Goal: Transaction & Acquisition: Obtain resource

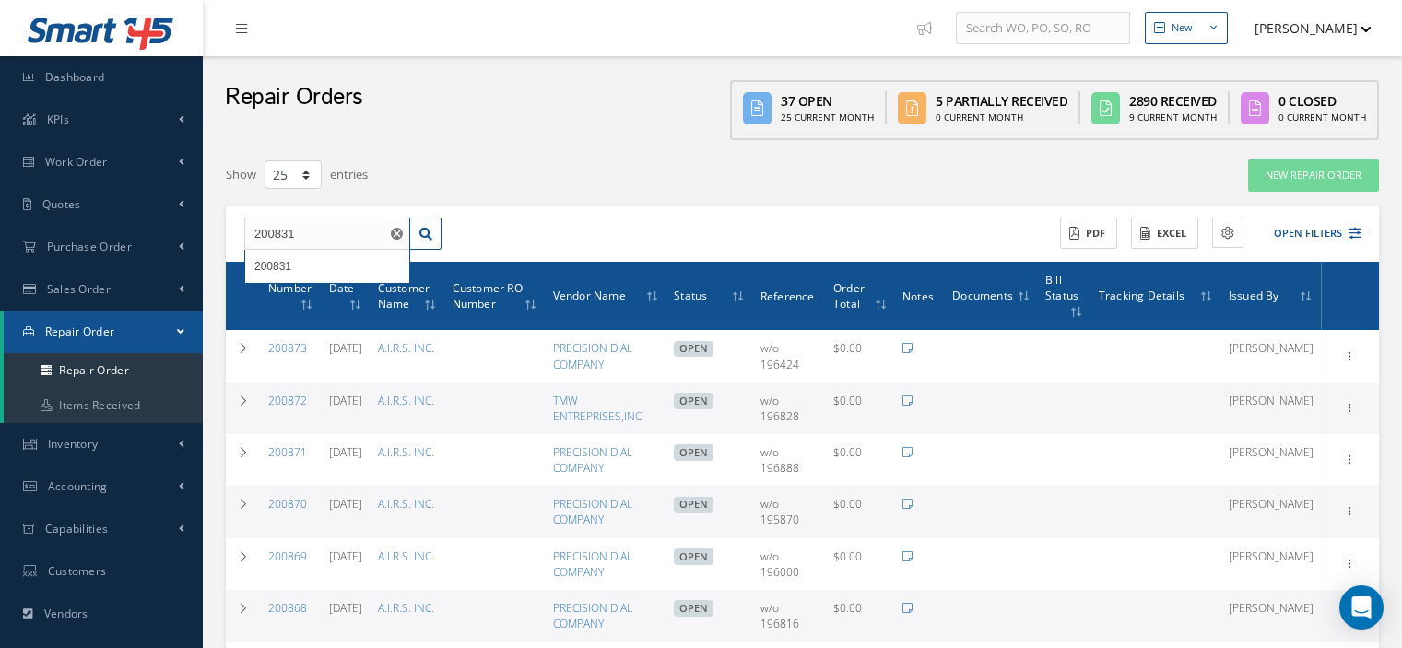
select select "25"
click at [427, 240] on link at bounding box center [425, 234] width 32 height 33
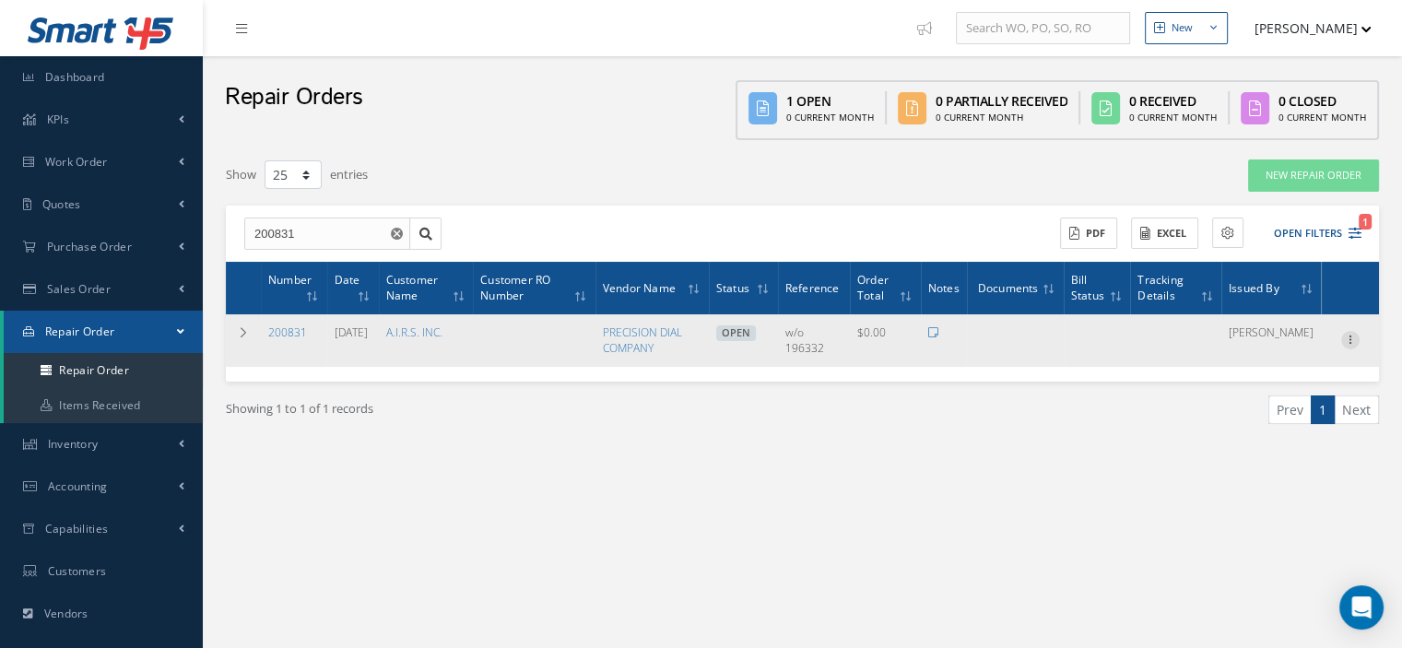
click at [1355, 342] on icon at bounding box center [1351, 338] width 18 height 15
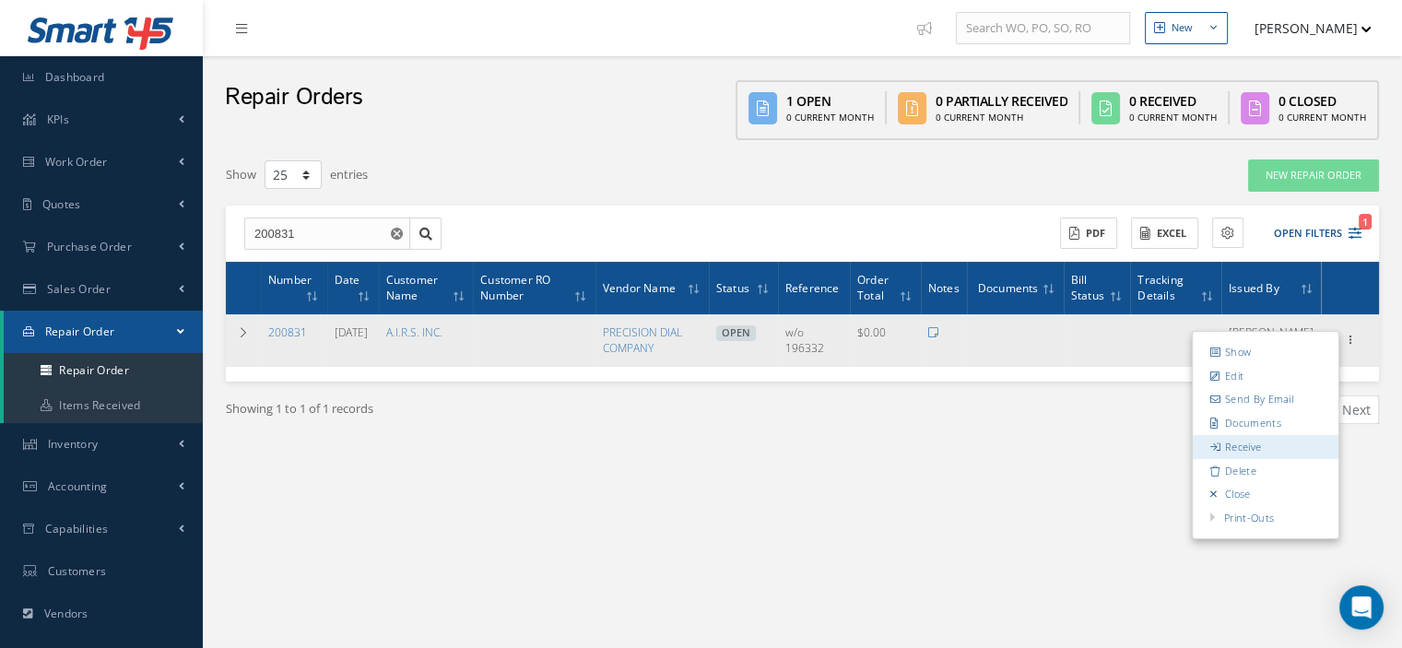
click at [1248, 438] on link "Receive" at bounding box center [1266, 447] width 146 height 24
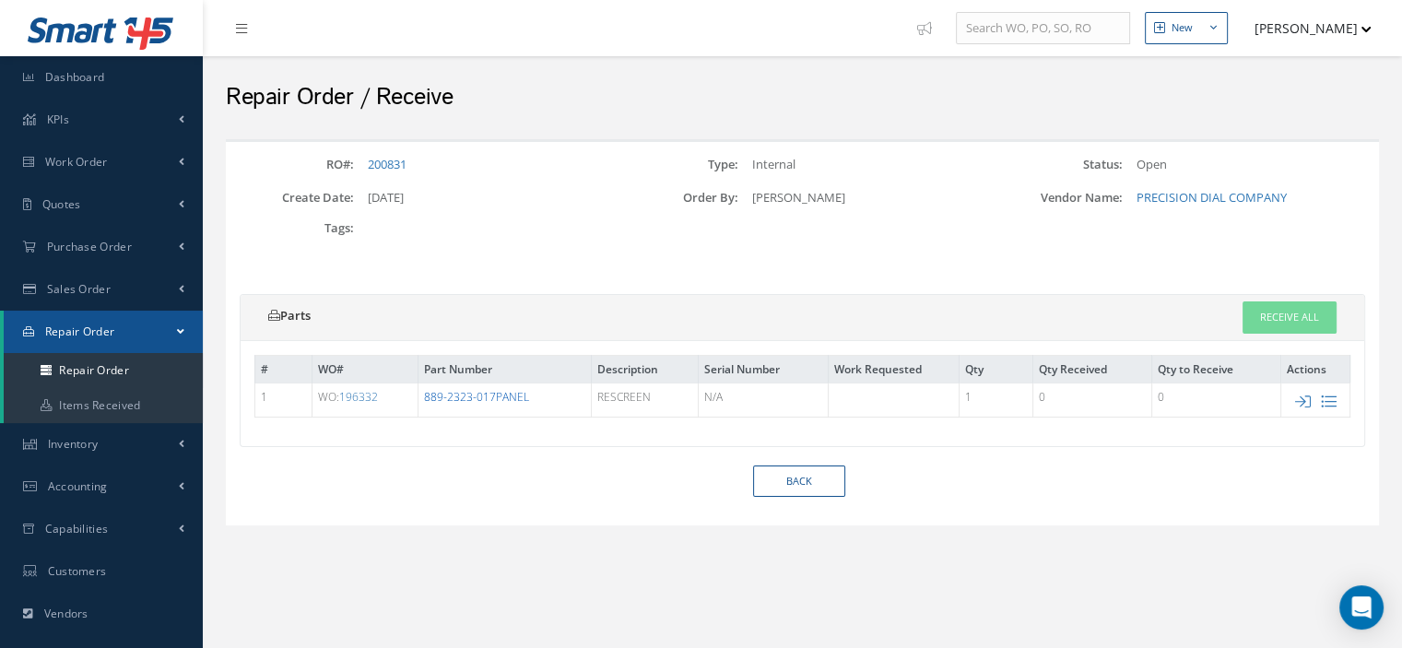
drag, startPoint x: 527, startPoint y: 397, endPoint x: 429, endPoint y: 396, distance: 98.7
click at [424, 396] on td "889-2323-017PANEL" at bounding box center [504, 400] width 173 height 34
copy link "889-2323-017PANEL"
click at [1302, 396] on icon at bounding box center [1303, 402] width 16 height 16
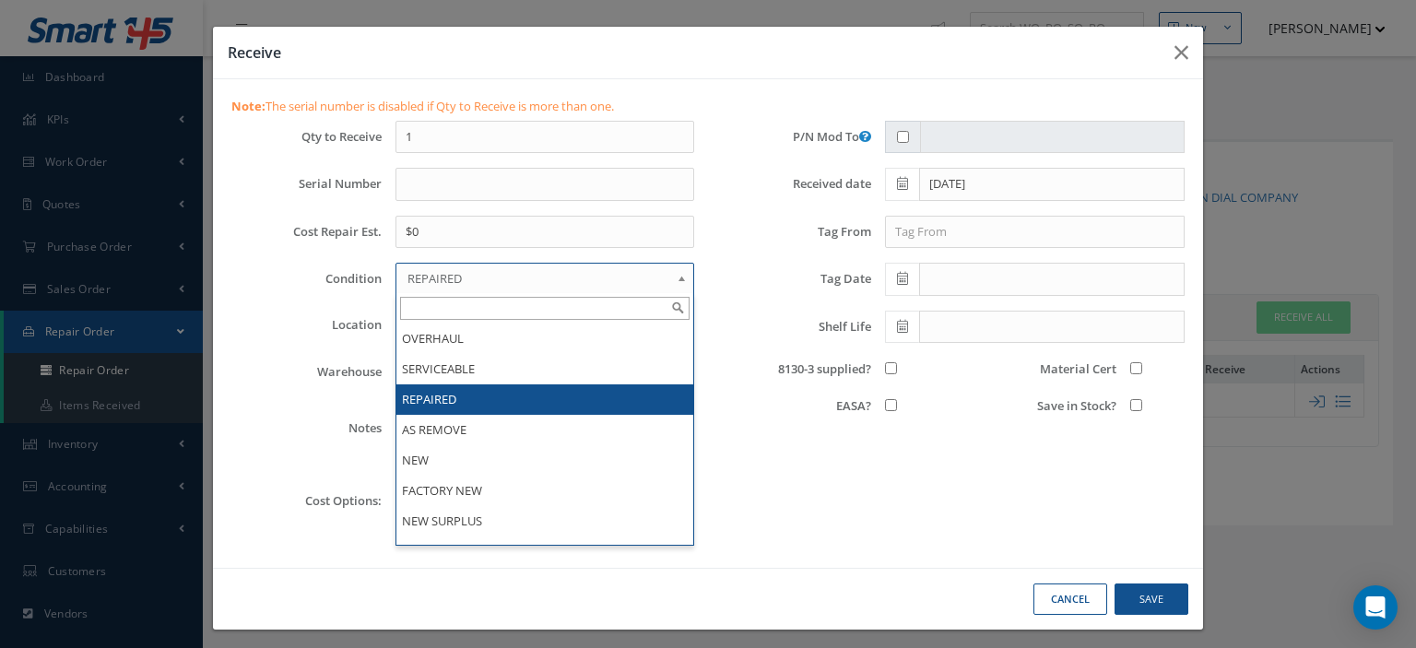
click at [578, 276] on span "REPAIRED" at bounding box center [539, 278] width 263 height 22
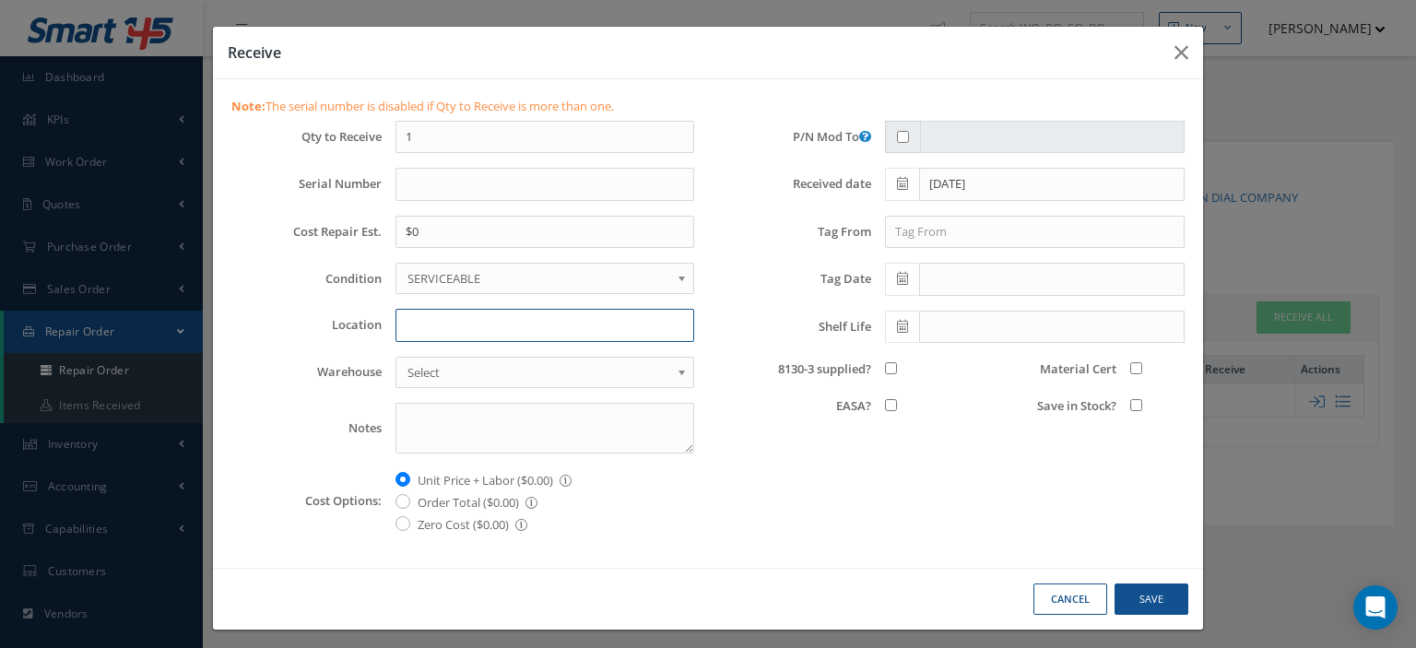
click at [489, 330] on input "Location" at bounding box center [545, 325] width 299 height 33
type input "Z-1"
click at [885, 367] on input "8130-3 supplied?" at bounding box center [891, 368] width 12 height 12
checkbox input "true"
click at [1130, 405] on input "Save in Stock?" at bounding box center [1136, 405] width 12 height 12
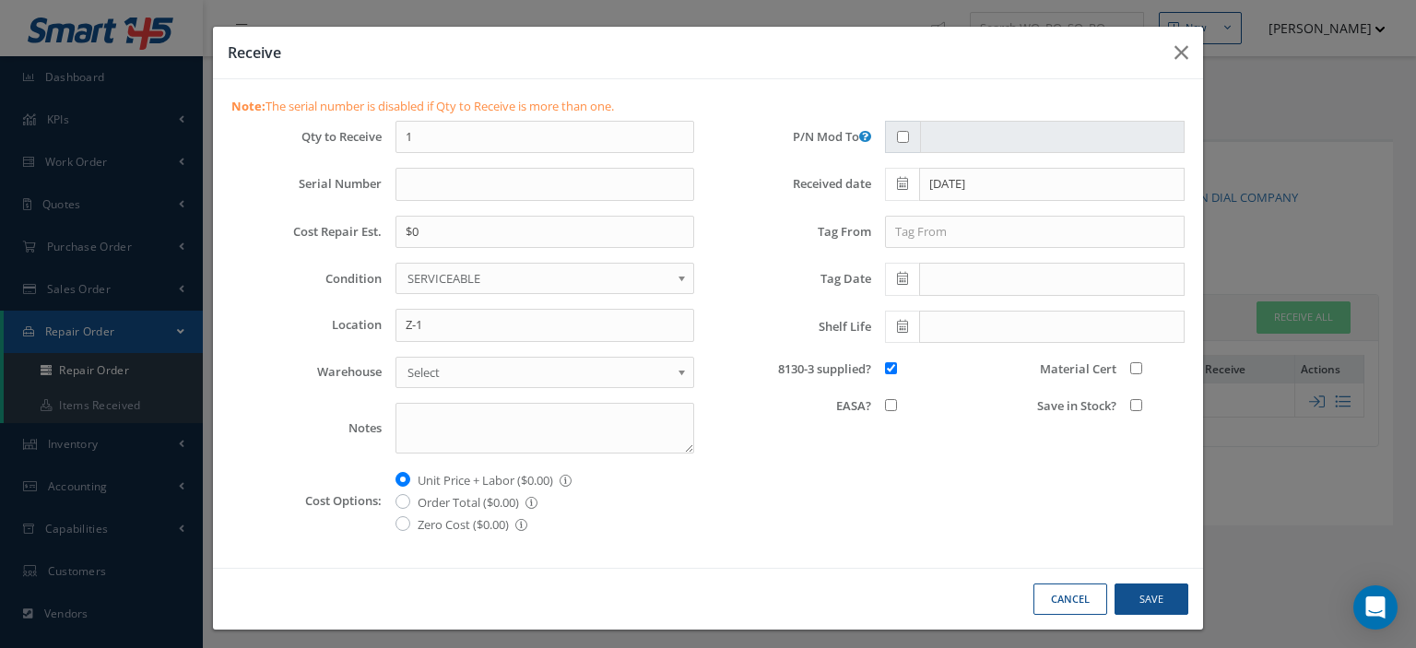
checkbox input "true"
click at [1130, 366] on input "Material Cert" at bounding box center [1136, 368] width 12 height 12
checkbox input "true"
click at [1144, 589] on button "Save" at bounding box center [1152, 600] width 74 height 32
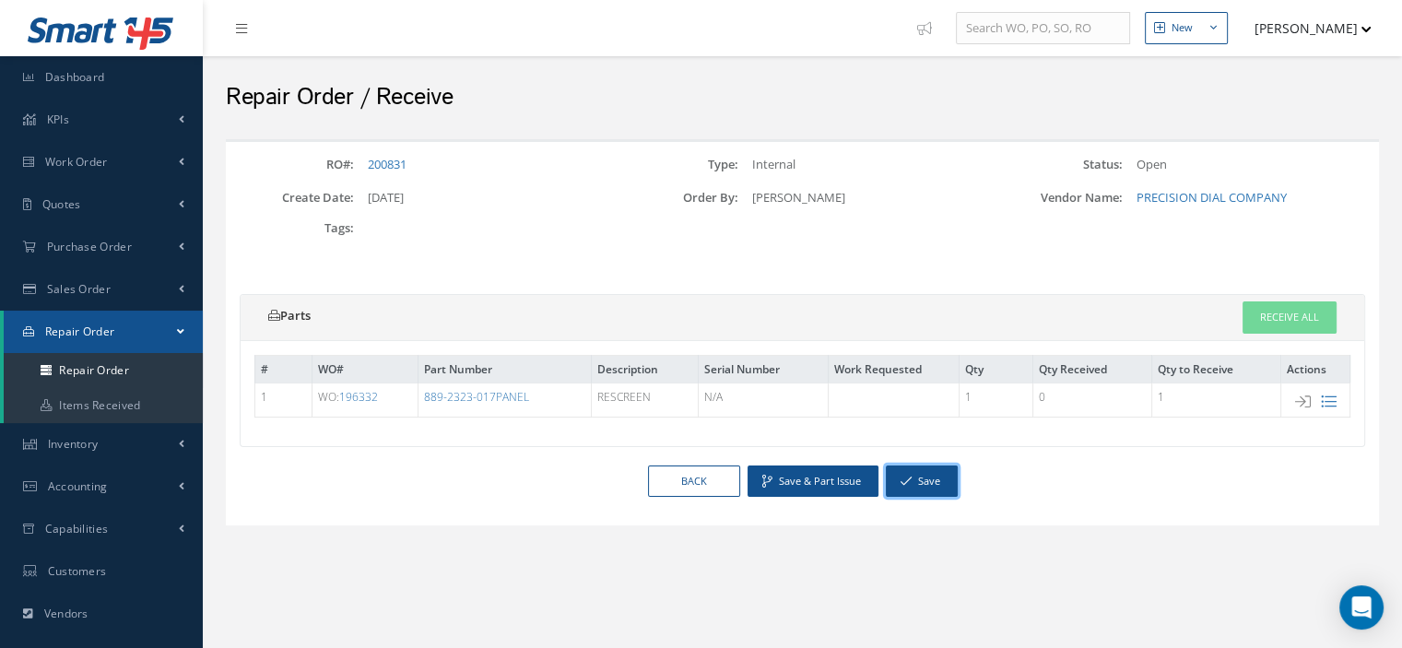
click at [937, 490] on button "Save" at bounding box center [922, 482] width 72 height 32
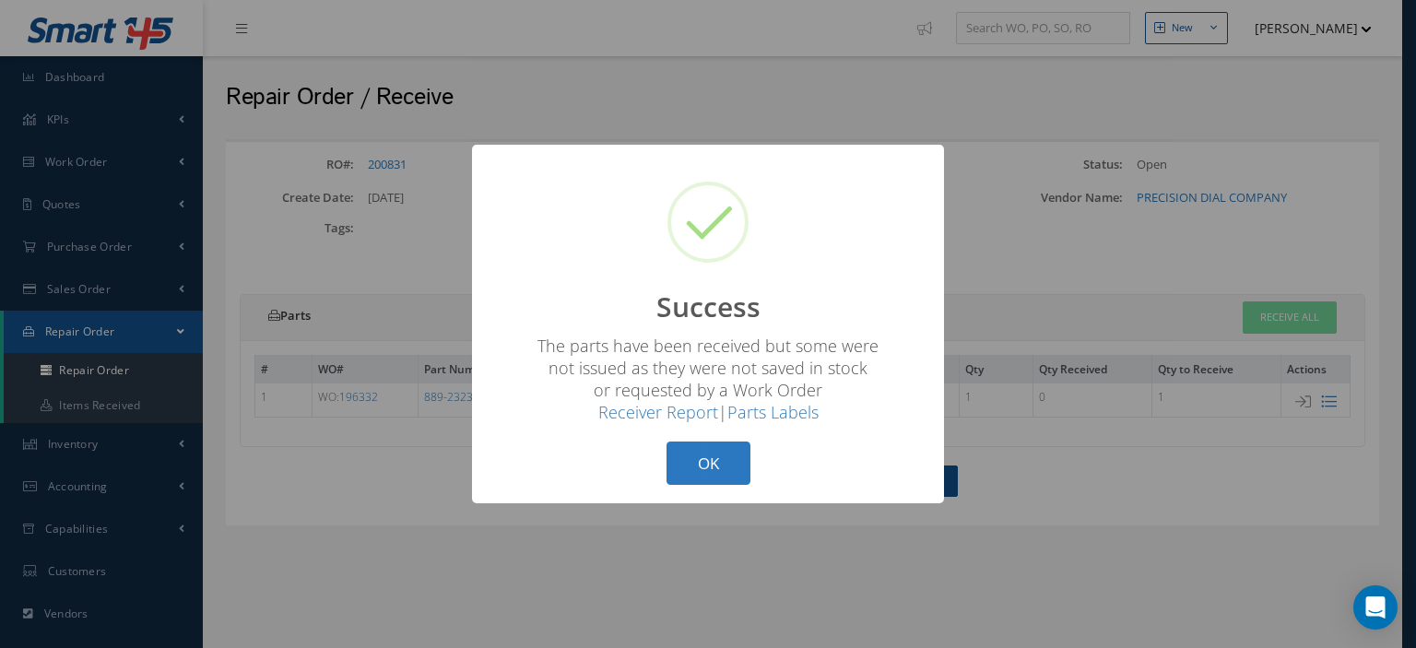
click at [716, 471] on button "OK" at bounding box center [709, 463] width 84 height 43
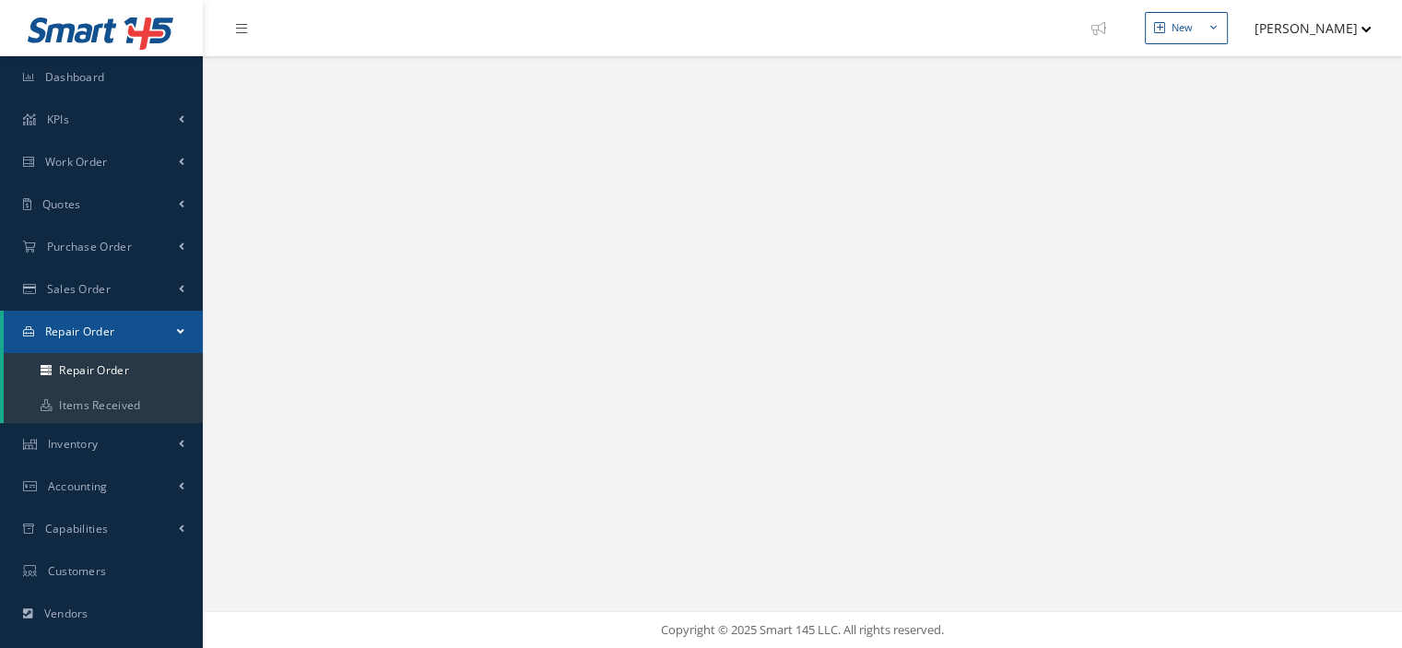
select select "25"
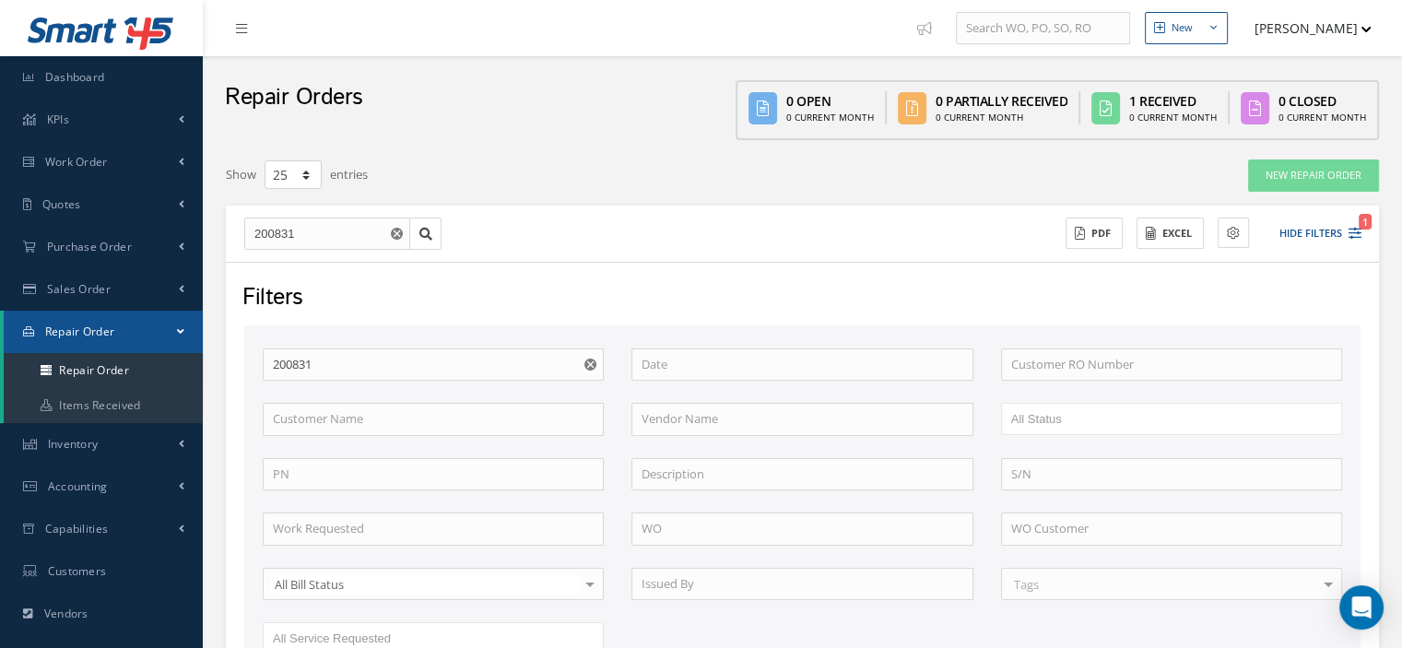
scroll to position [345, 0]
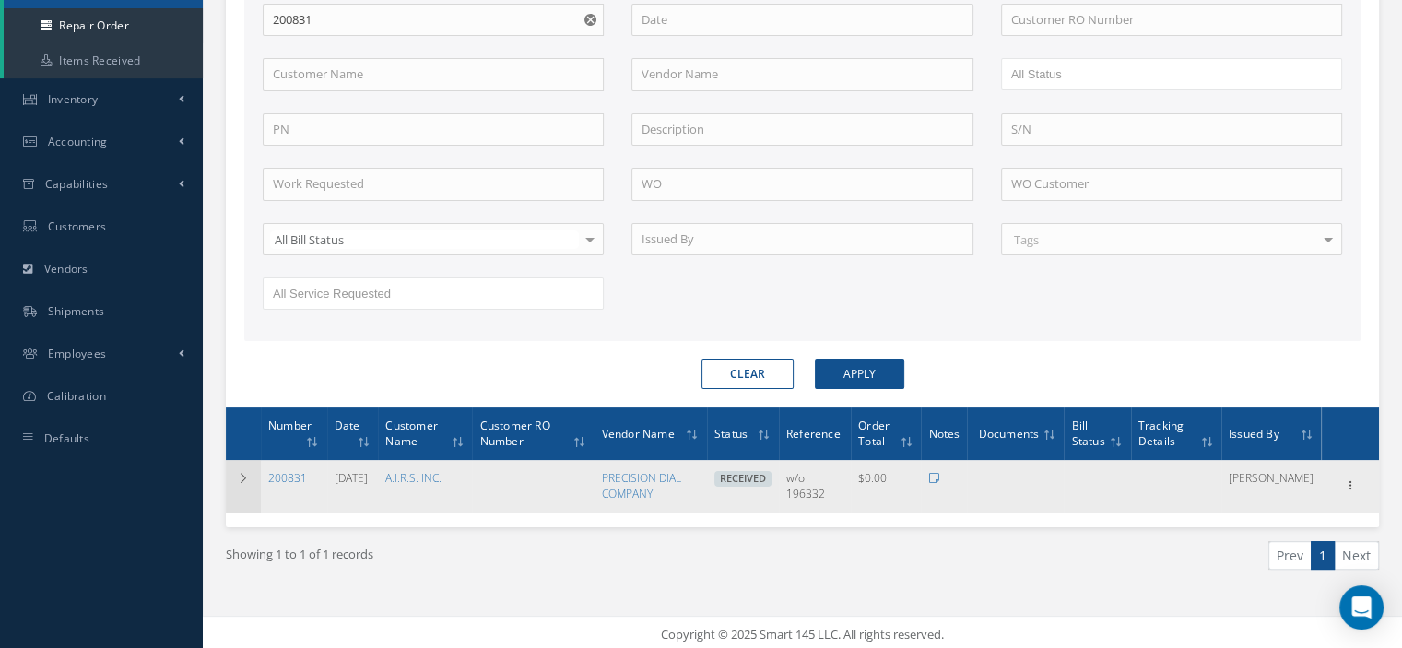
click at [245, 483] on td at bounding box center [243, 486] width 35 height 52
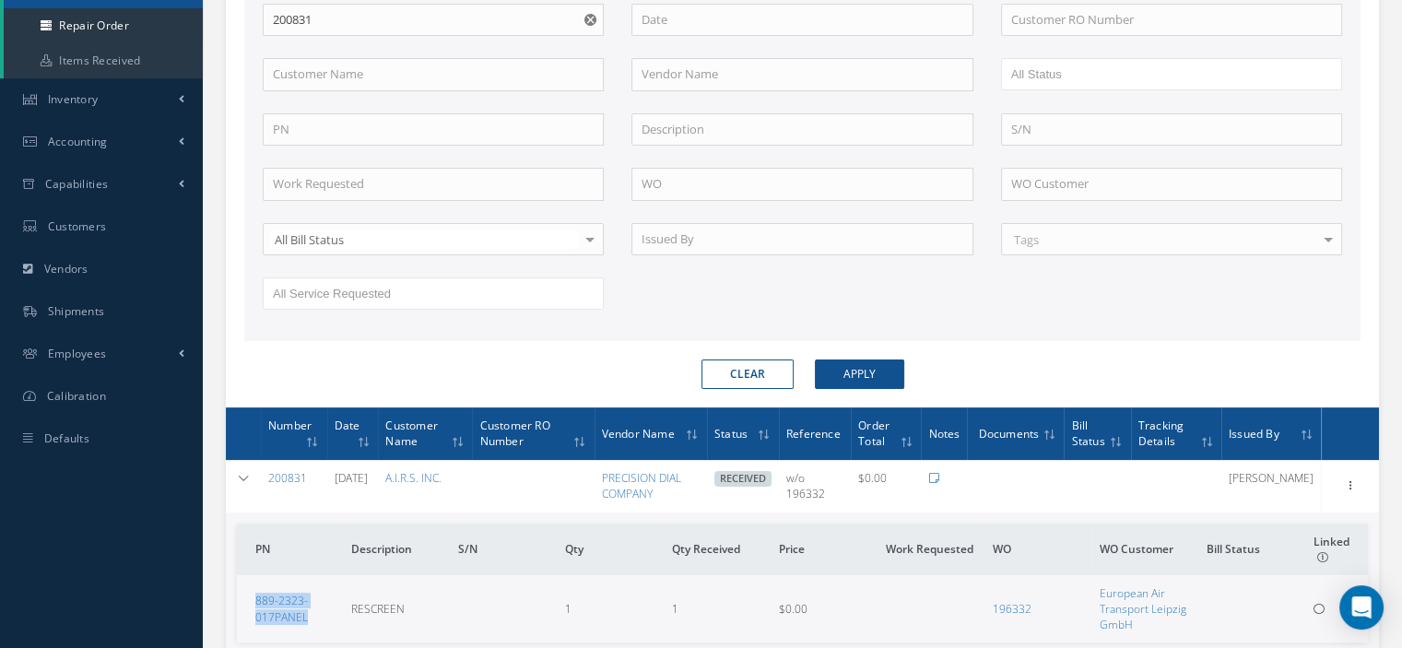
drag, startPoint x: 315, startPoint y: 612, endPoint x: 262, endPoint y: 598, distance: 55.2
click at [253, 597] on td "889-2323-017PANEL" at bounding box center [290, 608] width 107 height 67
copy link "889-2323-017PANEL"
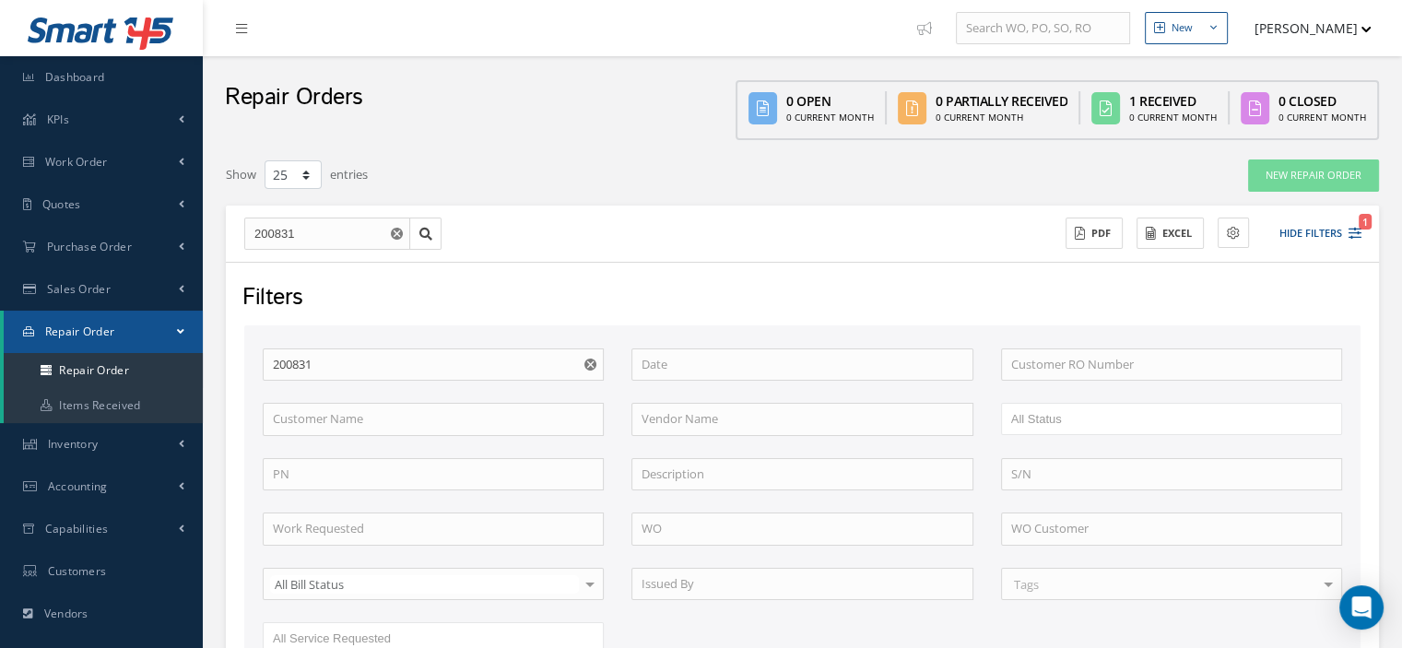
click at [183, 339] on link "Repair Order" at bounding box center [103, 332] width 199 height 42
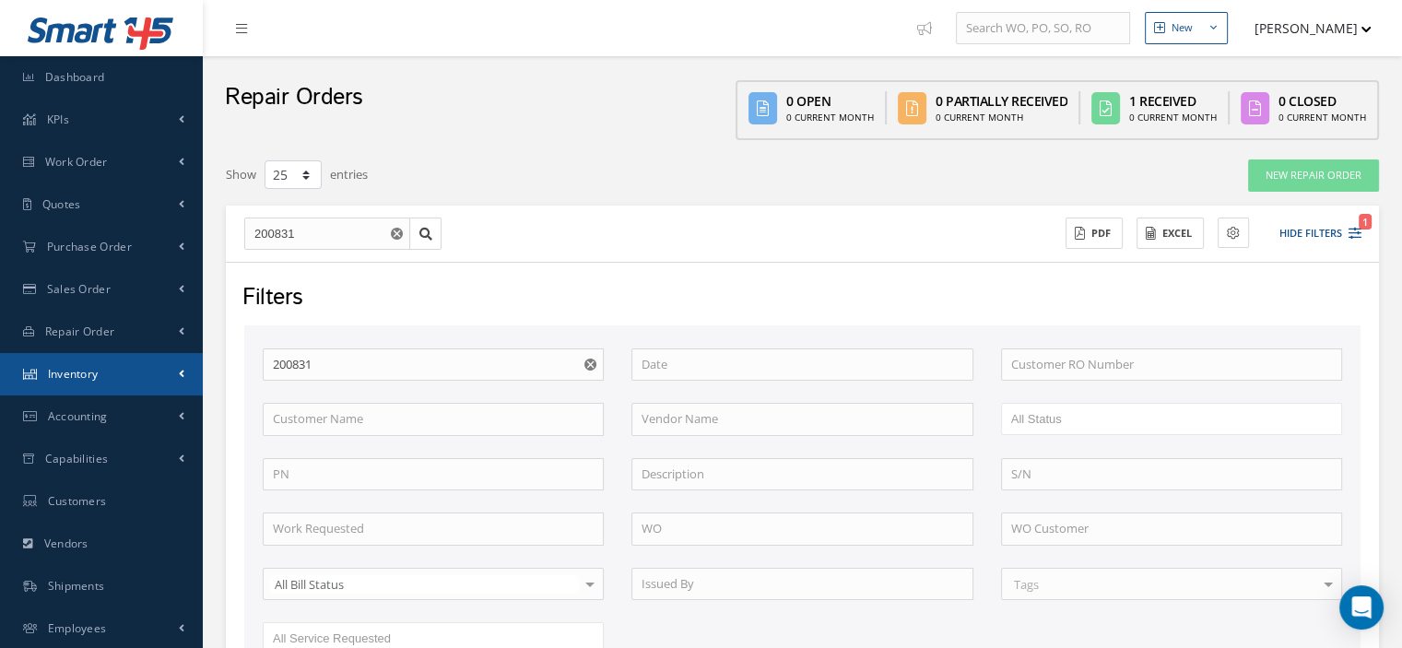
click at [137, 372] on link "Inventory" at bounding box center [101, 374] width 203 height 42
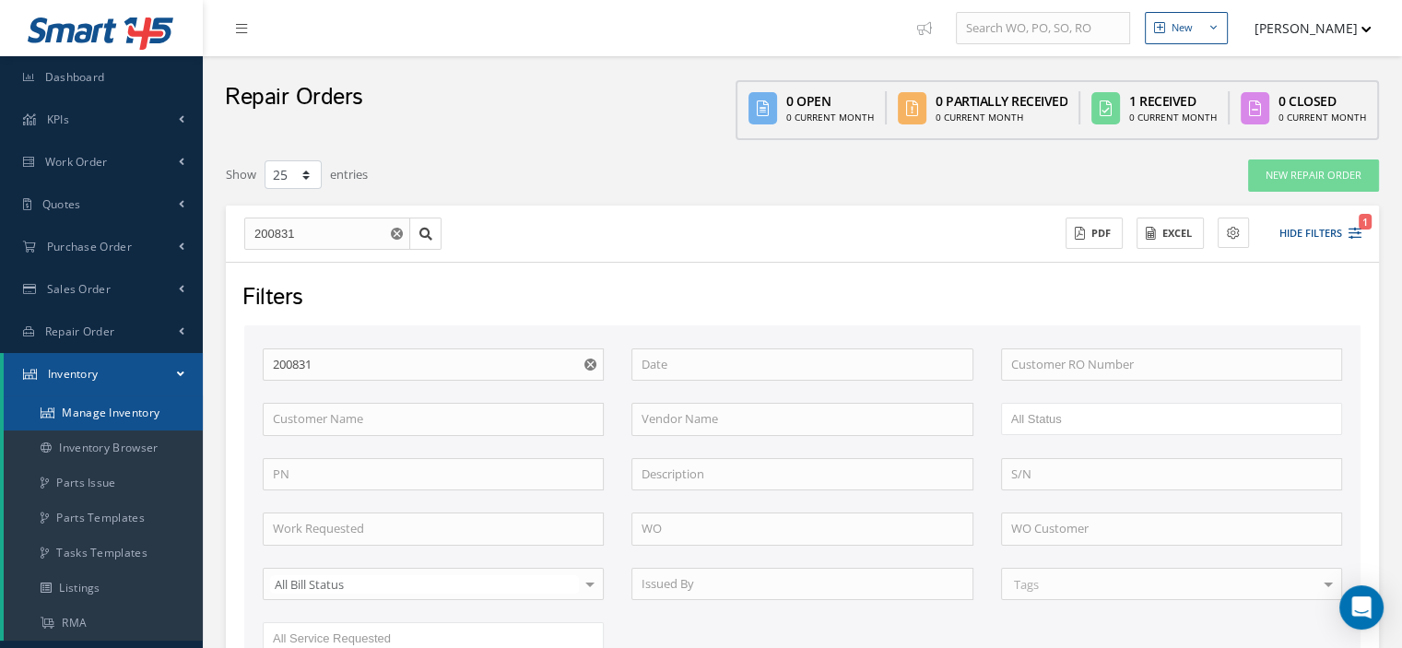
click at [103, 408] on link "Manage Inventory" at bounding box center [103, 413] width 199 height 35
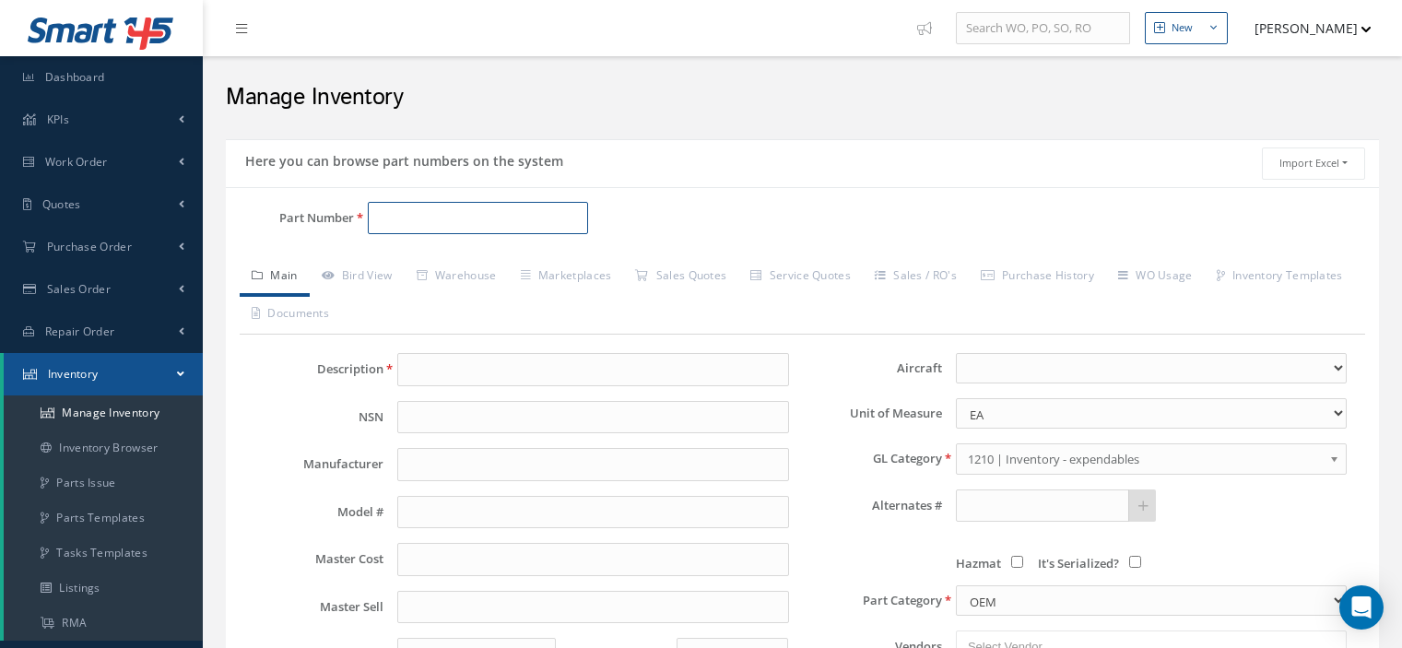
click at [398, 213] on input "Part Number" at bounding box center [478, 218] width 220 height 33
paste input "889-2323-017PANEL"
type input "889-2323-017PANEL"
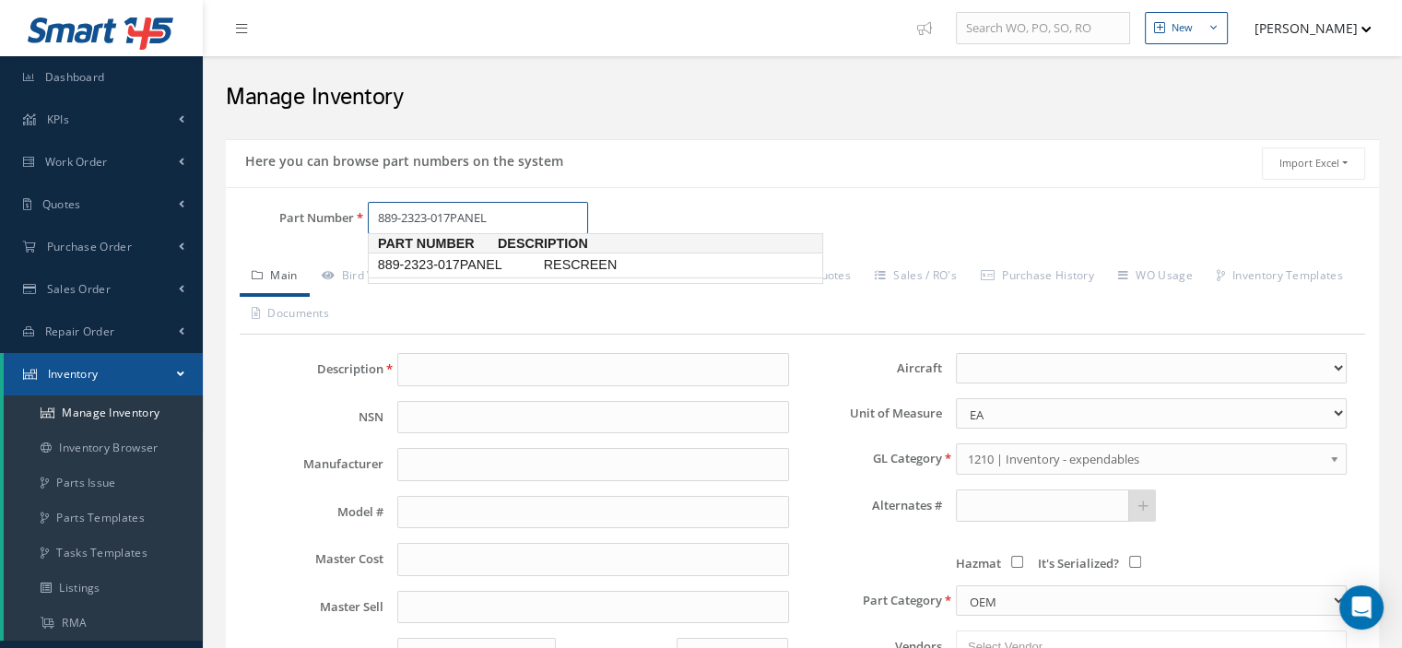
click at [459, 268] on span "889-2323-017PANEL" at bounding box center [457, 264] width 166 height 19
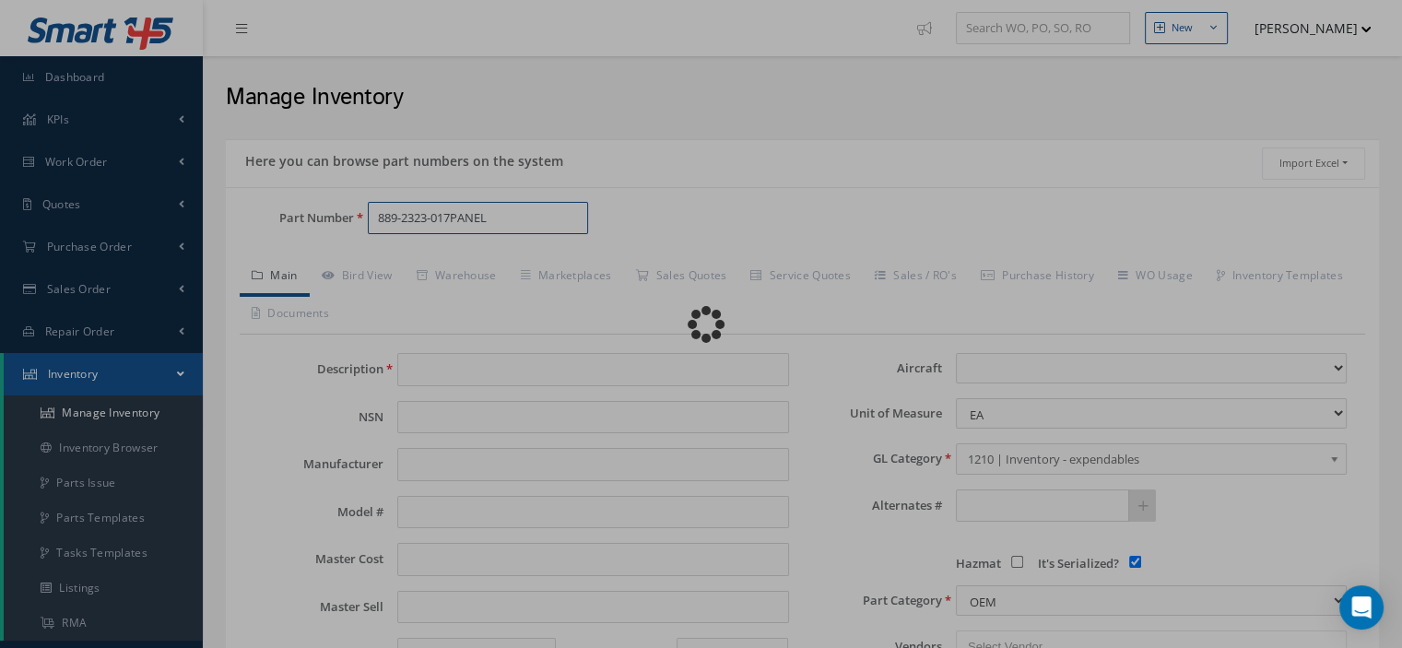
type input "RESCREEN"
type input "THALES"
type input "175.00"
type input "0.00"
select select
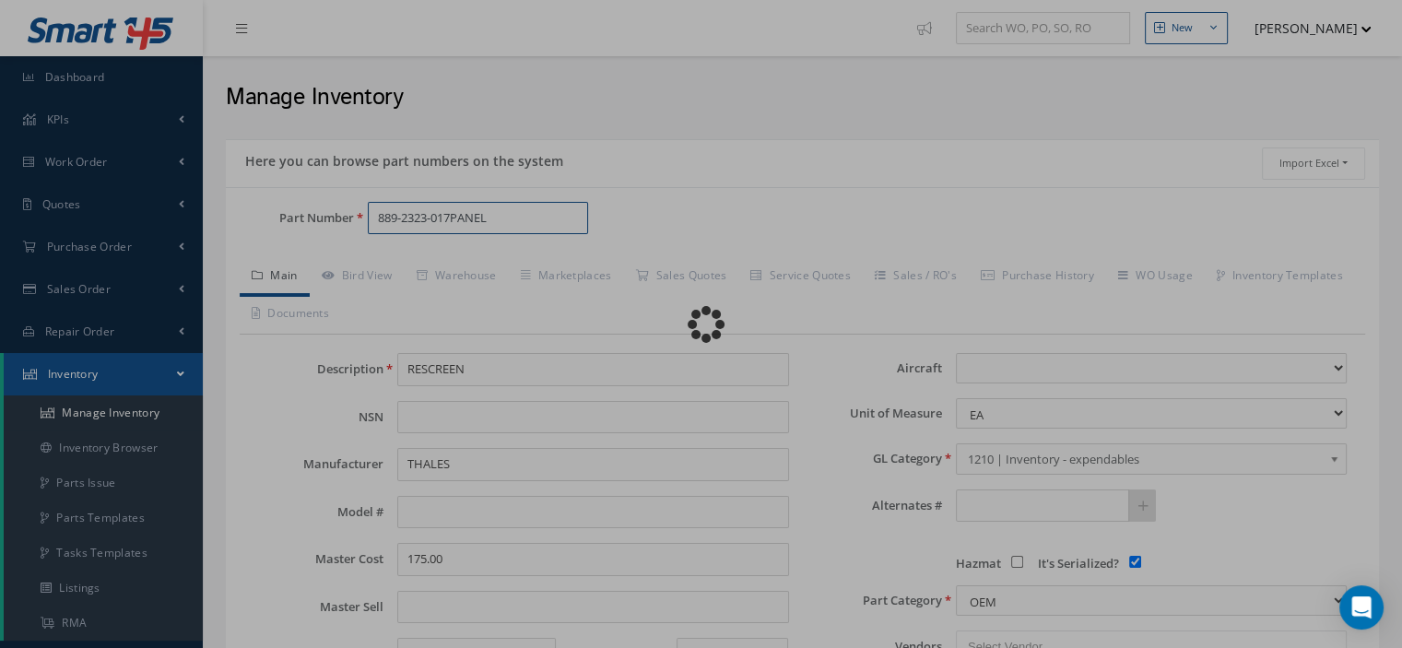
checkbox input "true"
type input "889-2323-017PANEL"
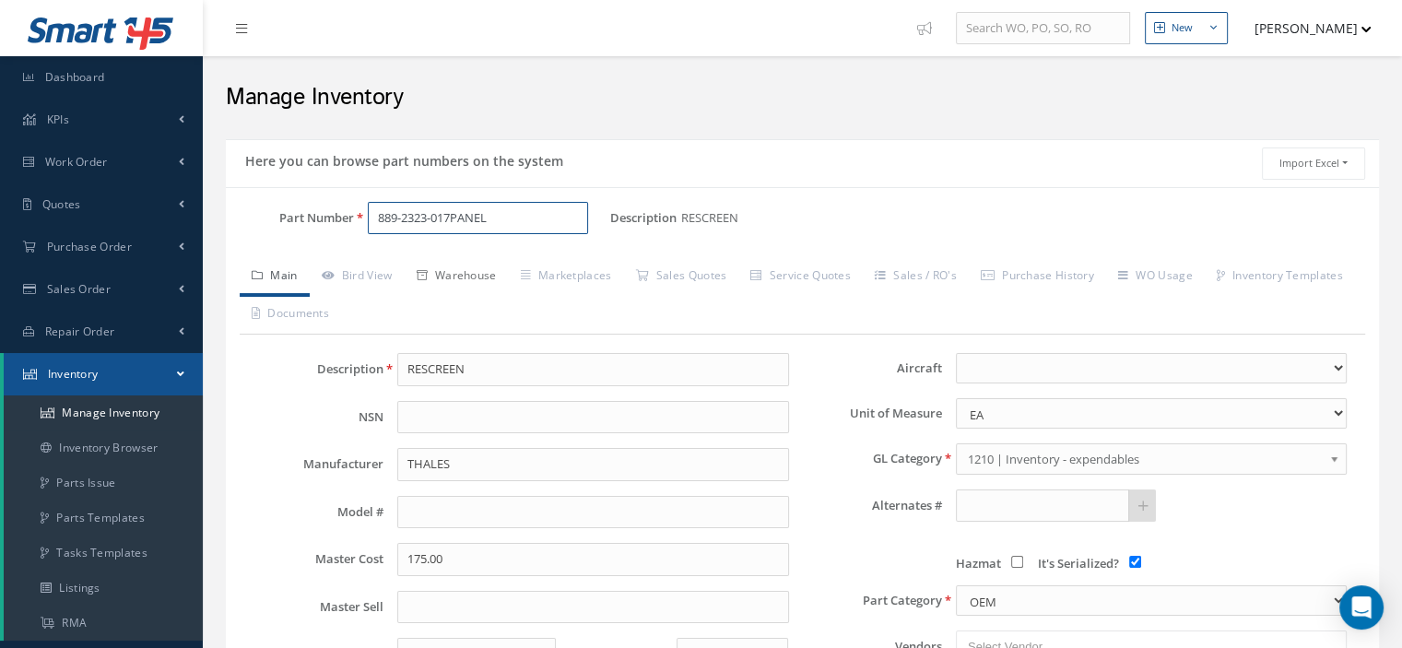
type input "889-2323-017PANEL"
click at [465, 271] on link "Warehouse" at bounding box center [457, 277] width 104 height 39
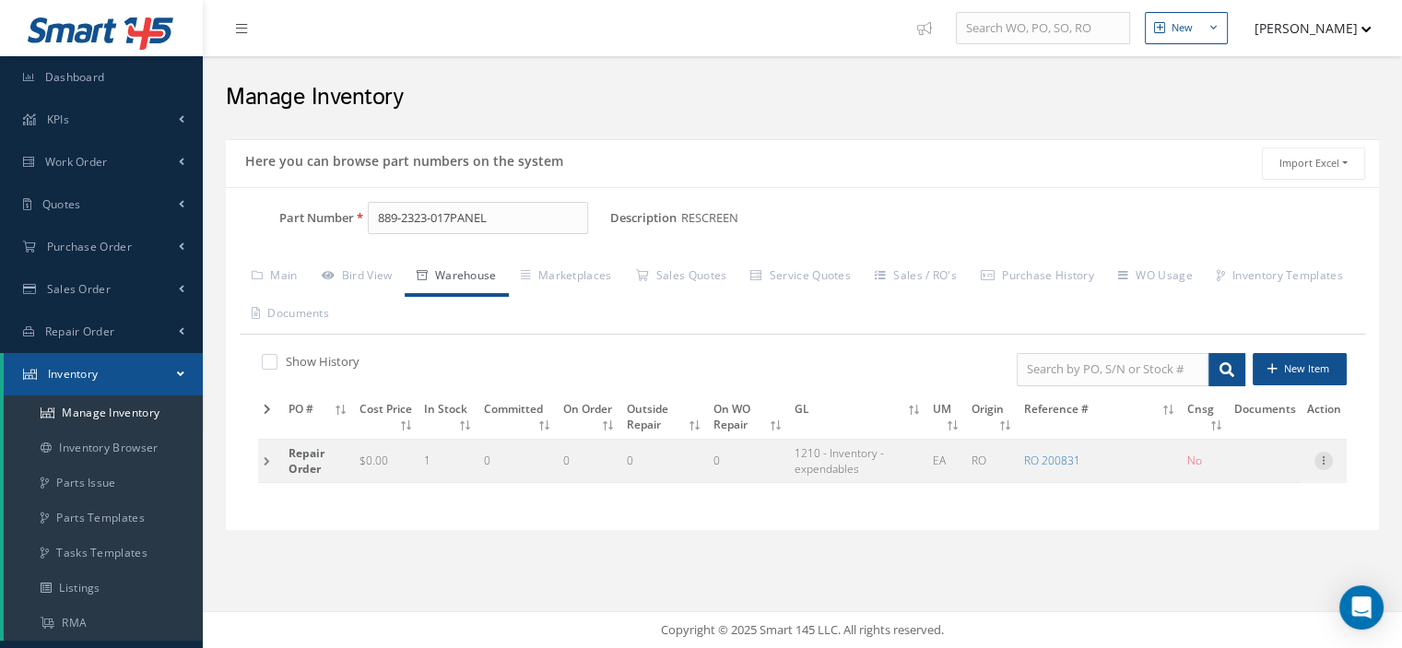
click at [1319, 464] on icon at bounding box center [1324, 459] width 18 height 15
click at [1275, 465] on link "Edit" at bounding box center [1239, 473] width 146 height 24
type input "0.00"
type input "[DATE]"
type input "200831"
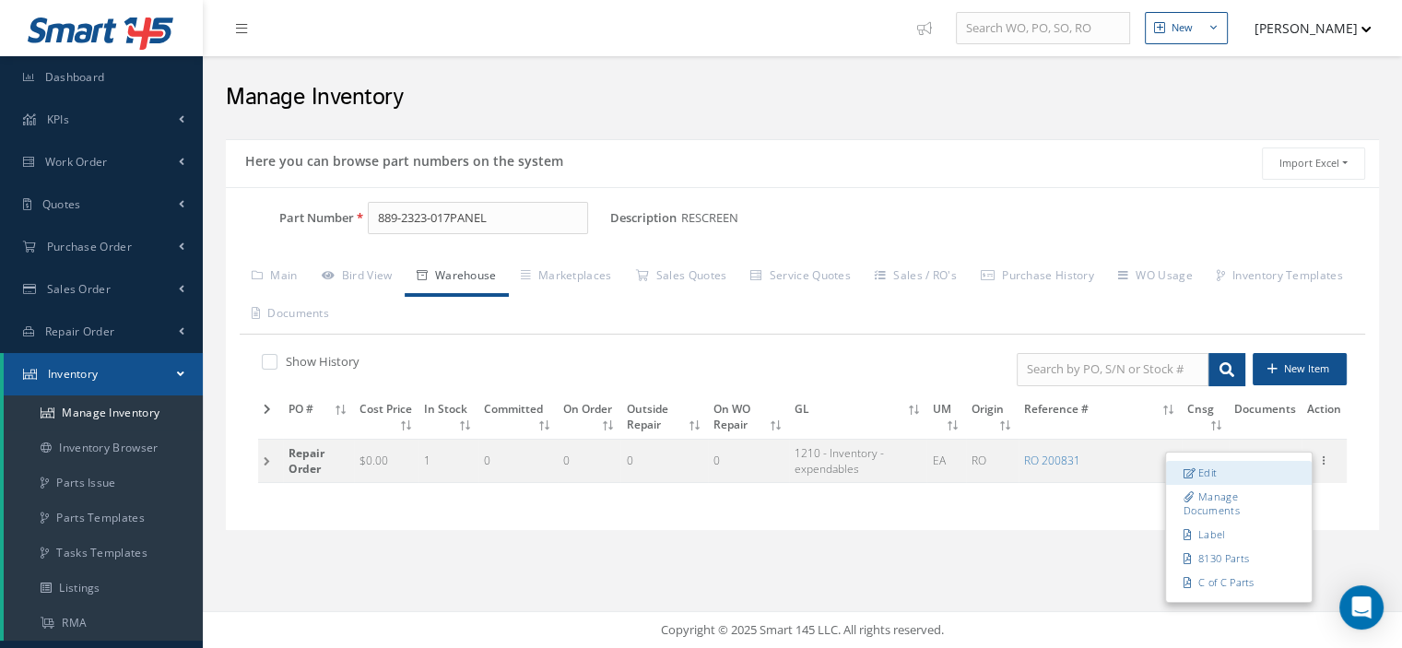
checkbox input "false"
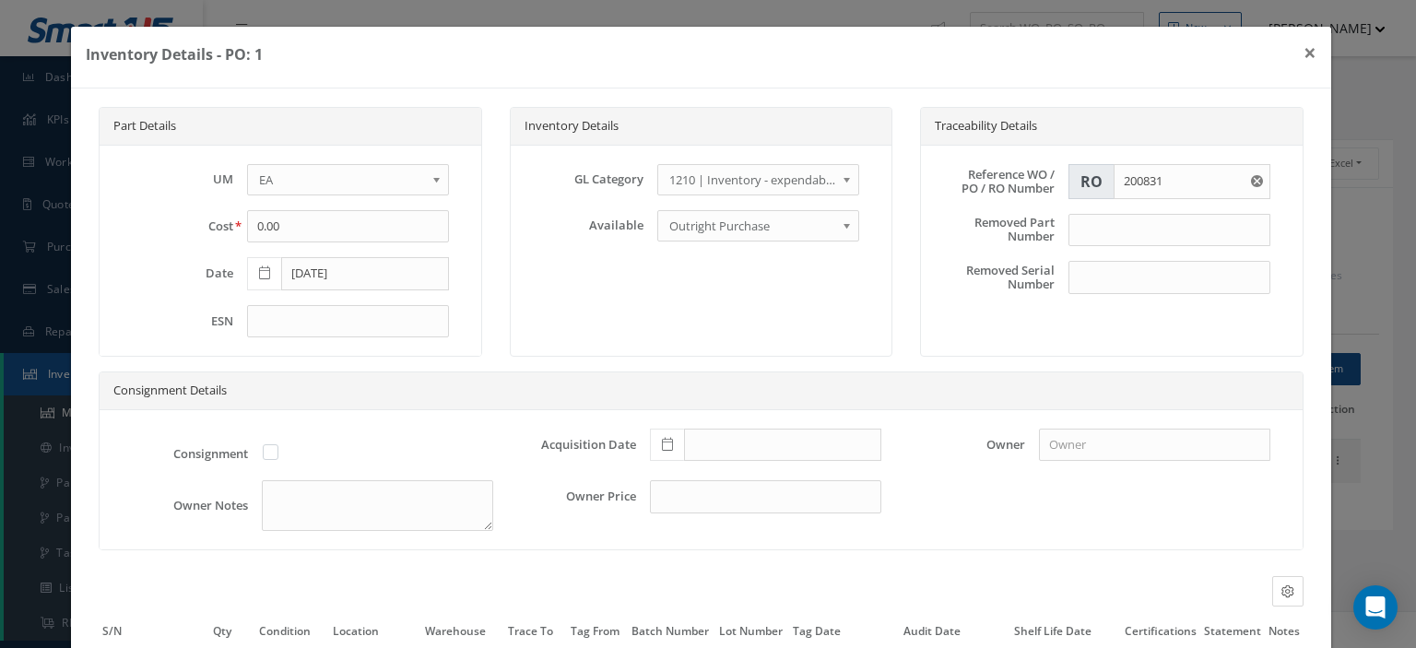
scroll to position [173, 0]
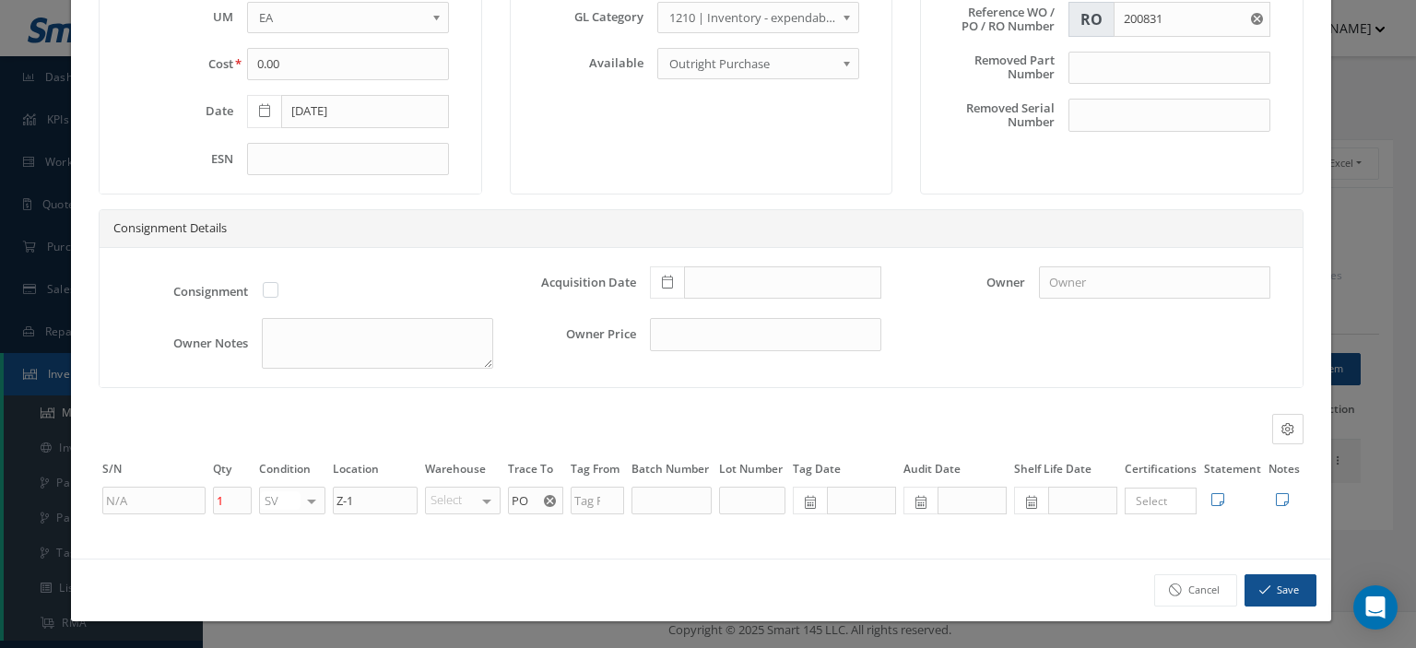
click at [544, 505] on use "Reset" at bounding box center [550, 501] width 12 height 12
click at [525, 505] on input "text" at bounding box center [535, 501] width 55 height 28
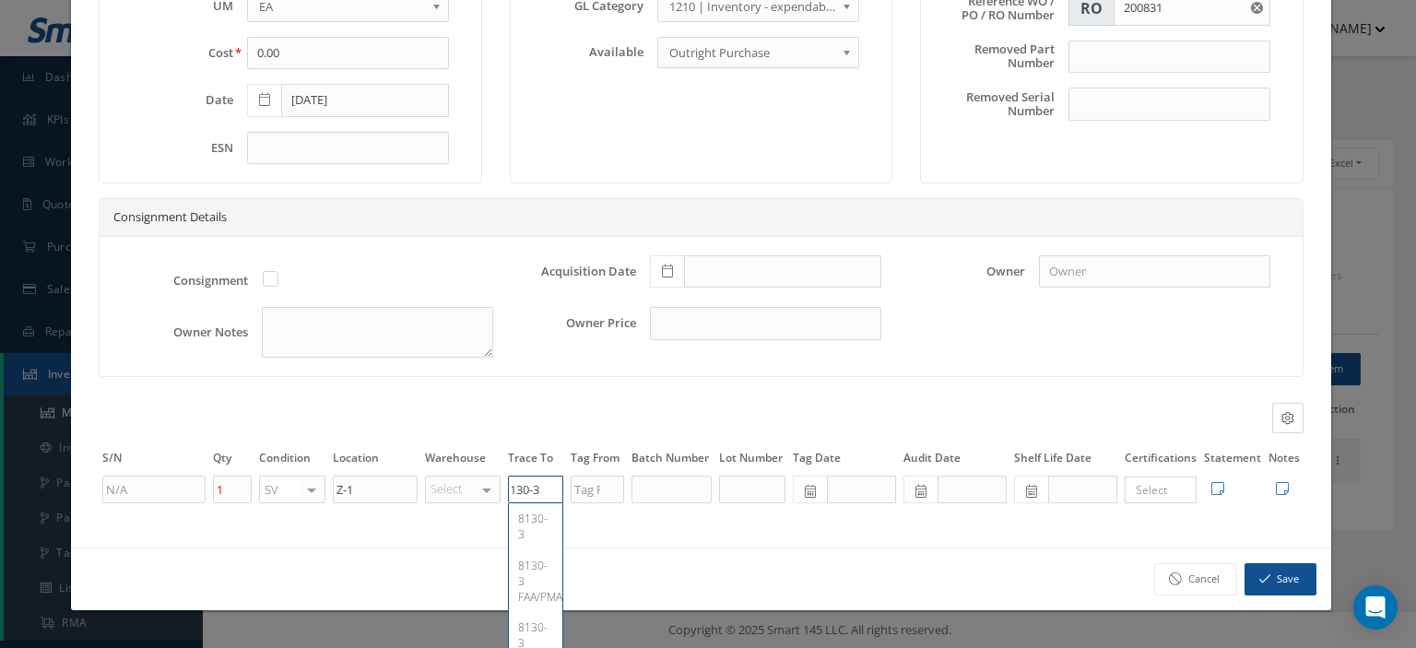
type input "8130-3"
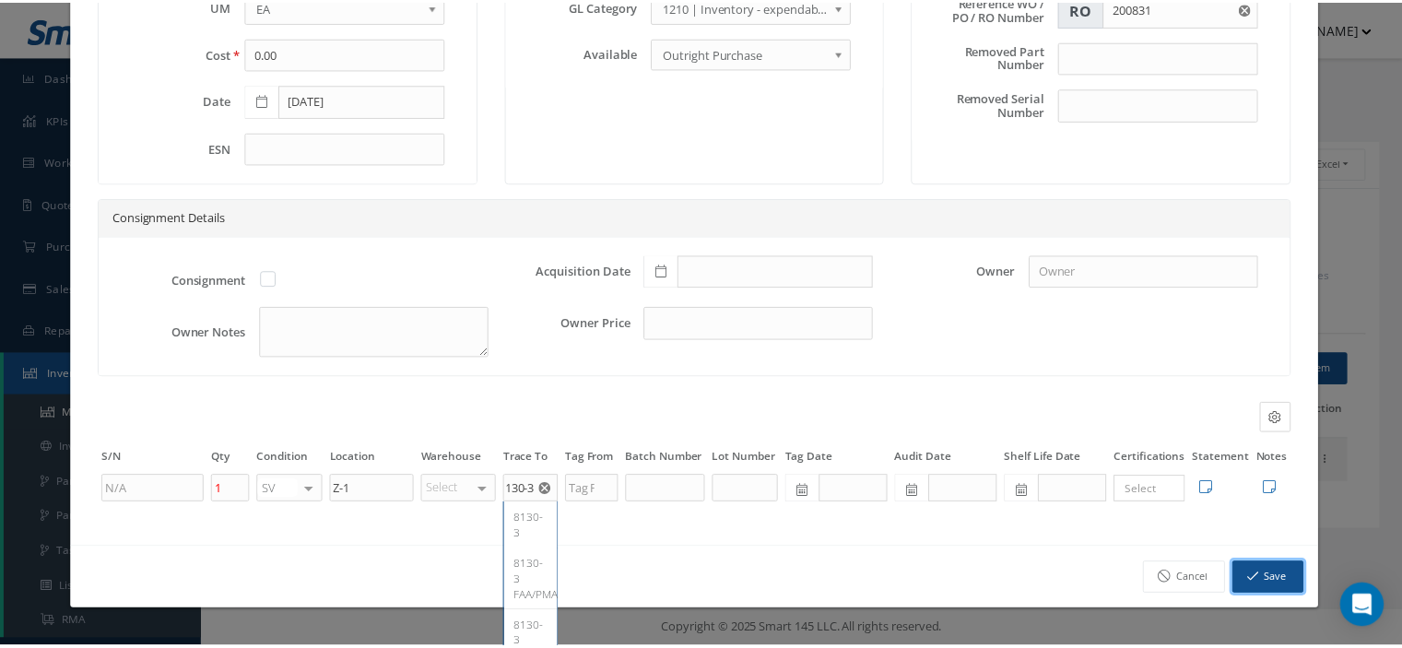
scroll to position [0, 0]
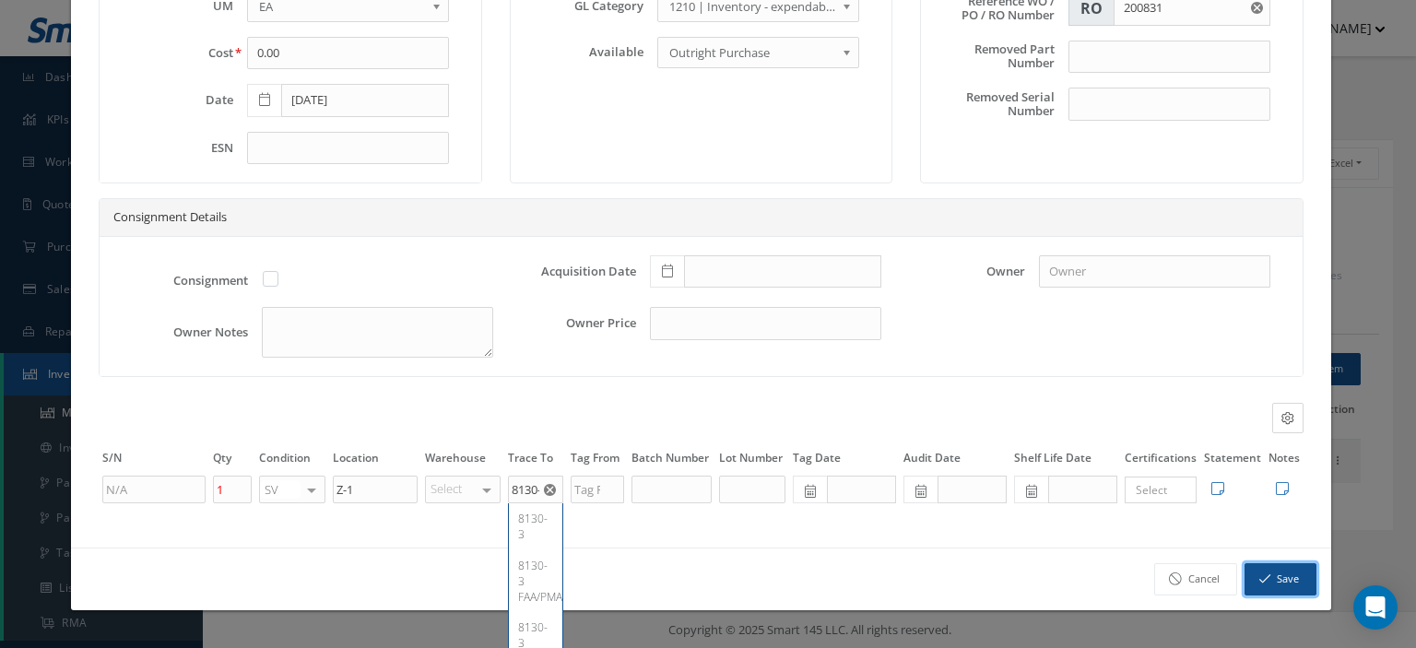
click at [1268, 578] on button "Save" at bounding box center [1281, 579] width 72 height 32
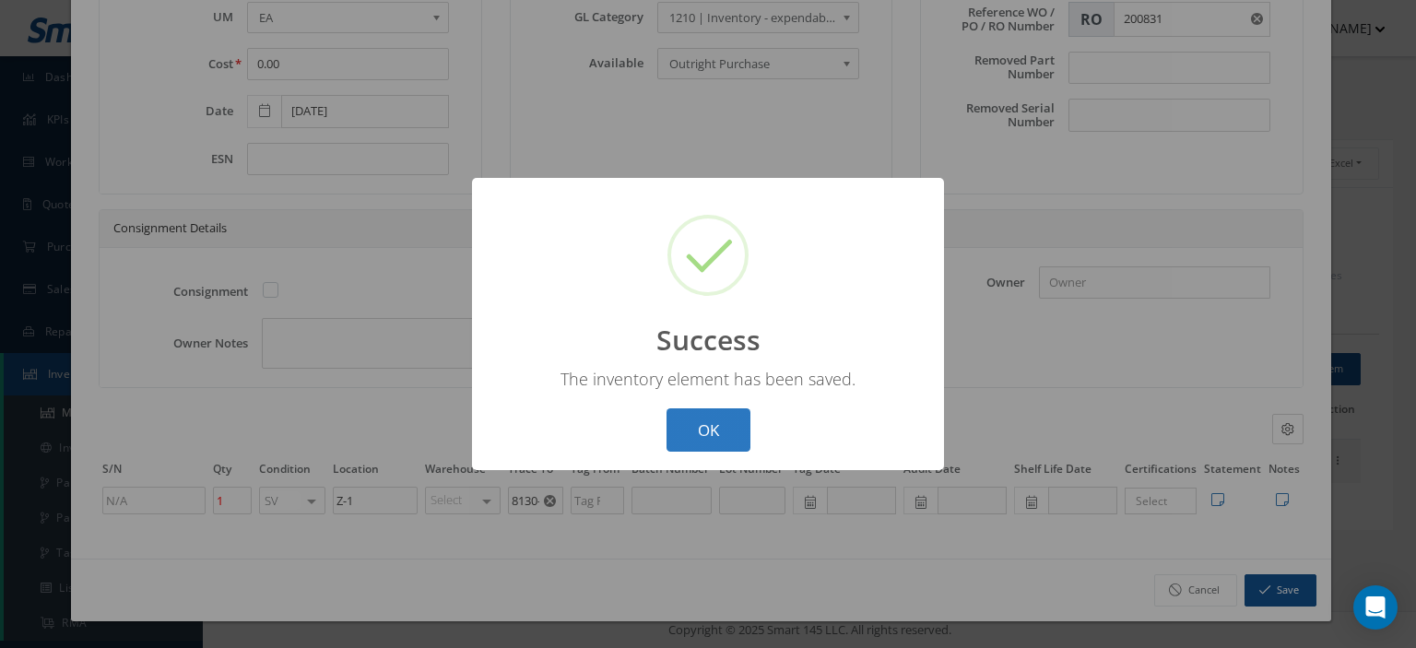
click at [701, 428] on button "OK" at bounding box center [709, 429] width 84 height 43
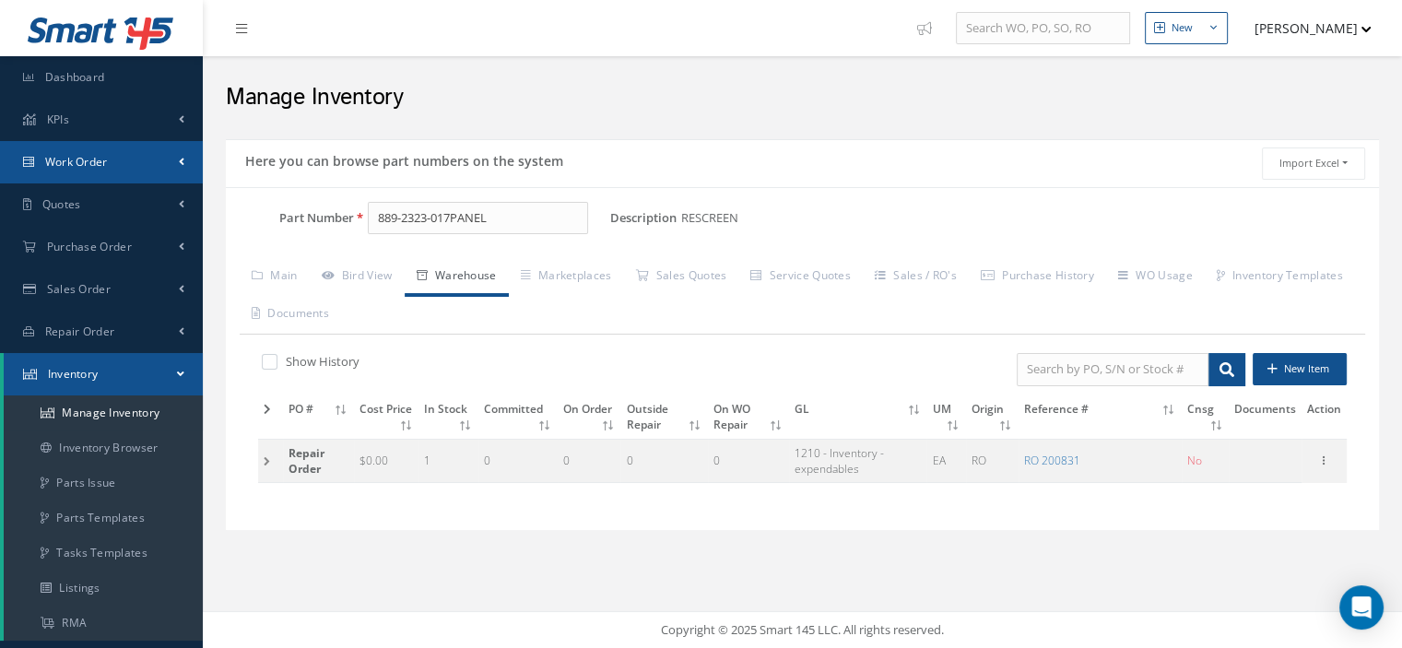
click at [120, 155] on link "Work Order" at bounding box center [101, 162] width 203 height 42
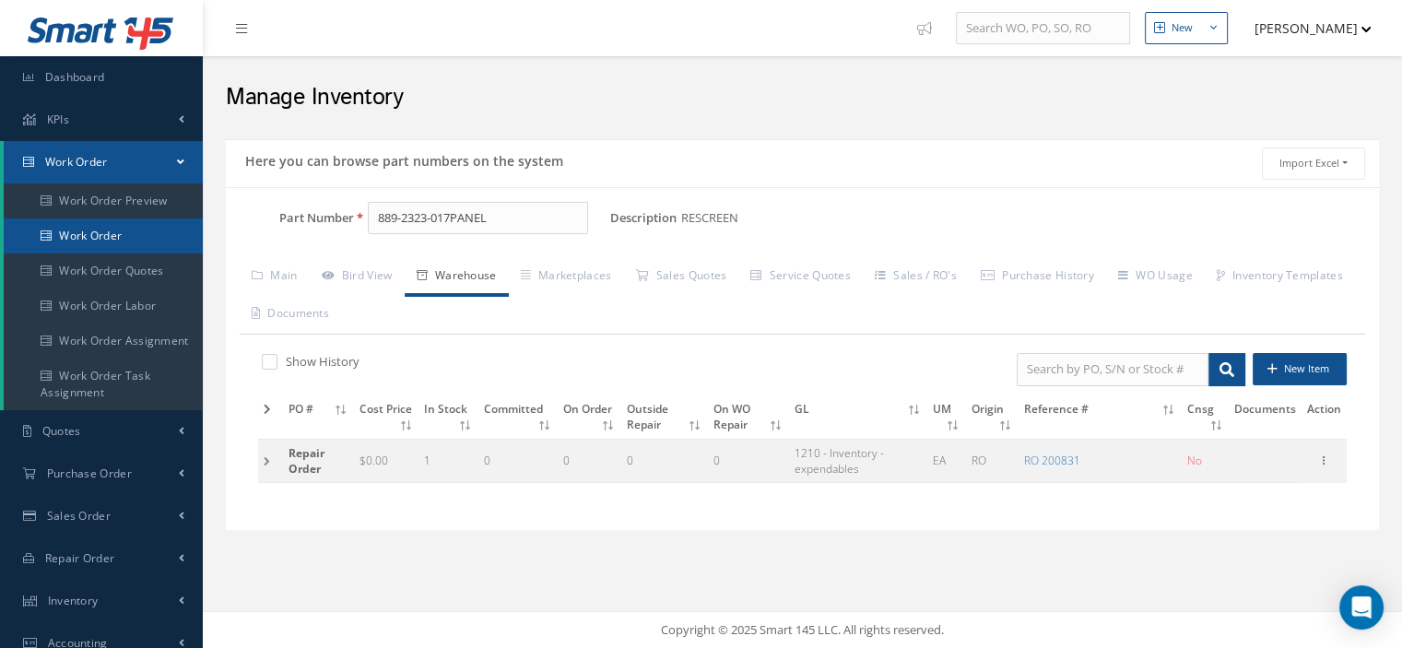
click at [112, 244] on link "Work Order" at bounding box center [103, 236] width 199 height 35
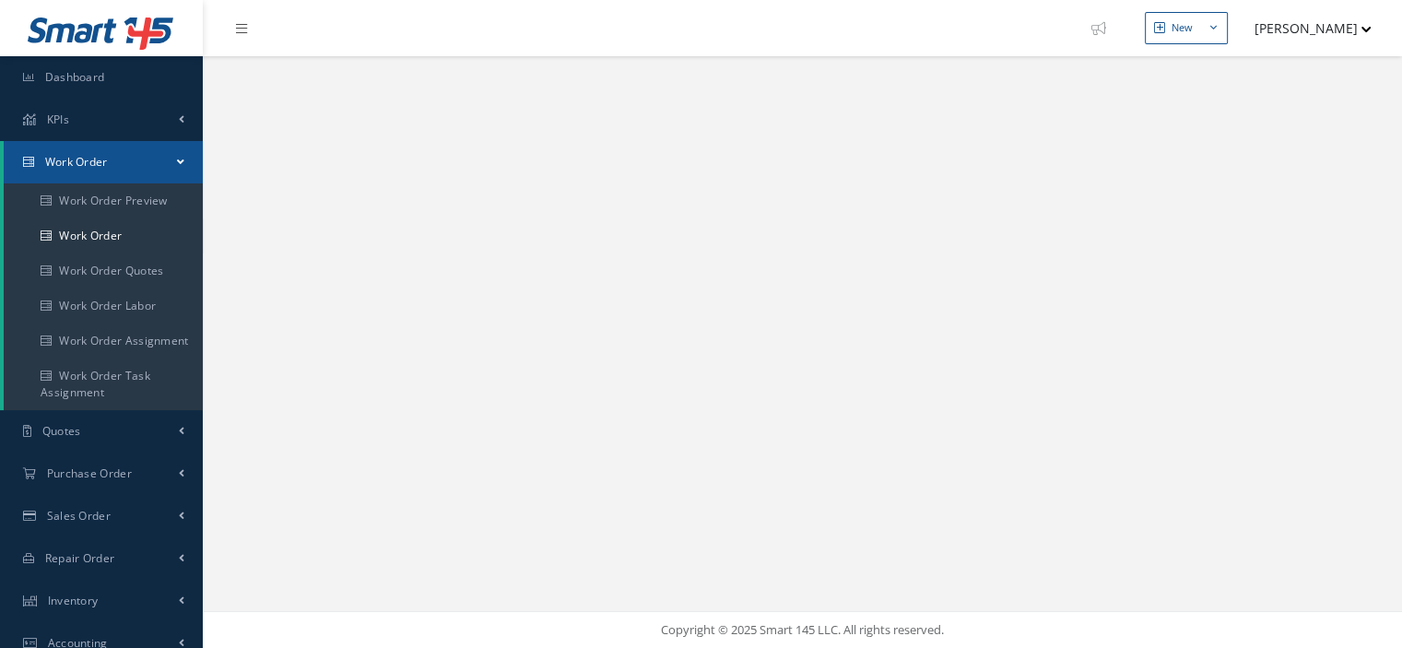
select select "25"
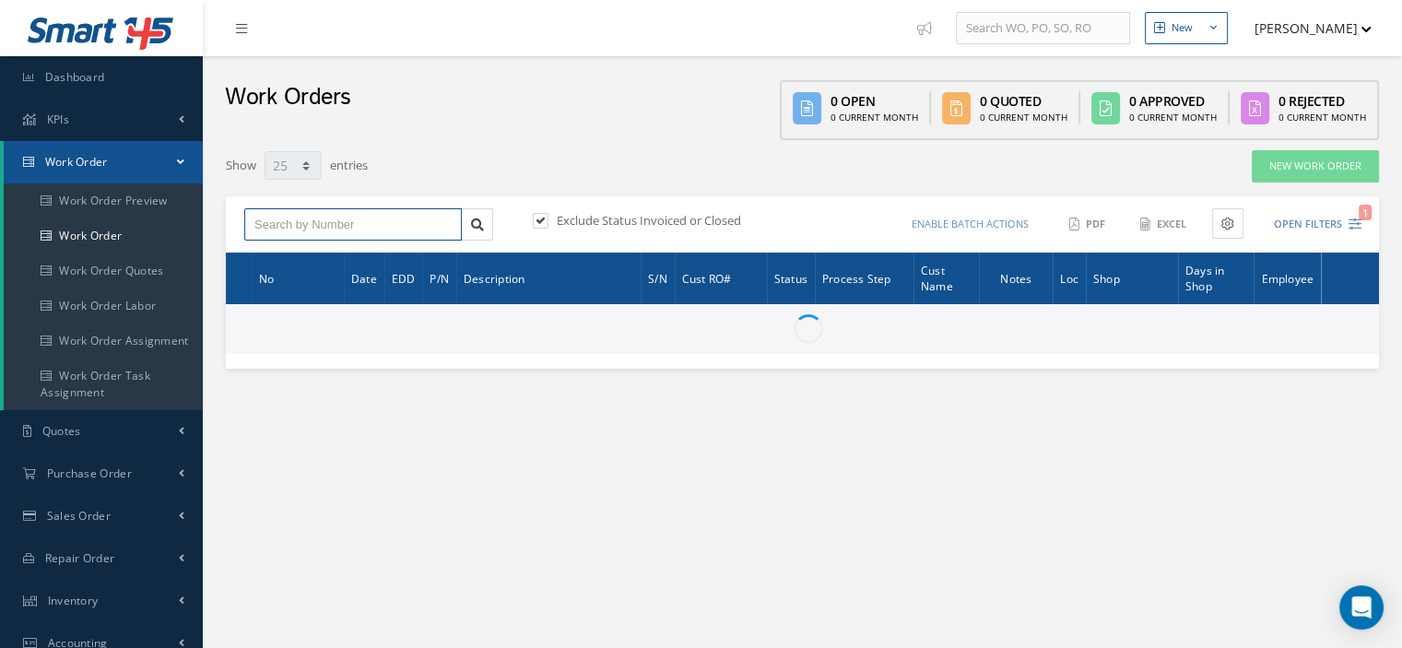
click at [284, 221] on input "text" at bounding box center [353, 224] width 218 height 33
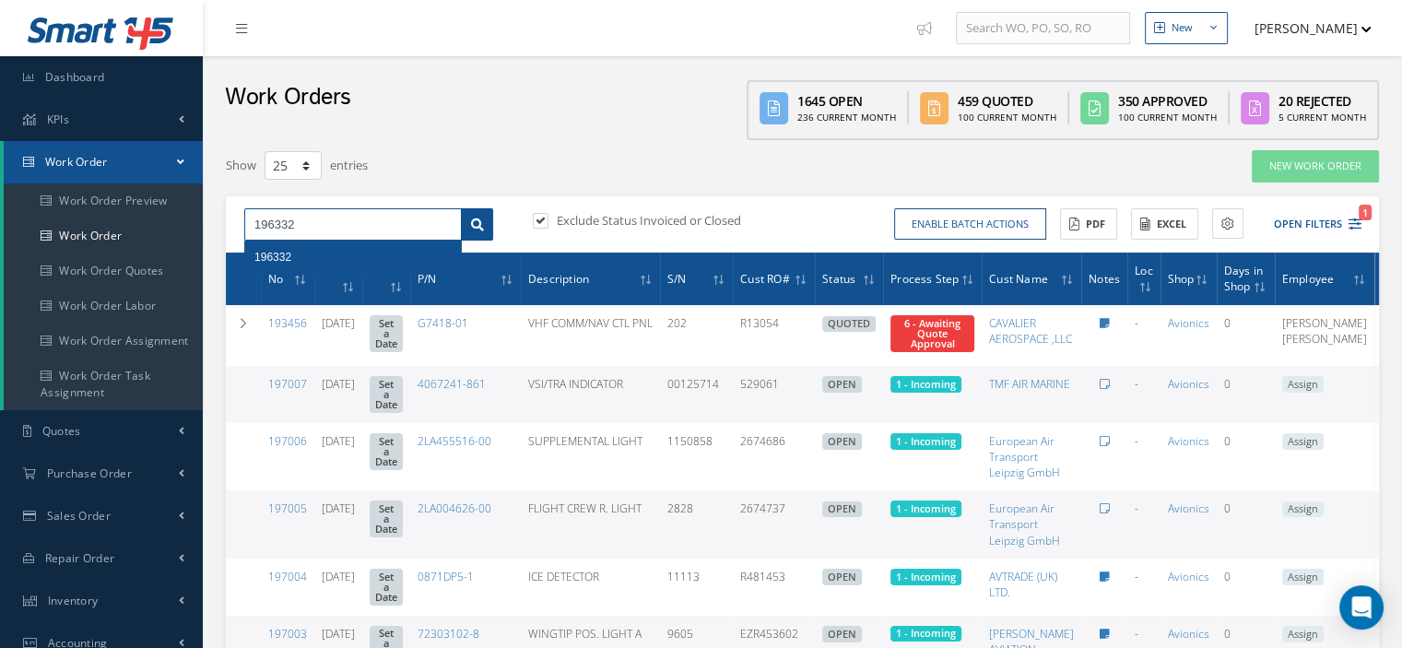
type input "196332"
click at [468, 229] on link at bounding box center [477, 224] width 32 height 33
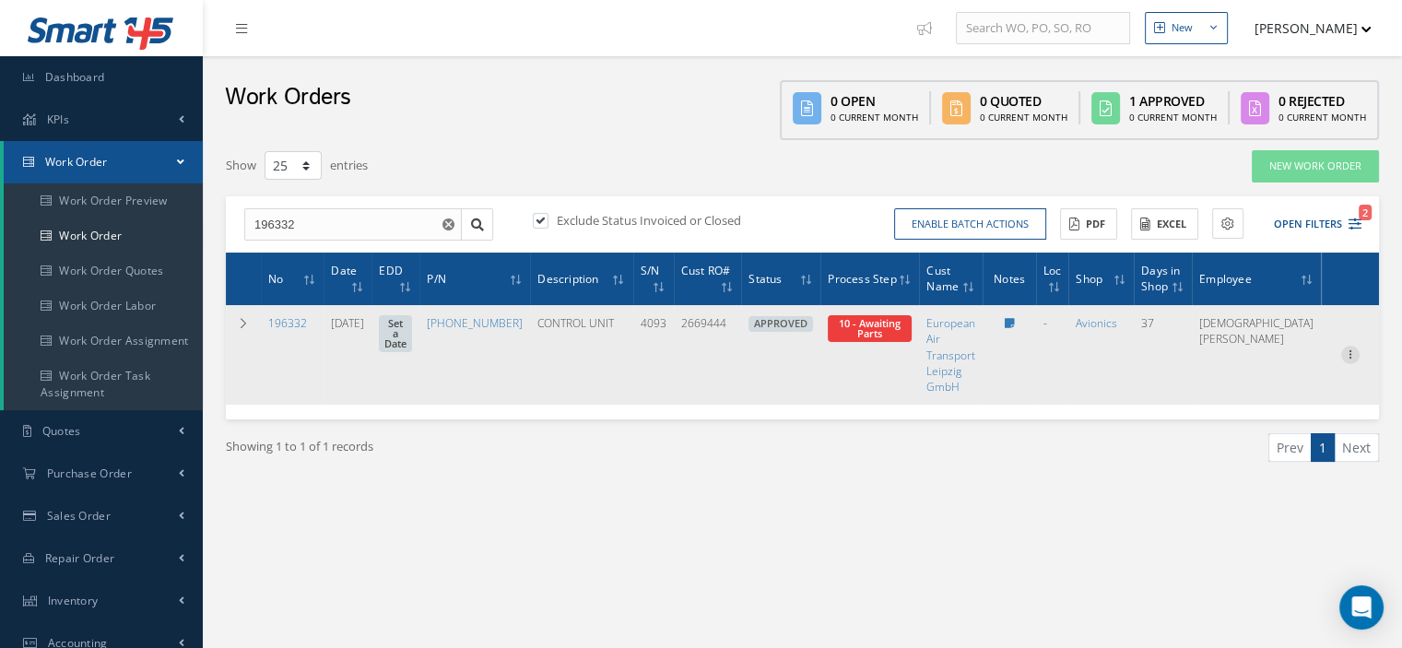
click at [1347, 357] on icon at bounding box center [1351, 353] width 18 height 15
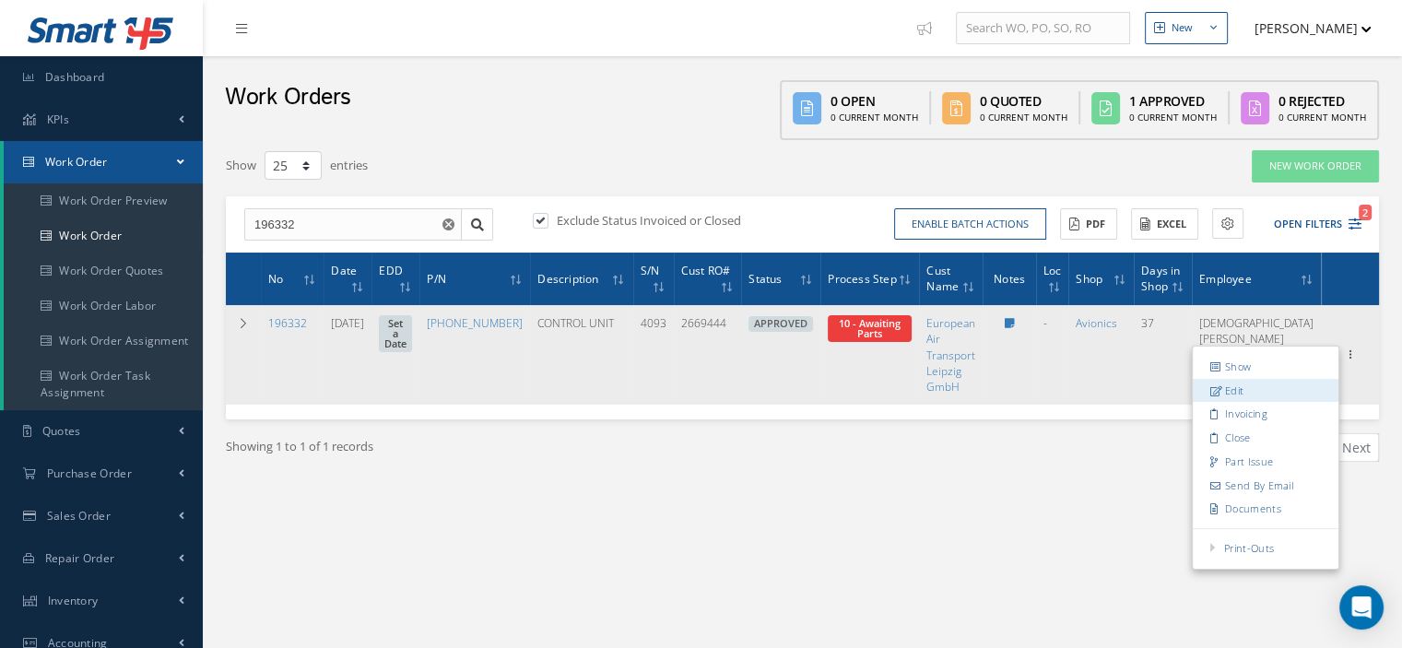
click at [1263, 382] on link "Edit" at bounding box center [1266, 391] width 146 height 24
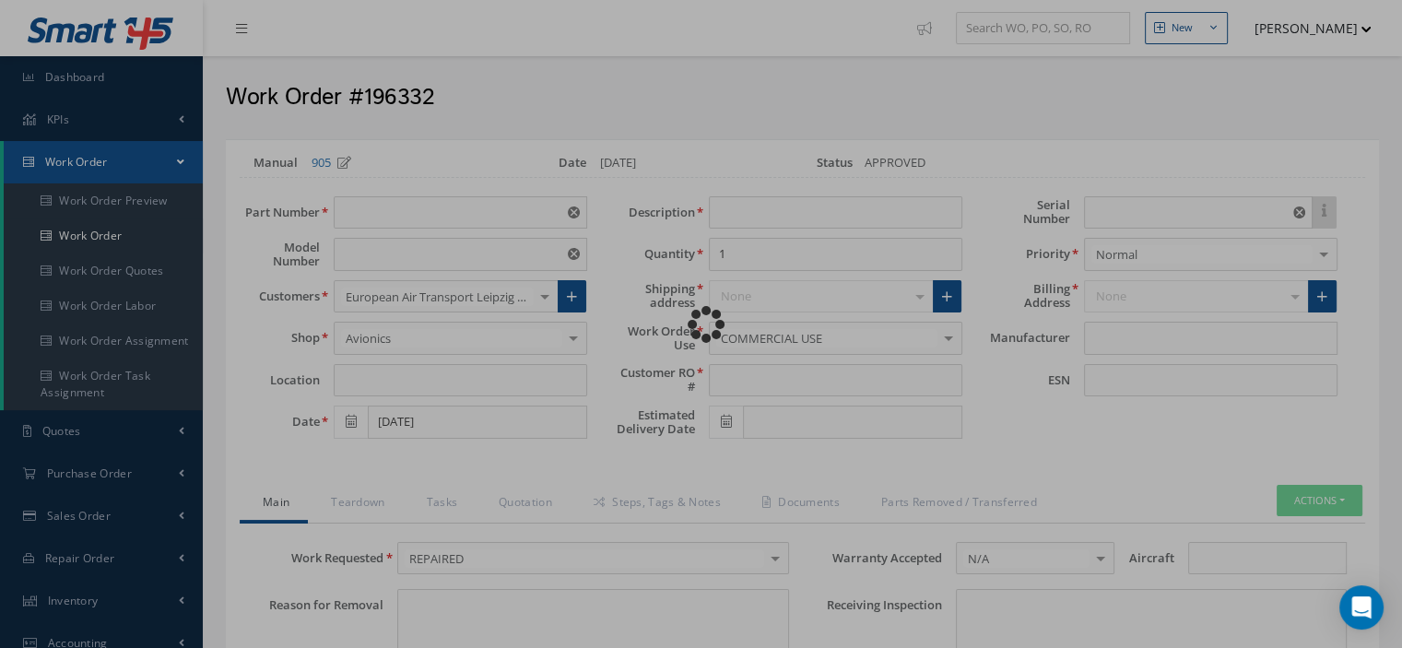
type input "889-2323-017"
type input "VARIOUS"
type input "08/19/2025"
type input "CONTROL UNIT"
type input "2669444"
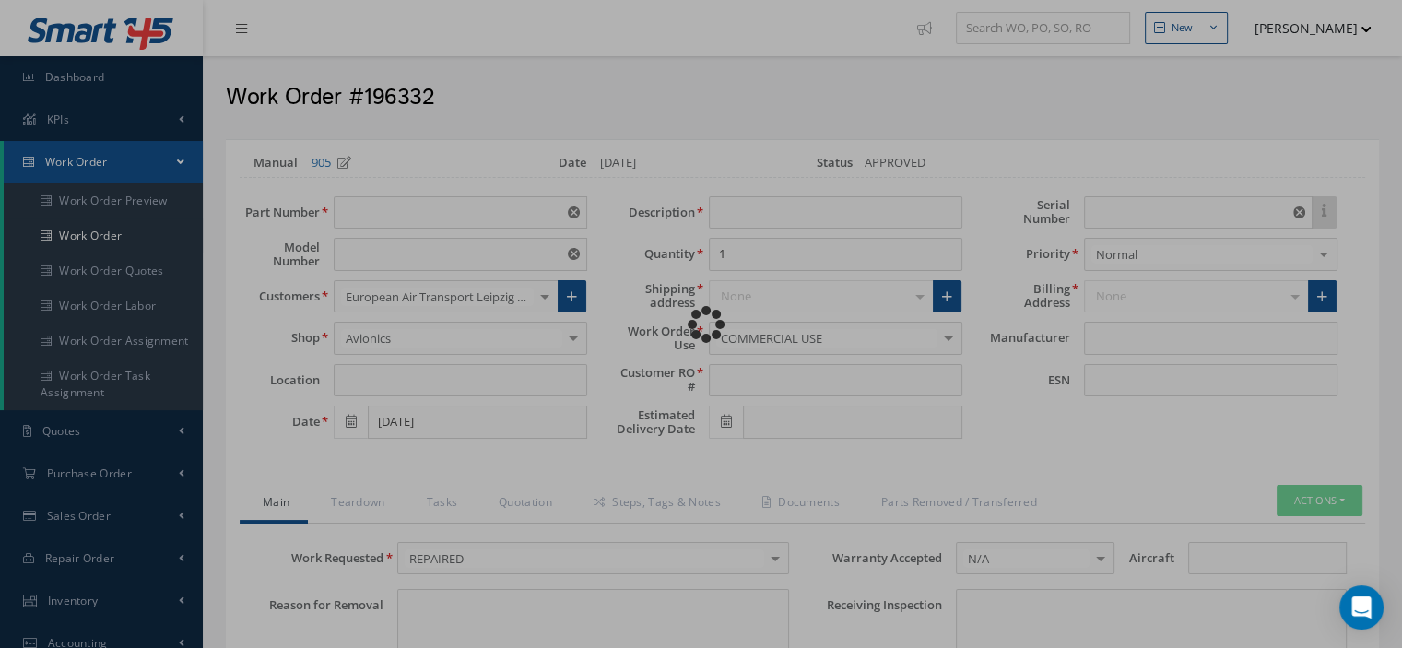
type input "4093"
type textarea "NONE"
type input "NONE"
type textarea "NONE"
type input "NONE"
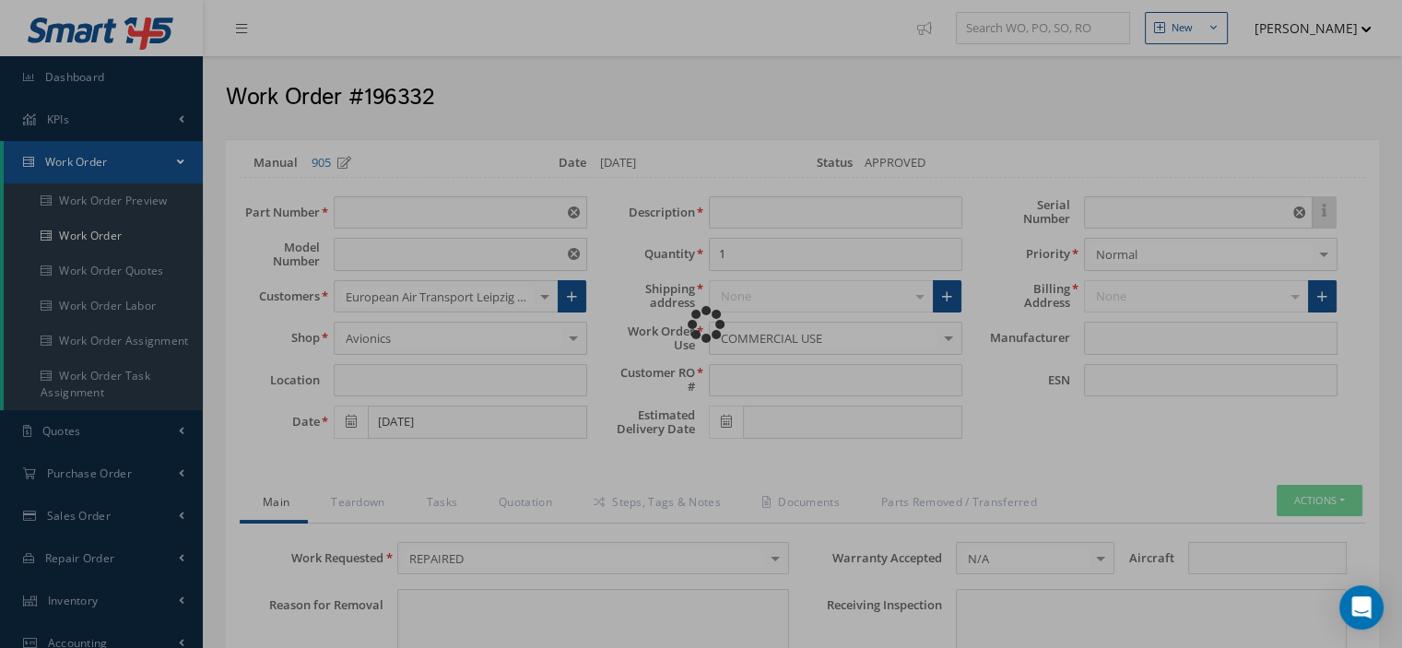
type input "N/A"
checkbox input "true"
type input "THALES"
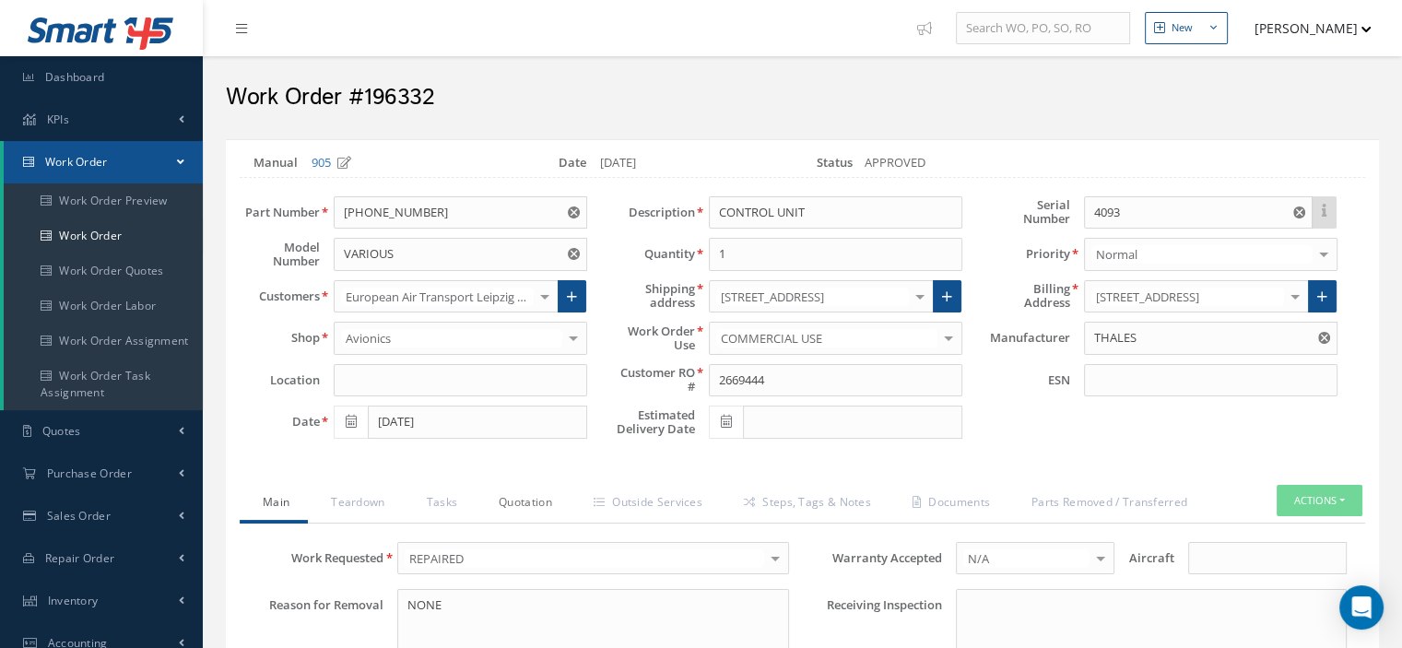
click at [538, 501] on link "Quotation" at bounding box center [523, 504] width 95 height 39
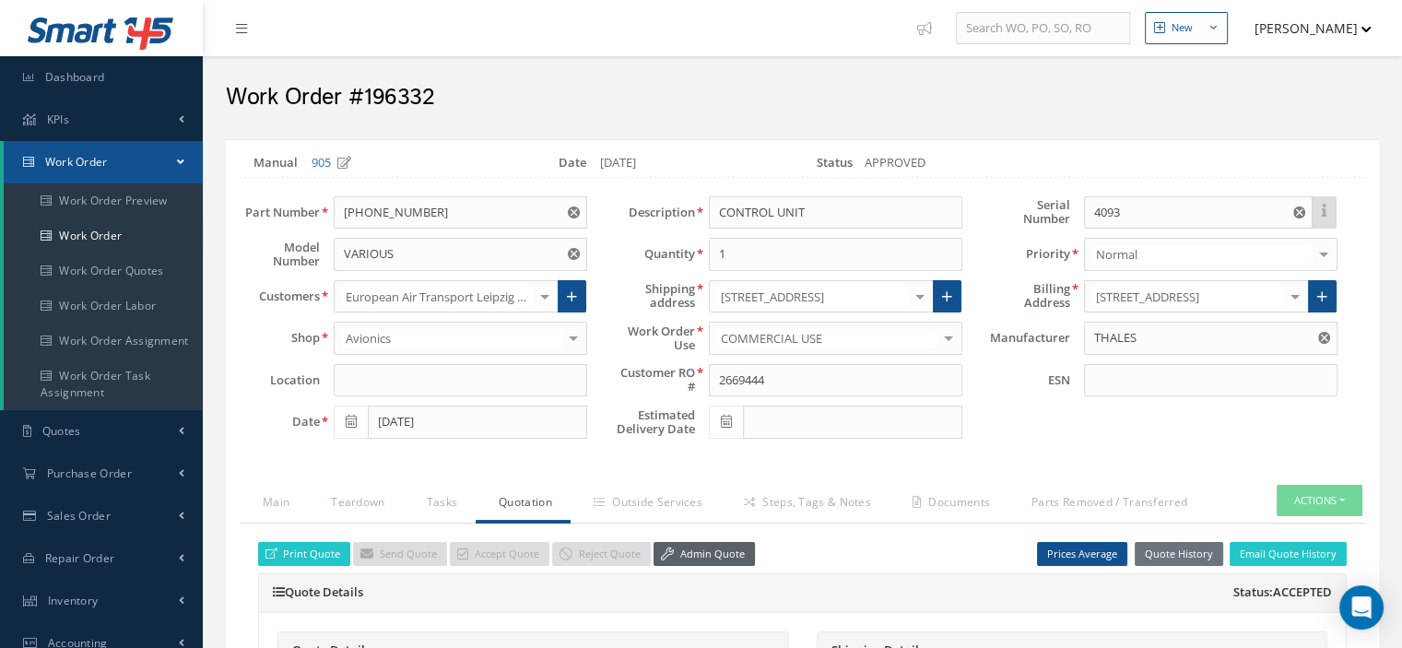
click at [671, 544] on link "Admin Quote" at bounding box center [704, 554] width 101 height 25
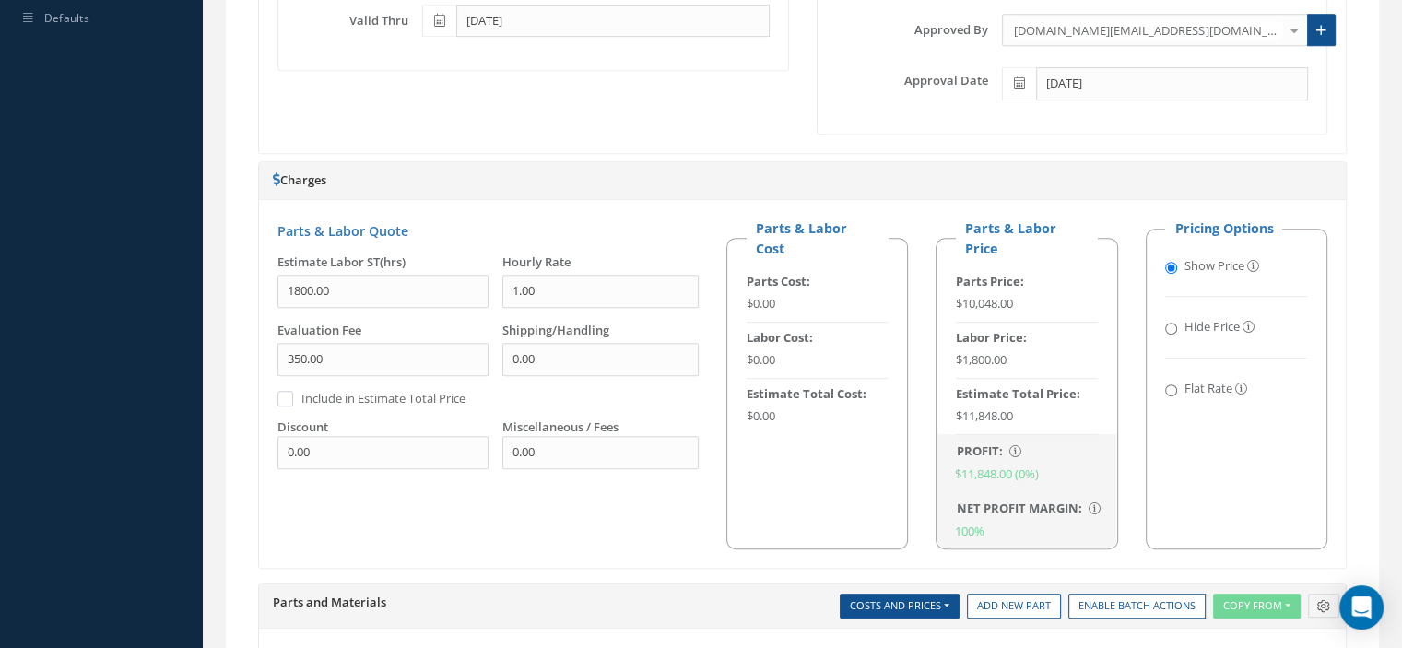
scroll to position [1291, 0]
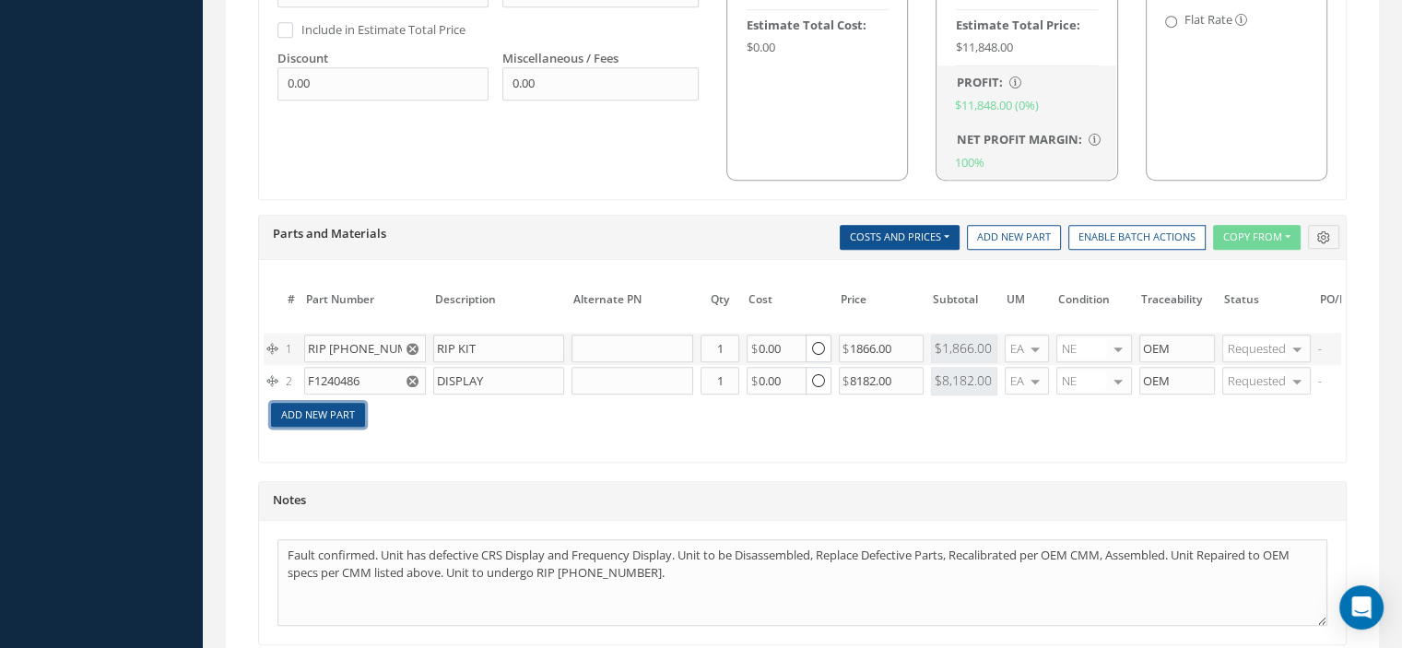
click at [348, 416] on link "Add New Part" at bounding box center [318, 415] width 94 height 25
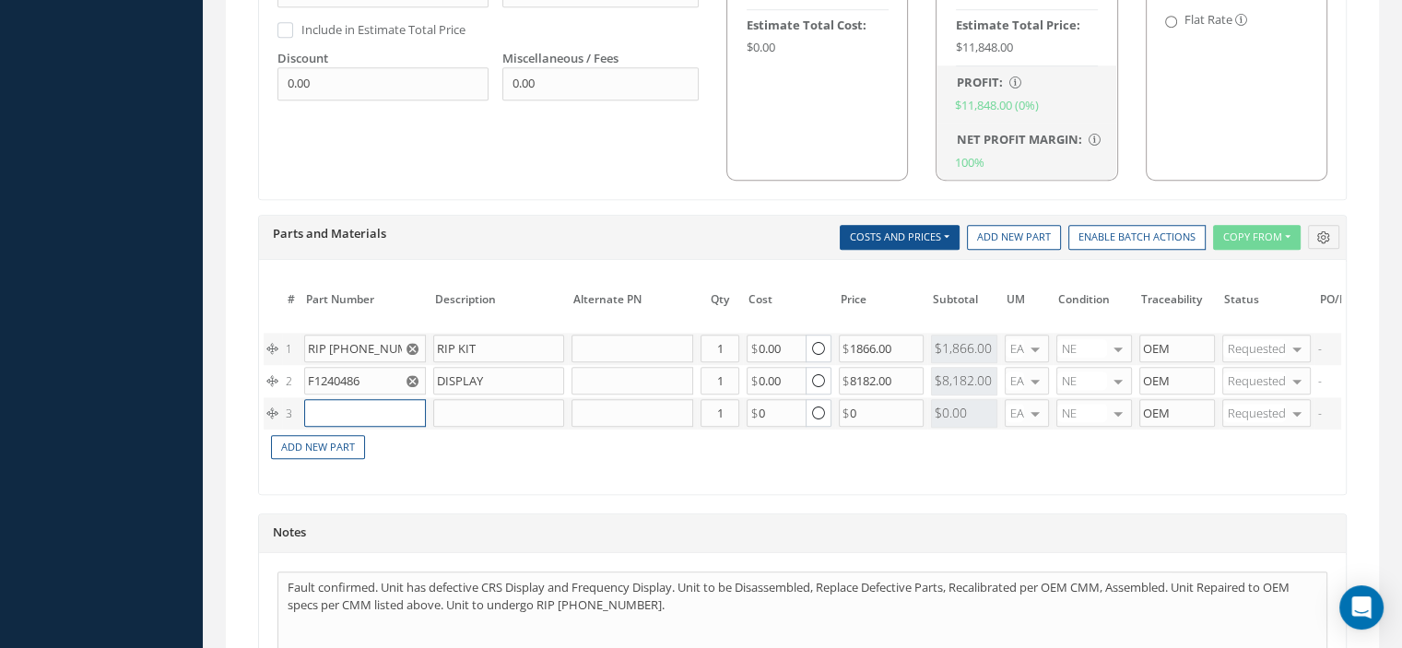
click at [347, 410] on input "text" at bounding box center [365, 413] width 122 height 28
paste input "889-2323-017PANEL"
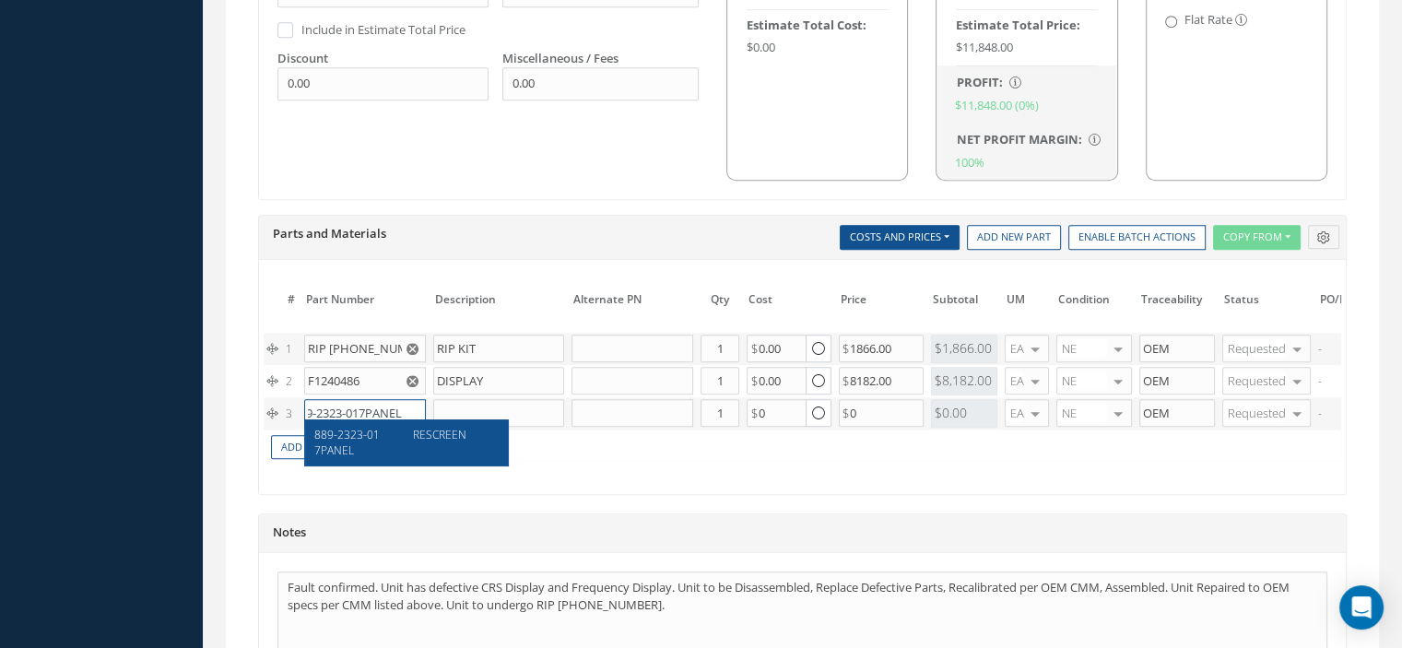
type input "889-2323-017PANEL"
click at [388, 425] on div "889-2323-017PANEL RESCREEN" at bounding box center [406, 443] width 203 height 46
type input "RESCREEN"
type input "175.00"
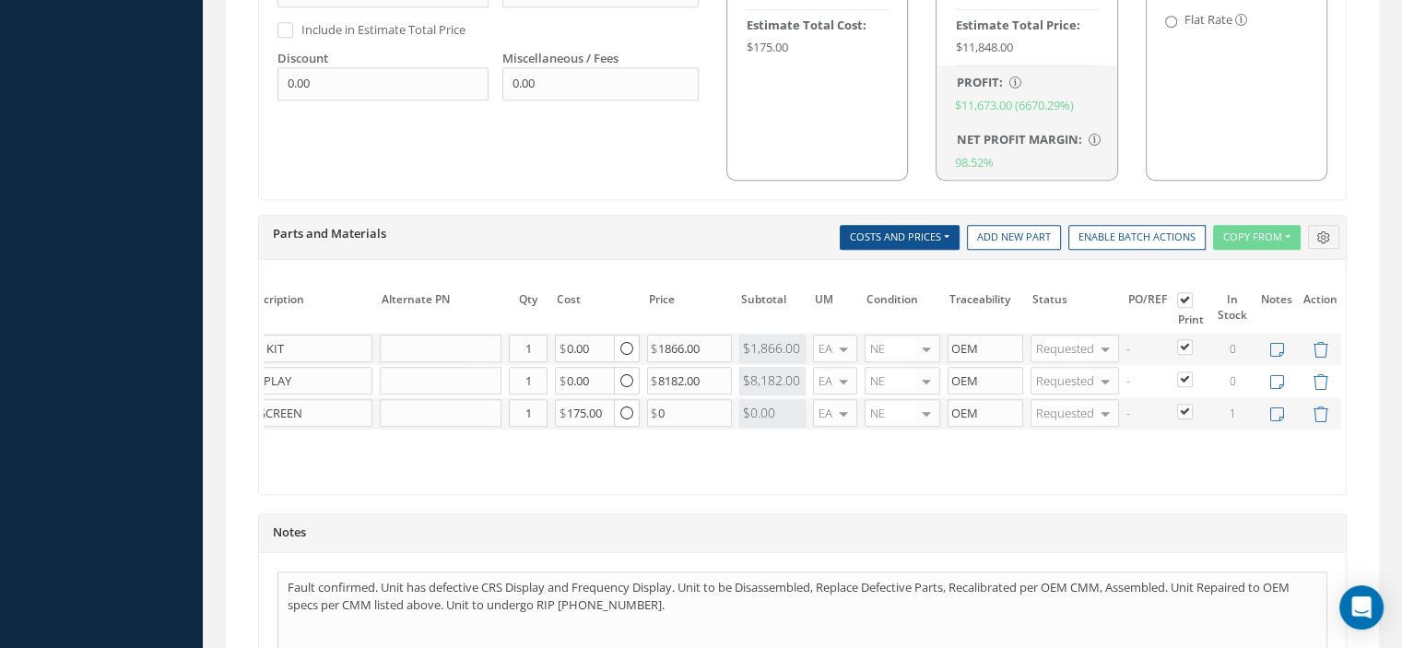
scroll to position [1490, 0]
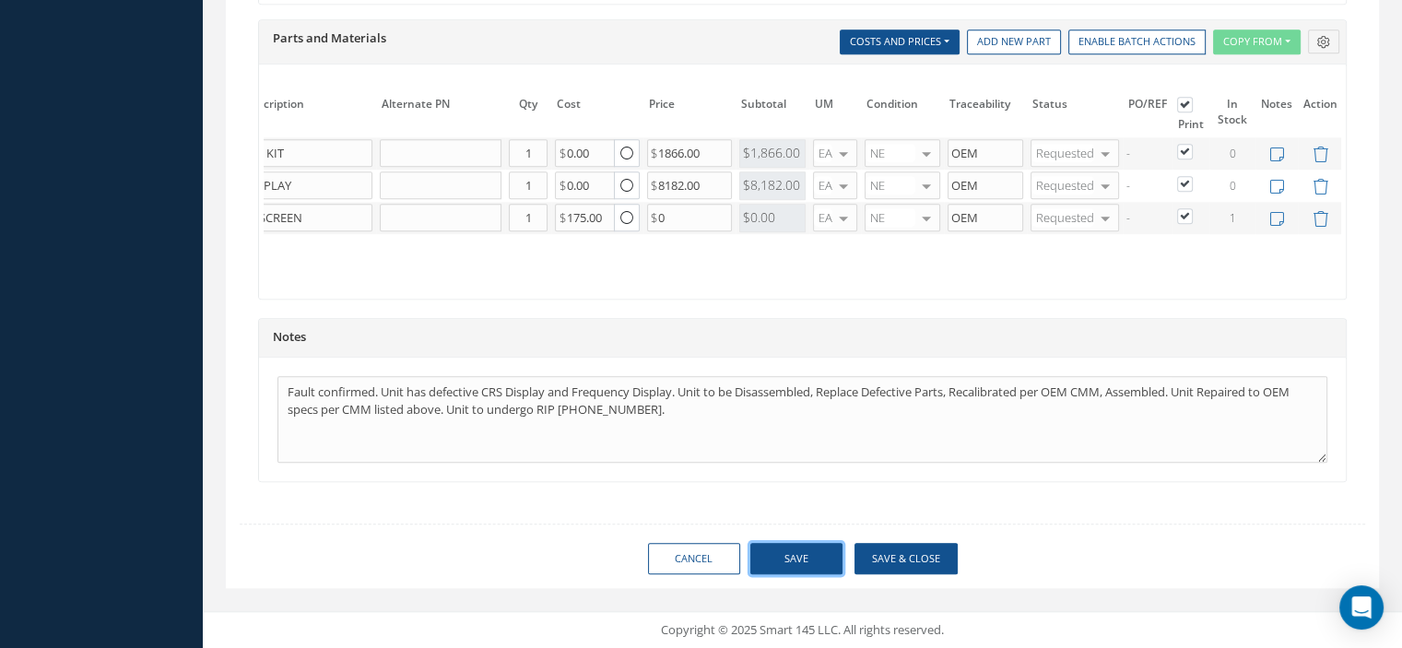
click at [798, 558] on button "Save" at bounding box center [797, 559] width 92 height 32
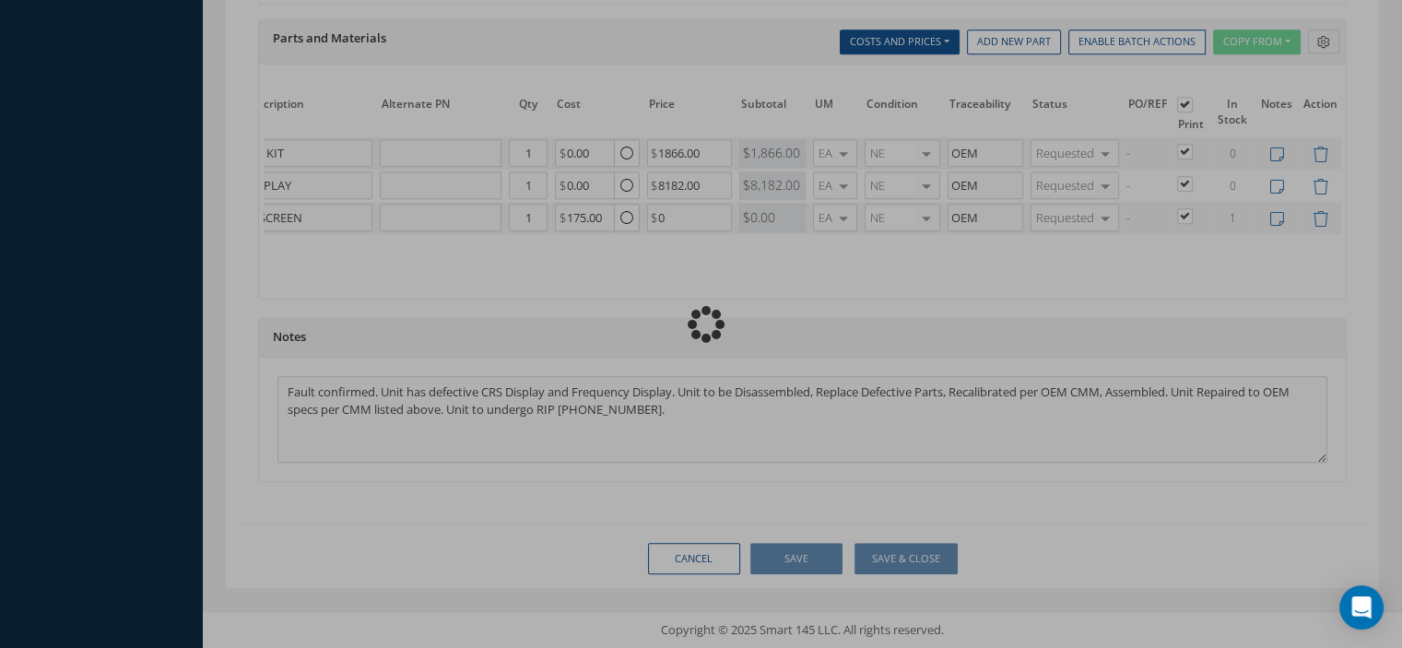
checkbox input "true"
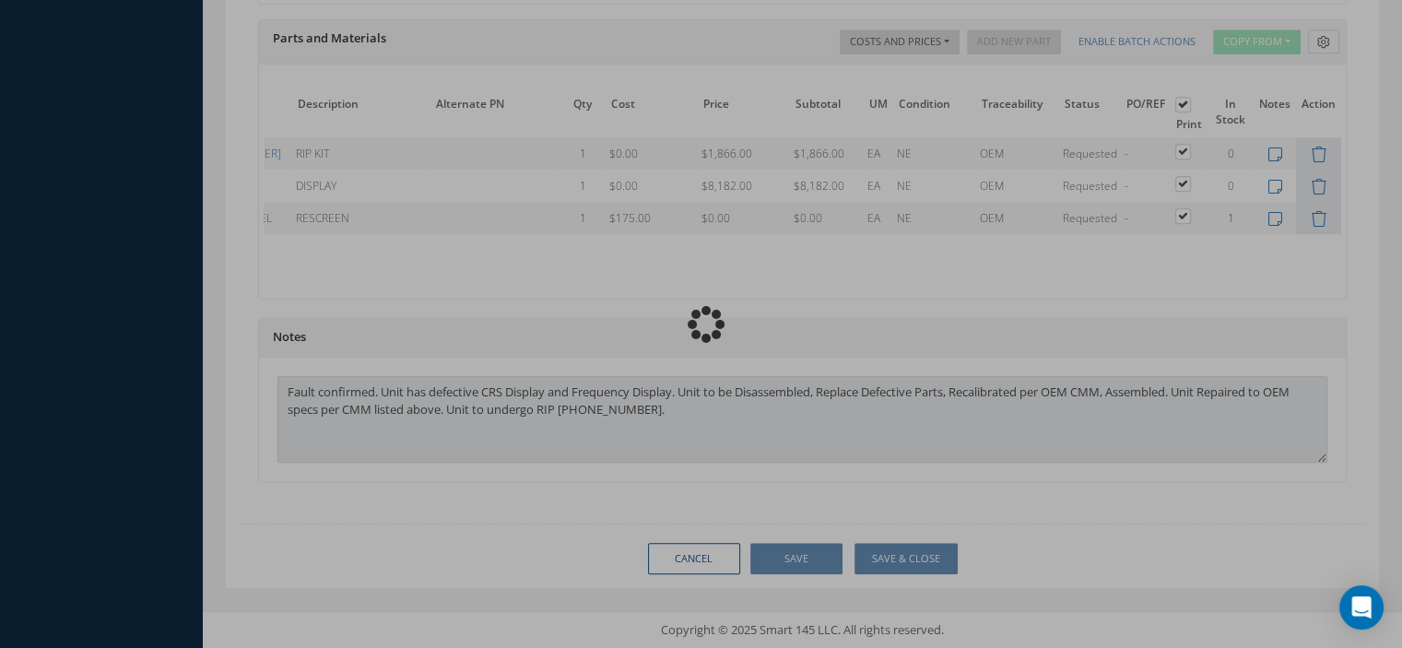
scroll to position [0, 118]
type input "THALES"
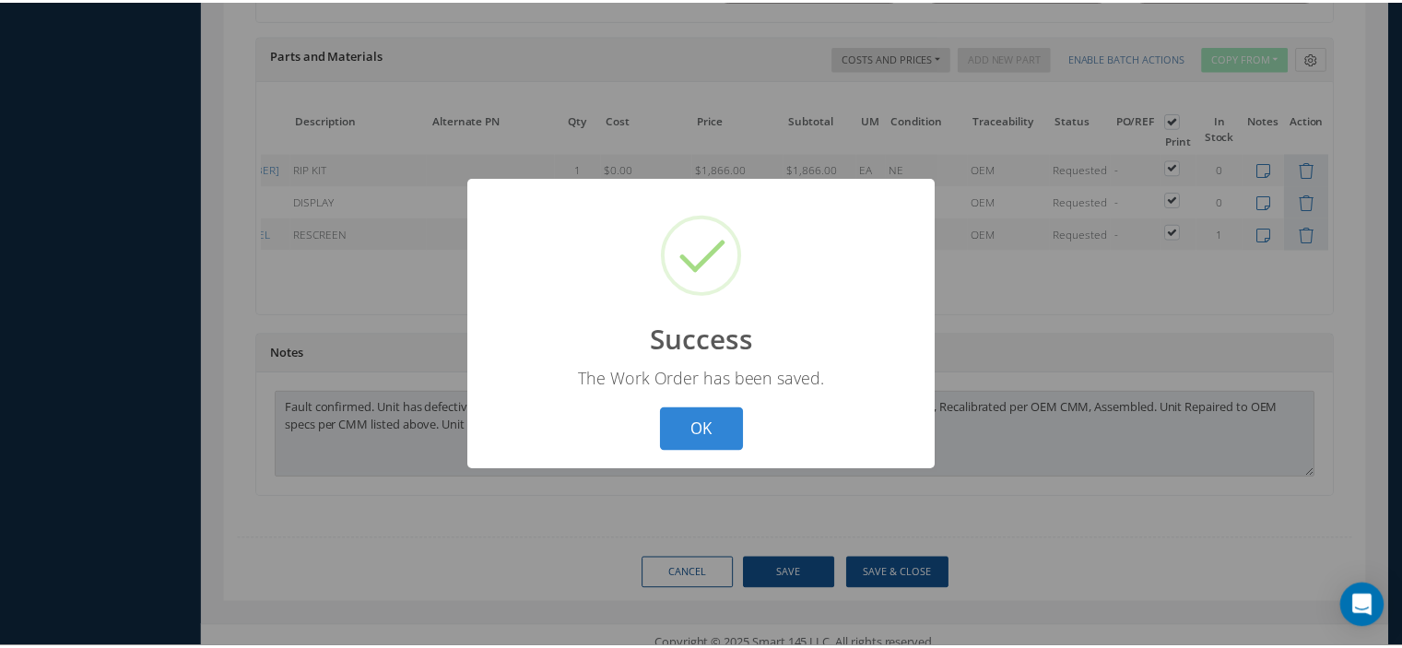
scroll to position [0, 103]
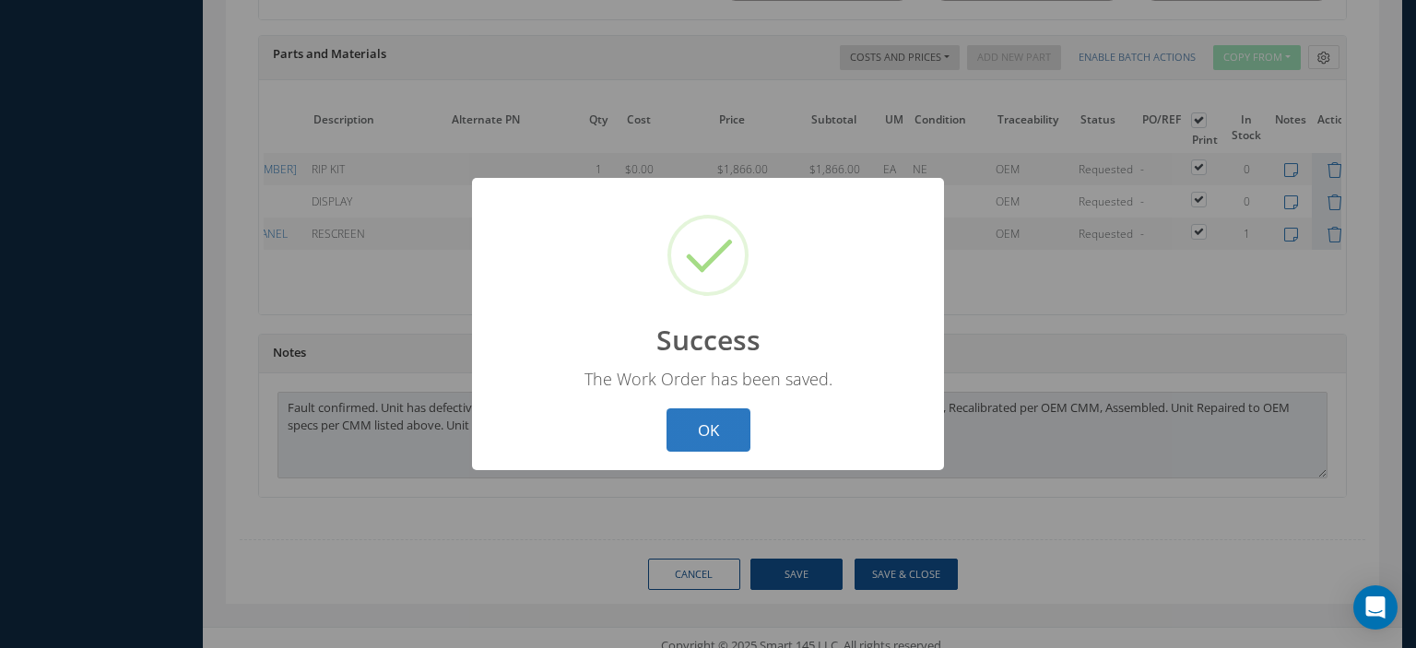
click at [668, 421] on button "OK" at bounding box center [709, 429] width 84 height 43
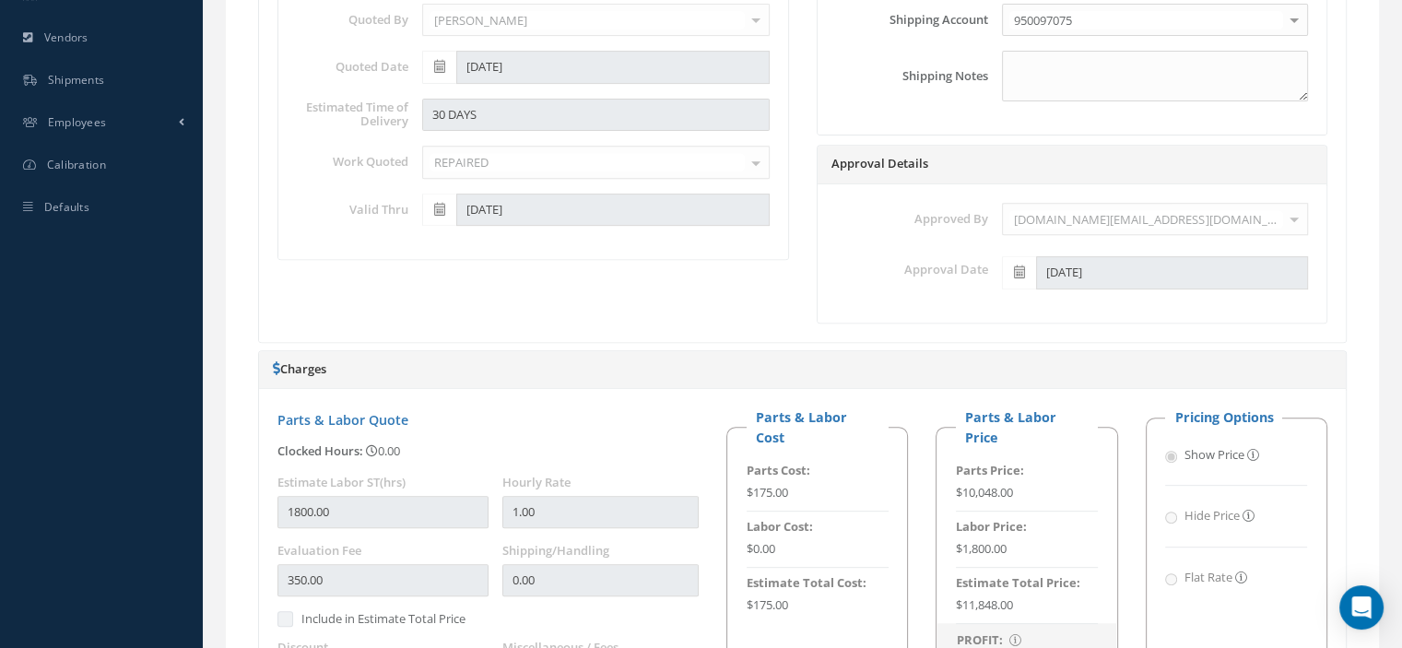
scroll to position [88, 0]
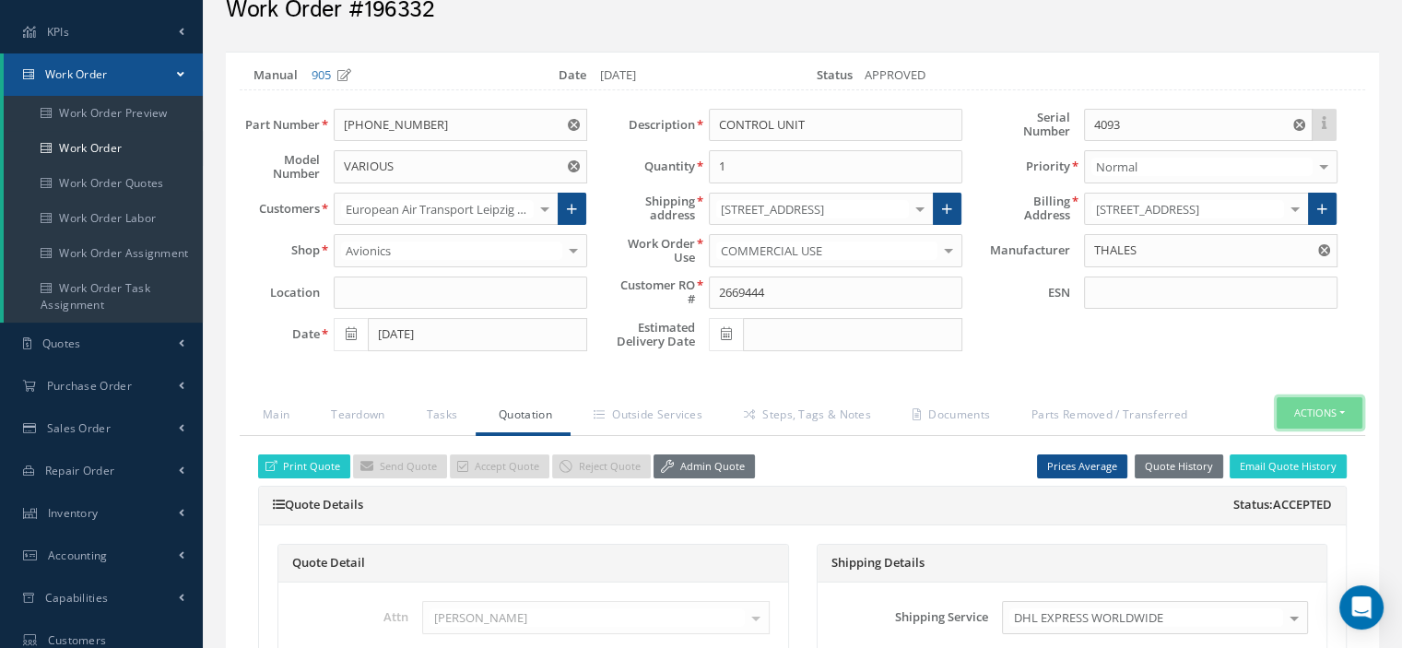
click at [1348, 414] on button "Actions" at bounding box center [1320, 413] width 86 height 32
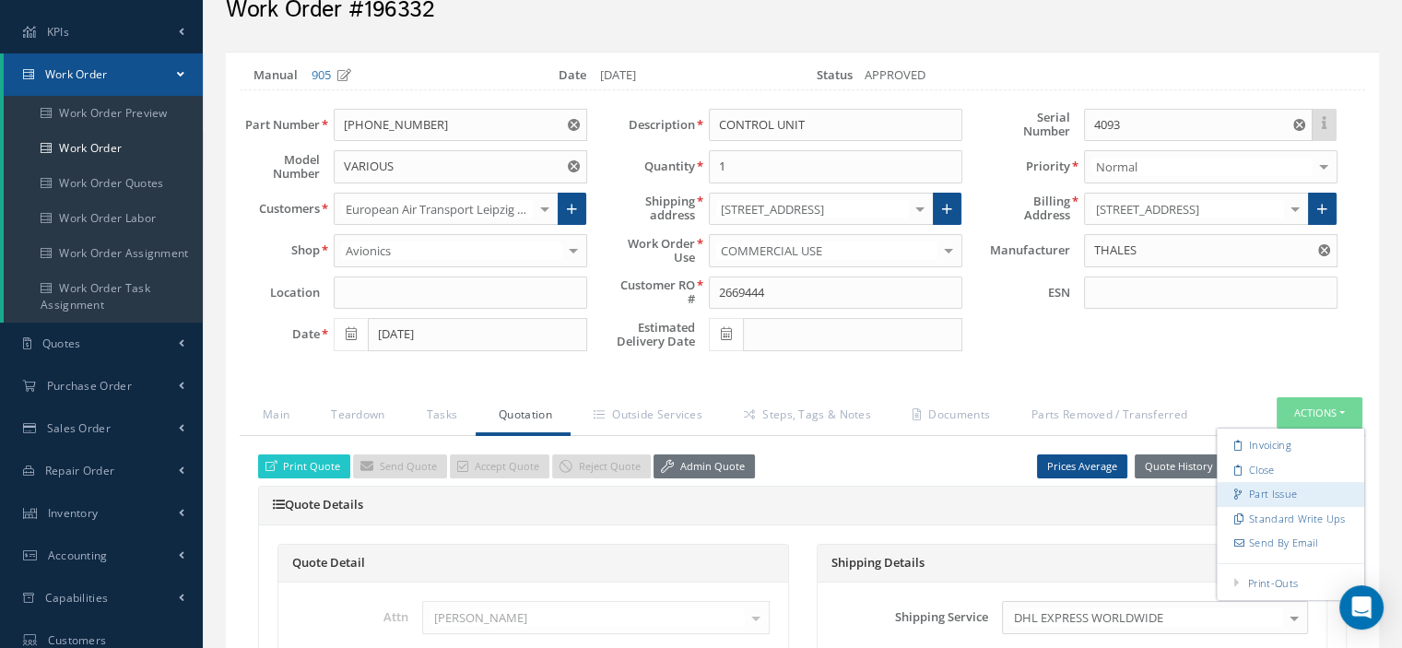
click at [1287, 489] on link "Part Issue" at bounding box center [1291, 494] width 148 height 25
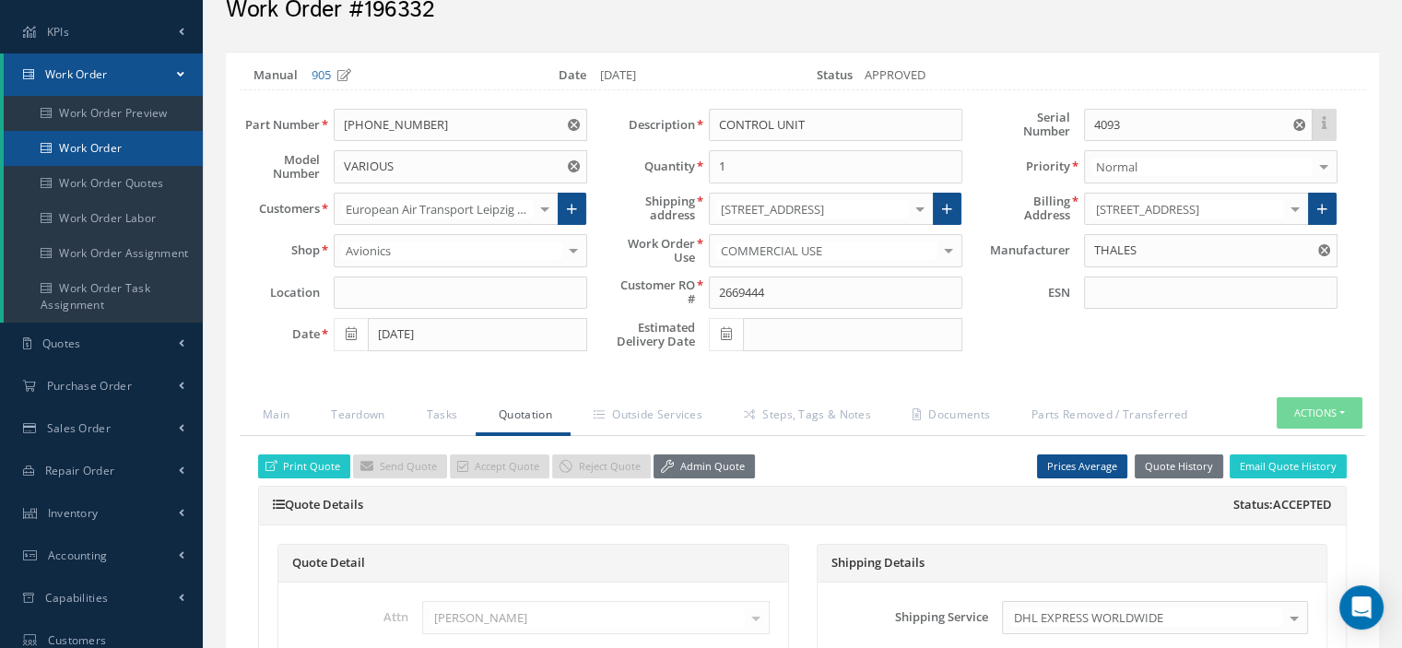
click at [110, 157] on link "Work Order" at bounding box center [103, 148] width 199 height 35
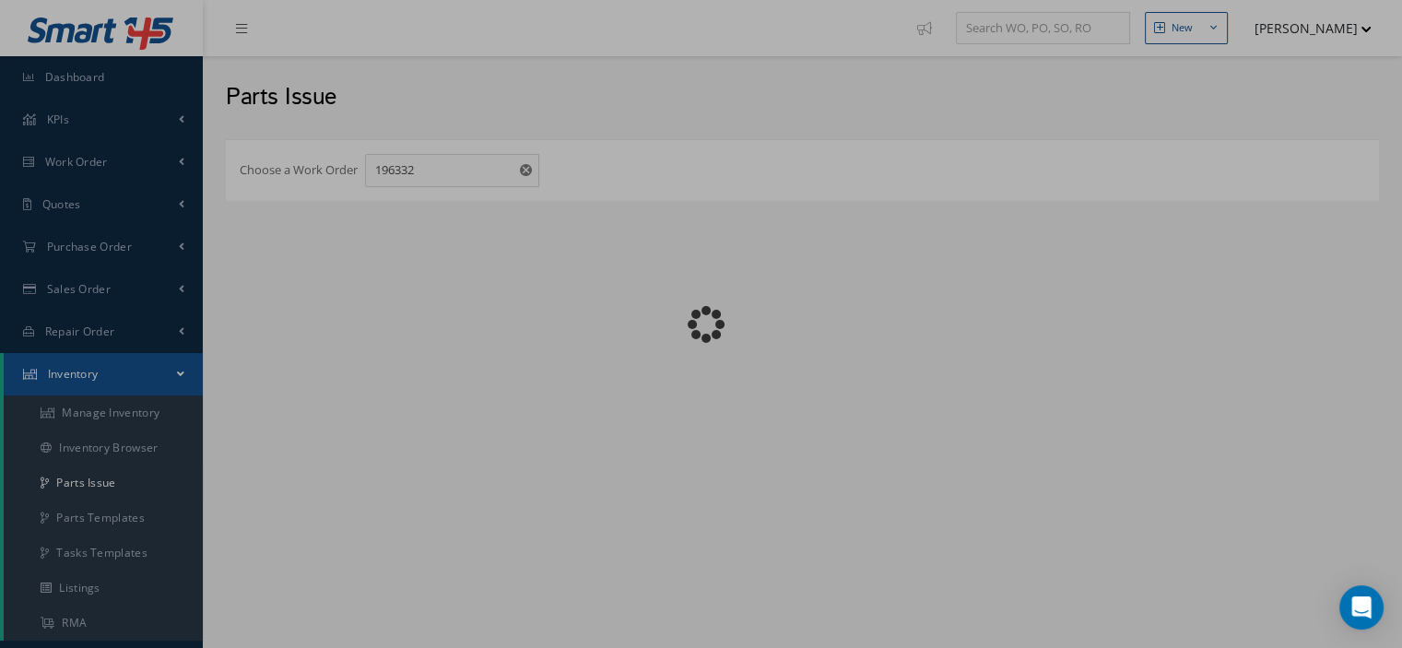
checkbox input "false"
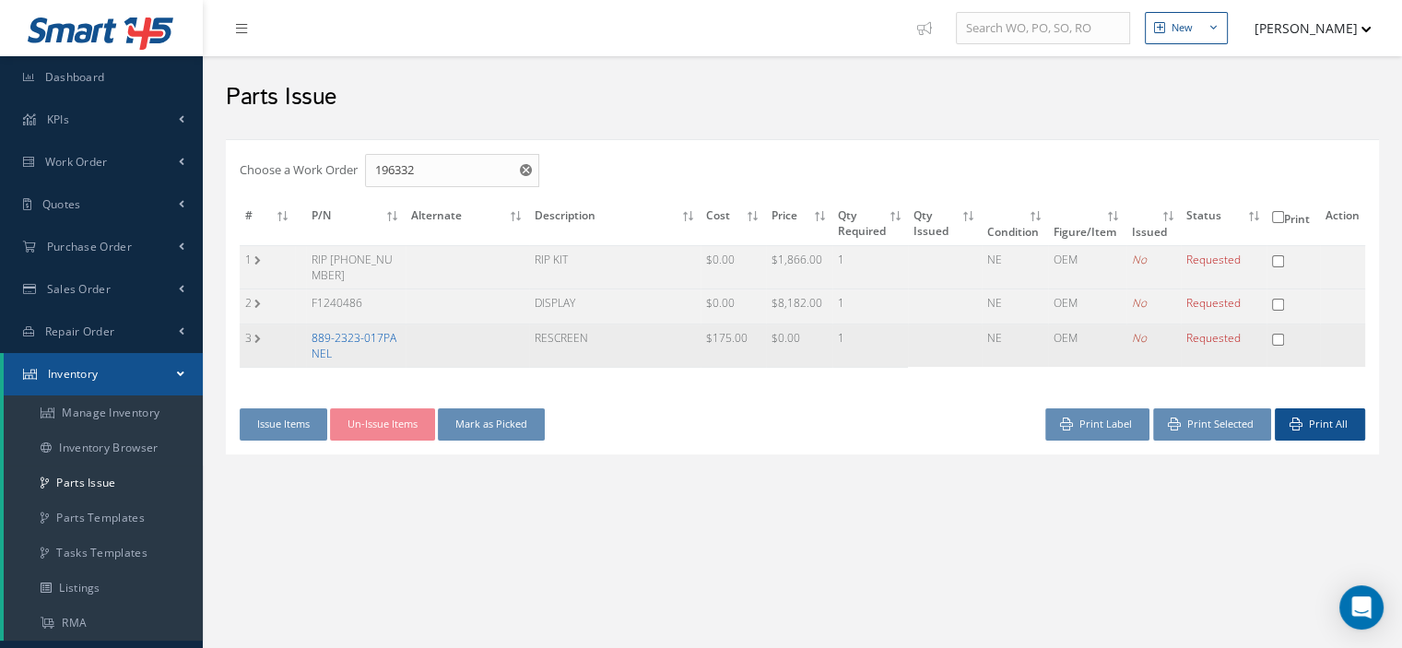
click at [376, 336] on link "889-2323-017PANEL" at bounding box center [354, 345] width 85 height 31
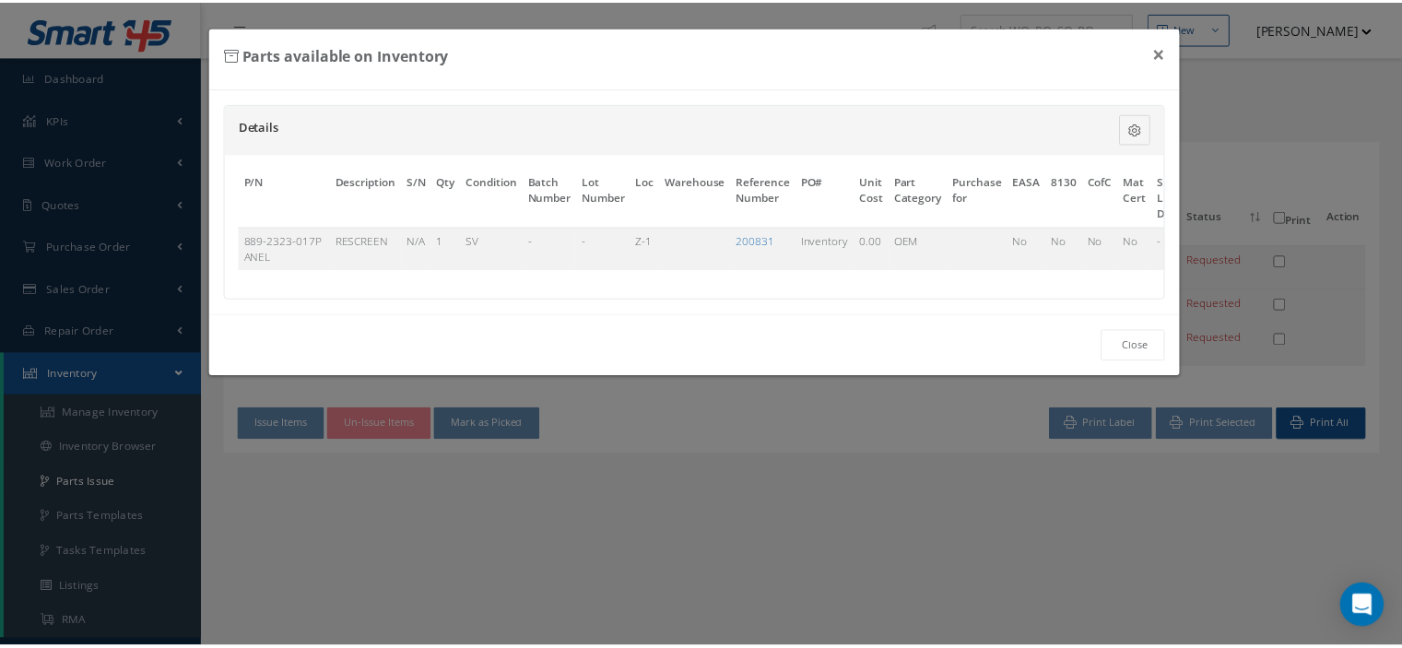
scroll to position [0, 123]
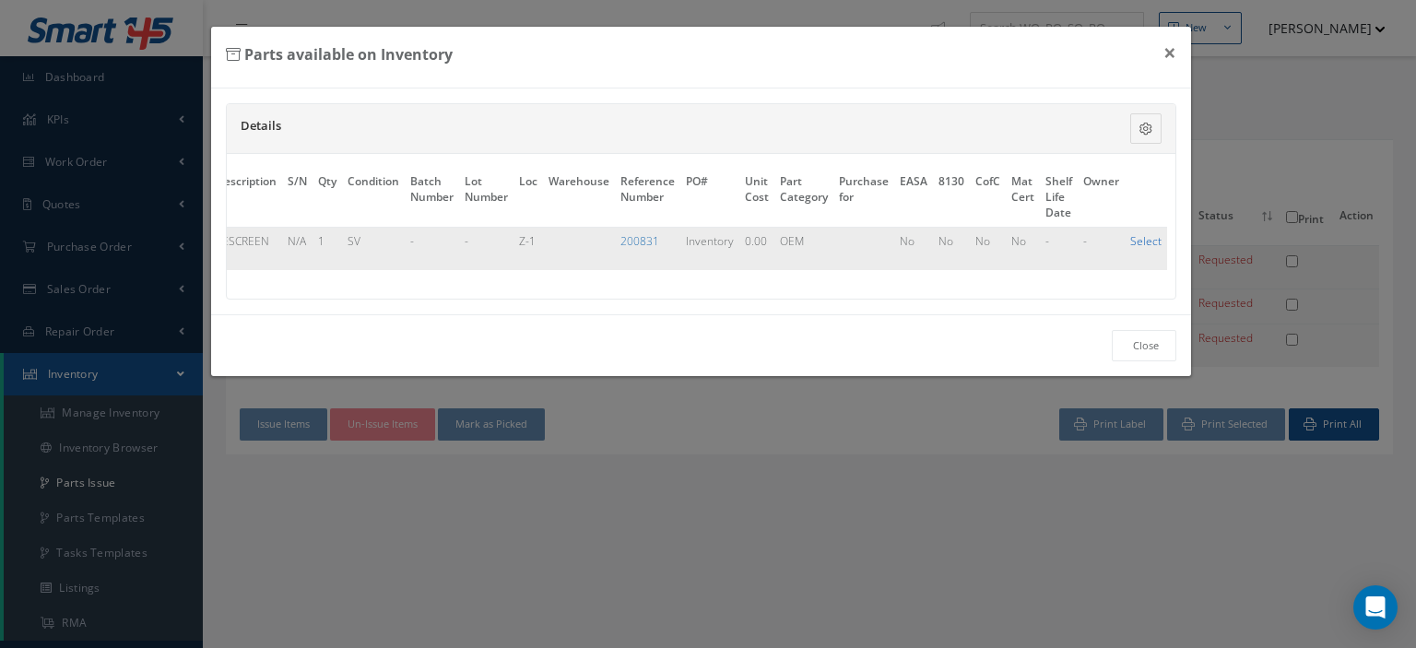
click at [1131, 239] on link "Select" at bounding box center [1145, 241] width 31 height 16
checkbox input "true"
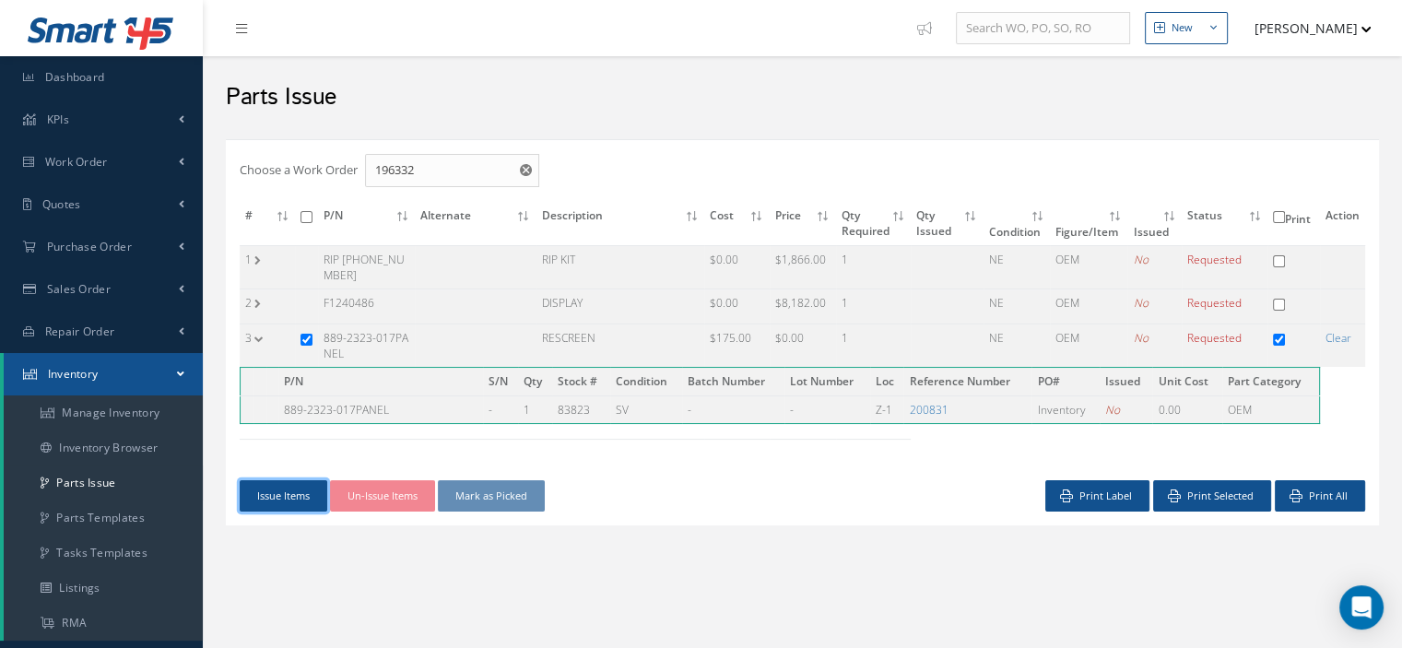
click at [290, 498] on button "Issue Items" at bounding box center [284, 496] width 88 height 32
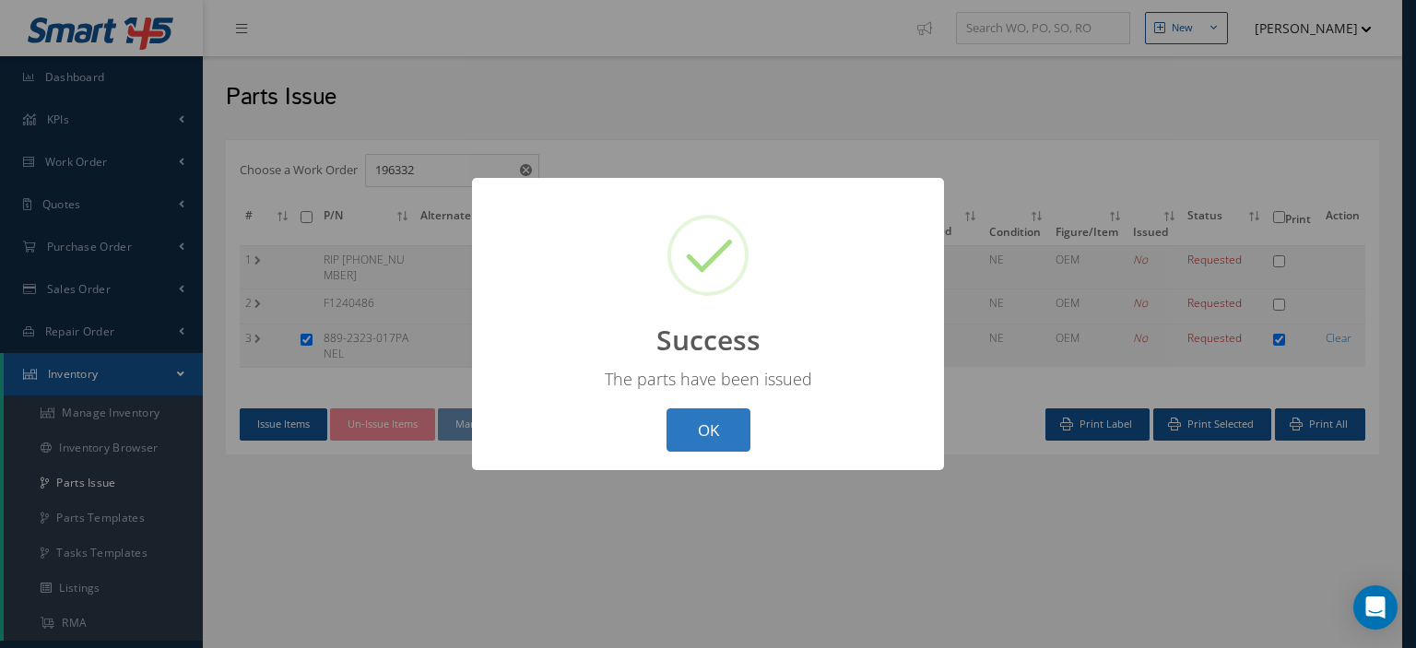
click at [690, 442] on button "OK" at bounding box center [709, 429] width 84 height 43
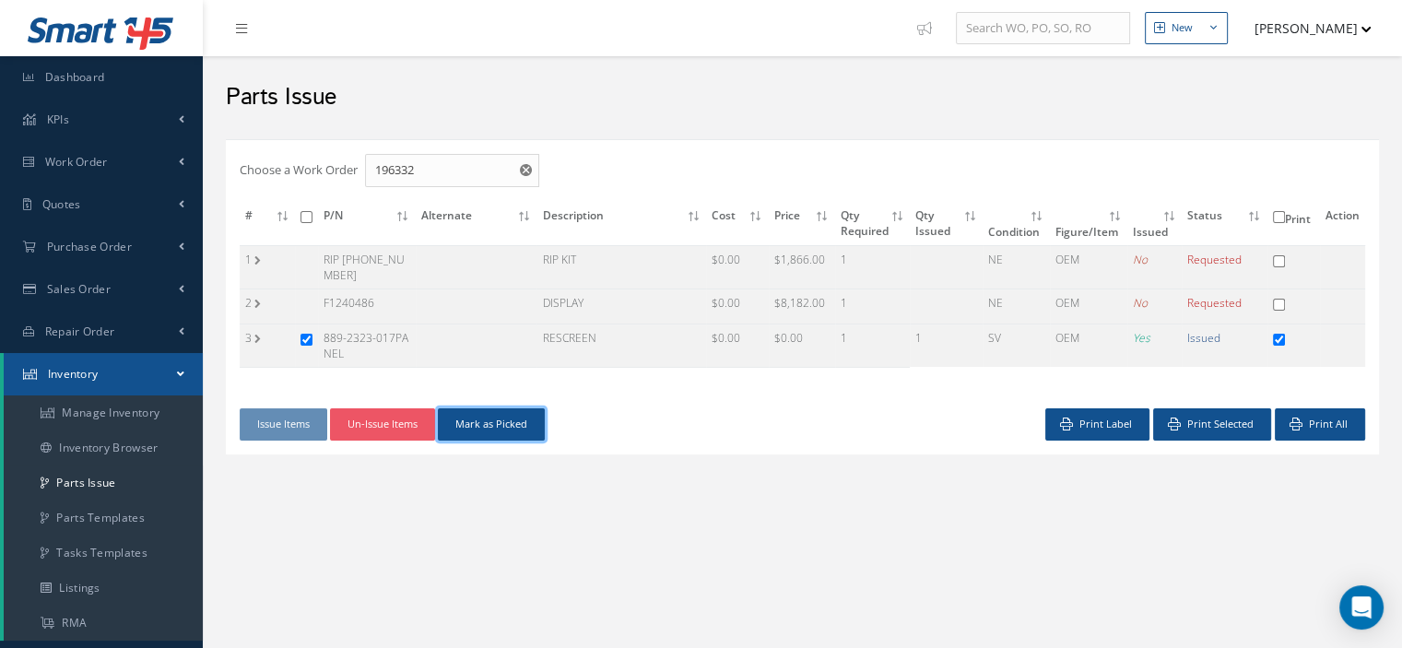
click at [501, 427] on button "Mark as Picked" at bounding box center [491, 424] width 107 height 32
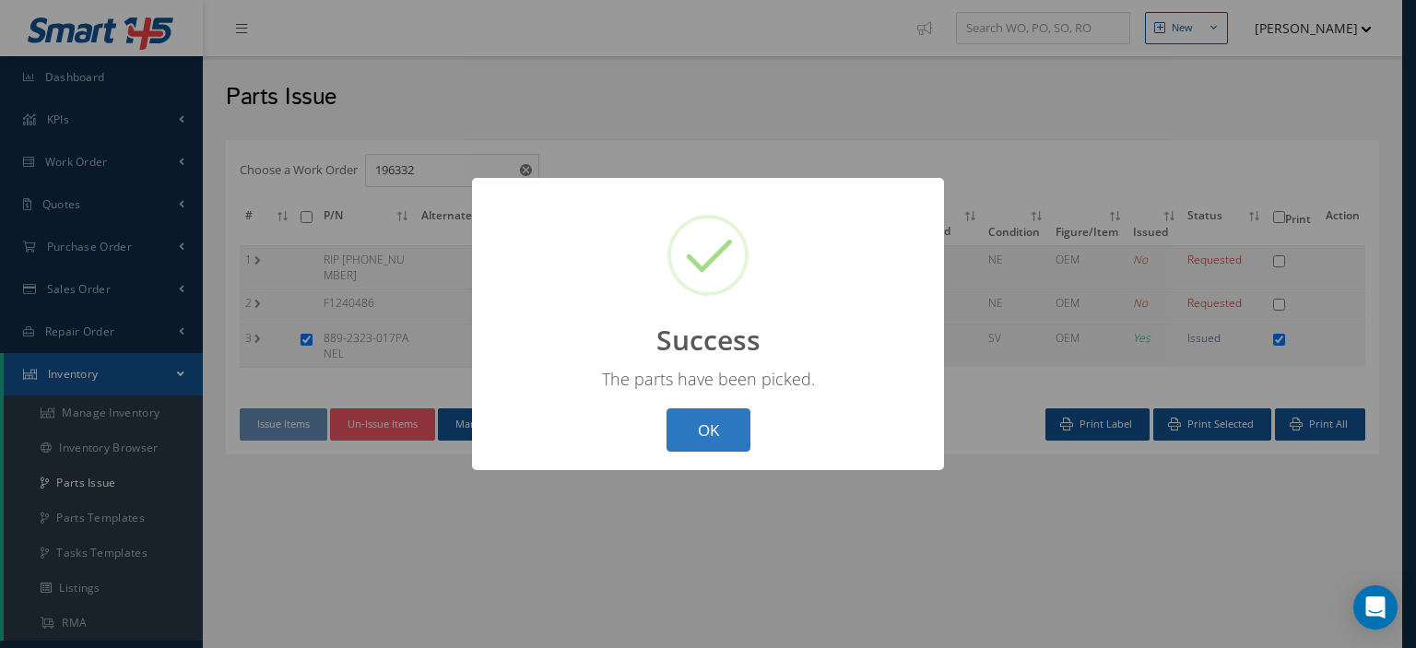
click at [720, 449] on button "OK" at bounding box center [709, 429] width 84 height 43
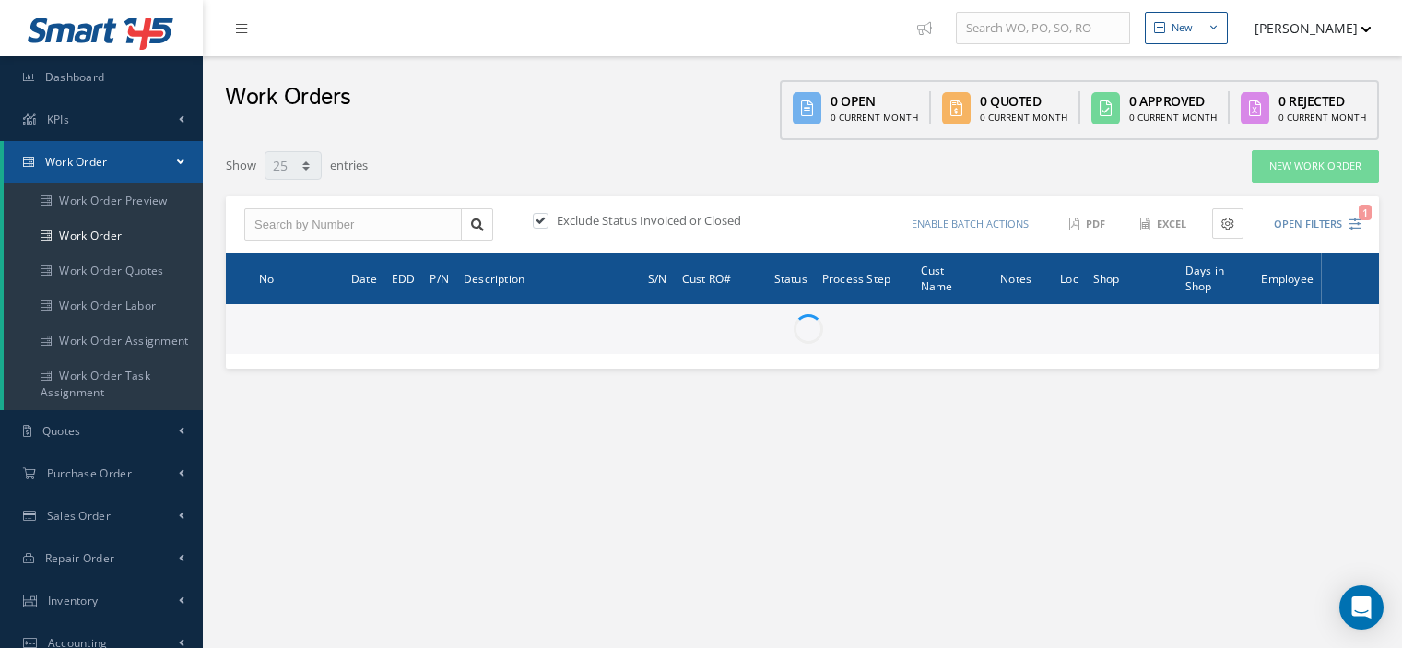
select select "25"
click at [296, 230] on input "text" at bounding box center [353, 224] width 218 height 33
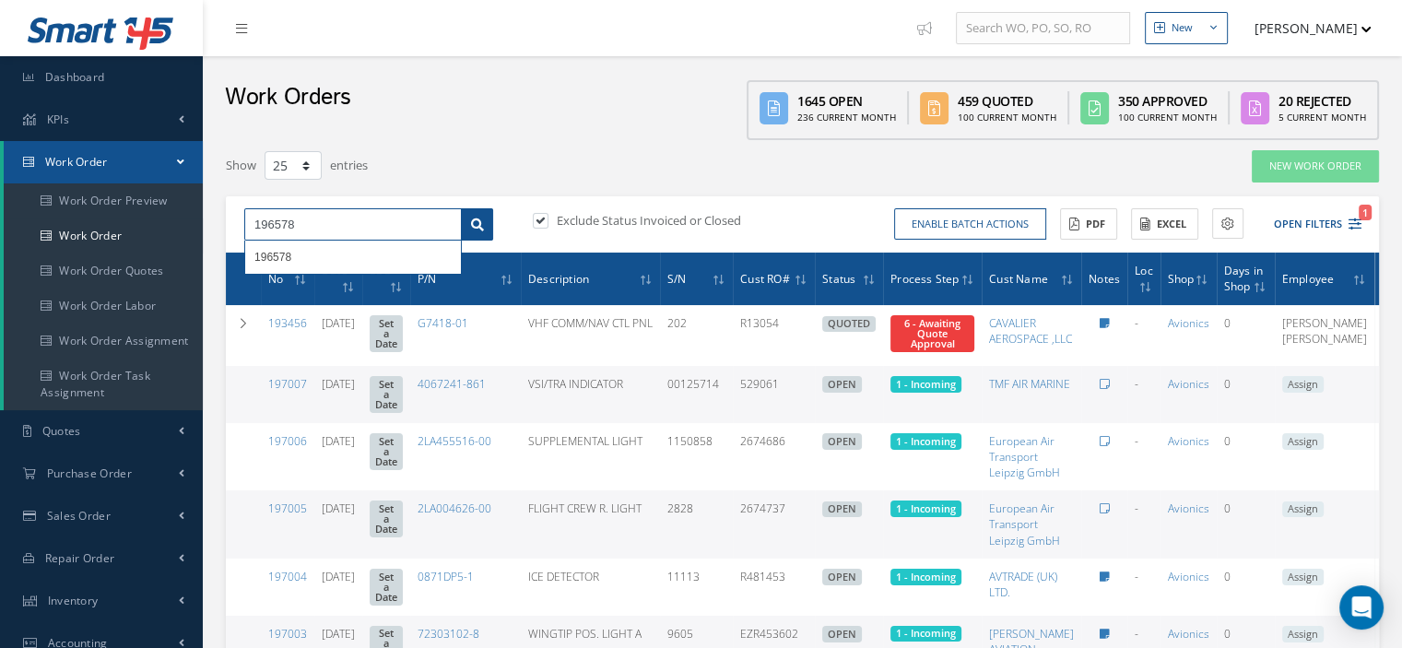
type input "196578"
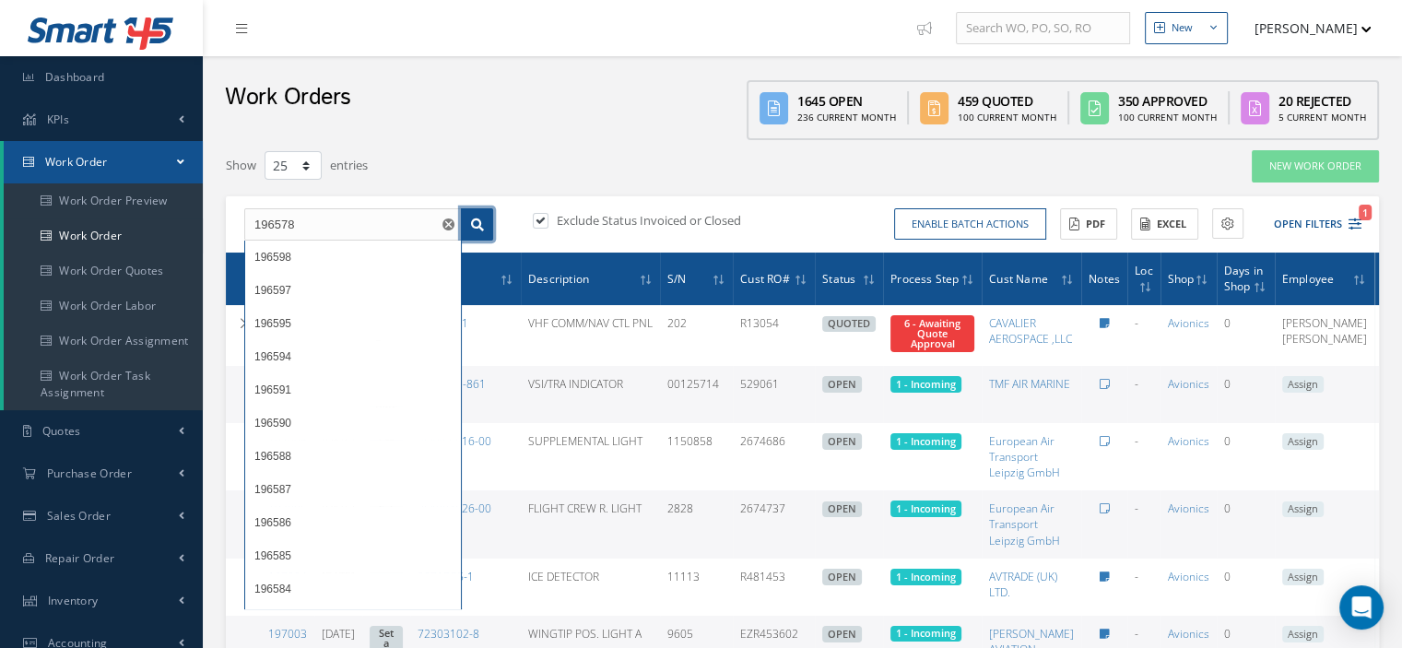
click at [475, 228] on icon at bounding box center [477, 225] width 13 height 13
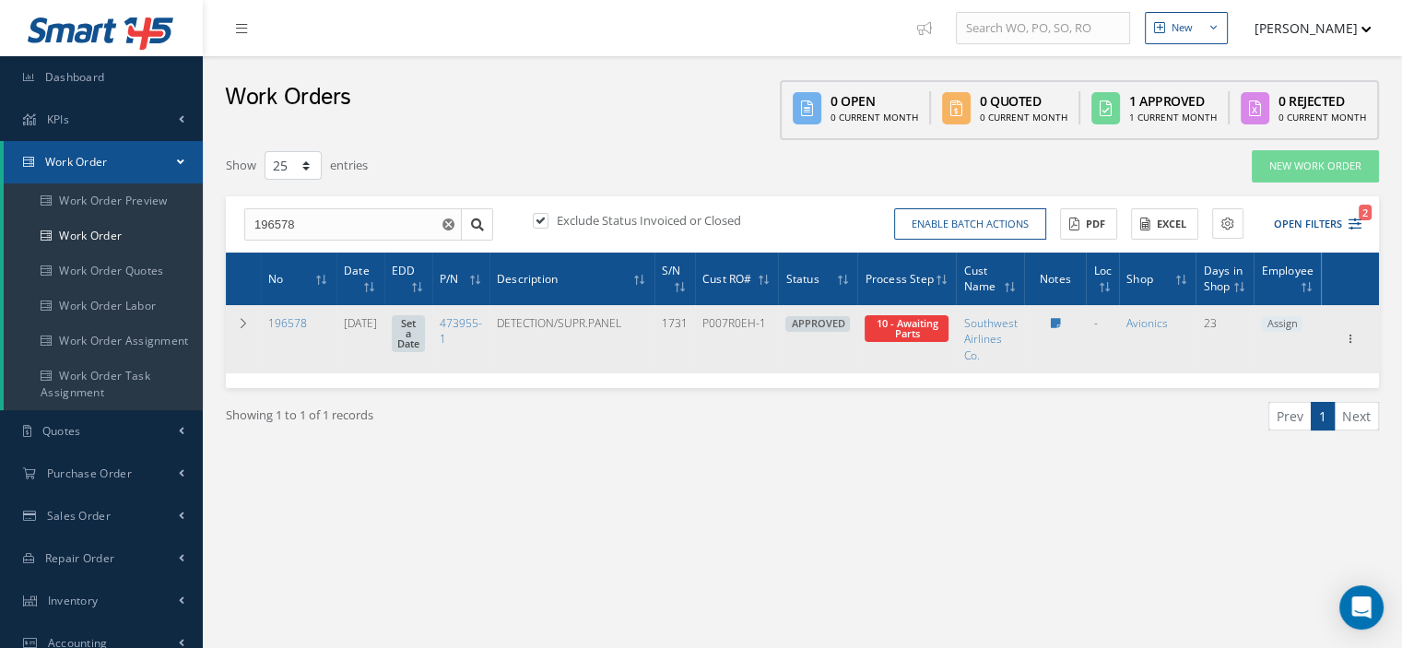
click at [893, 335] on span "Elapsed Time: 13d 5h 34m Attached At: 09/12/2025 Attached By: Oscar Ravelo 10 -…" at bounding box center [907, 328] width 84 height 27
click at [897, 335] on span "Elapsed Time: 13d 5h 34m Attached At: 09/12/2025 Attached By: Oscar Ravelo 10 -…" at bounding box center [907, 328] width 84 height 27
click at [929, 333] on span "10 - Awaiting Parts" at bounding box center [907, 328] width 62 height 24
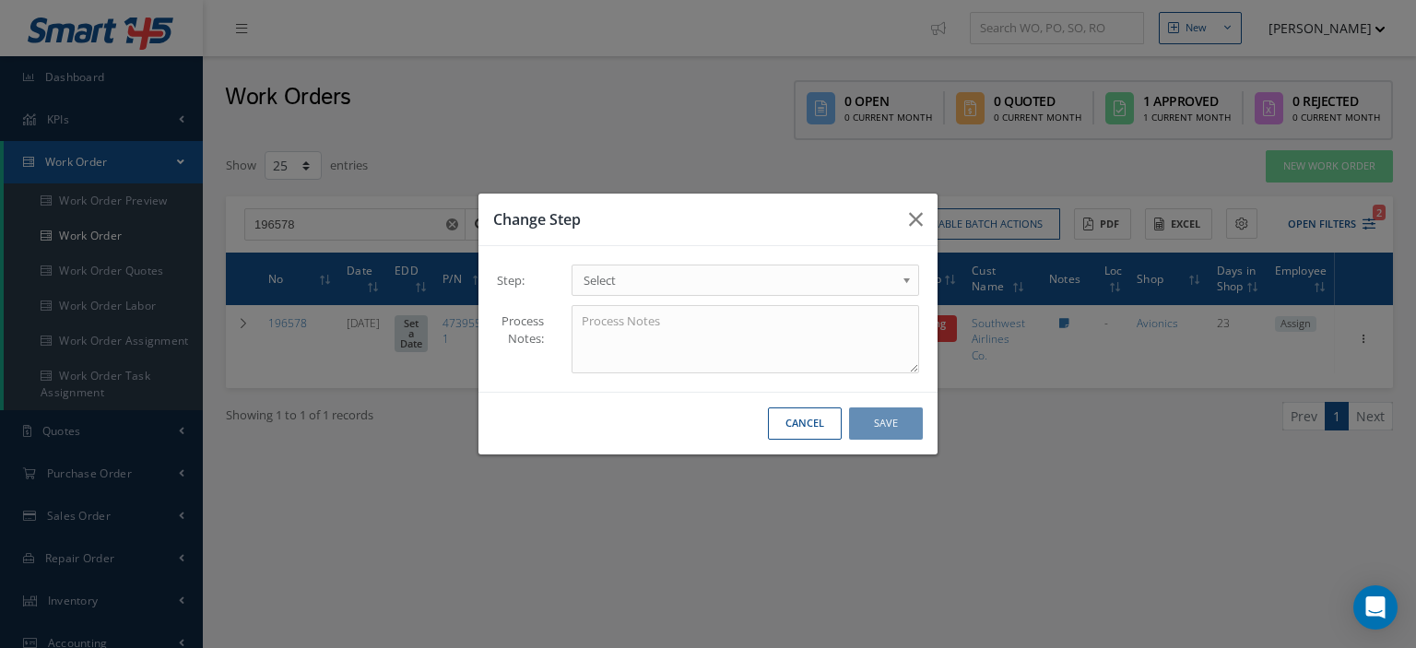
click at [906, 281] on b at bounding box center [910, 285] width 17 height 30
click at [874, 427] on button "Save" at bounding box center [886, 424] width 74 height 32
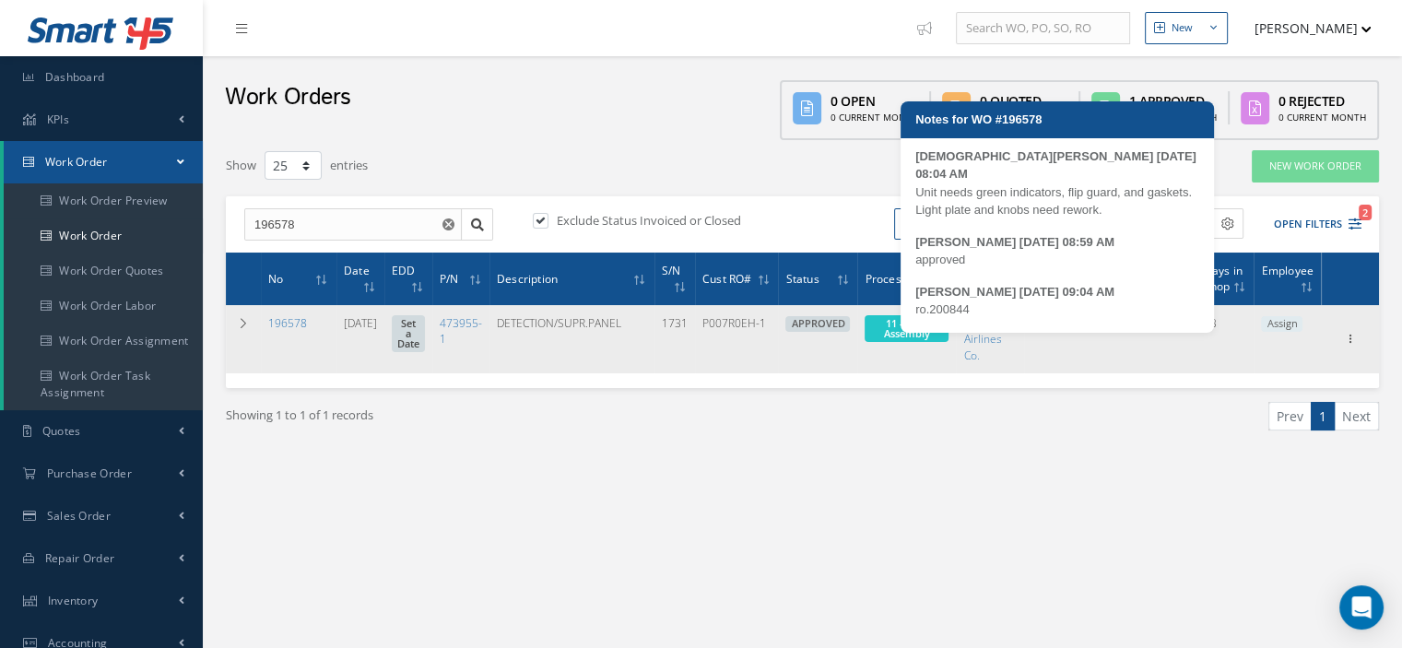
click at [1060, 327] on link at bounding box center [1055, 323] width 10 height 16
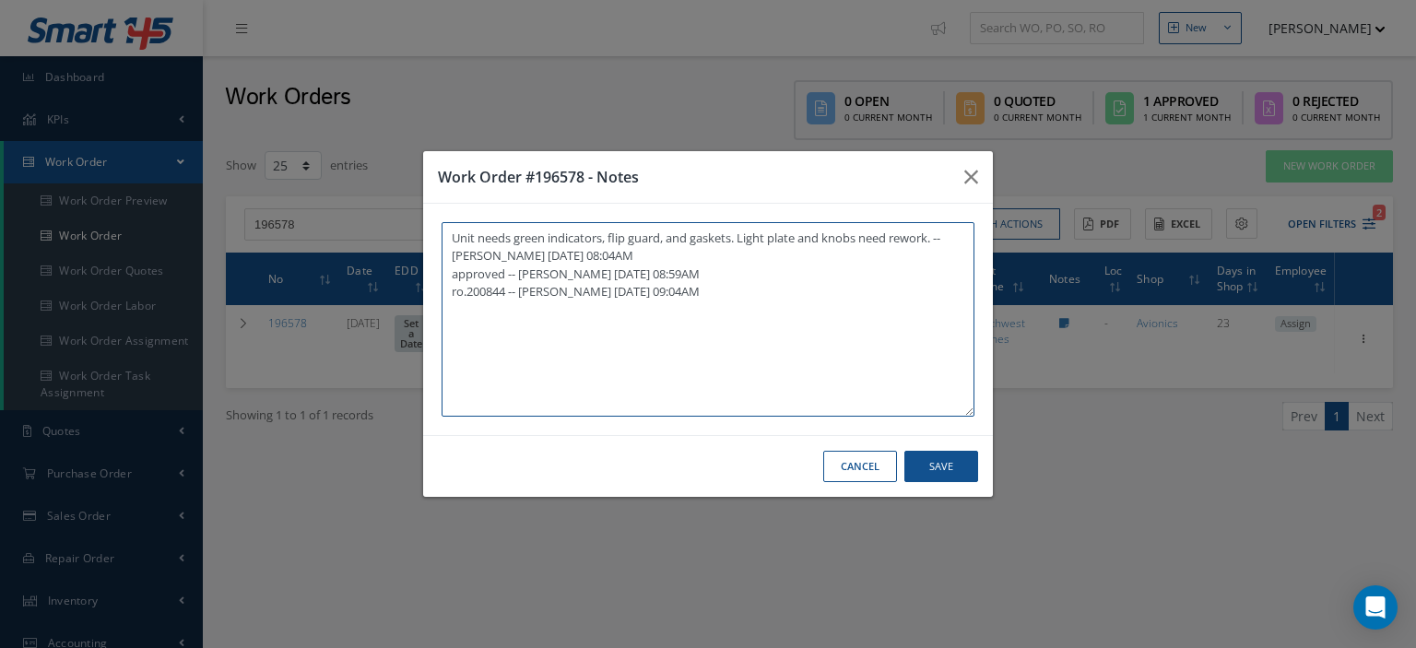
paste textarea "I already gave them to the technician"
type textarea "Unit needs green indicators, flip guard, and gaskets. Light plate and knobs nee…"
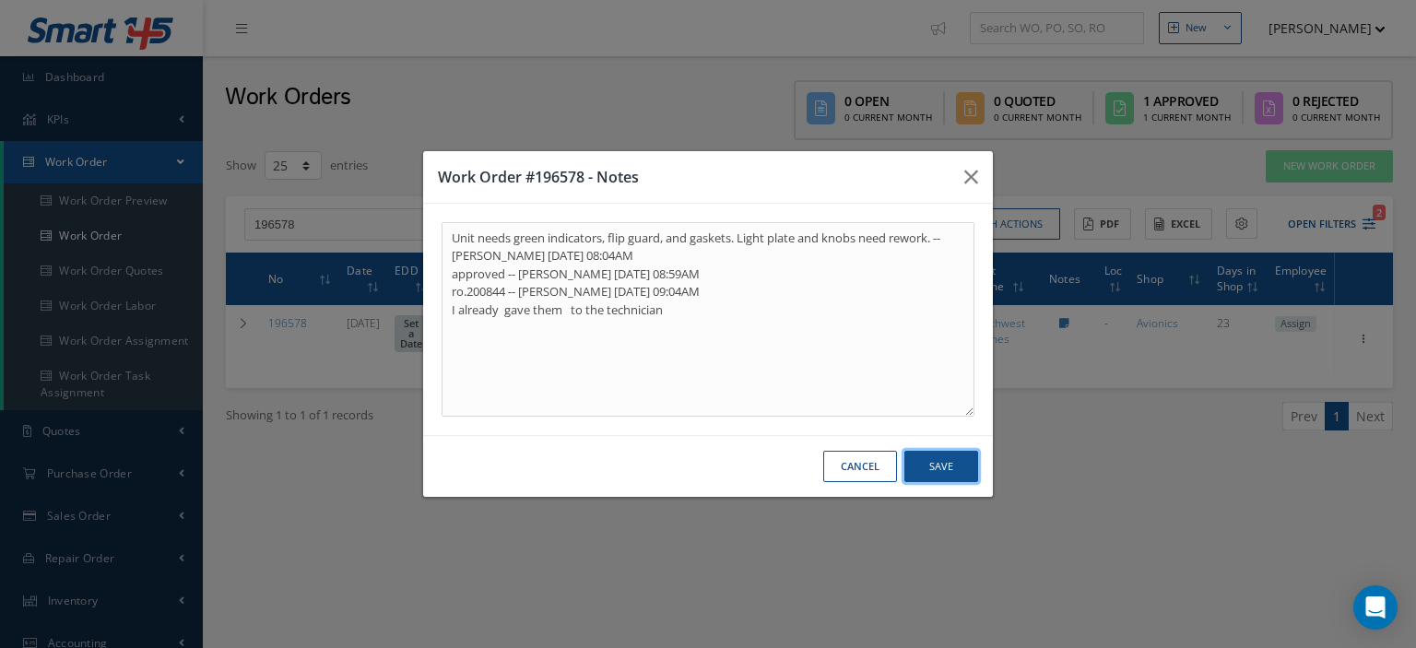
click at [942, 474] on button "Save" at bounding box center [942, 467] width 74 height 32
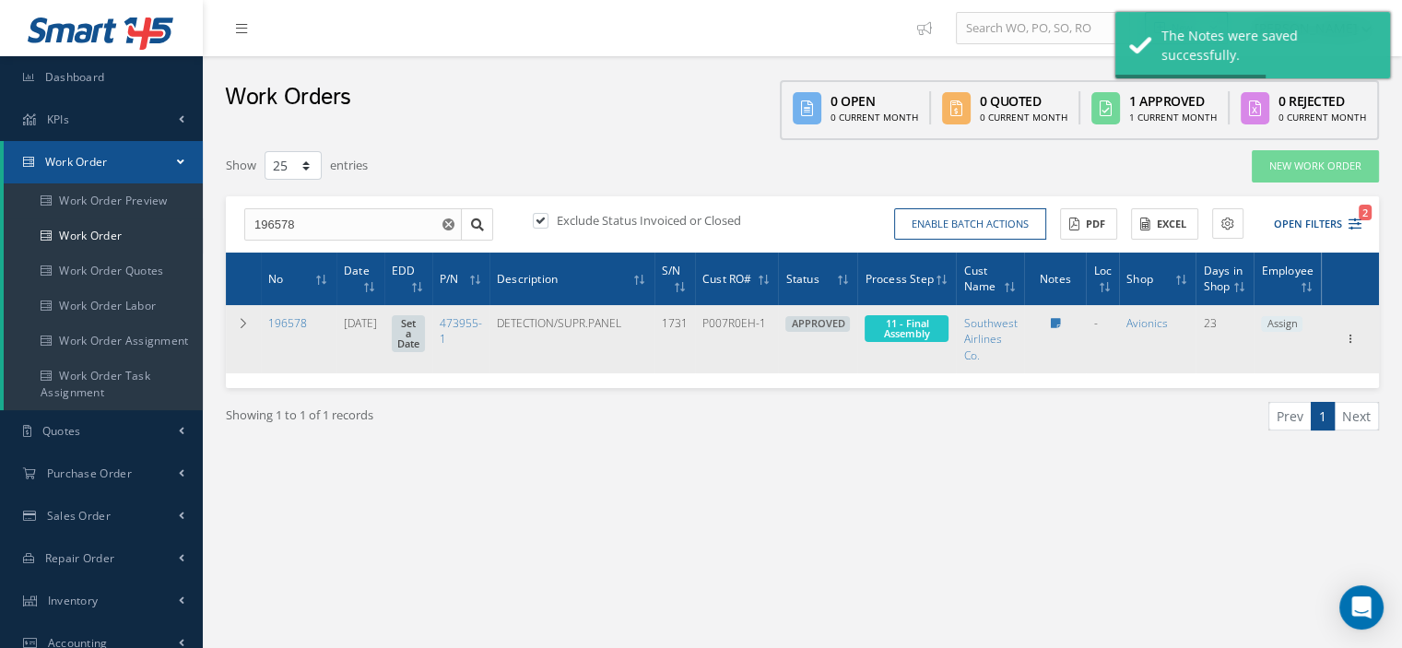
click at [1280, 325] on span "Assign" at bounding box center [1281, 324] width 41 height 17
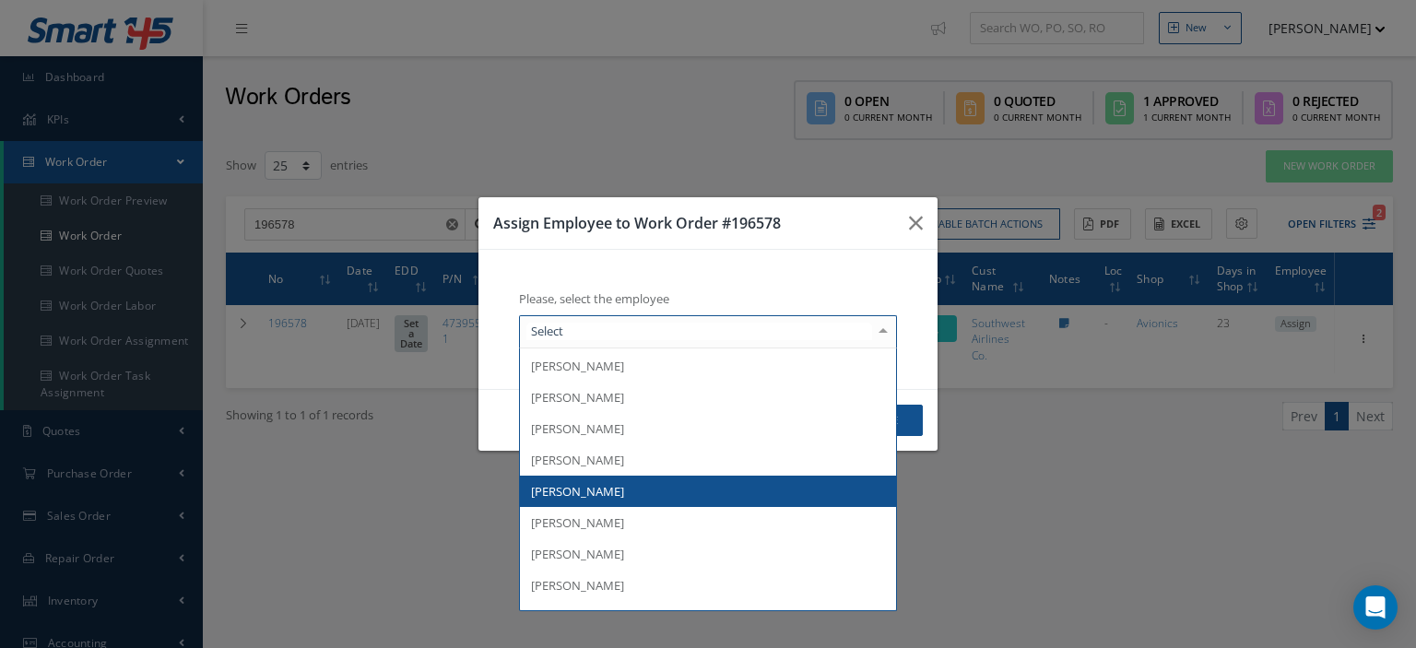
scroll to position [184, 0]
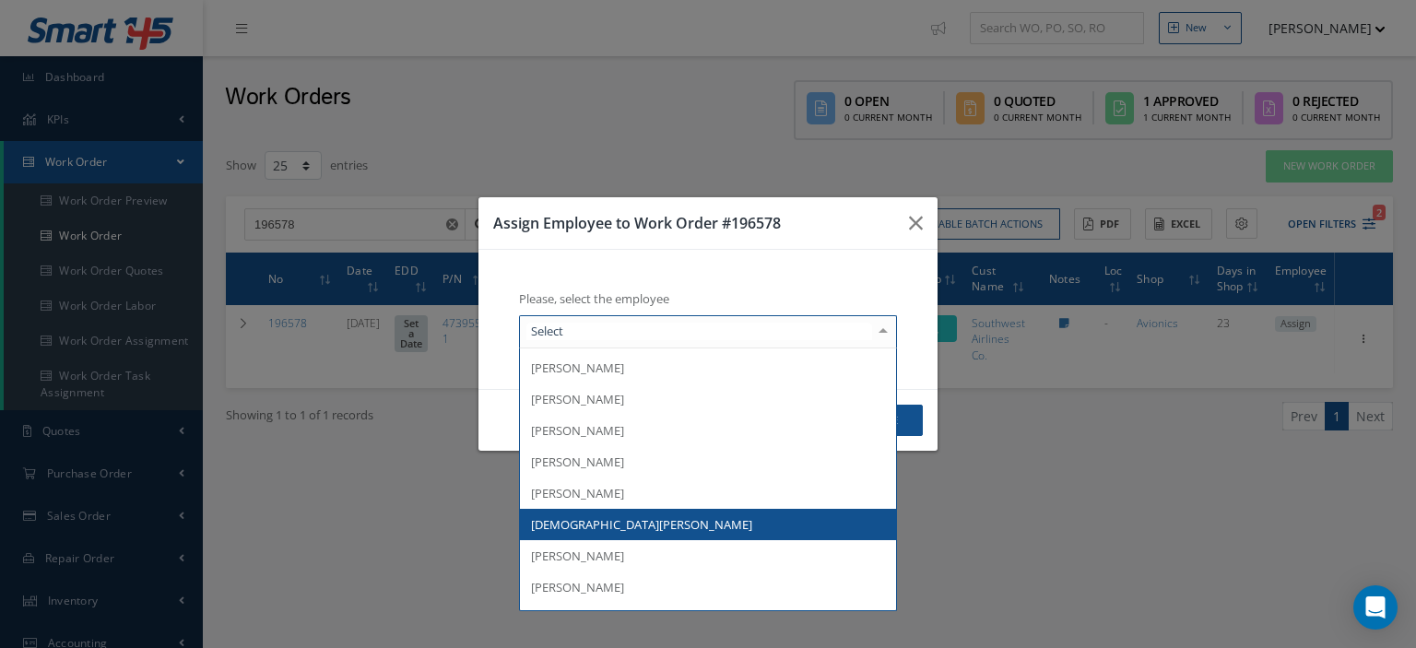
click at [605, 527] on span "[DEMOGRAPHIC_DATA][PERSON_NAME]" at bounding box center [708, 524] width 376 height 31
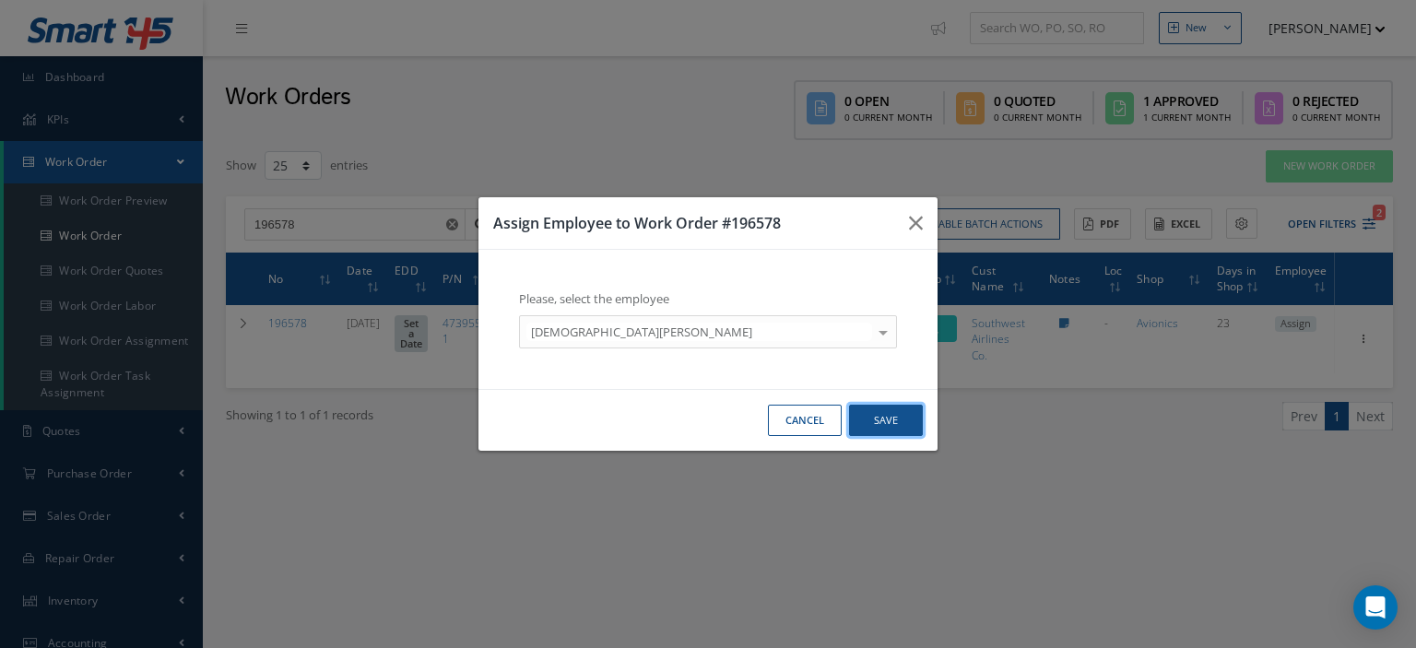
click at [881, 414] on button "Save" at bounding box center [886, 421] width 74 height 32
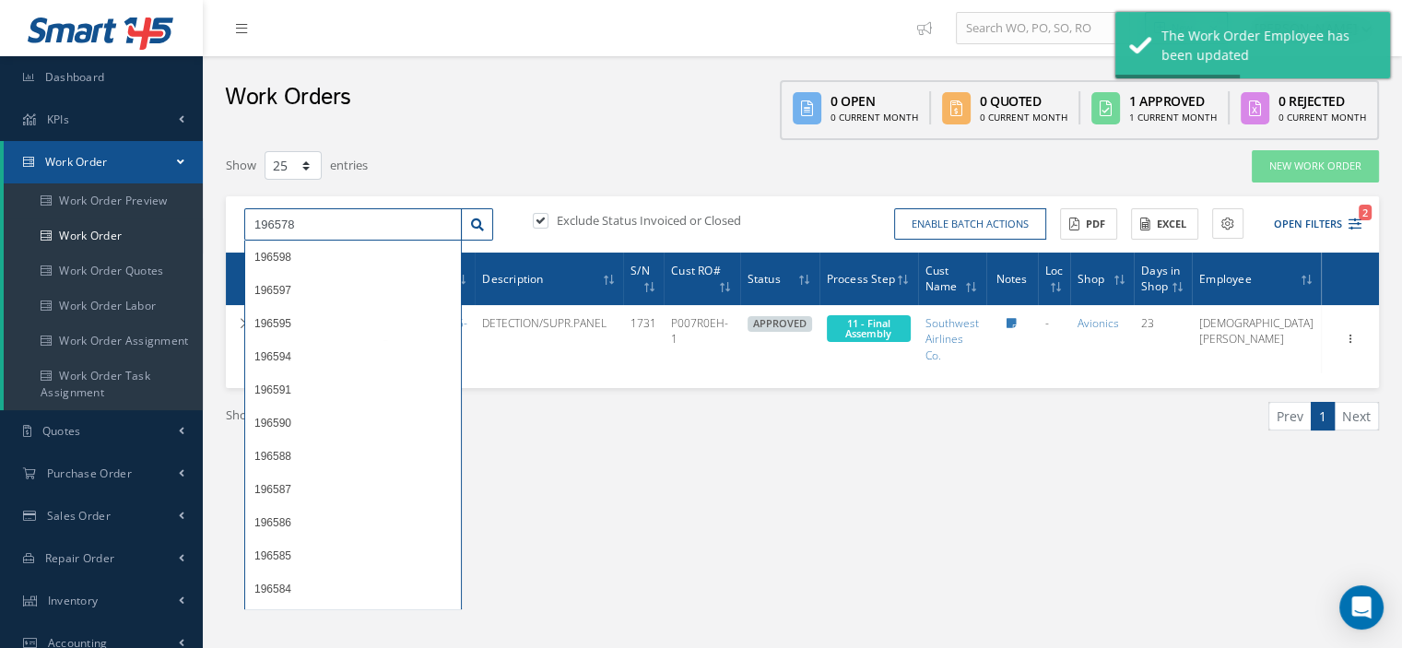
drag, startPoint x: 367, startPoint y: 234, endPoint x: 225, endPoint y: 245, distance: 142.4
click at [226, 245] on div "196578 196598 196597 196595 196594 196591 196590 196588 196587 196586 196585 19…" at bounding box center [802, 224] width 1153 height 57
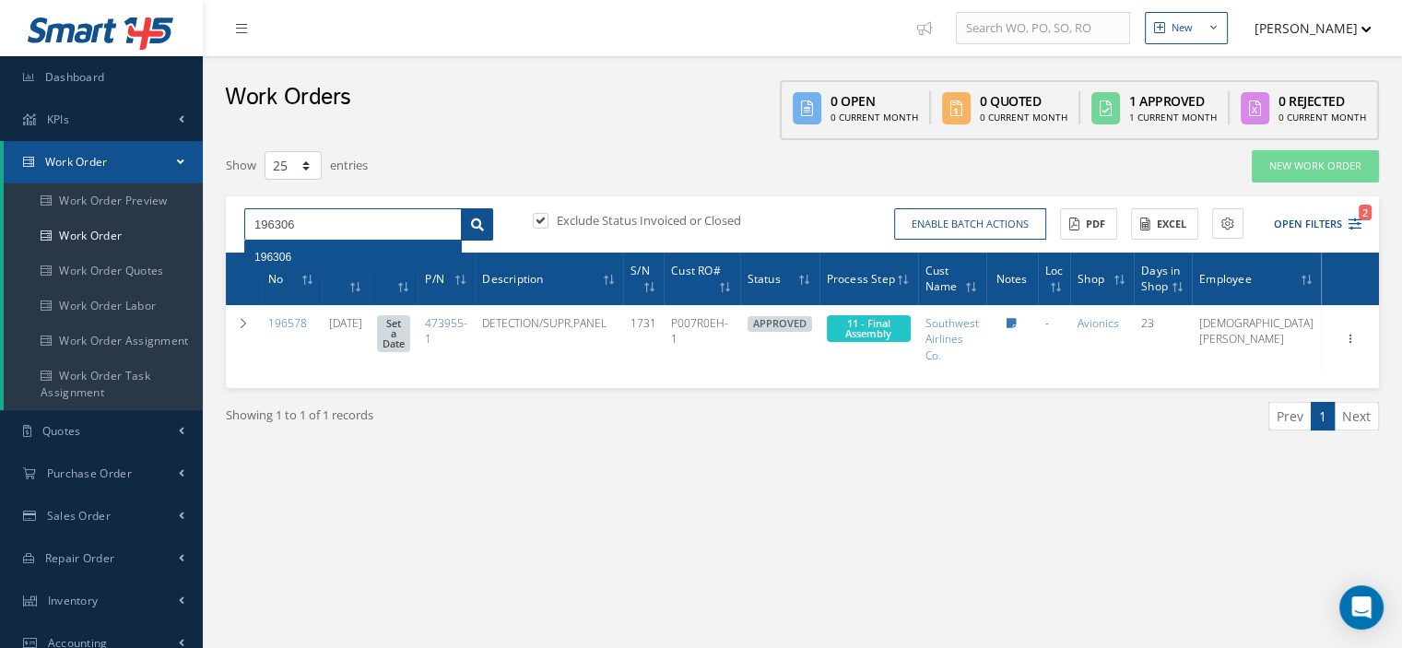
type input "196306"
click at [476, 228] on icon at bounding box center [477, 225] width 13 height 13
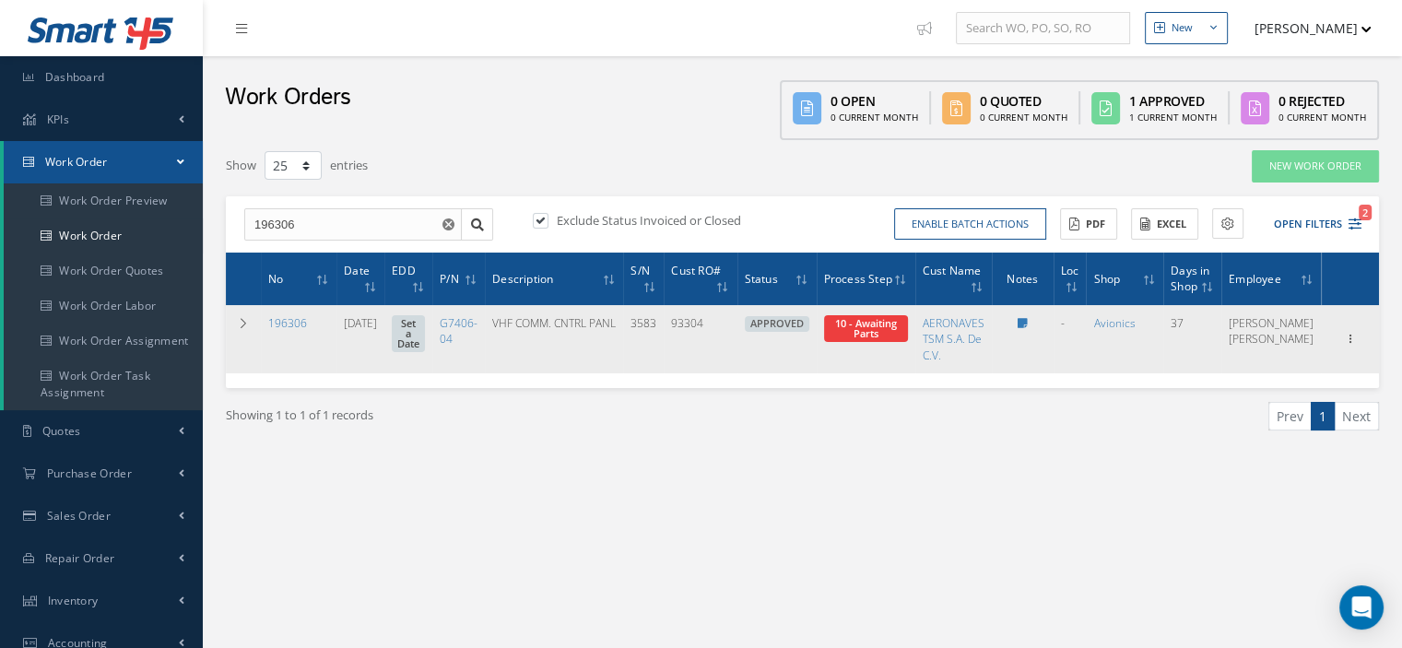
click at [892, 337] on span "10 - Awaiting Parts" at bounding box center [866, 328] width 62 height 24
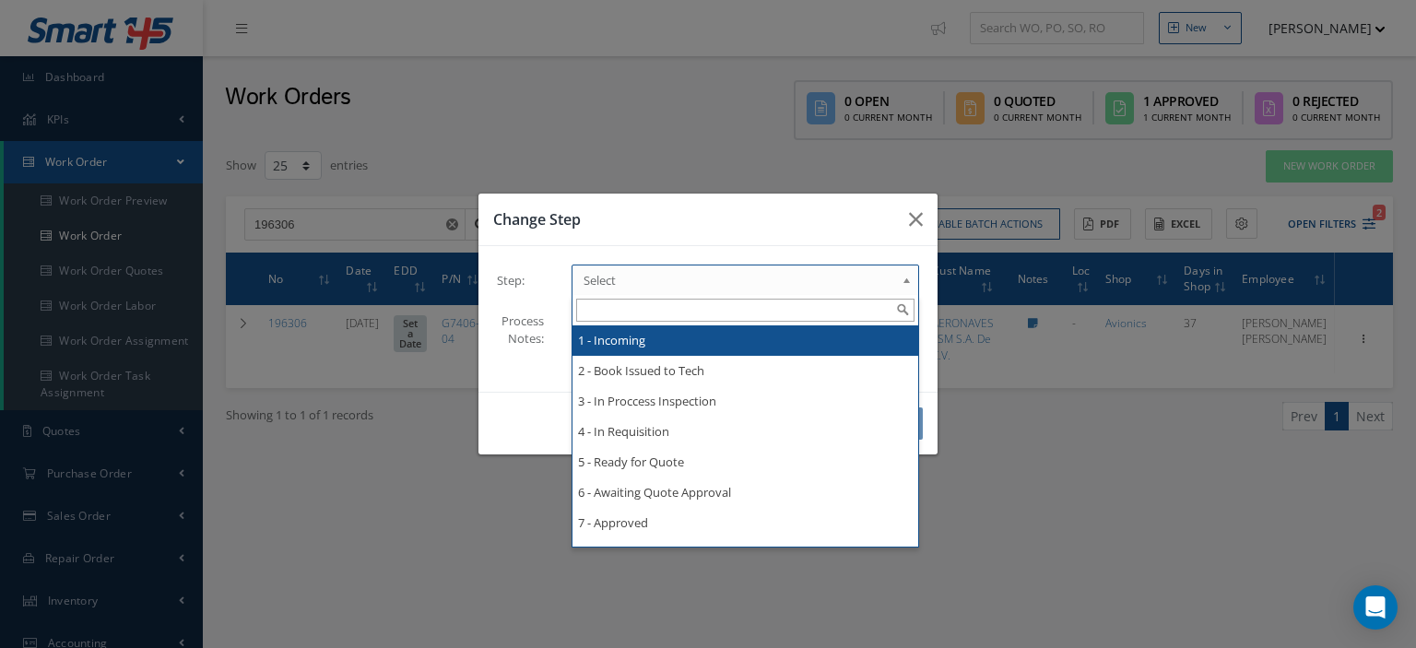
click at [853, 279] on span "Select" at bounding box center [740, 280] width 312 height 22
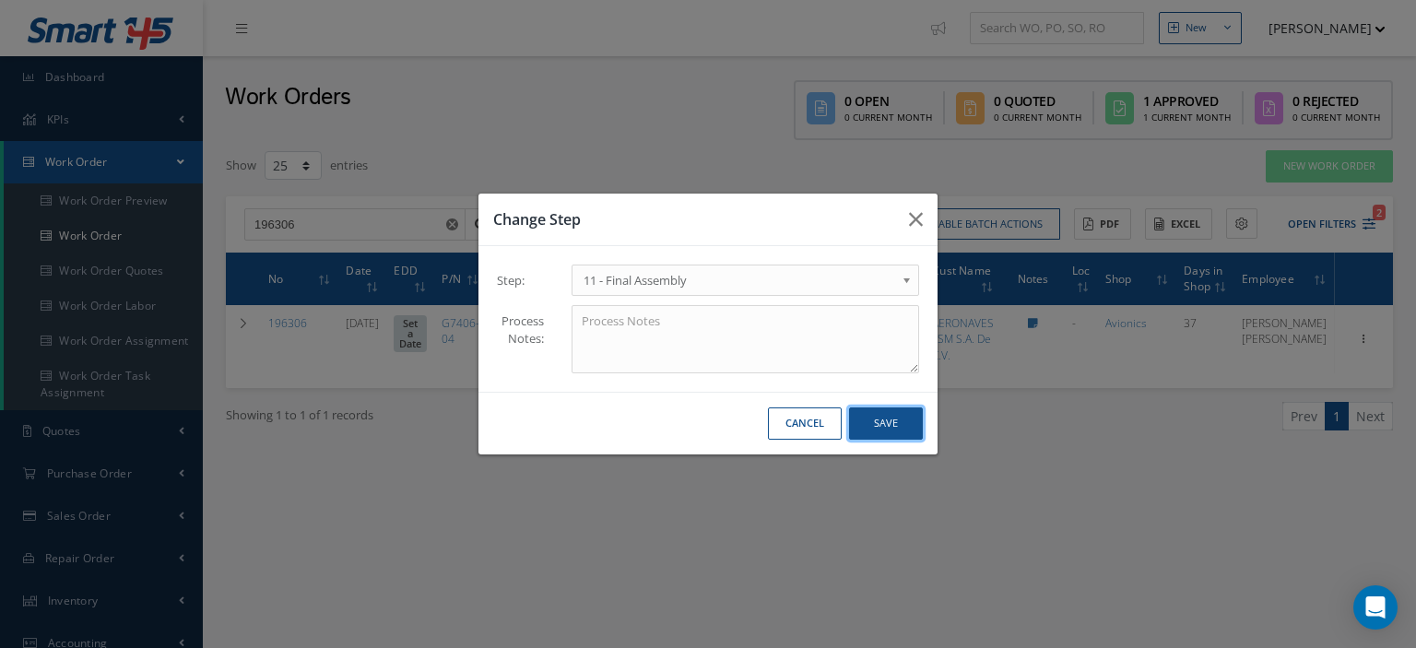
click at [867, 431] on button "Save" at bounding box center [886, 424] width 74 height 32
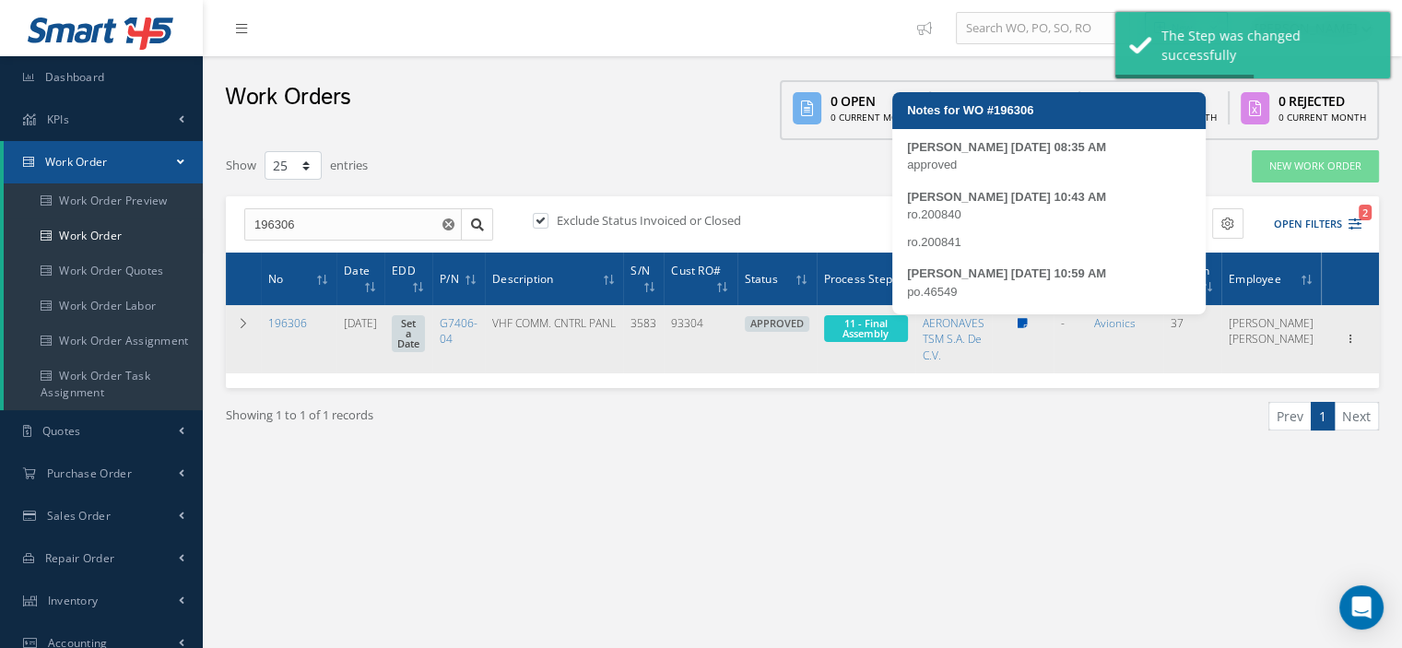
click at [1028, 326] on icon at bounding box center [1023, 323] width 10 height 11
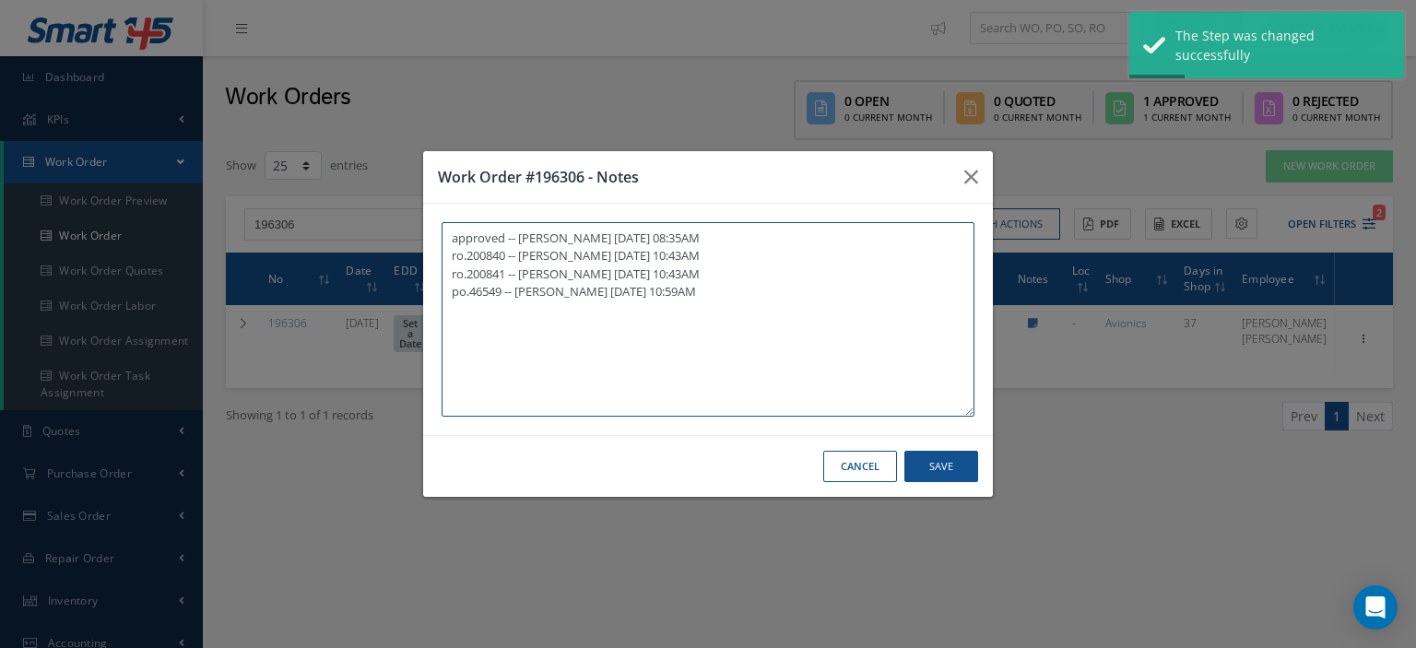
paste textarea "I already gave them to the technician"
type textarea "approved -- Oscar Ravelo 09/08/2025 08:35AM ro.200840 -- Oscar Ravelo 09/08/202…"
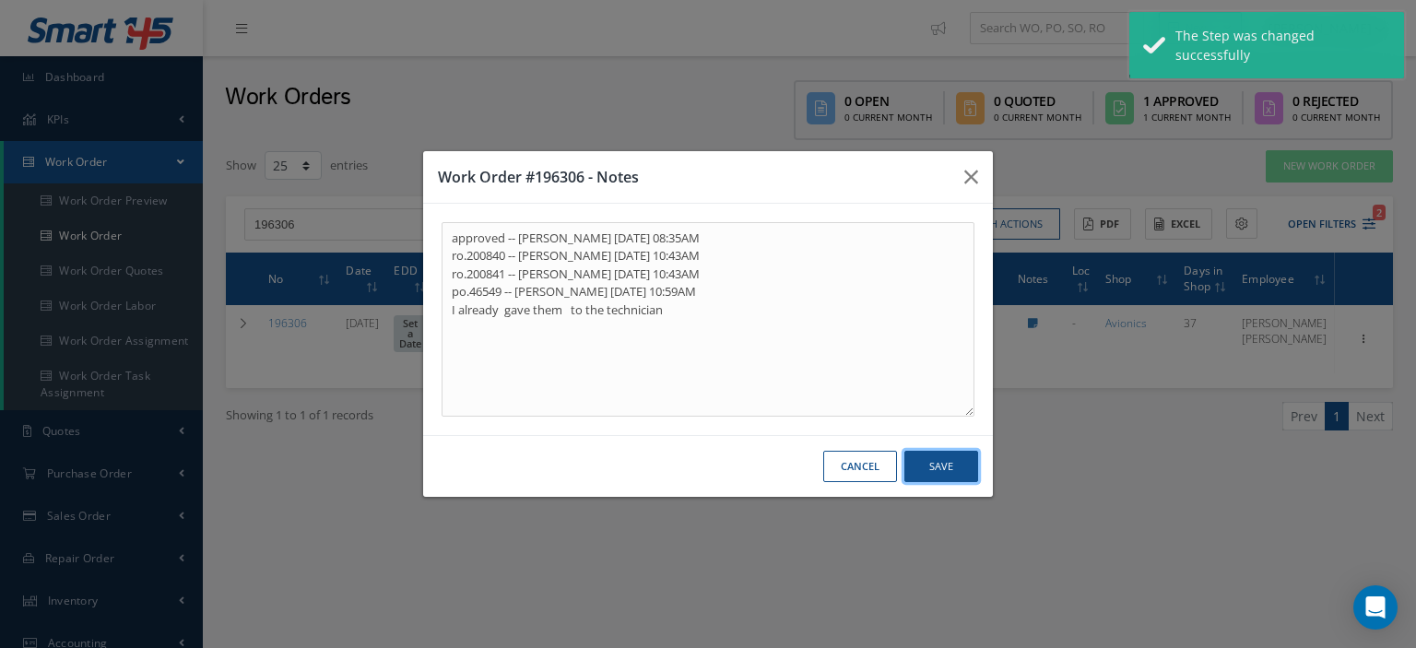
click at [930, 471] on button "Save" at bounding box center [942, 467] width 74 height 32
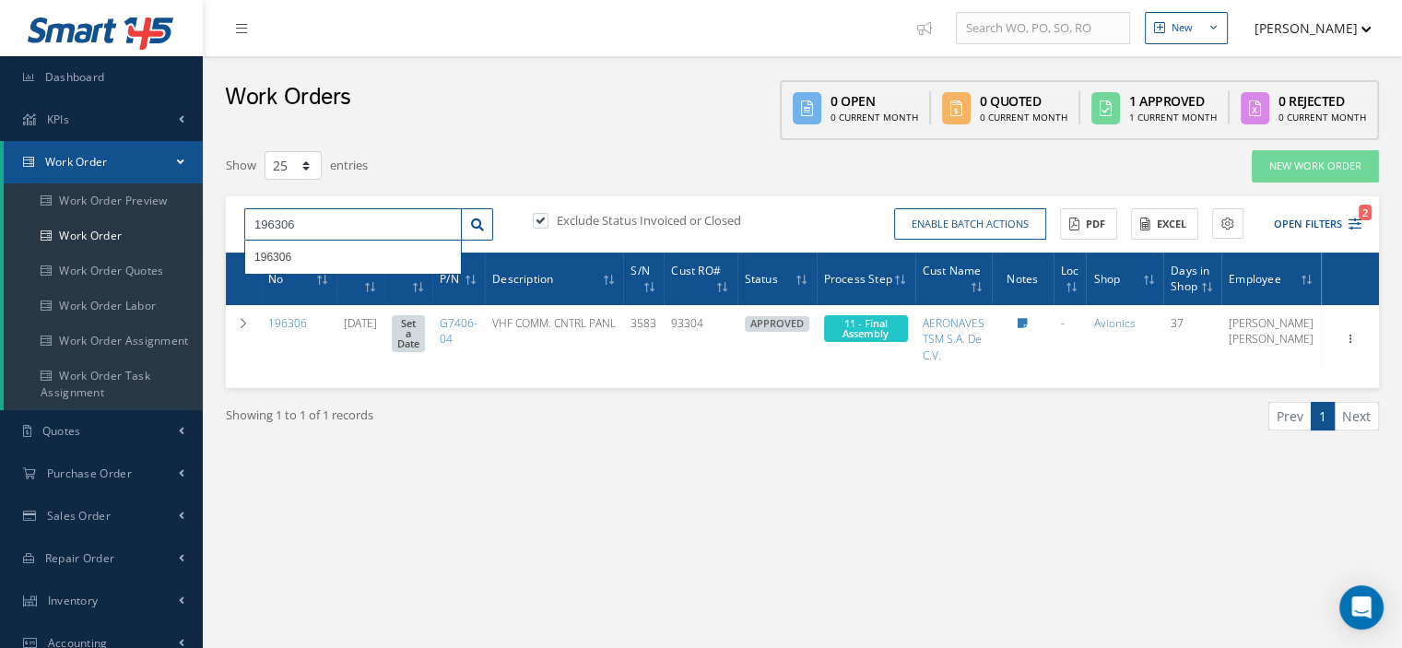
drag, startPoint x: 300, startPoint y: 230, endPoint x: 238, endPoint y: 220, distance: 62.5
click at [238, 220] on div "196306 196306" at bounding box center [369, 224] width 277 height 33
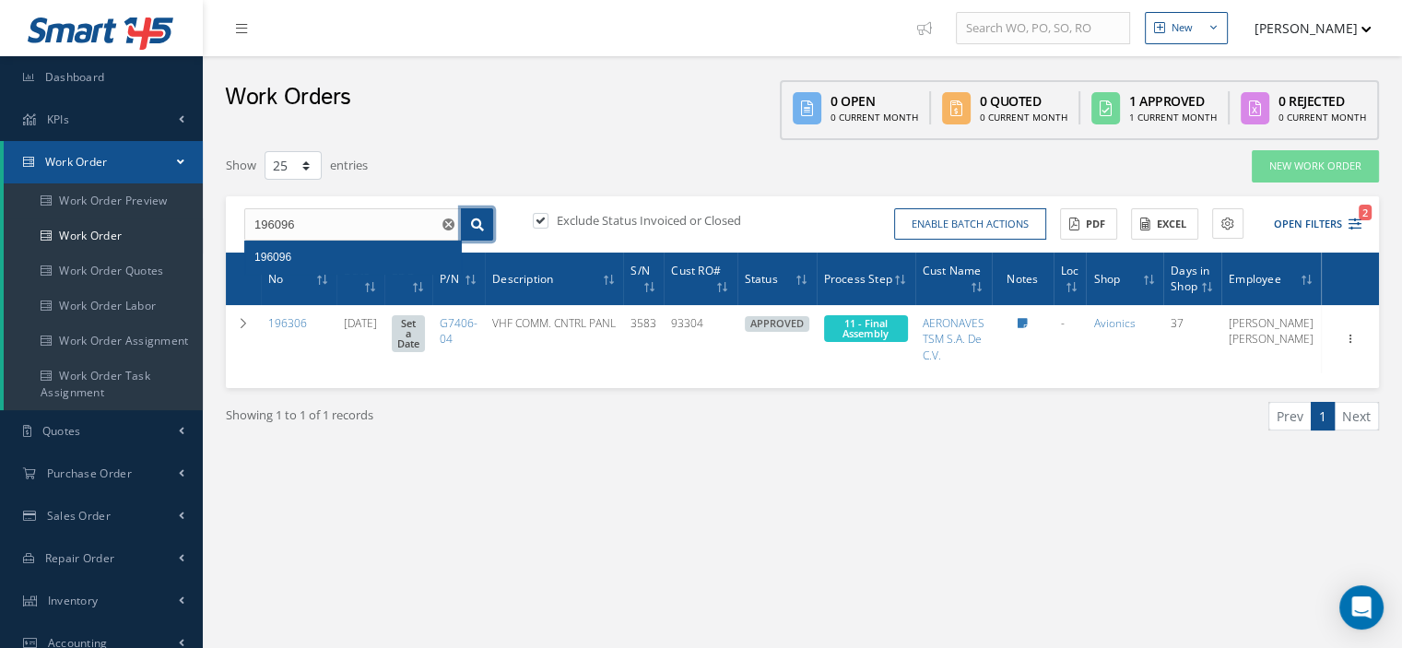
click at [474, 224] on icon at bounding box center [477, 225] width 13 height 13
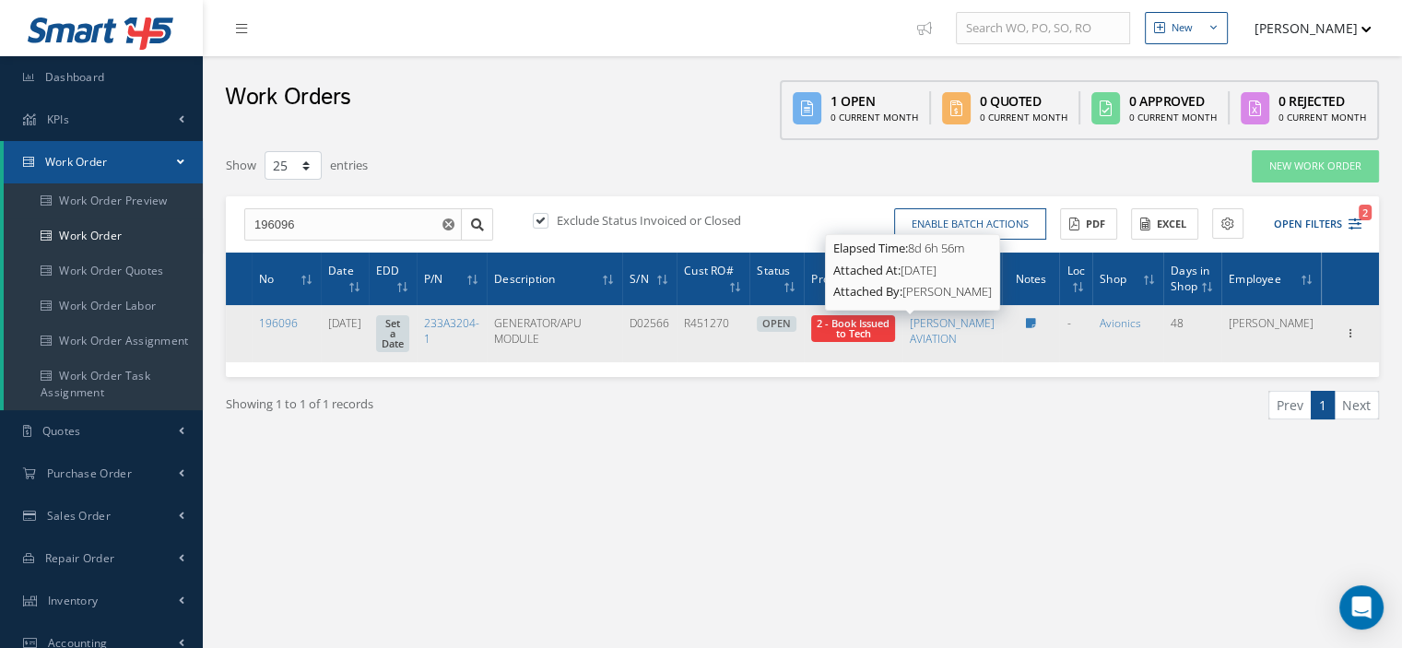
click at [890, 334] on span "2 - Book Issued to Tech" at bounding box center [853, 328] width 73 height 24
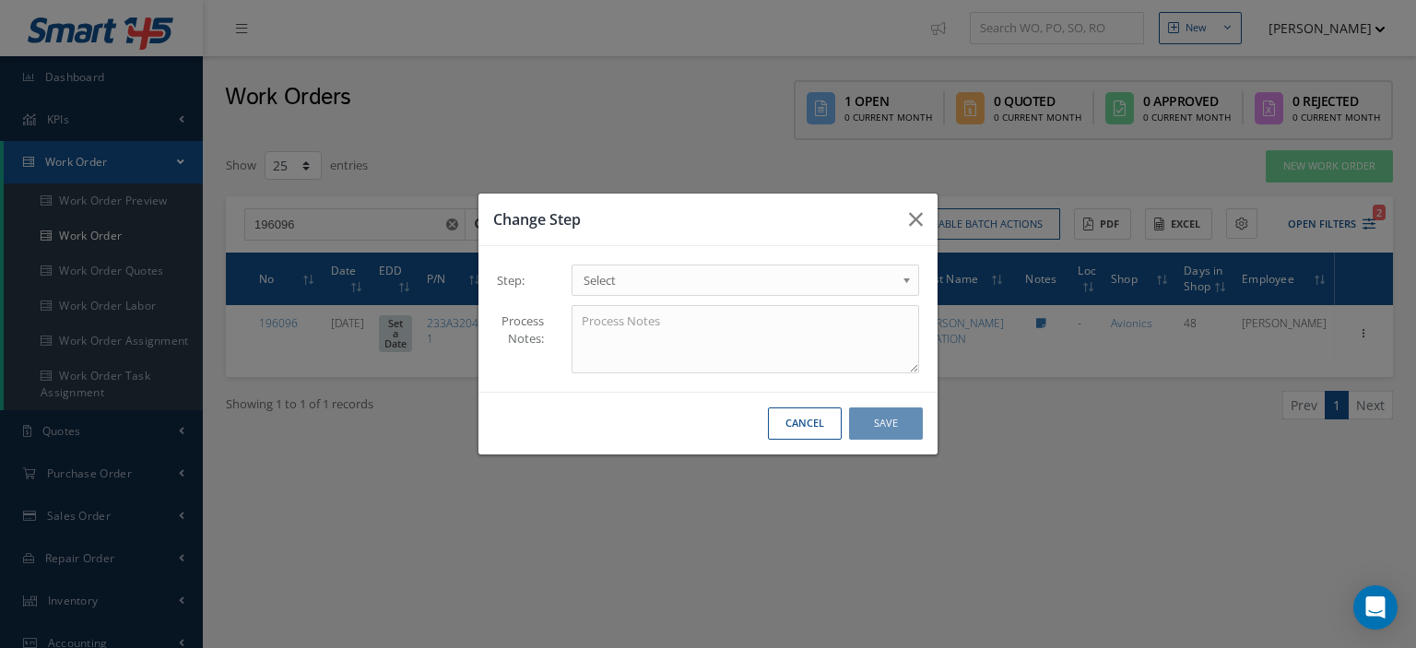
click at [893, 279] on span "Select" at bounding box center [740, 280] width 312 height 22
click at [880, 427] on button "Save" at bounding box center [886, 424] width 74 height 32
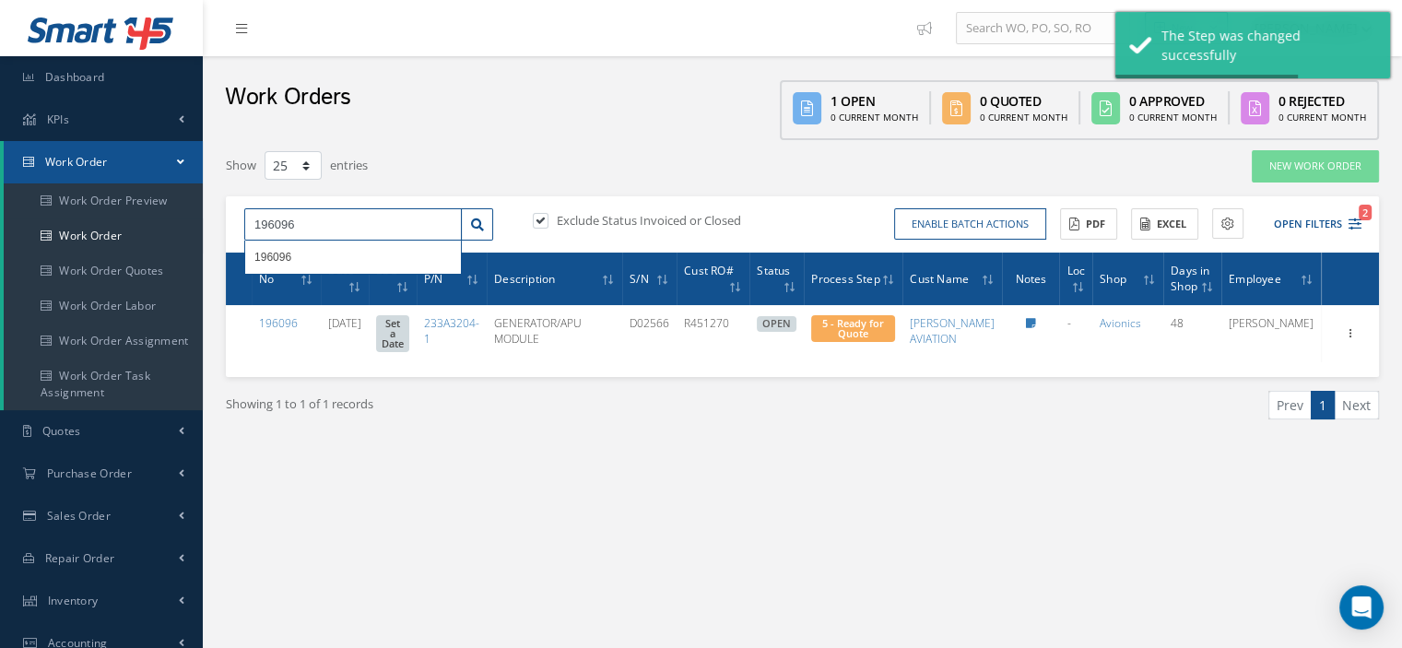
drag, startPoint x: 328, startPoint y: 216, endPoint x: 251, endPoint y: 219, distance: 77.5
click at [251, 219] on input "196096" at bounding box center [353, 224] width 218 height 33
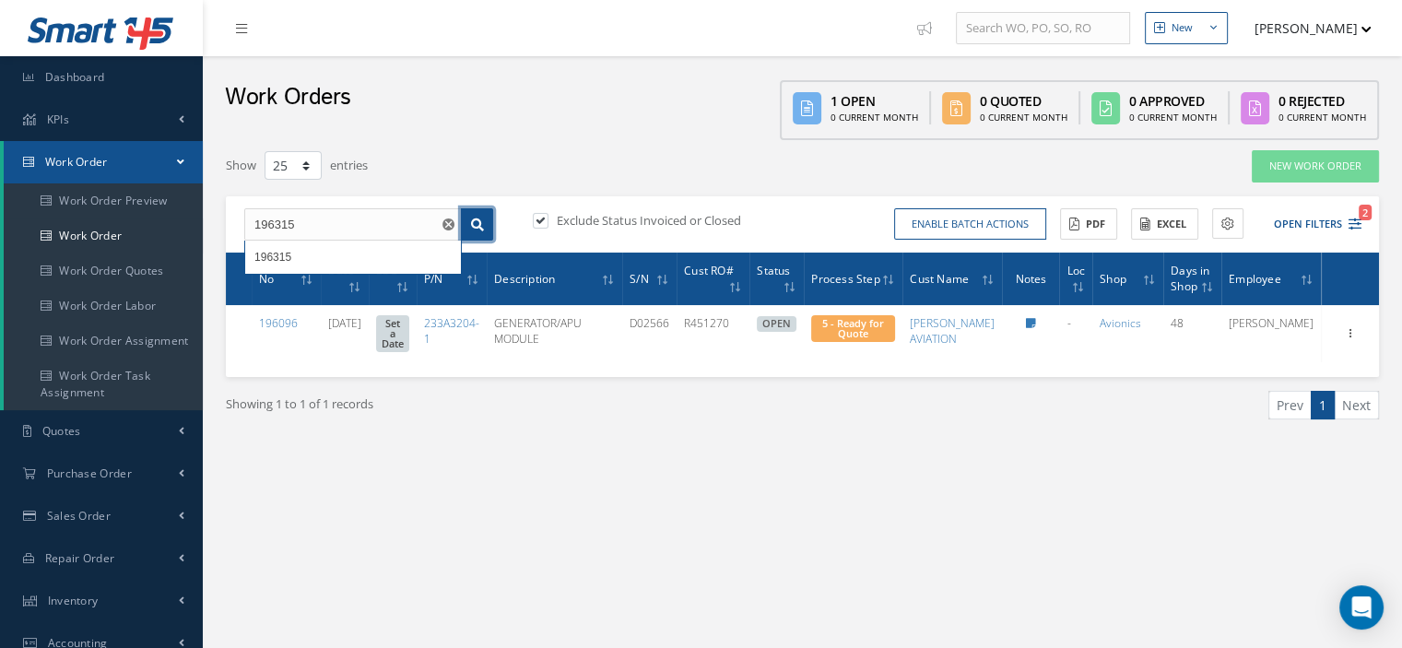
click at [483, 224] on icon at bounding box center [477, 225] width 13 height 13
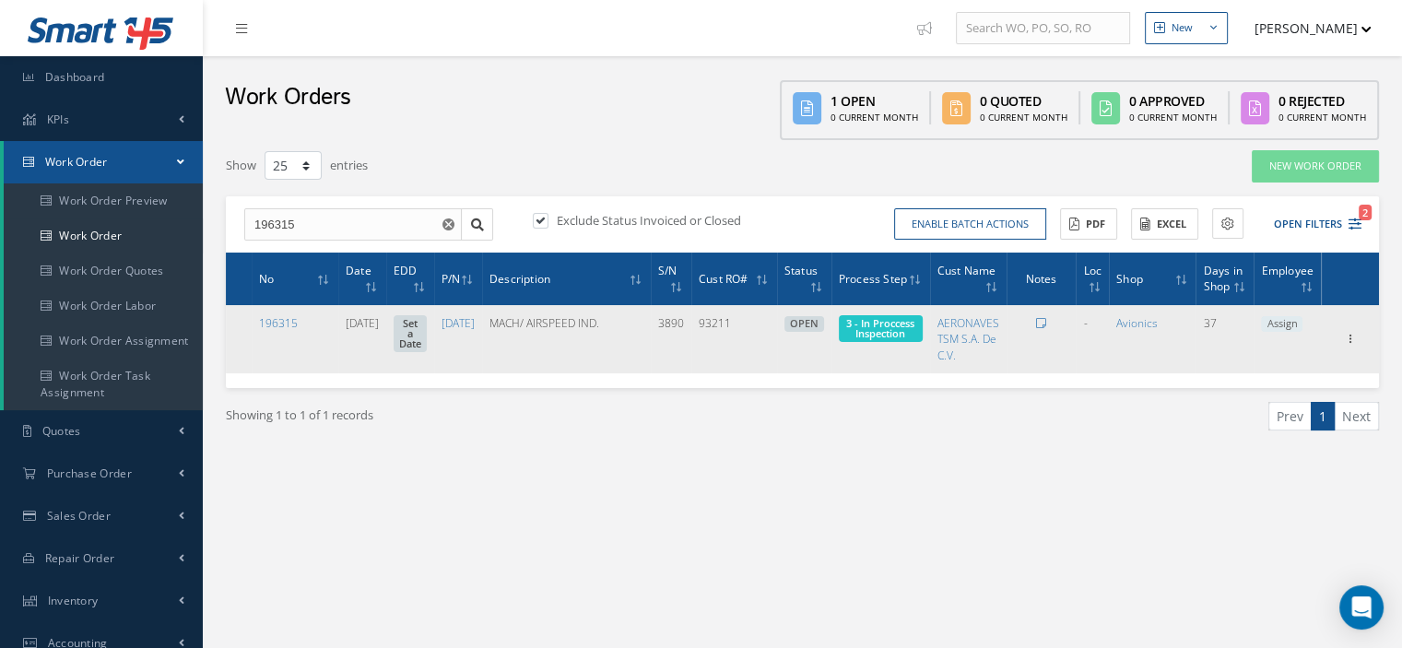
click at [871, 338] on span "3 - In Proccess Inspection" at bounding box center [880, 328] width 68 height 24
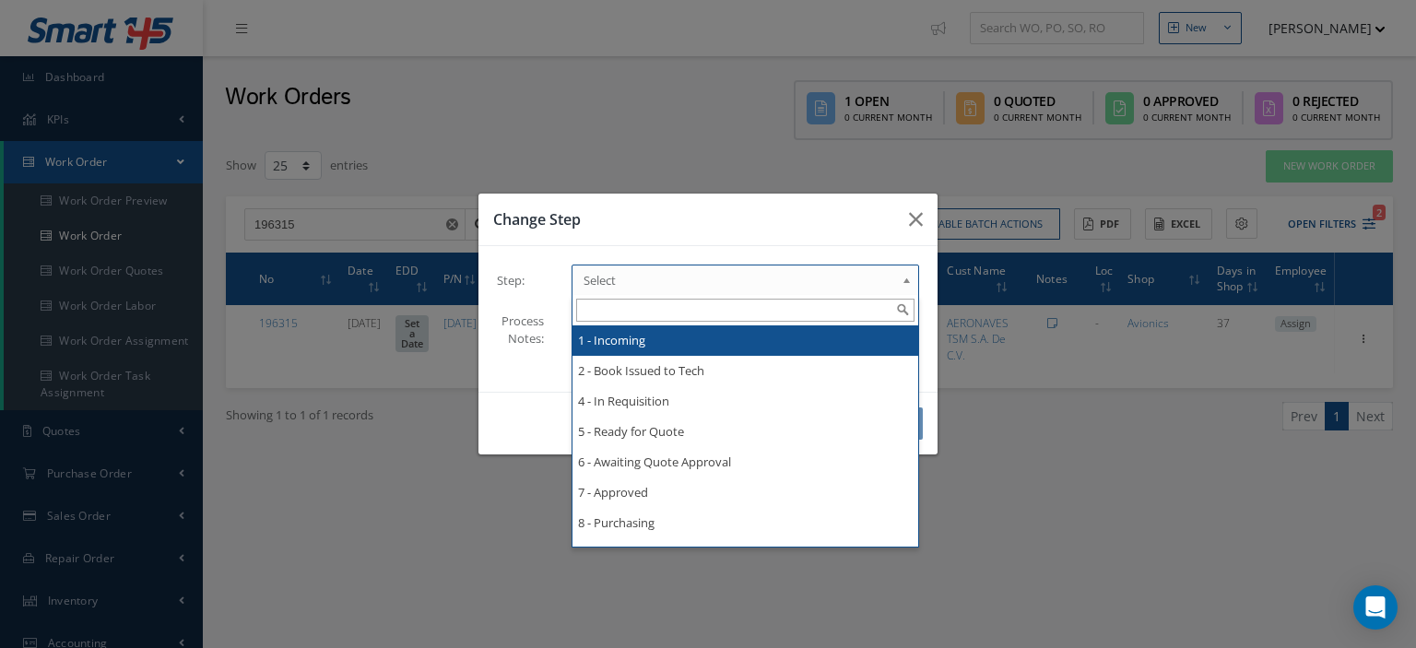
click at [851, 287] on span "Select" at bounding box center [740, 280] width 312 height 22
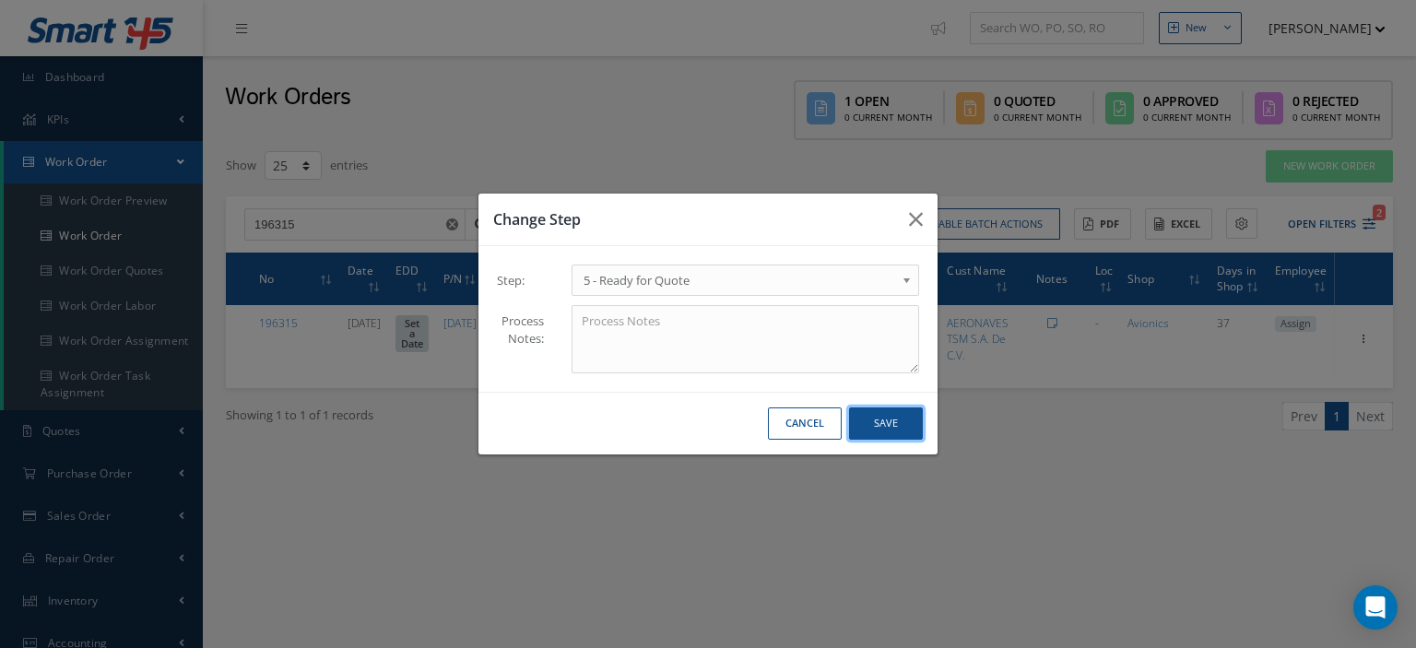
click at [885, 424] on button "Save" at bounding box center [886, 424] width 74 height 32
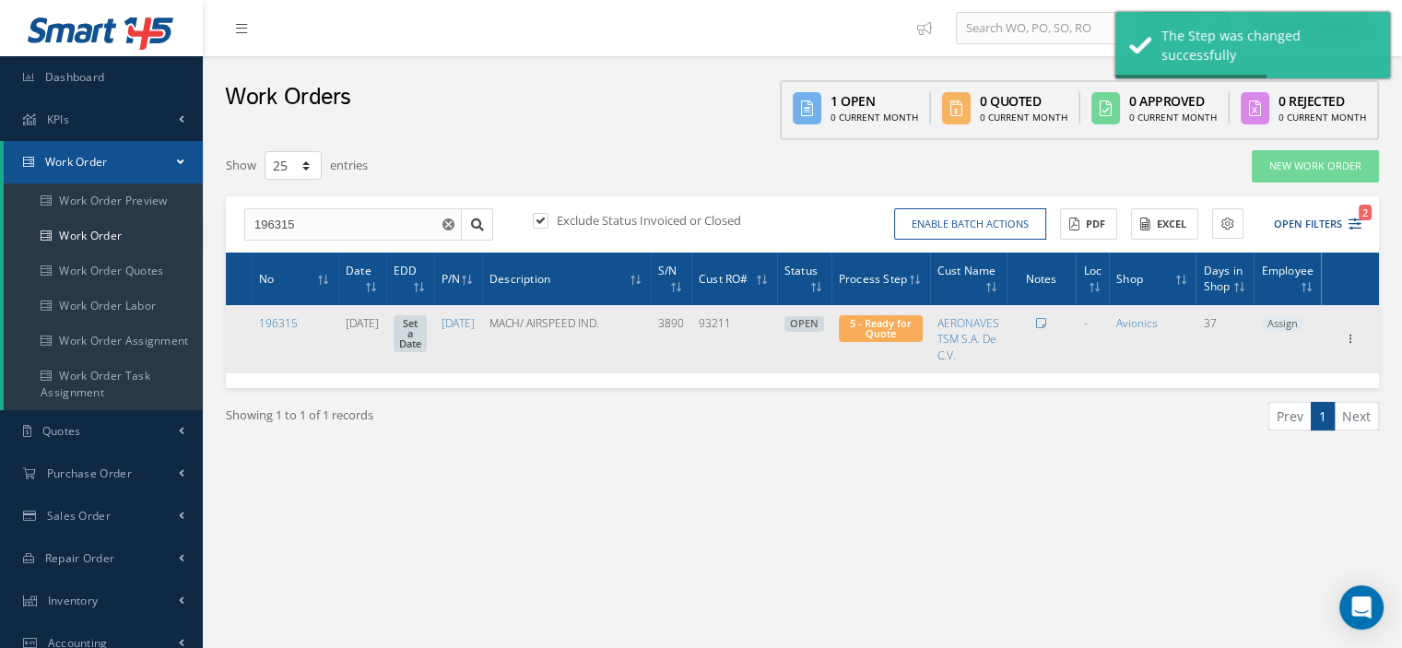
click at [1280, 324] on span "Assign" at bounding box center [1281, 324] width 41 height 17
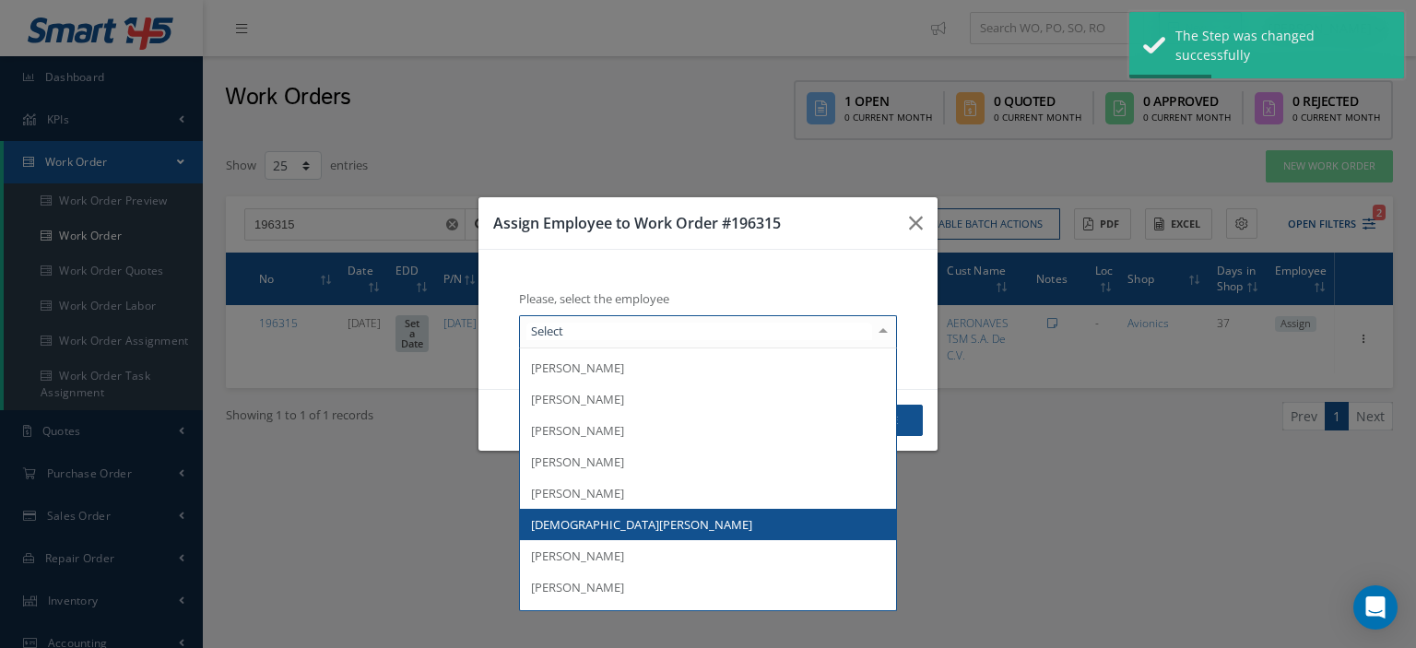
click at [802, 346] on div at bounding box center [708, 331] width 378 height 33
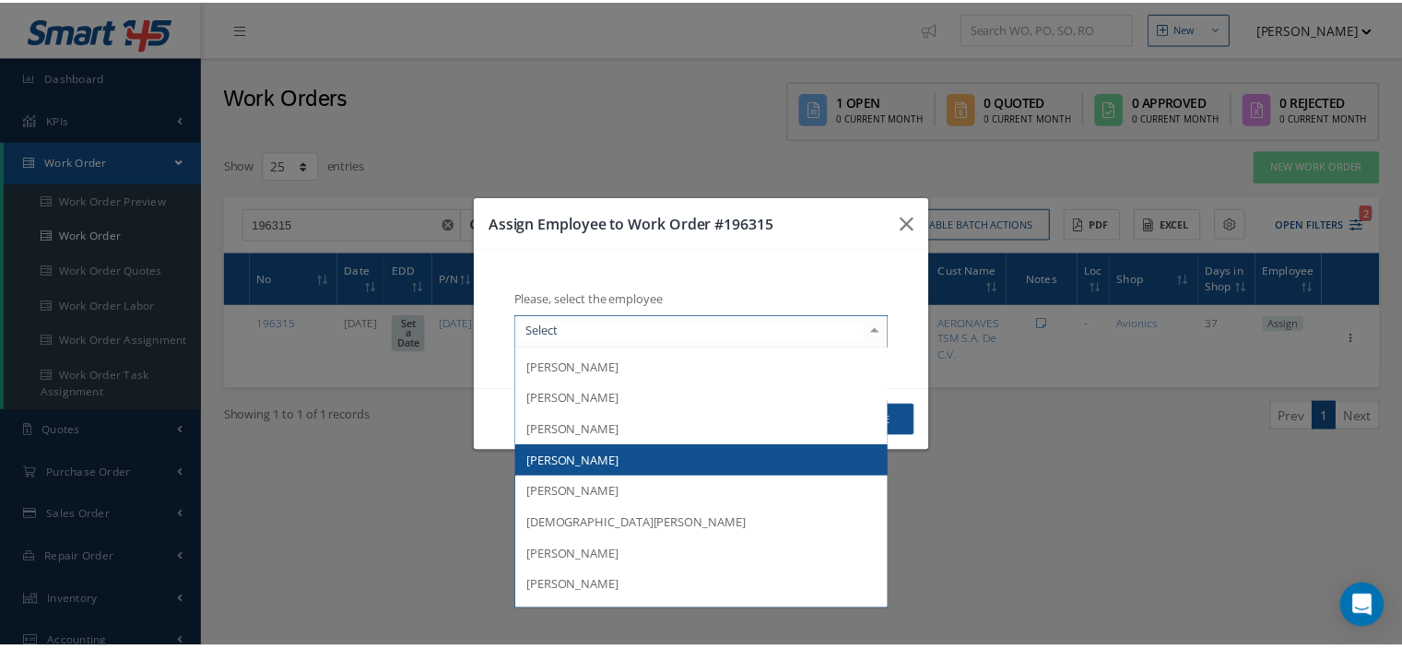
scroll to position [270, 0]
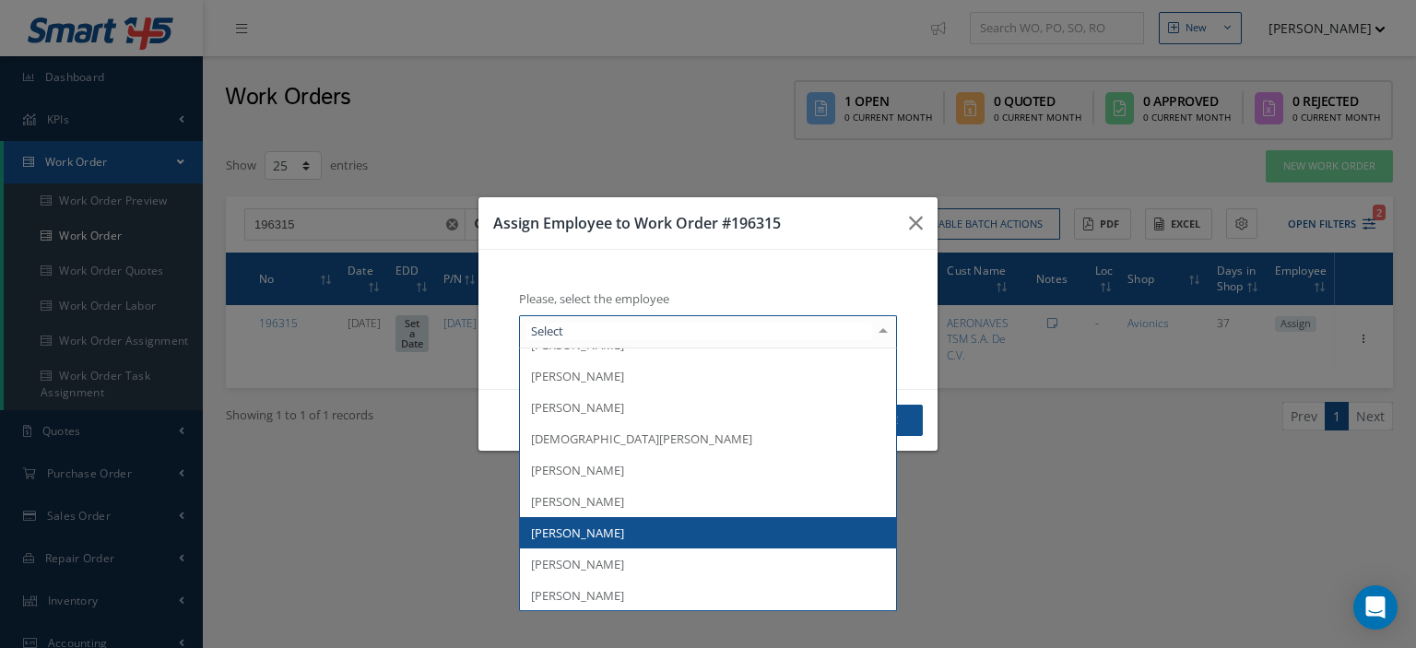
click at [648, 528] on span "[PERSON_NAME]" at bounding box center [708, 532] width 376 height 31
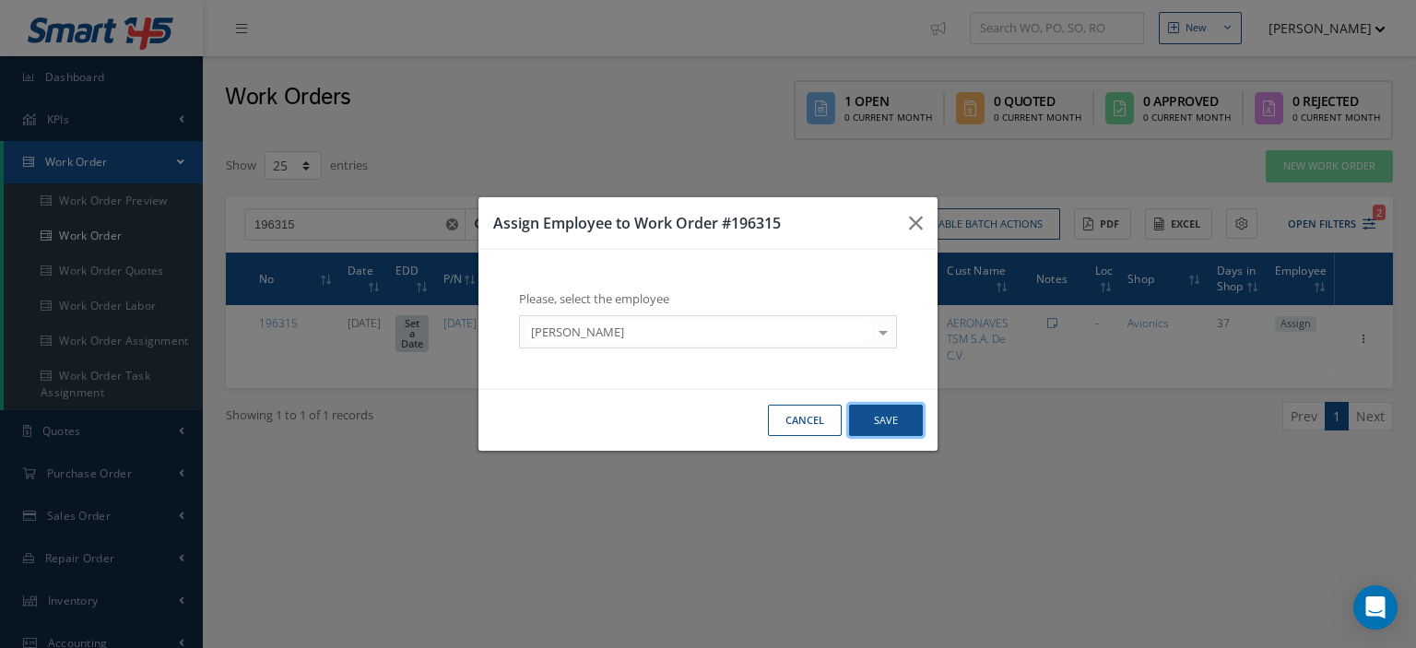
click at [868, 431] on button "Save" at bounding box center [886, 421] width 74 height 32
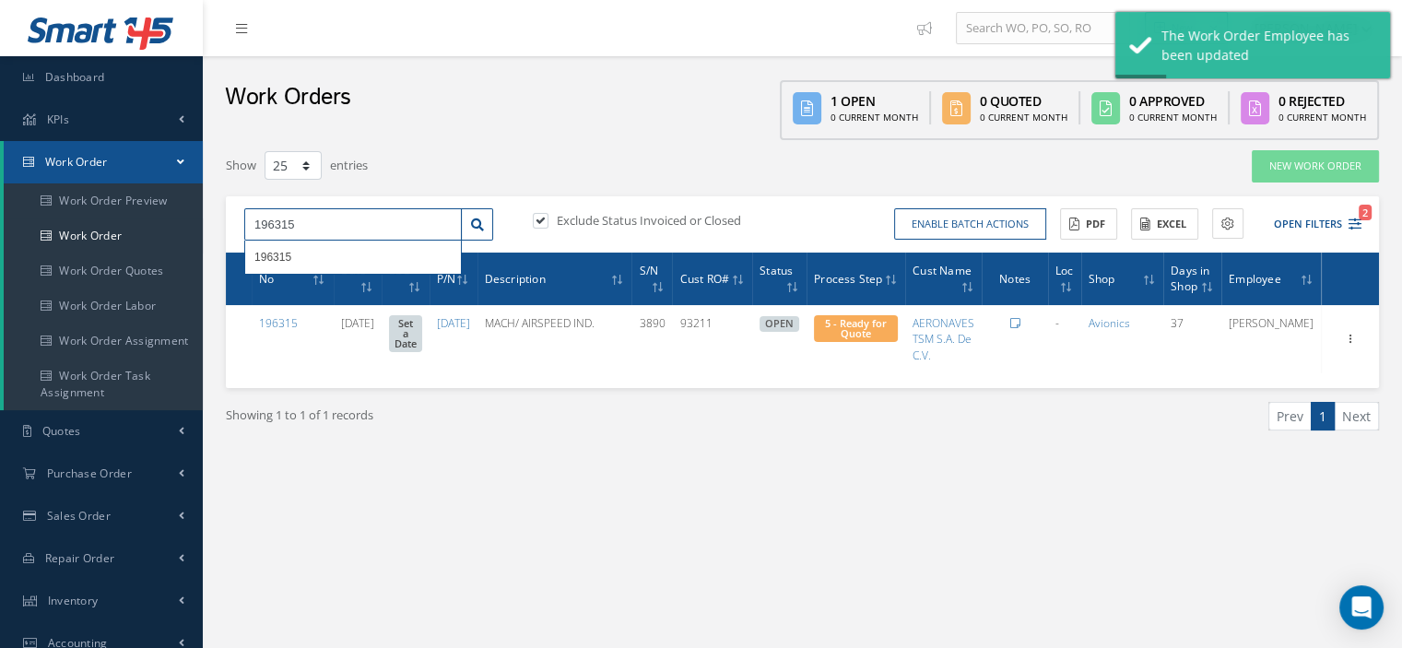
drag, startPoint x: 246, startPoint y: 218, endPoint x: 233, endPoint y: 217, distance: 12.9
click at [233, 217] on div "196315 196315" at bounding box center [369, 224] width 277 height 33
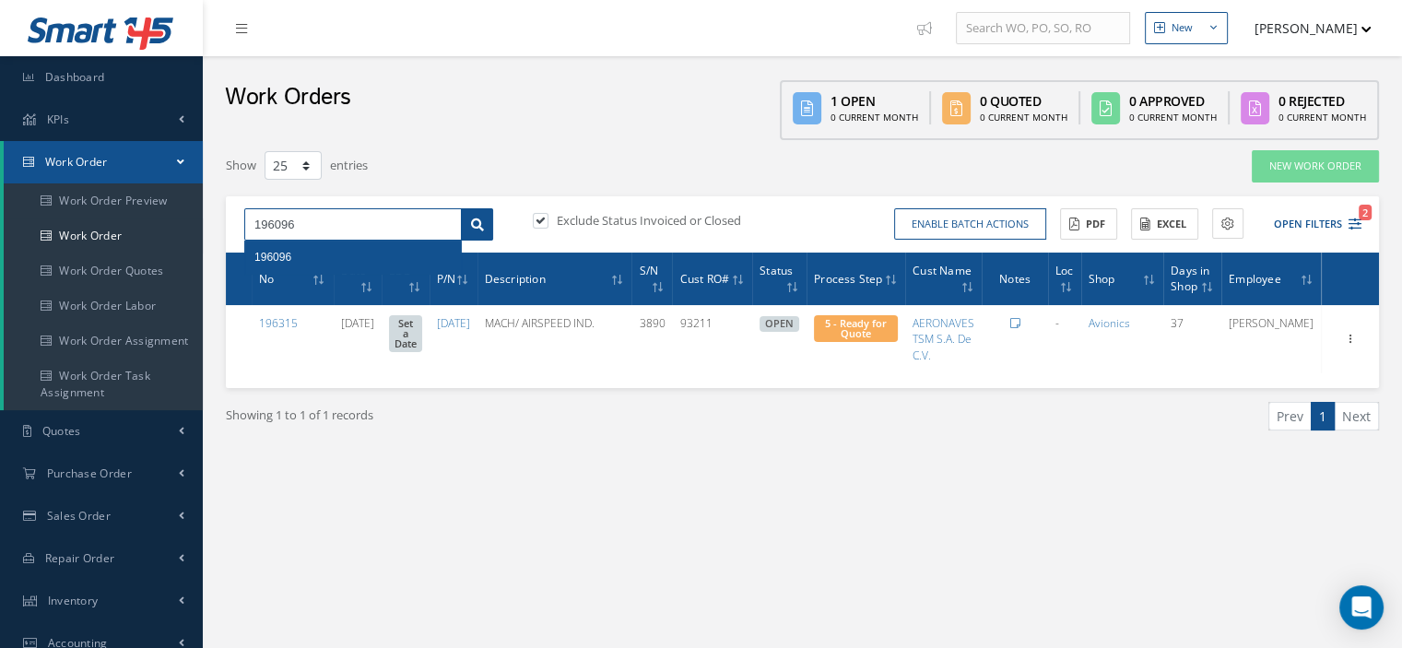
type input "196096"
click at [476, 227] on icon at bounding box center [477, 225] width 13 height 13
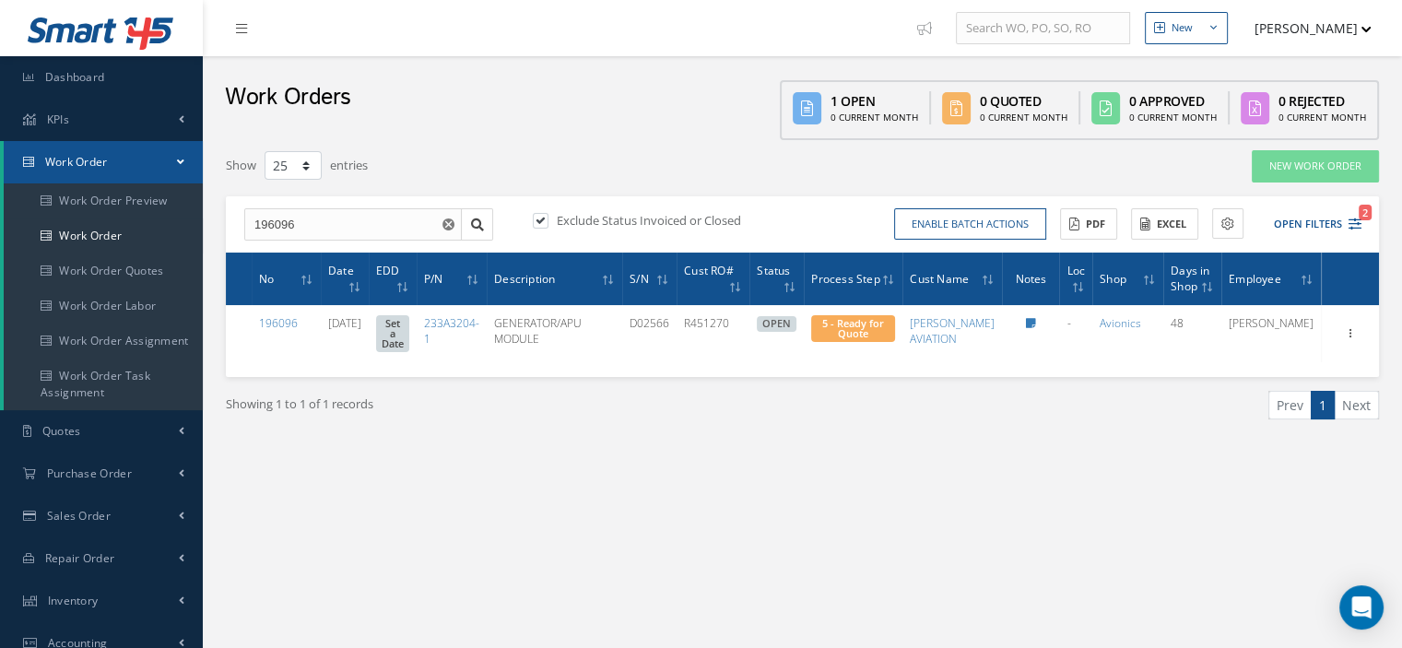
click at [163, 166] on link "Work Order" at bounding box center [103, 162] width 199 height 42
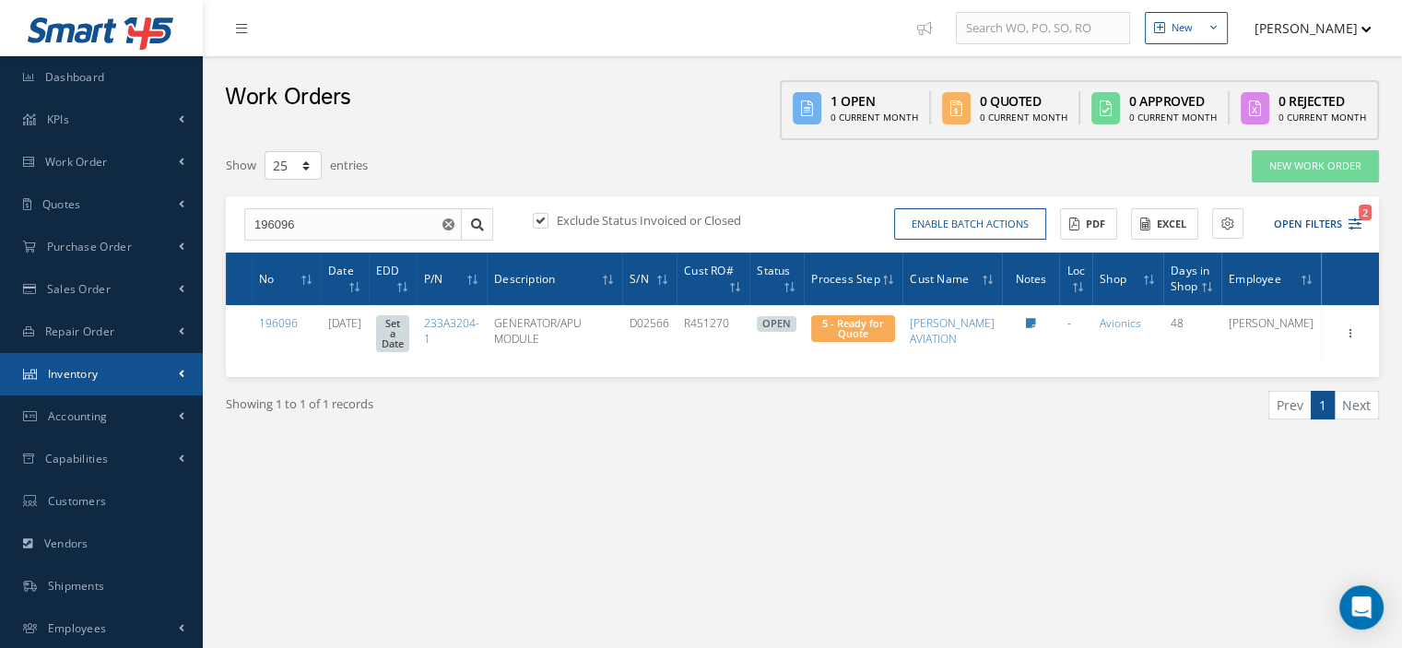
click at [112, 390] on link "Inventory" at bounding box center [101, 374] width 203 height 42
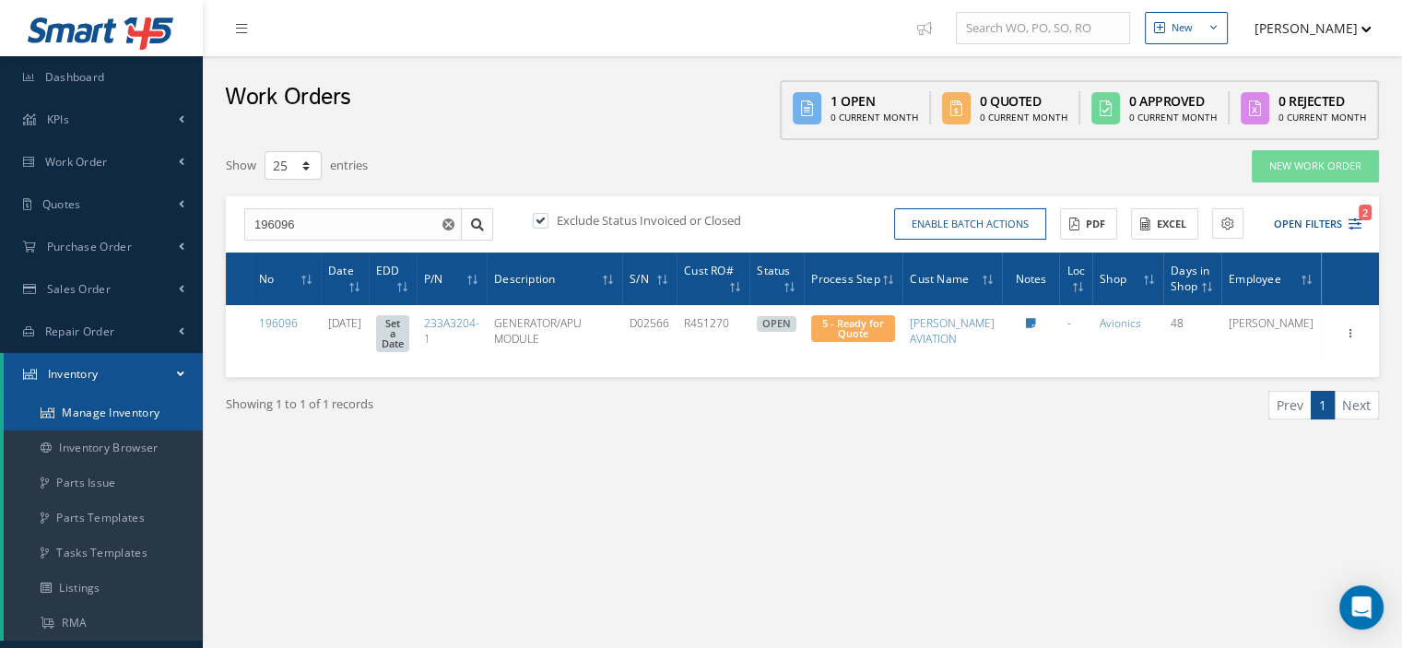
click at [117, 408] on link "Manage Inventory" at bounding box center [103, 413] width 199 height 35
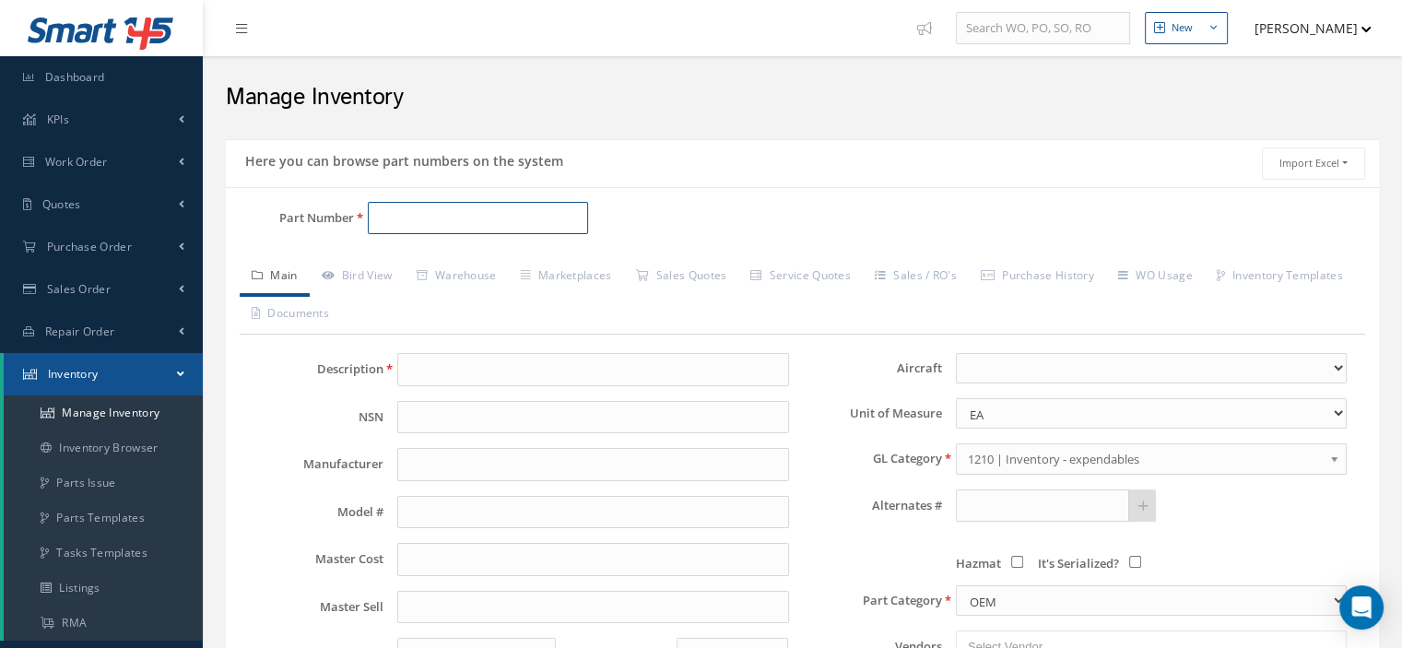
click at [406, 220] on input "Part Number" at bounding box center [478, 218] width 220 height 33
paste input "LA2E90808HM0100"
type input "LA2E90808HM0100"
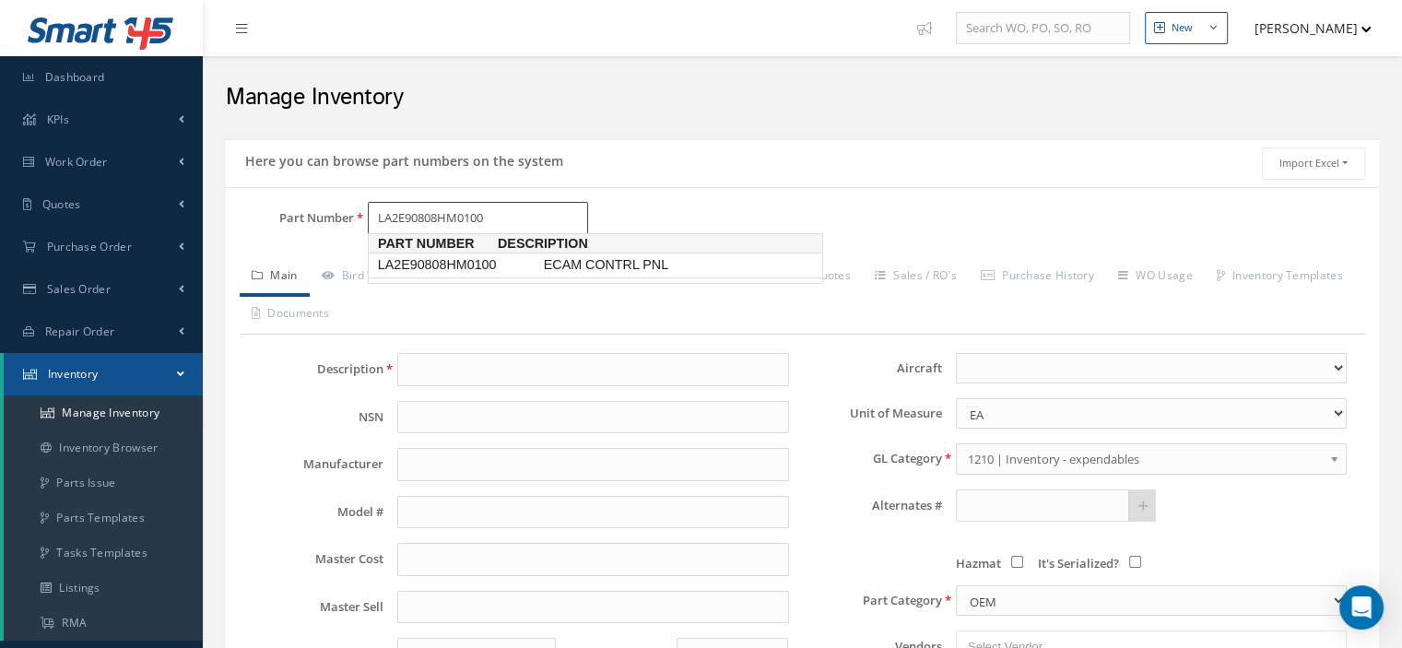
click at [435, 261] on span "LA2E90808HM0100" at bounding box center [457, 264] width 166 height 19
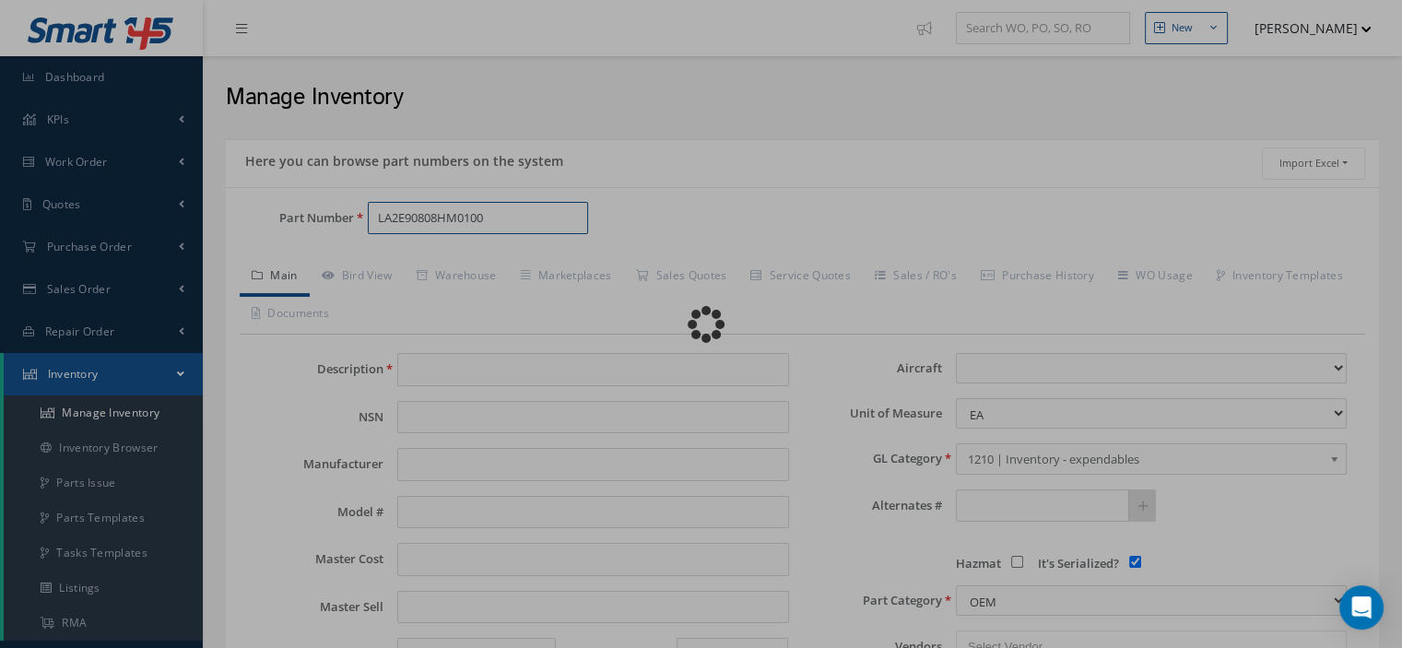
type input "ECAM CONTRL PNL"
type input "AIRBUS"
type input "LA2E90808HM0100"
type input "0.00"
select select
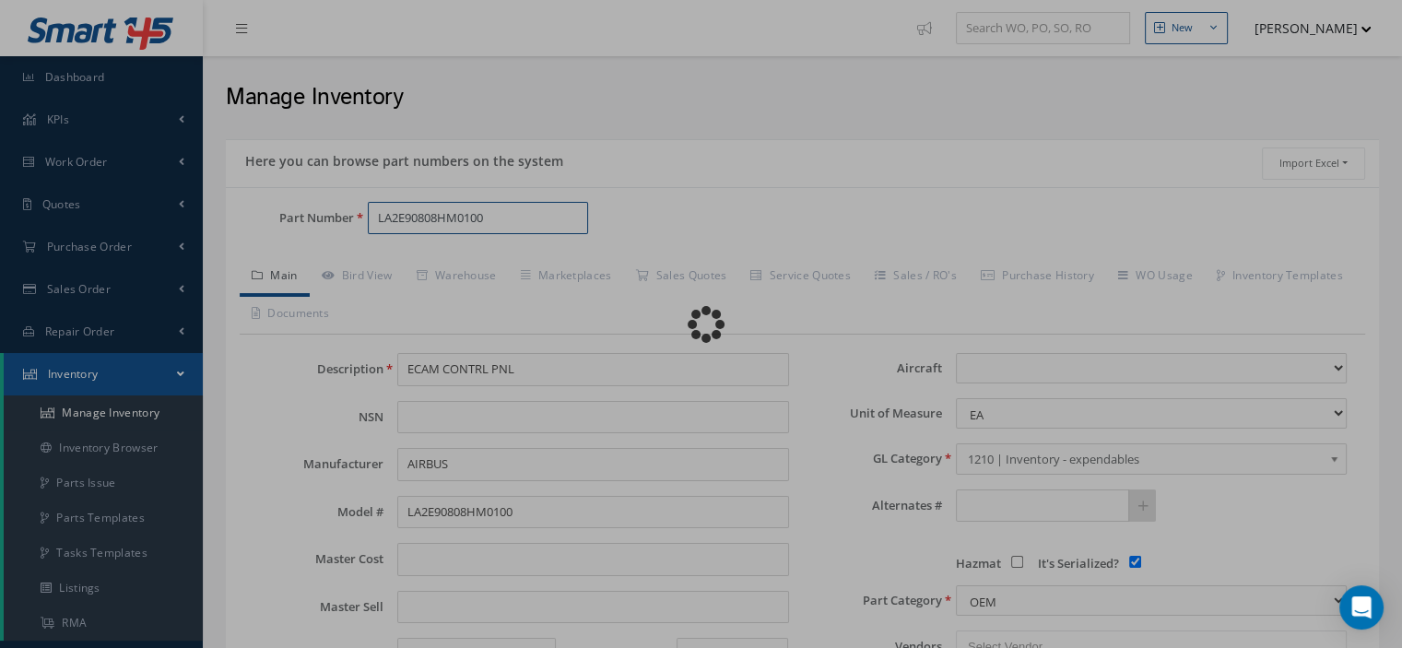
checkbox input "true"
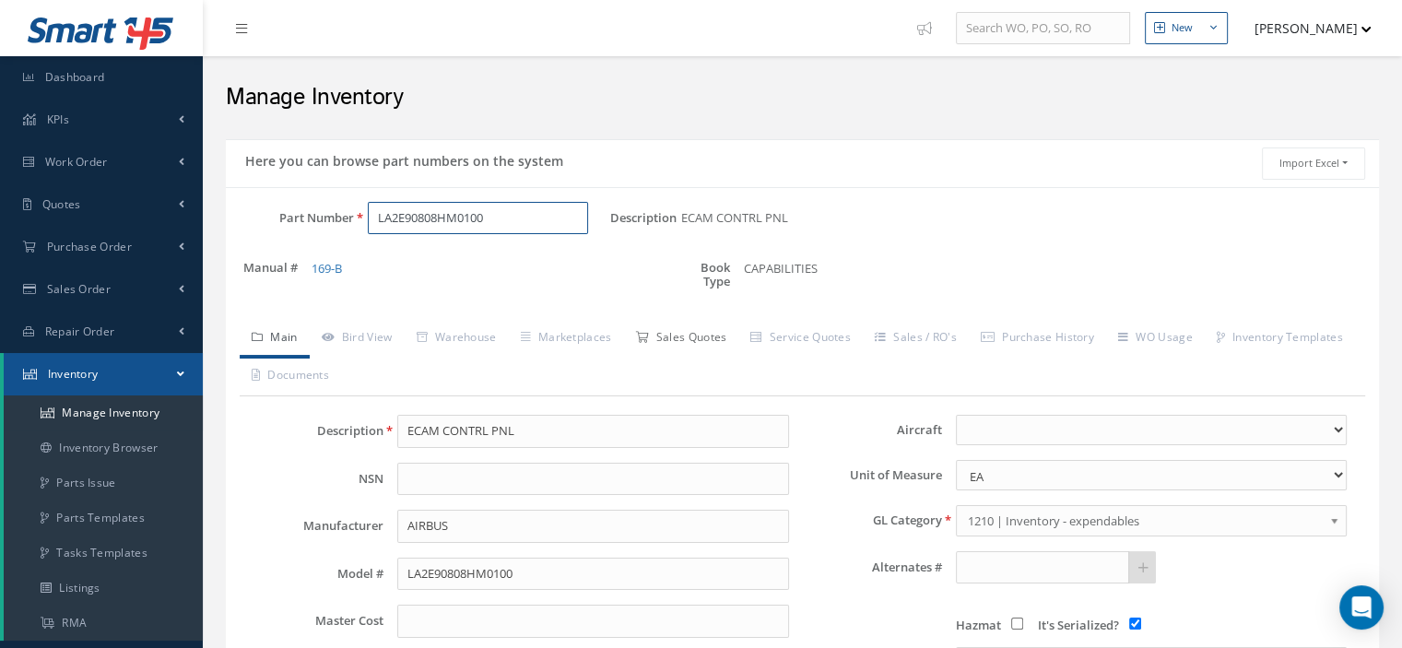
type input "LA2E90808HM0100"
click at [676, 344] on link "Sales Quotes" at bounding box center [680, 339] width 115 height 39
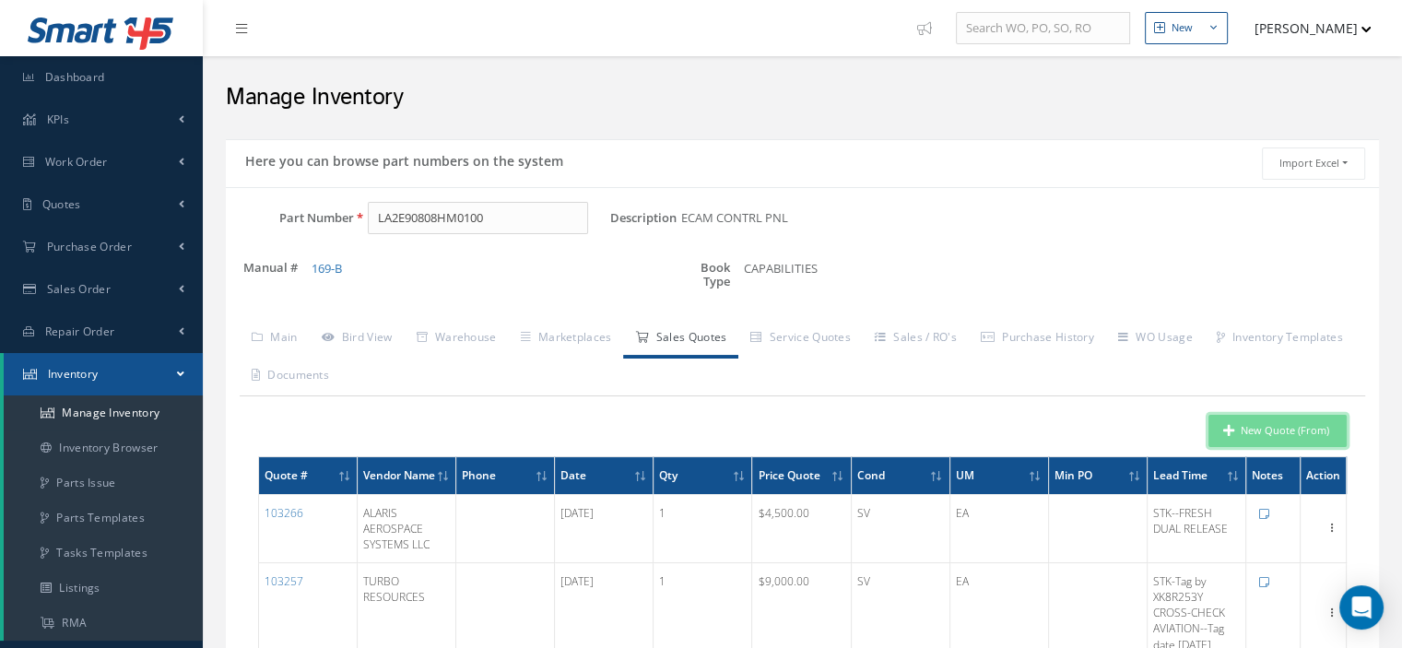
click at [1251, 438] on button "New Quote (From)" at bounding box center [1278, 431] width 138 height 32
type input "ECAM CONTRL PNL"
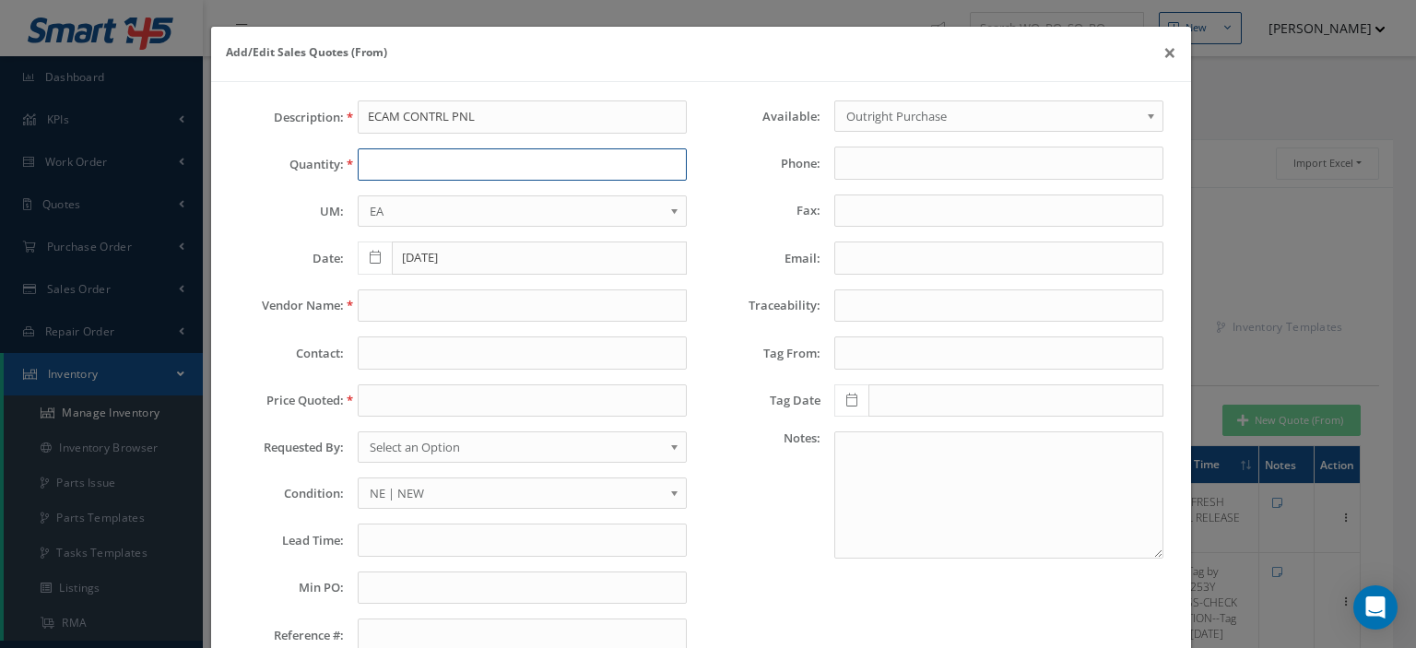
click at [381, 165] on input "text" at bounding box center [522, 164] width 329 height 33
type input "1"
click at [382, 313] on input "text" at bounding box center [522, 306] width 329 height 33
paste input "TDA"
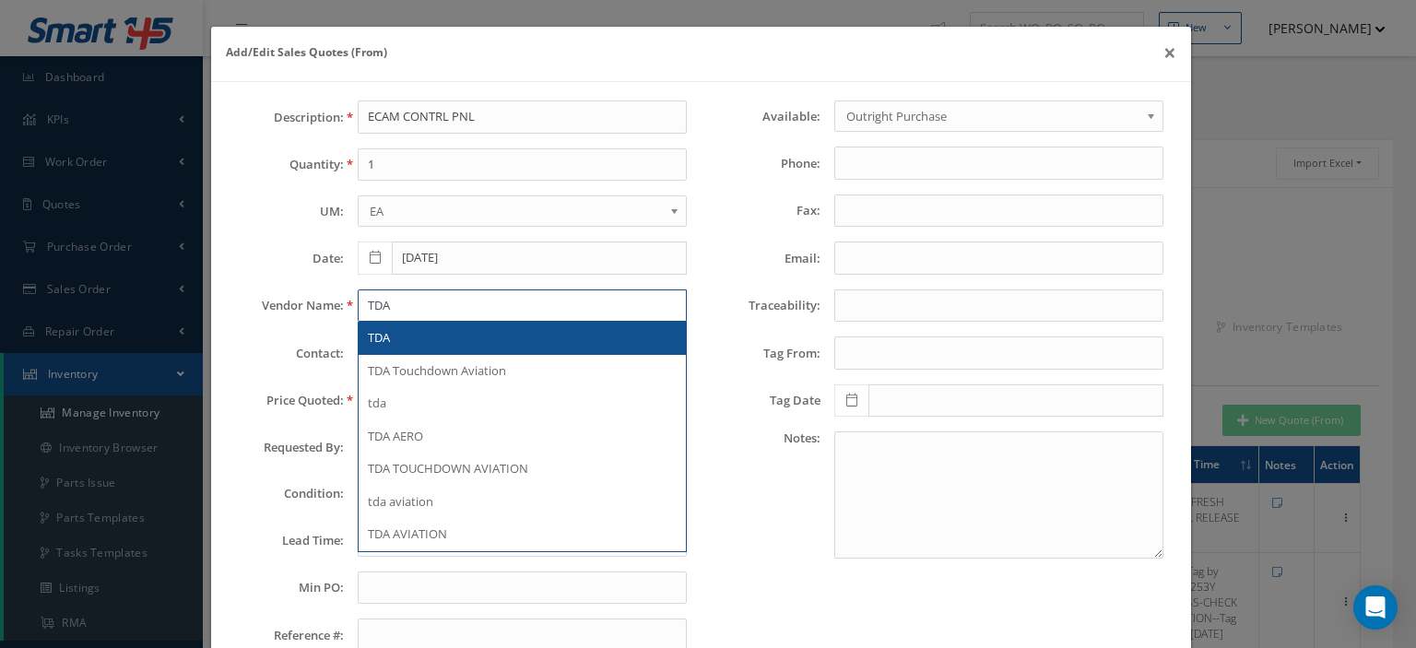
type input "TDA"
click at [401, 337] on div "TDA" at bounding box center [522, 338] width 309 height 18
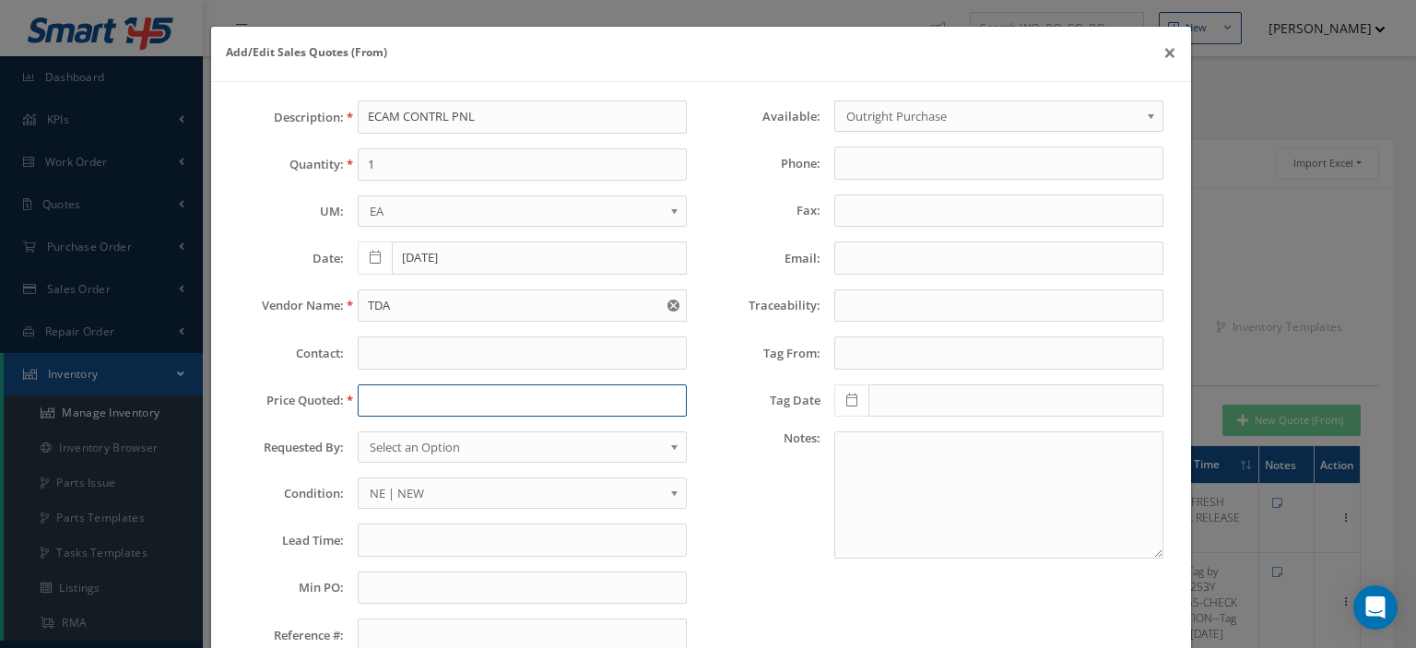
click at [394, 404] on input "text" at bounding box center [522, 400] width 329 height 33
click at [371, 536] on input "text" at bounding box center [522, 540] width 329 height 33
click at [373, 445] on span "Select an Option" at bounding box center [516, 447] width 293 height 22
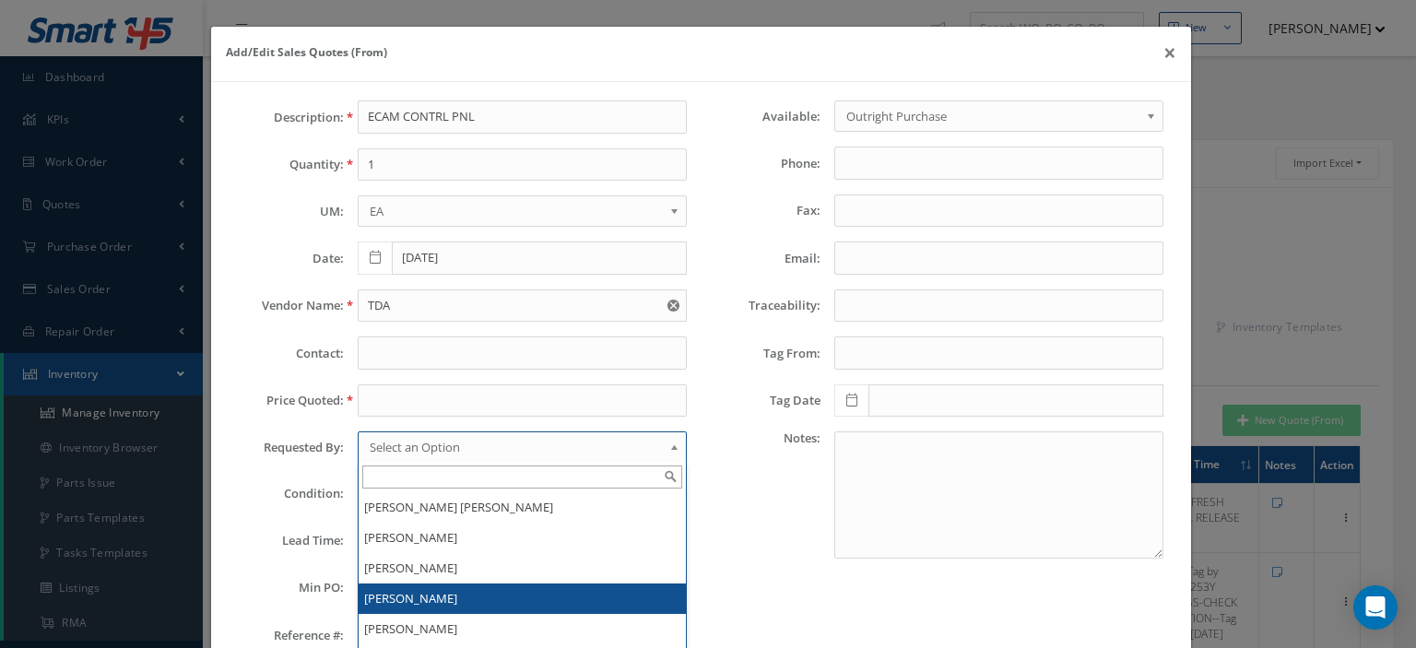
click at [408, 593] on li "[PERSON_NAME]" at bounding box center [522, 599] width 327 height 30
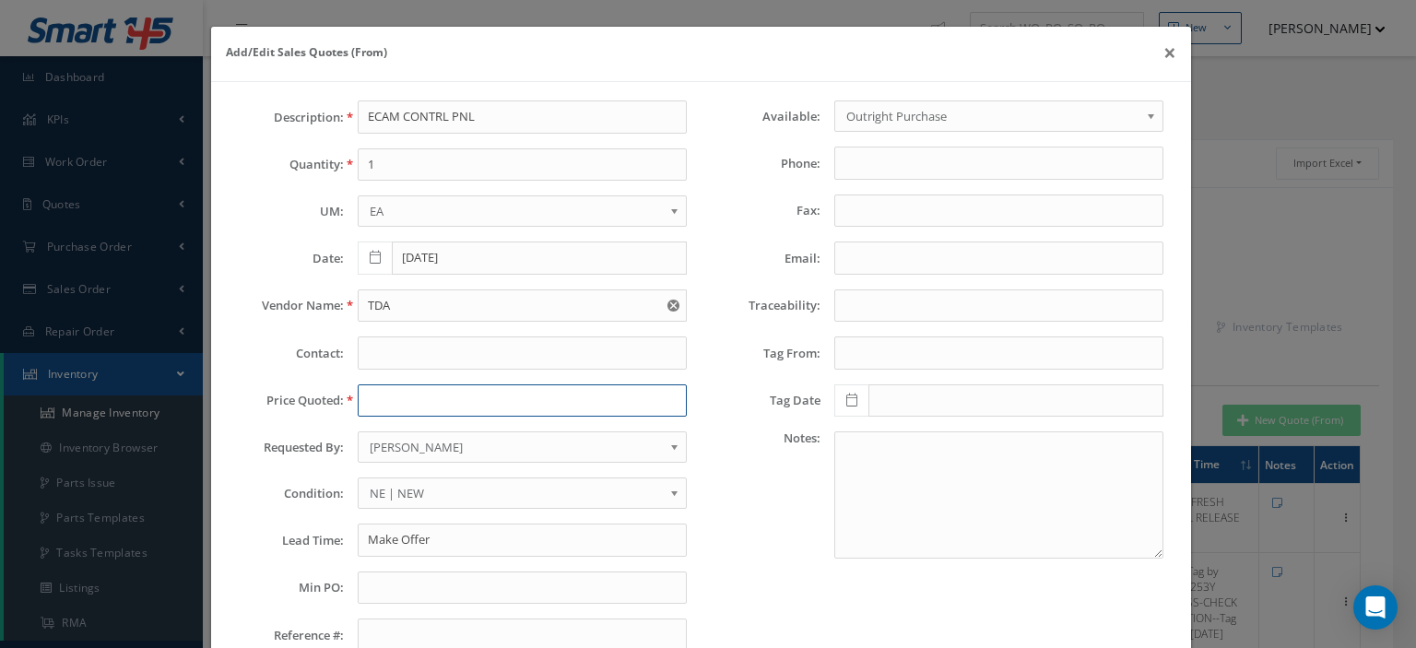
click at [393, 398] on input "text" at bounding box center [522, 400] width 329 height 33
click at [360, 535] on input "Make Offer" at bounding box center [522, 540] width 329 height 33
paste input "STOCK AMS"
type input "STOCK AMS---Make Offer"
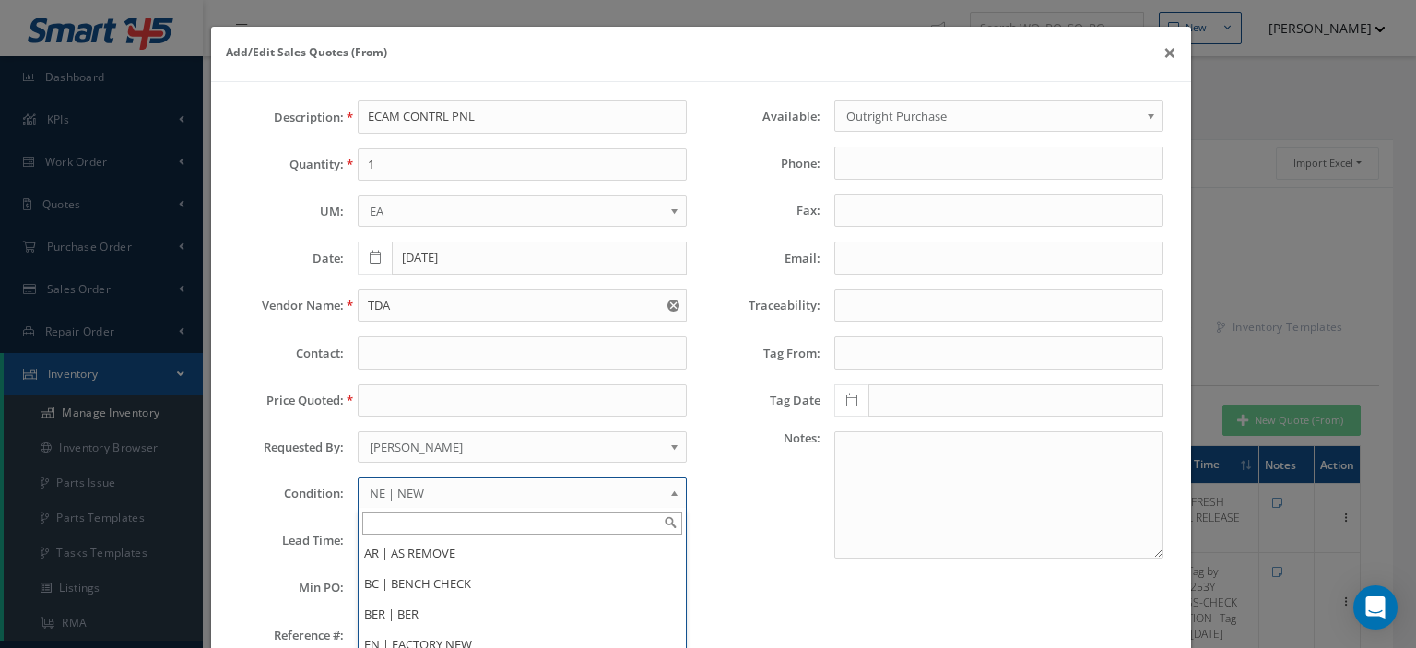
click at [403, 482] on span "NE | NEW" at bounding box center [516, 493] width 293 height 22
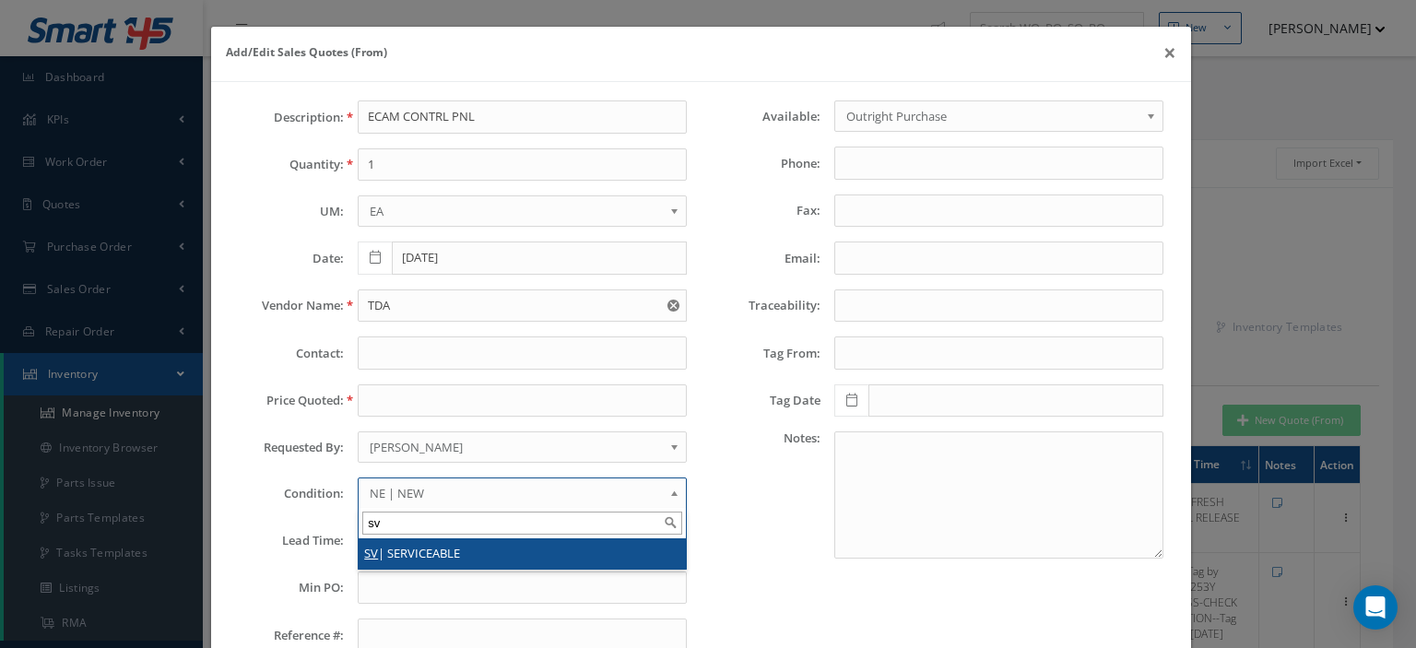
type input "sv"
click at [420, 550] on li "SV | SERVICEABLE" at bounding box center [522, 553] width 327 height 30
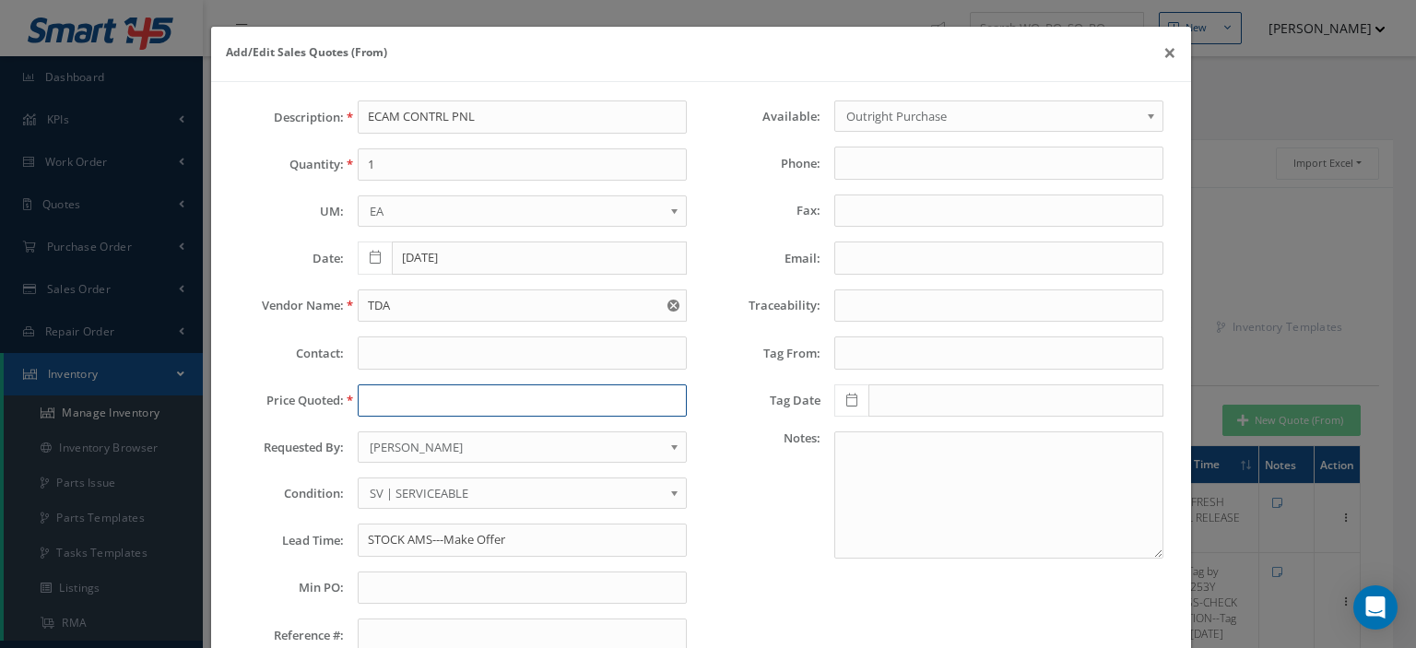
click at [391, 400] on input "text" at bounding box center [522, 400] width 329 height 33
type input "0.00"
click at [866, 266] on input "Email:" at bounding box center [998, 258] width 329 height 33
paste input "paul.casas@tda.aero"
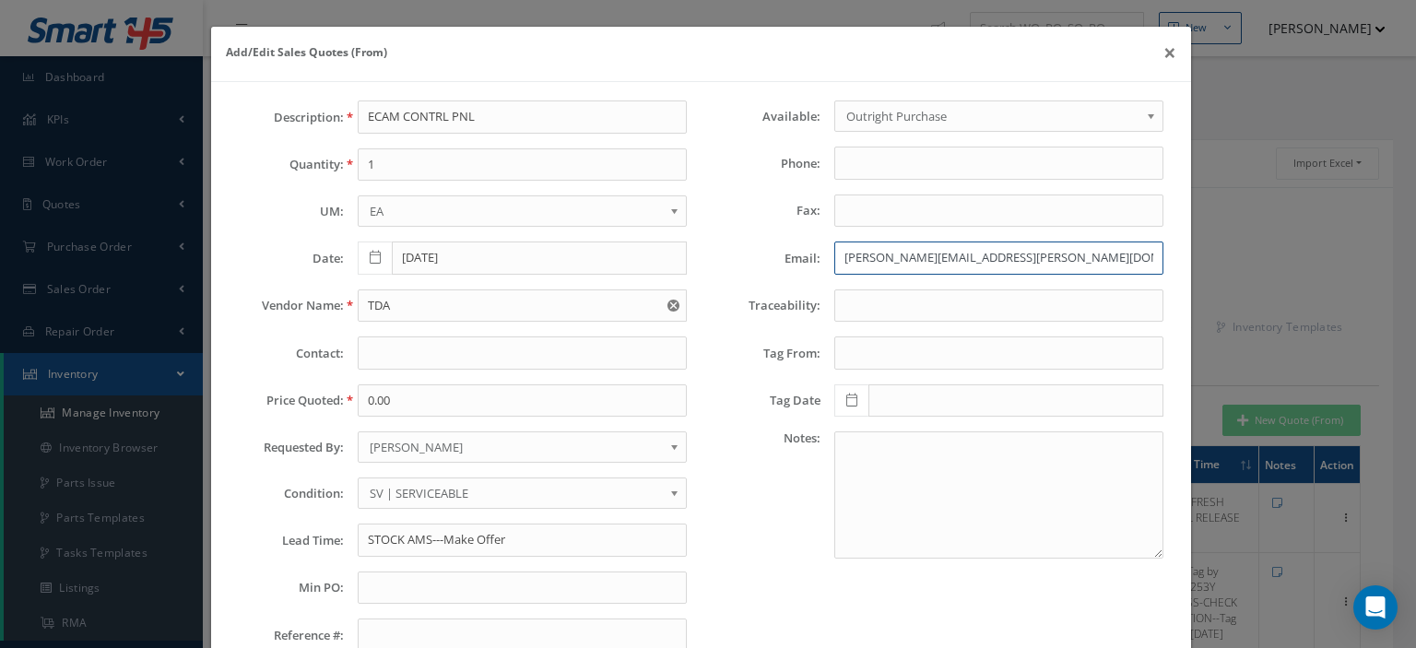
scroll to position [129, 0]
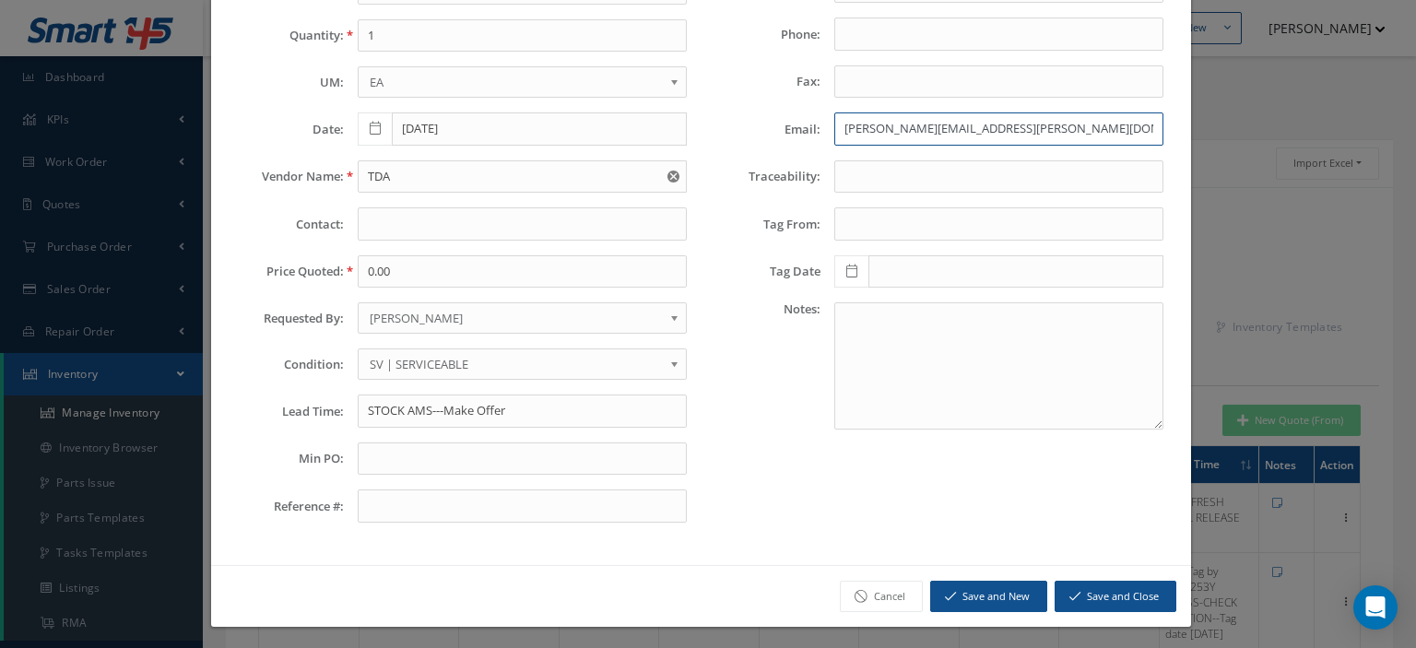
type input "paul.casas@tda.aero"
click at [1122, 591] on button "Save and Close" at bounding box center [1116, 597] width 122 height 32
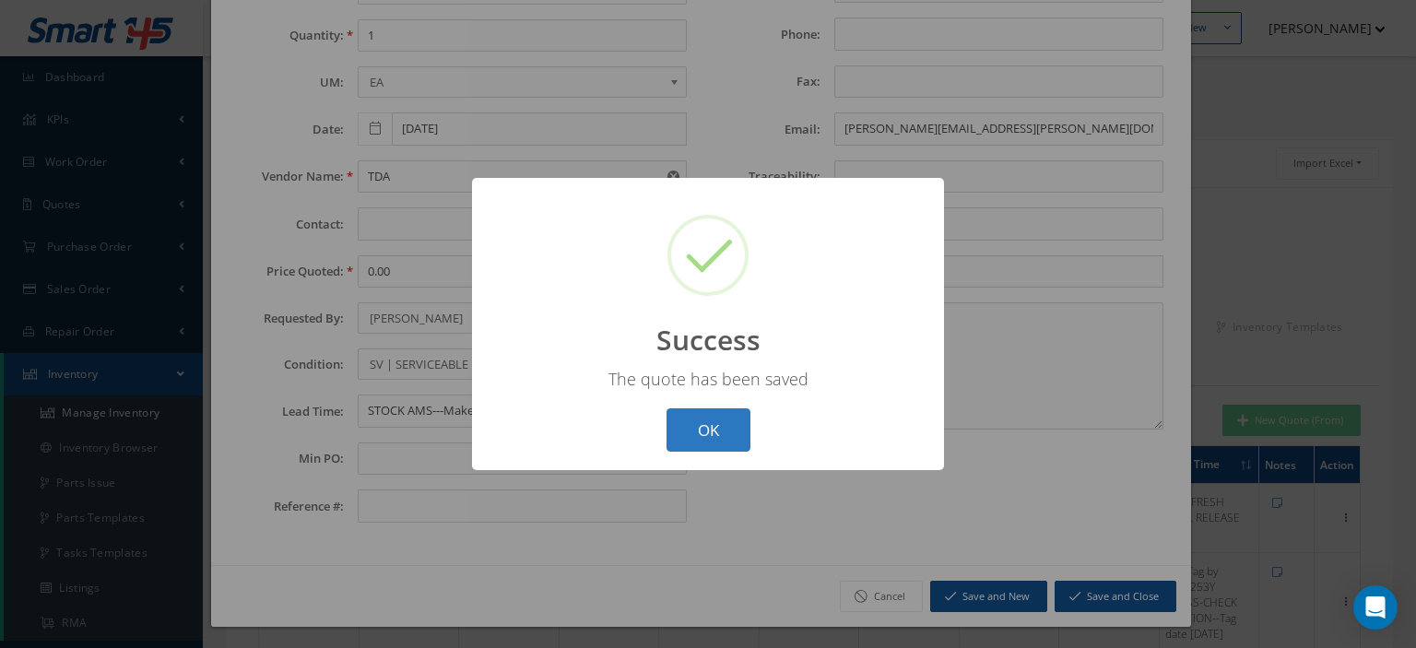
click at [723, 442] on button "OK" at bounding box center [709, 429] width 84 height 43
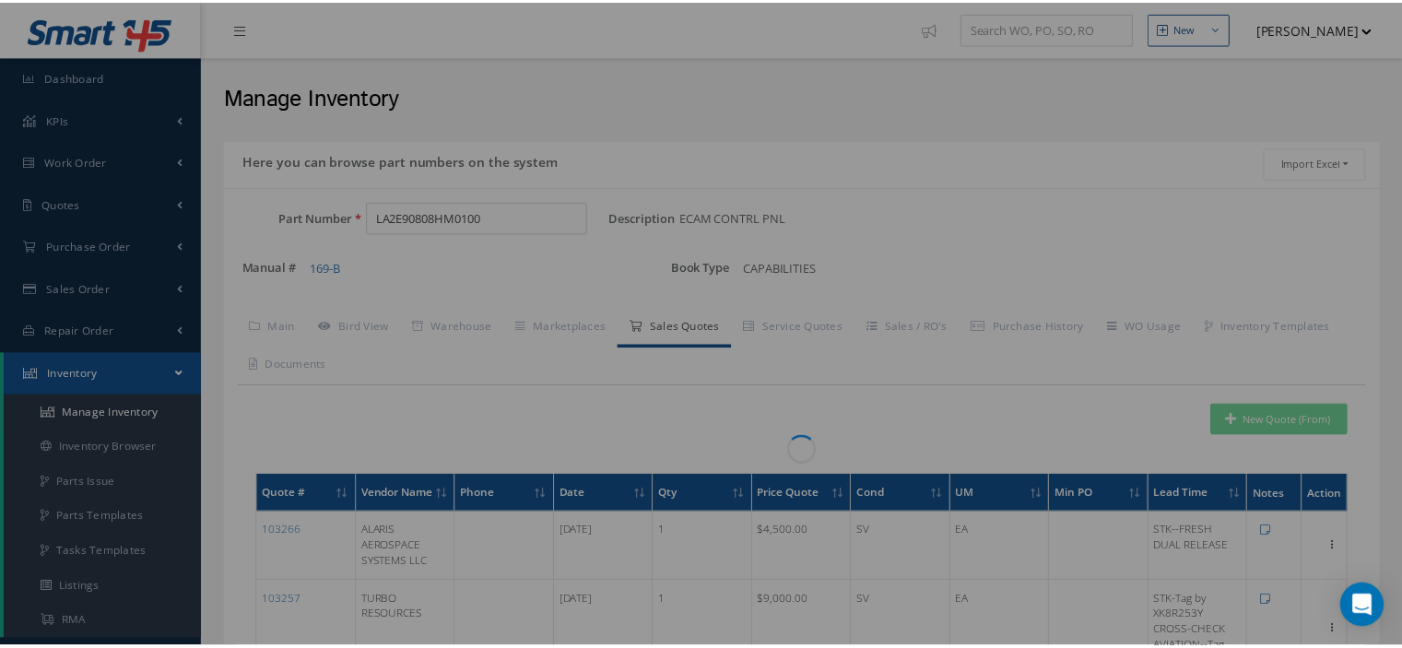
scroll to position [0, 0]
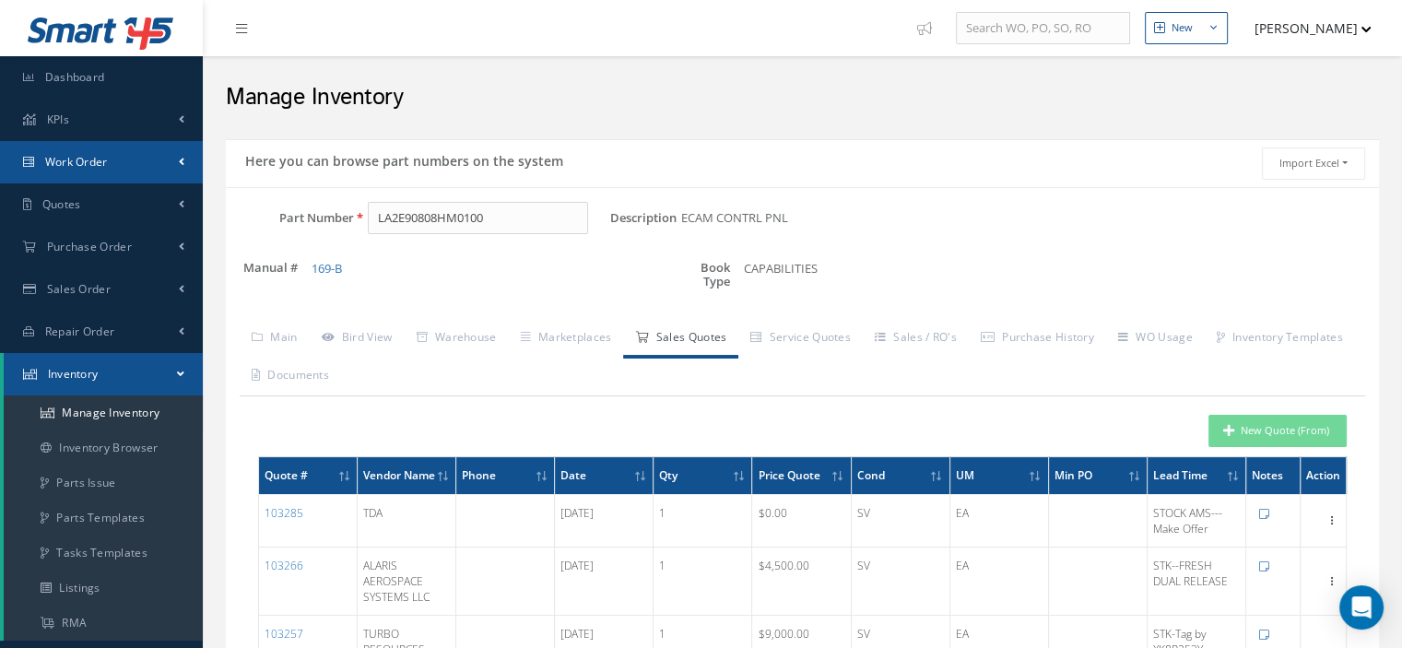
click at [100, 168] on span "Work Order" at bounding box center [76, 162] width 63 height 16
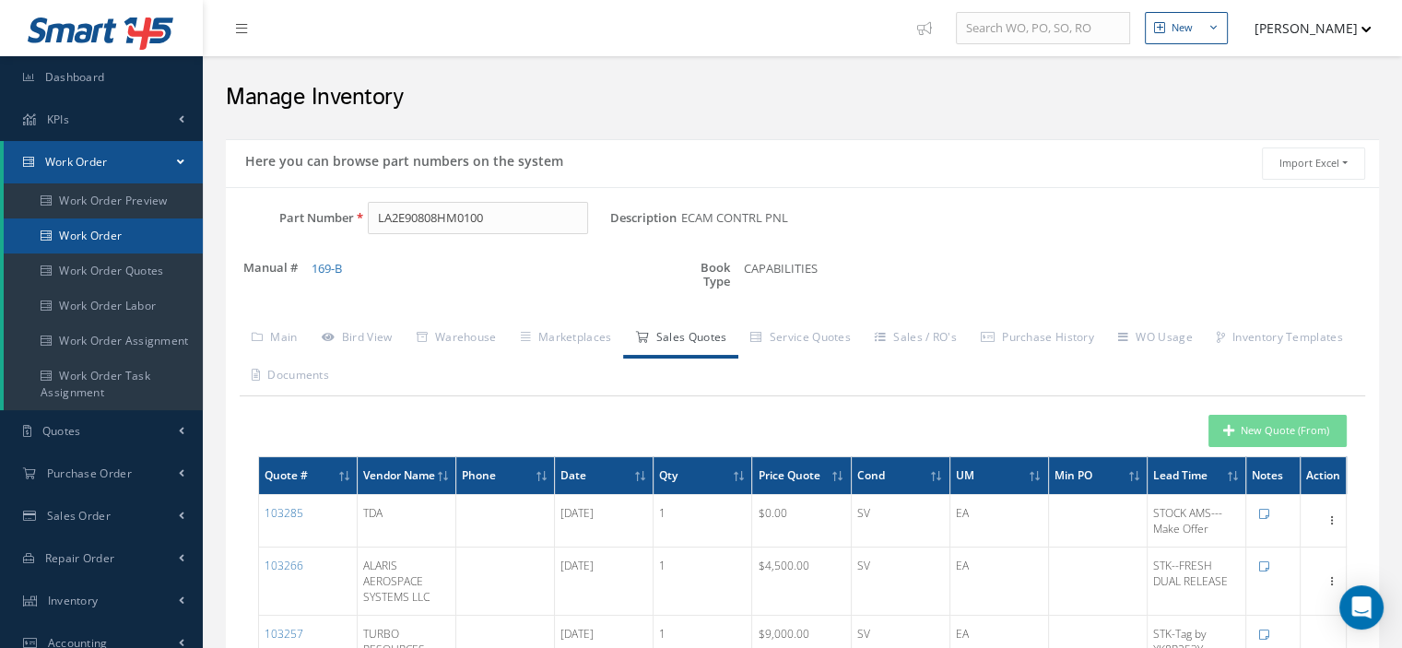
click at [100, 242] on link "Work Order" at bounding box center [103, 236] width 199 height 35
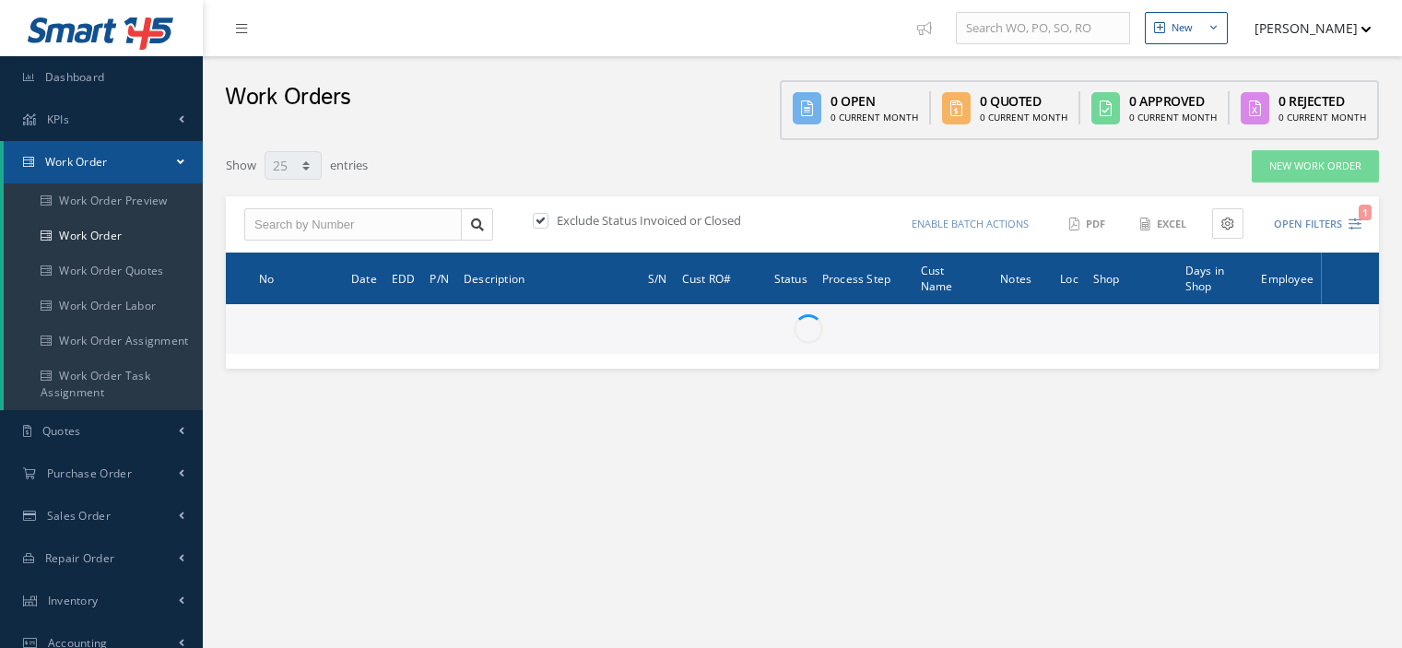
select select "25"
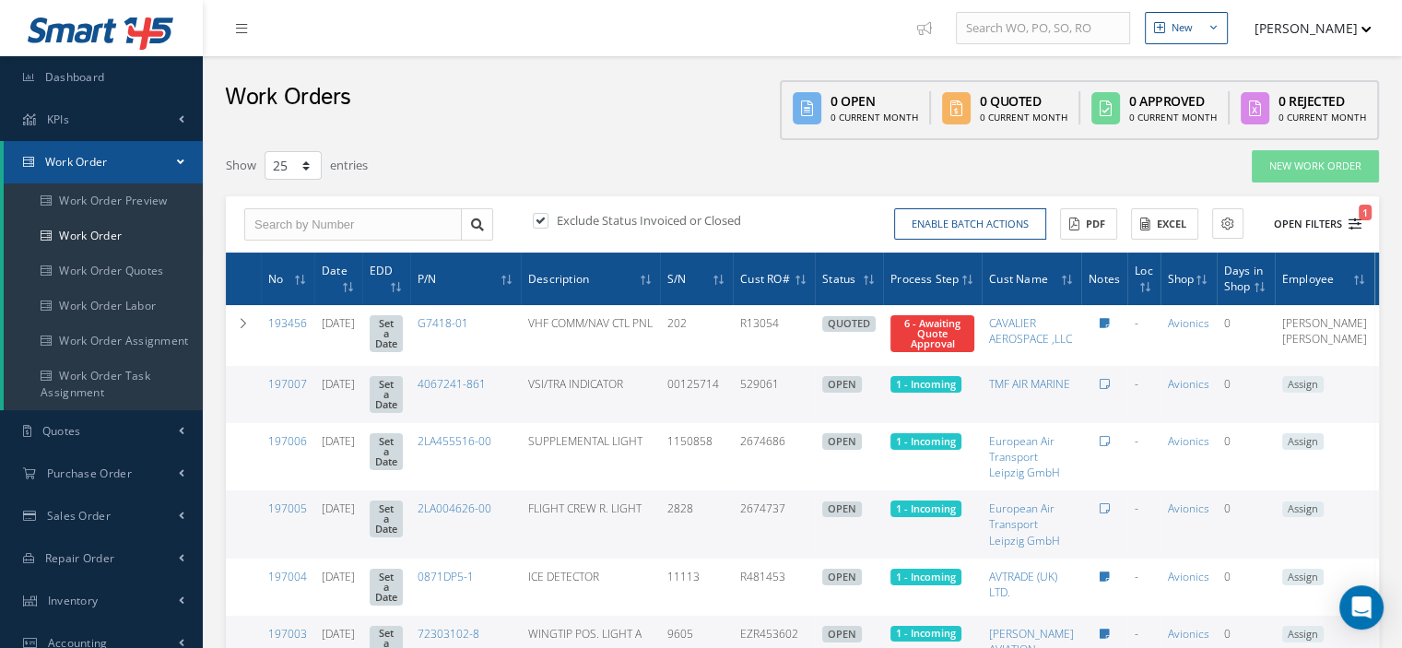
type input "All Work Request"
type input "All Work Performed"
type input "All Status"
type input "WO Part Status"
click at [1357, 230] on button "Open Filters 1" at bounding box center [1310, 224] width 104 height 30
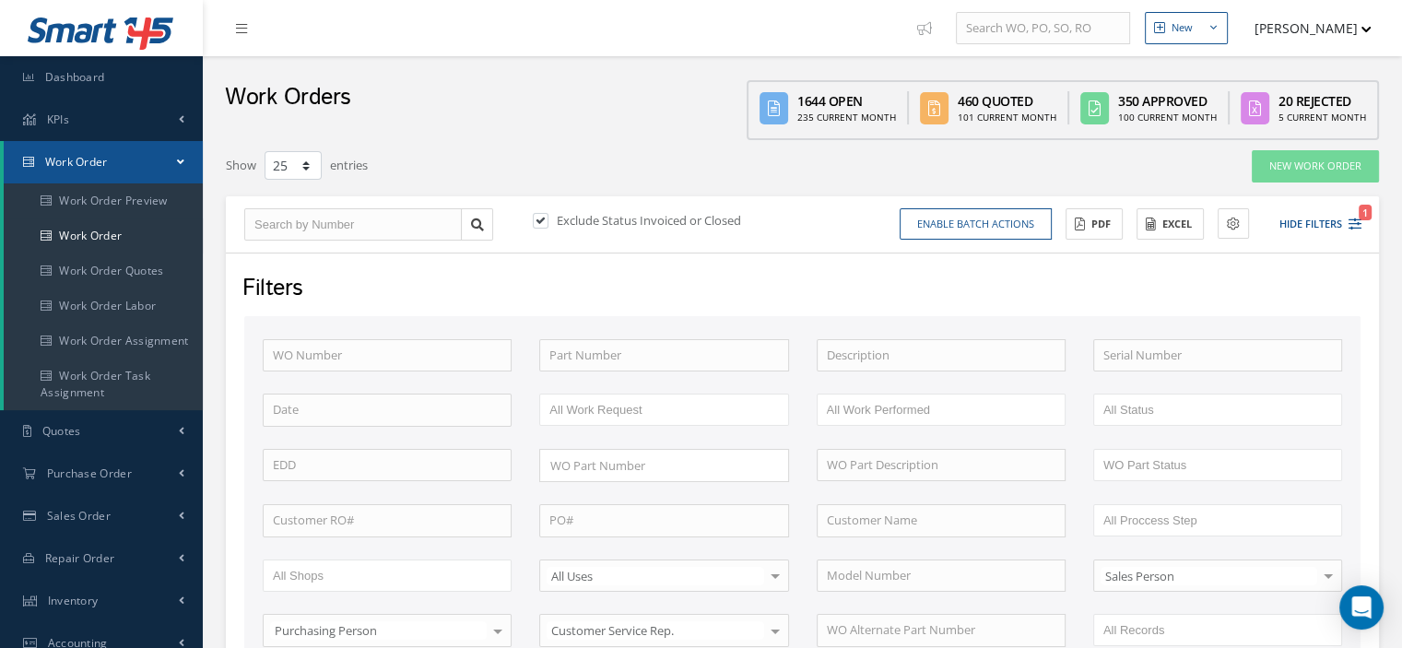
click at [170, 170] on link "Work Order" at bounding box center [103, 162] width 199 height 42
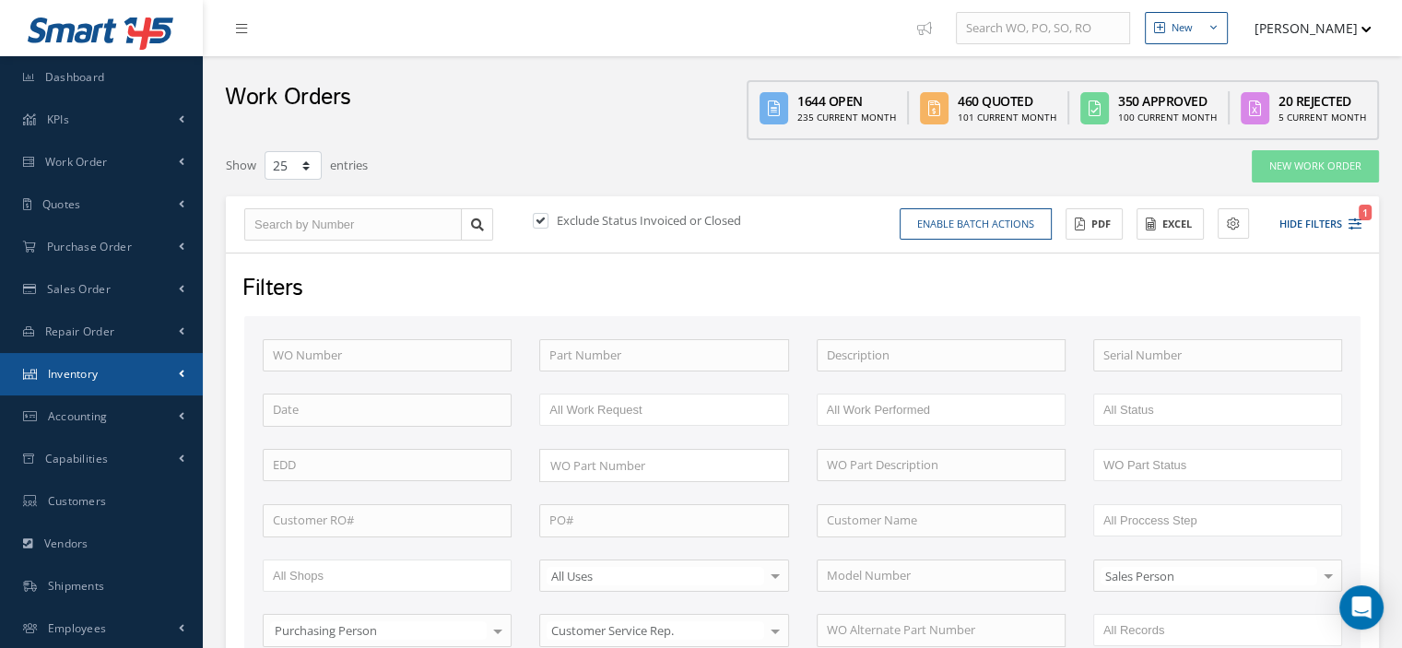
click at [99, 374] on span "Inventory" at bounding box center [73, 374] width 51 height 16
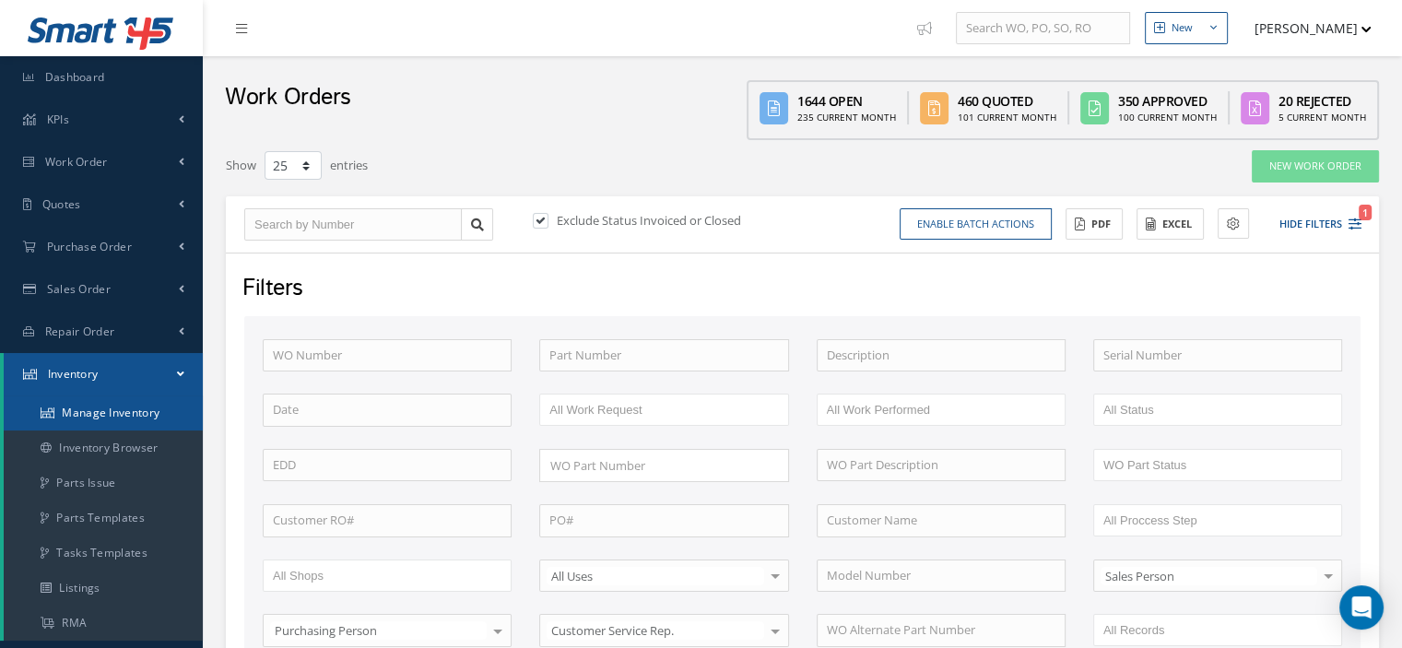
click at [93, 409] on link "Manage Inventory" at bounding box center [103, 413] width 199 height 35
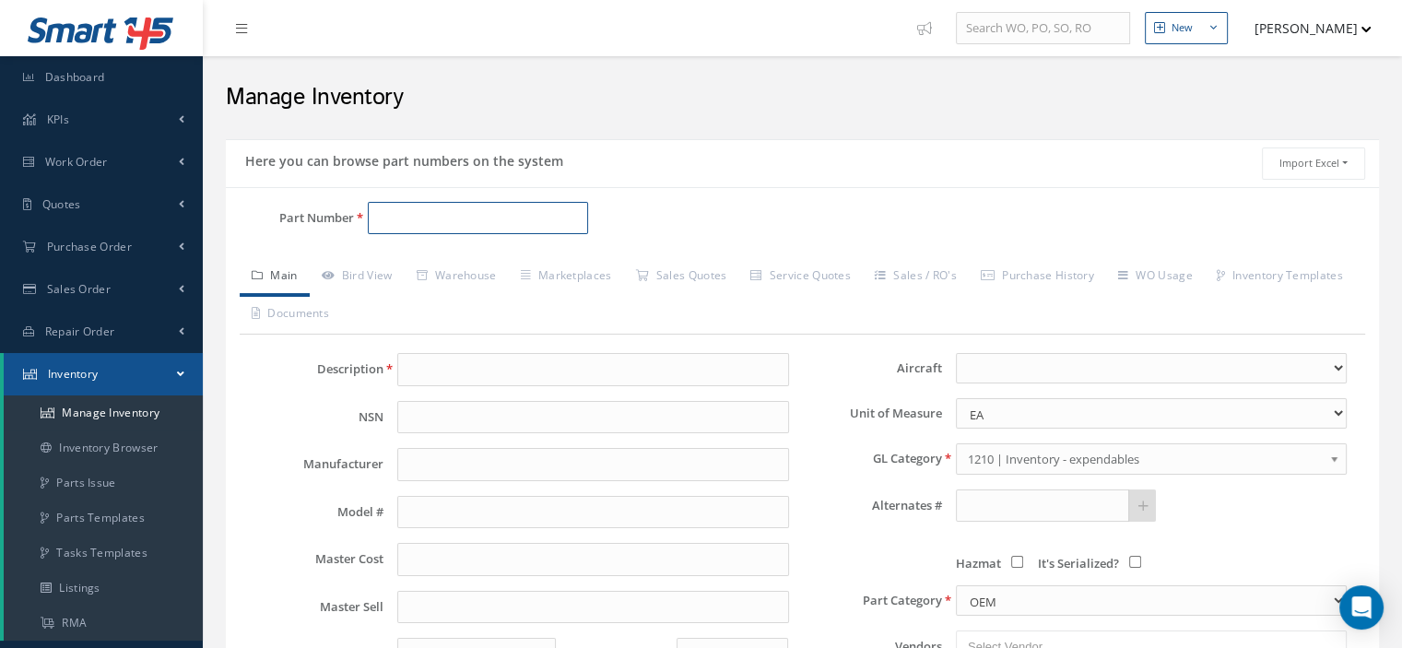
click at [467, 219] on input "Part Number" at bounding box center [478, 218] width 220 height 33
paste input "[PHONE_NUMBER]"
type input "[PHONE_NUMBER]"
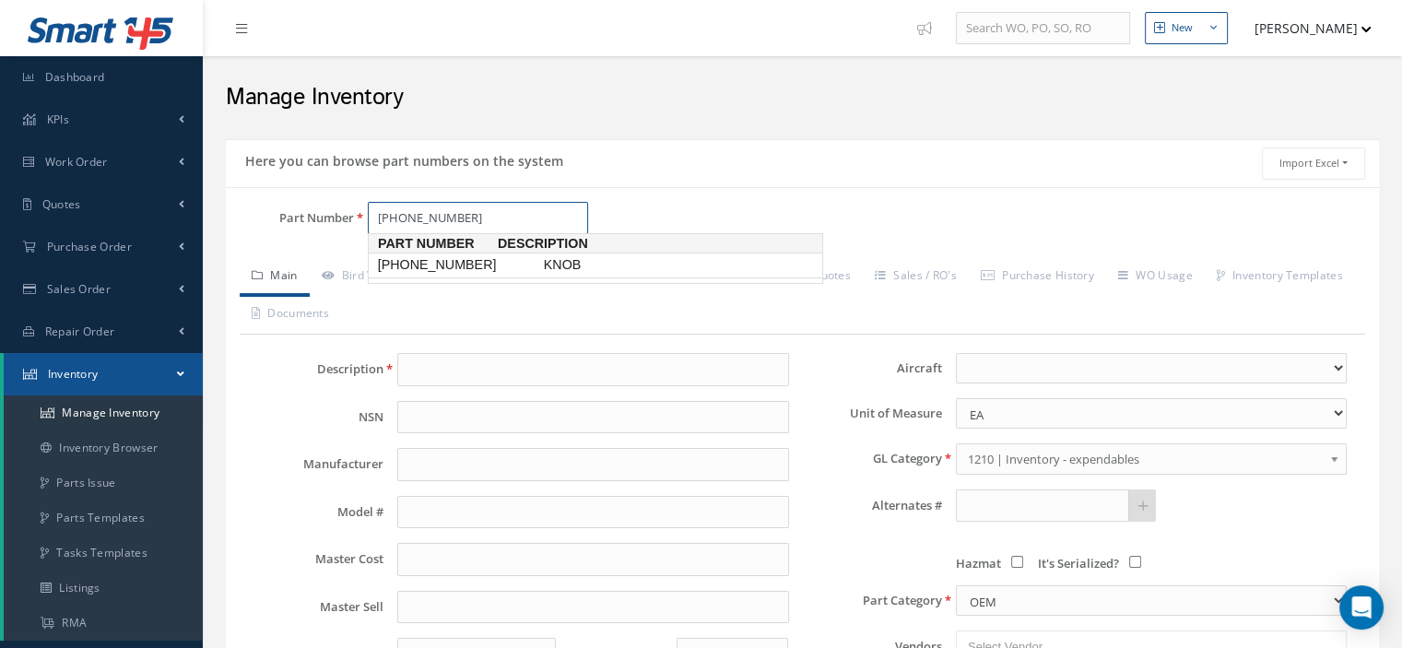
click at [479, 268] on span "[PHONE_NUMBER]" at bounding box center [457, 264] width 166 height 19
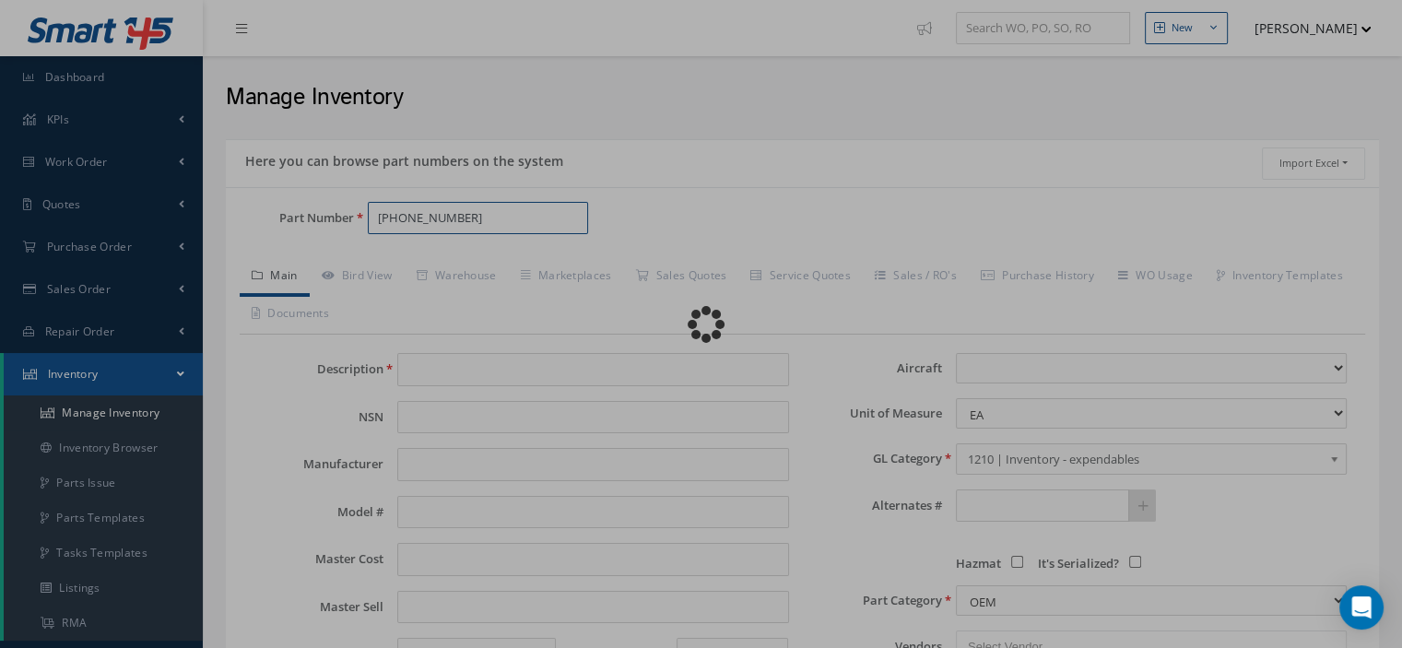
type input "KNOB"
type input "[PERSON_NAME]"
select select
type textarea "P/N [PHONE_NUMBER] -- Aura [DATE] 12:53PM"
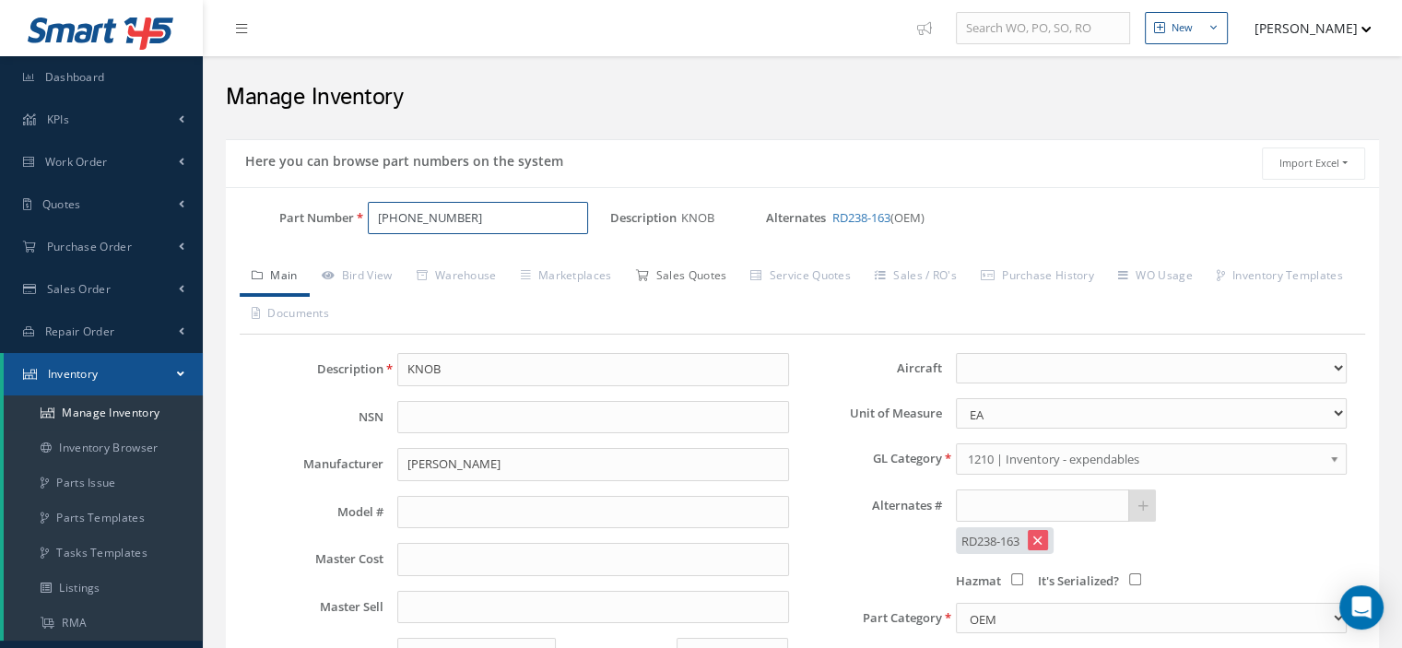
type input "[PHONE_NUMBER]"
click at [690, 278] on link "Sales Quotes" at bounding box center [680, 277] width 115 height 39
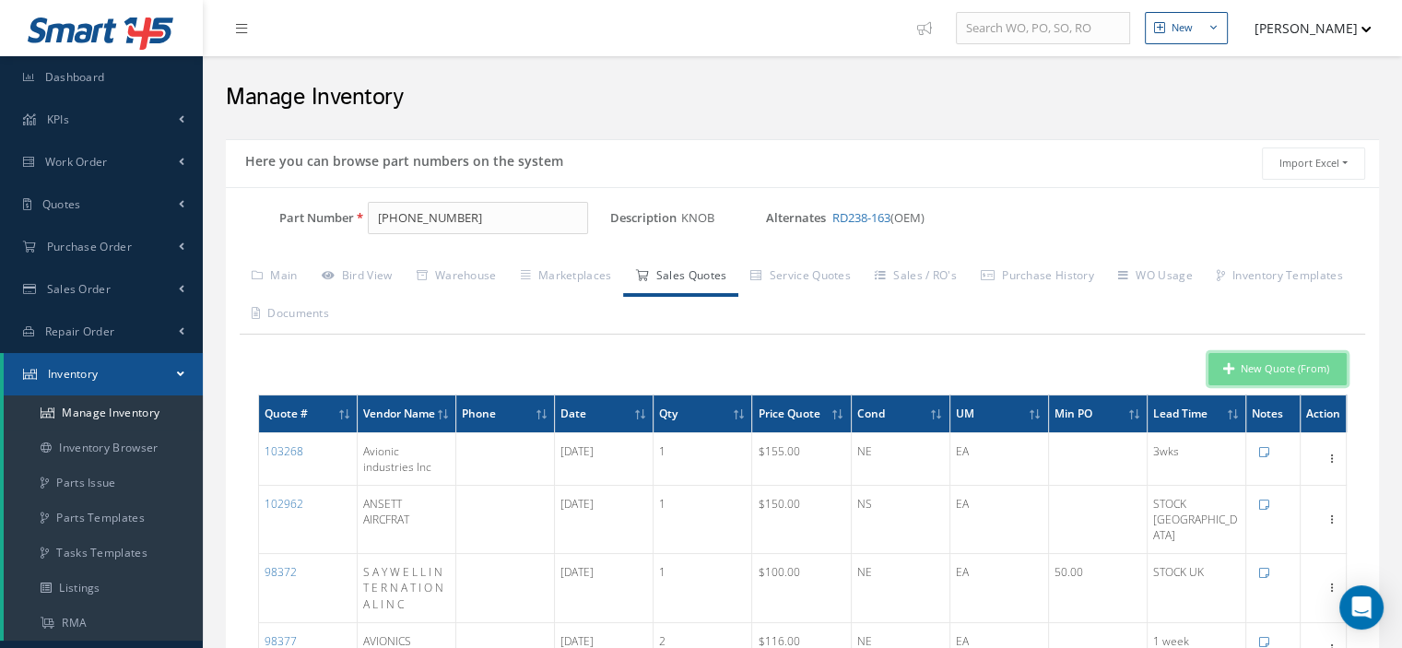
click at [1289, 367] on button "New Quote (From)" at bounding box center [1278, 369] width 138 height 32
type input "KNOB"
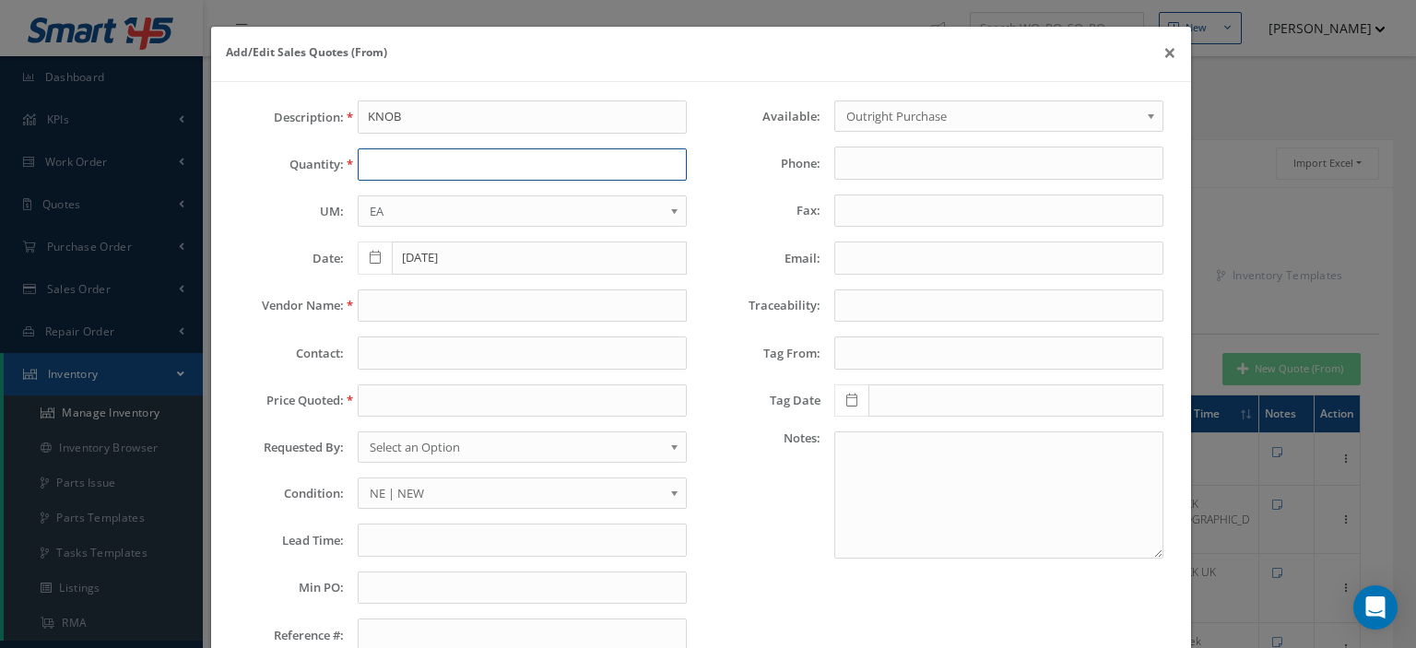
click at [395, 165] on input "text" at bounding box center [522, 164] width 329 height 33
type input "1"
click at [401, 298] on input "text" at bounding box center [522, 306] width 329 height 33
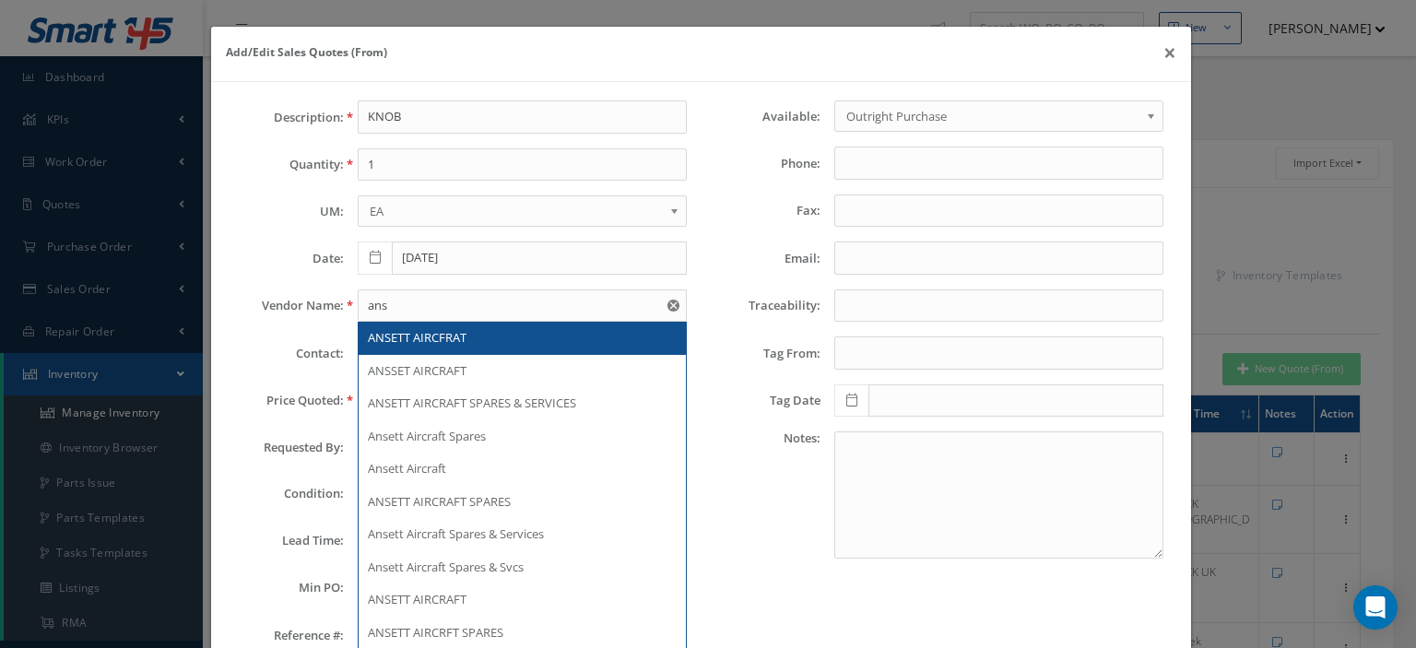
click at [399, 330] on span "ANSETT AIRCFRAT" at bounding box center [417, 337] width 99 height 17
type input "ANSETT AIRCFRAT"
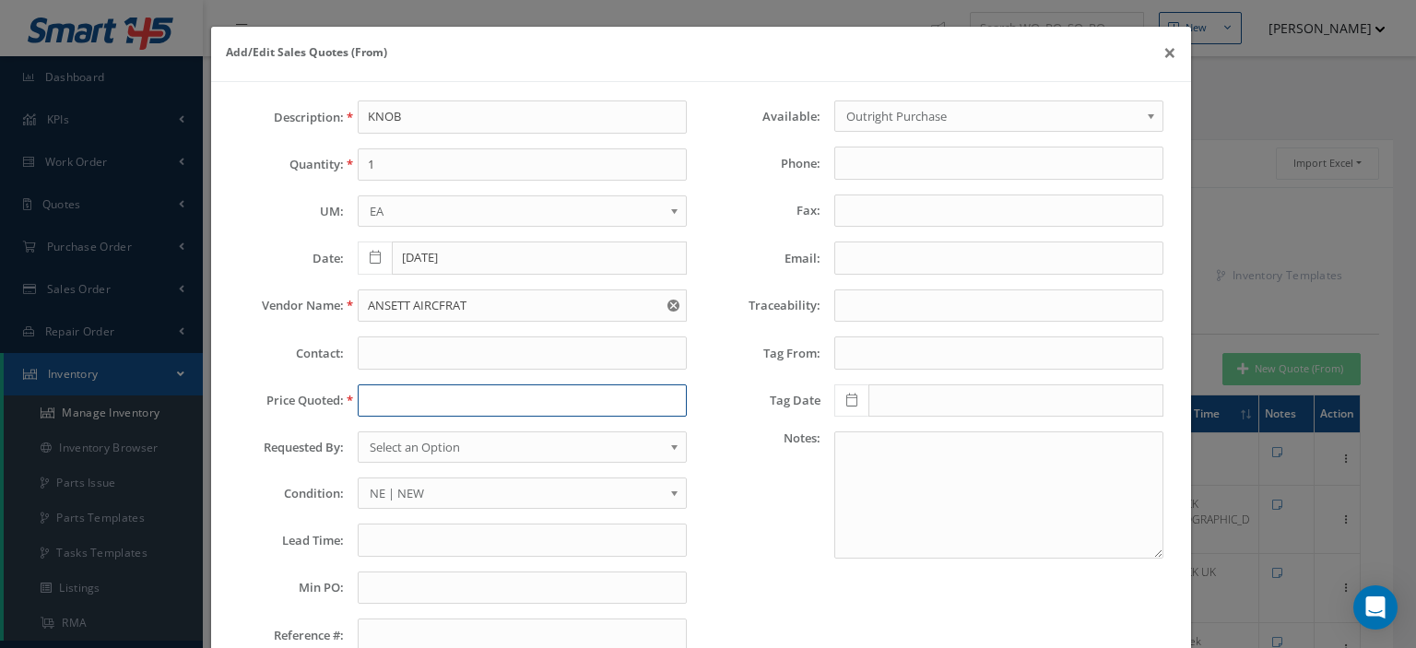
click at [410, 393] on input "text" at bounding box center [522, 400] width 329 height 33
click at [432, 408] on input "text" at bounding box center [522, 400] width 329 height 33
paste input "150.00"
type input "150.00"
click at [420, 445] on span "Select an Option" at bounding box center [516, 447] width 293 height 22
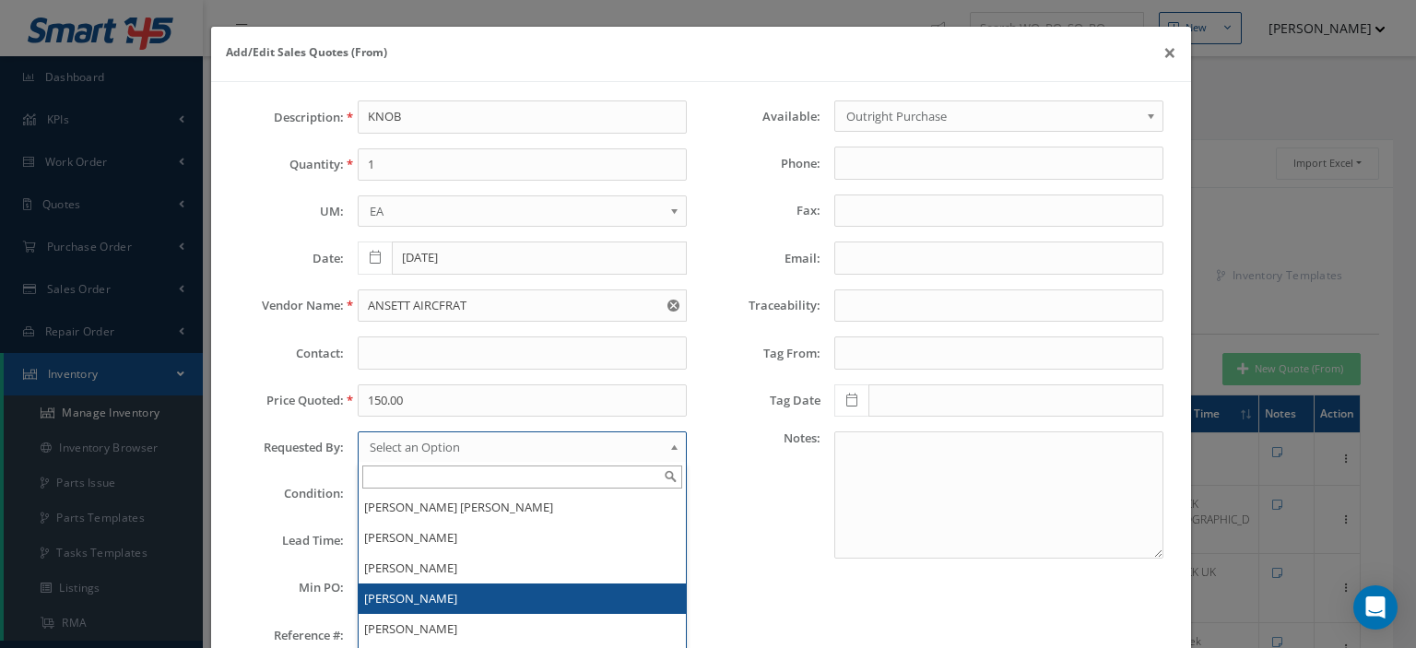
click at [417, 595] on li "[PERSON_NAME]" at bounding box center [522, 599] width 327 height 30
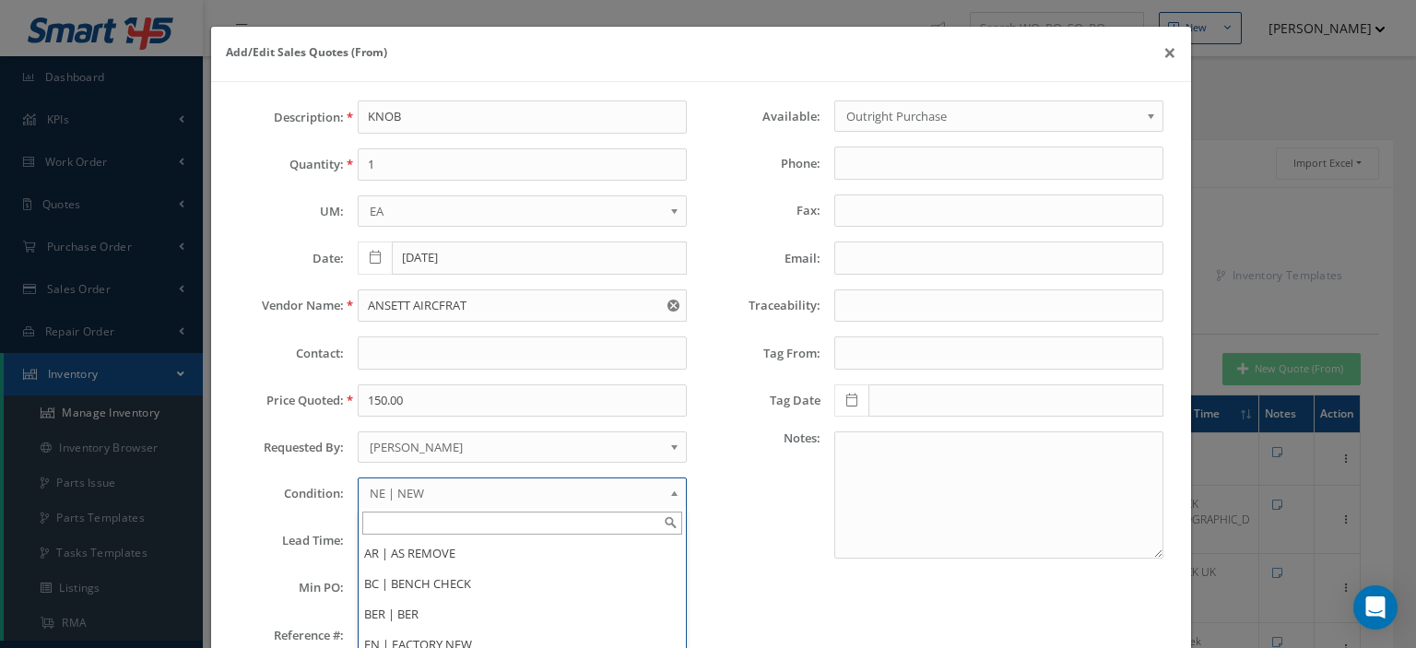
click at [422, 478] on link "NE | NEW" at bounding box center [522, 493] width 329 height 31
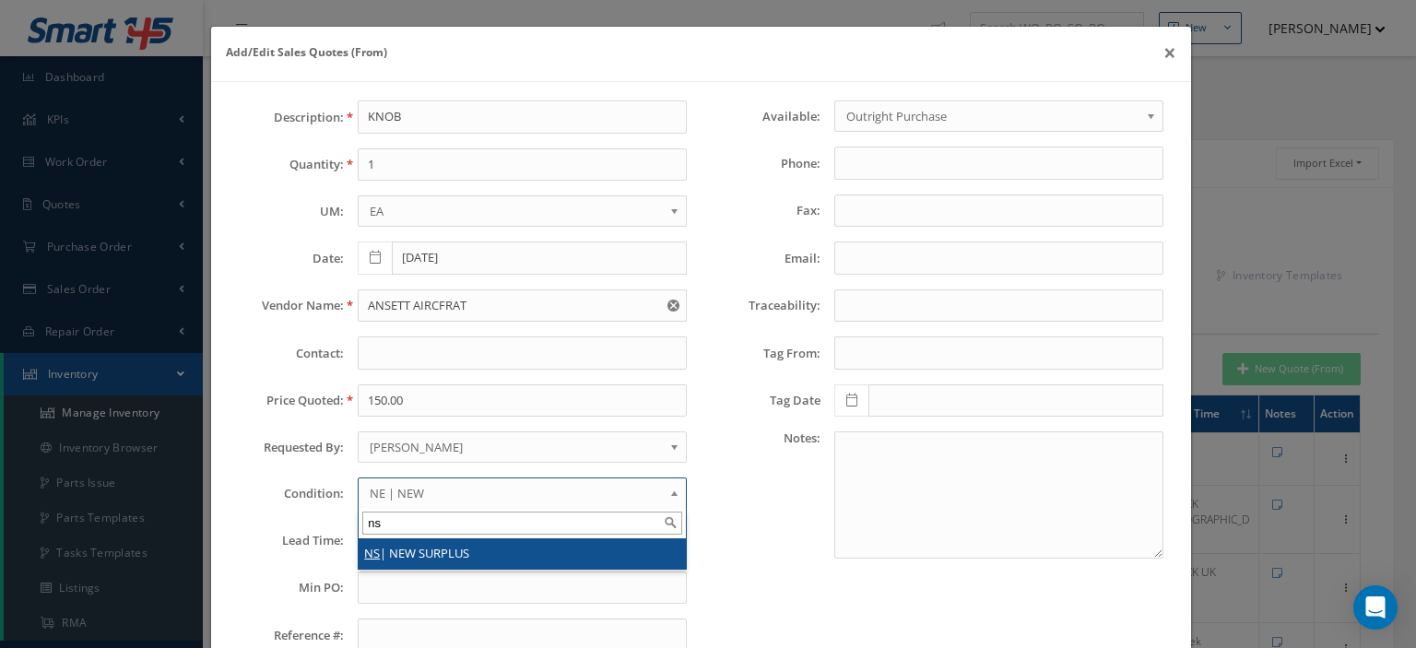
type input "ns"
click at [422, 541] on li "NS | NEW SURPLUS" at bounding box center [522, 553] width 327 height 30
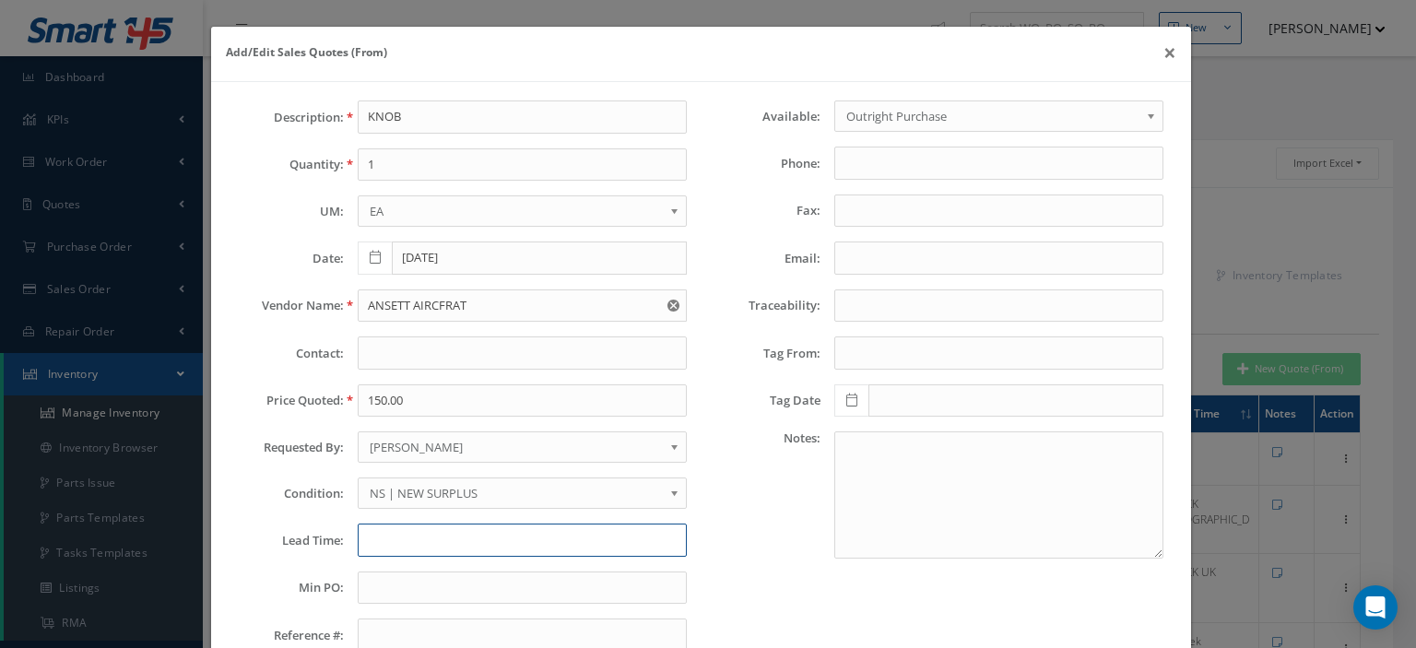
click at [422, 541] on input "text" at bounding box center [522, 540] width 329 height 33
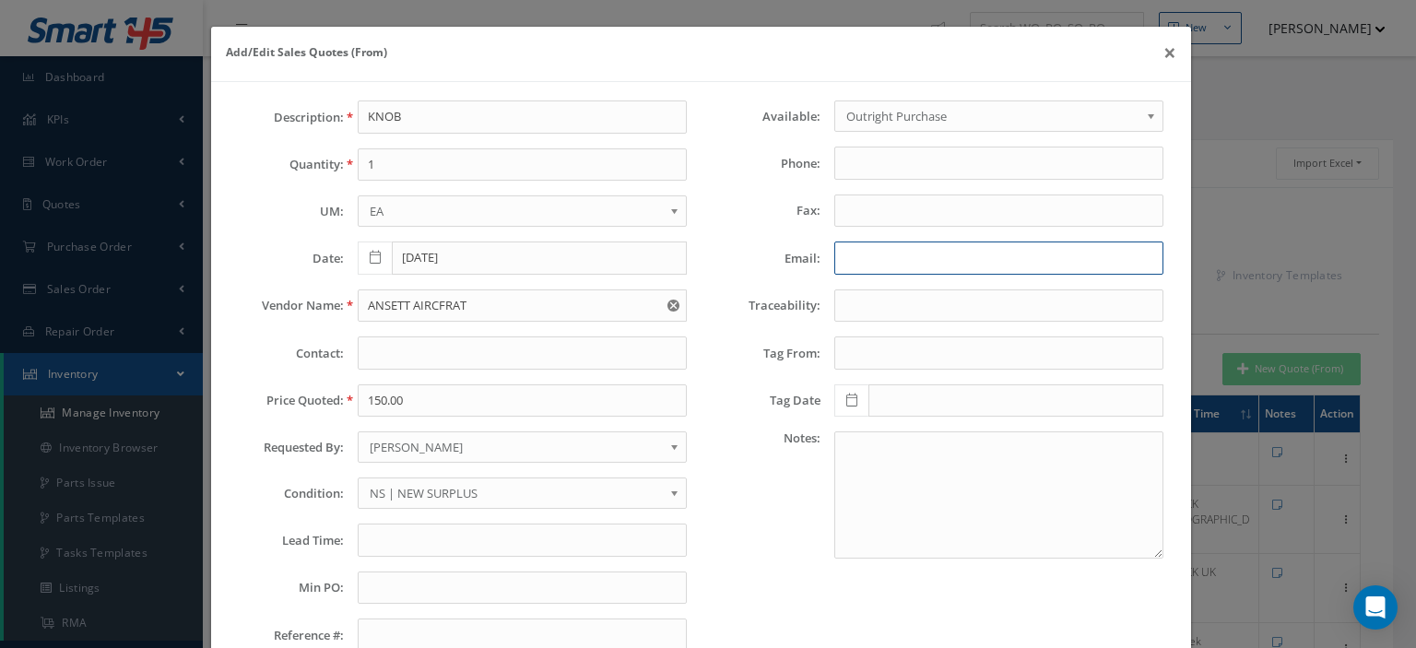
click at [879, 250] on input "Email:" at bounding box center [998, 258] width 329 height 33
paste input "<[EMAIL_ADDRESS][DOMAIN_NAME]>"
click at [841, 261] on input "<[EMAIL_ADDRESS][DOMAIN_NAME]" at bounding box center [998, 258] width 329 height 33
type input "jflores@ansett.com"
click at [393, 538] on input "text" at bounding box center [522, 540] width 329 height 33
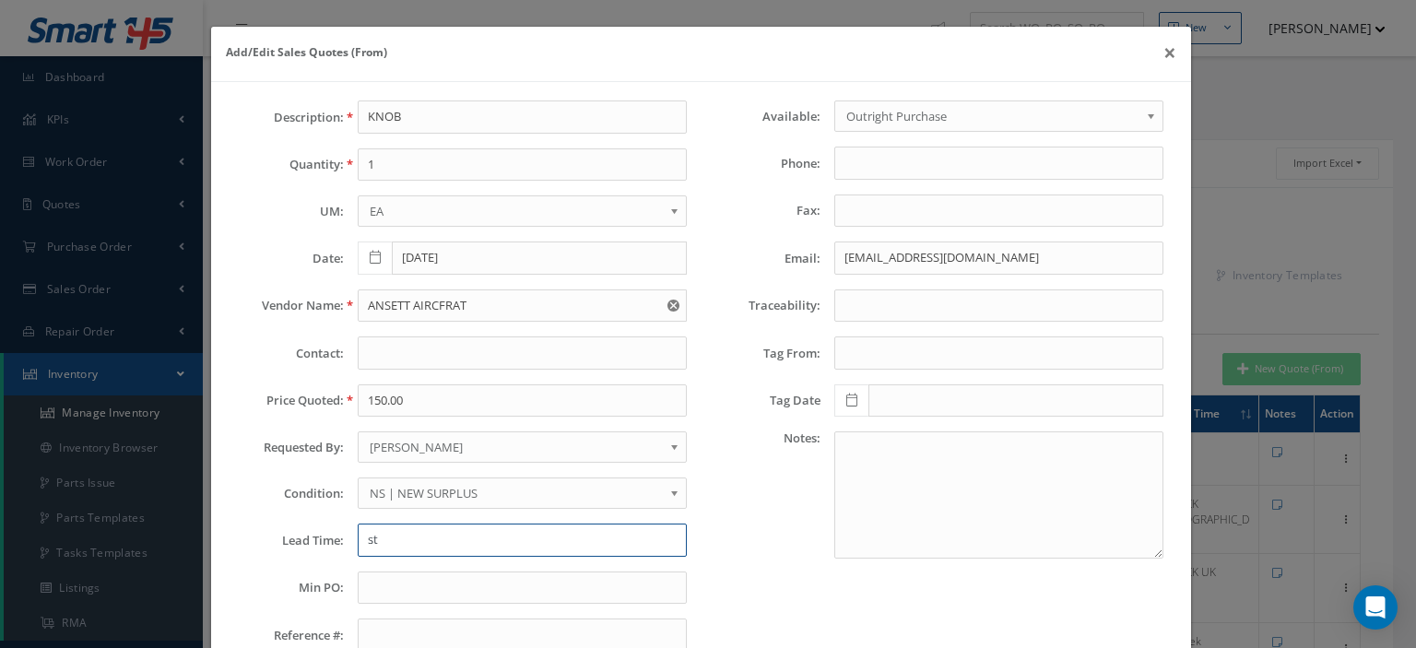
type input "s"
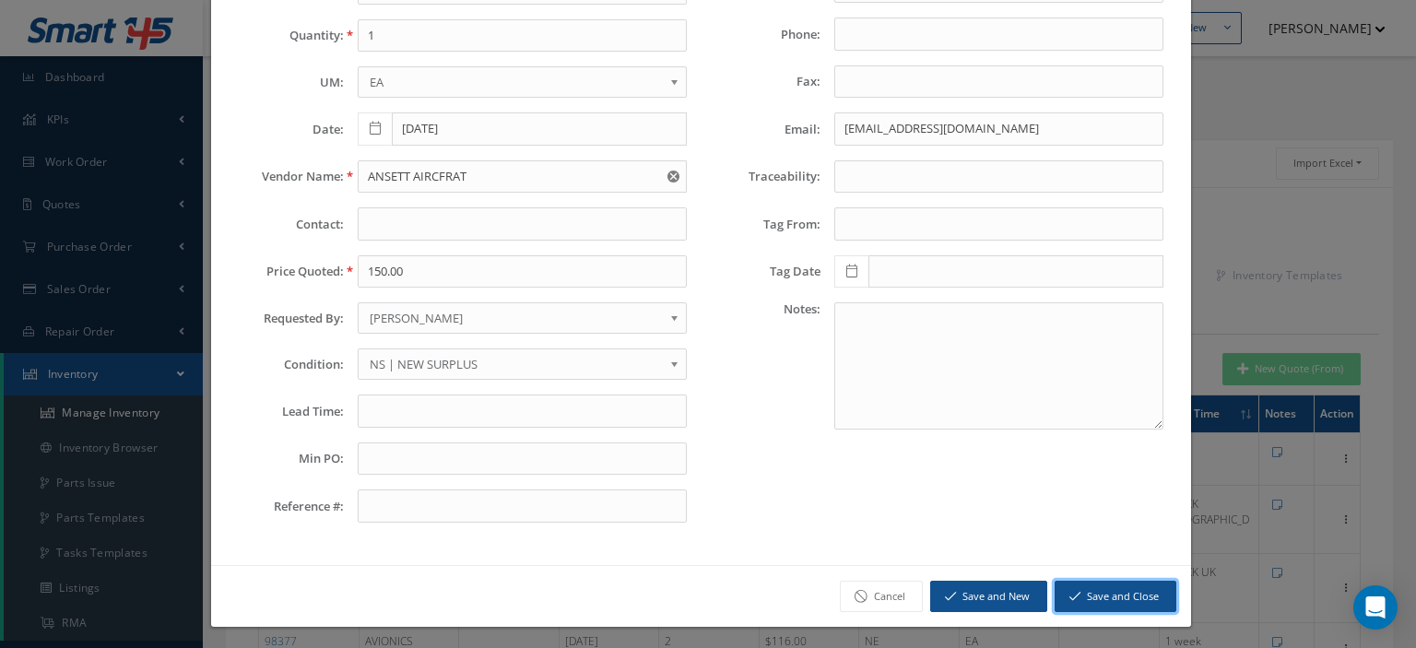
click at [1098, 598] on button "Save and Close" at bounding box center [1116, 597] width 122 height 32
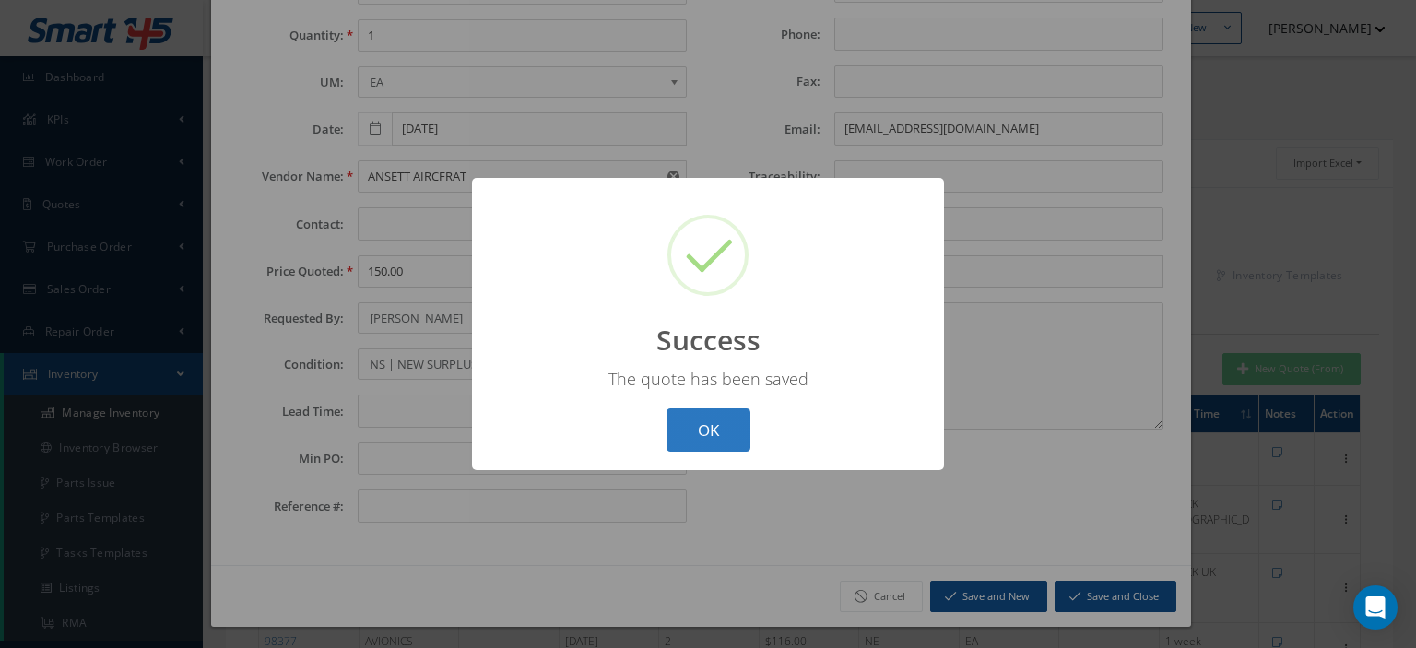
click at [727, 427] on button "OK" at bounding box center [709, 429] width 84 height 43
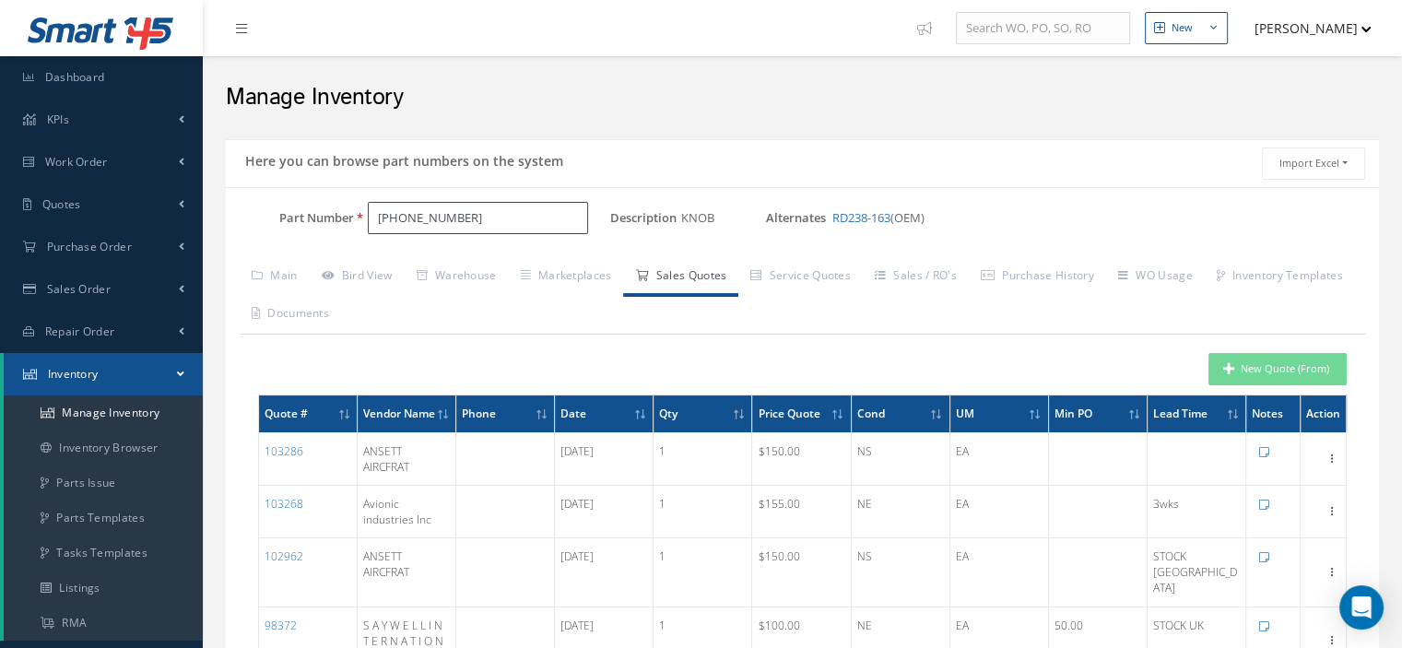
drag, startPoint x: 480, startPoint y: 227, endPoint x: 262, endPoint y: 218, distance: 218.7
click at [277, 215] on div "Part Number 281-0661-440" at bounding box center [418, 218] width 384 height 33
paste input "F1290372"
click at [442, 257] on span "F1290372" at bounding box center [457, 264] width 166 height 19
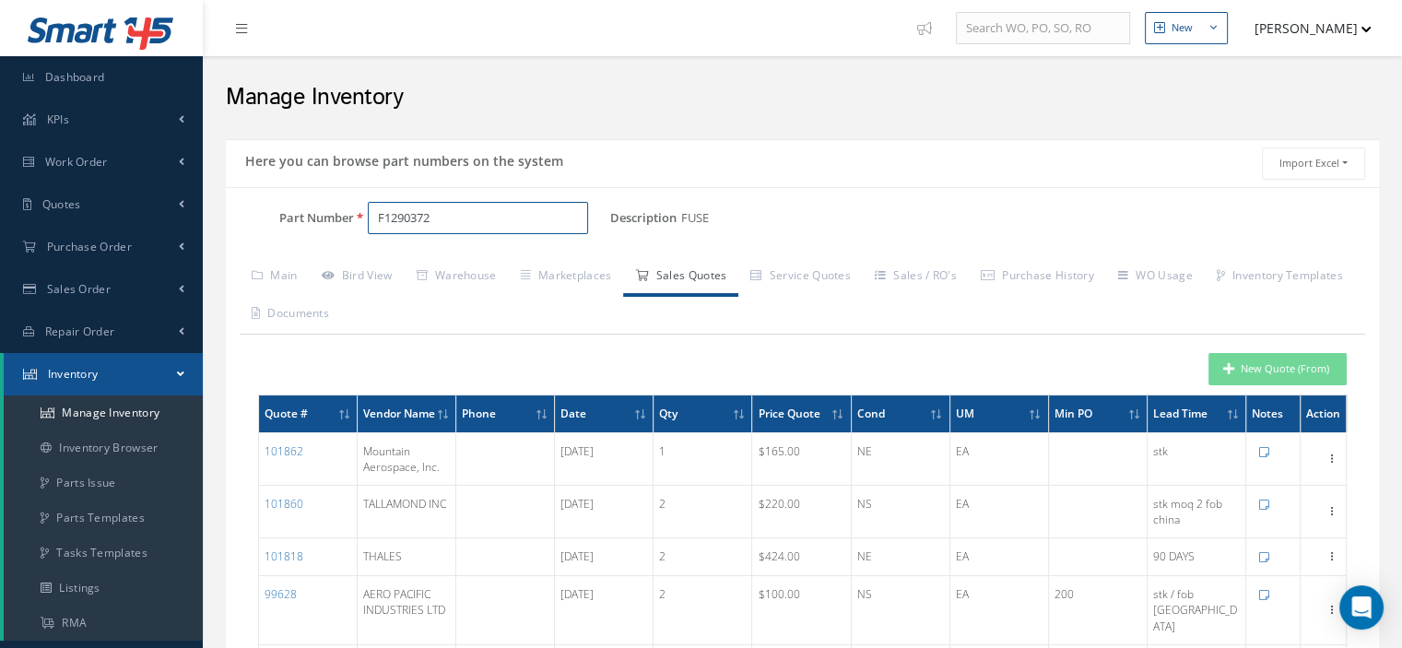
type input "F1290372"
click at [1239, 355] on button "New Quote (From)" at bounding box center [1278, 369] width 138 height 32
type input "FUSE"
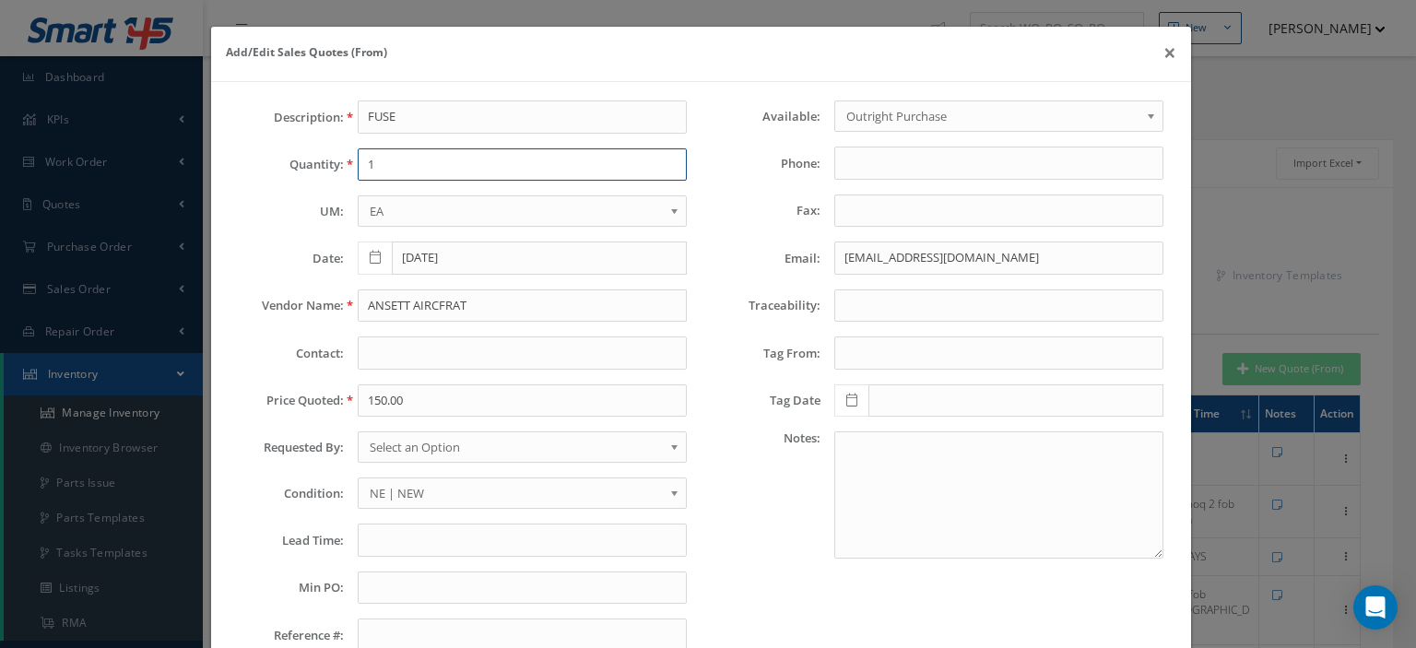
click at [421, 174] on input "1" at bounding box center [522, 164] width 329 height 33
type input "4"
click at [424, 290] on input "ANSETT AIRCFRAT" at bounding box center [522, 306] width 329 height 33
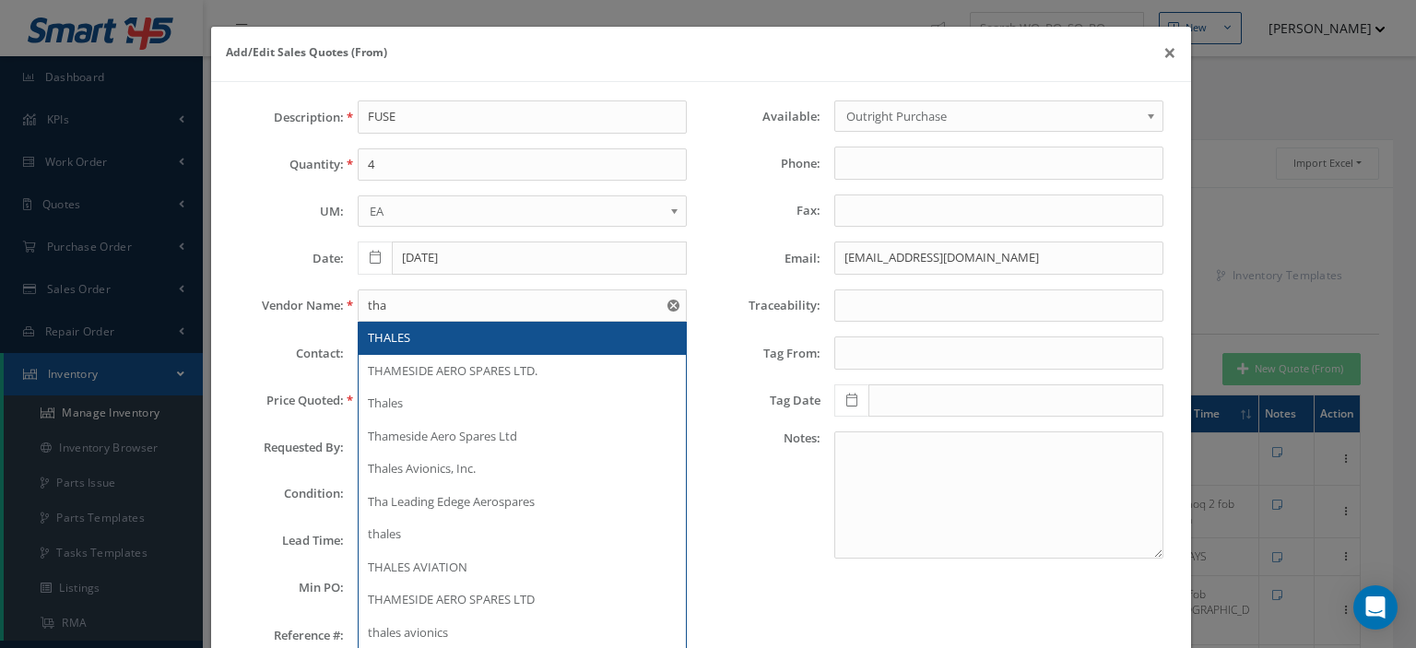
click at [424, 331] on div "THALES" at bounding box center [522, 338] width 309 height 18
type input "THALES"
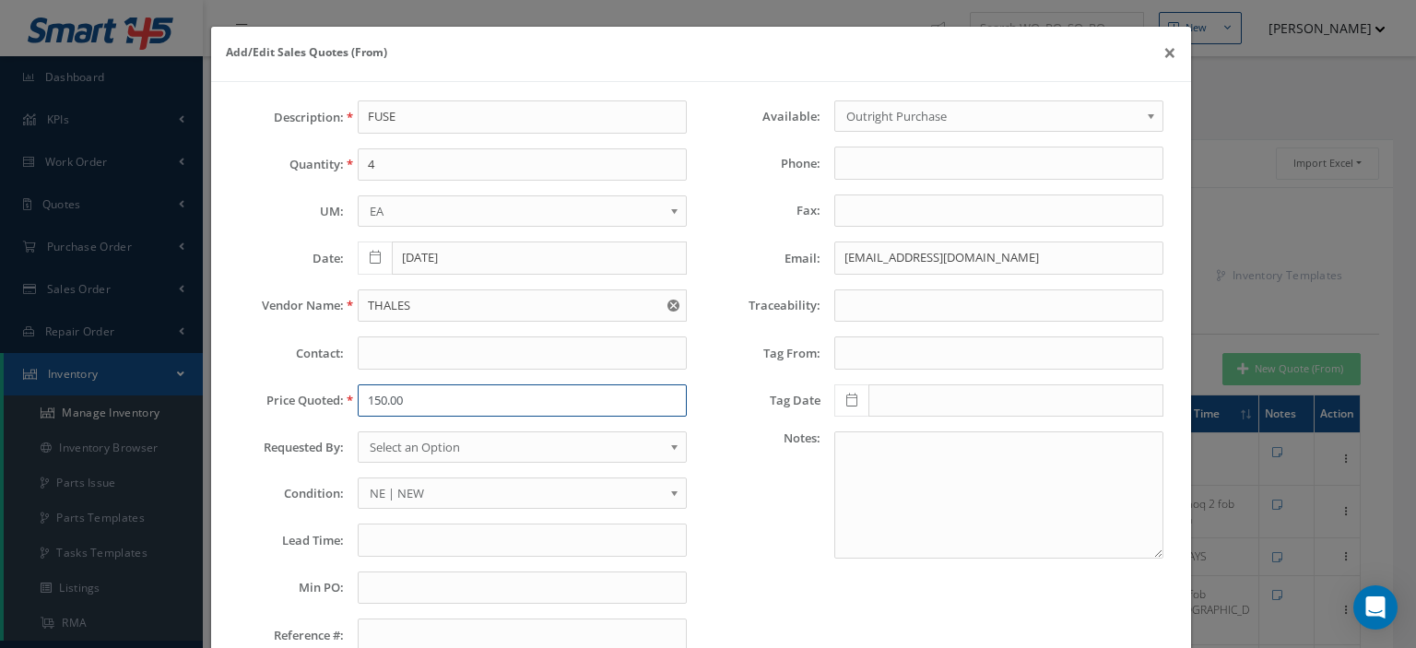
click at [405, 401] on input "150.00" at bounding box center [522, 400] width 329 height 33
click at [424, 397] on input "150.00" at bounding box center [522, 400] width 329 height 33
paste input "424.00"
type input "424.00"
click at [439, 444] on span "Select an Option" at bounding box center [516, 447] width 293 height 22
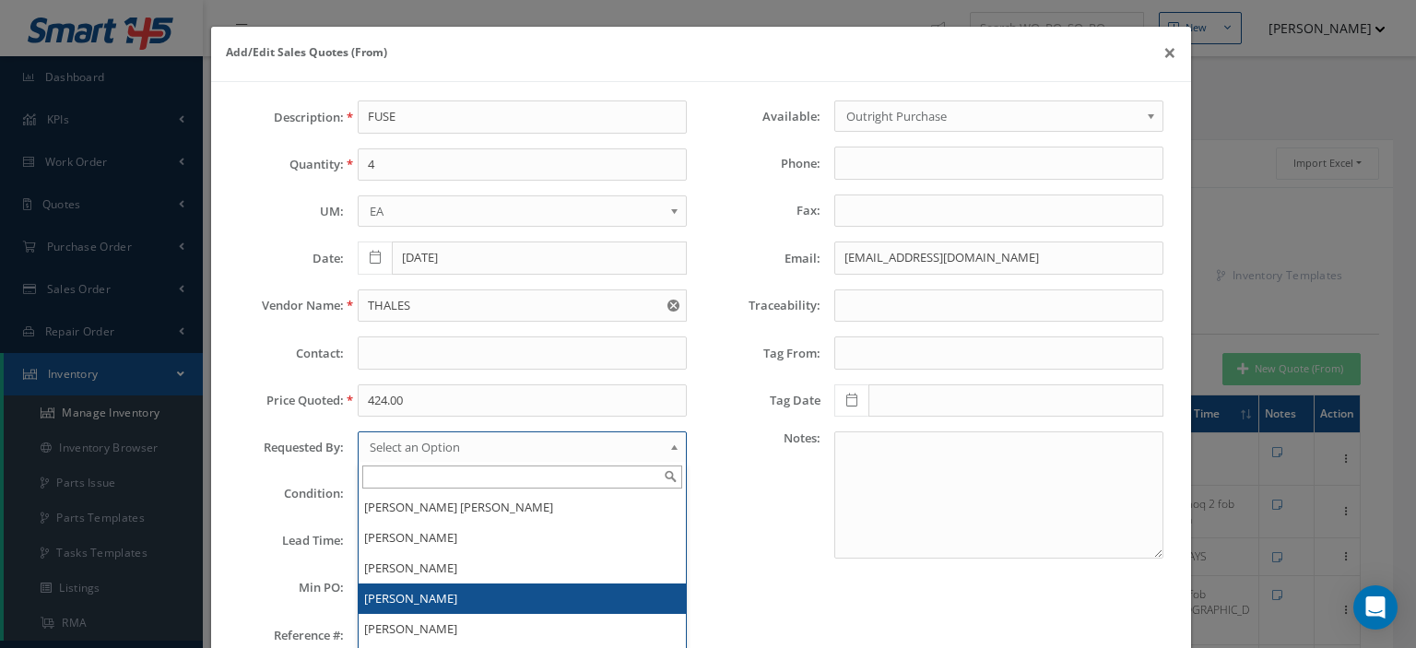
click at [420, 586] on li "[PERSON_NAME]" at bounding box center [522, 599] width 327 height 30
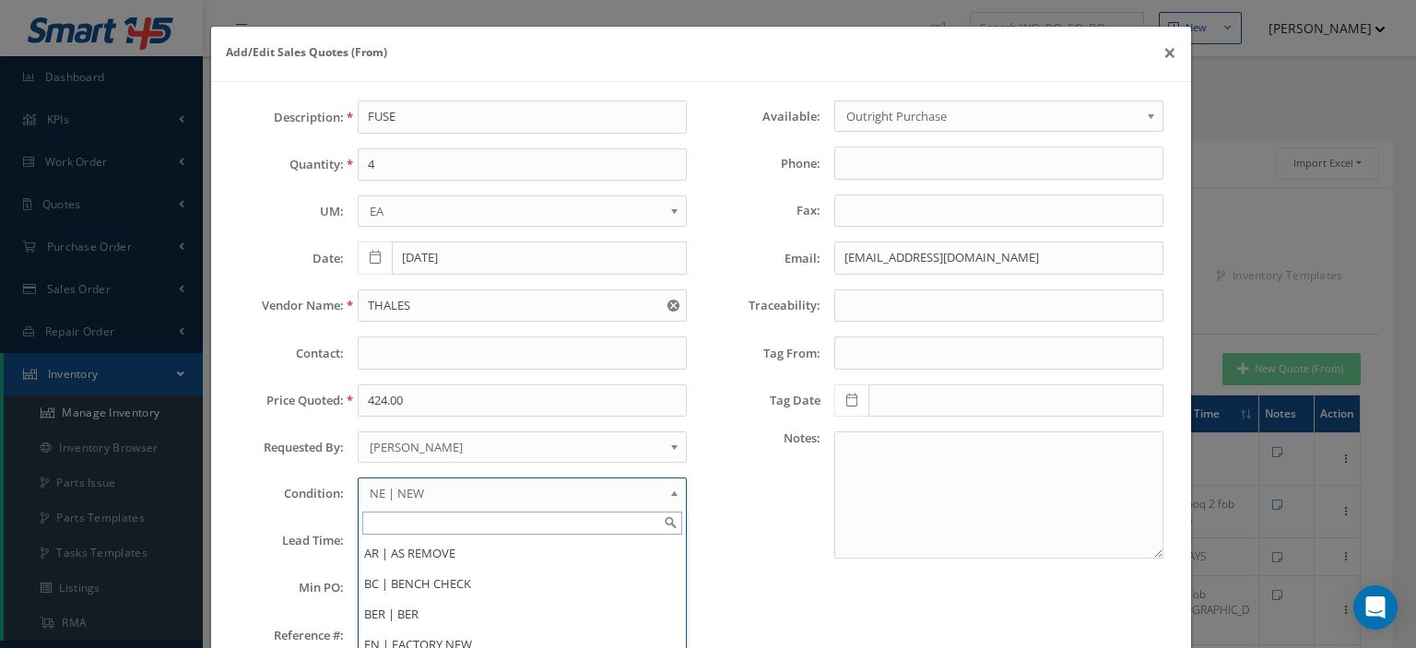
click at [393, 482] on span "NE | NEW" at bounding box center [516, 493] width 293 height 22
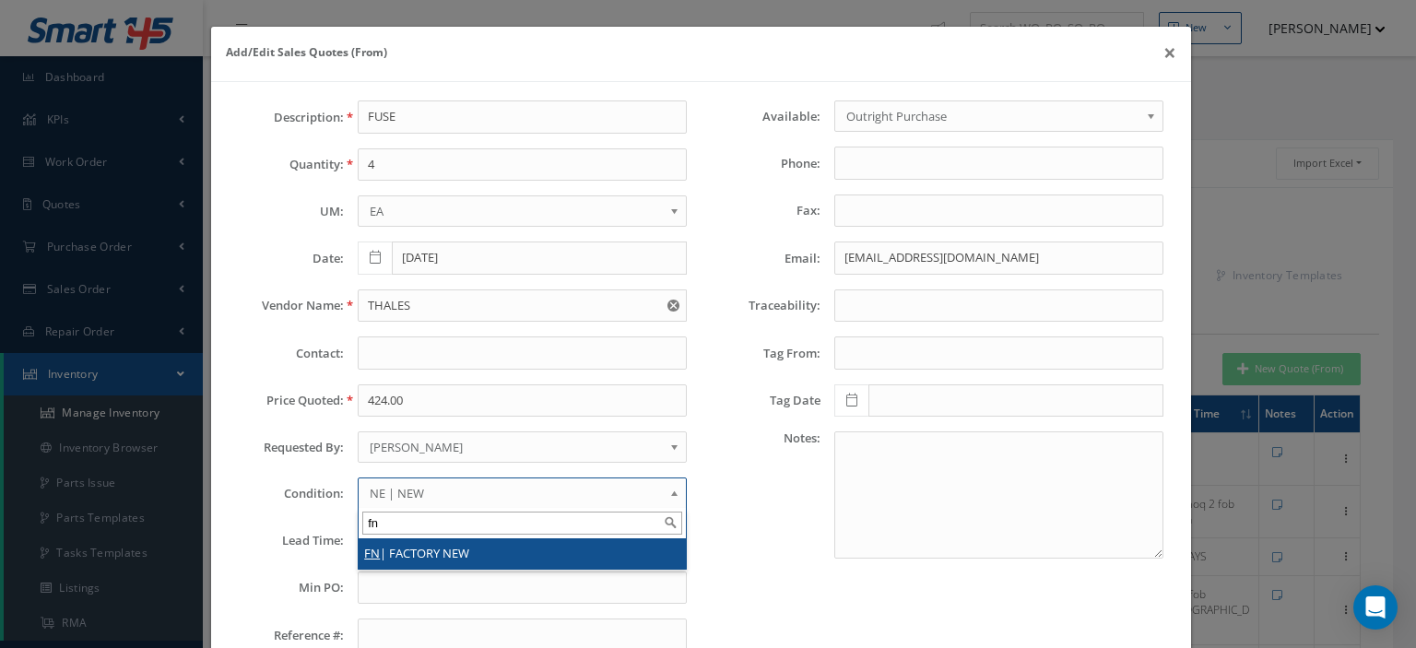
type input "fn"
click at [391, 550] on li "FN | FACTORY NEW" at bounding box center [522, 553] width 327 height 30
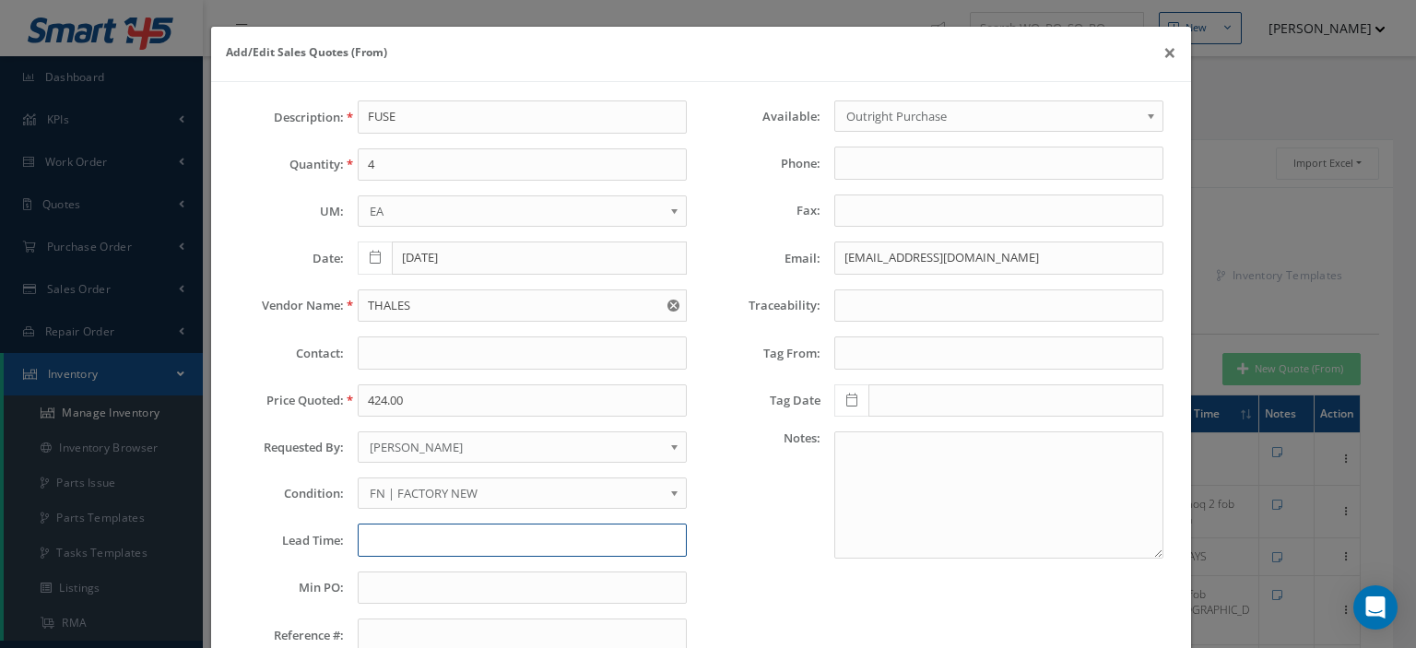
click at [393, 545] on input "text" at bounding box center [522, 540] width 329 height 33
type input "90 DAYS"
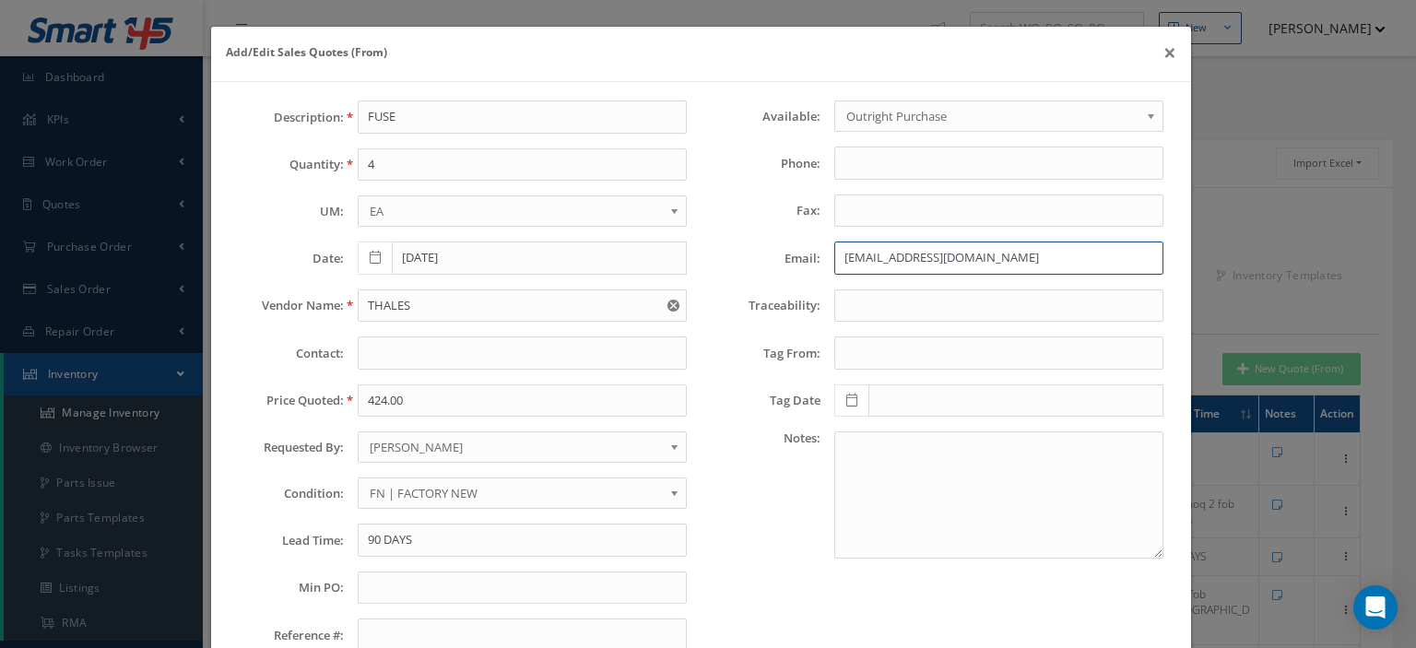
click at [852, 259] on input "jflores@ansett.com" at bounding box center [998, 258] width 329 height 33
paste input "US-ASW-Distribution@us.thalesgroup.com>"
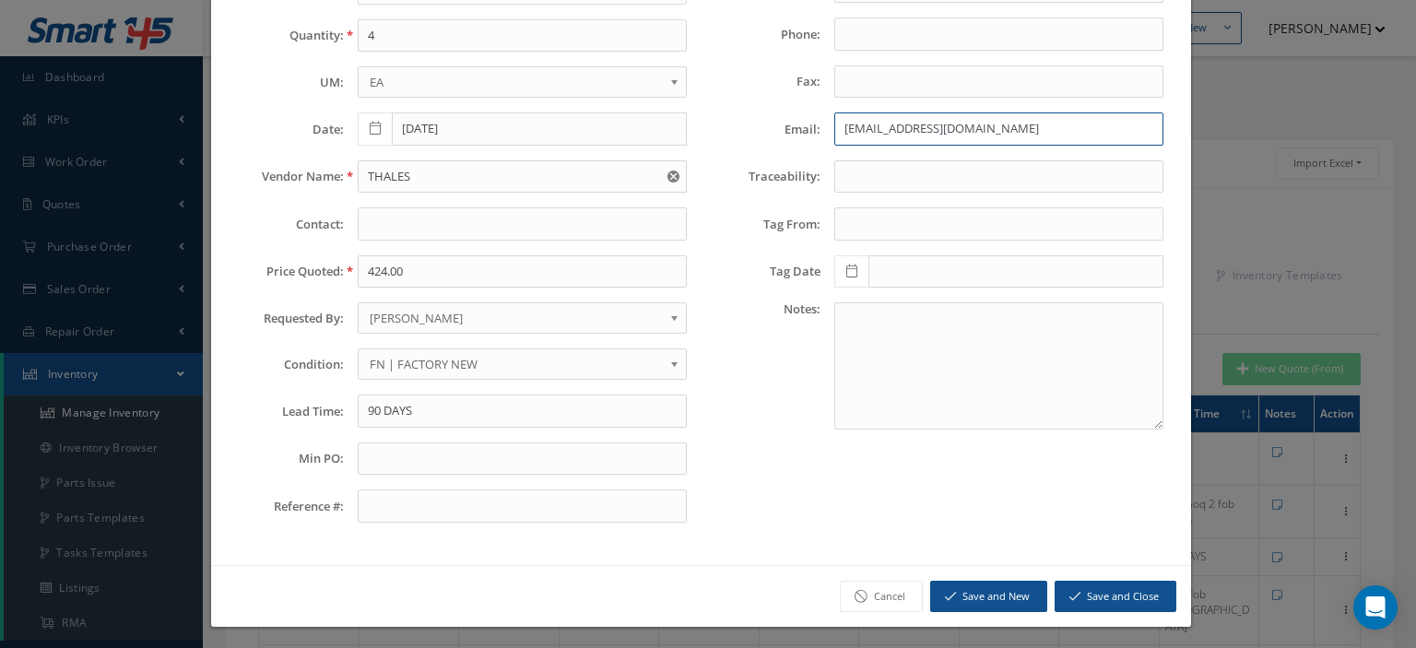
type input "US-ASW-Distribution@us.thalesgroup.com"
click at [1110, 593] on button "Save and Close" at bounding box center [1116, 597] width 122 height 32
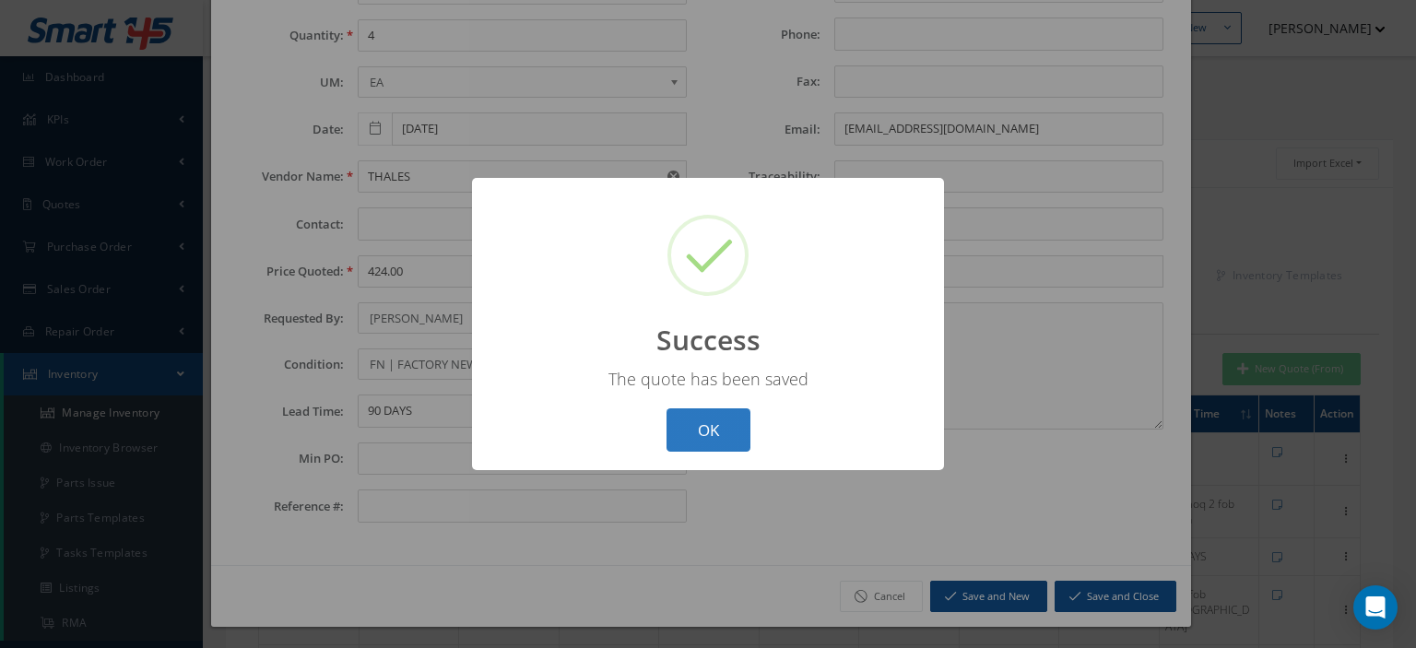
click at [726, 424] on button "OK" at bounding box center [709, 429] width 84 height 43
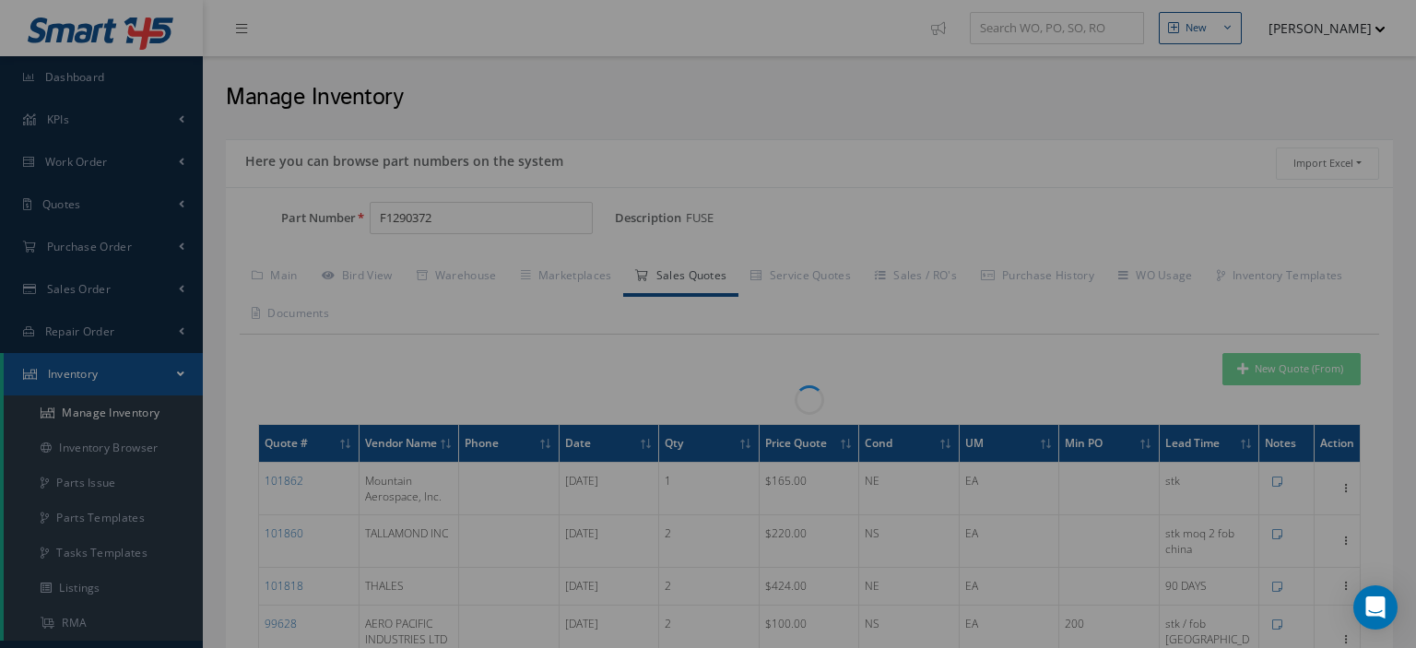
scroll to position [0, 0]
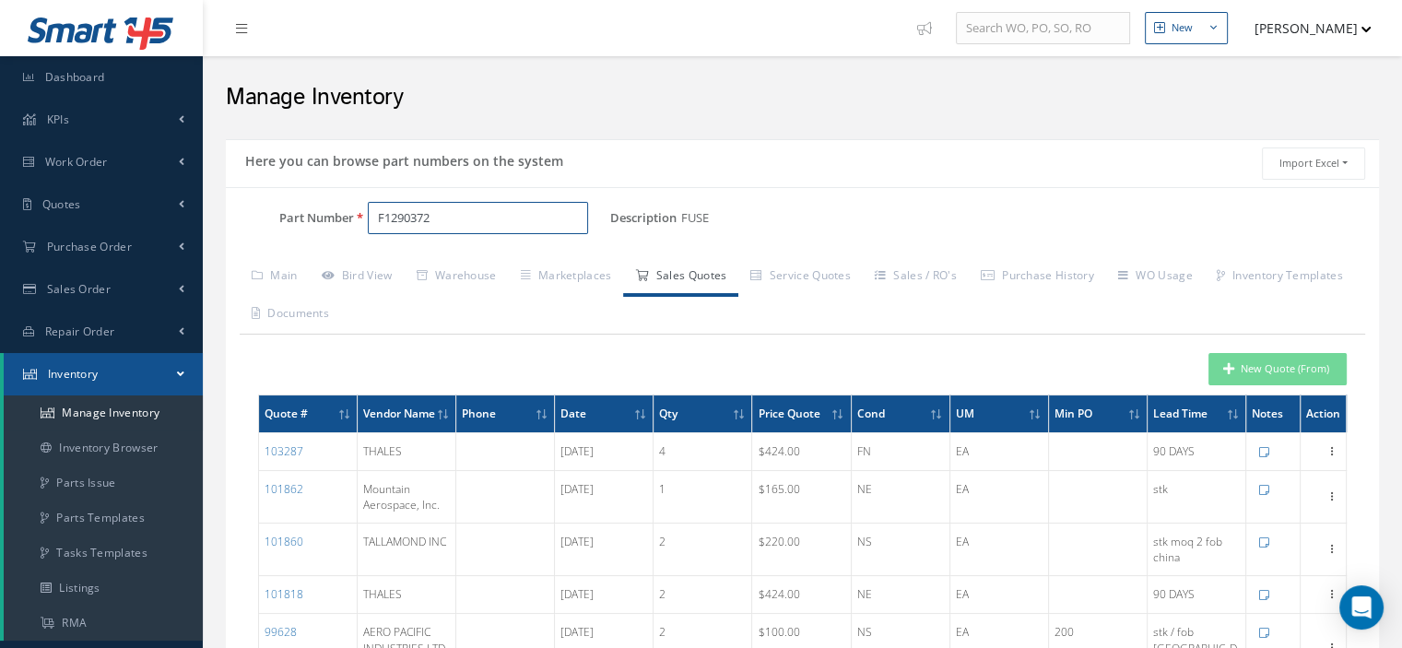
drag, startPoint x: 464, startPoint y: 224, endPoint x: 355, endPoint y: 224, distance: 108.8
click at [361, 224] on div "F1290372" at bounding box center [482, 218] width 256 height 33
click at [397, 215] on input "Part Number" at bounding box center [478, 218] width 220 height 33
paste input "F1290373"
click at [450, 274] on span "F1290373" at bounding box center [457, 264] width 166 height 19
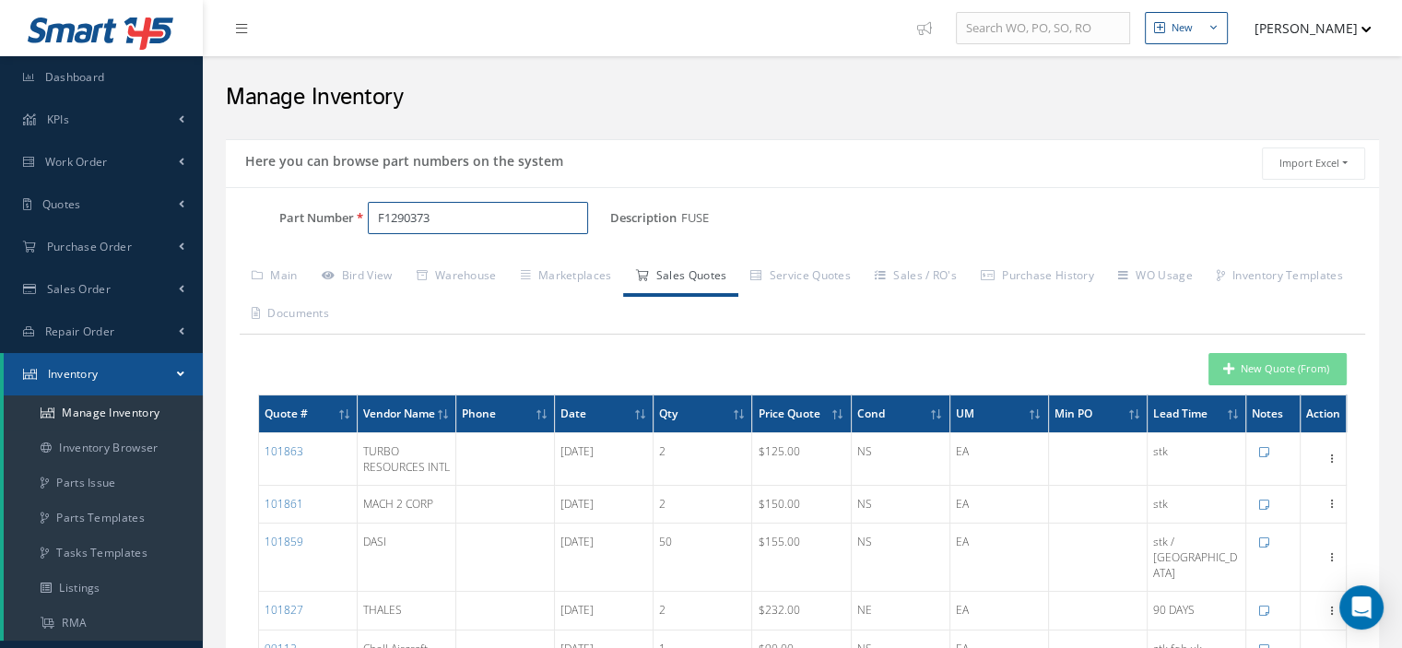
type input "F1290373"
click at [1264, 374] on button "New Quote (From)" at bounding box center [1278, 369] width 138 height 32
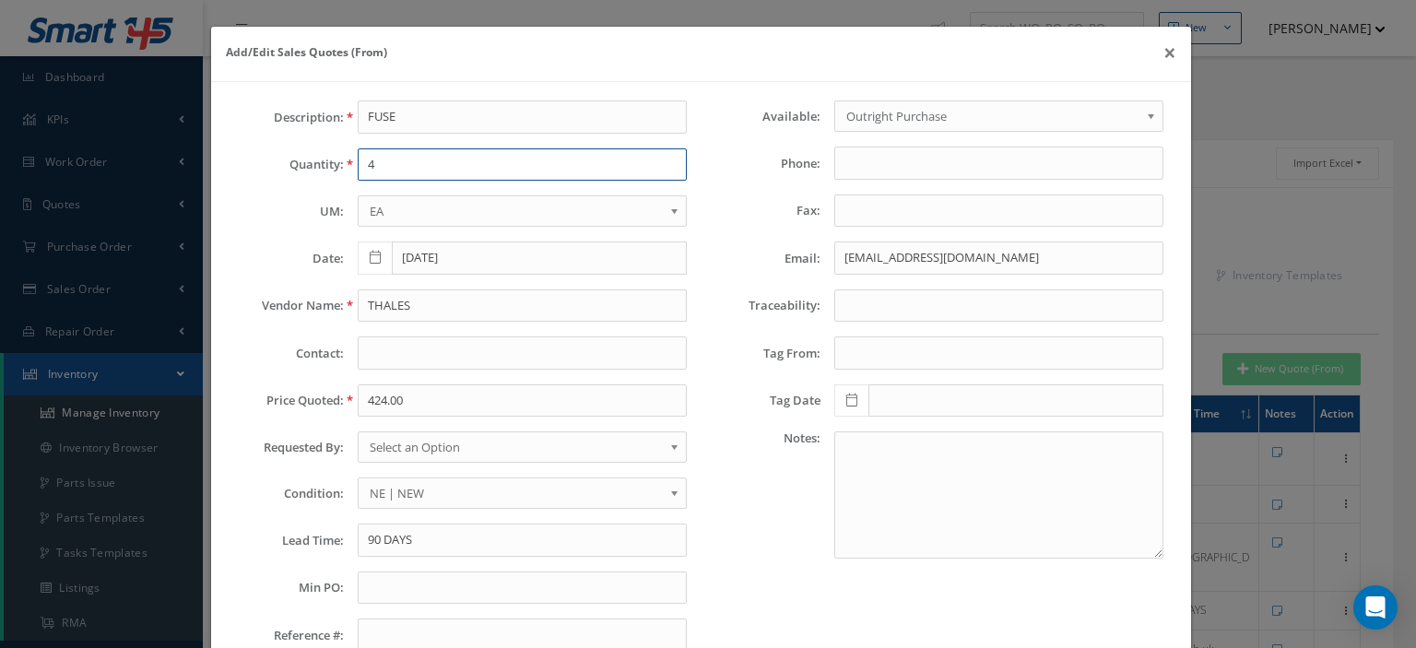
click at [364, 164] on input "4" at bounding box center [522, 164] width 329 height 33
type input "4"
click at [385, 294] on input "THALES" at bounding box center [522, 306] width 329 height 33
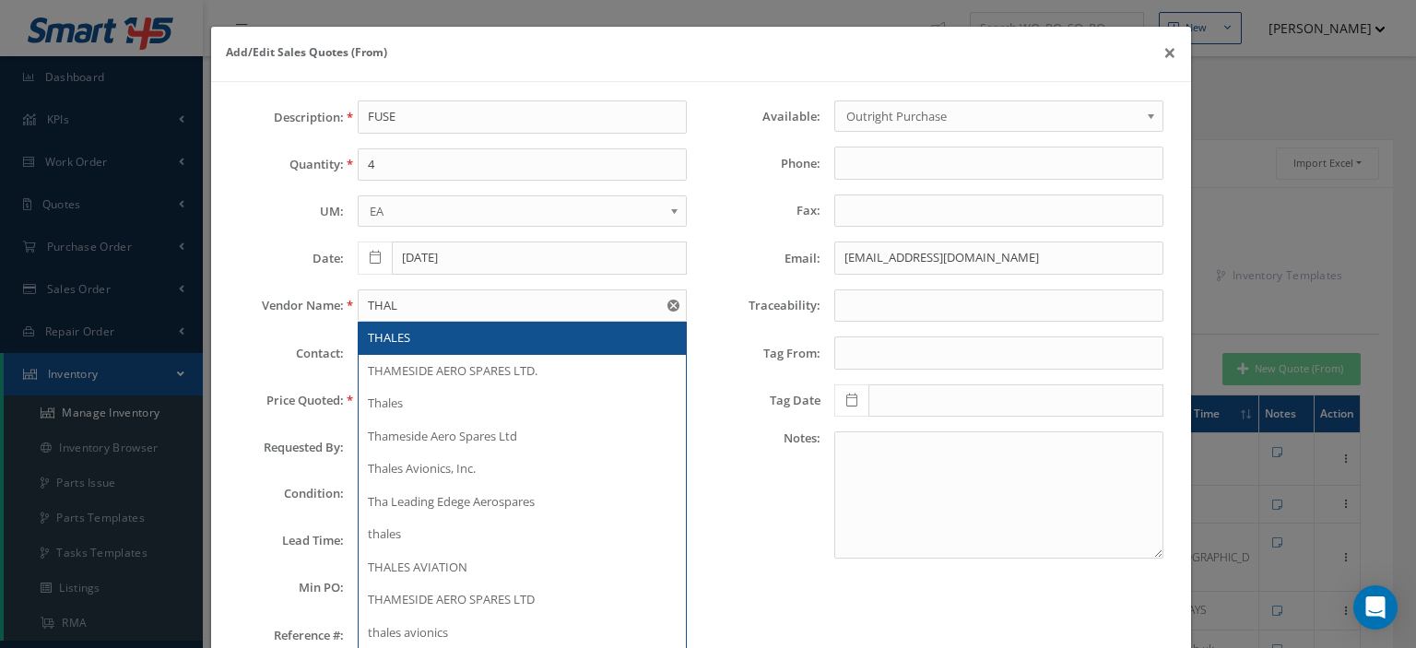
click at [373, 337] on span "THALES" at bounding box center [389, 337] width 42 height 17
type input "THALES"
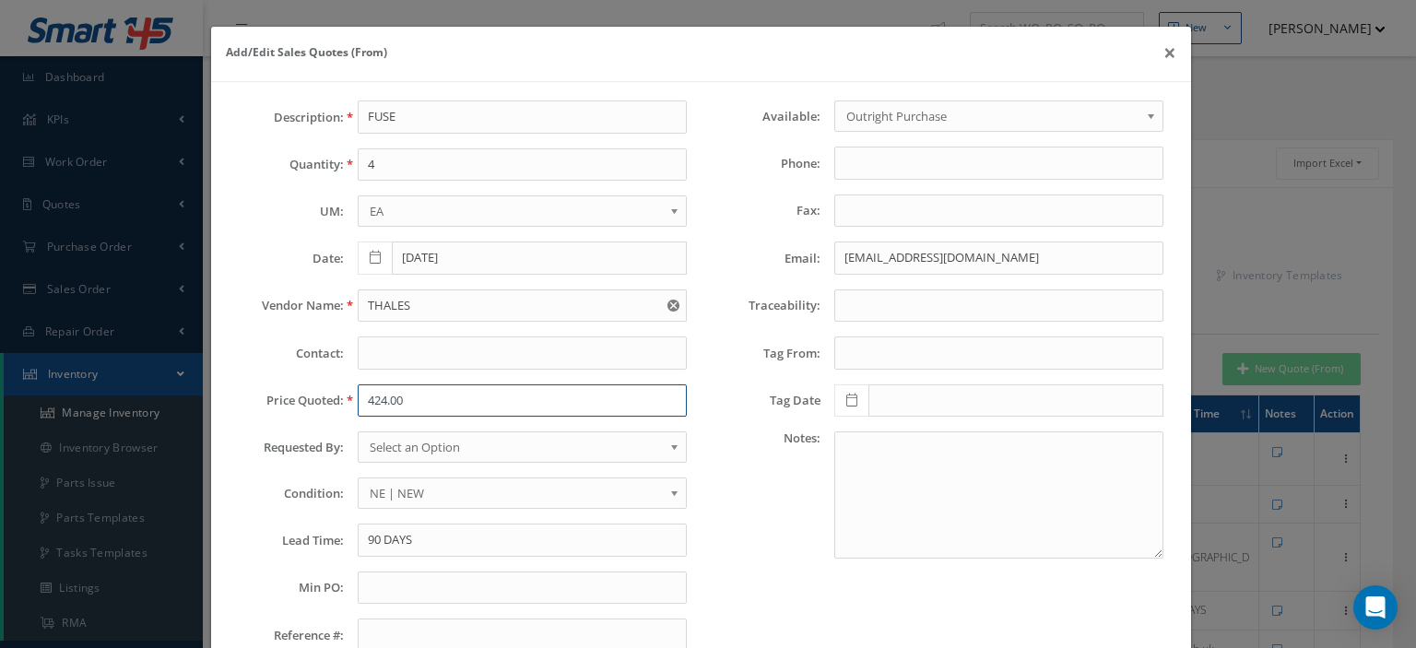
click at [385, 397] on input "424.00" at bounding box center [522, 400] width 329 height 33
click at [448, 409] on input "424.00" at bounding box center [522, 400] width 329 height 33
paste input "232"
type input "232.00"
click at [458, 442] on span "Select an Option" at bounding box center [516, 447] width 293 height 22
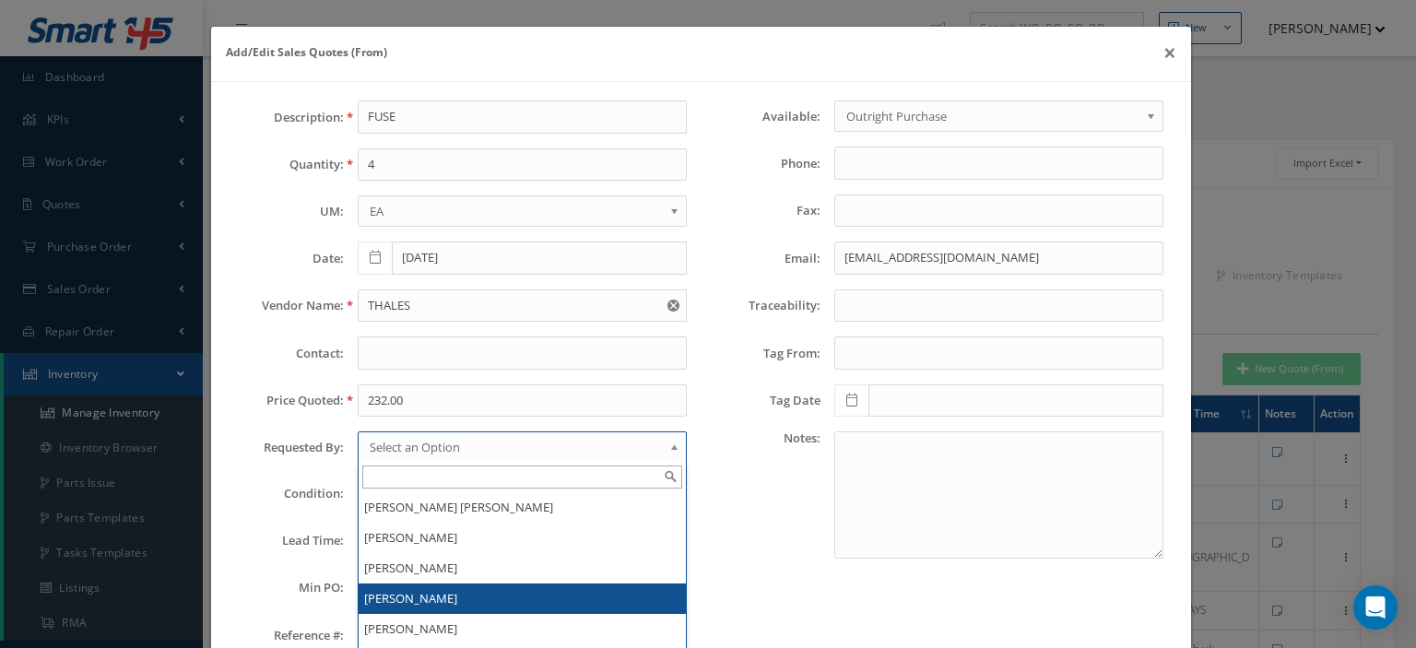
click at [435, 593] on li "[PERSON_NAME]" at bounding box center [522, 599] width 327 height 30
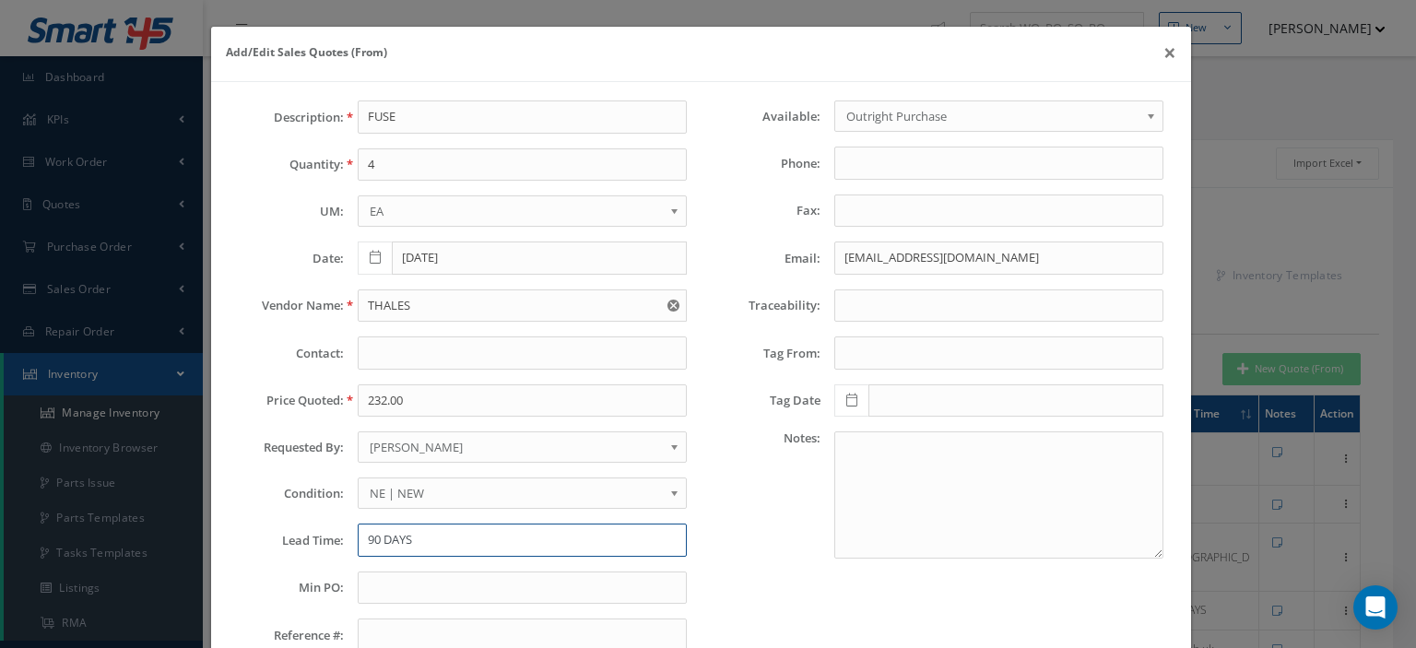
click at [418, 548] on input "90 DAYS" at bounding box center [522, 540] width 329 height 33
click at [416, 539] on input "90 DAYS" at bounding box center [522, 540] width 329 height 33
paste input "18"
type input "180 DAYS"
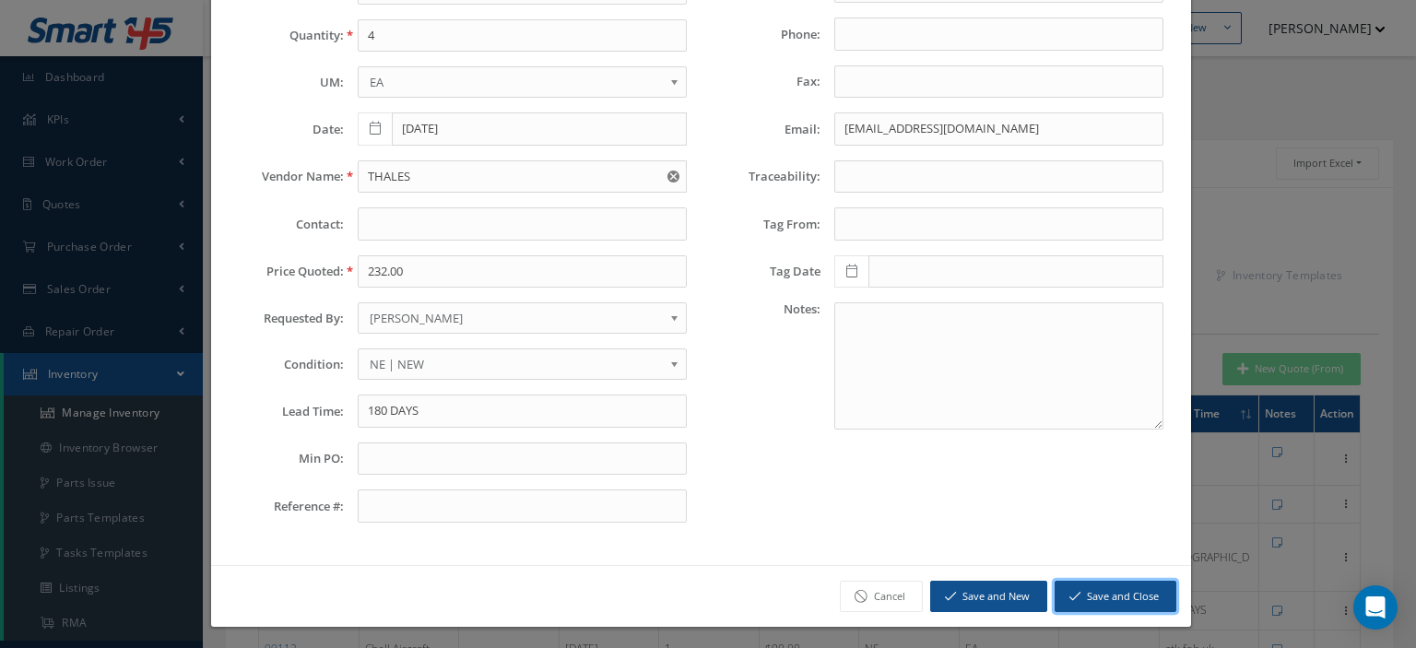
click at [1076, 596] on button "Save and Close" at bounding box center [1116, 597] width 122 height 32
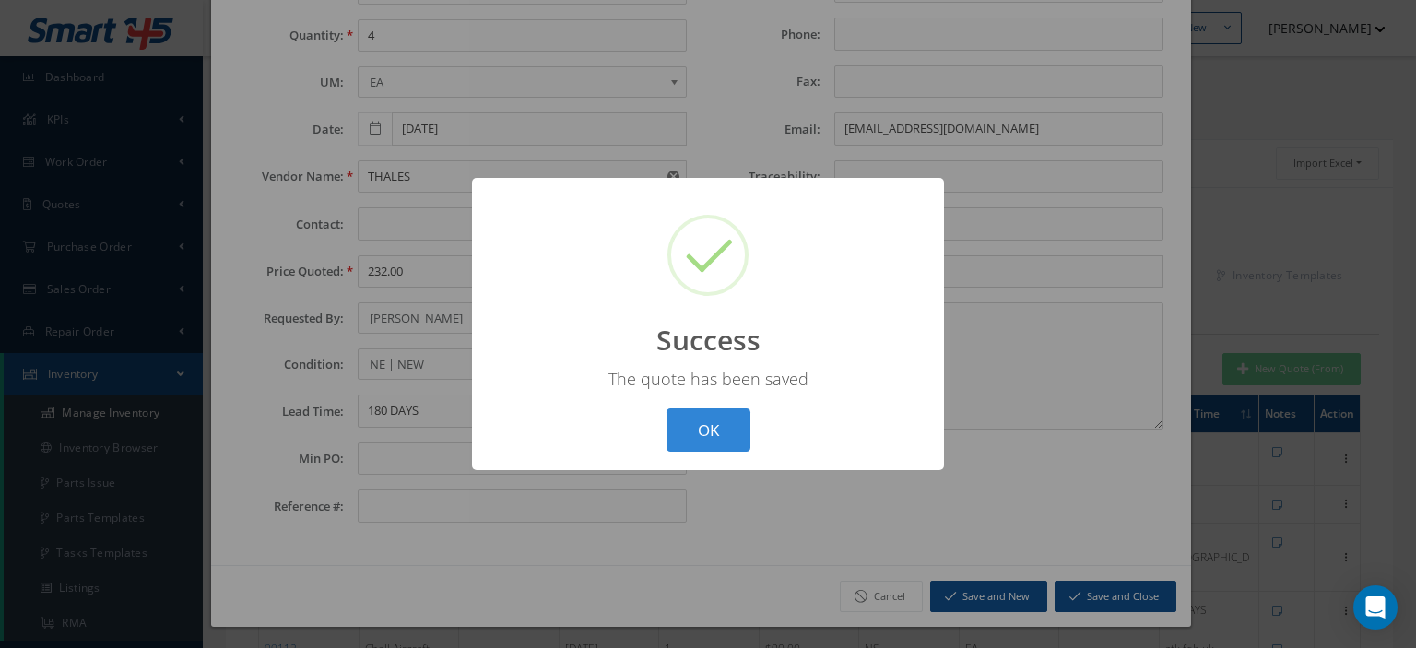
click at [727, 453] on div "? ! i Success × The quote has been saved OK Cancel" at bounding box center [708, 324] width 472 height 292
click at [727, 438] on button "OK" at bounding box center [709, 429] width 84 height 43
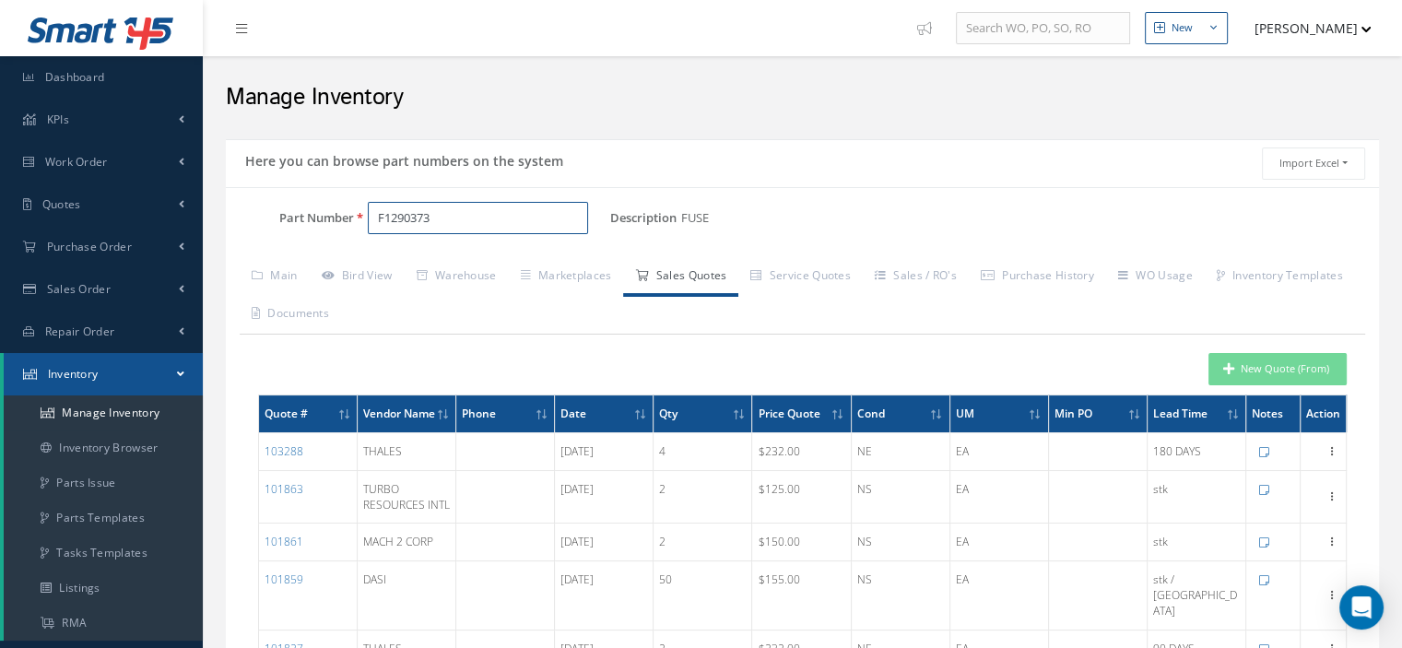
drag, startPoint x: 443, startPoint y: 220, endPoint x: 349, endPoint y: 224, distance: 93.2
click at [349, 224] on div "Part Number F1290373" at bounding box center [418, 218] width 384 height 33
click at [417, 220] on input "Part Number" at bounding box center [478, 218] width 220 height 33
paste input "F1406201"
click at [442, 266] on span "F1406201" at bounding box center [457, 264] width 166 height 19
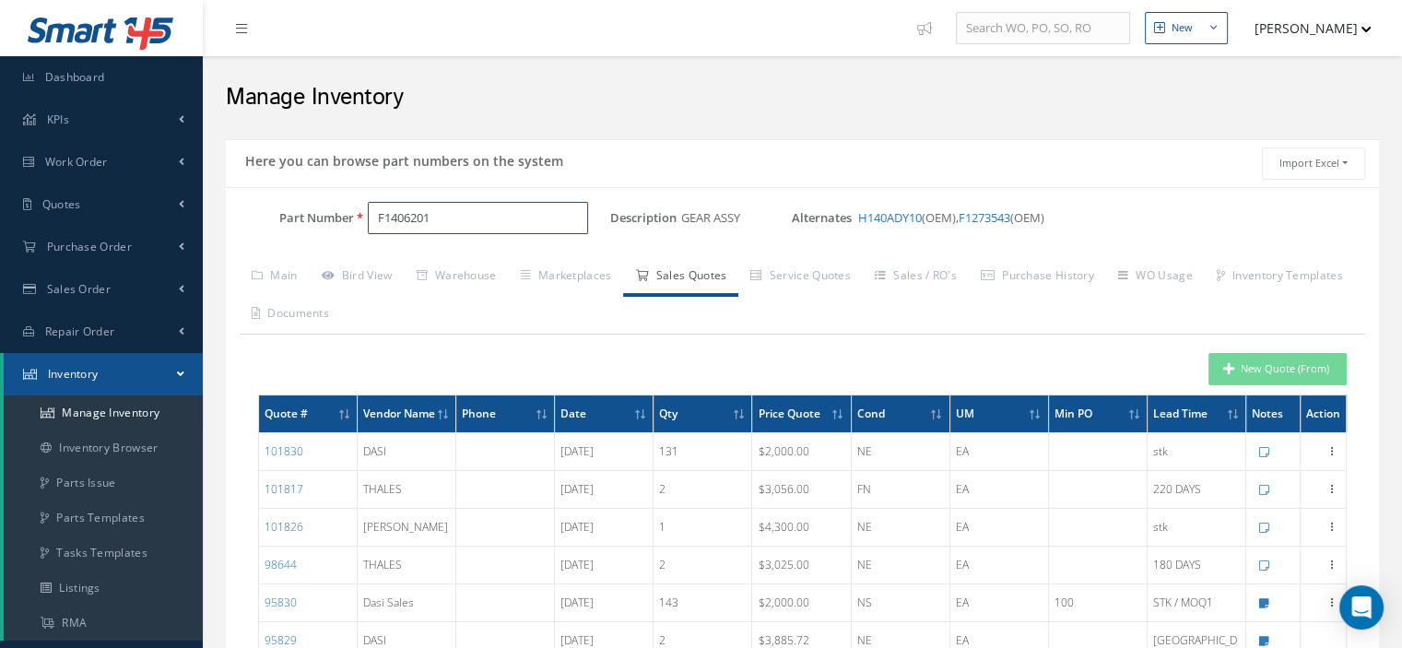
type input "F1406201"
click at [1254, 373] on button "New Quote (From)" at bounding box center [1278, 369] width 138 height 32
type input "GEAR ASSY"
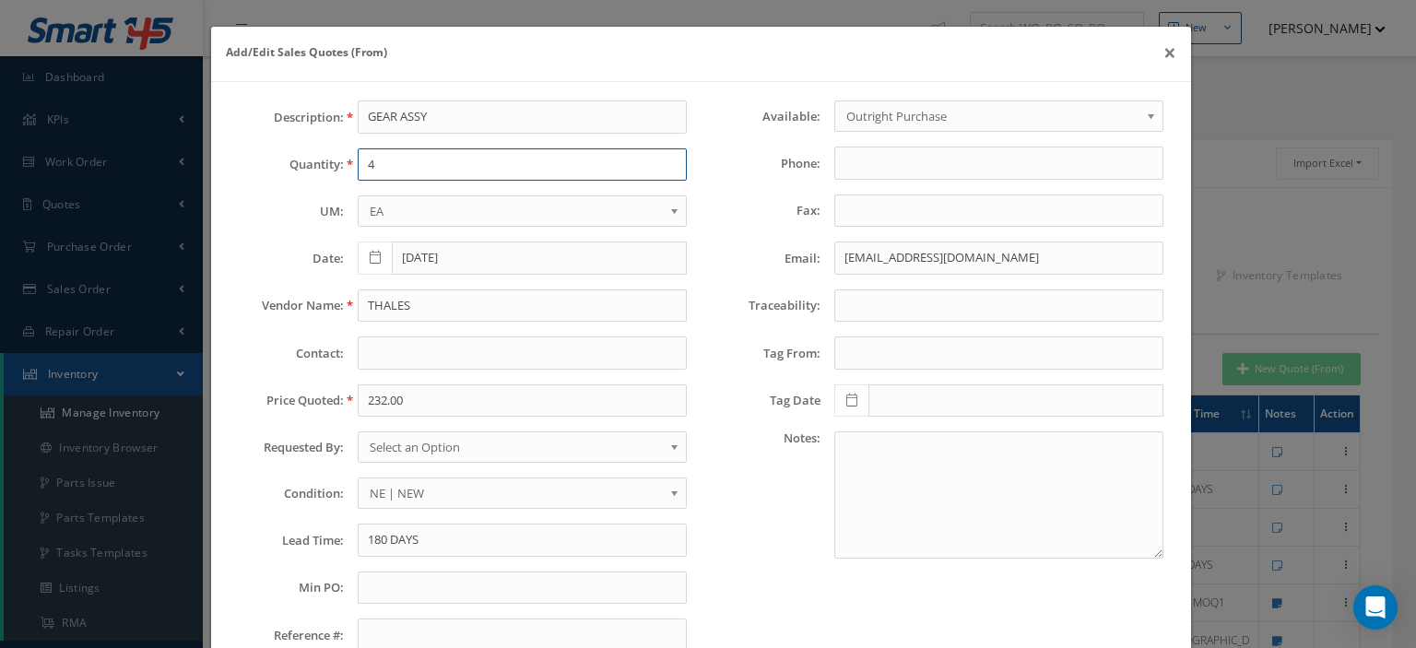
click at [375, 172] on input "4" at bounding box center [522, 164] width 329 height 33
type input "1"
click at [409, 306] on input "THALES" at bounding box center [522, 306] width 329 height 33
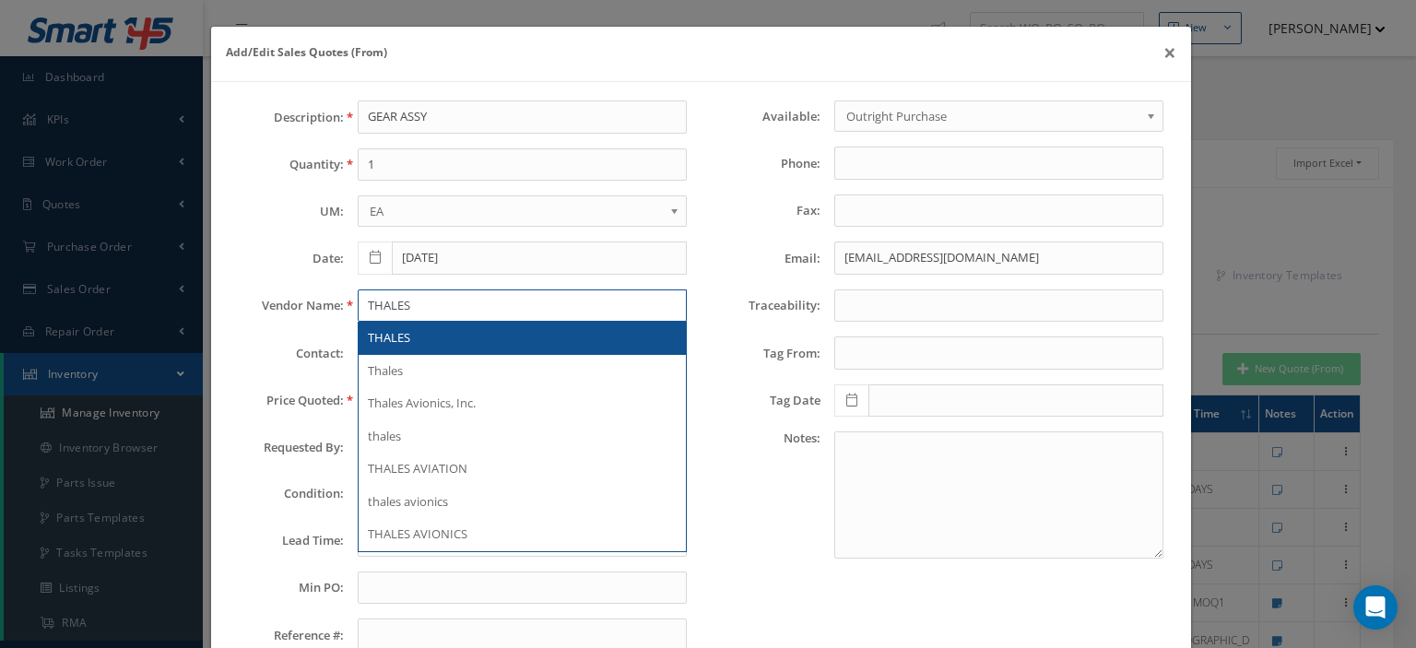
type input "THALES"
click at [403, 329] on div "THALES" at bounding box center [522, 338] width 309 height 18
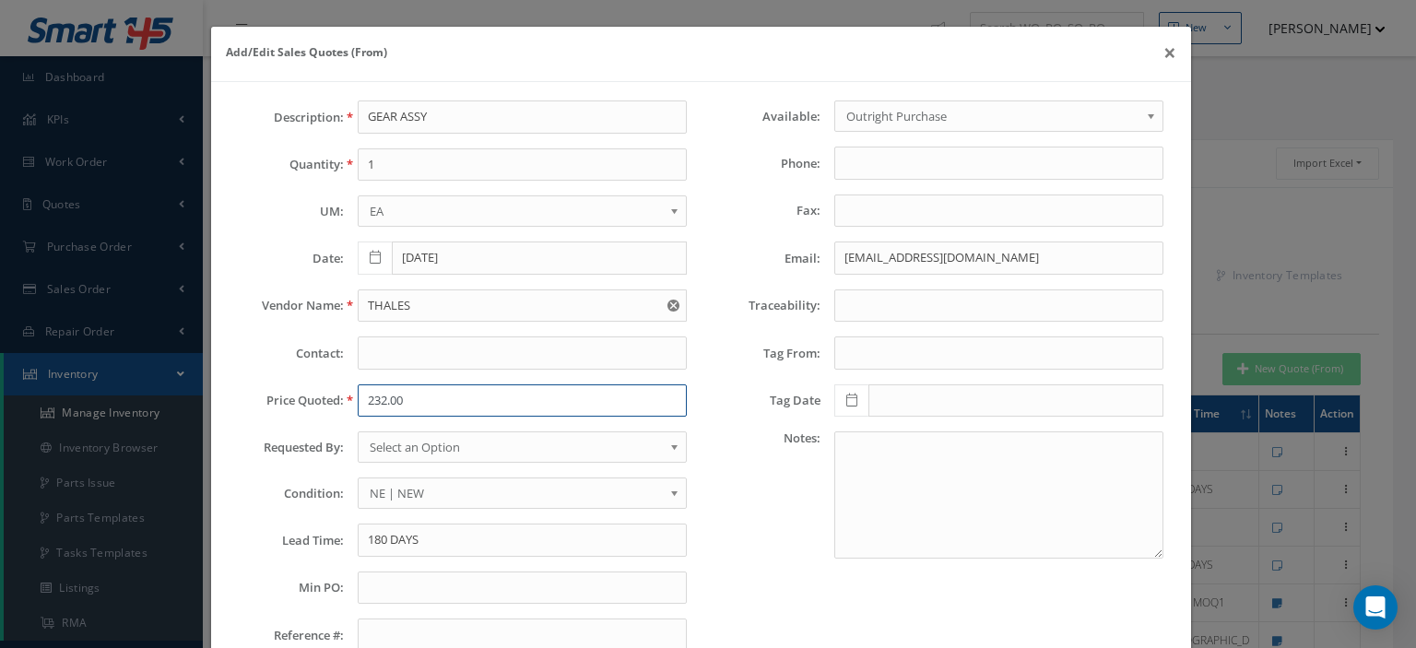
click at [387, 404] on input "232.00" at bounding box center [522, 400] width 329 height 33
paste input "3,056.00"
click at [373, 405] on input "3,056.00" at bounding box center [522, 400] width 329 height 33
type input "3056.00"
click at [409, 442] on span "Select an Option" at bounding box center [516, 447] width 293 height 22
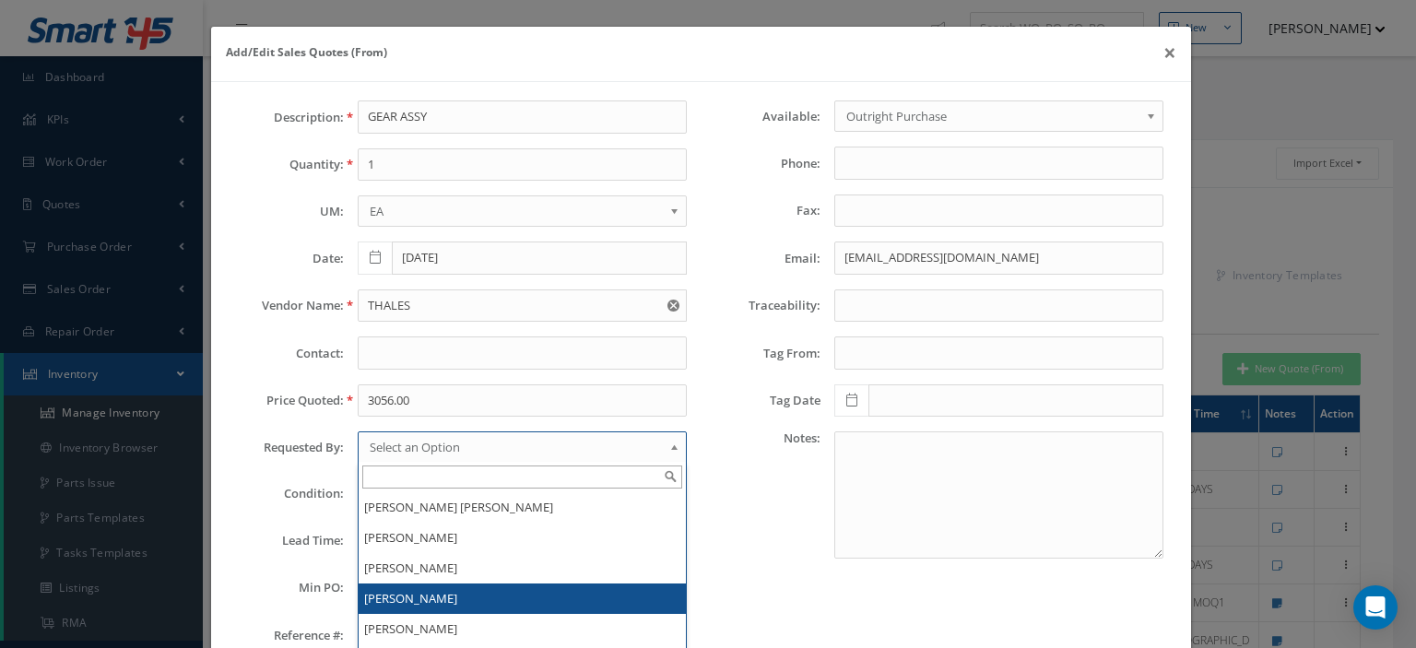
click at [436, 591] on li "[PERSON_NAME]" at bounding box center [522, 599] width 327 height 30
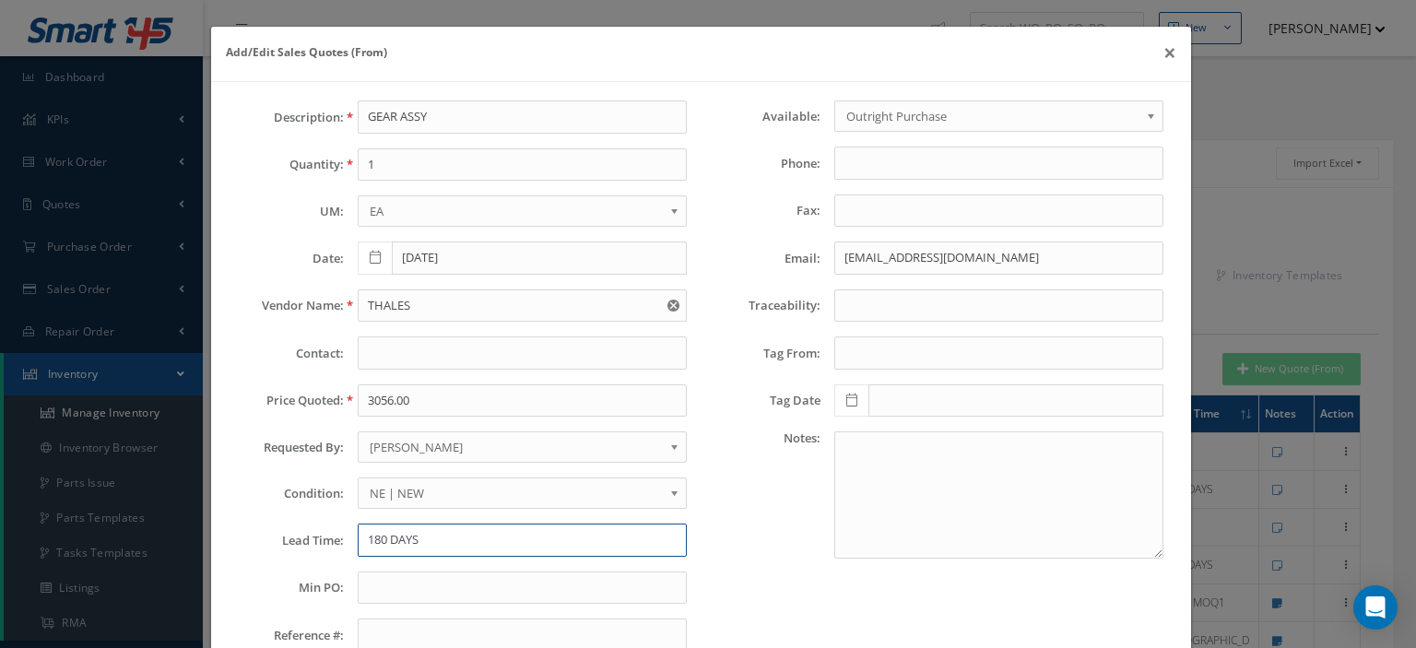
click at [384, 538] on input "180 DAYS" at bounding box center [522, 540] width 329 height 33
paste input "225"
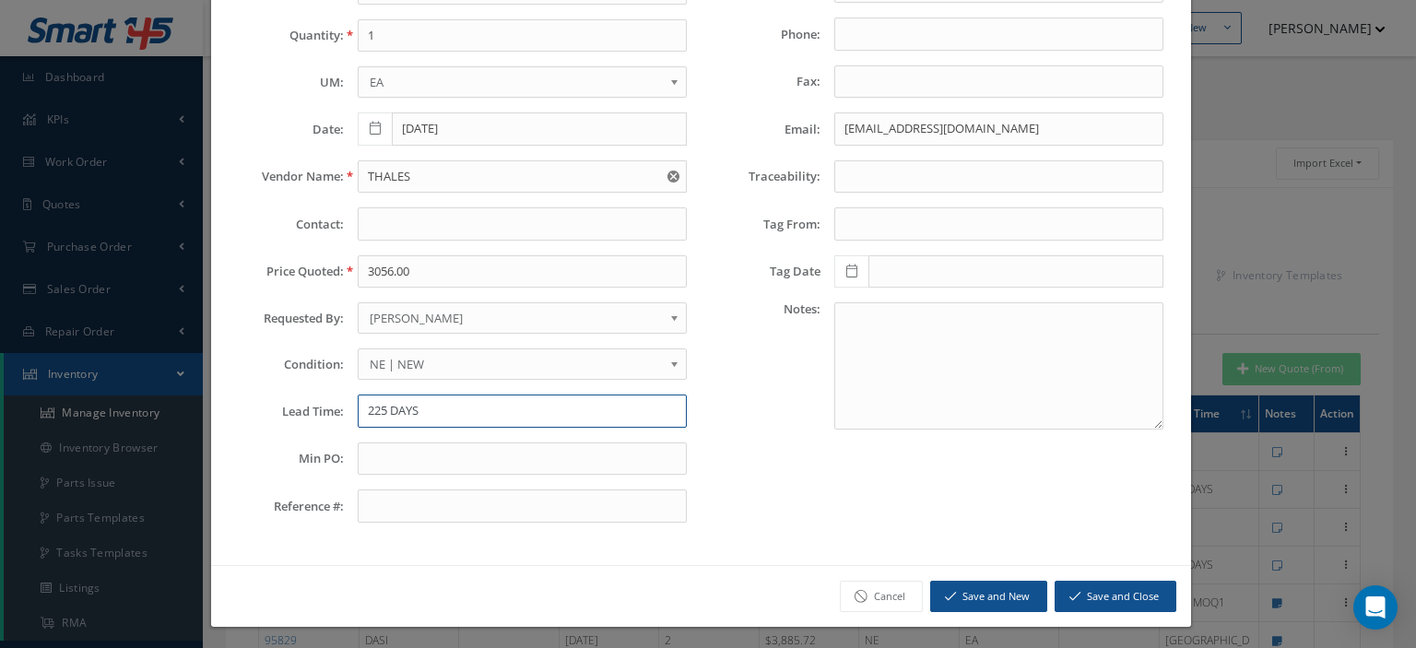
type input "225 DAYS"
click at [1092, 595] on button "Save and Close" at bounding box center [1116, 597] width 122 height 32
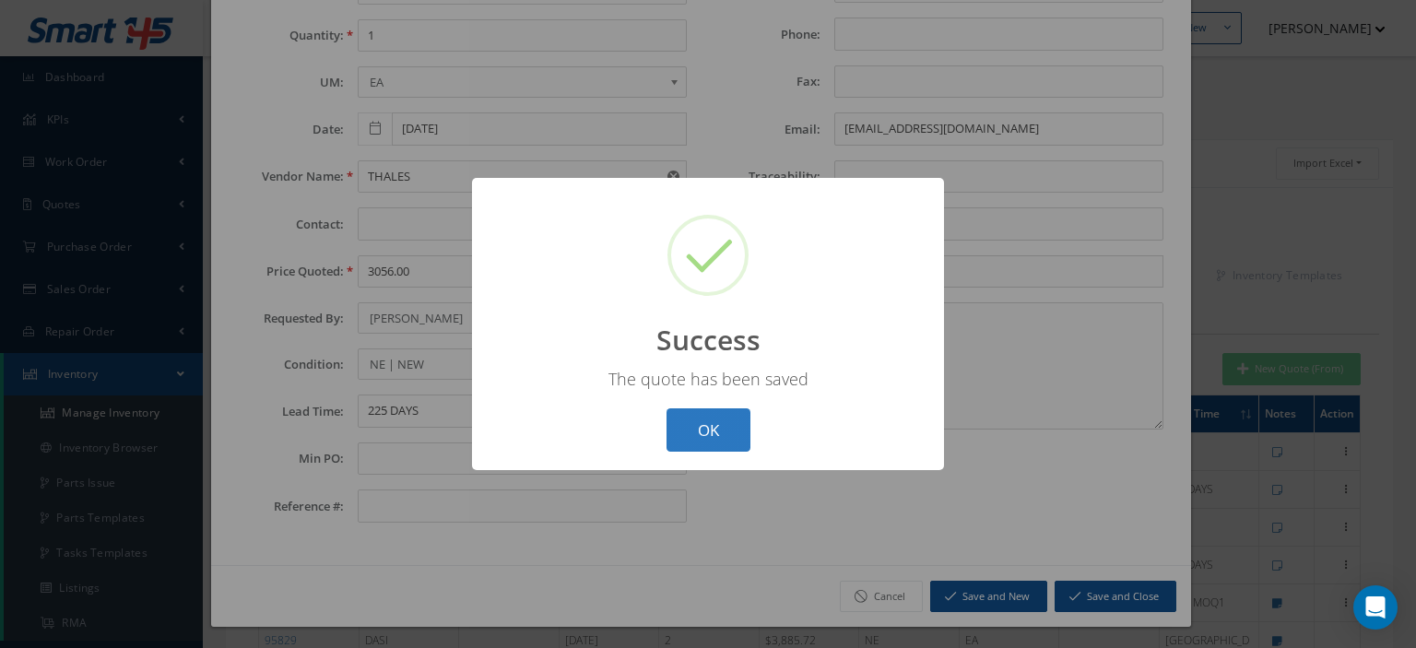
click at [704, 438] on button "OK" at bounding box center [709, 429] width 84 height 43
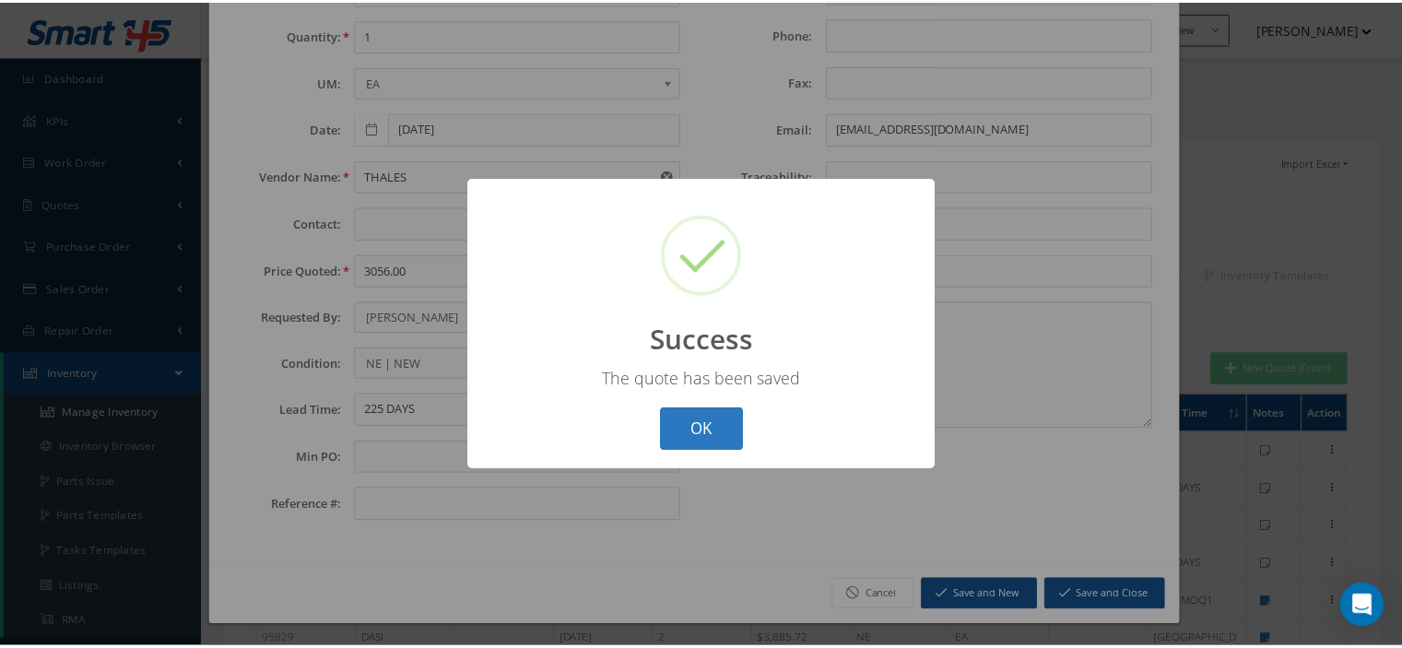
scroll to position [0, 0]
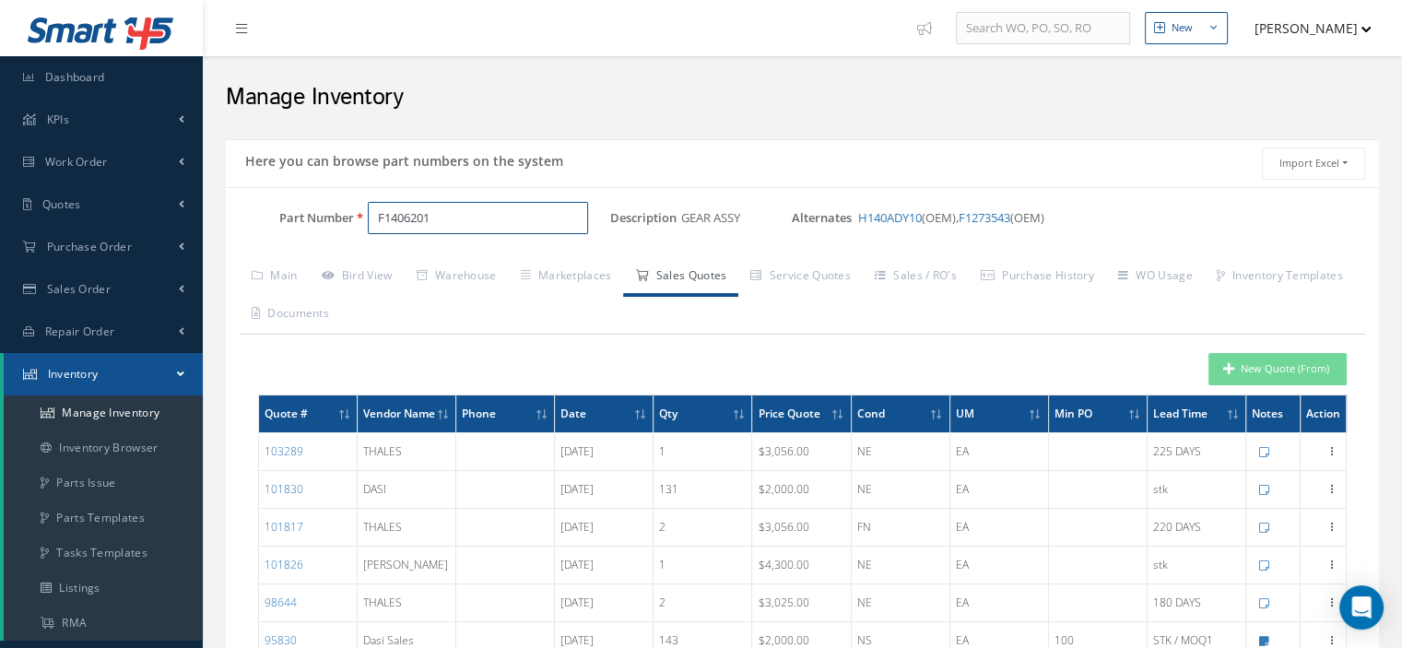
drag, startPoint x: 450, startPoint y: 216, endPoint x: 319, endPoint y: 226, distance: 131.3
click at [323, 225] on div "Part Number F1406201" at bounding box center [418, 218] width 384 height 33
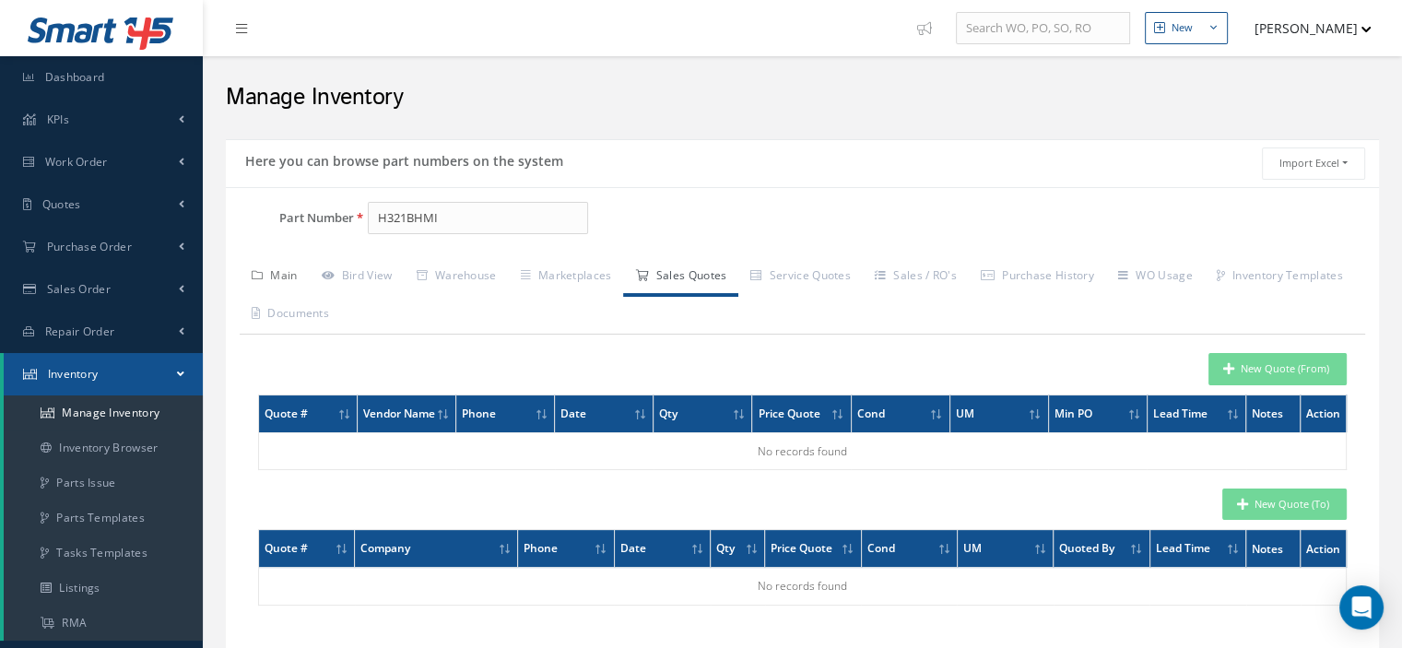
click at [280, 279] on link "Main" at bounding box center [275, 277] width 70 height 39
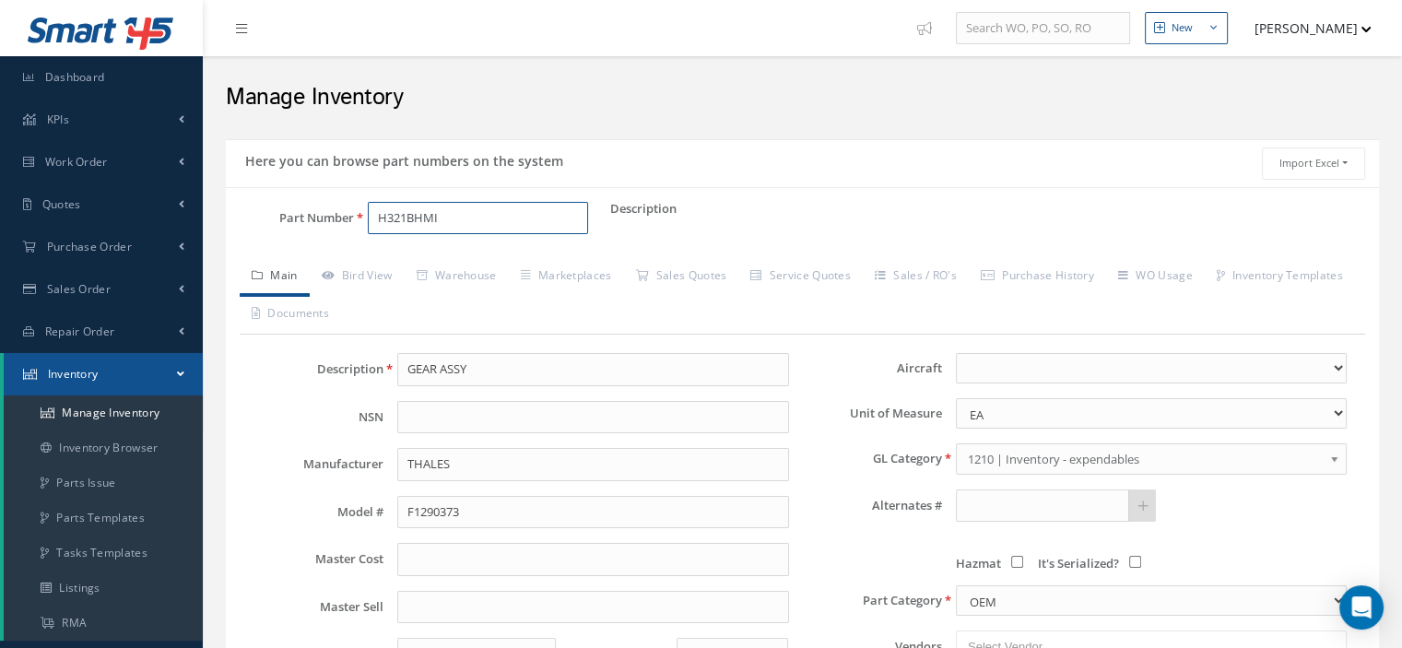
click at [472, 224] on input "H321BHMI" at bounding box center [478, 218] width 220 height 33
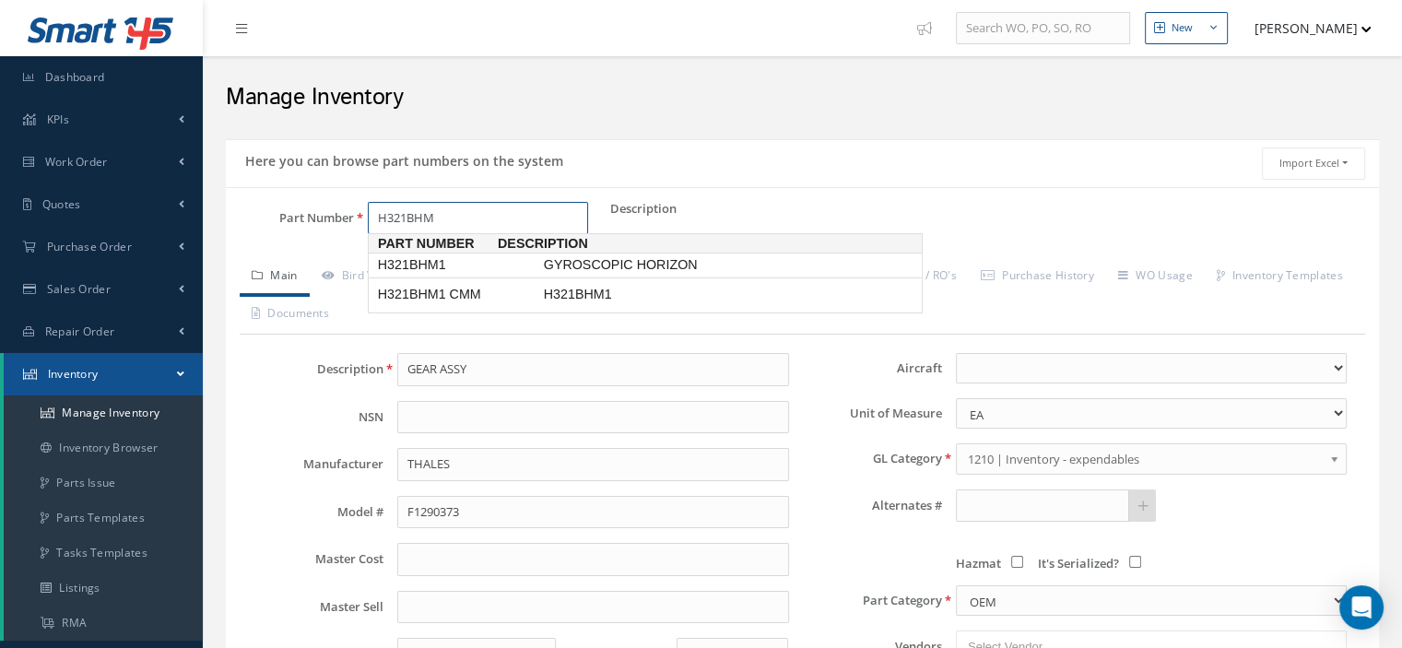
click at [432, 264] on span "H321BHM1" at bounding box center [457, 264] width 166 height 19
type input "H321BHM1"
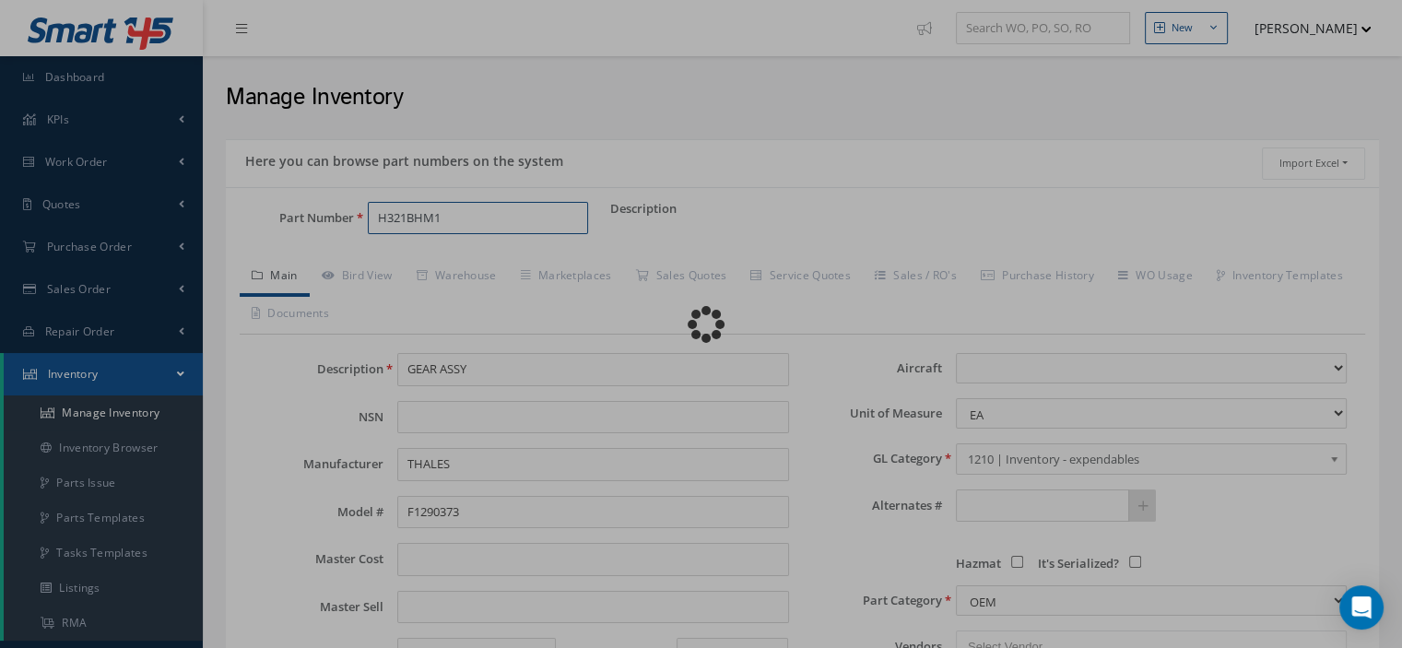
type input "GYROSCOPIC HORIZON"
type input "SEXTANT"
type input "H321BHM1"
select select
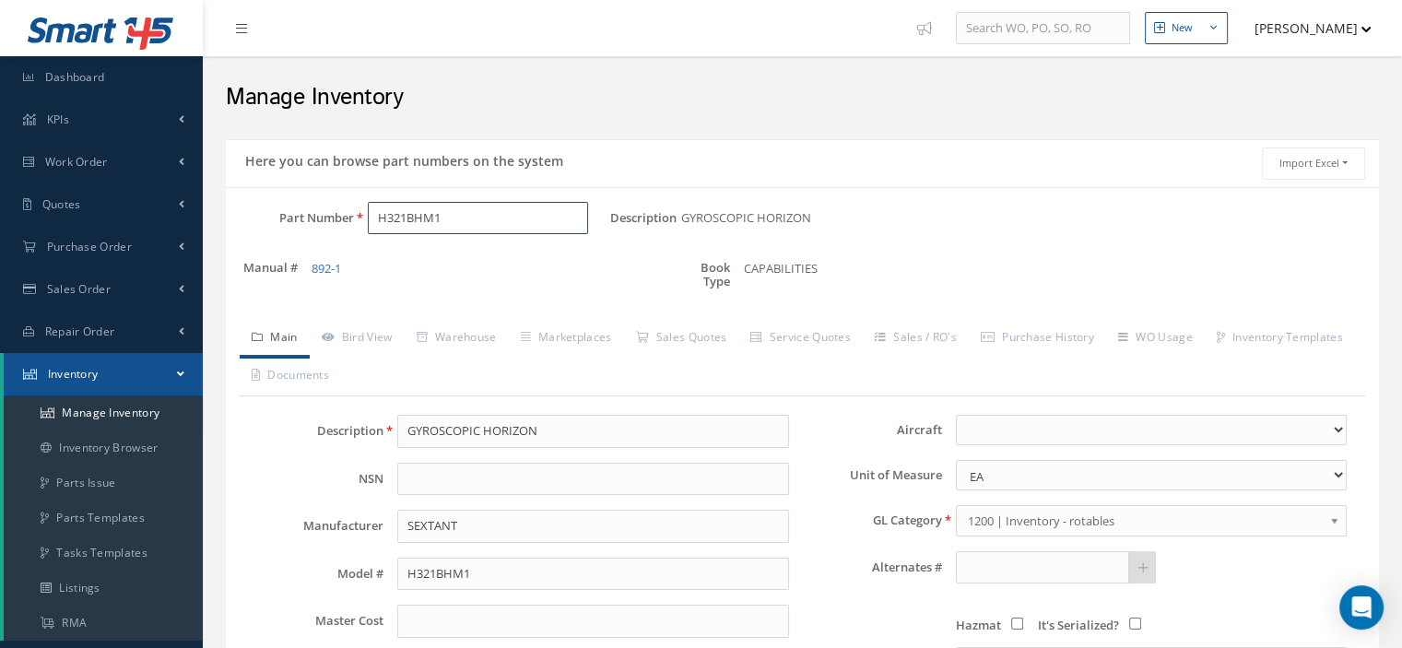
drag, startPoint x: 461, startPoint y: 213, endPoint x: 388, endPoint y: 216, distance: 72.9
click at [378, 216] on input "H321BHM1" at bounding box center [478, 218] width 220 height 33
type input "H321BHM1"
click at [376, 331] on link "Bird View" at bounding box center [357, 339] width 95 height 39
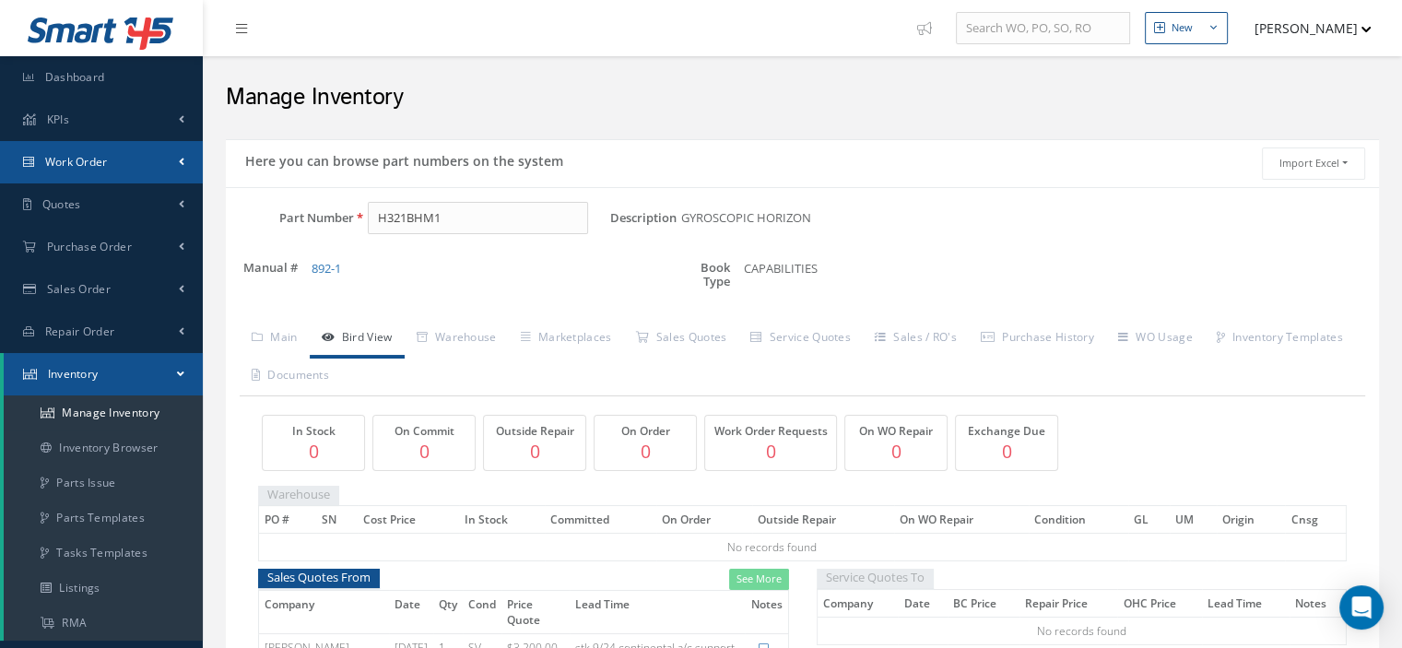
click at [57, 169] on span "Work Order" at bounding box center [76, 162] width 63 height 16
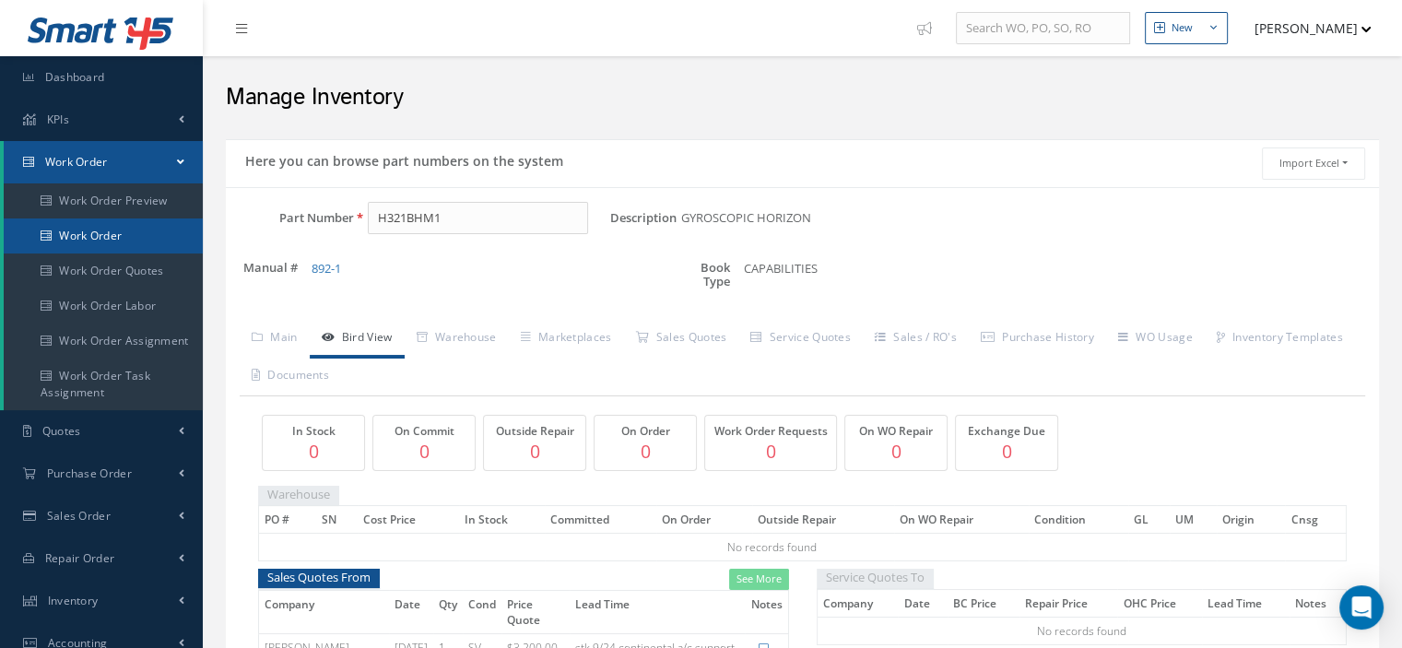
click at [62, 231] on link "Work Order" at bounding box center [103, 236] width 199 height 35
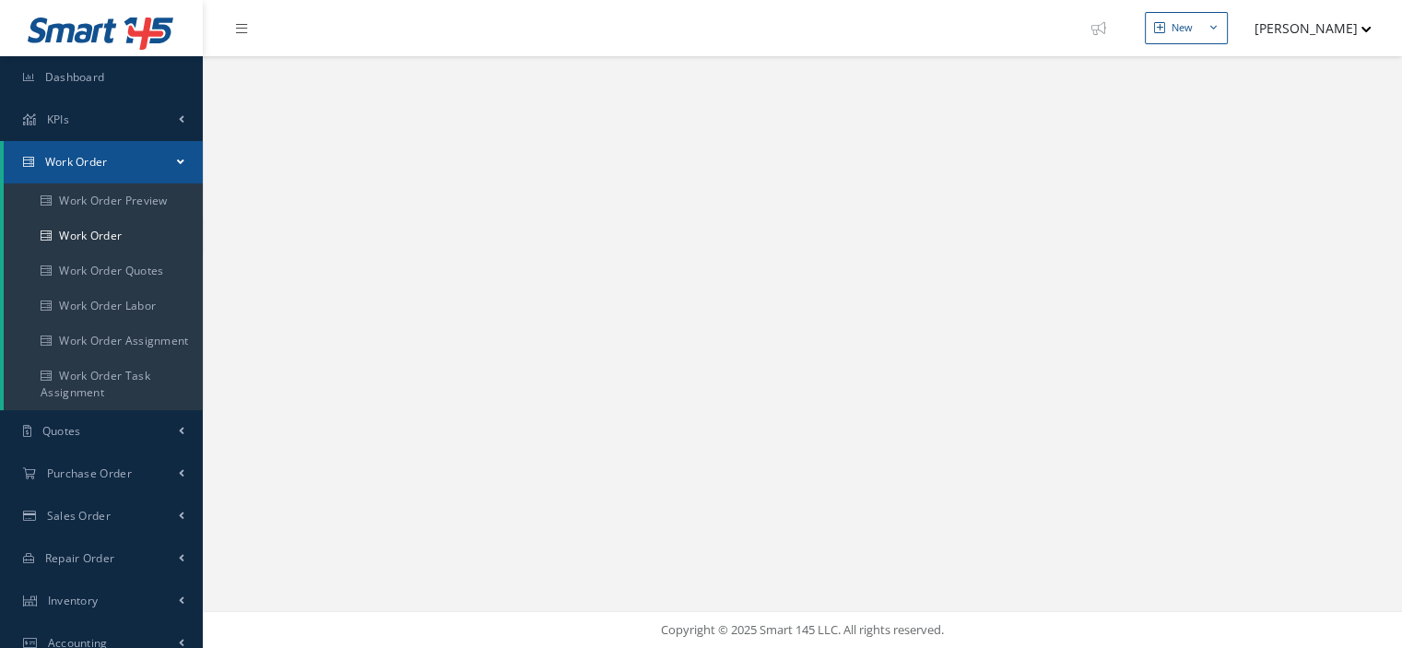
select select "25"
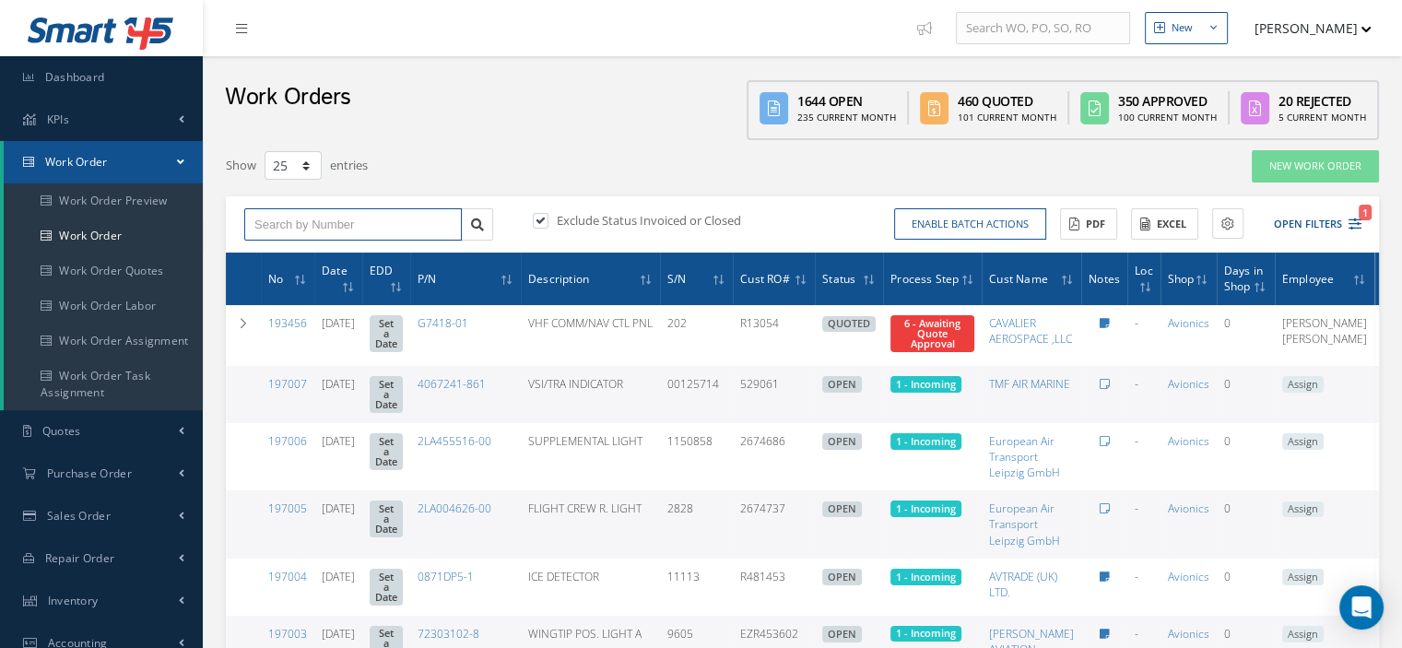
click at [250, 226] on input "text" at bounding box center [353, 224] width 218 height 33
click at [1350, 227] on icon "1" at bounding box center [1355, 224] width 13 height 13
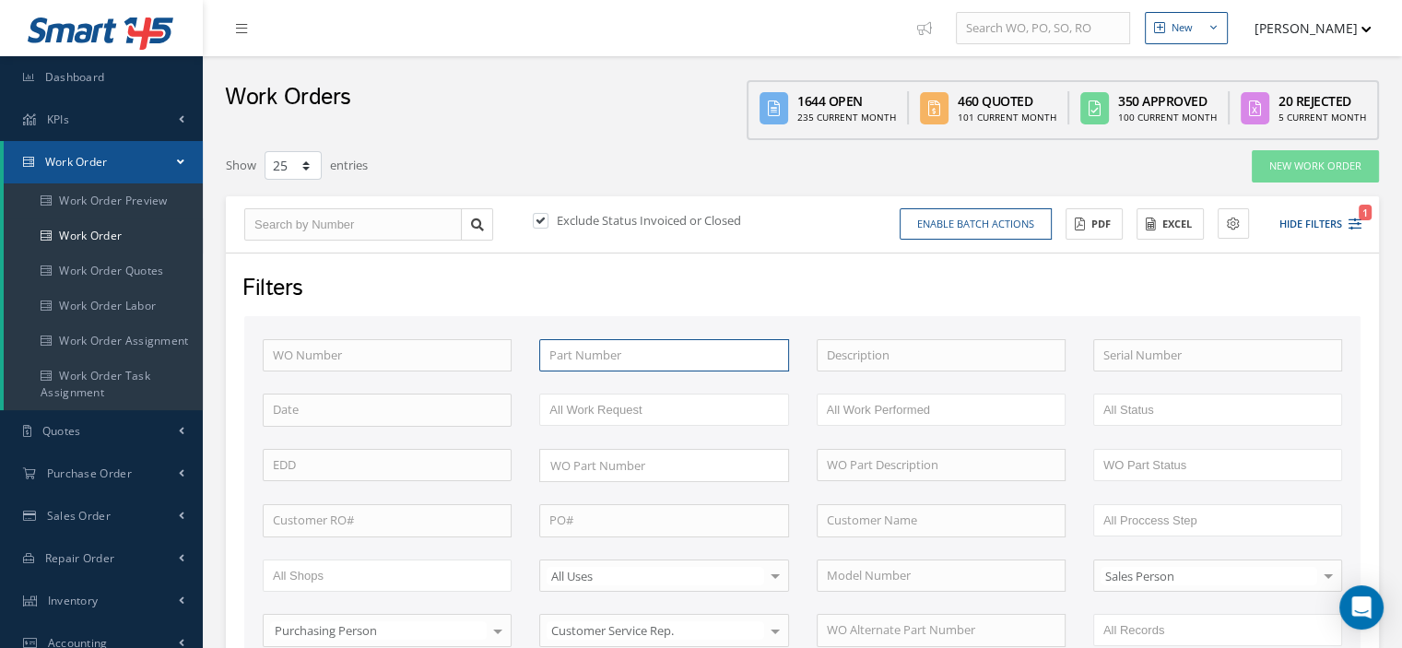
click at [675, 352] on input "text" at bounding box center [663, 355] width 249 height 33
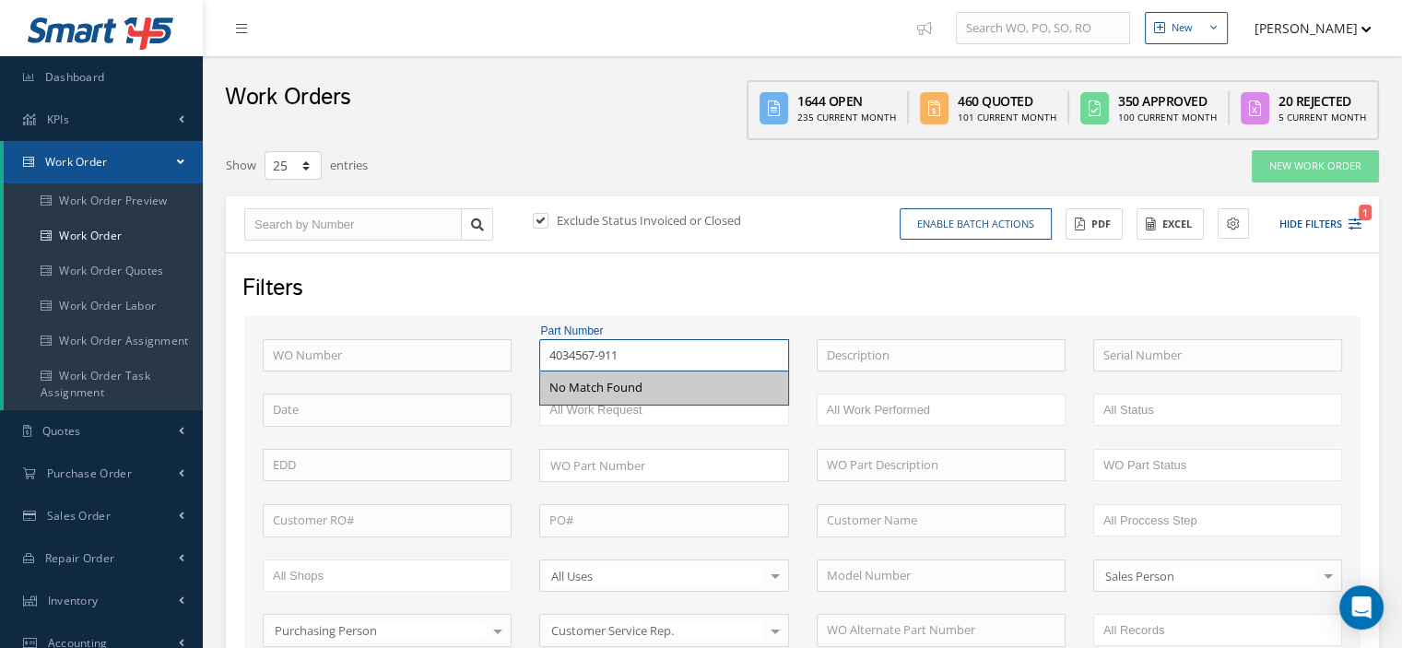
scroll to position [277, 0]
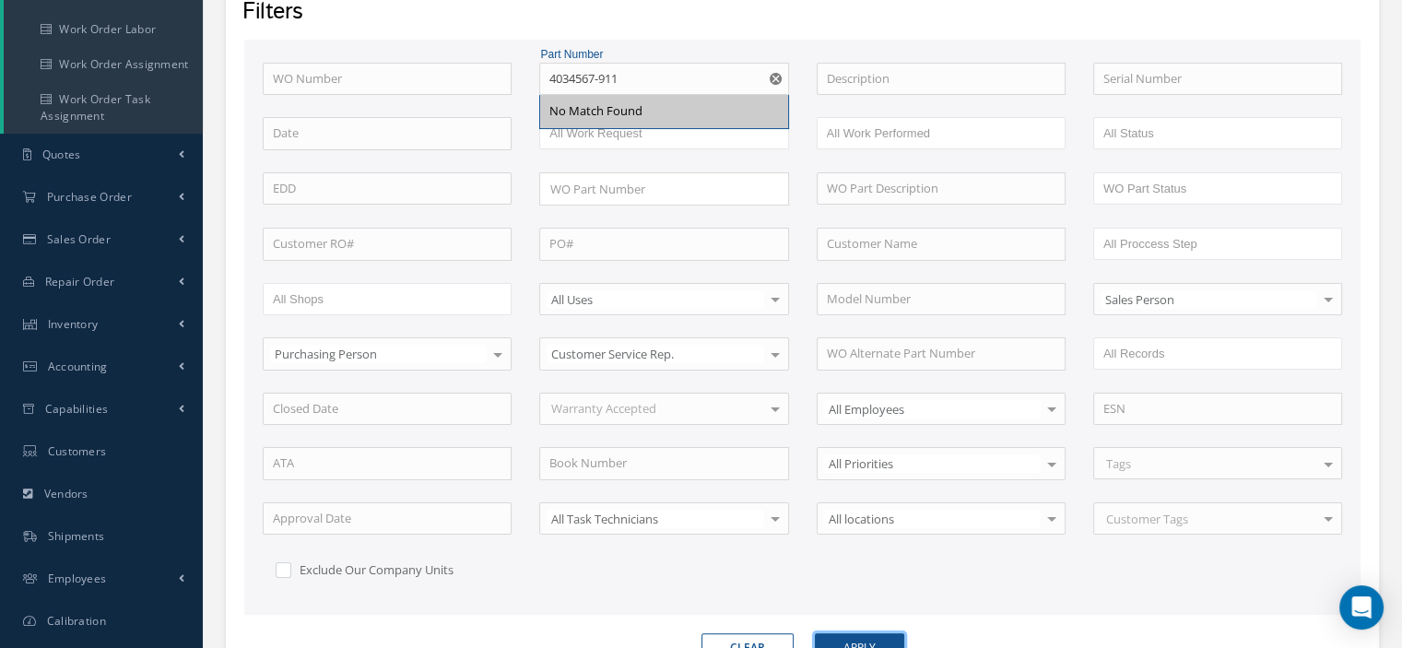
click at [865, 634] on button "Apply" at bounding box center [859, 648] width 89 height 30
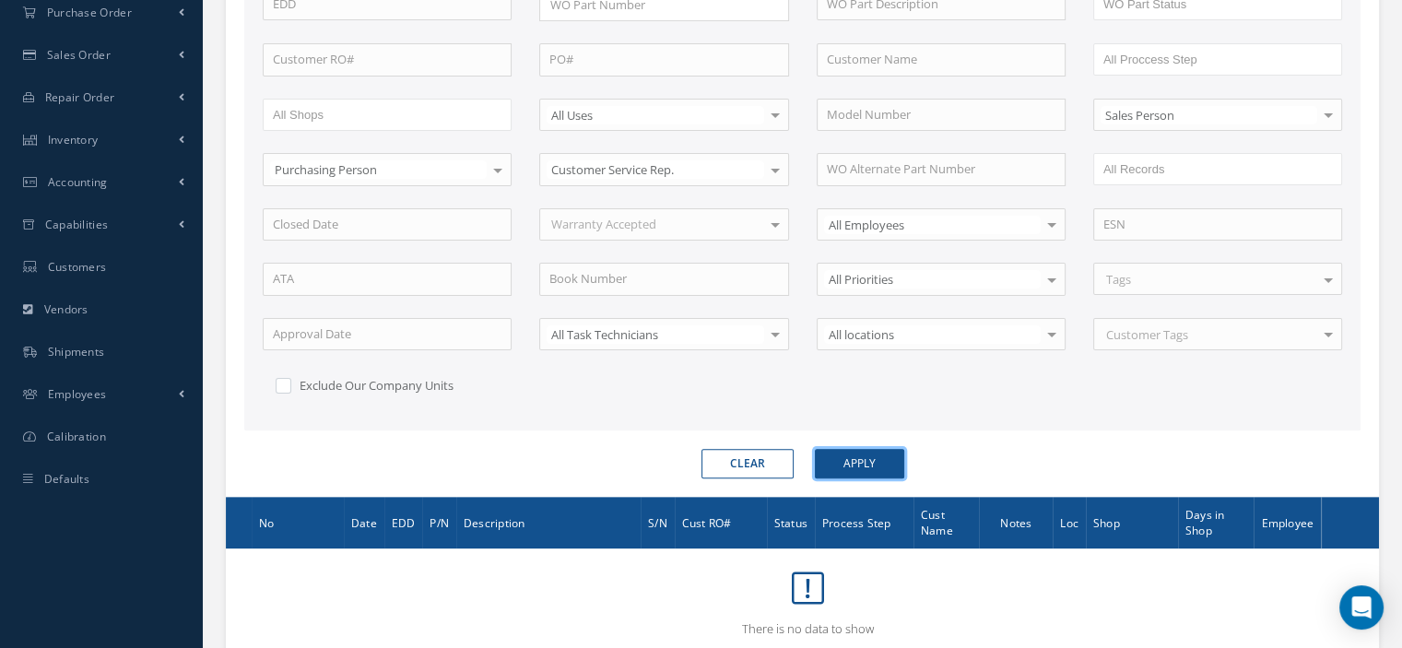
click at [846, 456] on button "Apply" at bounding box center [859, 464] width 89 height 30
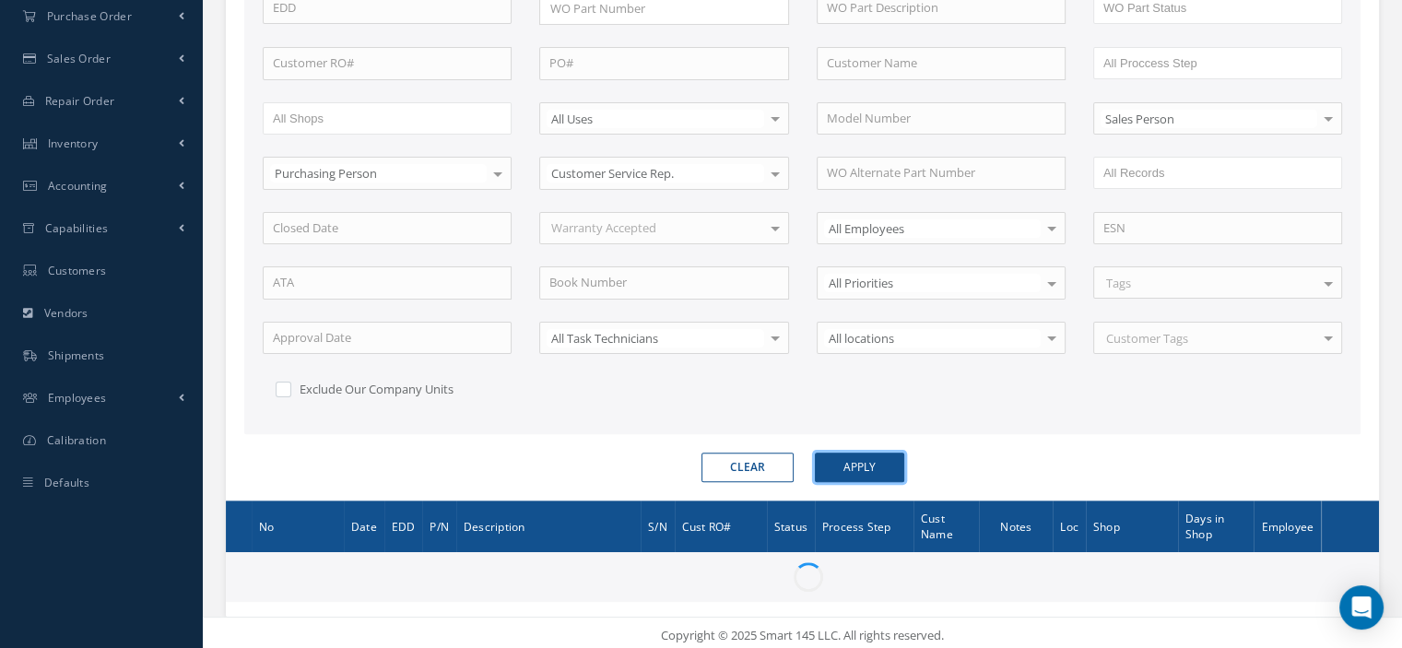
scroll to position [273, 0]
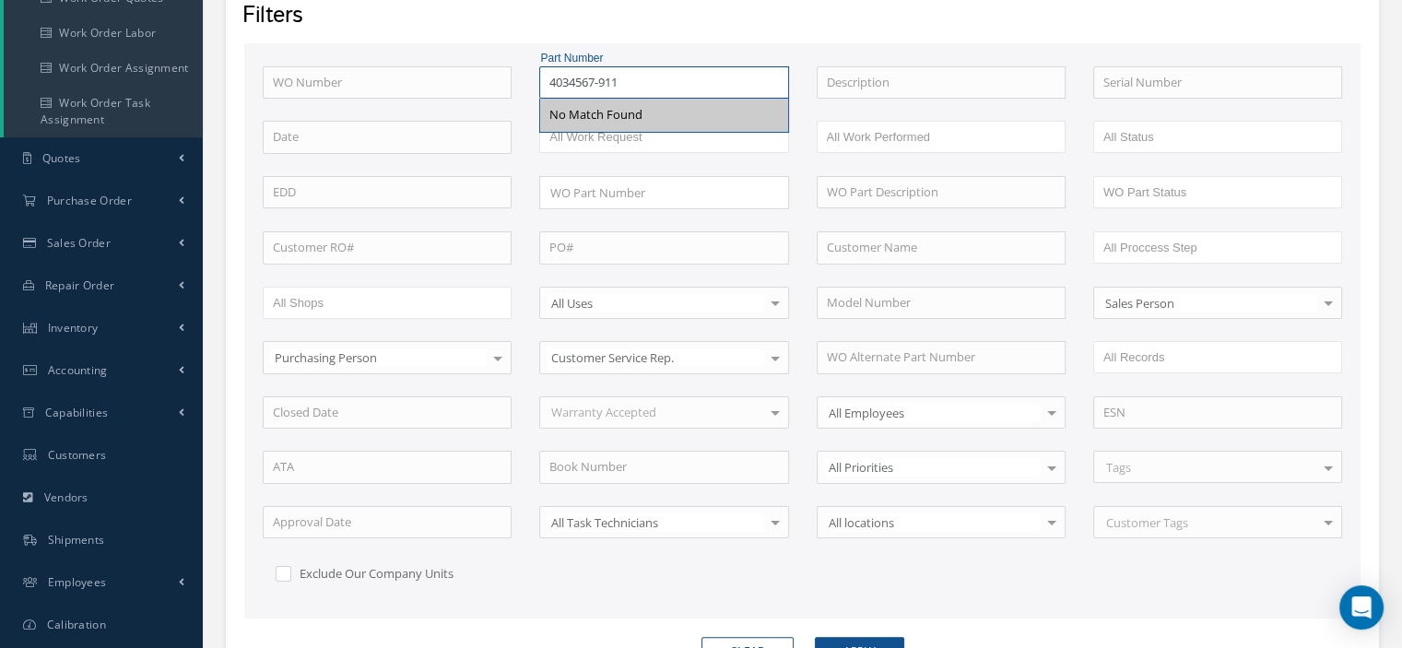
click at [662, 88] on input "4034567-911" at bounding box center [663, 82] width 249 height 33
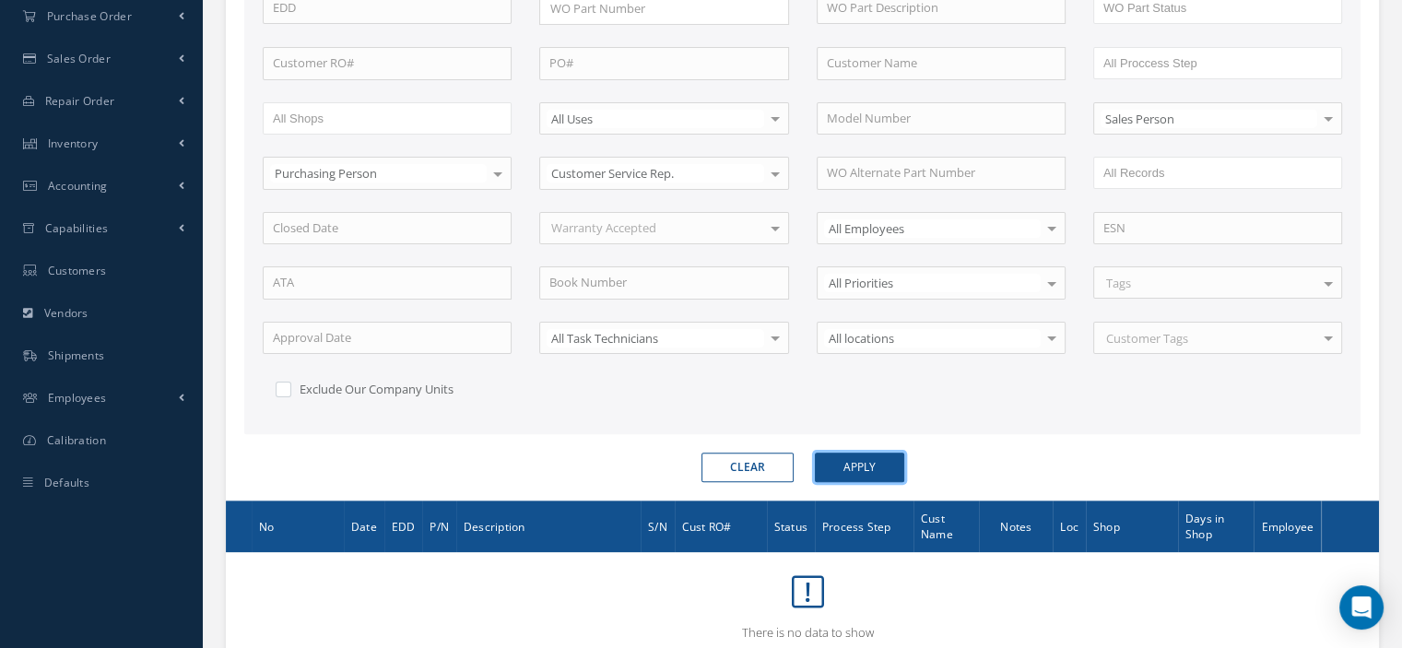
click at [883, 455] on button "Apply" at bounding box center [859, 468] width 89 height 30
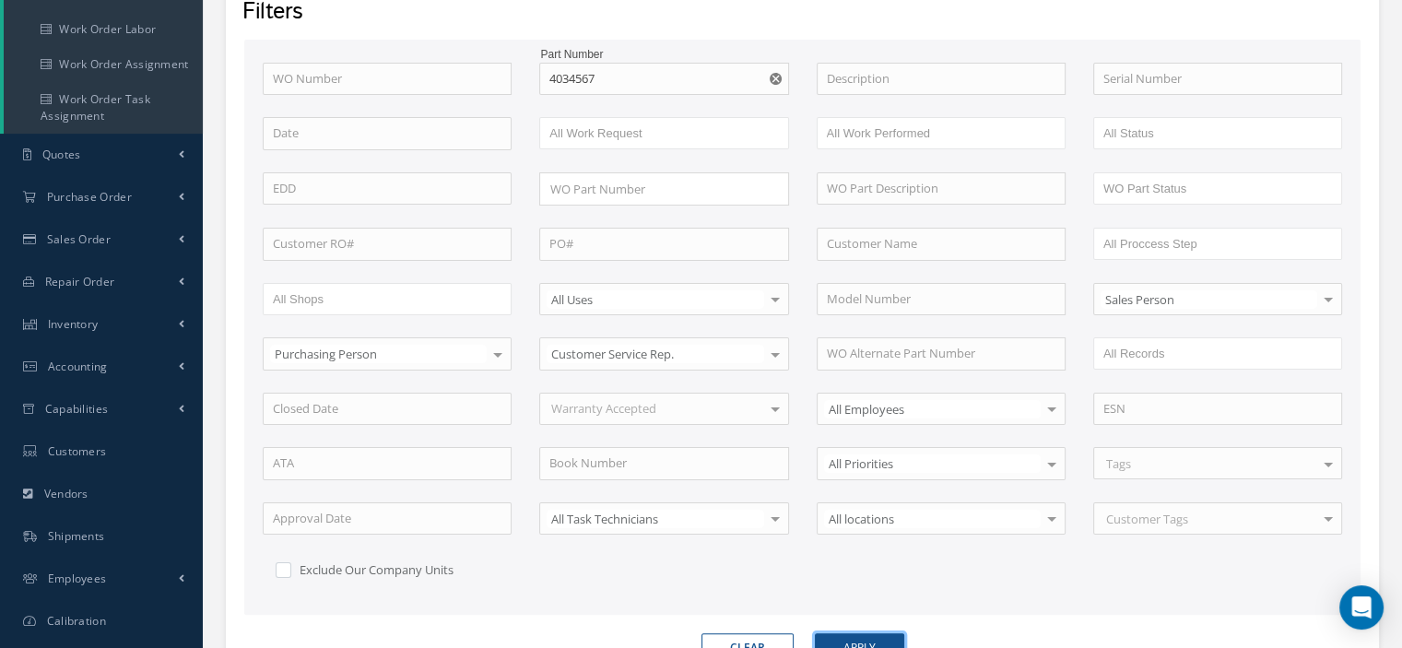
scroll to position [184, 0]
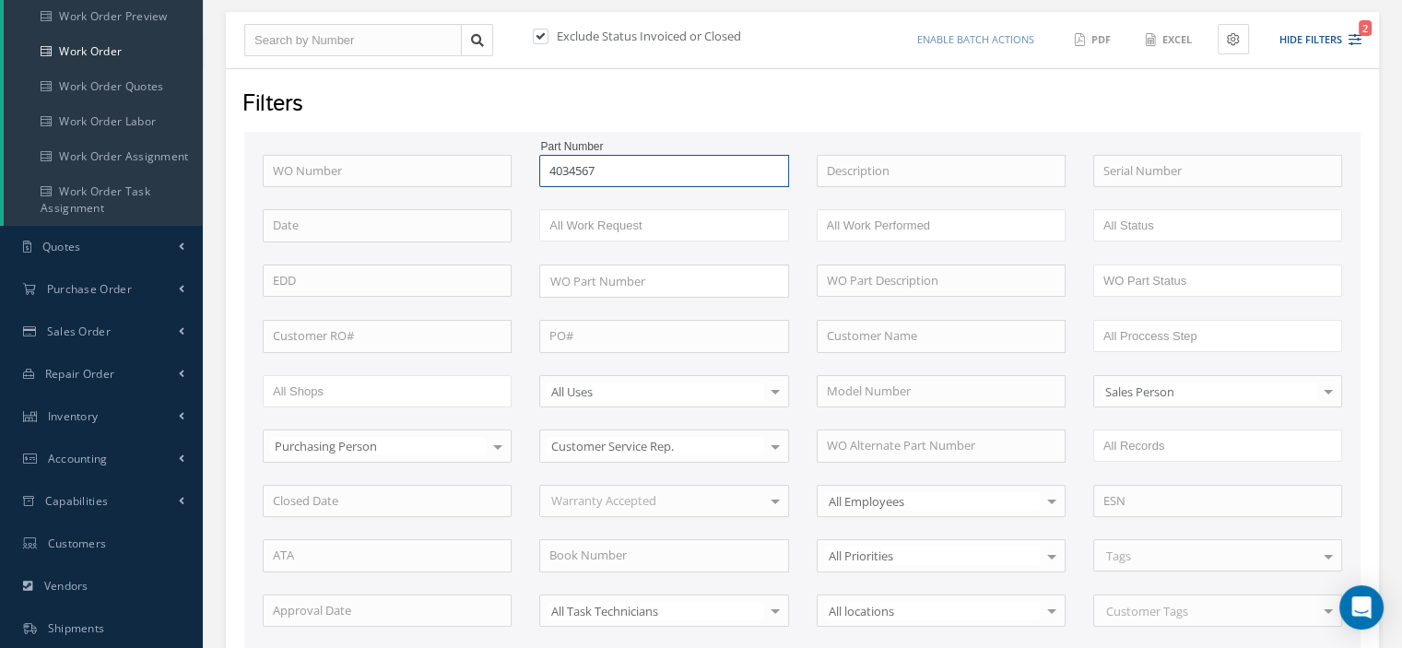
click at [622, 166] on input "4034567" at bounding box center [663, 171] width 249 height 33
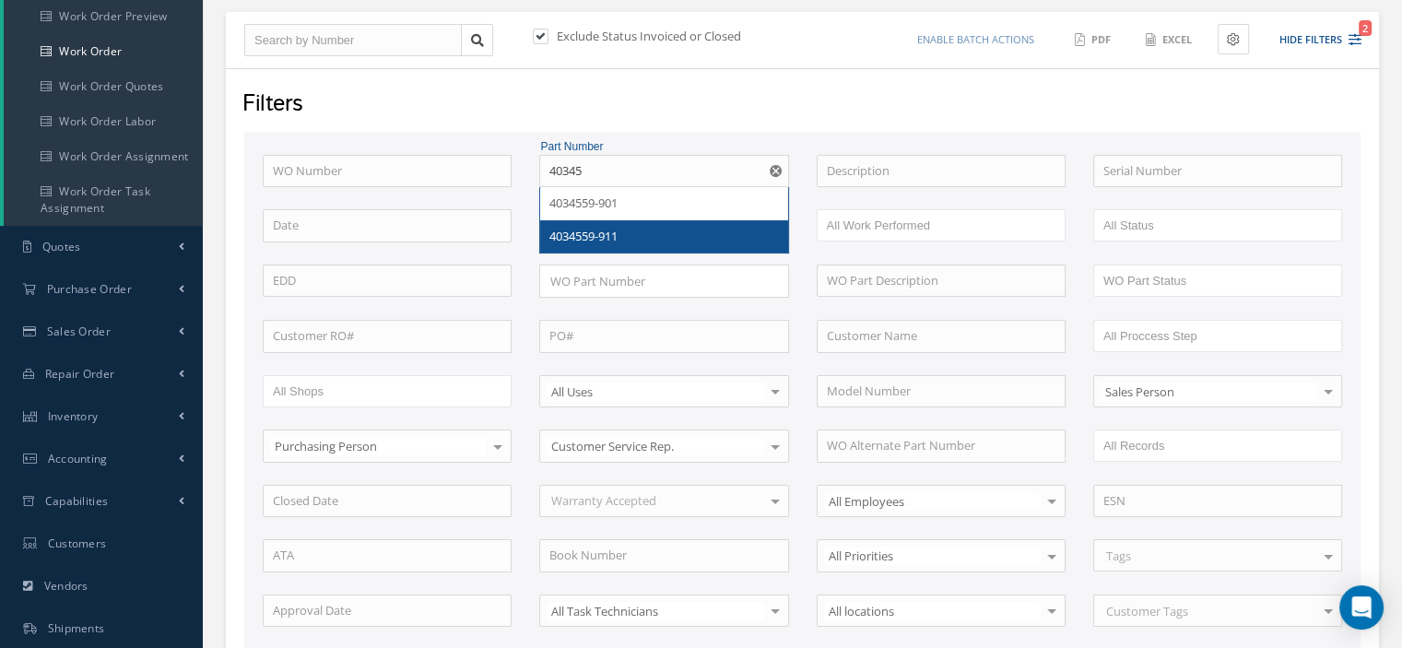
click at [618, 228] on span "4034559-911" at bounding box center [584, 236] width 68 height 17
type input "4034559-911"
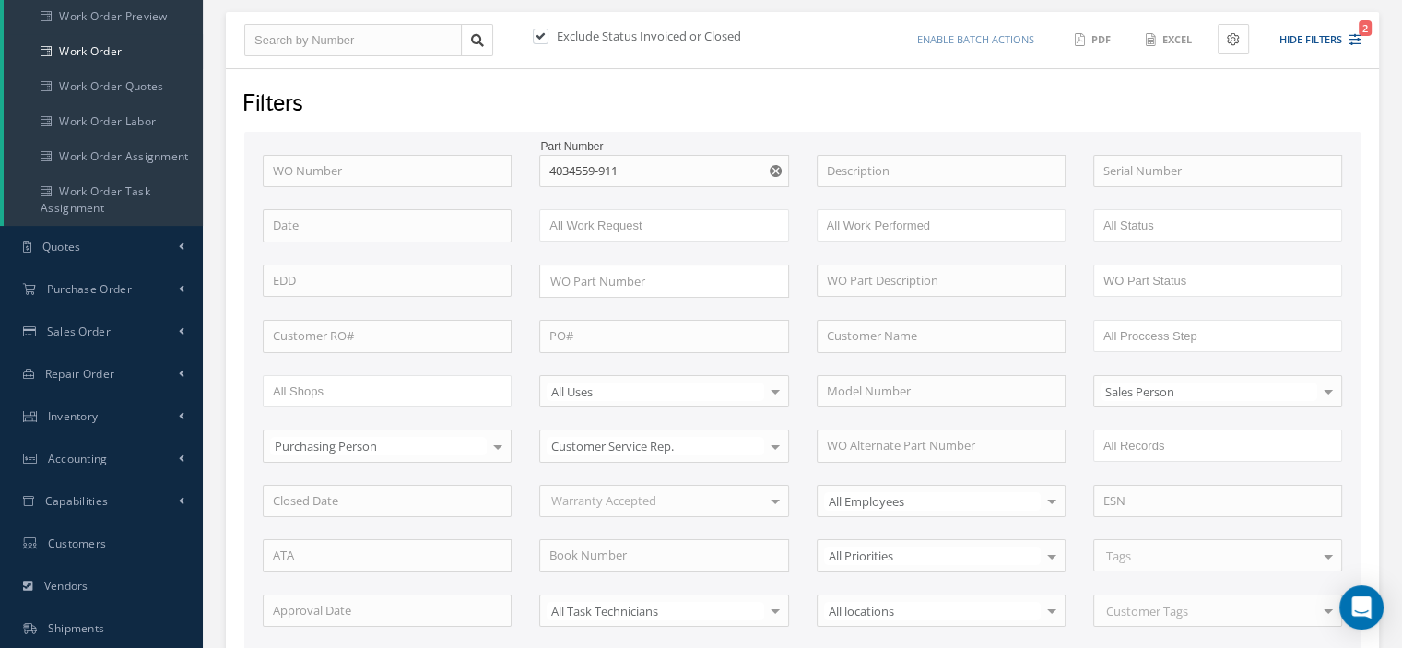
scroll to position [506, 0]
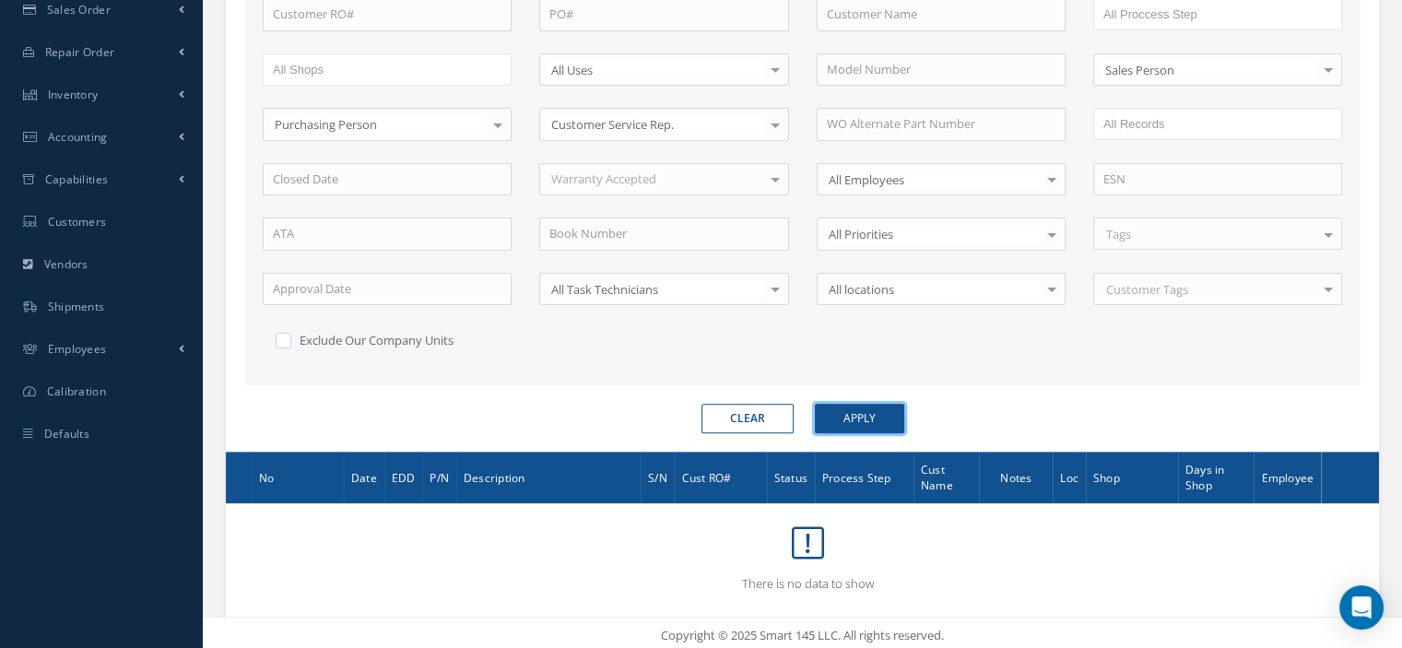
click at [859, 417] on button "Apply" at bounding box center [859, 419] width 89 height 30
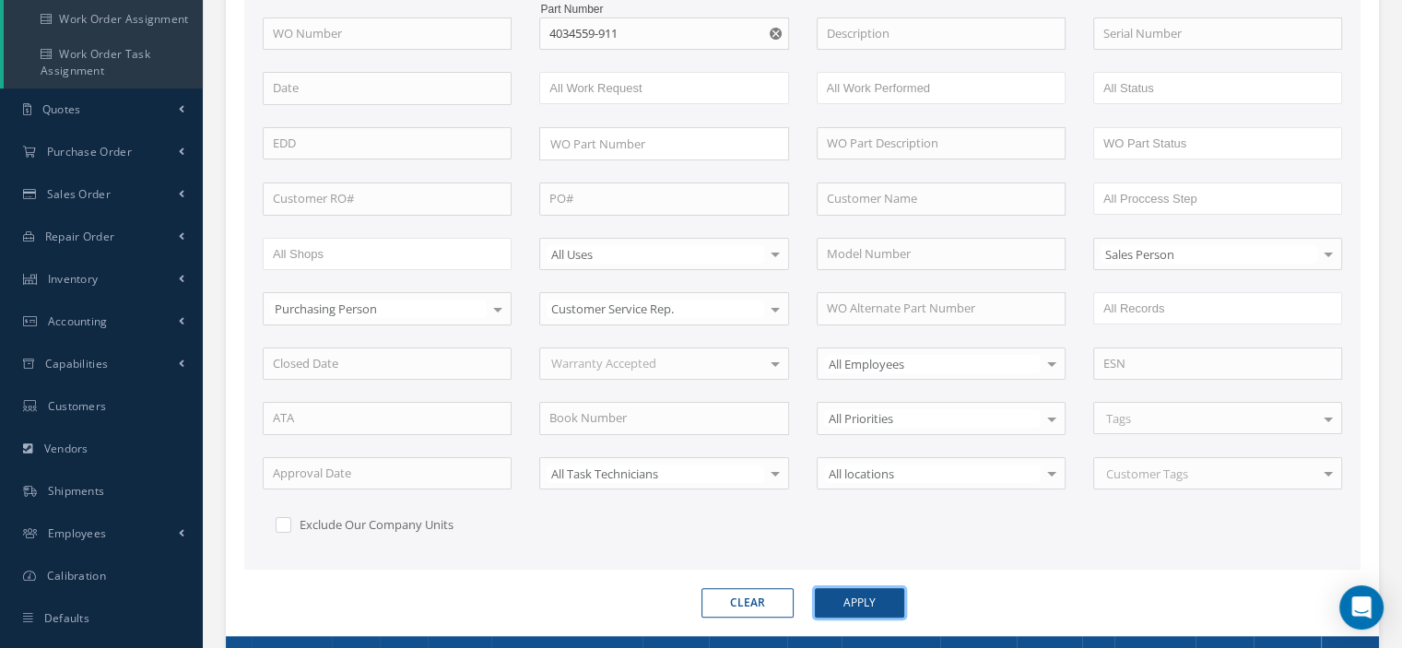
scroll to position [230, 0]
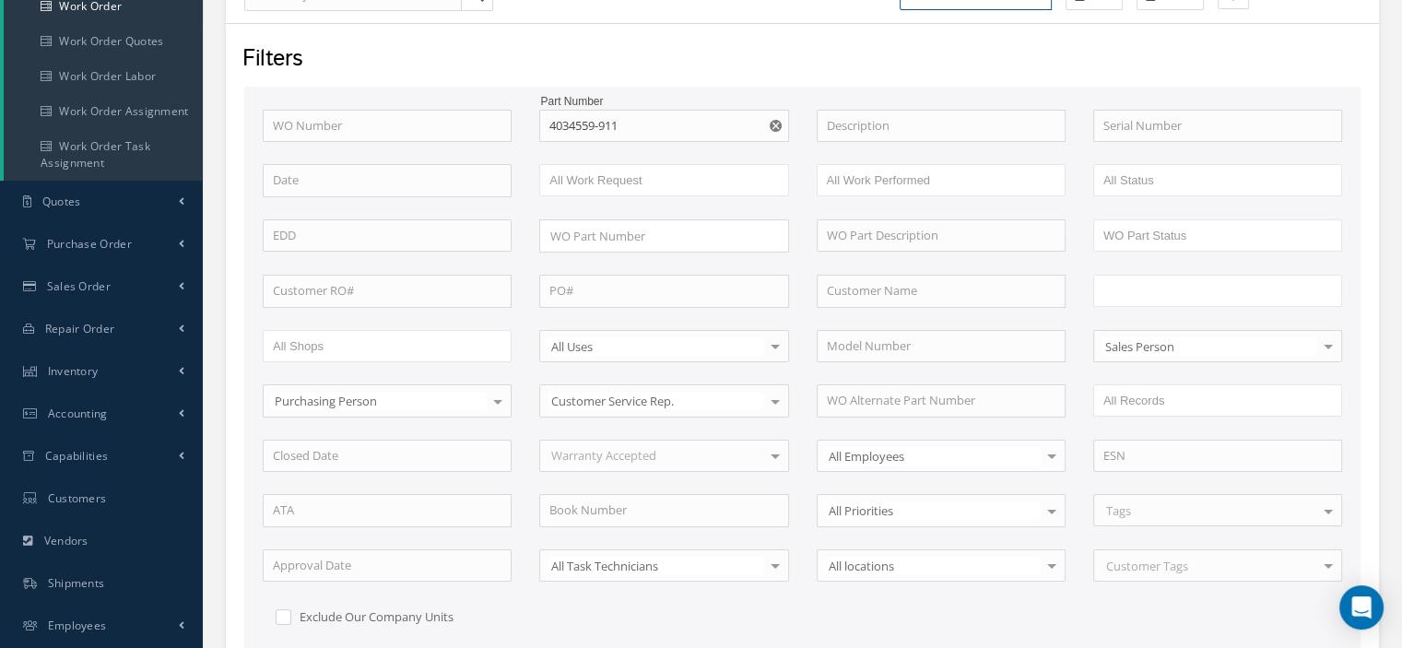
click at [1132, 283] on input "text" at bounding box center [1162, 290] width 117 height 23
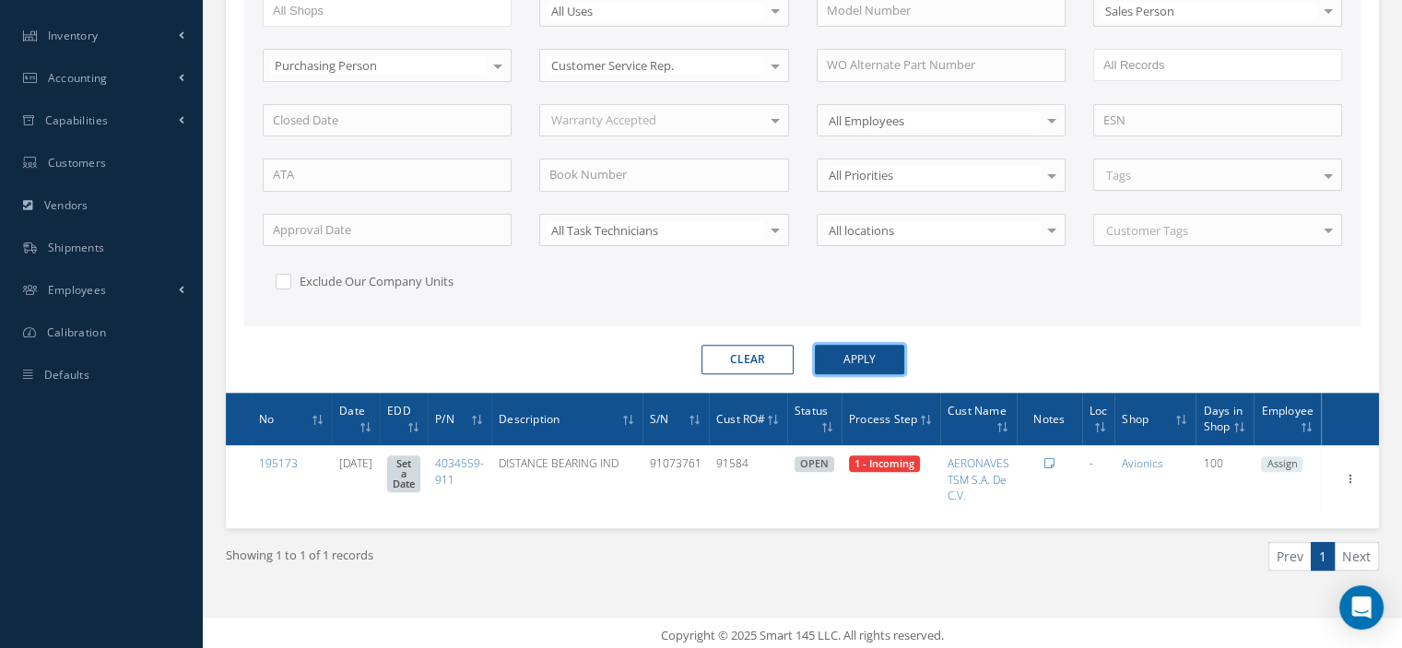
click at [869, 353] on button "Apply" at bounding box center [859, 360] width 89 height 30
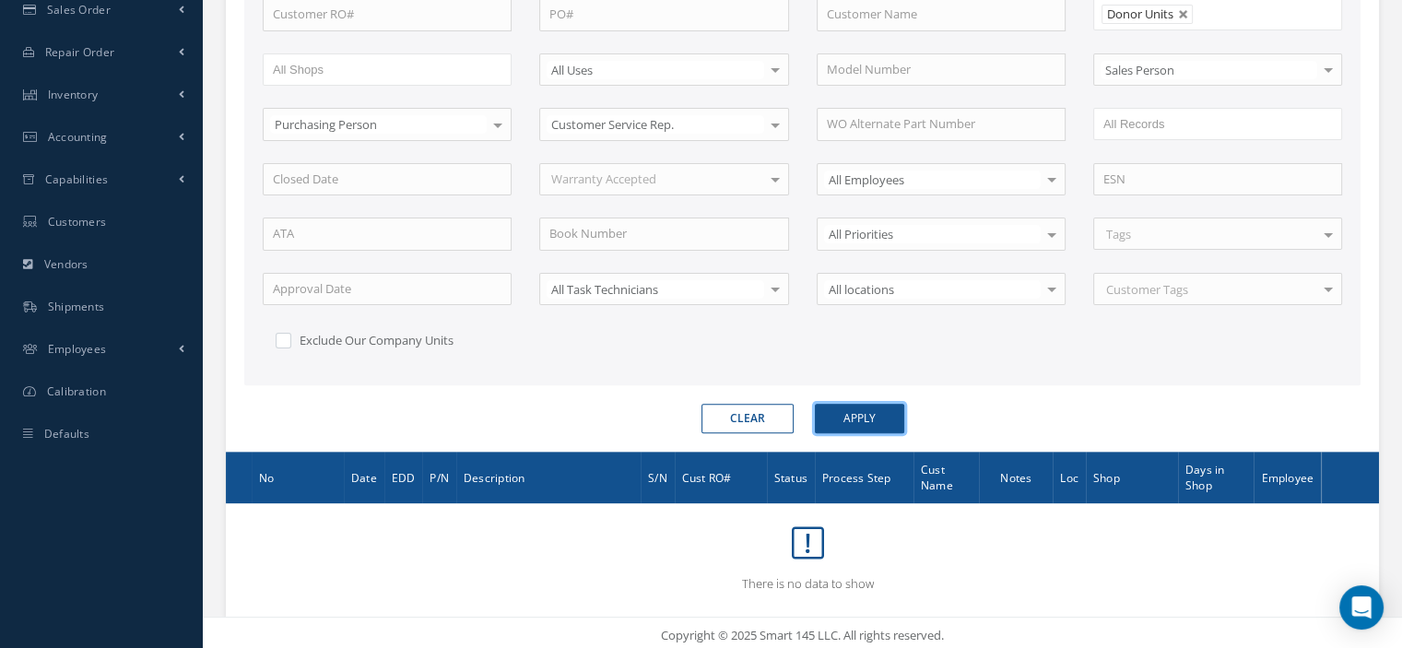
scroll to position [45, 0]
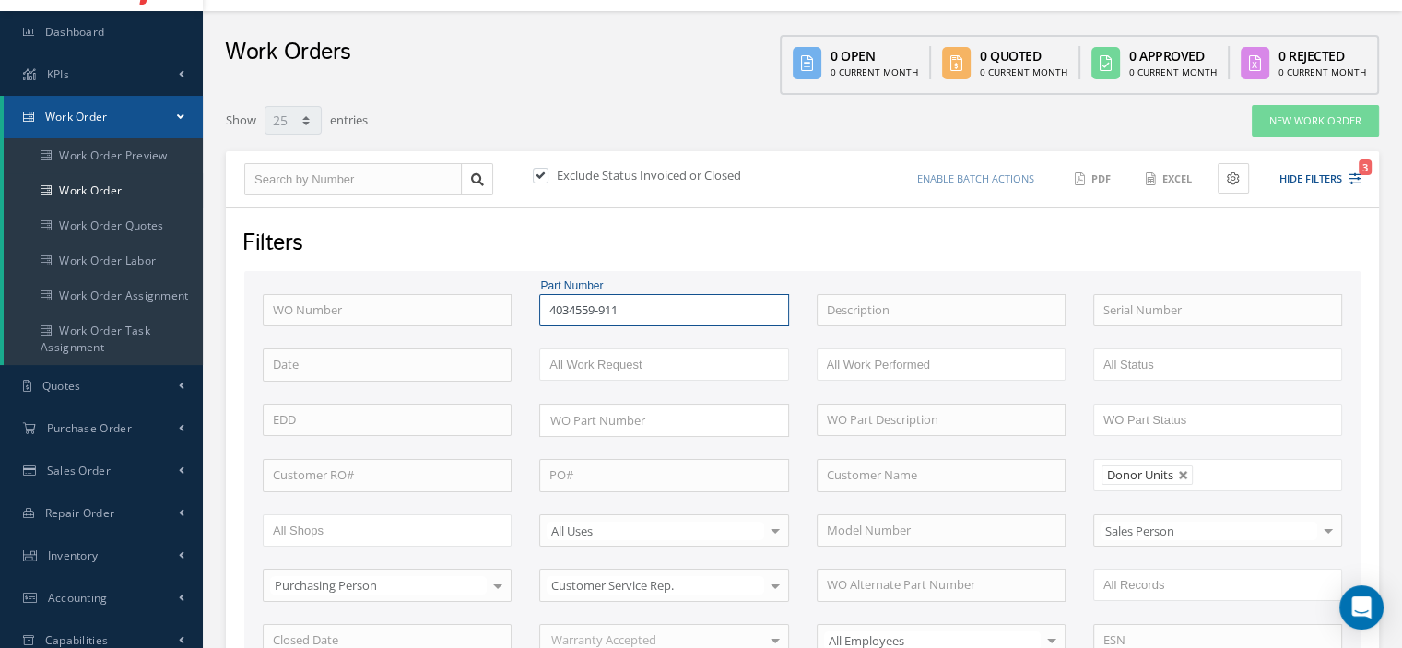
click at [678, 313] on input "4034559-911" at bounding box center [663, 310] width 249 height 33
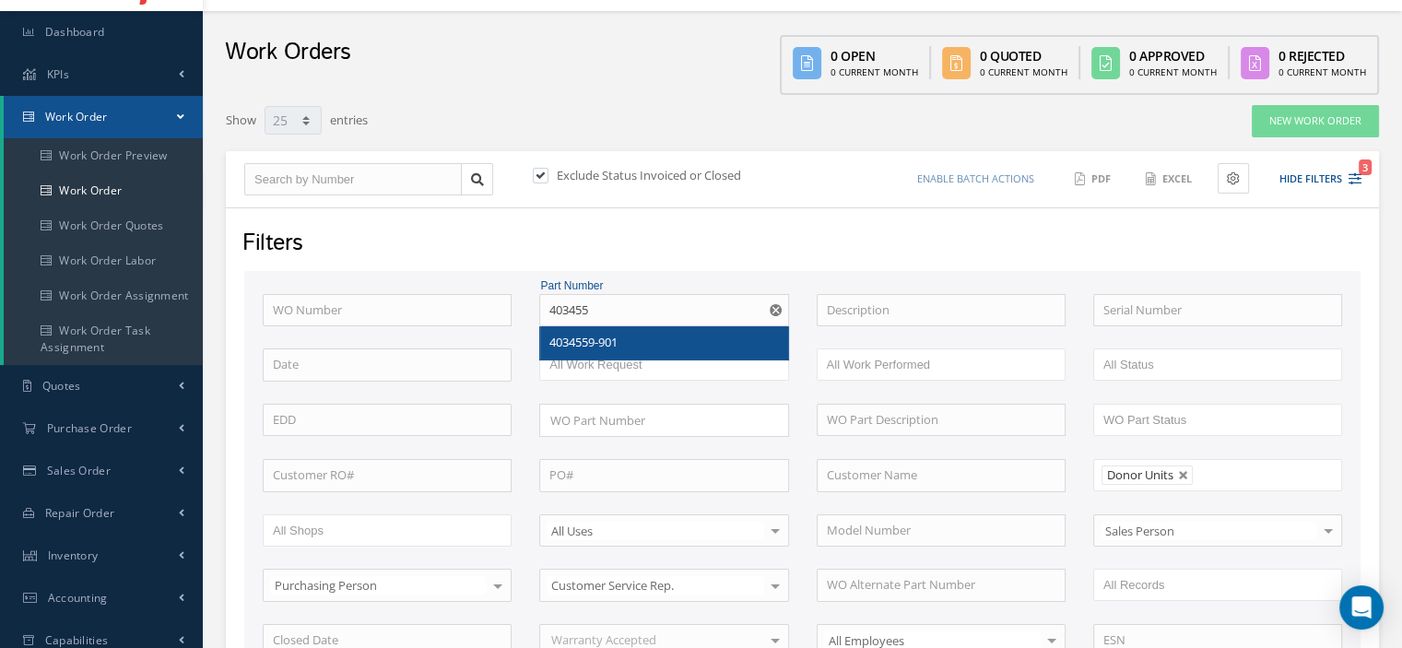
click at [652, 327] on div "4034559-901" at bounding box center [663, 342] width 247 height 33
type input "4034559-901"
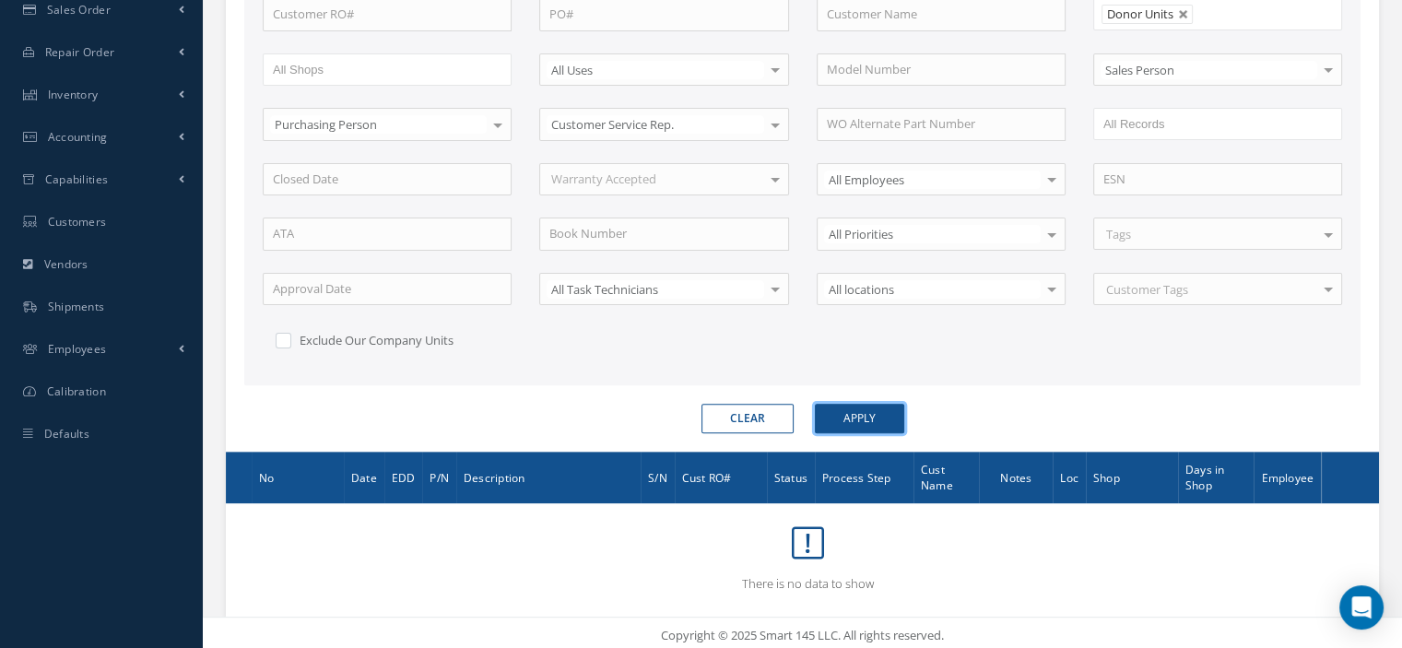
click at [866, 416] on button "Apply" at bounding box center [859, 419] width 89 height 30
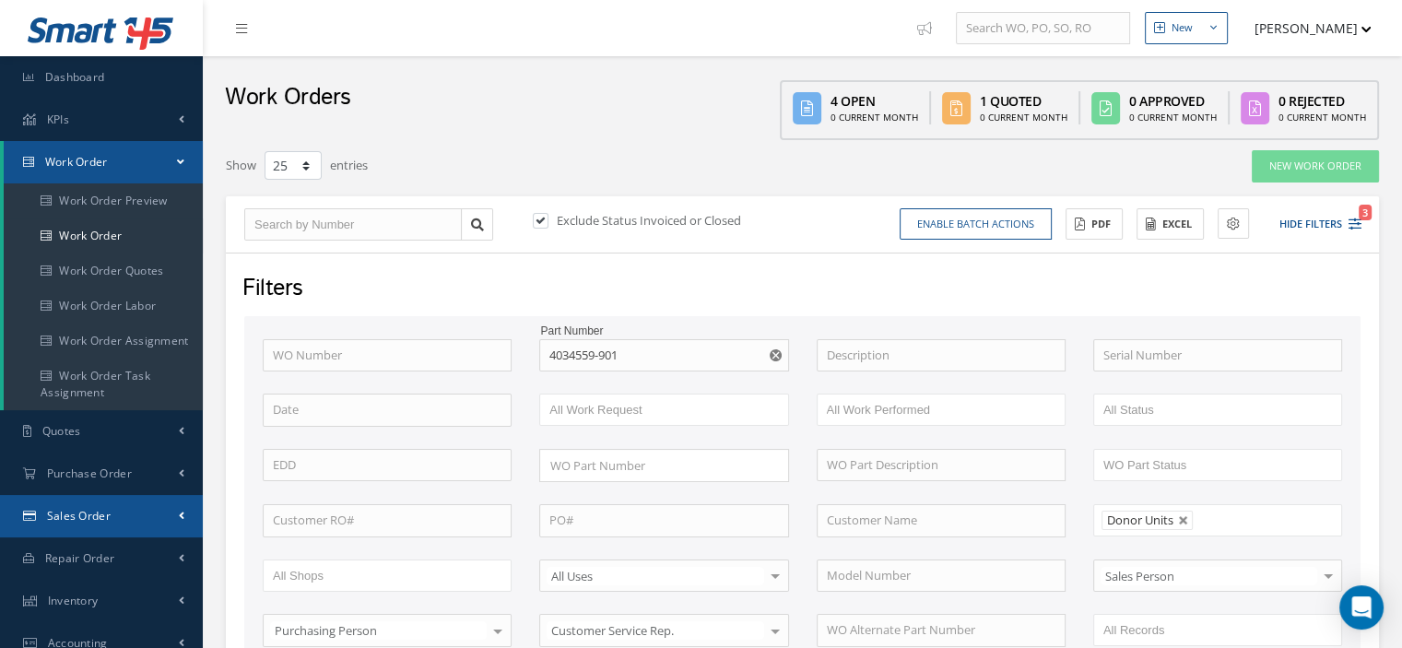
scroll to position [92, 0]
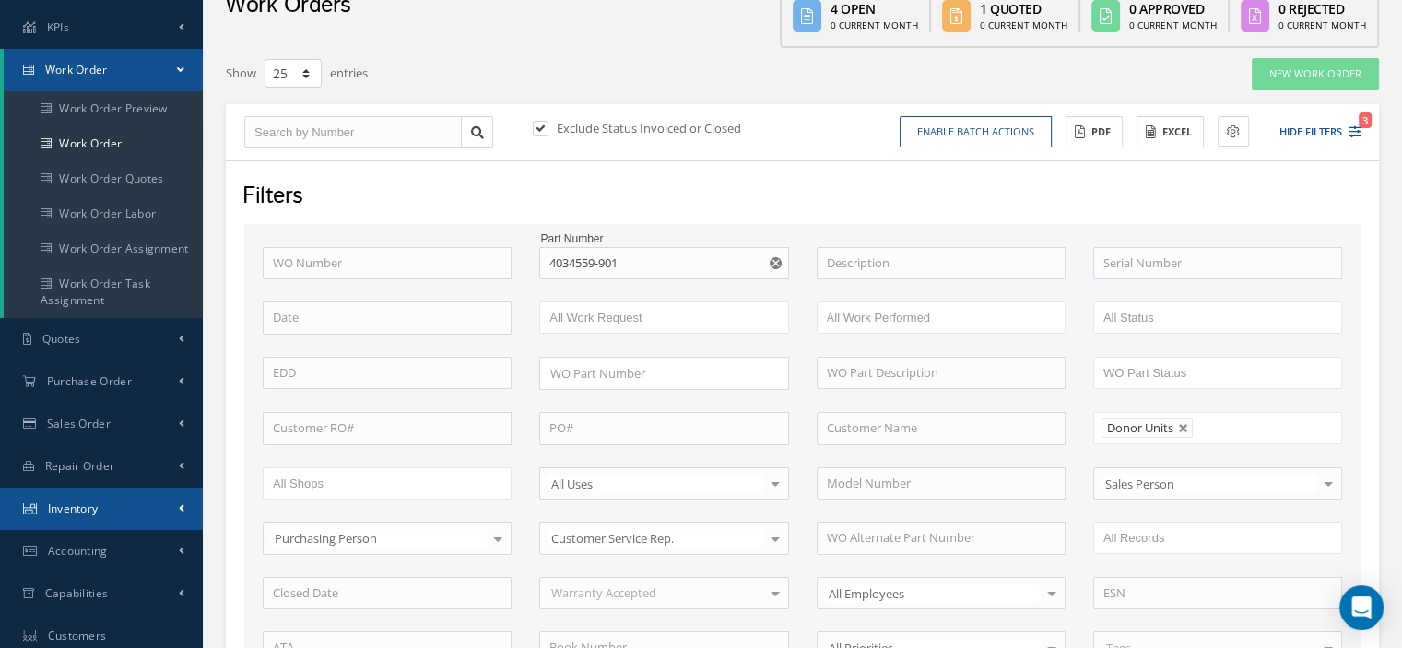
click at [102, 506] on link "Inventory" at bounding box center [101, 509] width 203 height 42
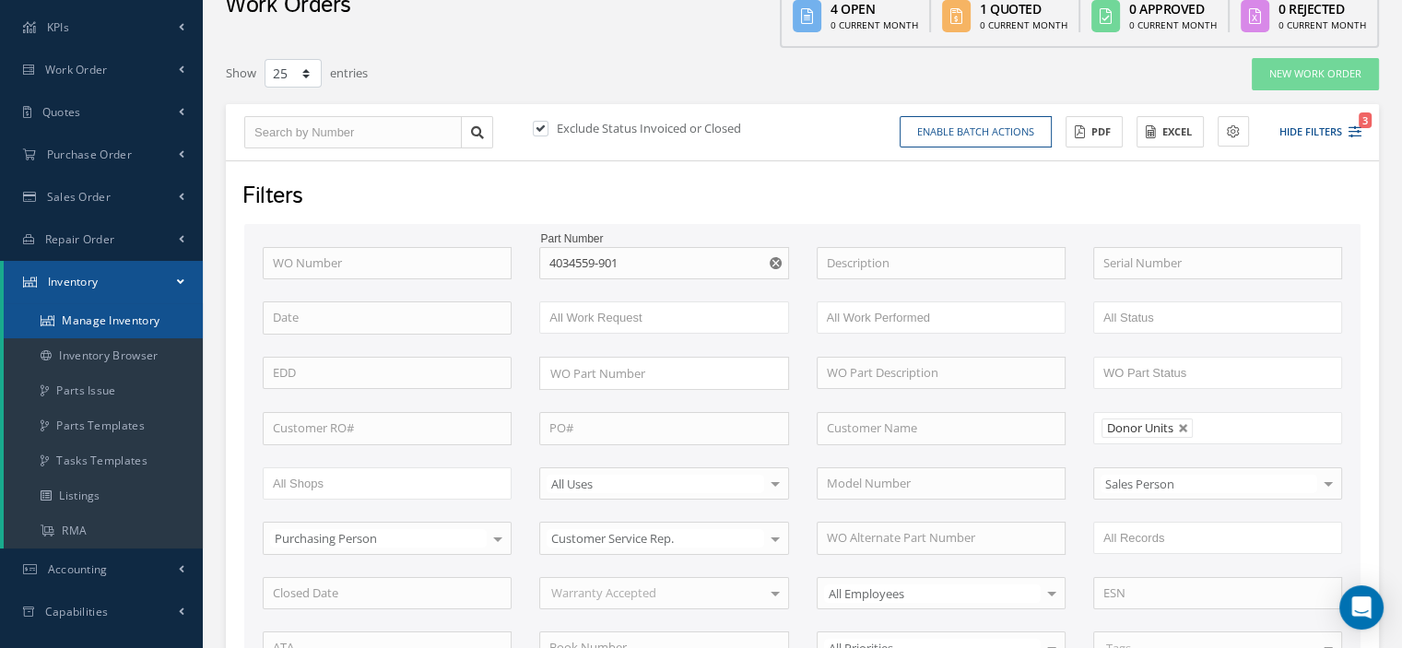
click at [148, 326] on link "Manage Inventory" at bounding box center [103, 320] width 199 height 35
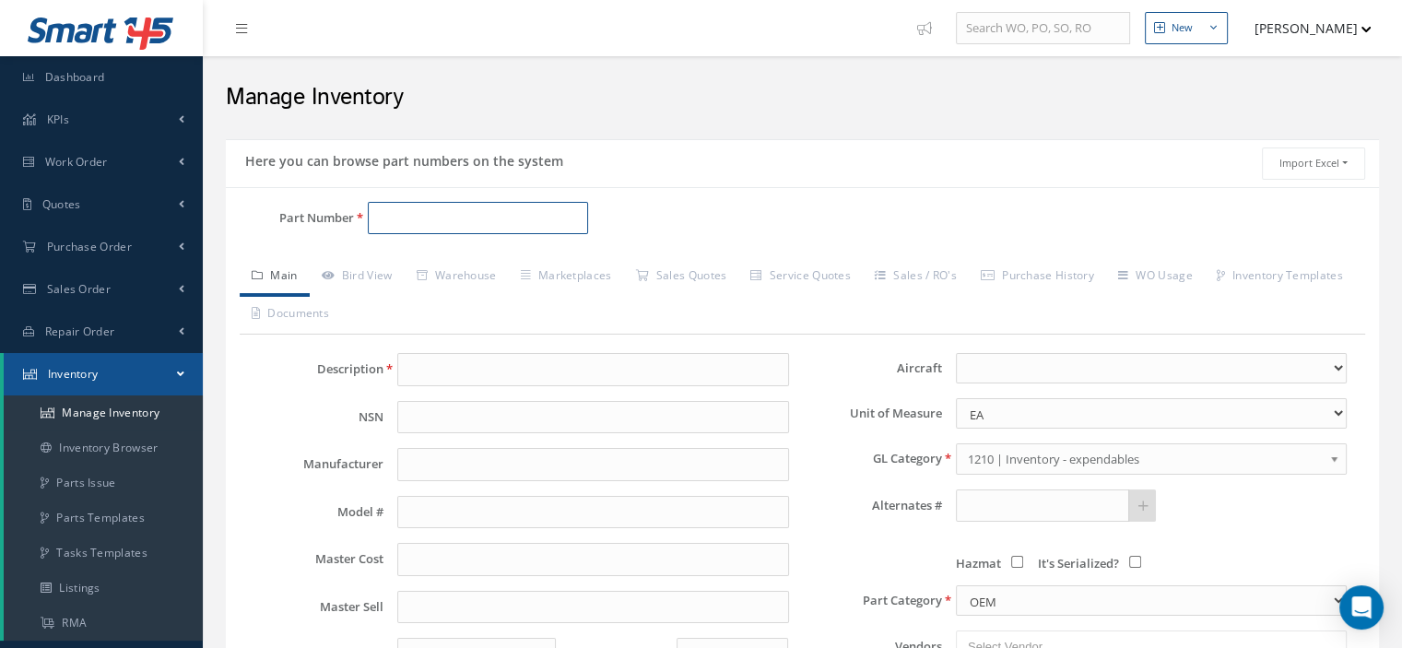
click at [452, 227] on input "Part Number" at bounding box center [478, 218] width 220 height 33
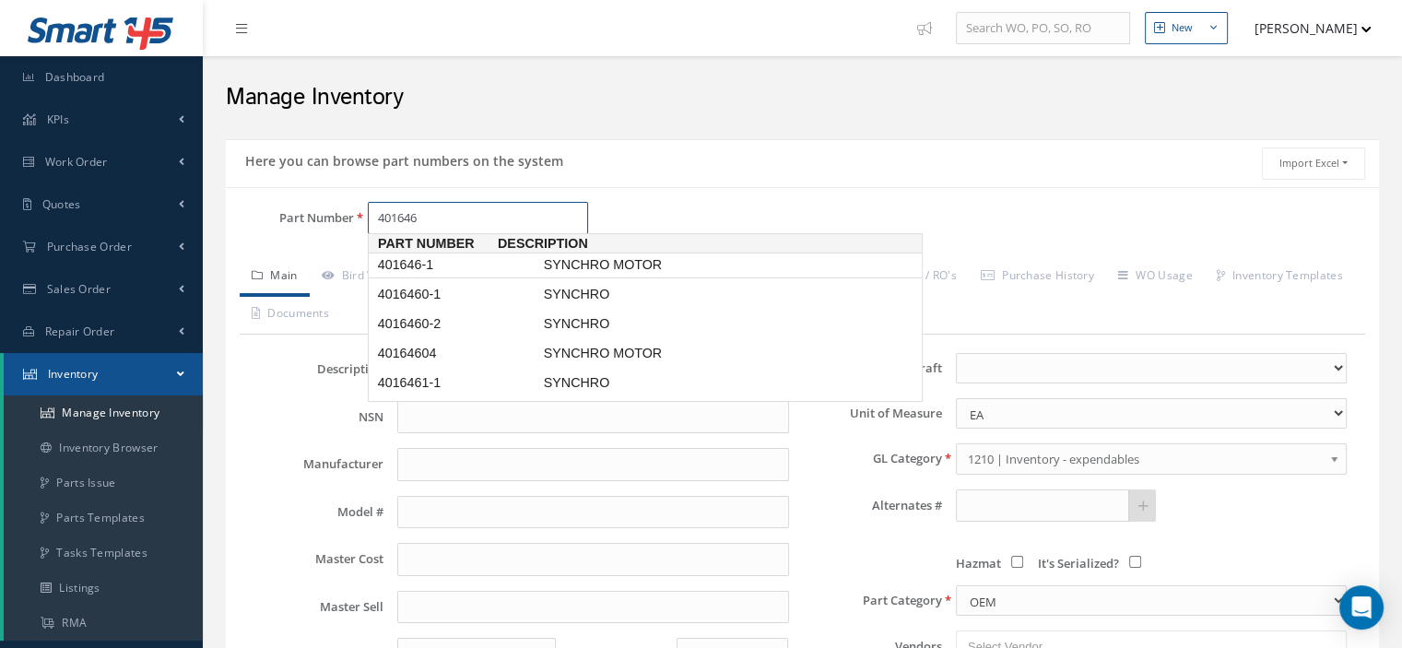
click at [437, 255] on span "401646-1" at bounding box center [457, 264] width 166 height 19
type input "401646-1"
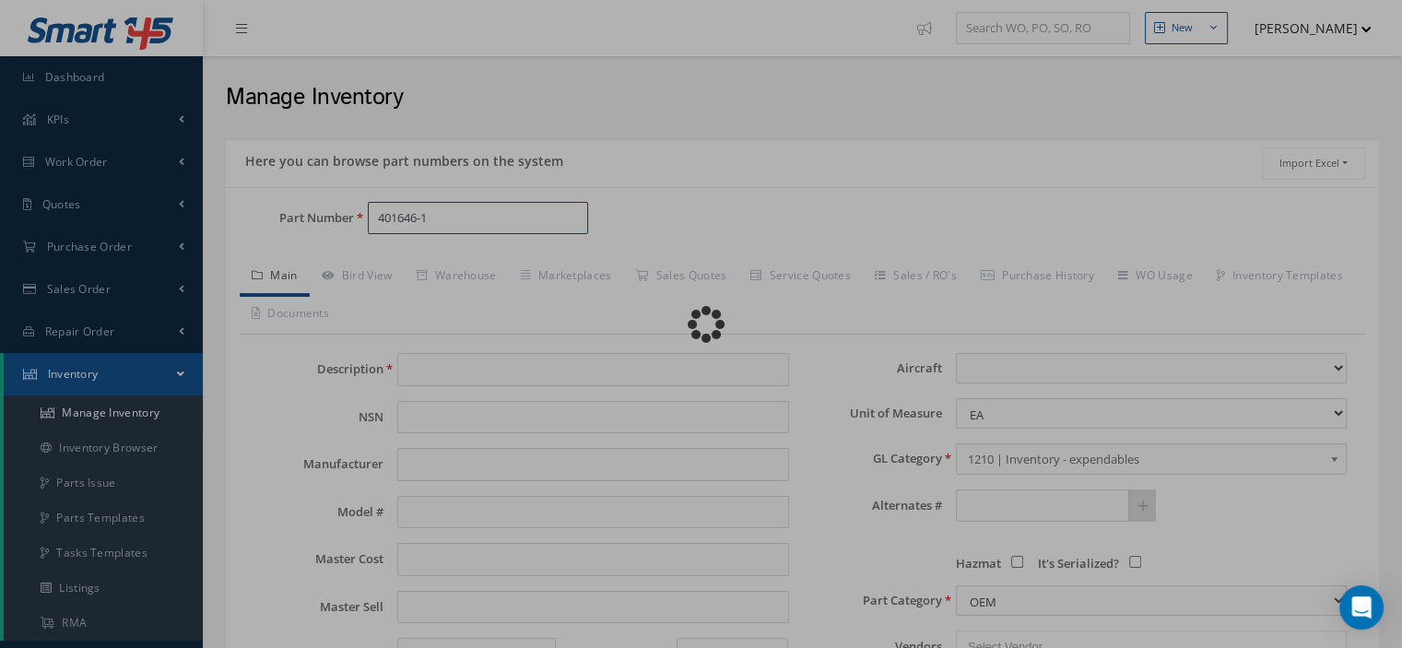
scroll to position [92, 0]
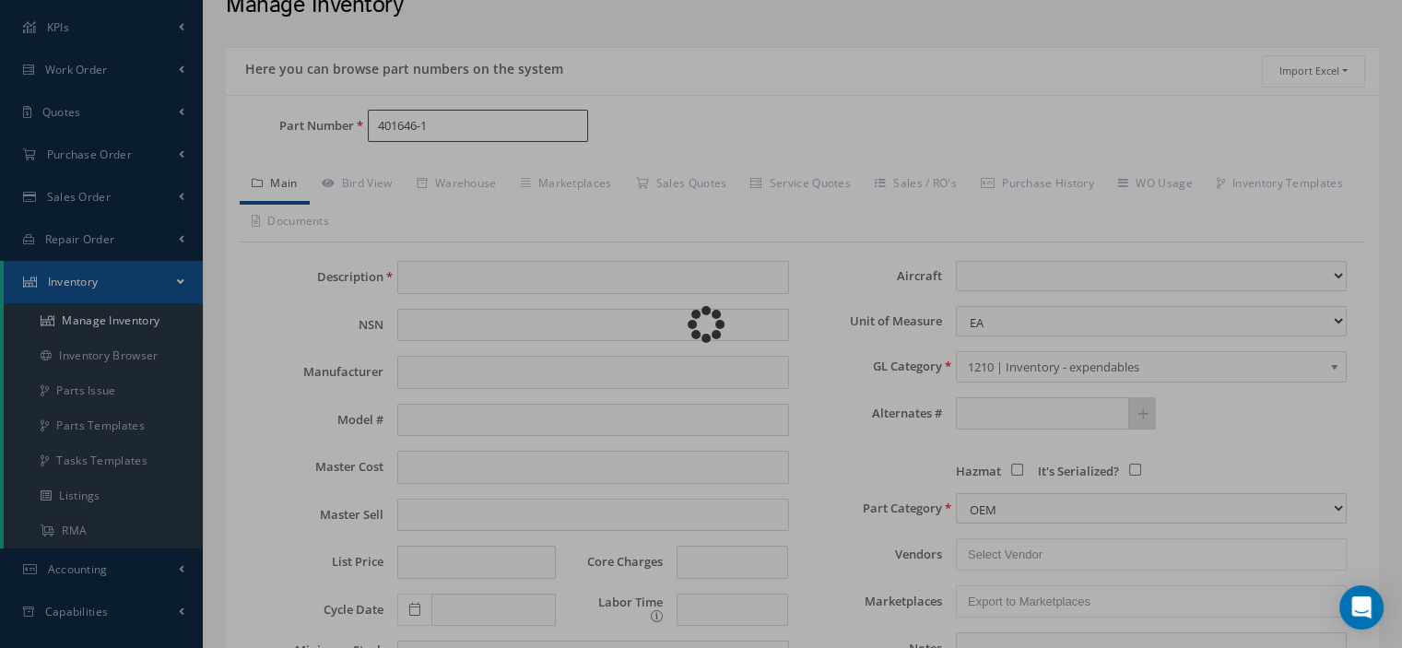
type input "SYNCHRO MOTOR"
type input "0.00"
select select
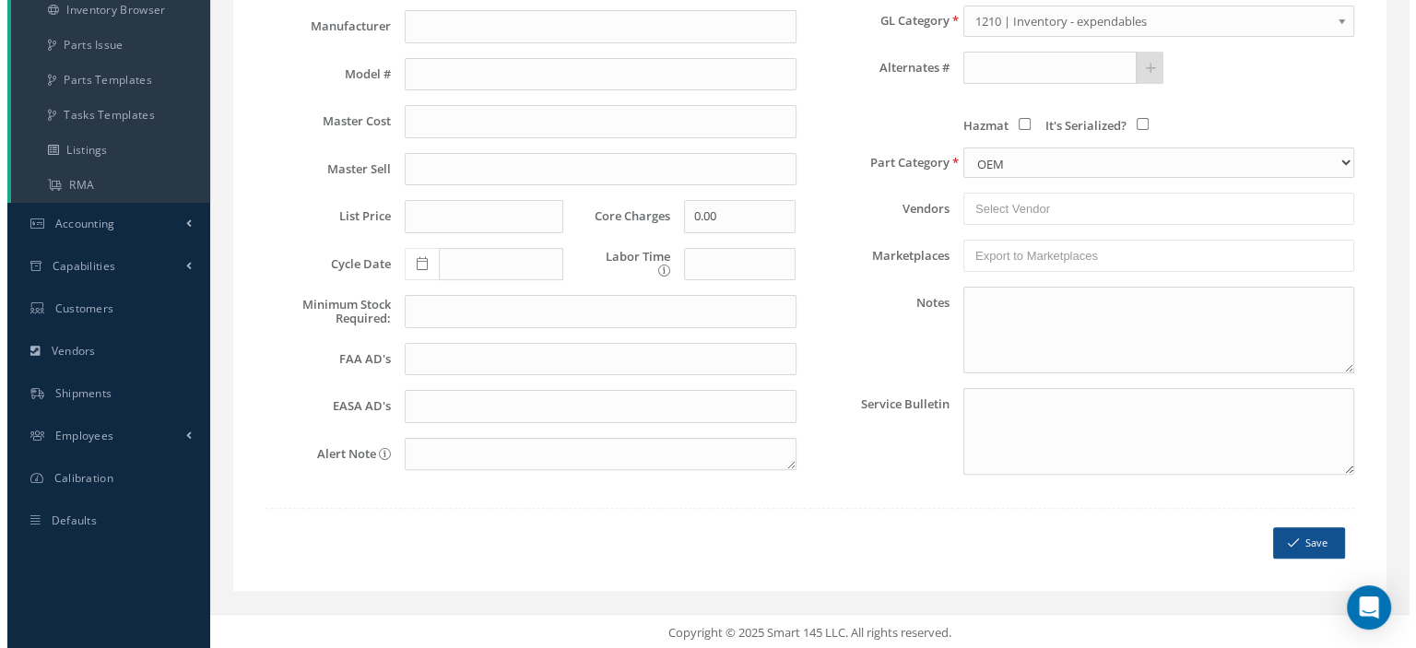
scroll to position [69, 0]
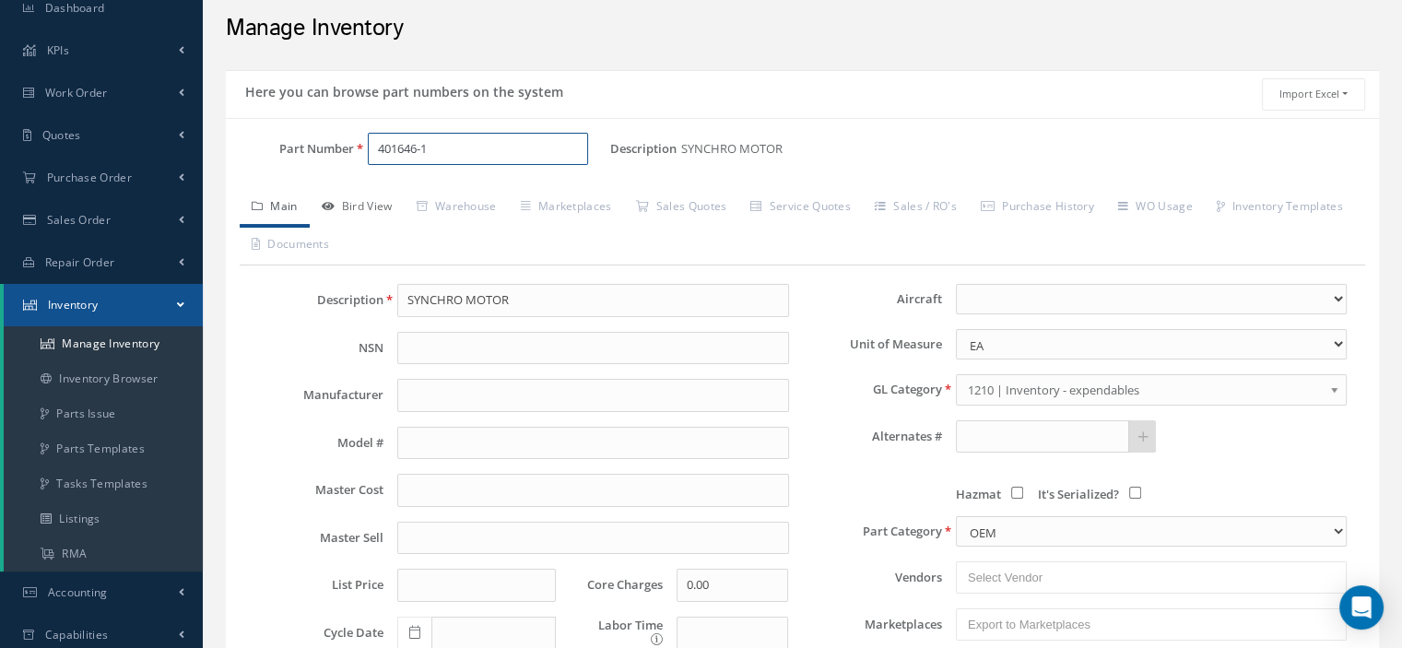
type input "401646-1"
click at [361, 212] on link "Bird View" at bounding box center [357, 208] width 95 height 39
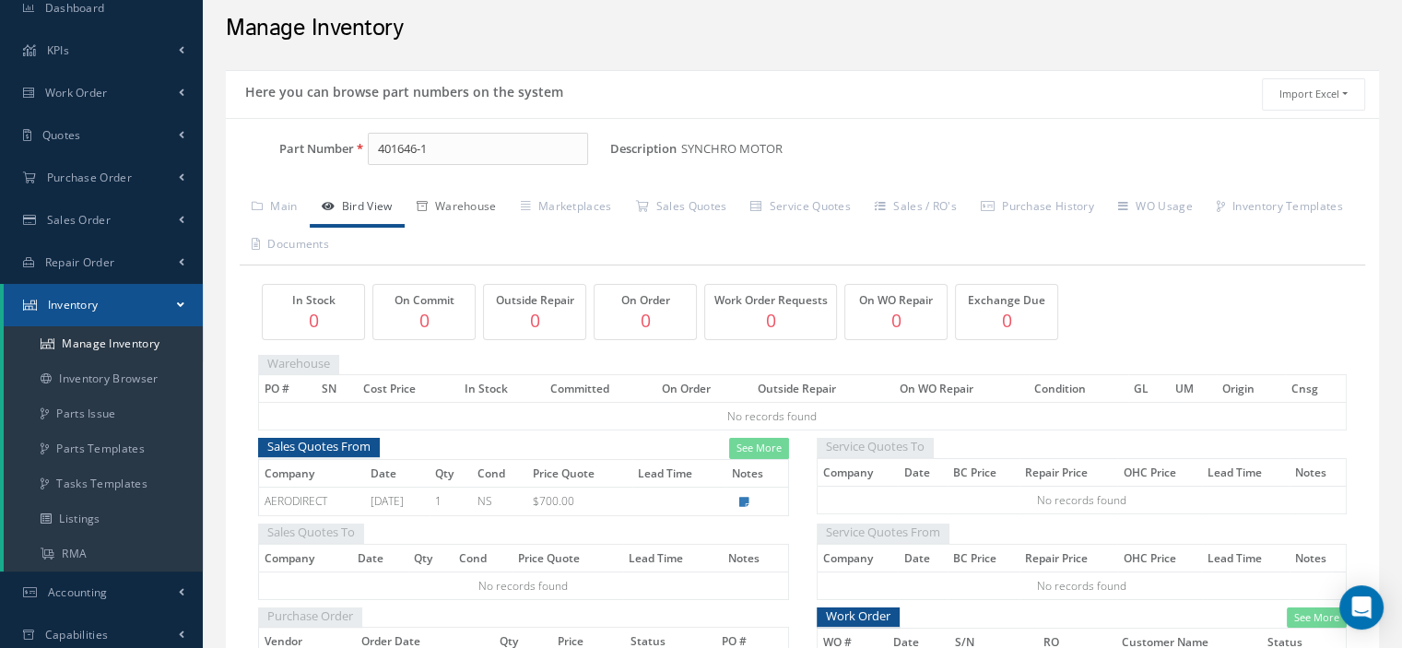
click at [486, 211] on link "Warehouse" at bounding box center [457, 208] width 104 height 39
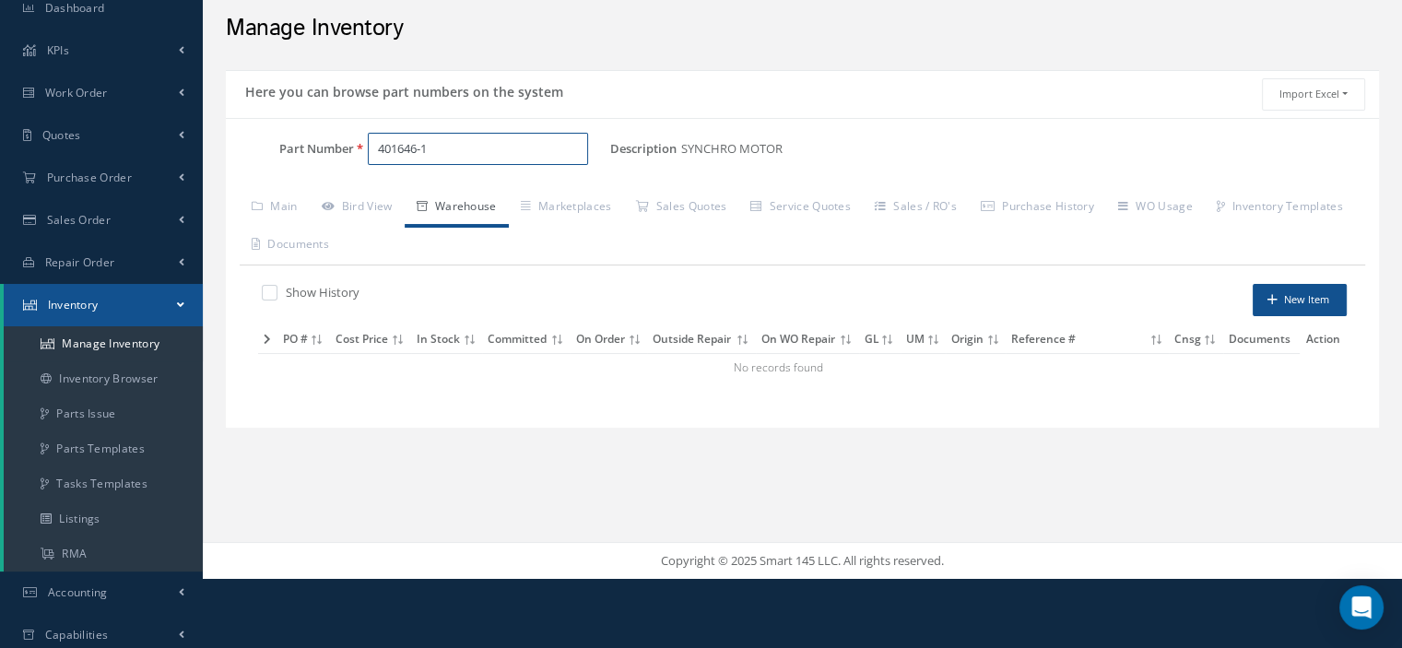
drag, startPoint x: 434, startPoint y: 150, endPoint x: 374, endPoint y: 151, distance: 59.9
click at [375, 151] on input "401646-1" at bounding box center [478, 149] width 220 height 33
paste input "H321BHM1"
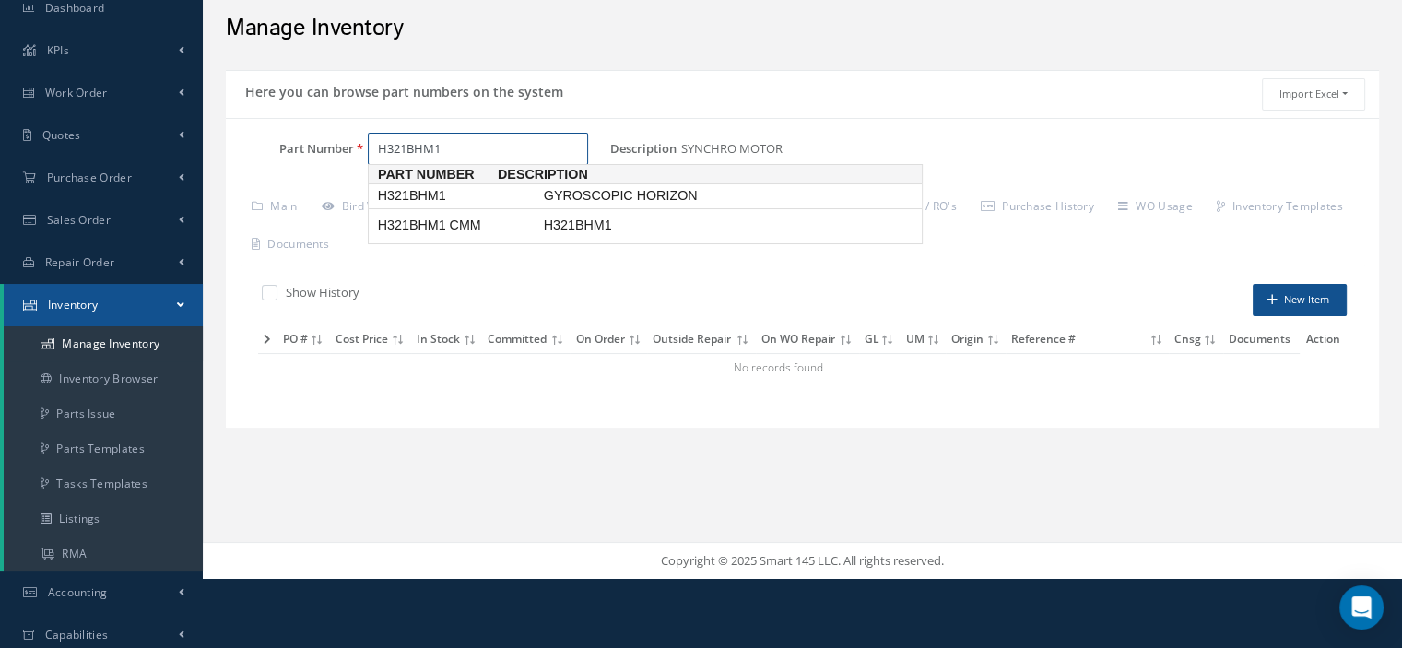
click at [420, 197] on span "H321BHM1" at bounding box center [457, 195] width 166 height 19
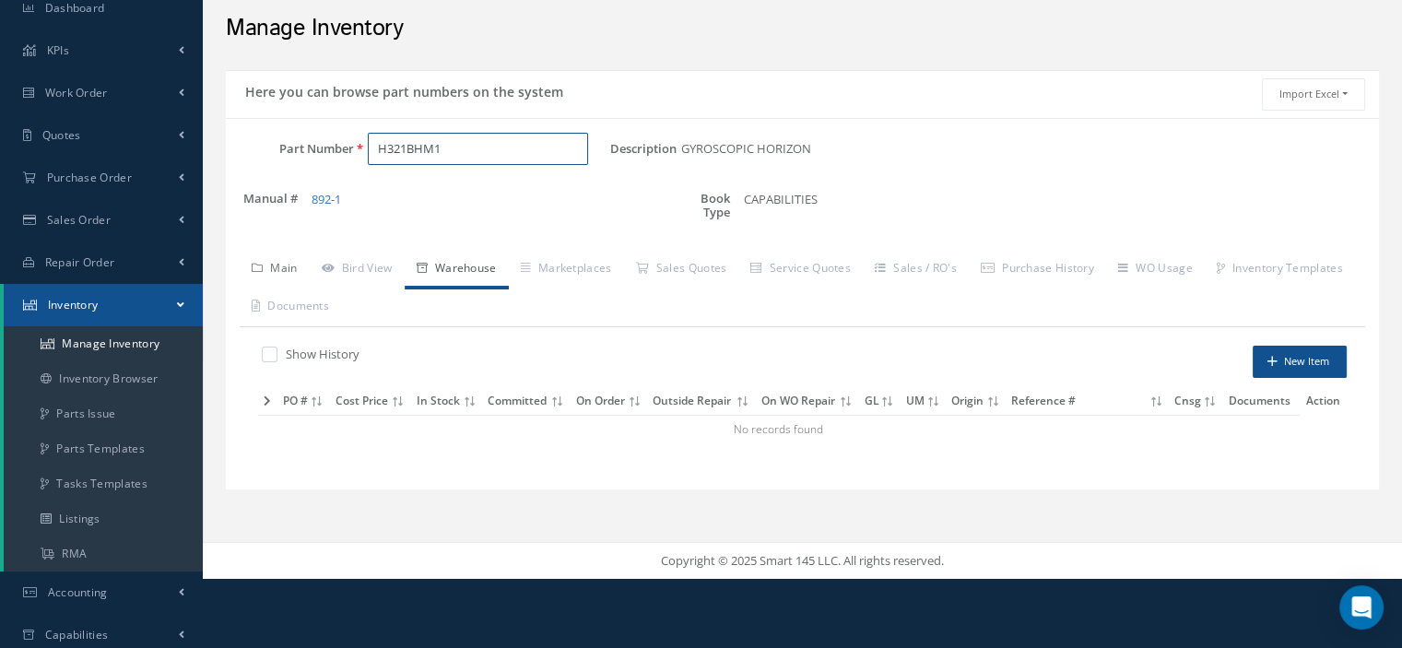
type input "H321BHM1"
click at [287, 257] on link "Main" at bounding box center [275, 270] width 70 height 39
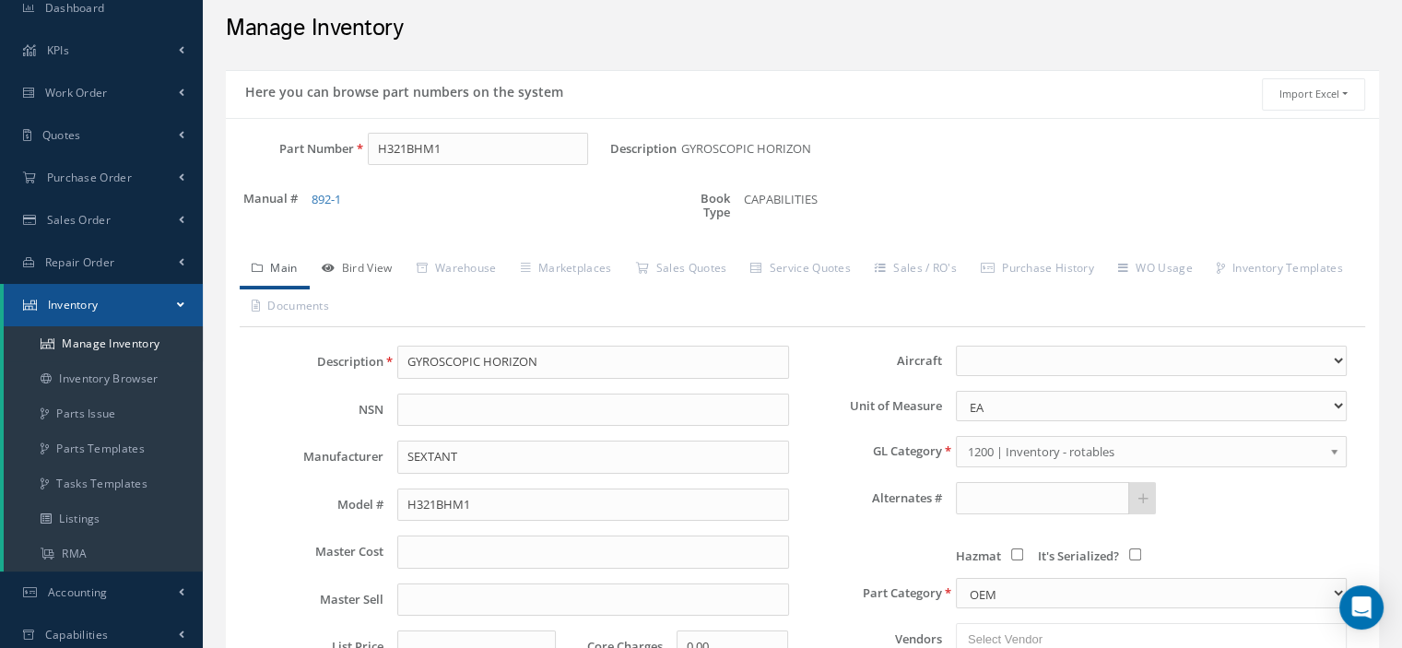
click at [366, 273] on link "Bird View" at bounding box center [357, 270] width 95 height 39
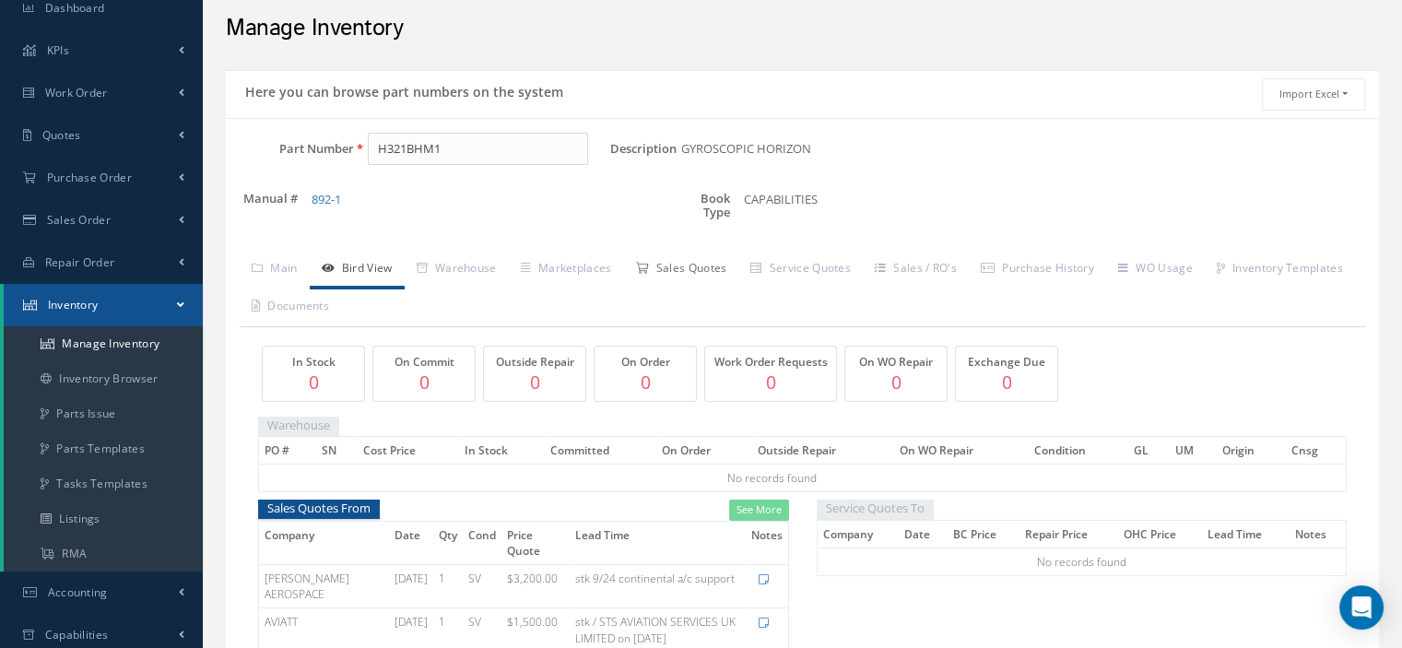
click at [708, 265] on link "Sales Quotes" at bounding box center [680, 270] width 115 height 39
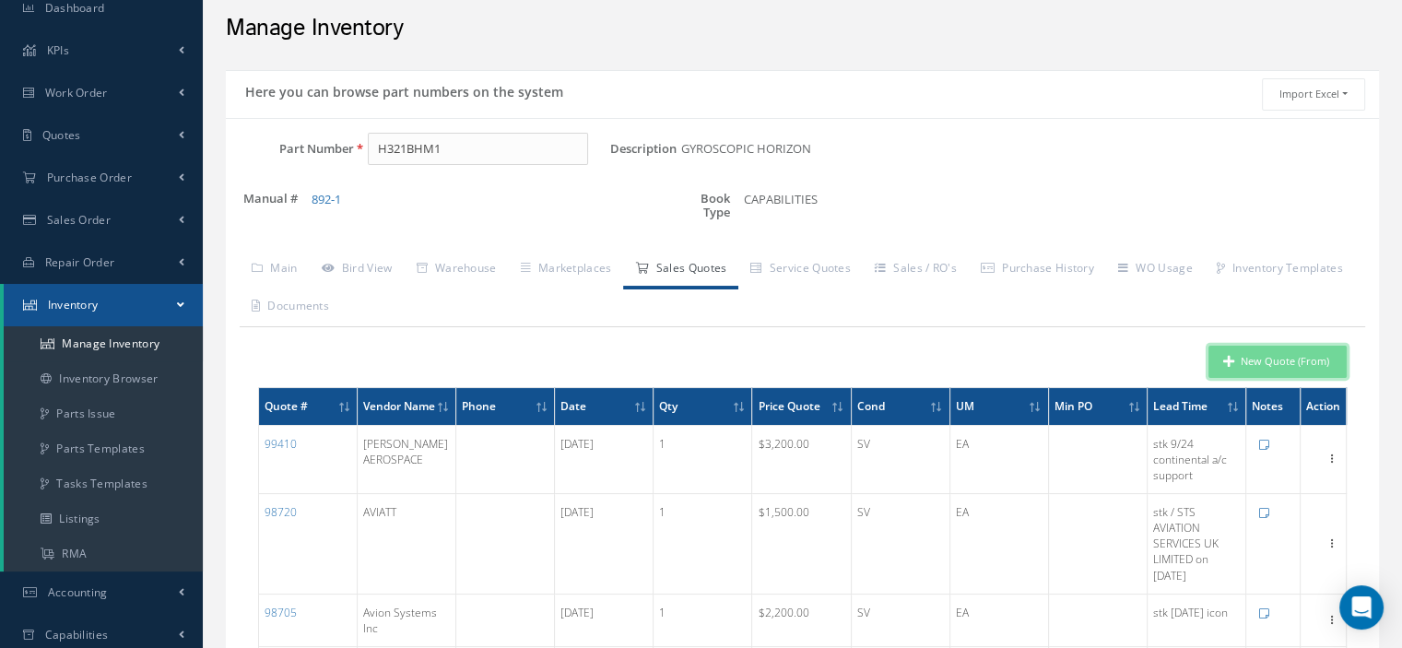
click at [1241, 353] on button "New Quote (From)" at bounding box center [1278, 362] width 138 height 32
type input "GYROSCOPIC HORIZON"
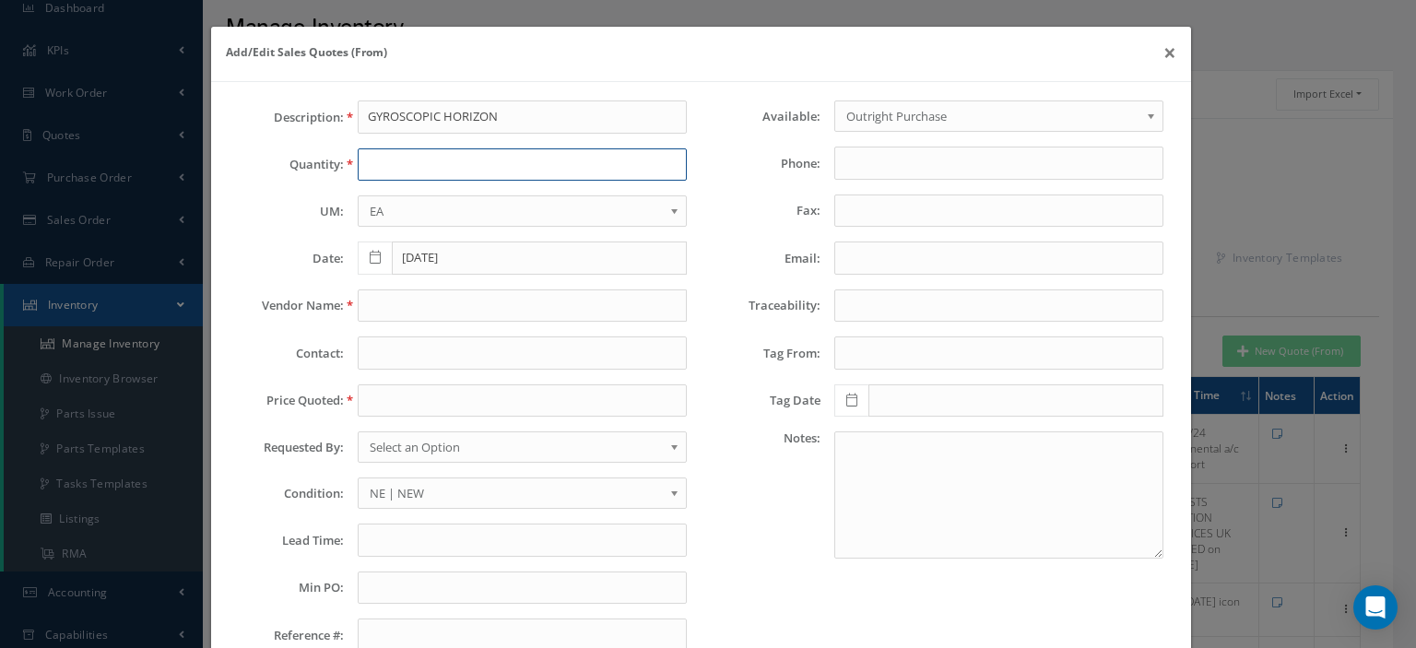
click at [545, 157] on input "text" at bounding box center [522, 164] width 329 height 33
type input "1"
click at [452, 298] on input "text" at bounding box center [522, 306] width 329 height 33
click at [396, 404] on input "text" at bounding box center [522, 400] width 329 height 33
paste input "5,000.00"
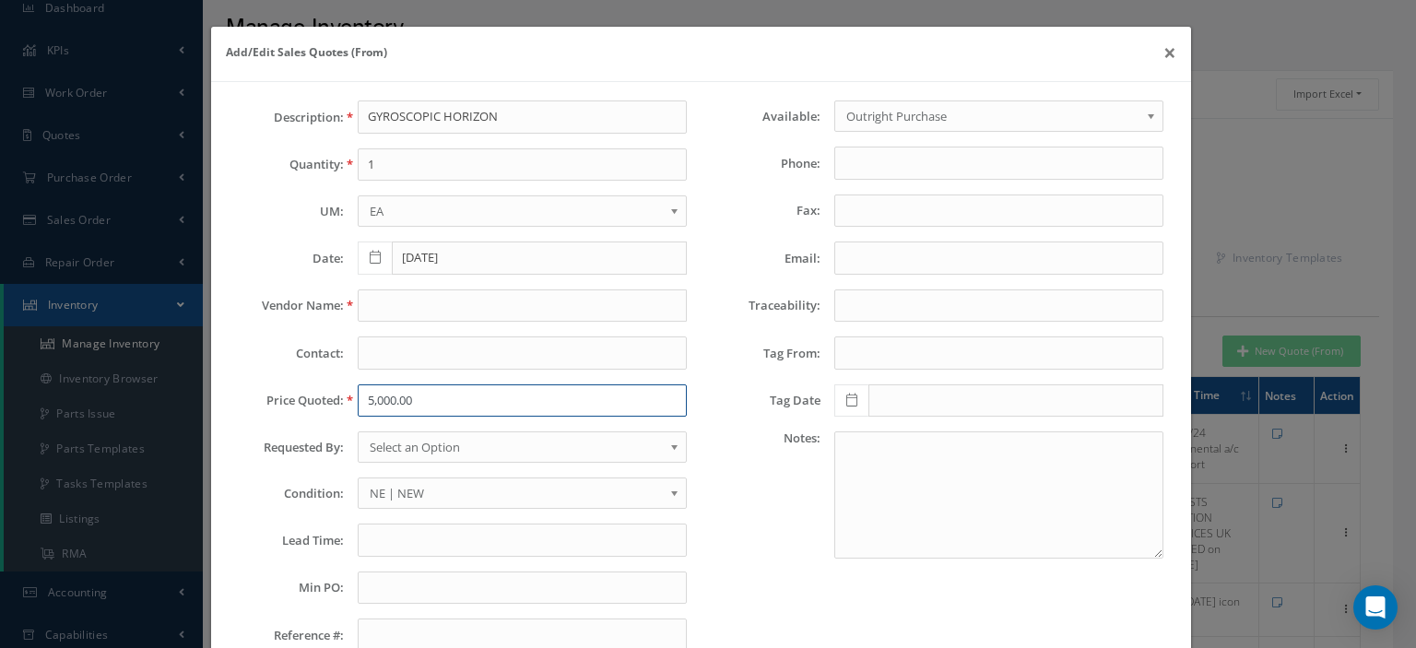
click at [373, 397] on input "5,000.00" at bounding box center [522, 400] width 329 height 33
type input "5000.00"
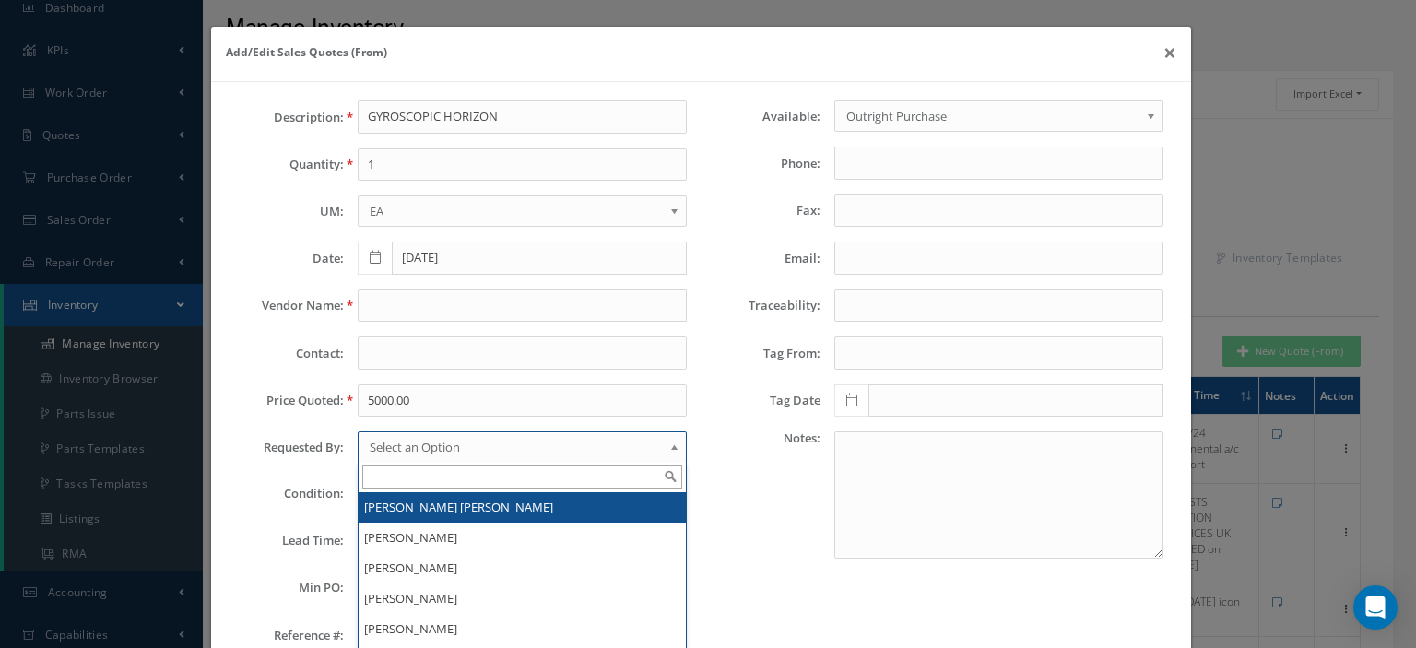
click at [391, 436] on span "Select an Option" at bounding box center [516, 447] width 293 height 22
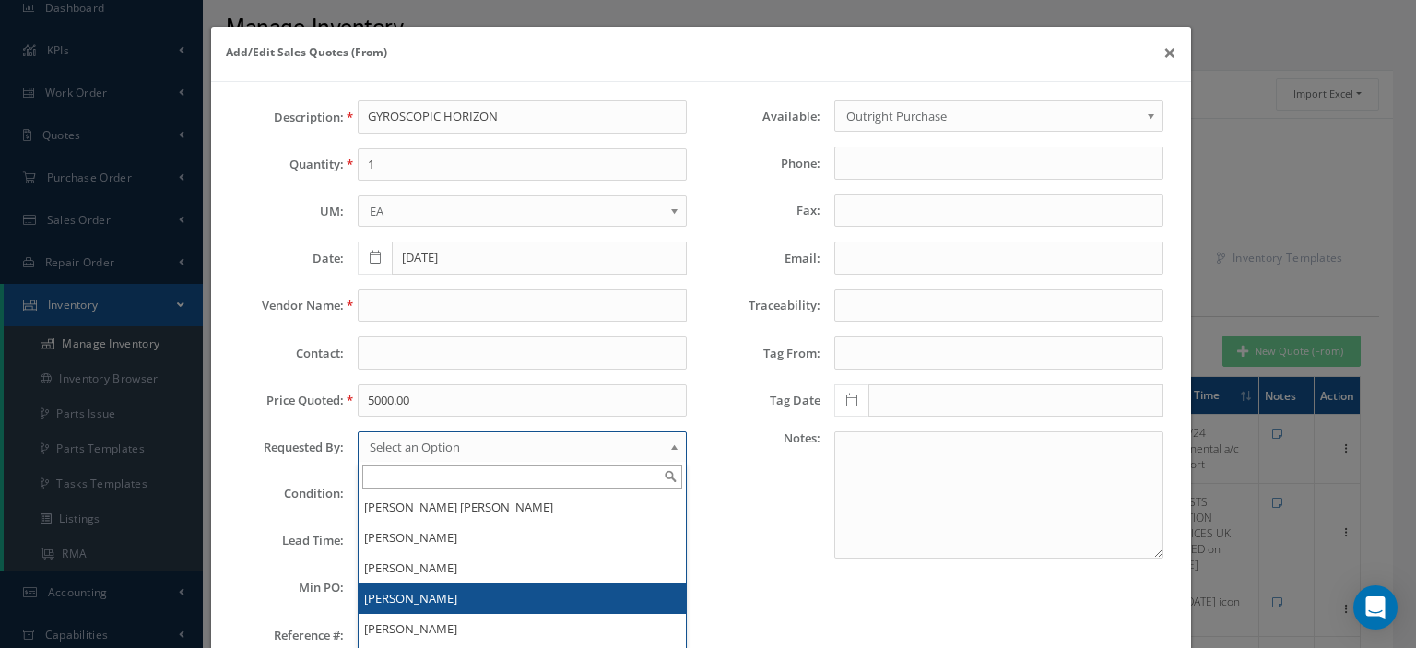
click at [426, 594] on li "[PERSON_NAME]" at bounding box center [522, 599] width 327 height 30
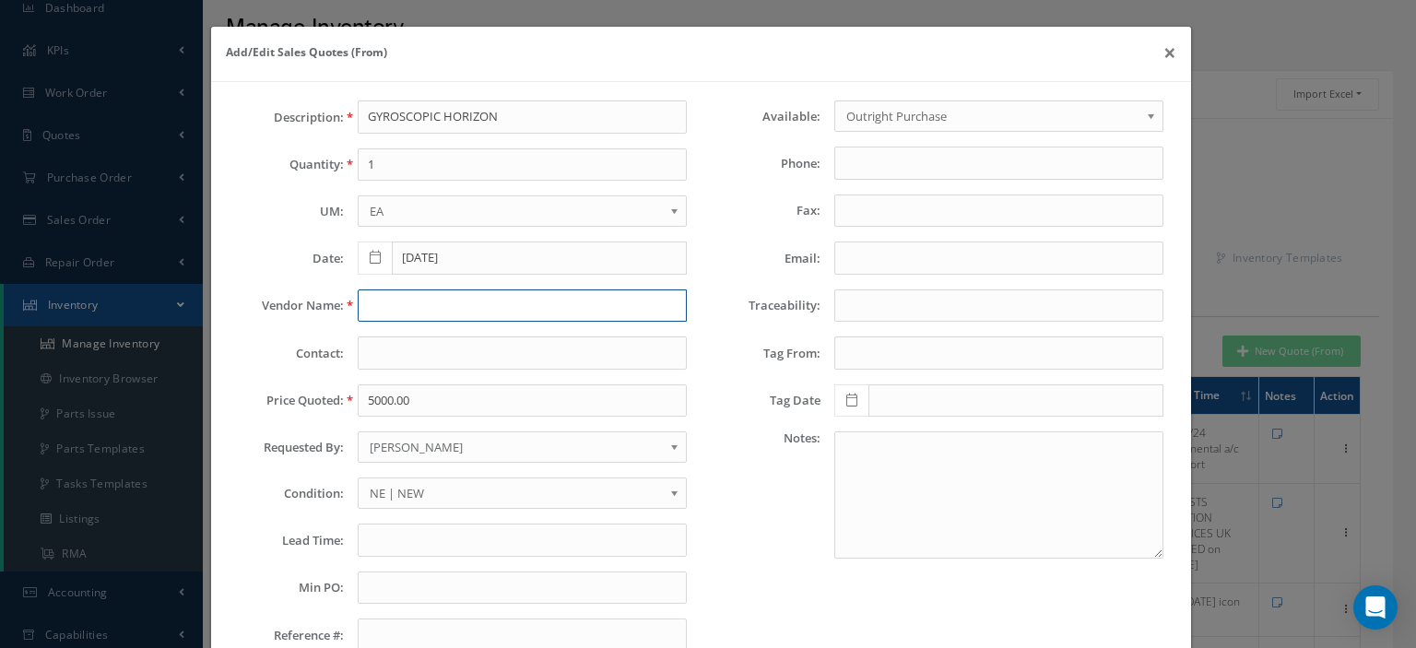
click at [365, 301] on input "text" at bounding box center [522, 306] width 329 height 33
paste input "Planestocks LLC"
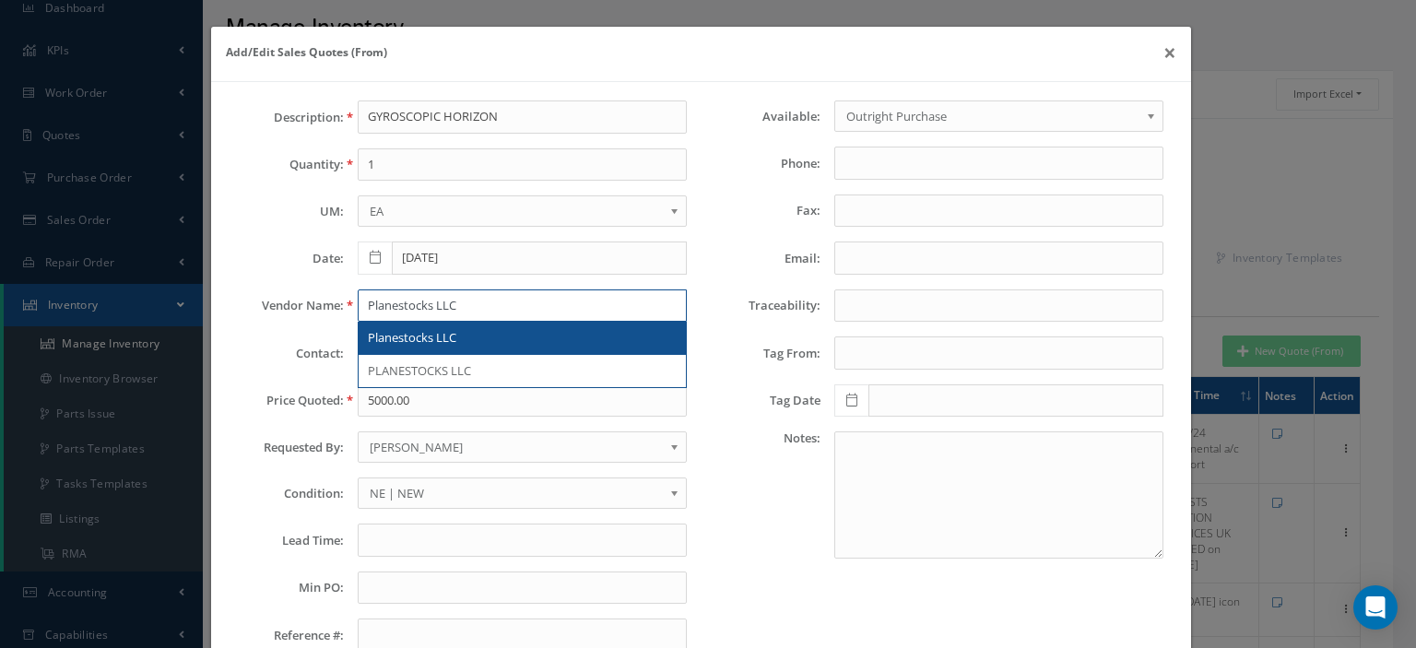
type input "Planestocks LLC"
click at [432, 338] on span "Planestocks LLC" at bounding box center [412, 337] width 89 height 17
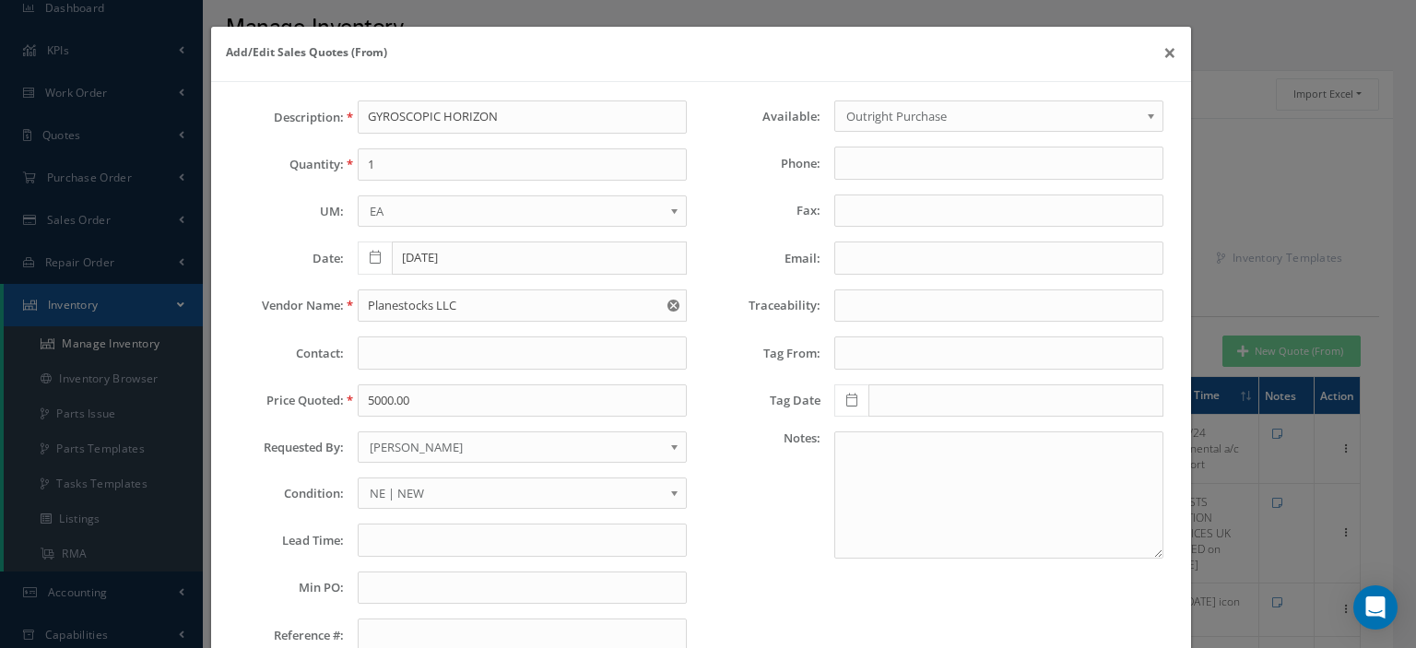
click at [428, 486] on span "NE | NEW" at bounding box center [516, 493] width 293 height 22
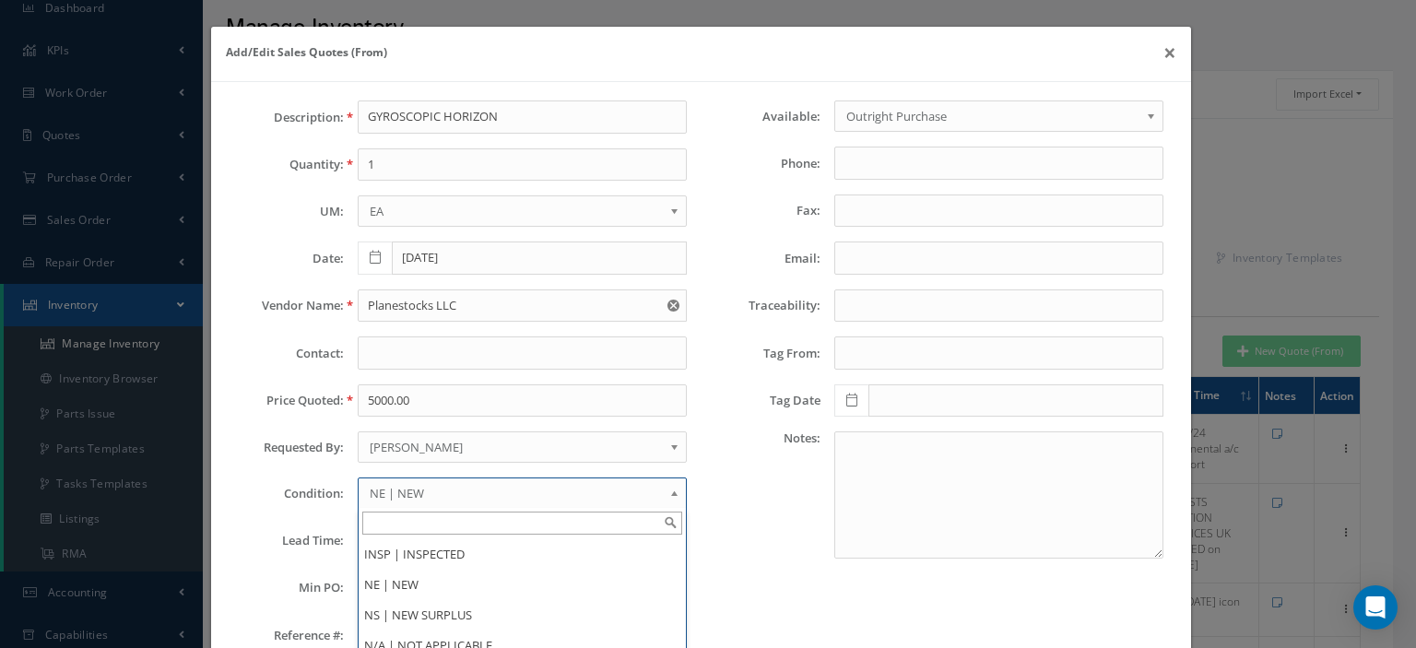
scroll to position [129, 0]
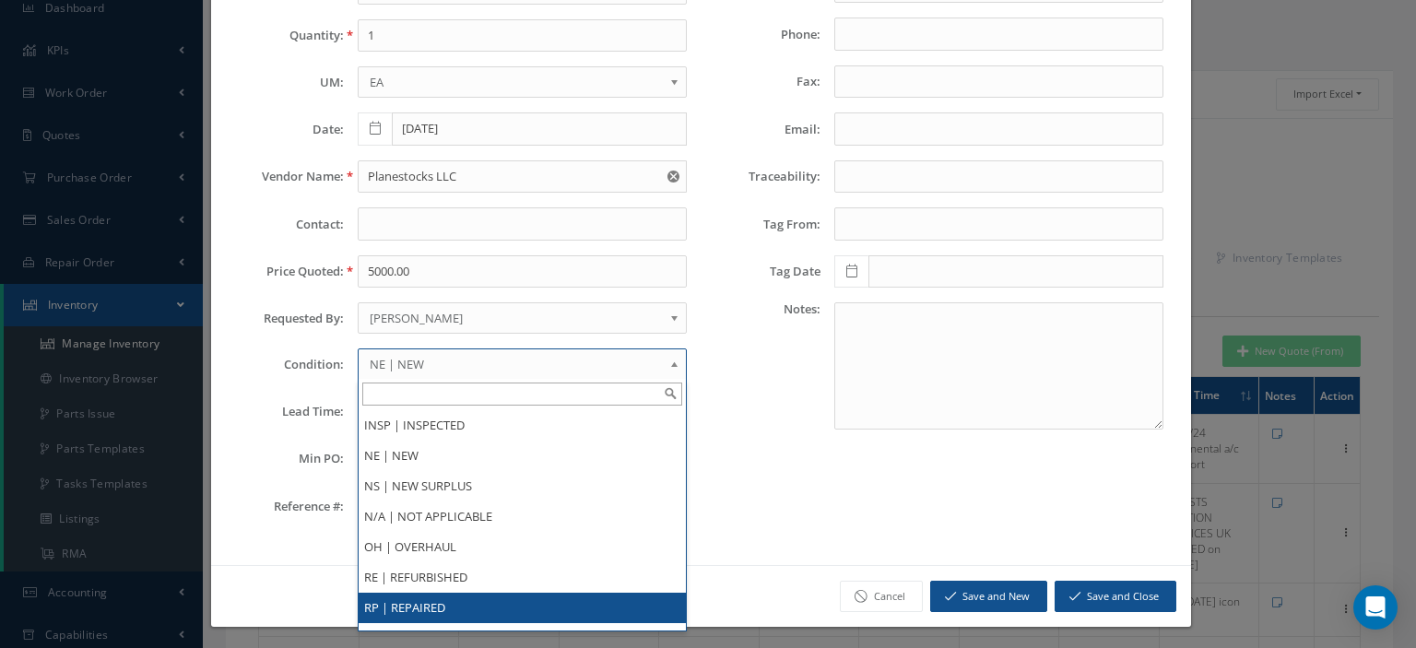
click at [454, 600] on li "RP | REPAIRED" at bounding box center [522, 608] width 327 height 30
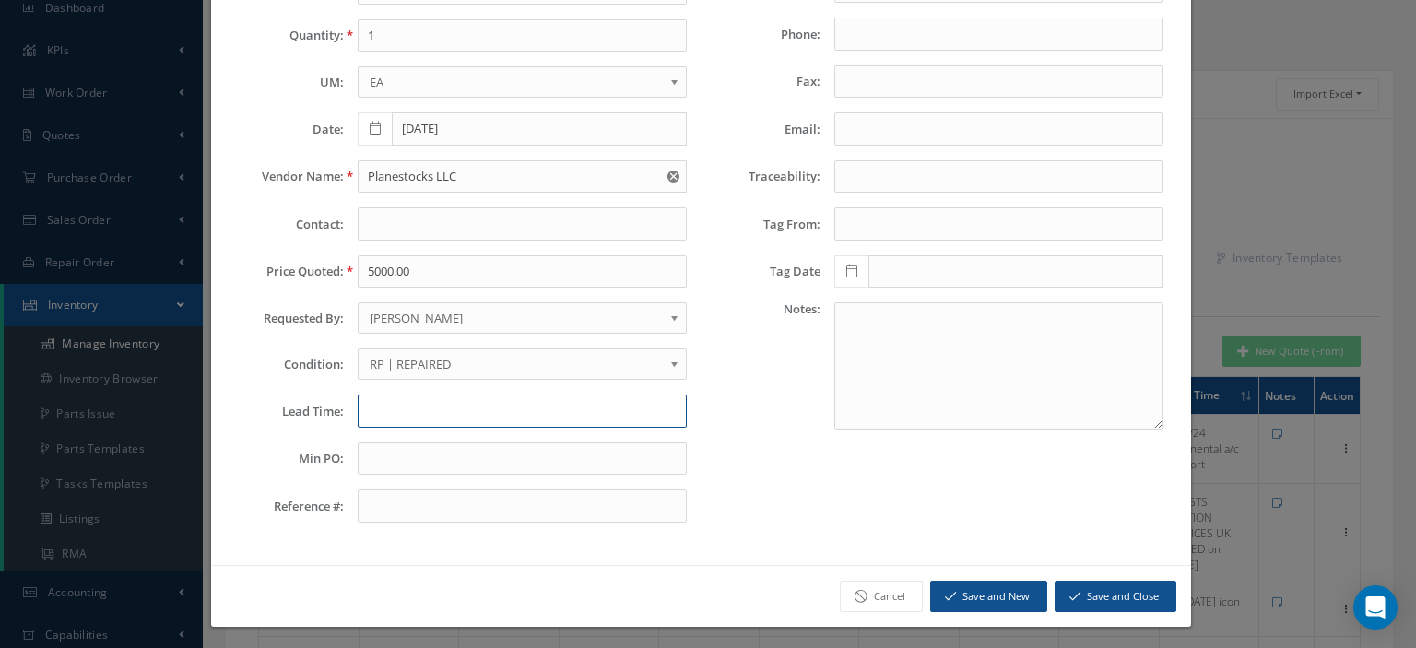
click at [401, 398] on input "text" at bounding box center [522, 411] width 329 height 33
click at [402, 397] on input "text" at bounding box center [522, 411] width 329 height 33
paste input "IN STOCK AND CAN SHIP [DATE]!"
click at [390, 412] on input "IN STOCK AND CAN SHIP [DATE]!" at bounding box center [522, 411] width 329 height 33
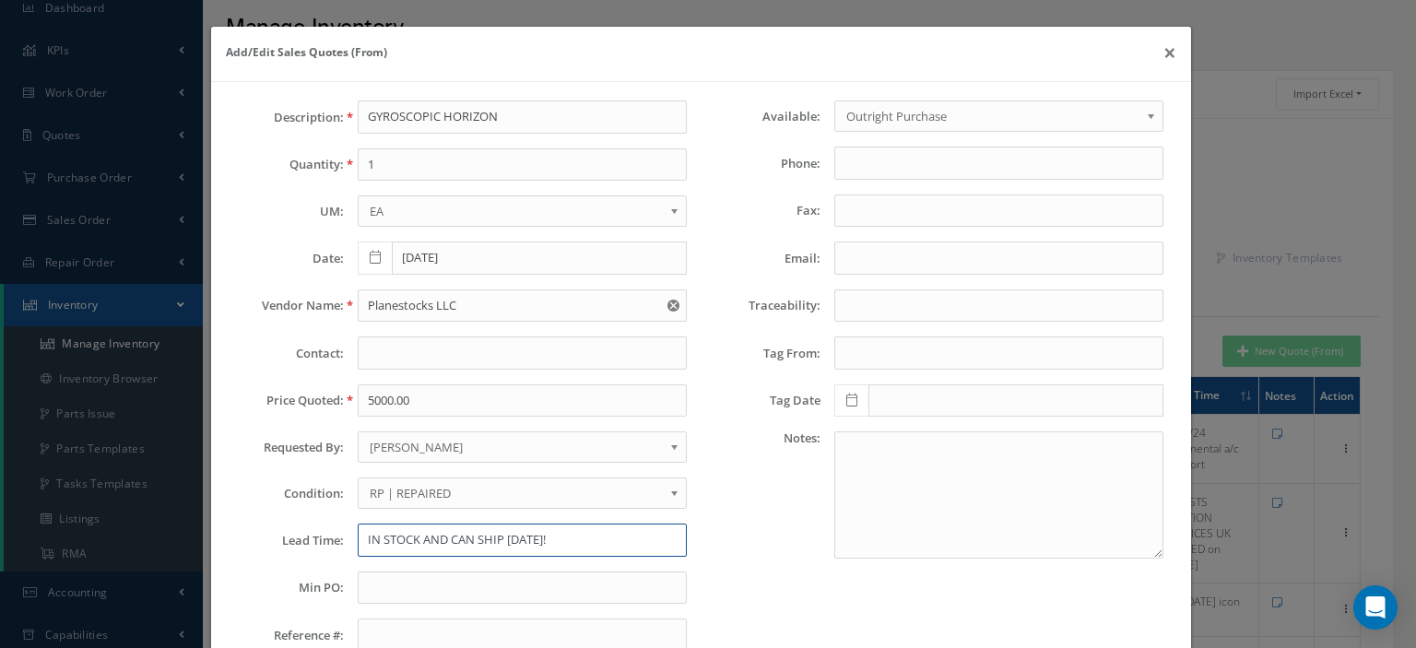
type input "IN STOCK AND CAN SHIP [DATE]!"
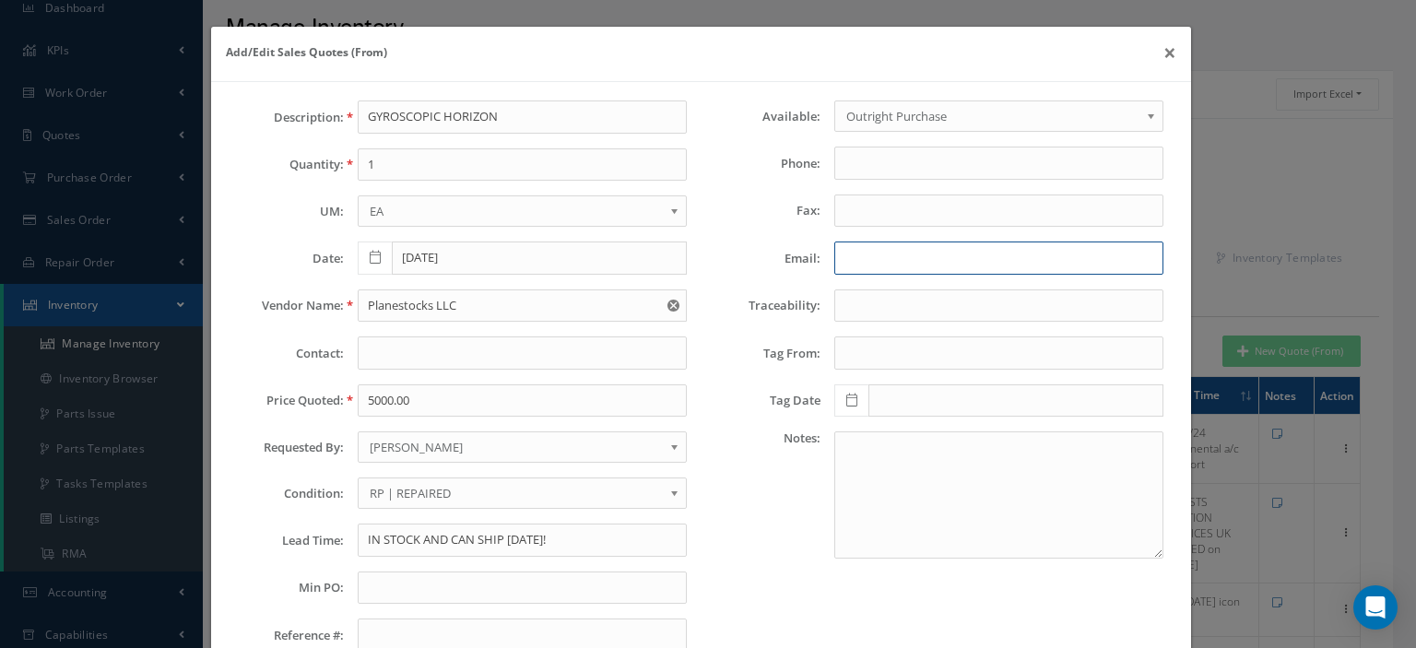
click at [900, 252] on input "Email:" at bounding box center [998, 258] width 329 height 33
paste input "[PERSON_NAME][EMAIL_ADDRESS][DOMAIN_NAME]"
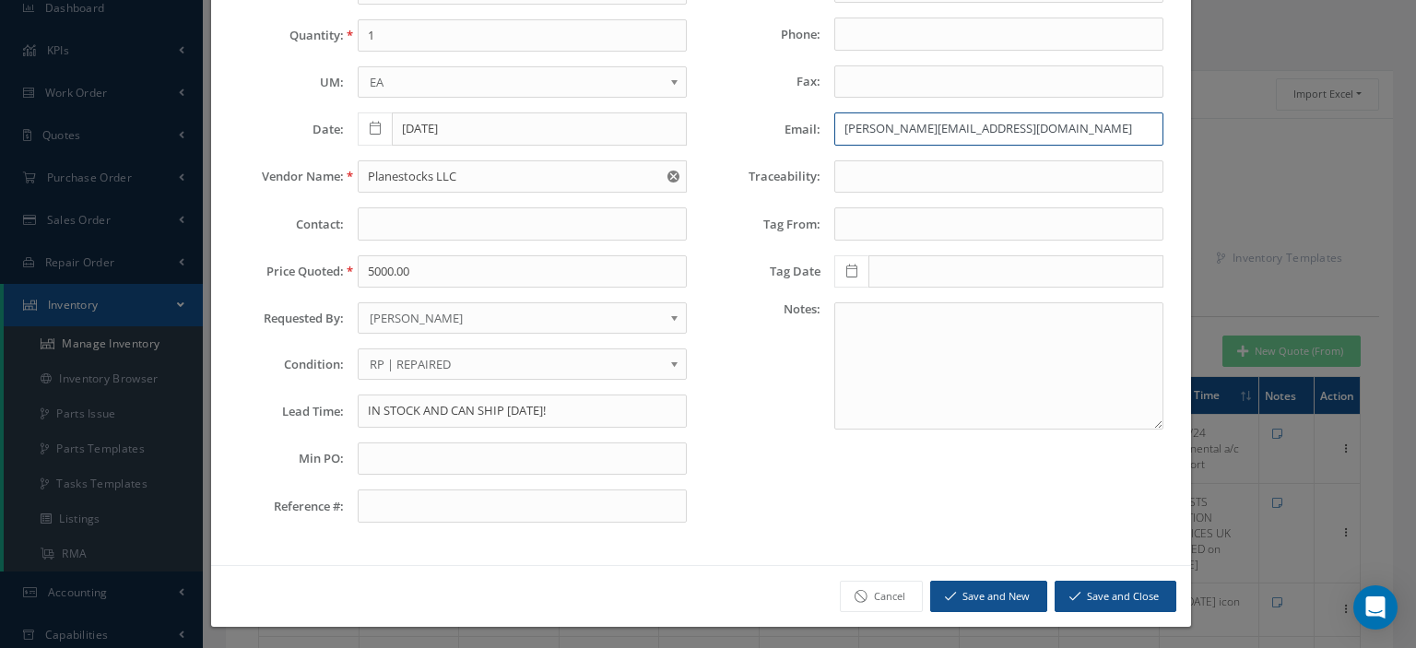
type input "[PERSON_NAME][EMAIL_ADDRESS][DOMAIN_NAME]"
click at [1131, 598] on button "Save and Close" at bounding box center [1116, 597] width 122 height 32
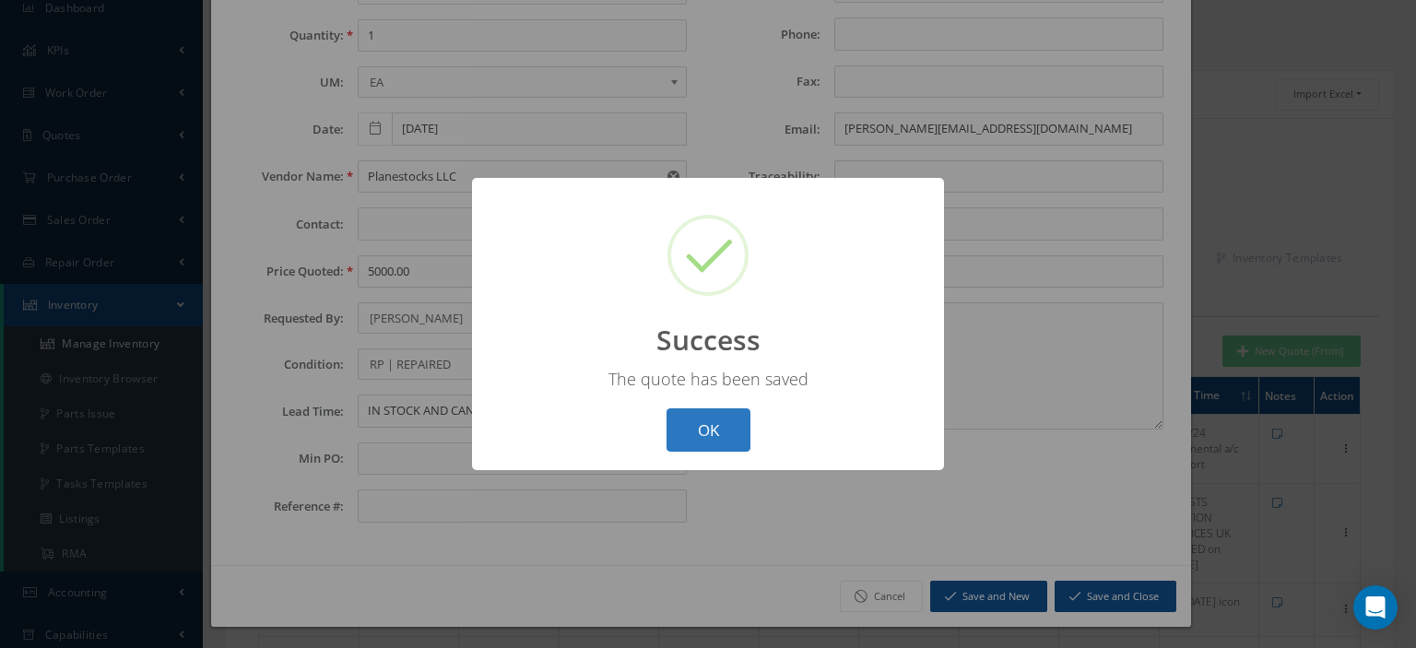
click at [698, 443] on button "OK" at bounding box center [709, 429] width 84 height 43
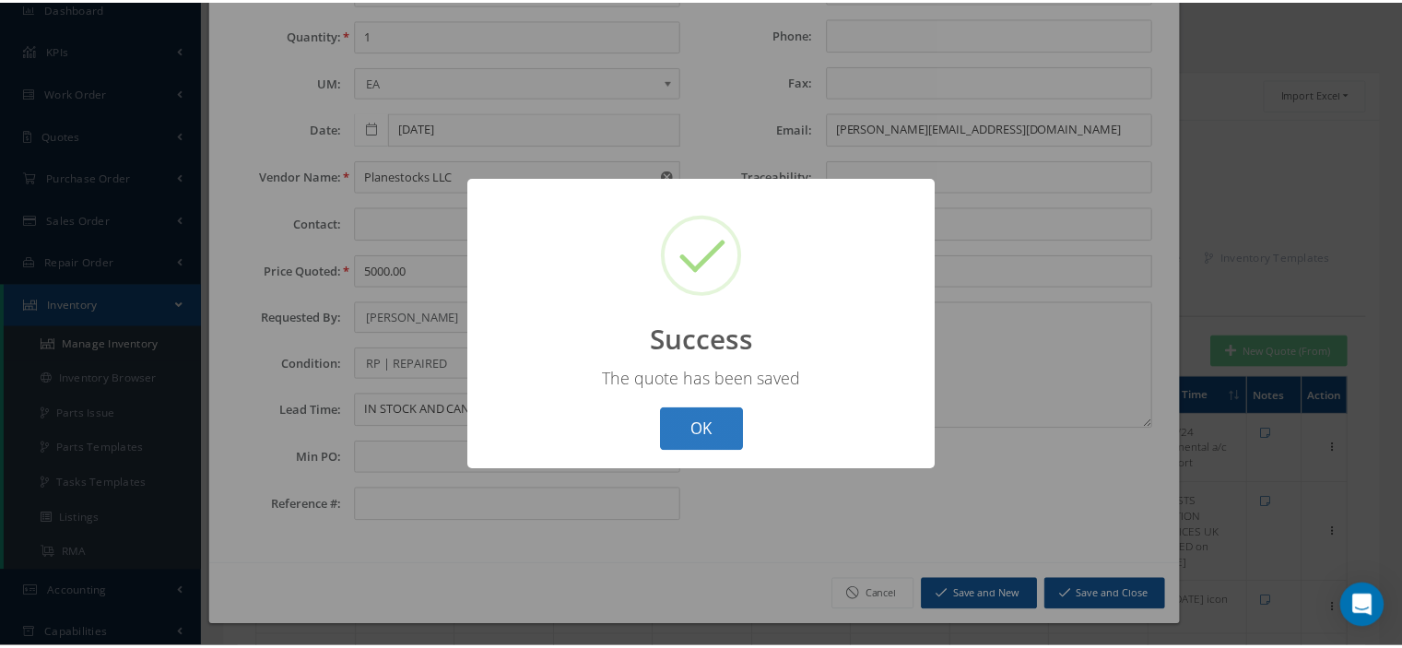
scroll to position [0, 0]
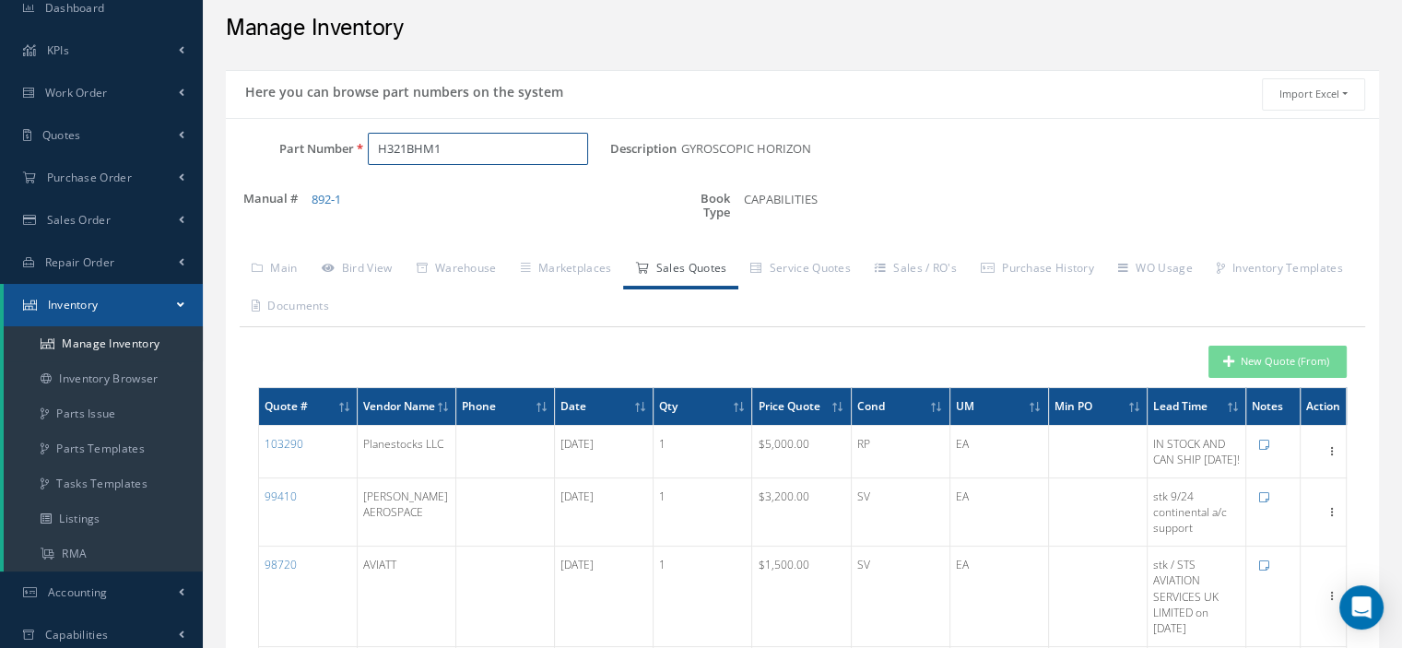
drag, startPoint x: 459, startPoint y: 149, endPoint x: 345, endPoint y: 150, distance: 114.3
click at [345, 150] on div "Part Number H321BHM1" at bounding box center [418, 149] width 384 height 33
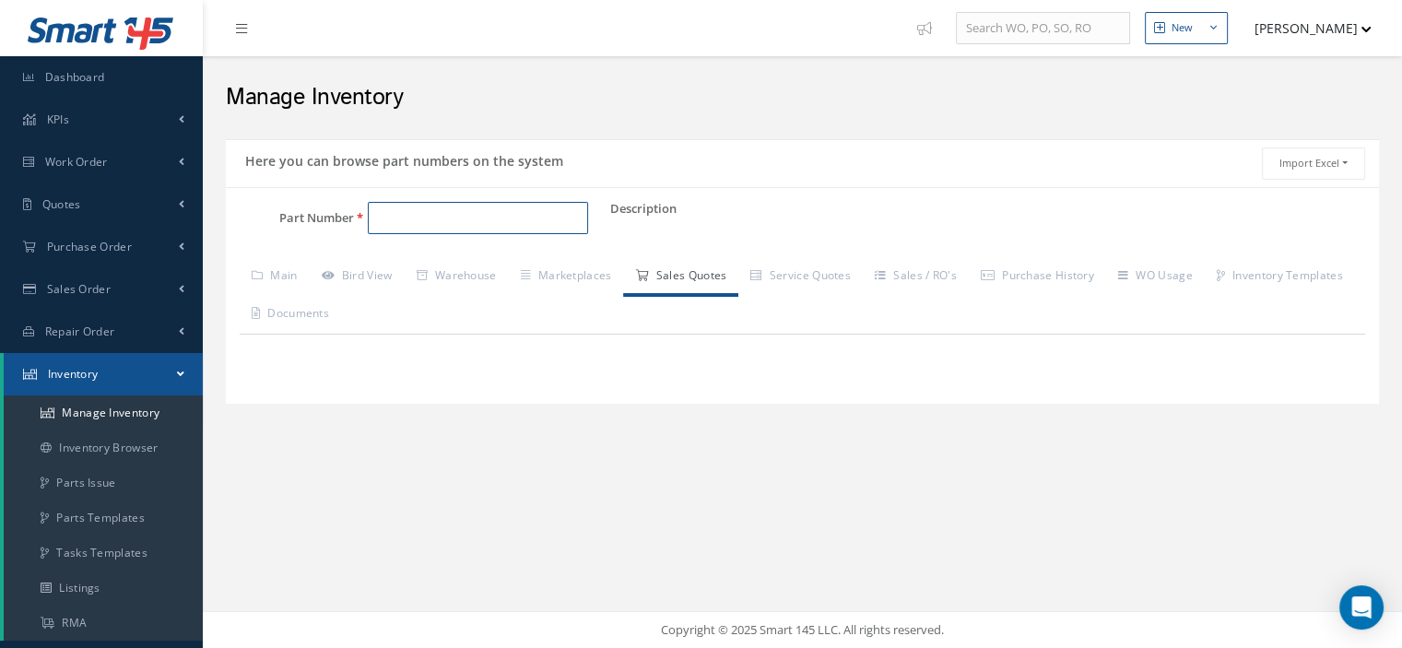
click at [432, 224] on input "Part Number" at bounding box center [478, 218] width 220 height 33
paste input "H321BHM1"
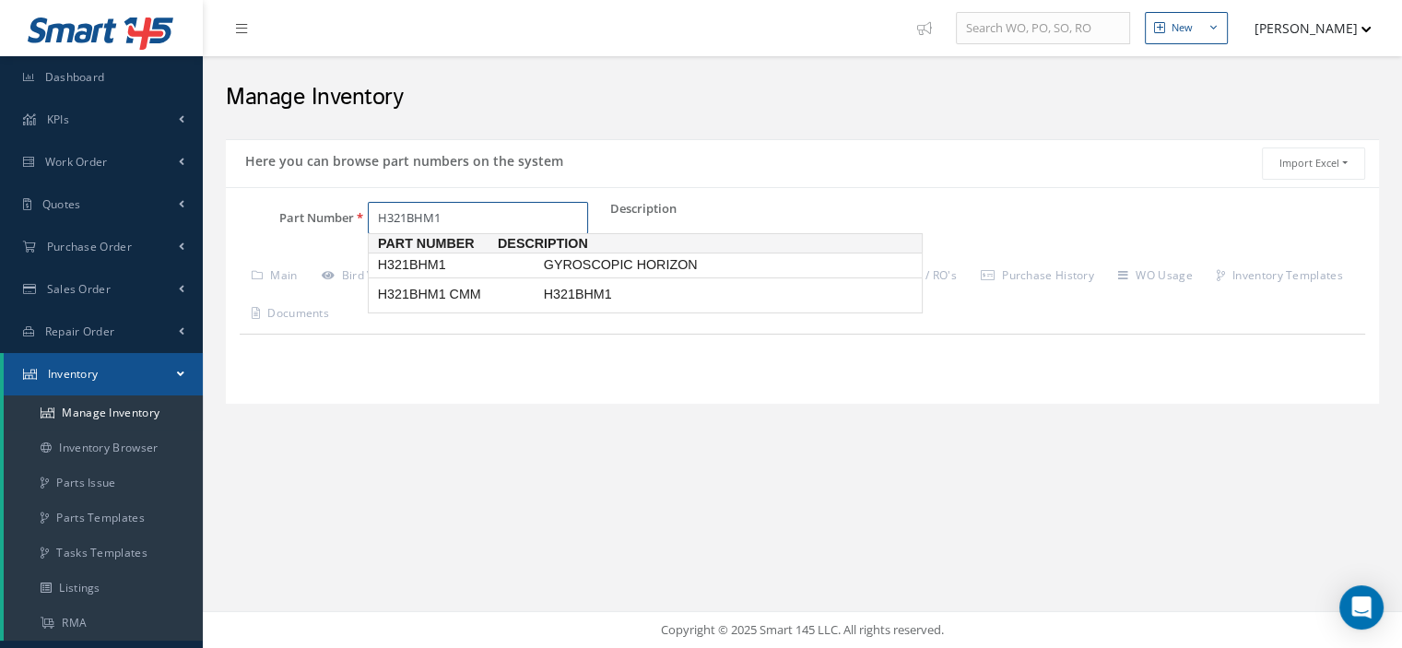
click at [444, 268] on span "H321BHM1" at bounding box center [457, 264] width 166 height 19
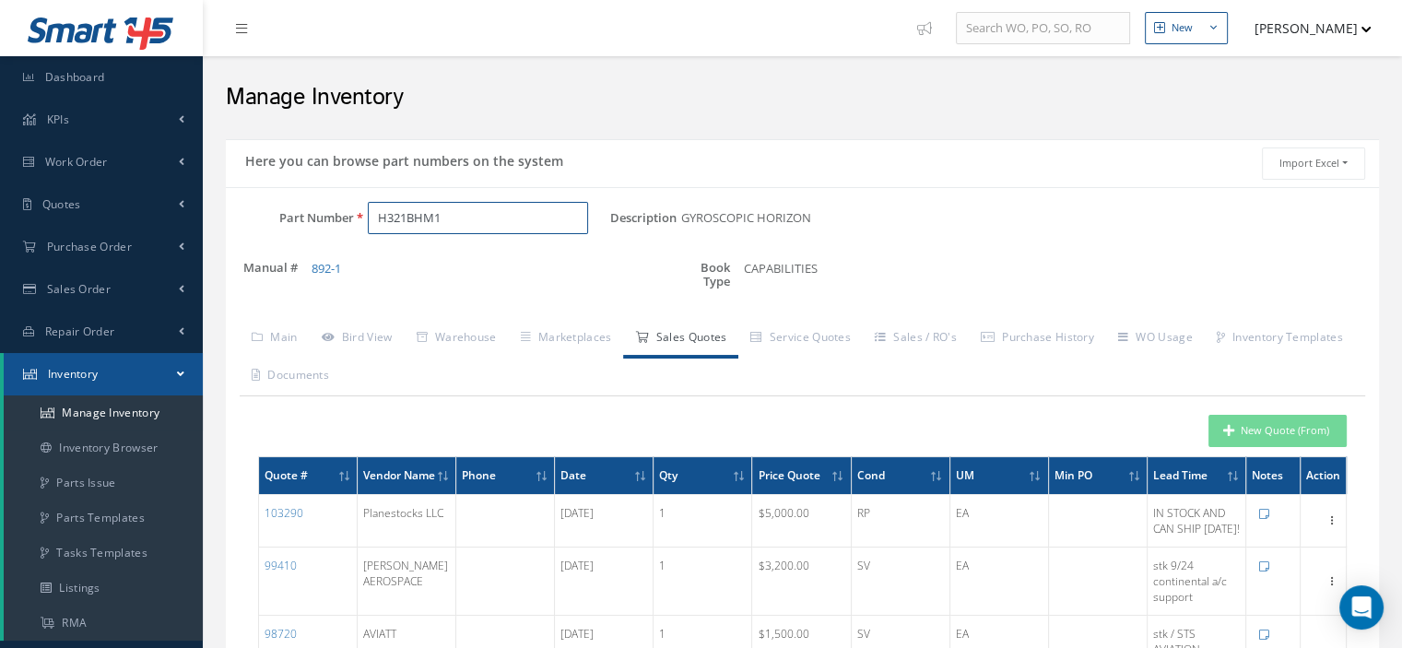
type input "H321BHM1"
click at [1227, 431] on icon "button" at bounding box center [1229, 430] width 11 height 13
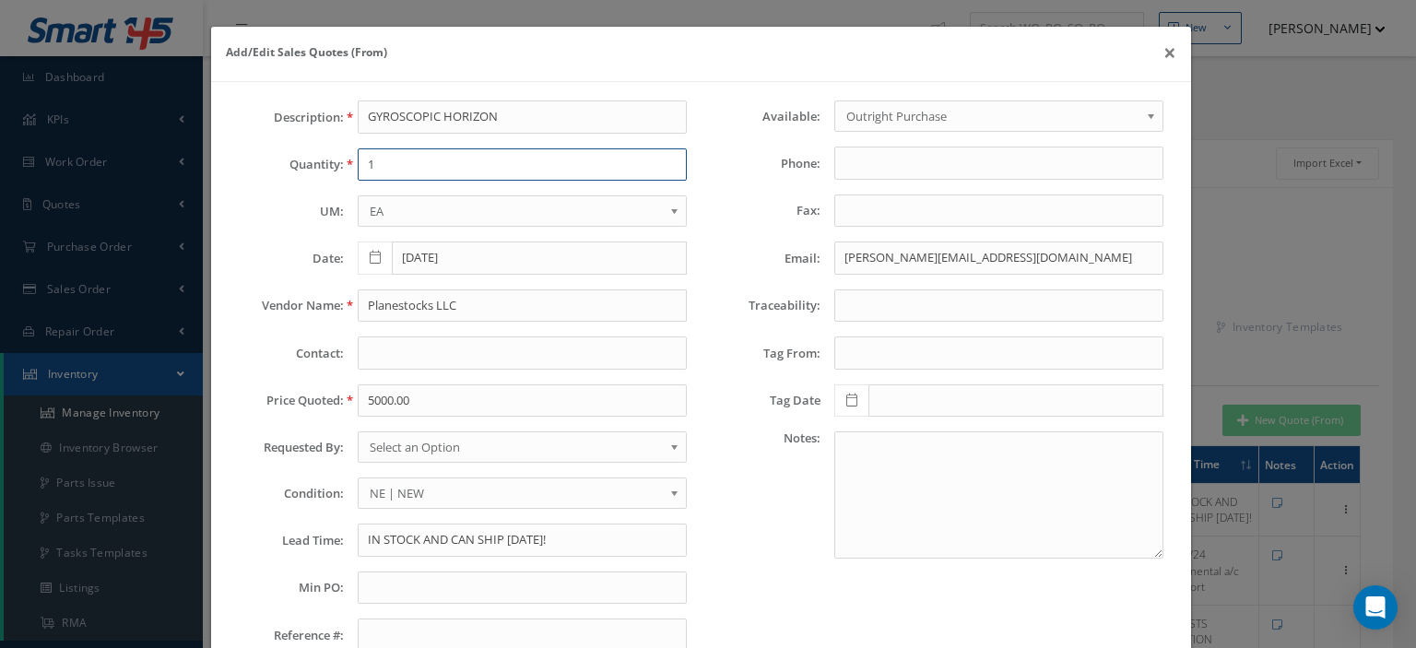
click at [395, 166] on input "1" at bounding box center [522, 164] width 329 height 33
type input "1"
click at [408, 306] on input "Planestocks LLC" at bounding box center [522, 306] width 329 height 33
click at [416, 406] on input "5000.00" at bounding box center [522, 400] width 329 height 33
paste input "45"
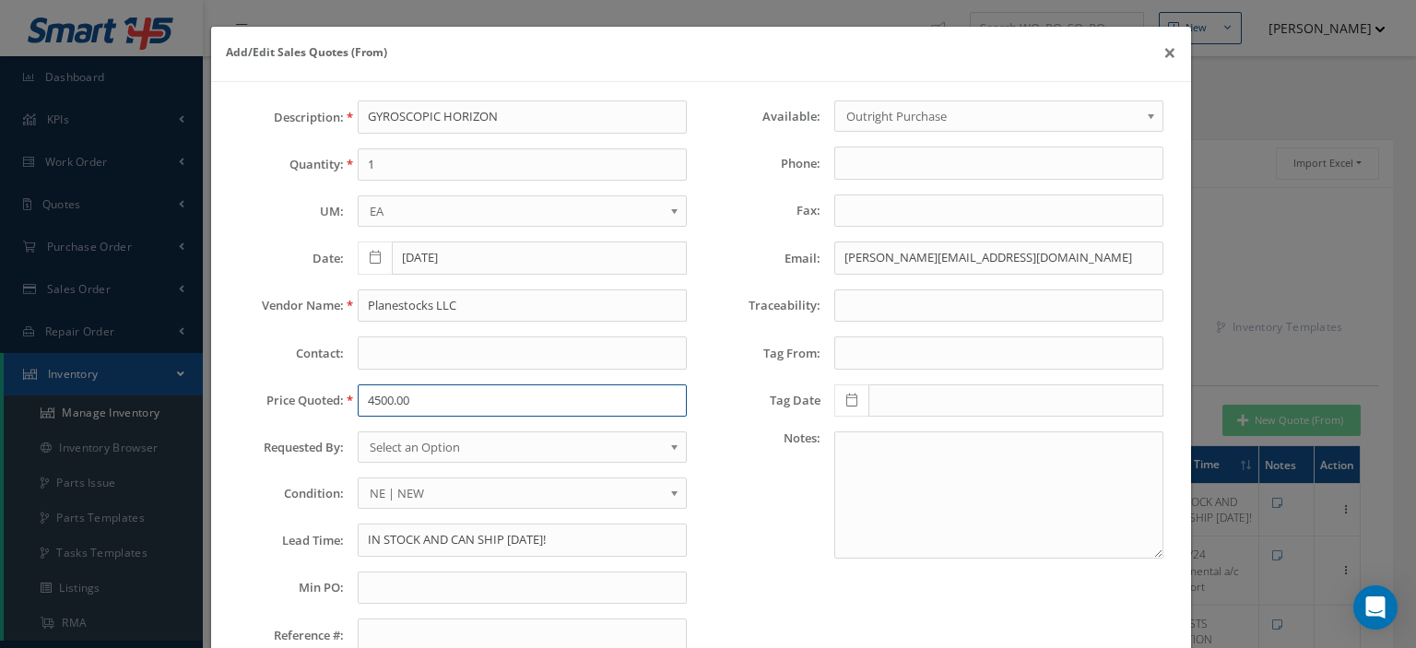
type input "4500.00"
click at [440, 431] on div "Description: GYROSCOPIC HORIZON Quantity: 1 UM: EA FT IN LB EA Date: [DATE] Ven…" at bounding box center [463, 384] width 476 height 566
click at [441, 436] on span "Select an Option" at bounding box center [516, 447] width 293 height 22
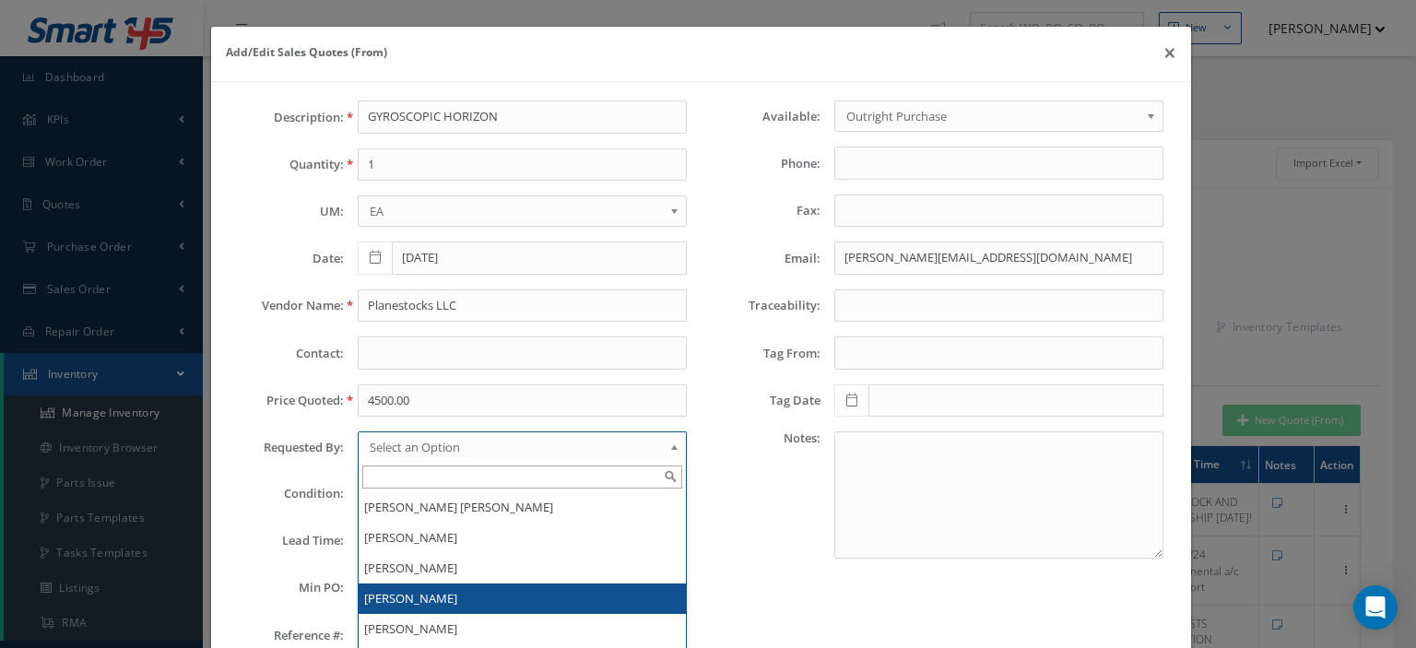
click at [474, 584] on li "[PERSON_NAME]" at bounding box center [522, 599] width 327 height 30
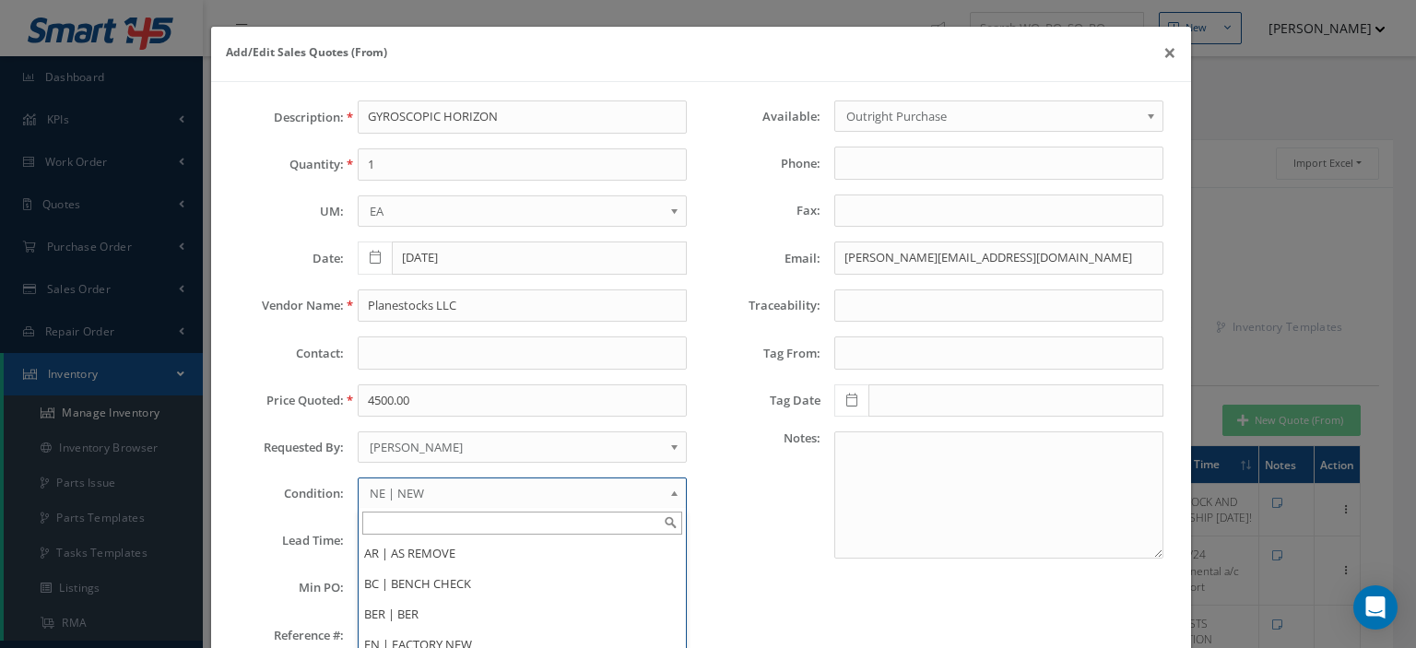
click at [402, 502] on link "NE | NEW" at bounding box center [522, 493] width 329 height 31
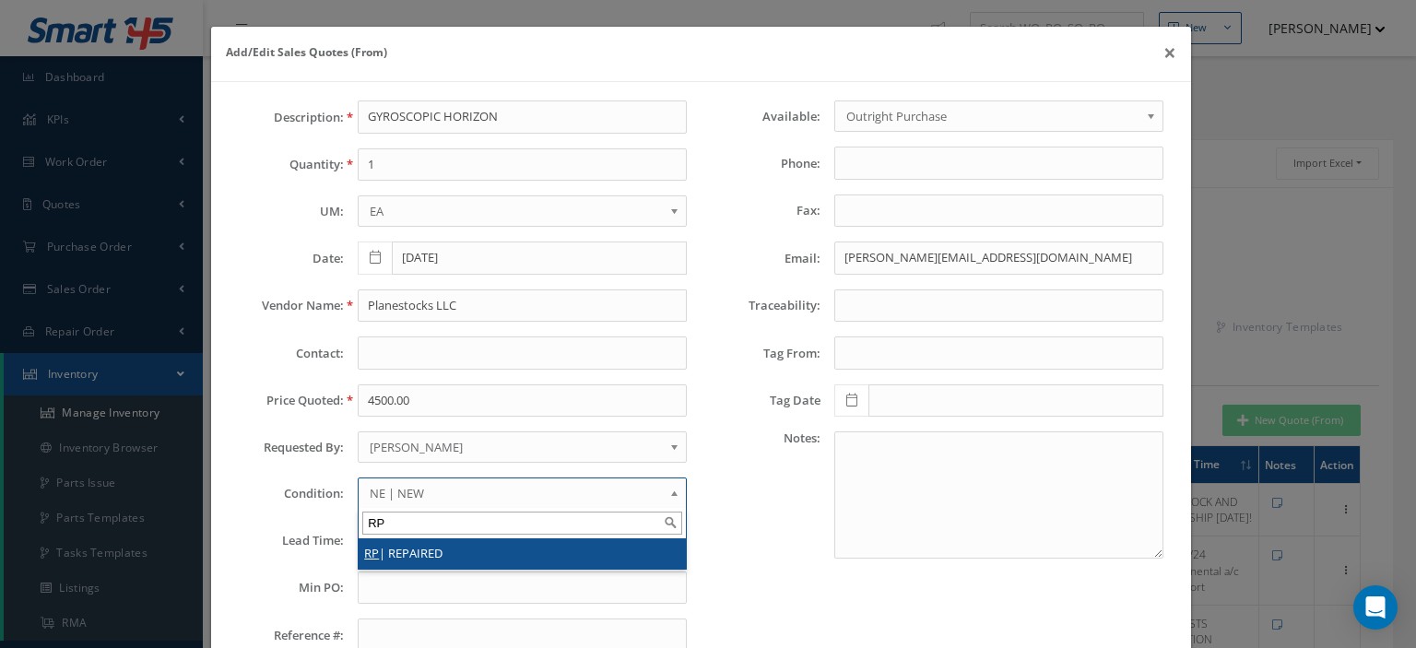
type input "RP"
click at [413, 548] on li "RP | REPAIRED" at bounding box center [522, 553] width 327 height 30
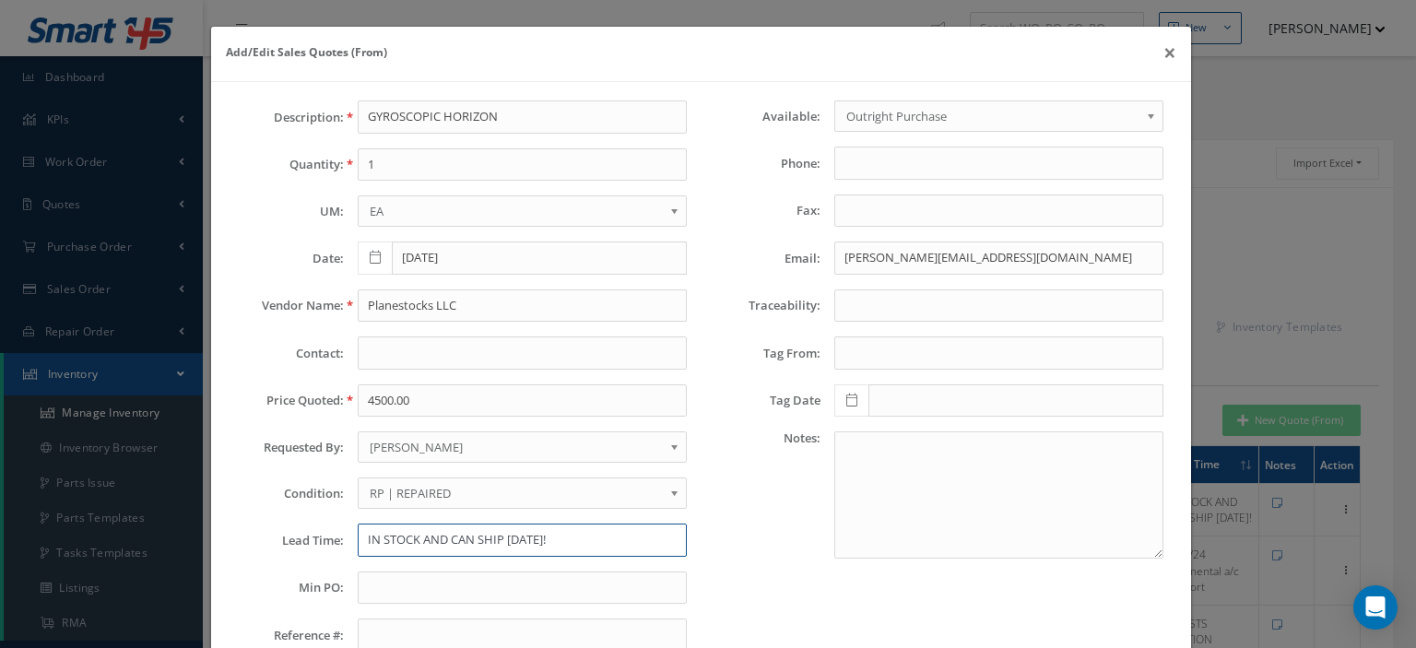
click at [395, 546] on input "IN STOCK AND CAN SHIP [DATE]!" at bounding box center [522, 540] width 329 height 33
paste input "Tag Info: Sherwood Aviation"
click at [574, 538] on input "Tag Info: Sherwood Aviation-" at bounding box center [522, 540] width 329 height 33
paste input "Tag Date [DATE]"
click at [363, 538] on input "Tag Info: Sherwood Aviation-Tag Date [DATE]" at bounding box center [522, 540] width 329 height 33
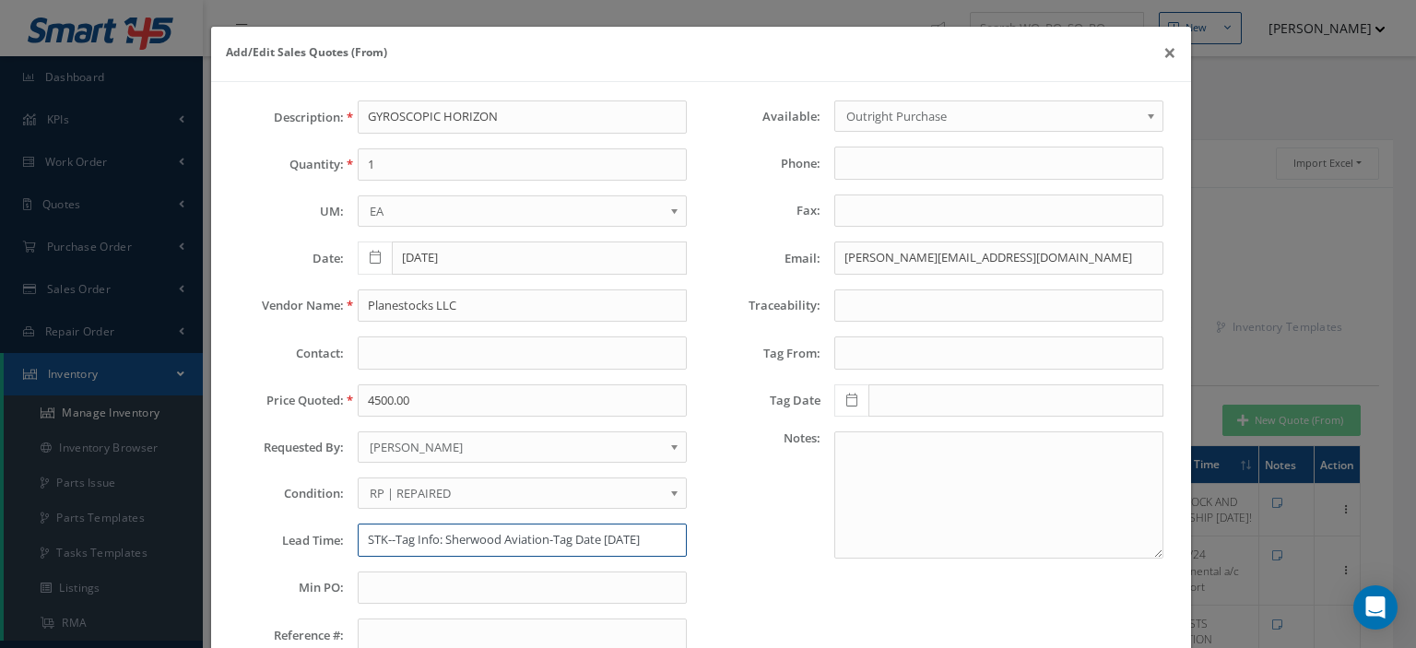
type input "STK--Tag Info: Sherwood Aviation-Tag Date [DATE]"
click at [384, 301] on input "Planestocks LLC" at bounding box center [522, 306] width 329 height 33
paste input "LIFT AEROSPACE"
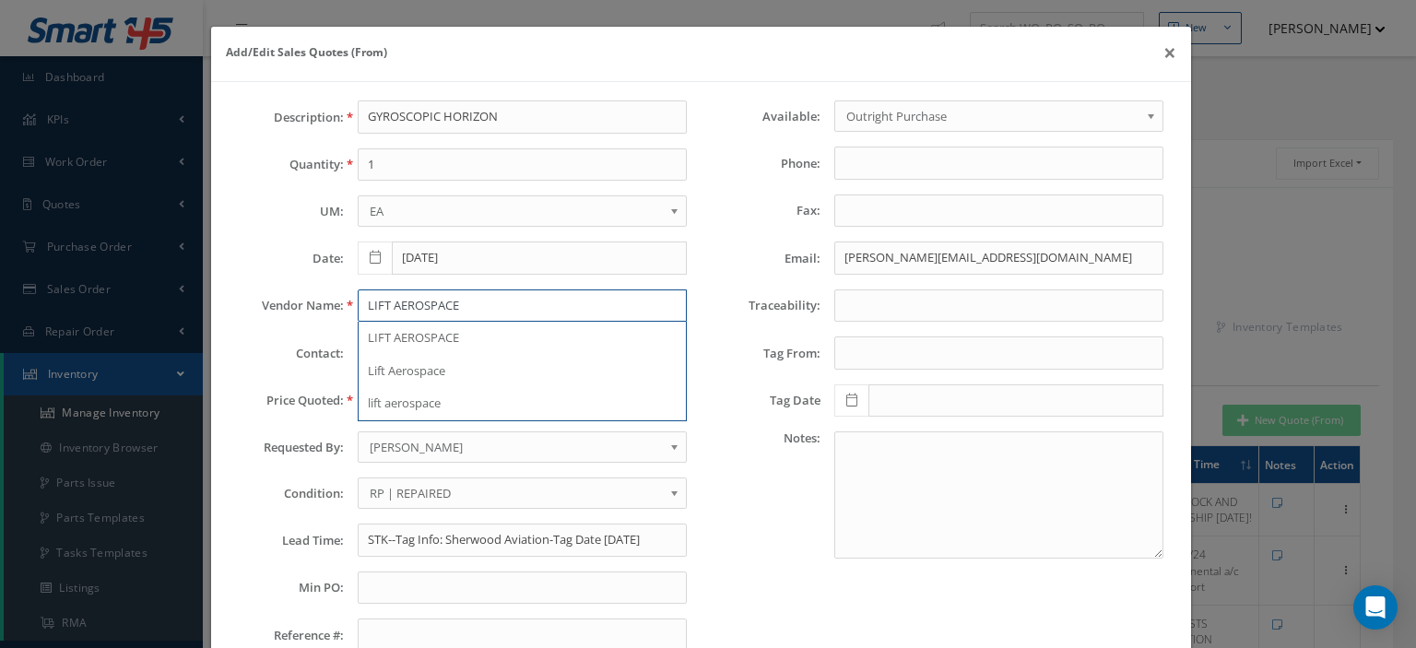
type input "LIFT AEROSPACE"
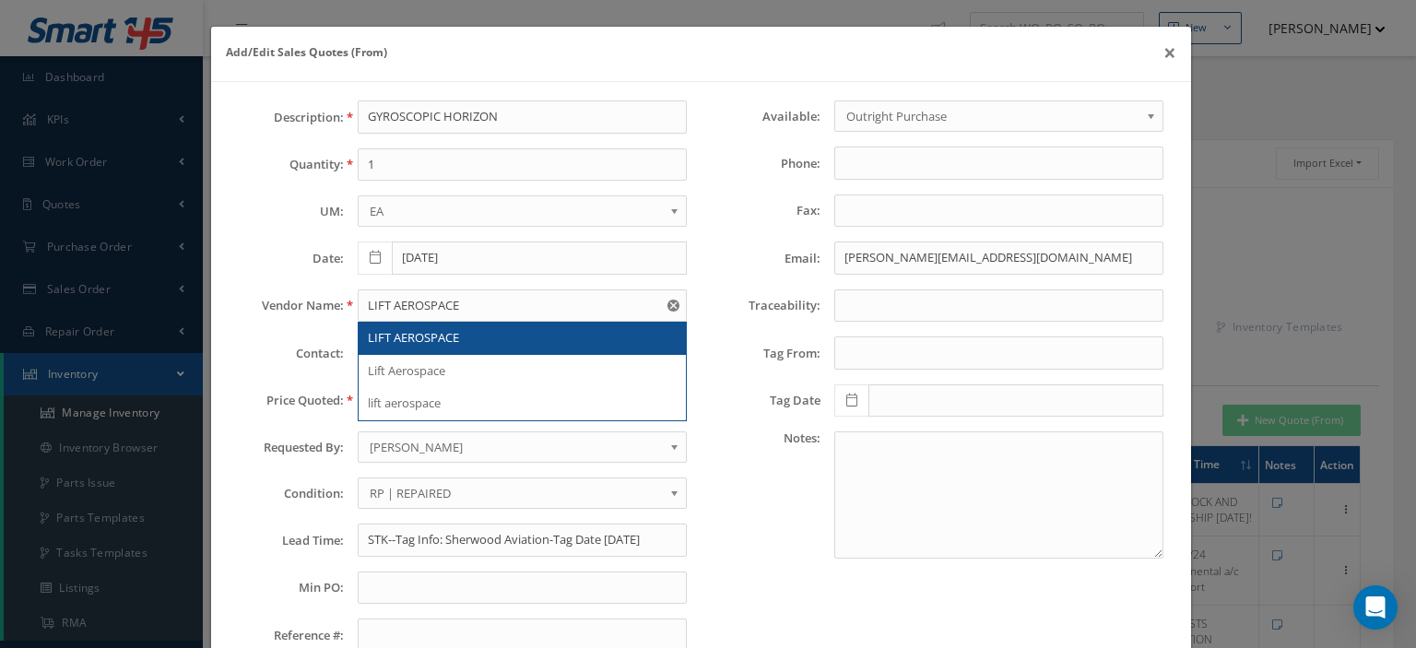
click at [509, 331] on div "LIFT AEROSPACE" at bounding box center [522, 338] width 309 height 18
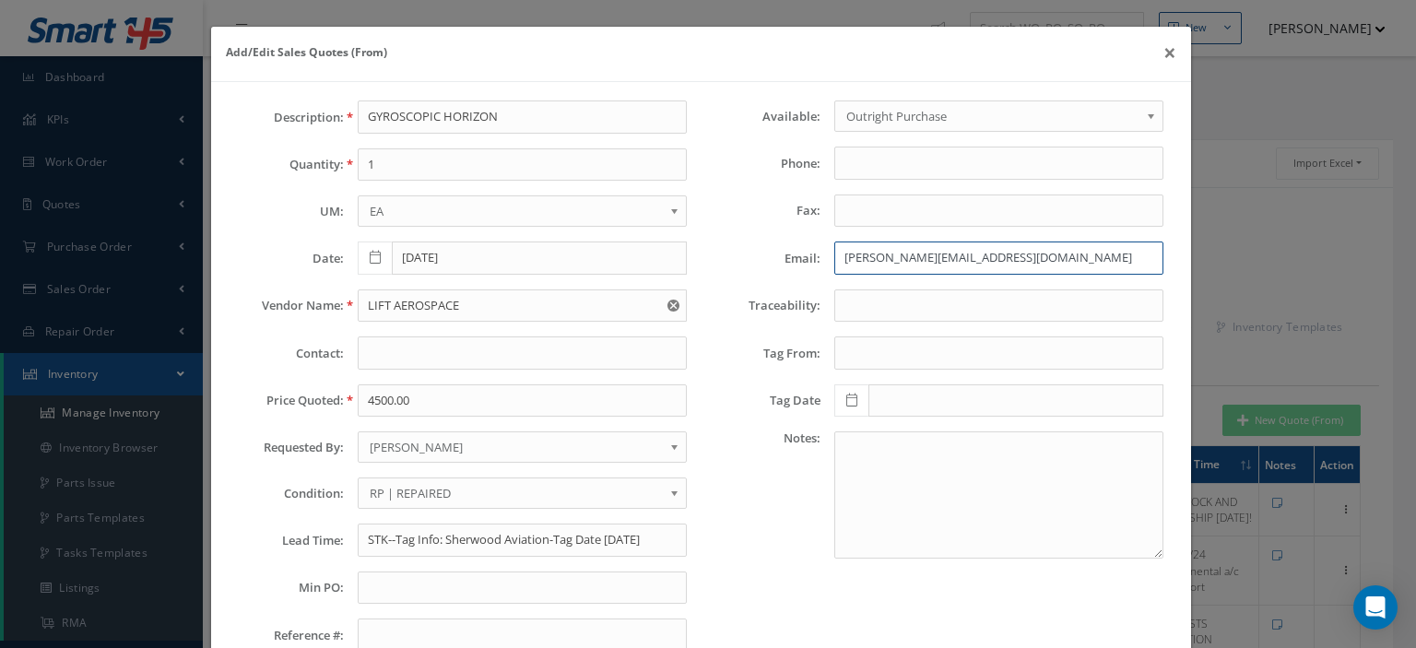
click at [849, 259] on input "[PERSON_NAME][EMAIL_ADDRESS][DOMAIN_NAME]" at bounding box center [998, 258] width 329 height 33
paste input "[EMAIL_ADDRESS][DOMAIN_NAME]>"
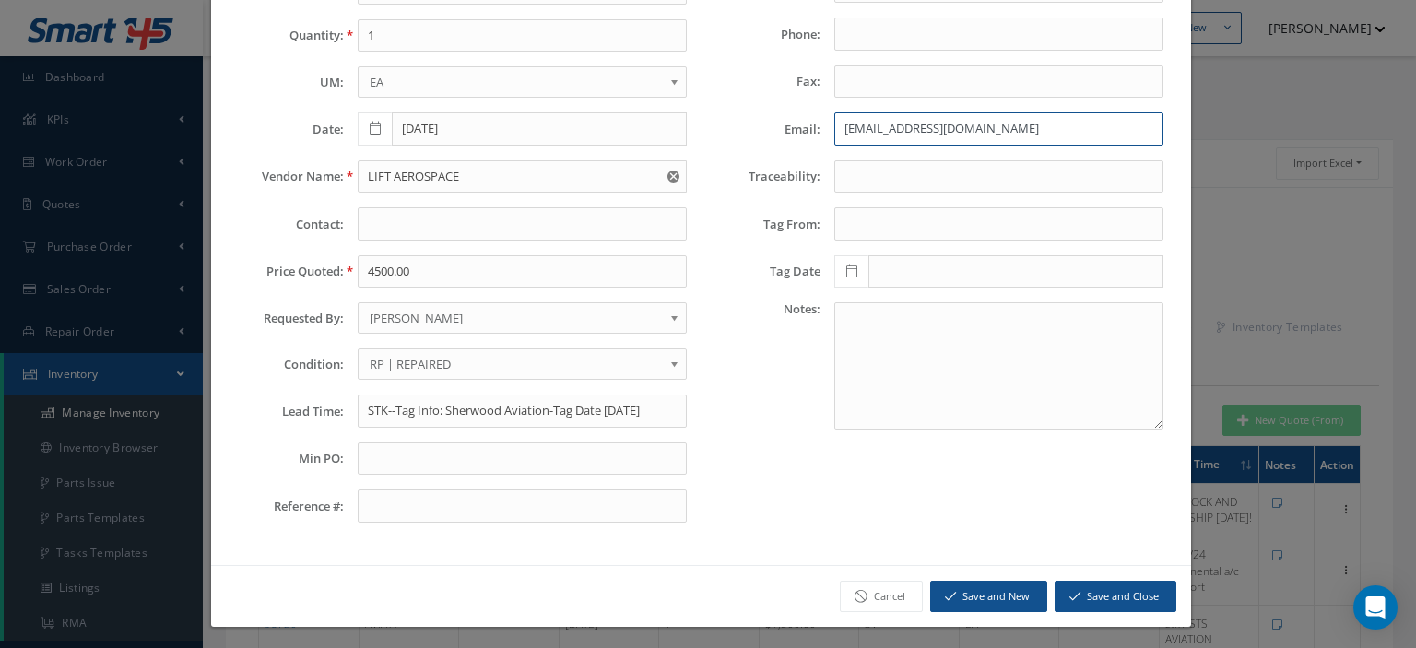
type input "[EMAIL_ADDRESS][DOMAIN_NAME]"
click at [1086, 587] on button "Save and Close" at bounding box center [1116, 597] width 122 height 32
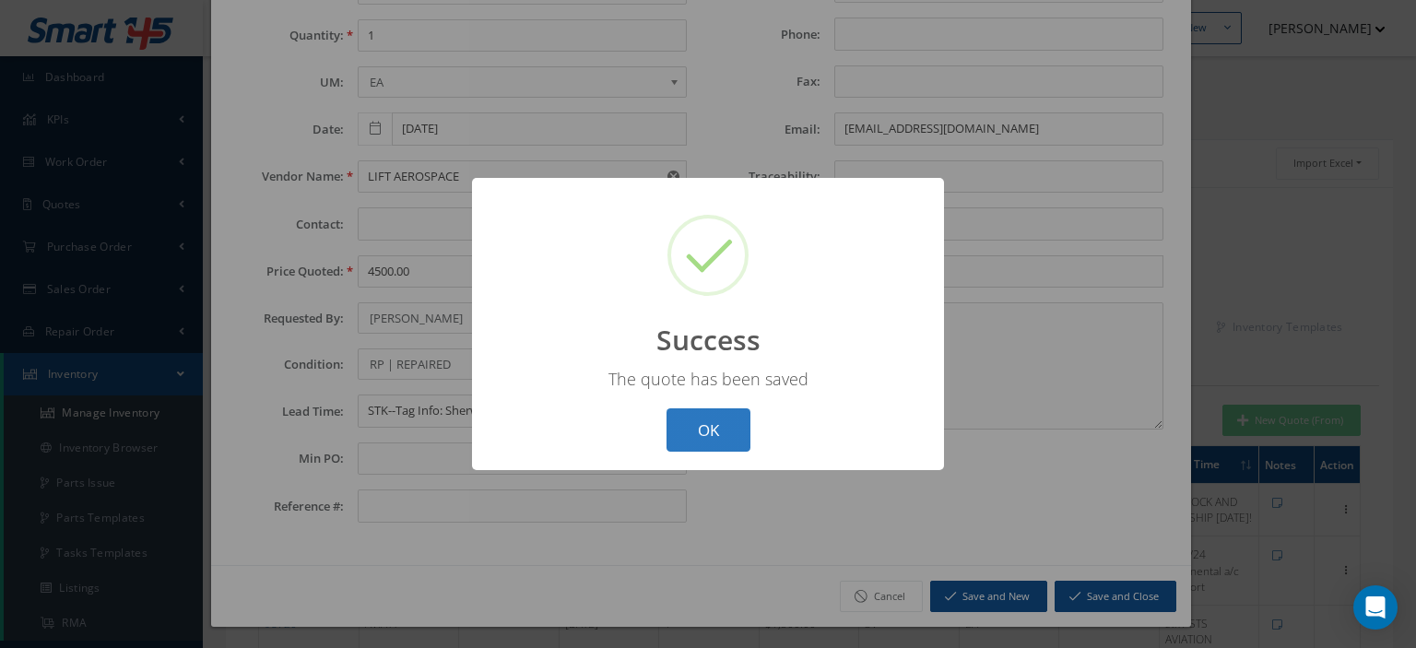
click at [727, 445] on button "OK" at bounding box center [709, 429] width 84 height 43
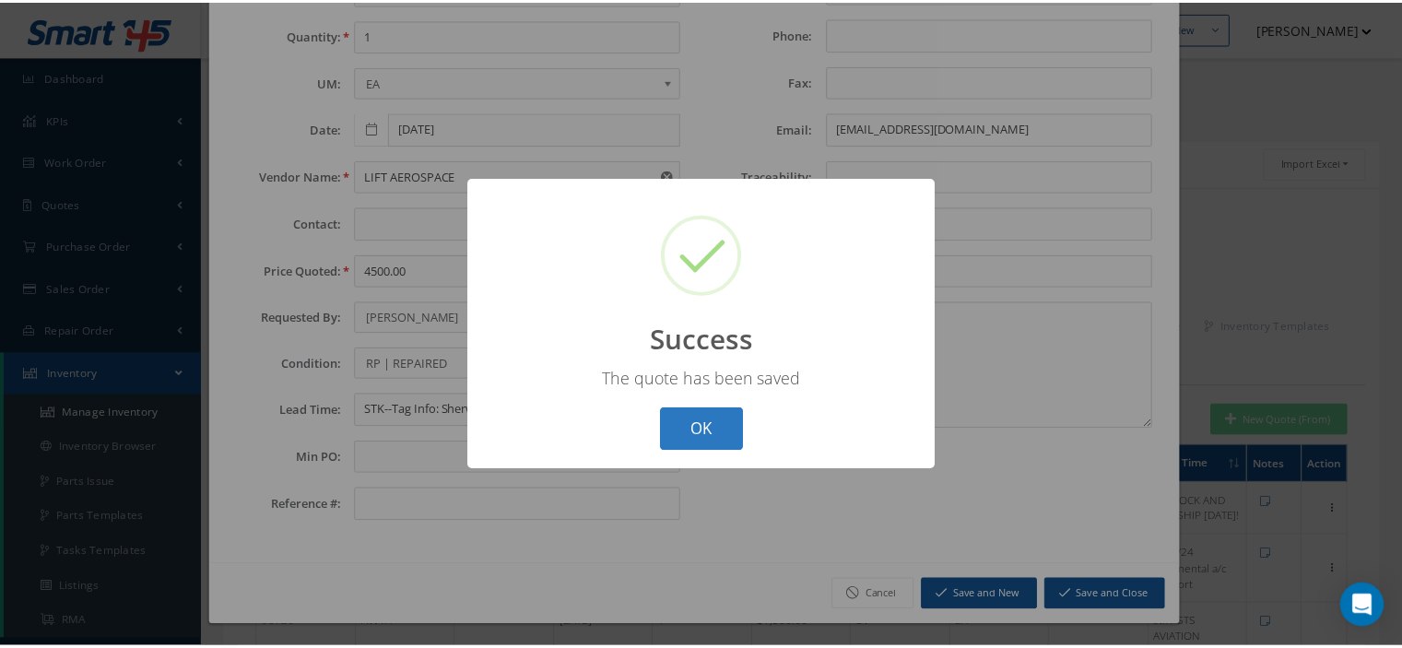
scroll to position [0, 0]
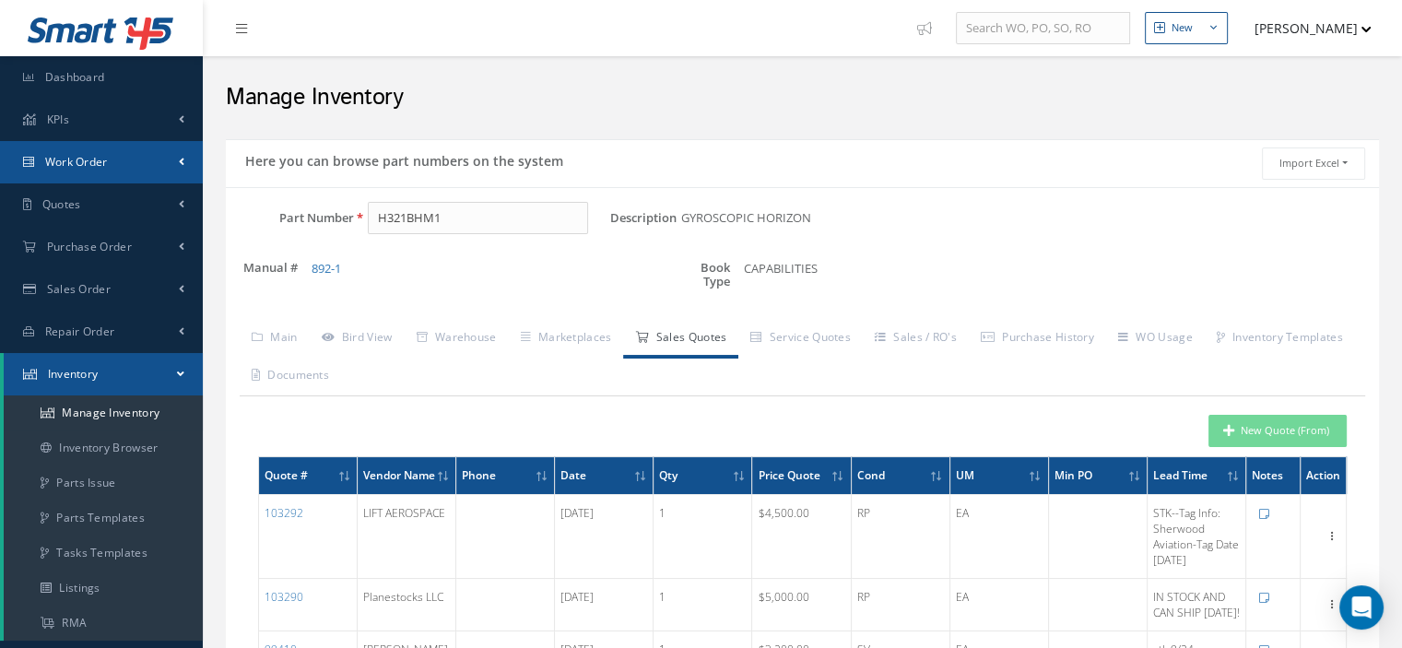
click at [98, 161] on span "Work Order" at bounding box center [76, 162] width 63 height 16
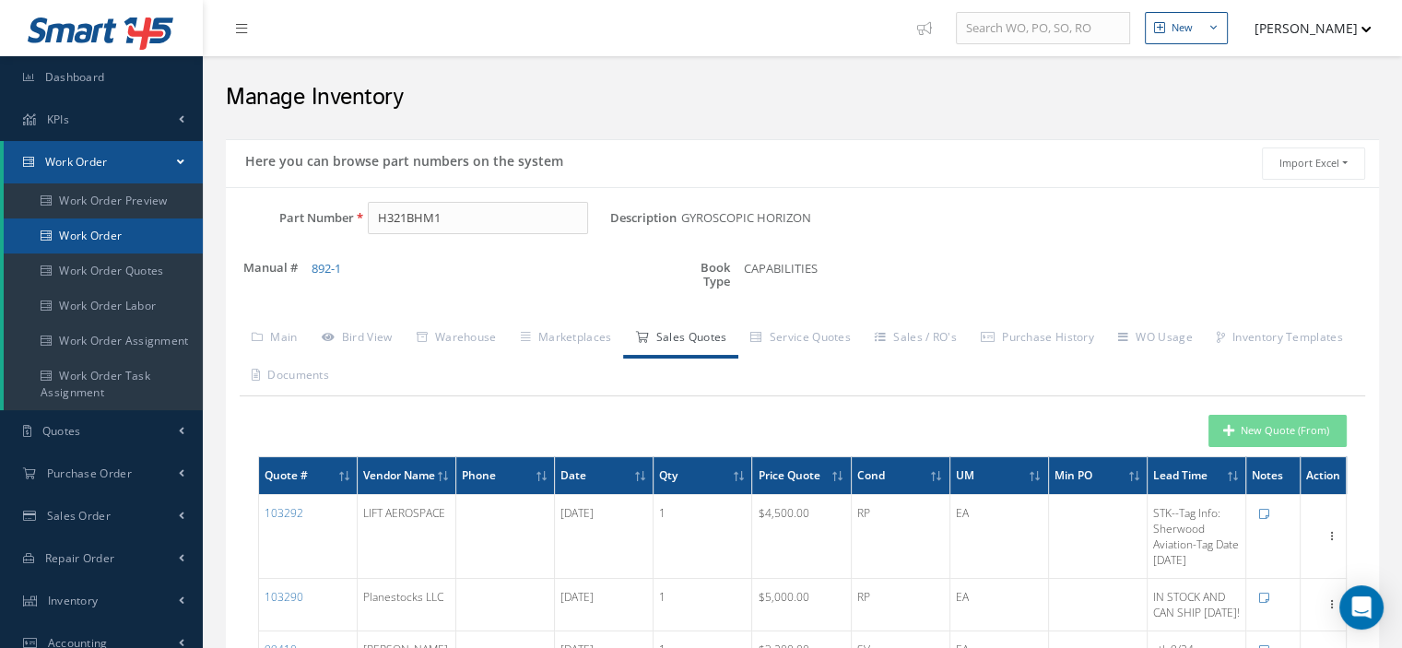
click at [89, 233] on link "Work Order" at bounding box center [103, 236] width 199 height 35
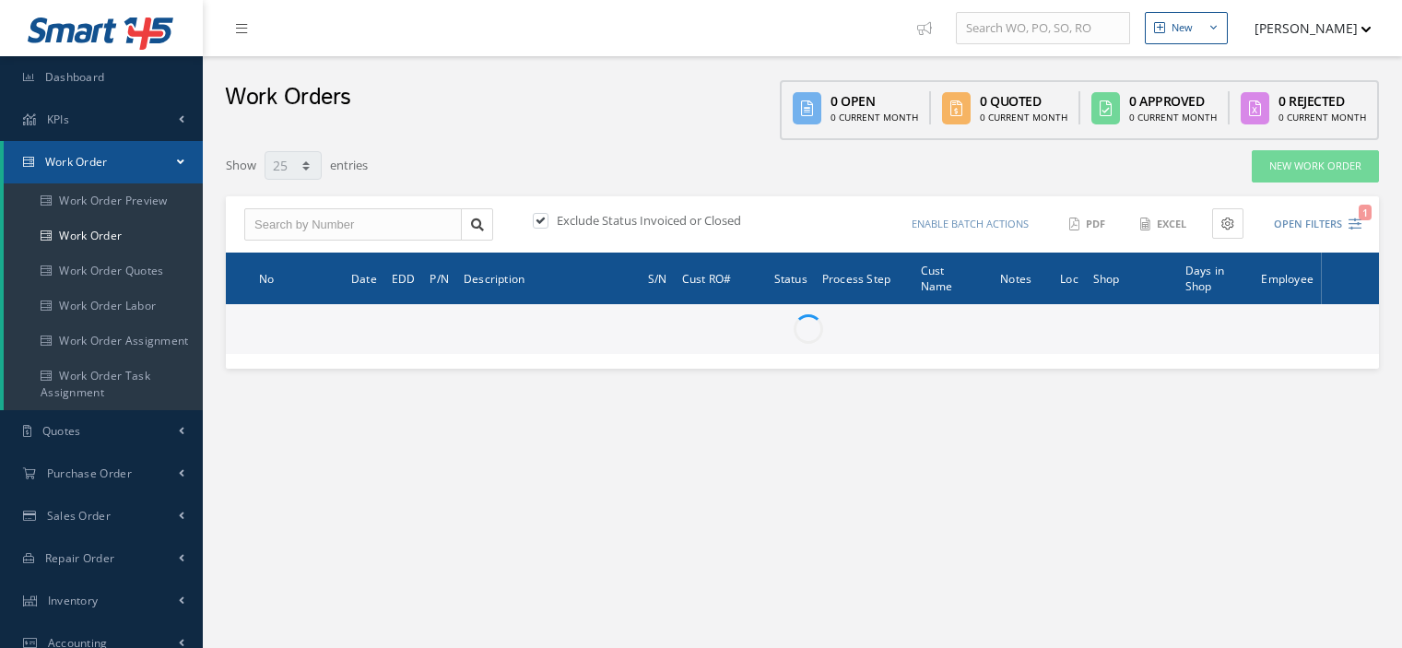
select select "25"
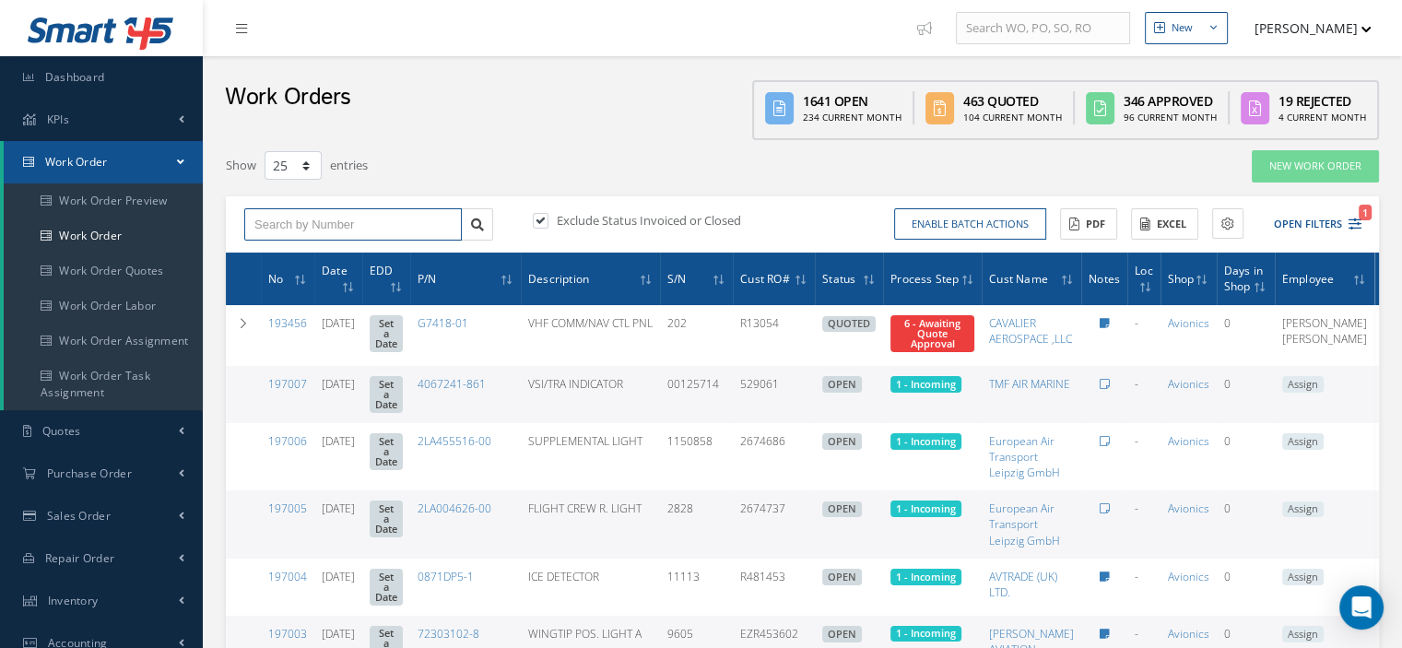
click at [260, 215] on input "text" at bounding box center [353, 224] width 218 height 33
click at [266, 216] on input "19477" at bounding box center [353, 224] width 218 height 33
type input "194477"
click at [467, 228] on link at bounding box center [477, 224] width 32 height 33
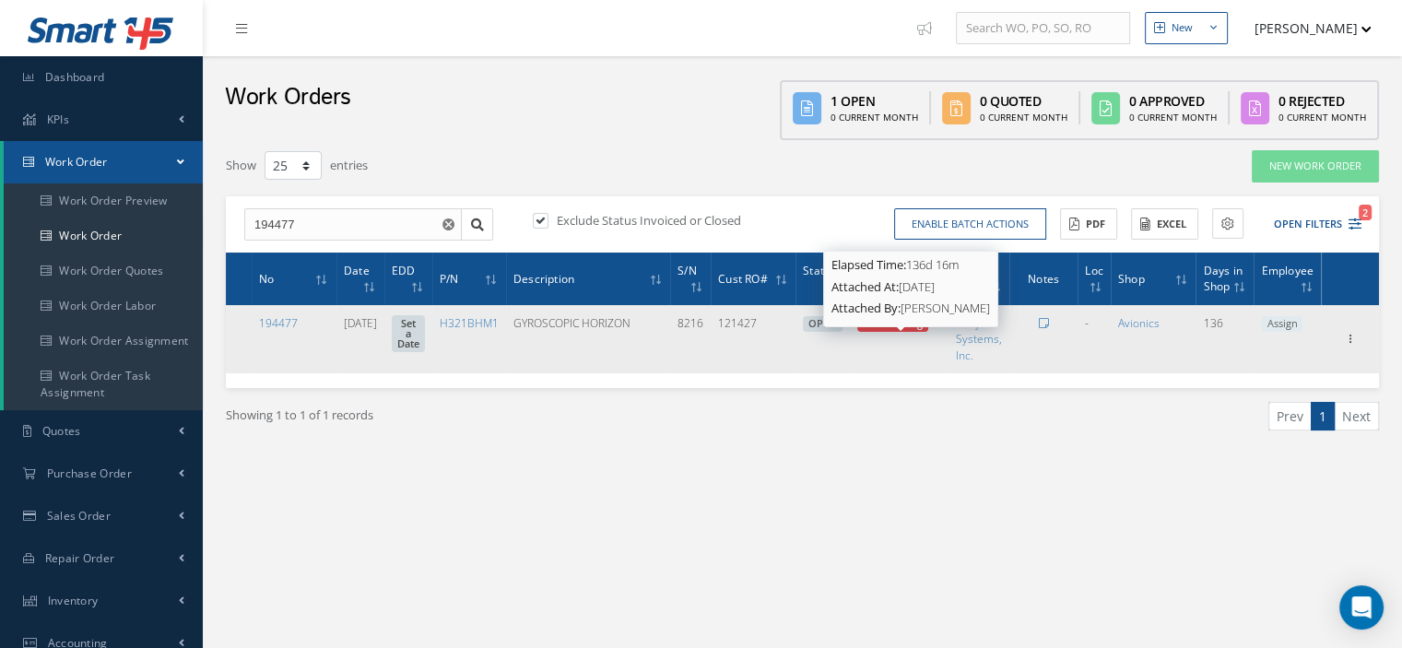
click at [893, 330] on span "1 - Incoming" at bounding box center [893, 323] width 60 height 14
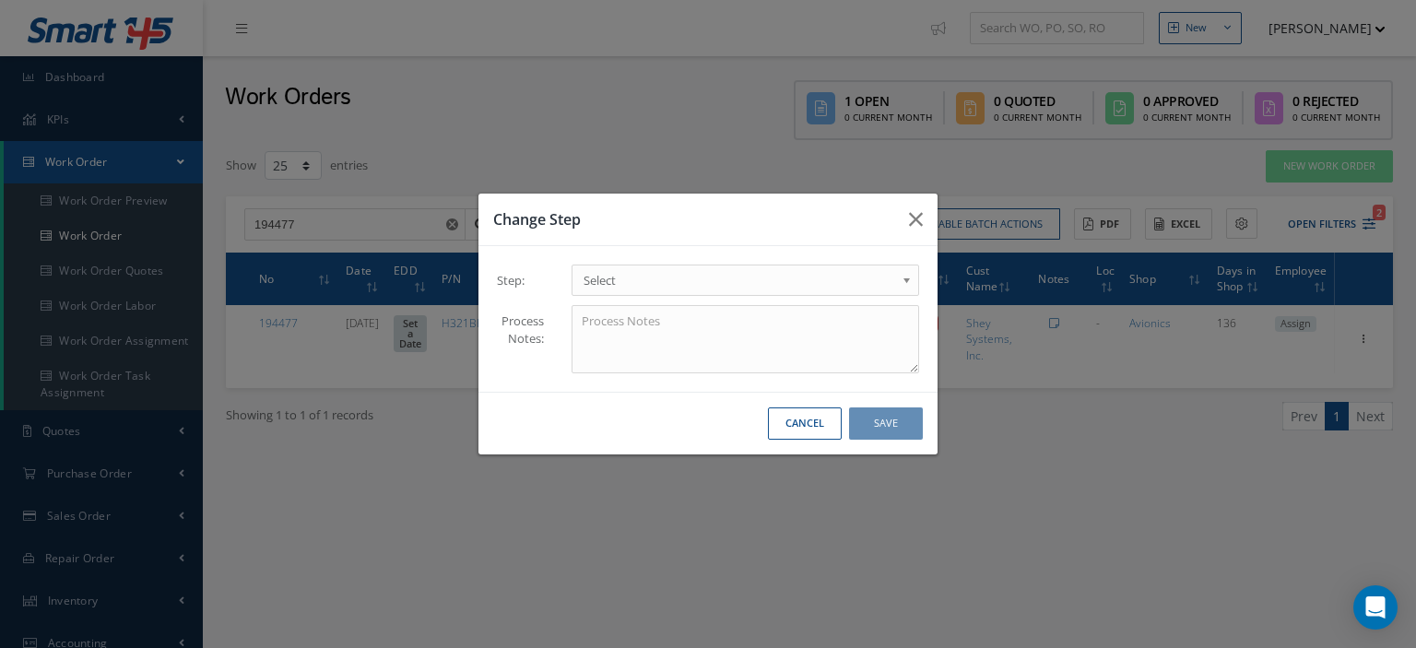
click at [869, 287] on span "Select" at bounding box center [740, 280] width 312 height 22
click at [922, 418] on button "Save" at bounding box center [886, 424] width 74 height 32
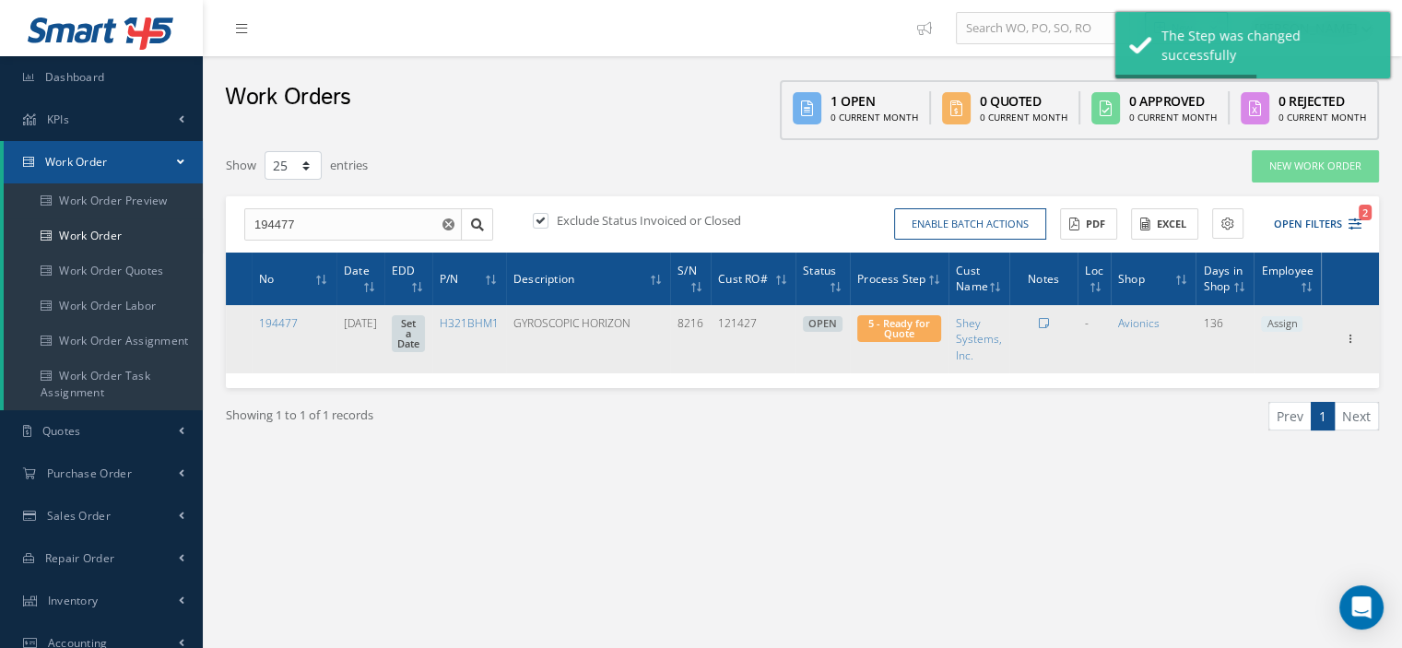
click at [1283, 333] on span "Assign" at bounding box center [1281, 324] width 41 height 17
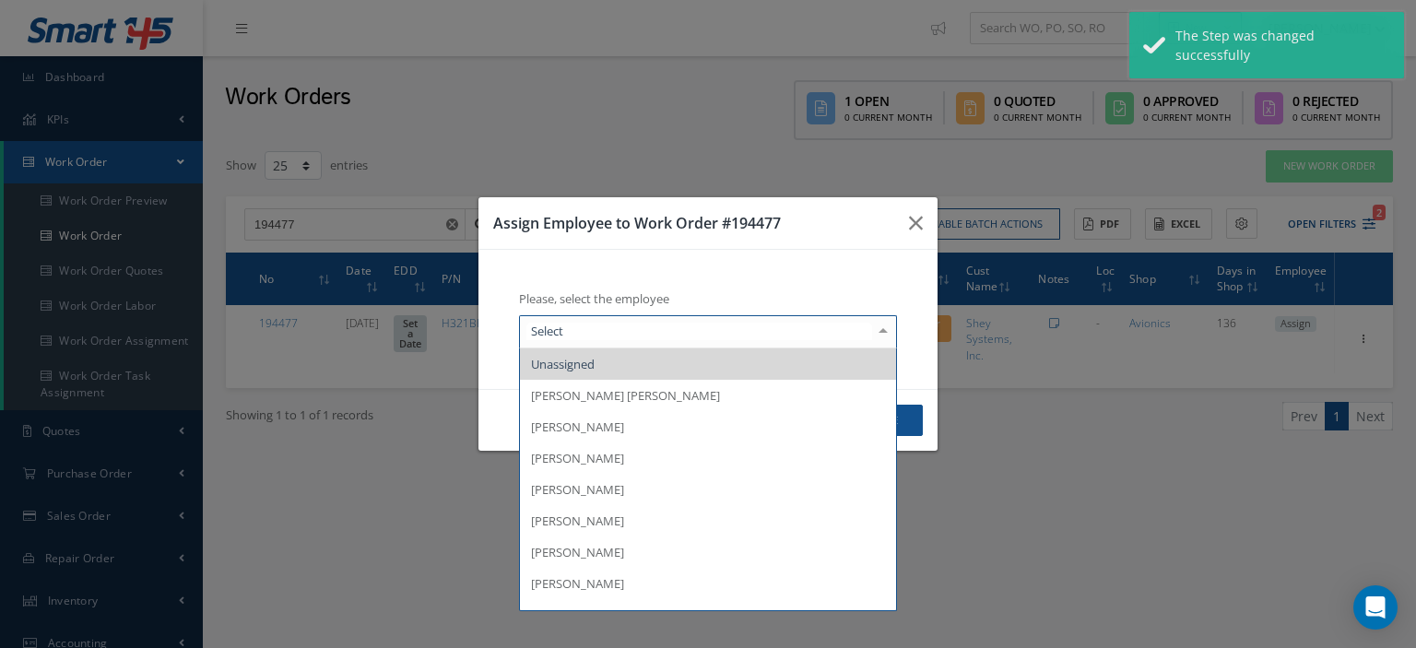
type input "I"
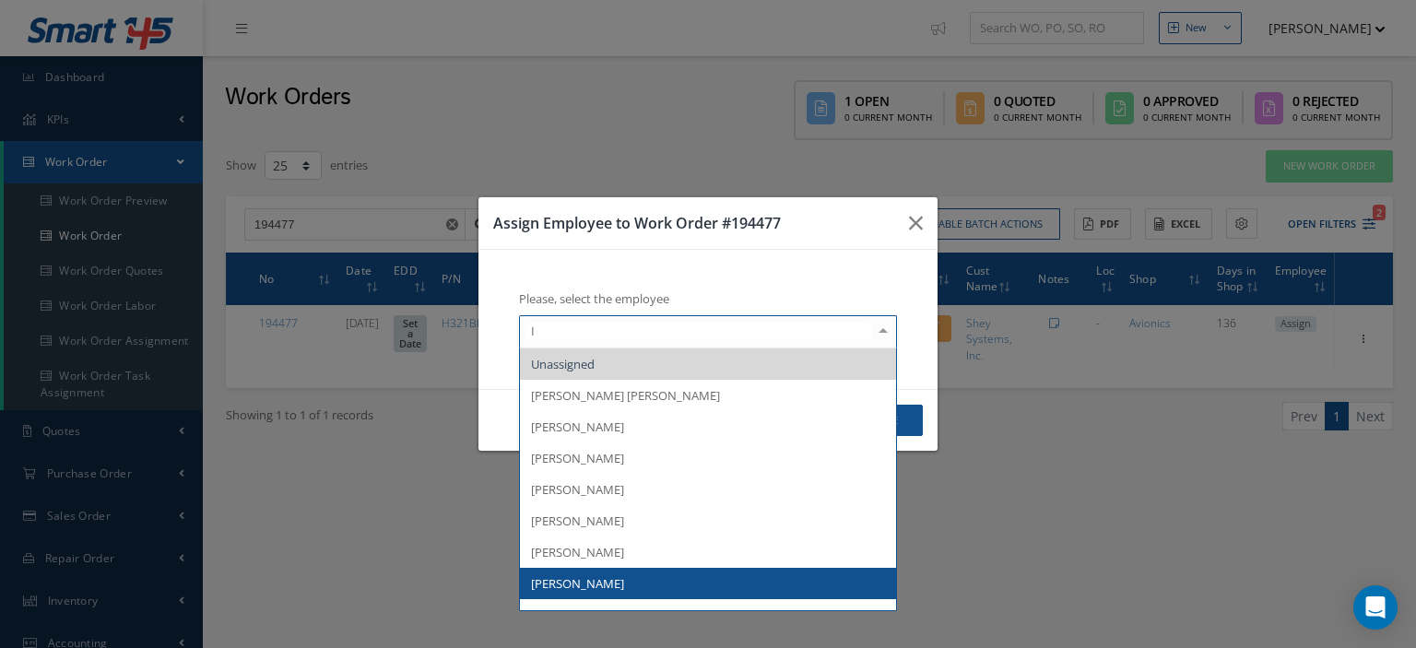
click at [606, 589] on span "[PERSON_NAME]" at bounding box center [577, 583] width 93 height 17
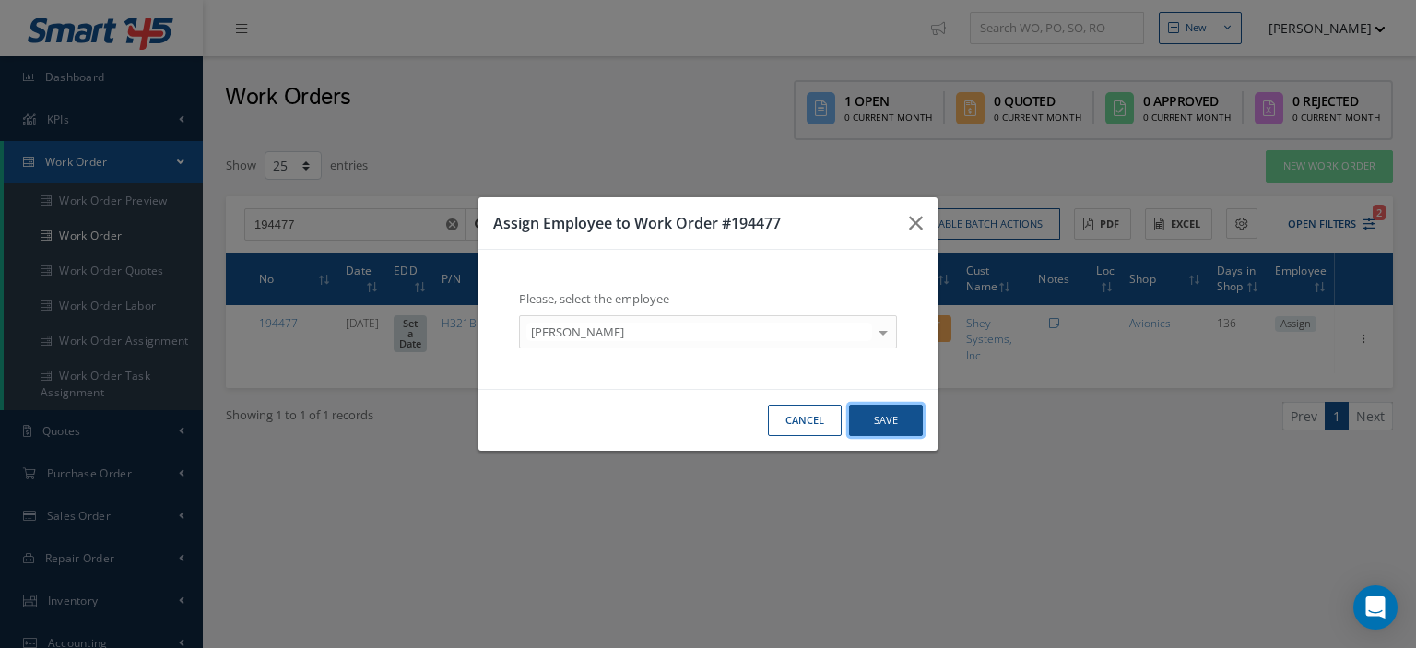
click at [876, 422] on button "Save" at bounding box center [886, 421] width 74 height 32
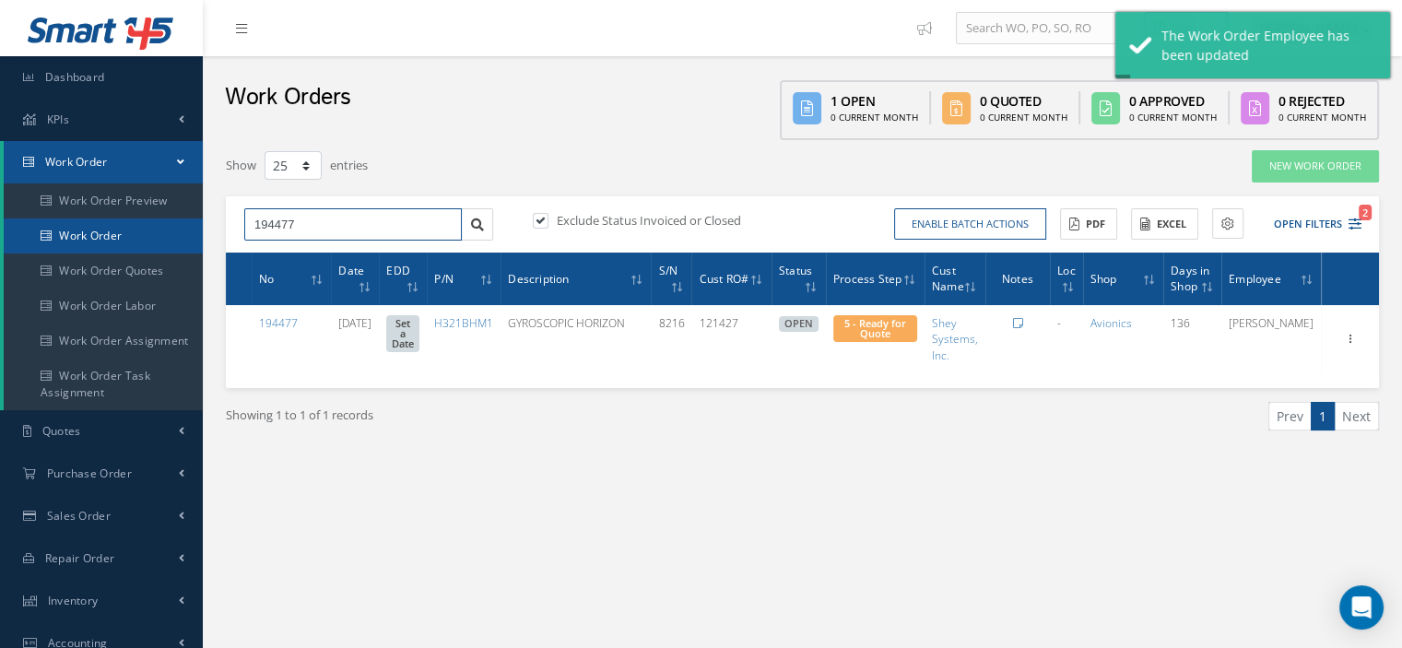
drag, startPoint x: 379, startPoint y: 218, endPoint x: 139, endPoint y: 220, distance: 239.7
click at [139, 220] on div "Smart 145 Dashboard KPIs Work Order Work Order Work Order Preview Work Order Wo…" at bounding box center [701, 481] width 1402 height 962
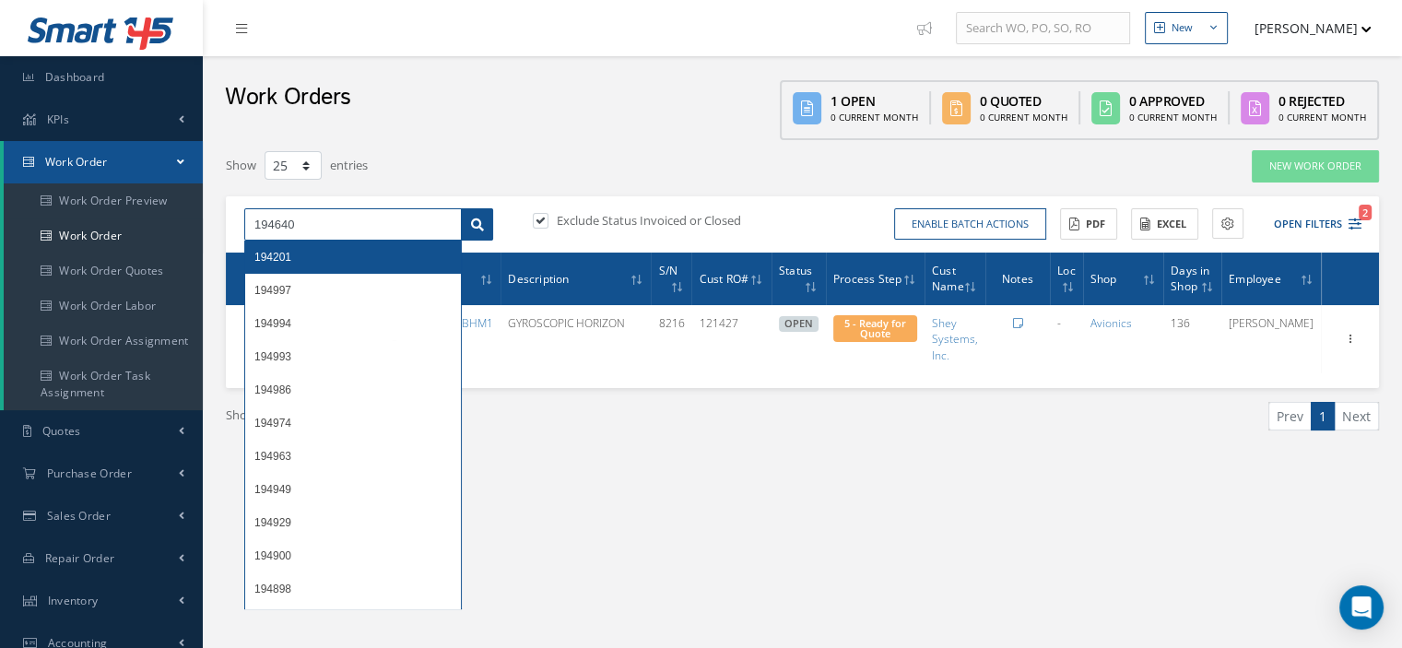
type input "194640"
click at [475, 223] on icon at bounding box center [477, 225] width 13 height 13
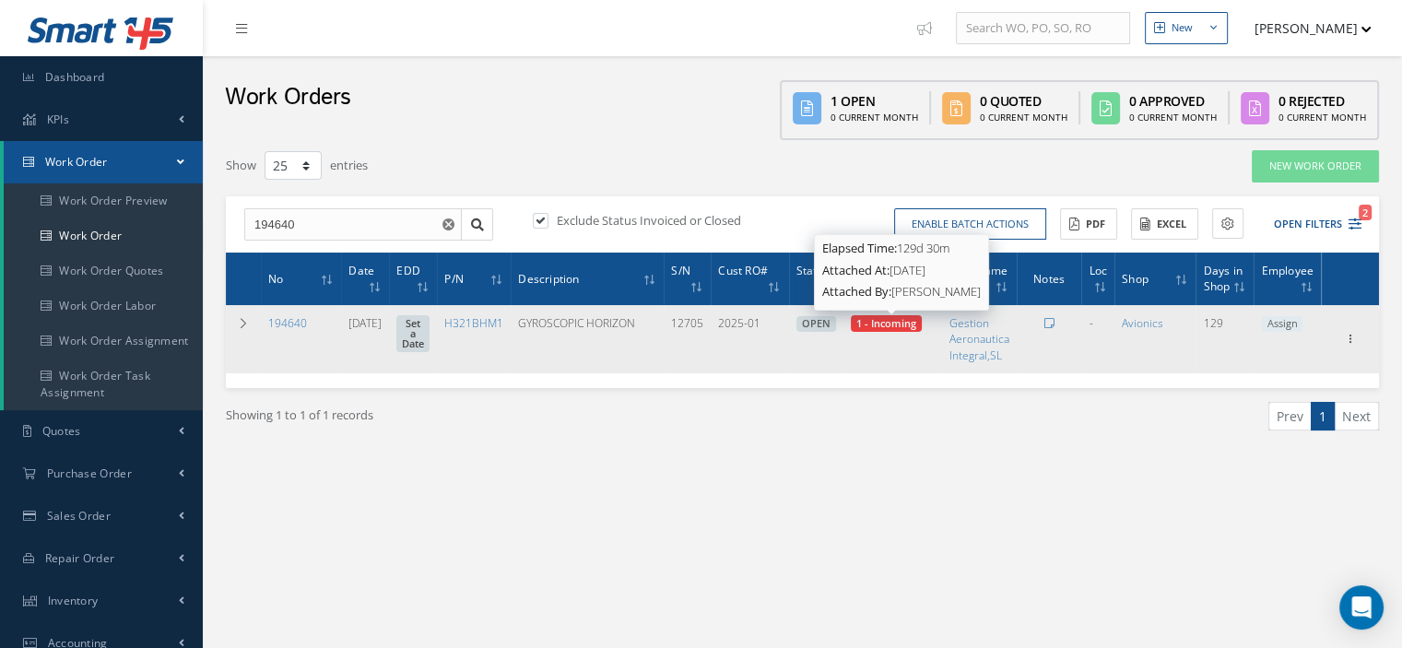
click at [876, 327] on span "1 - Incoming" at bounding box center [887, 323] width 60 height 14
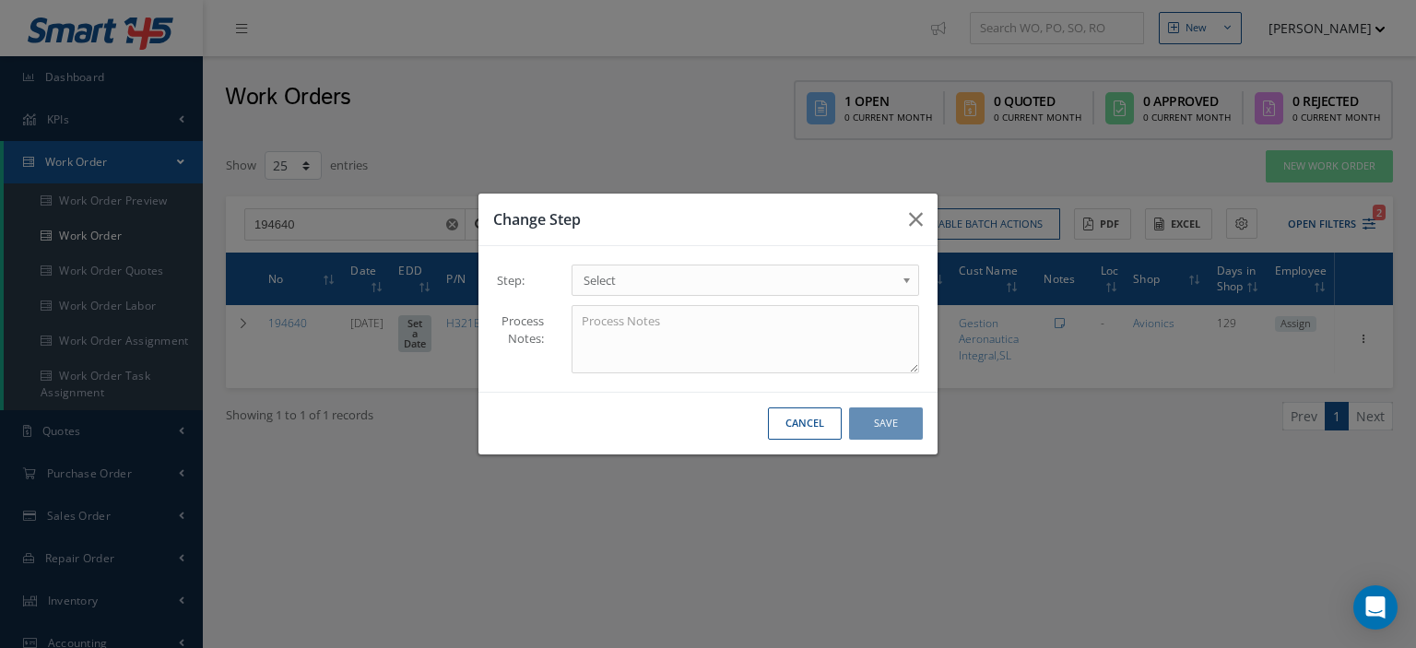
click at [827, 286] on span "Select" at bounding box center [740, 280] width 312 height 22
click at [893, 431] on button "Save" at bounding box center [886, 424] width 74 height 32
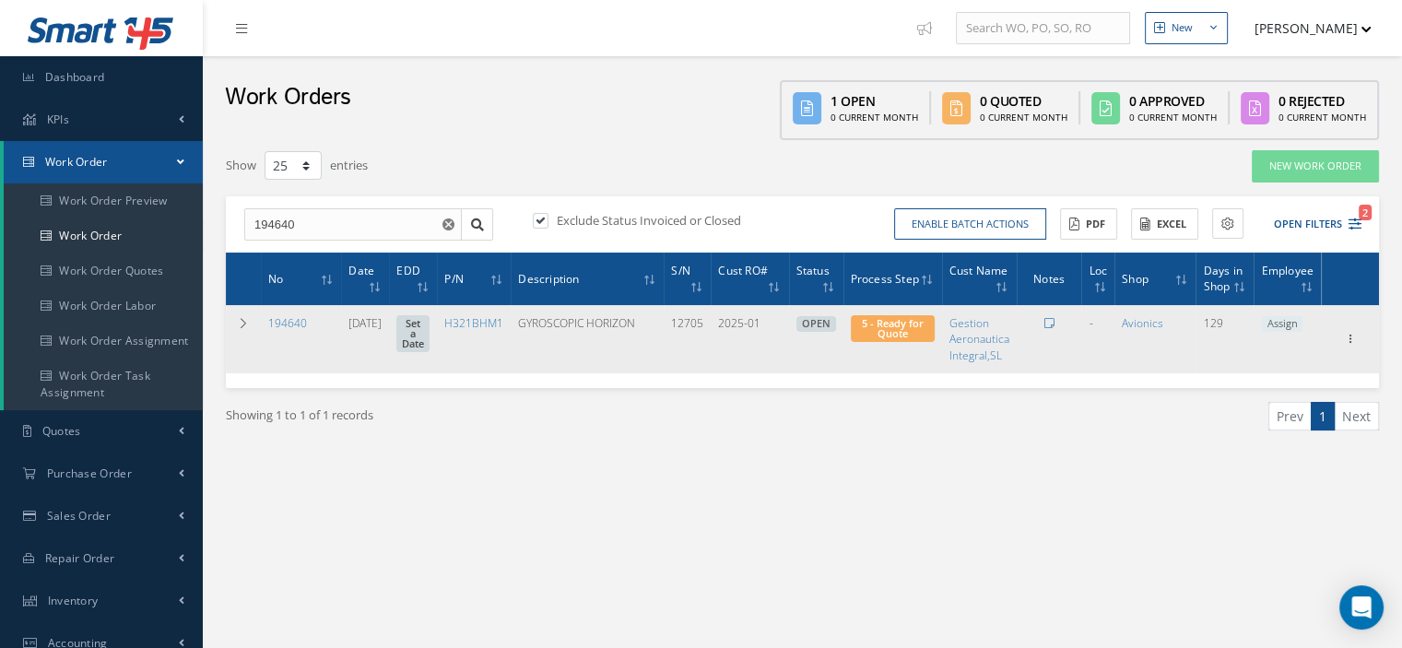
click at [1271, 320] on span "Assign" at bounding box center [1281, 324] width 41 height 17
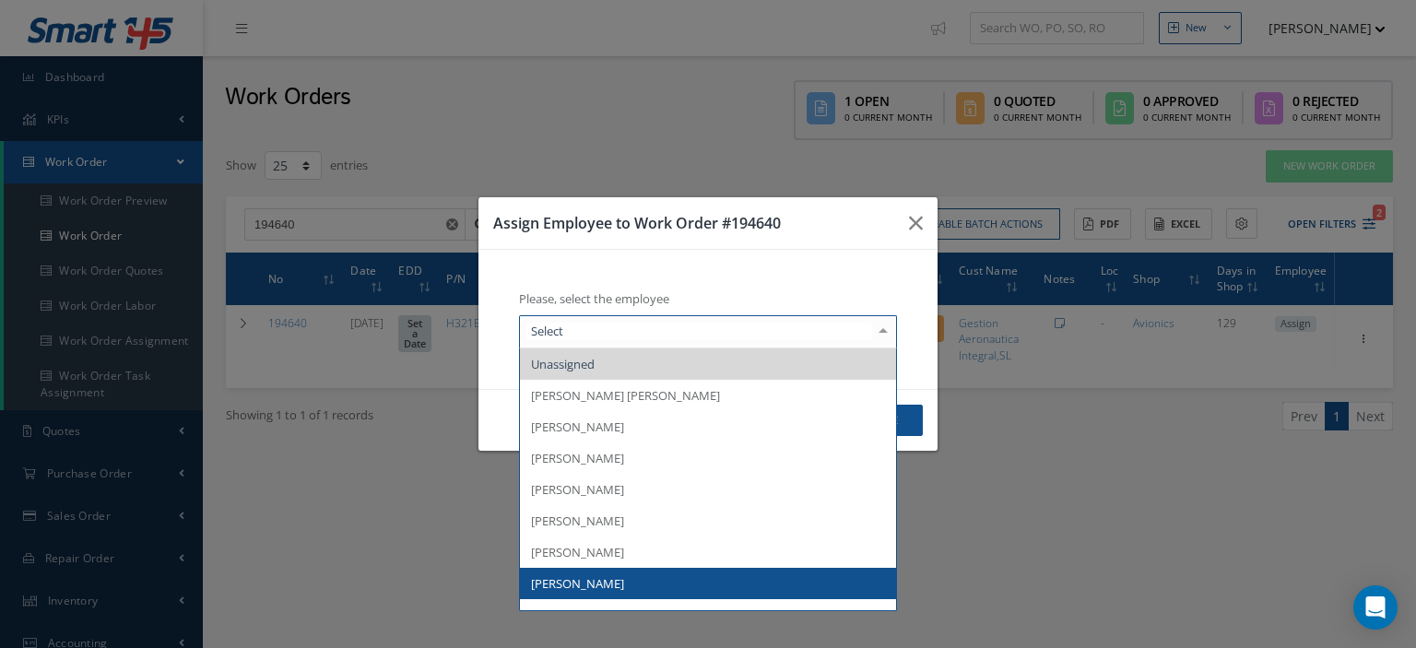
type input "I"
click at [675, 589] on span "[PERSON_NAME]" at bounding box center [708, 583] width 376 height 31
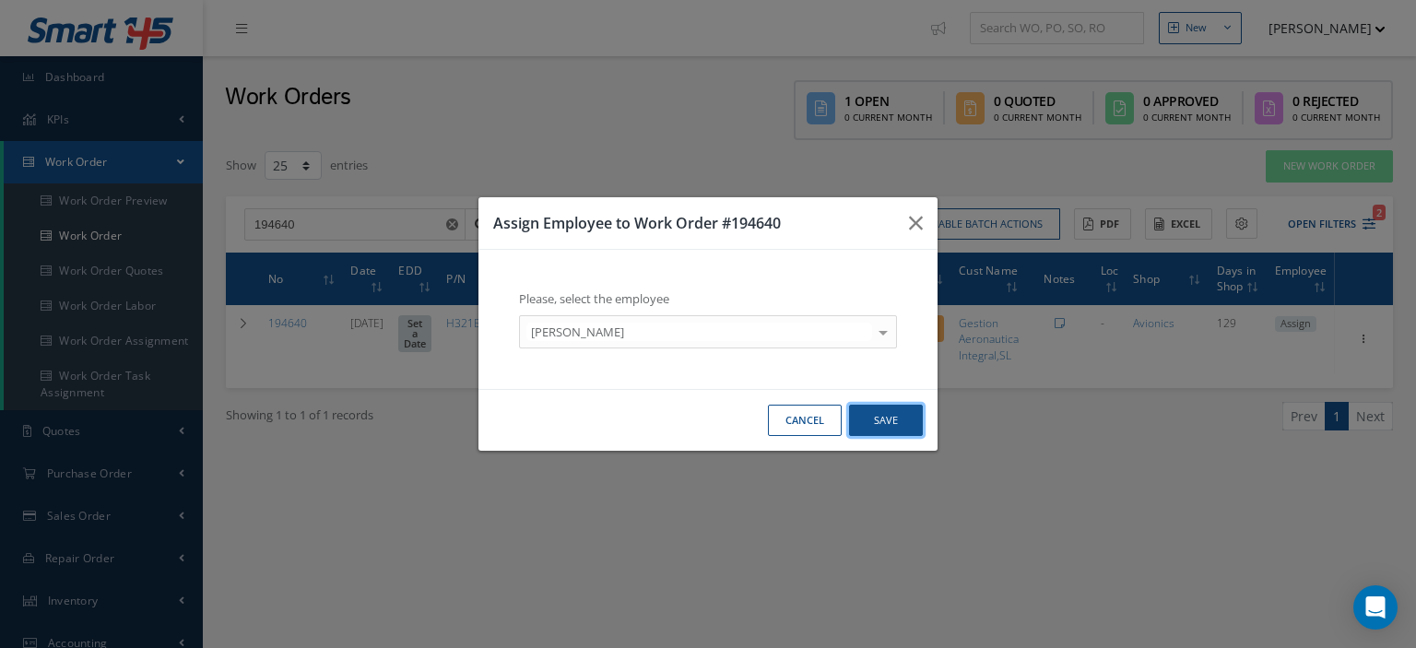
click at [896, 424] on button "Save" at bounding box center [886, 421] width 74 height 32
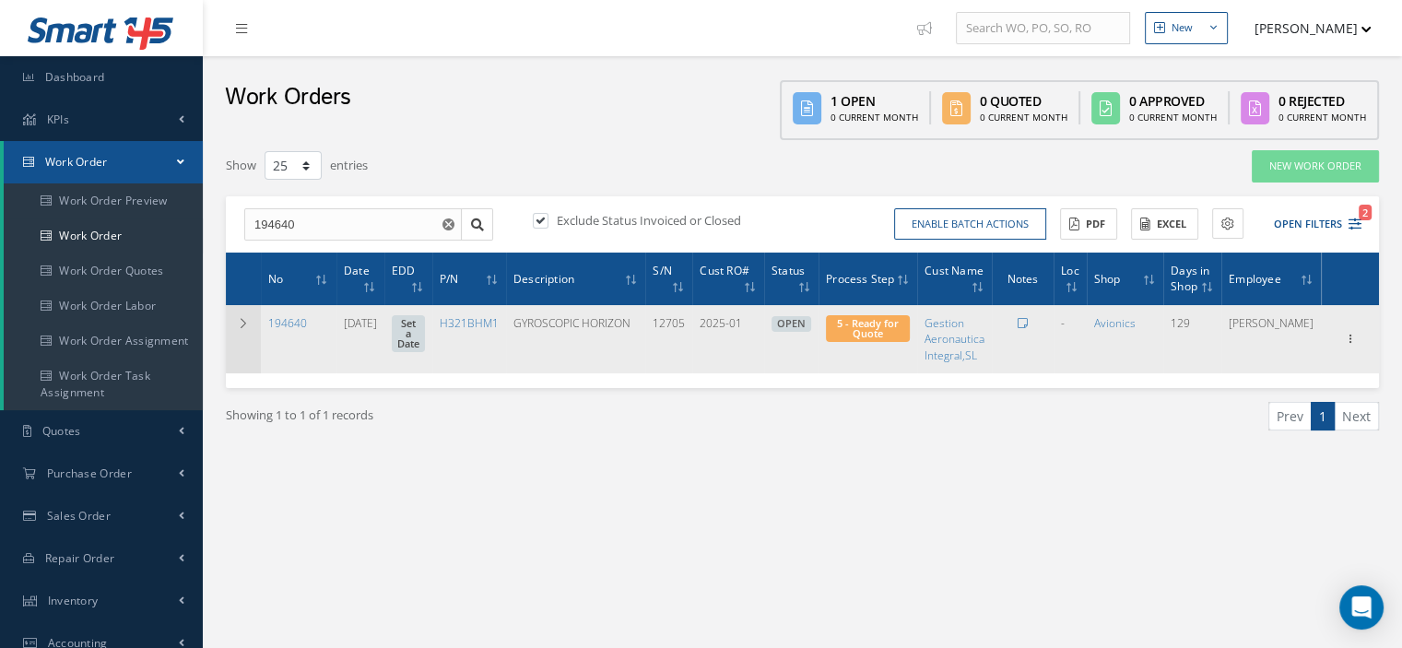
click at [245, 330] on td at bounding box center [243, 338] width 35 height 67
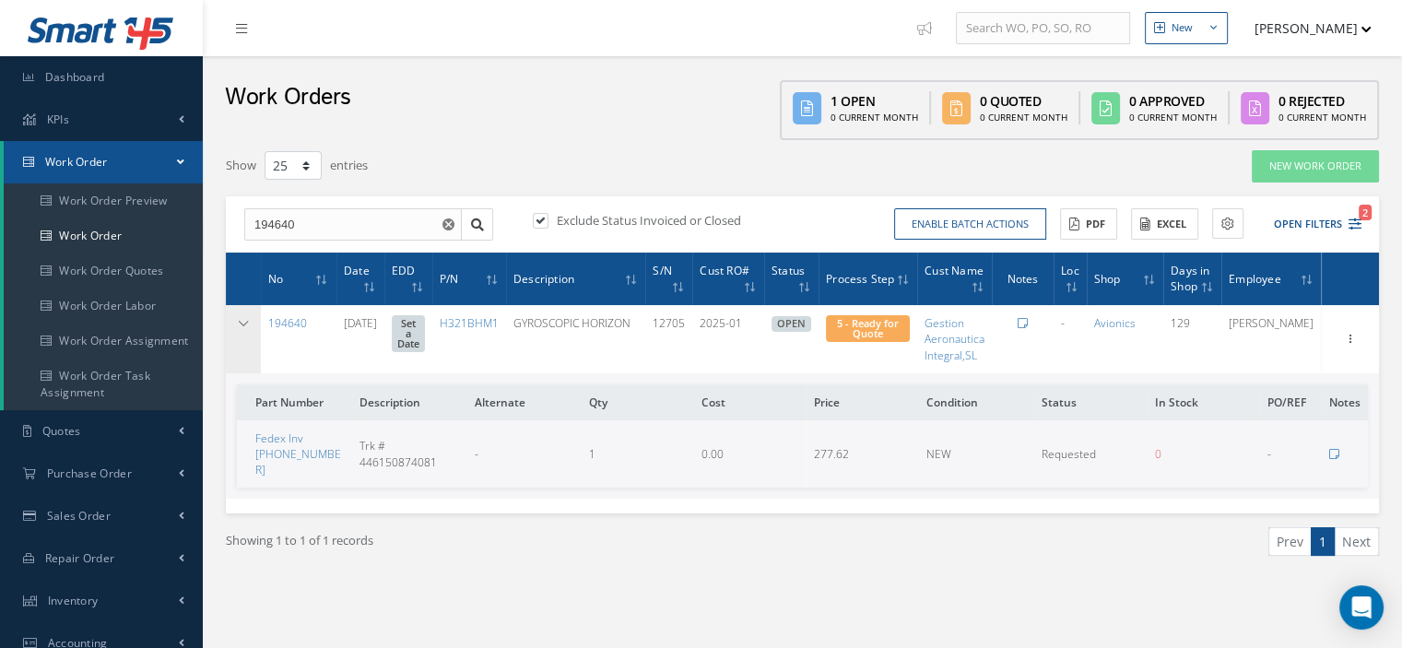
click at [245, 330] on td at bounding box center [243, 338] width 35 height 67
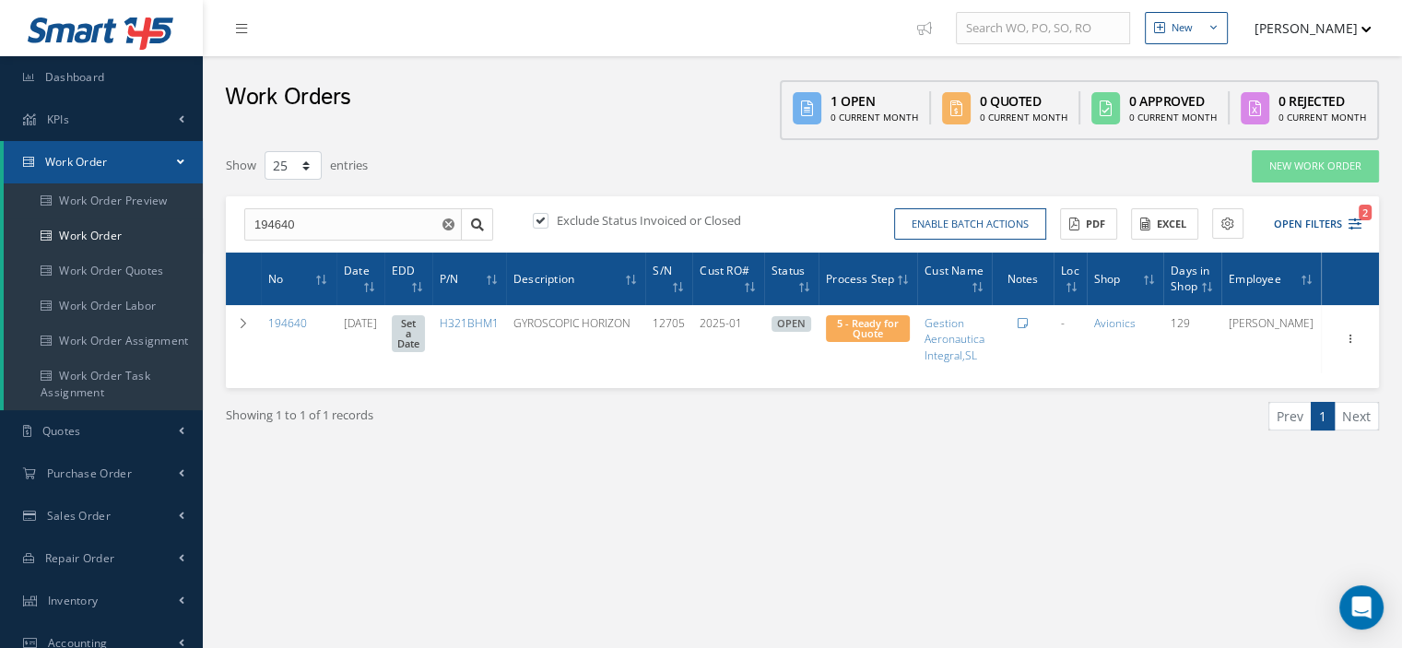
click at [178, 164] on span at bounding box center [180, 162] width 7 height 16
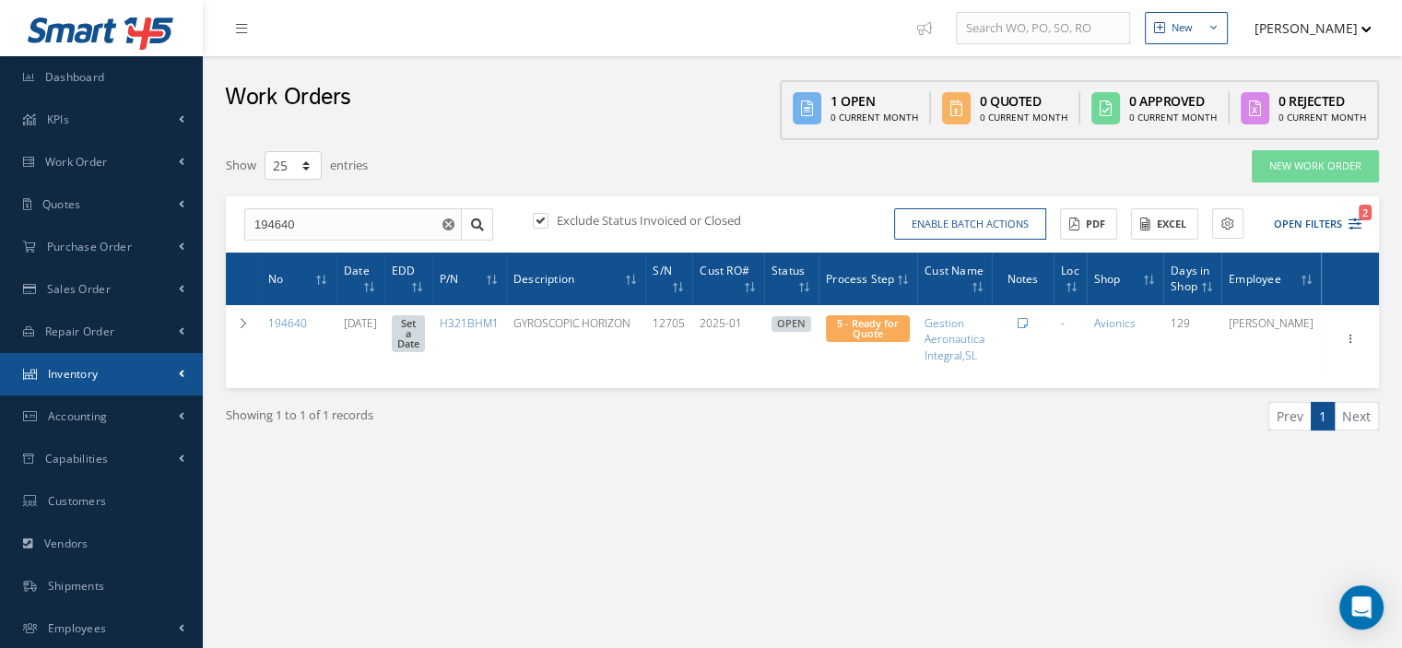
click at [108, 379] on link "Inventory" at bounding box center [101, 374] width 203 height 42
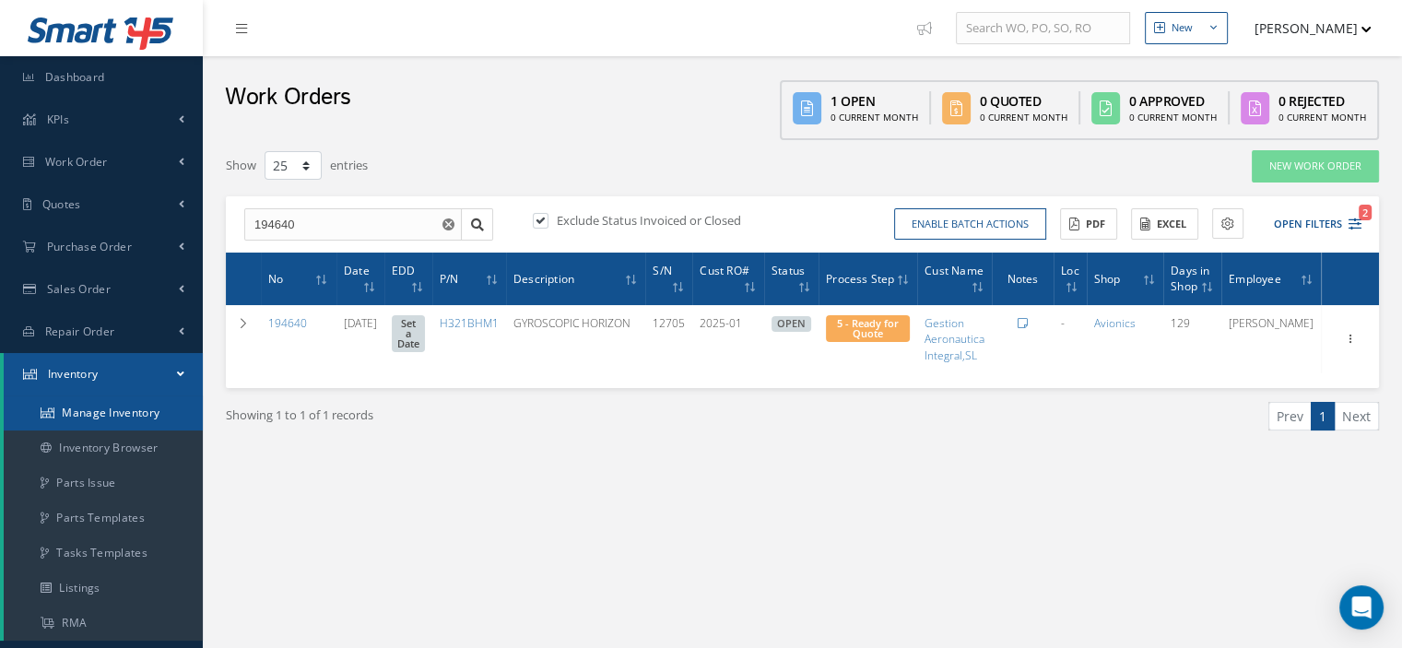
click at [99, 414] on link "Manage Inventory" at bounding box center [103, 413] width 199 height 35
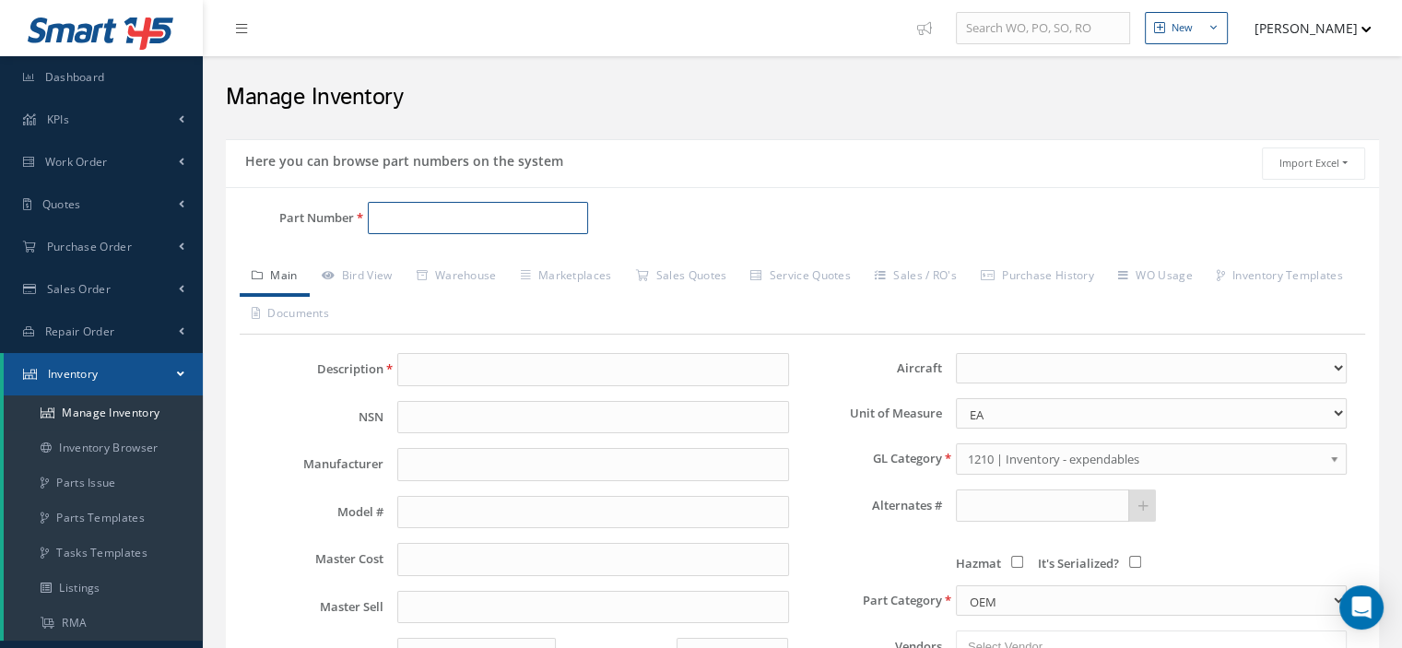
click at [431, 220] on input "Part Number" at bounding box center [478, 218] width 220 height 33
type input "2"
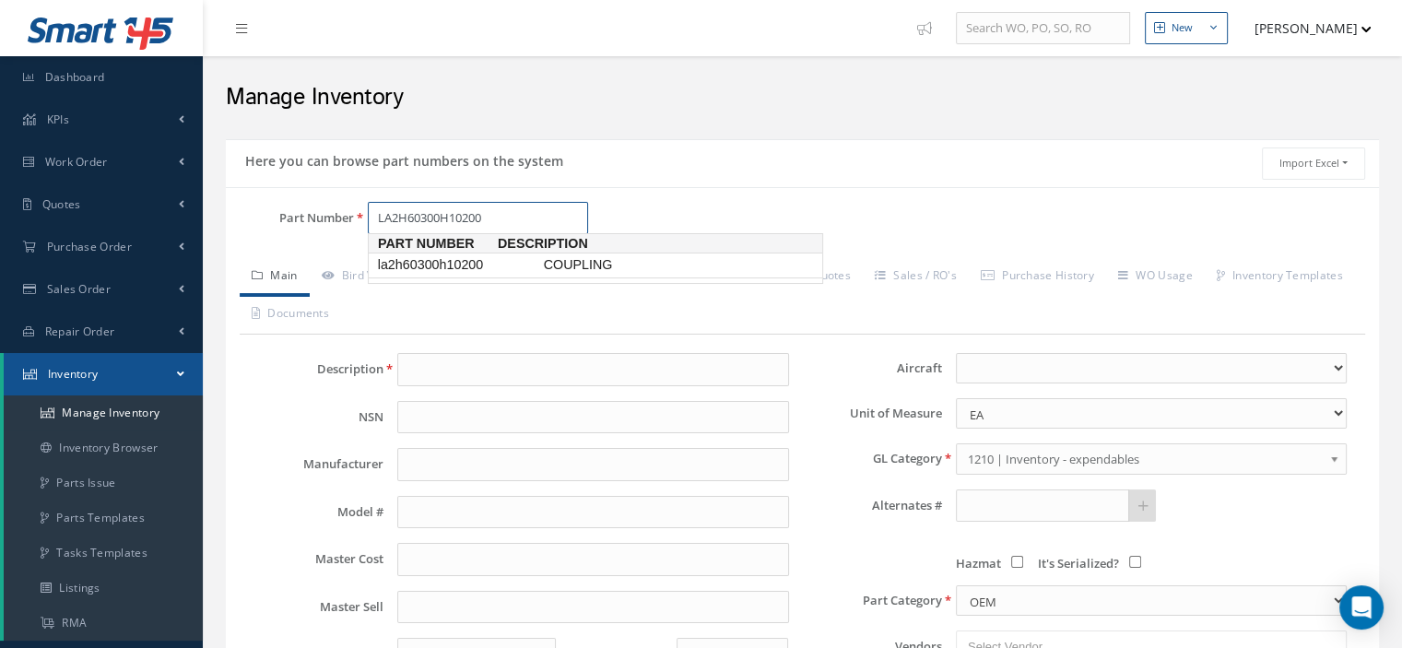
click at [447, 257] on span "la2h60300h10200" at bounding box center [457, 264] width 166 height 19
type input "la2h60300h10200"
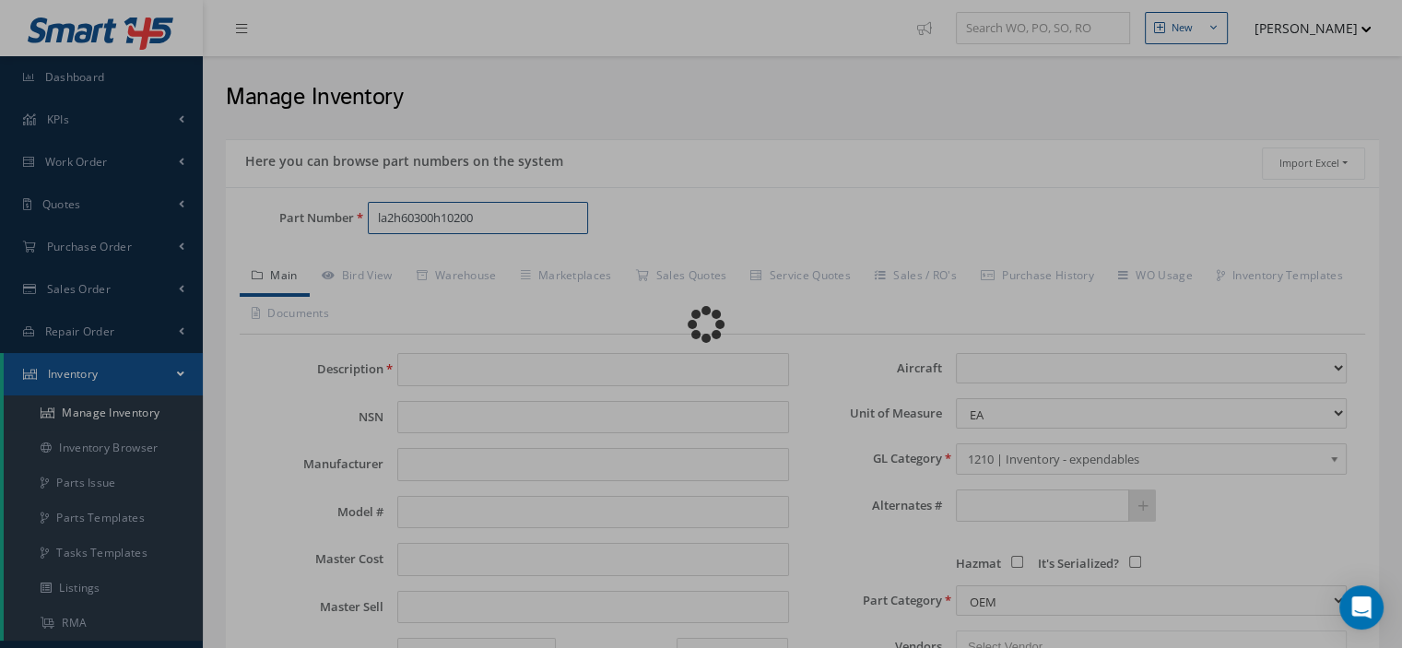
type input "COUPLING"
type input "THALES"
type input "0.00"
select select
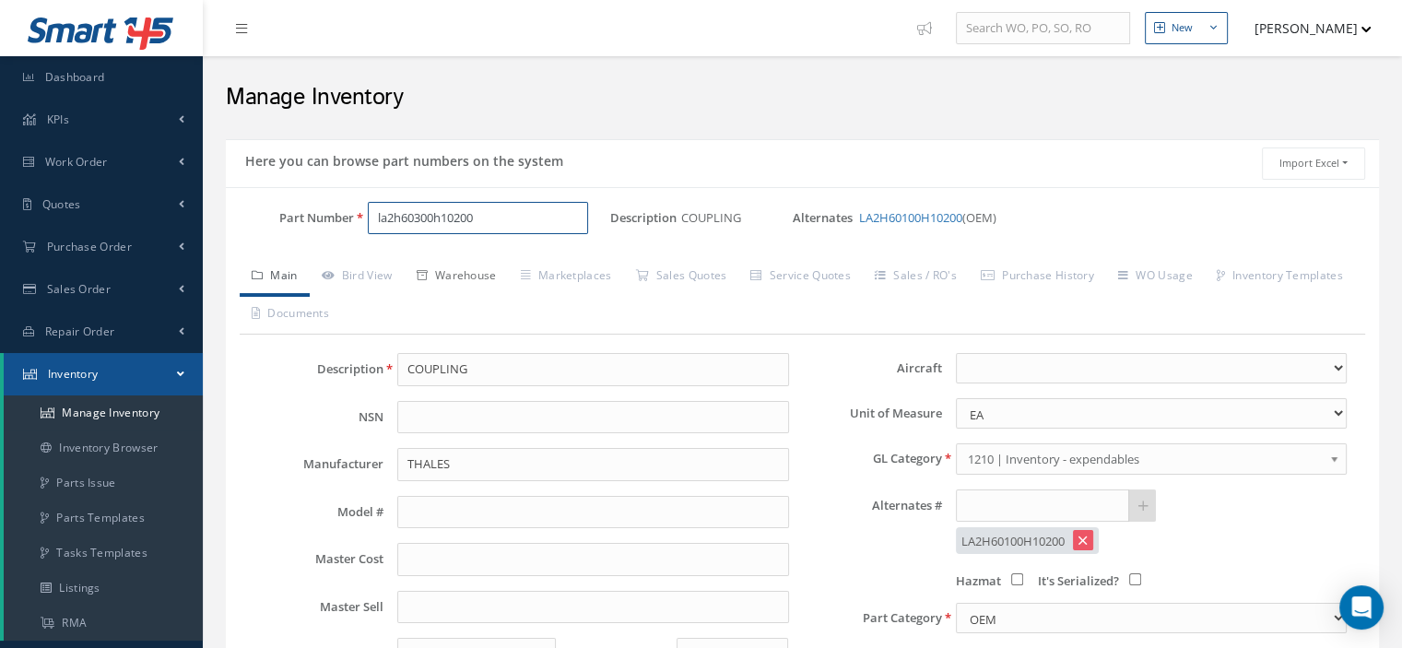
type input "la2h60300h10200"
click at [470, 278] on link "Warehouse" at bounding box center [457, 277] width 104 height 39
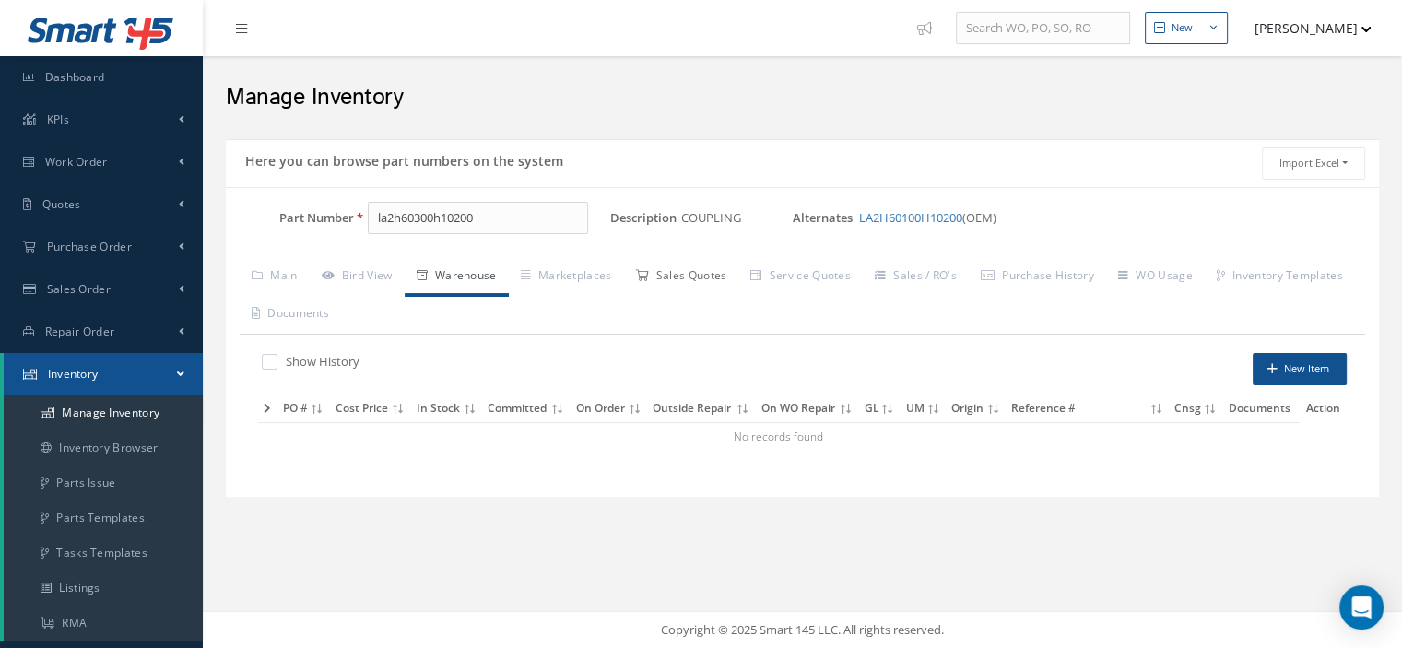
click at [706, 283] on link "Sales Quotes" at bounding box center [680, 277] width 115 height 39
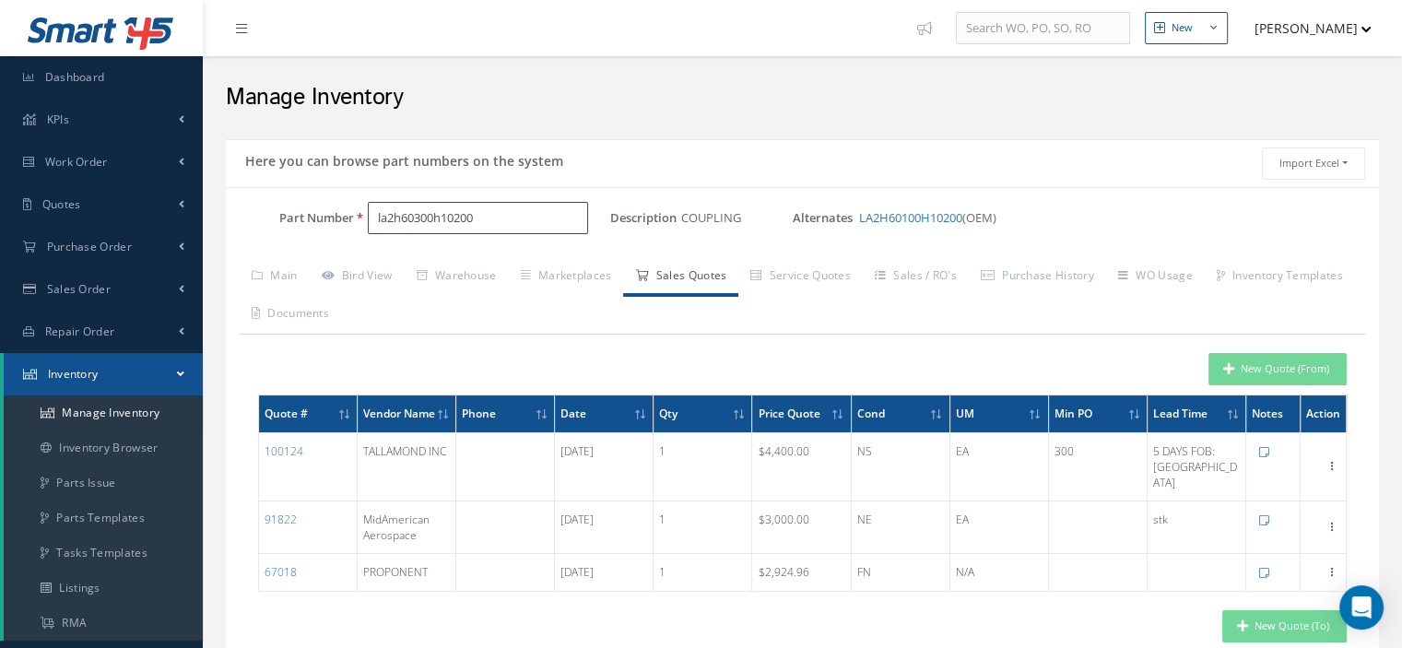
drag, startPoint x: 485, startPoint y: 219, endPoint x: 379, endPoint y: 207, distance: 106.6
click at [379, 207] on input "la2h60300h10200" at bounding box center [478, 218] width 220 height 33
drag, startPoint x: 428, startPoint y: 214, endPoint x: 380, endPoint y: 220, distance: 48.4
click at [380, 220] on input "la2h60300h10200" at bounding box center [478, 218] width 220 height 33
click at [501, 209] on input "la2h60300h10200" at bounding box center [478, 218] width 220 height 33
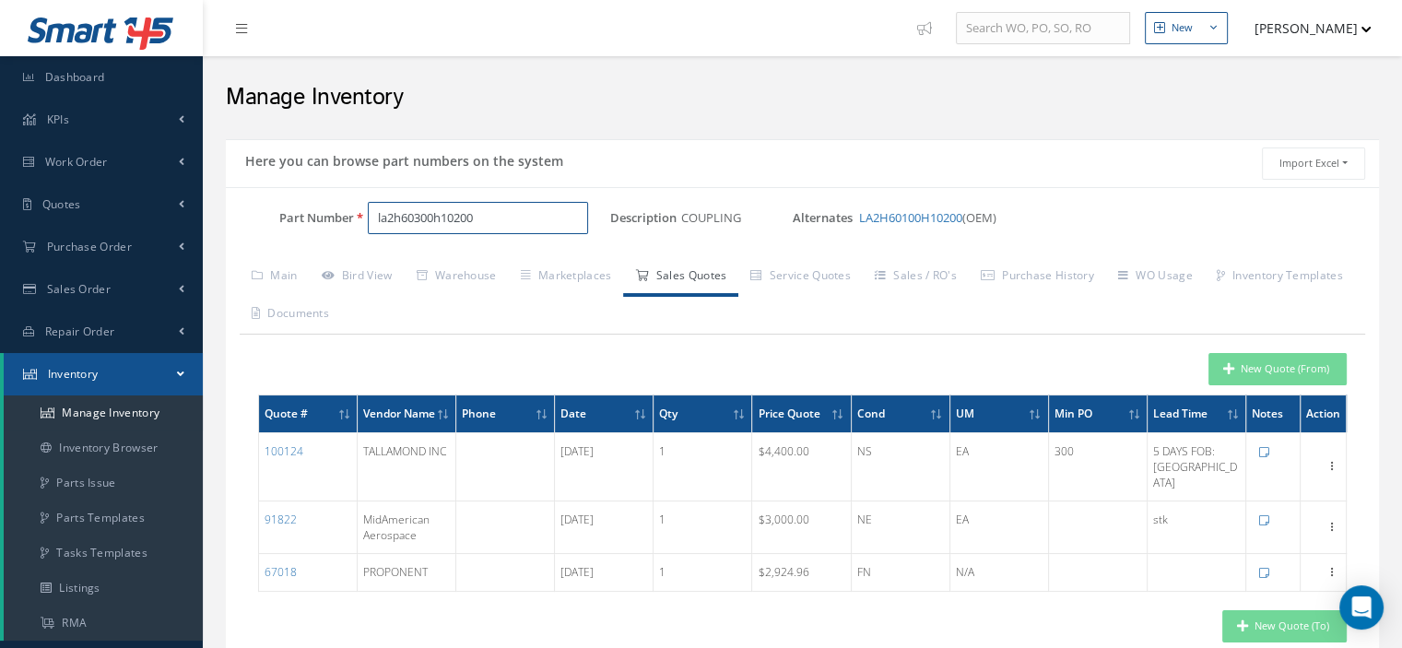
drag, startPoint x: 479, startPoint y: 213, endPoint x: 374, endPoint y: 216, distance: 104.2
click at [374, 216] on input "la2h60300h10200" at bounding box center [478, 218] width 220 height 33
click at [176, 375] on link "Inventory" at bounding box center [103, 374] width 199 height 42
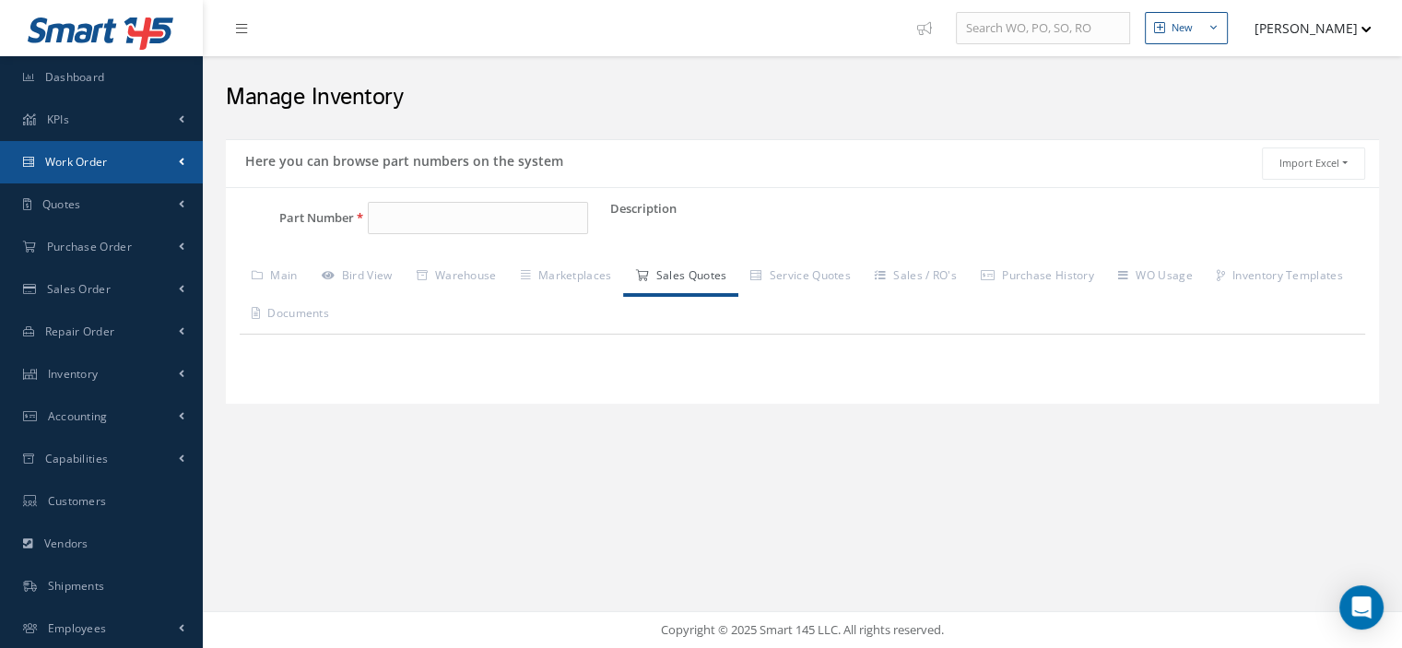
click at [89, 160] on span "Work Order" at bounding box center [76, 162] width 63 height 16
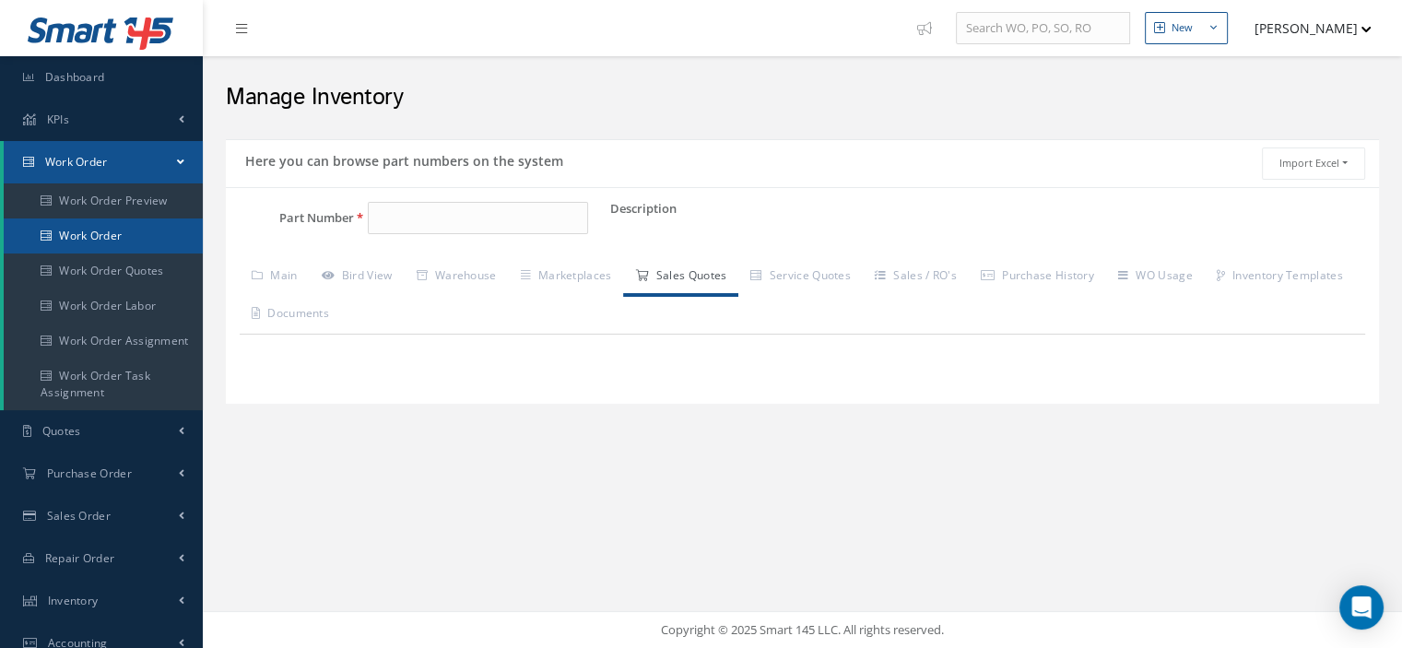
click at [115, 240] on link "Work Order" at bounding box center [103, 236] width 199 height 35
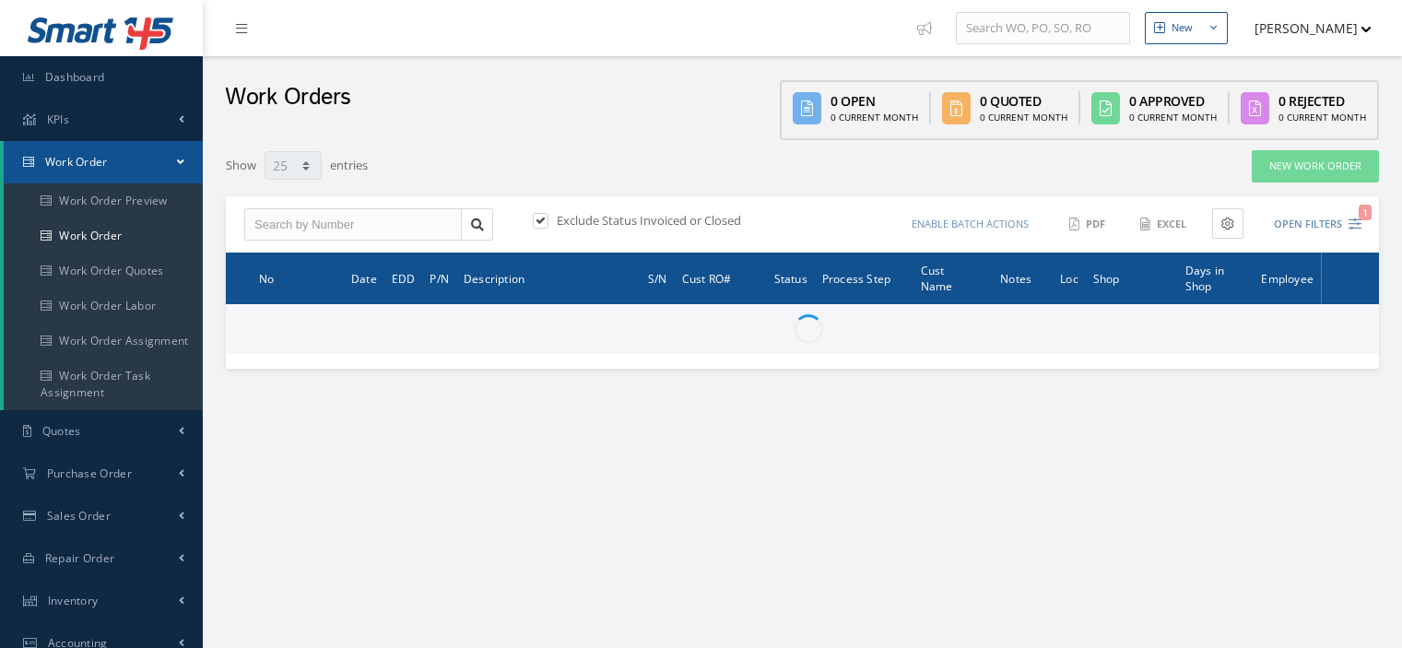
select select "25"
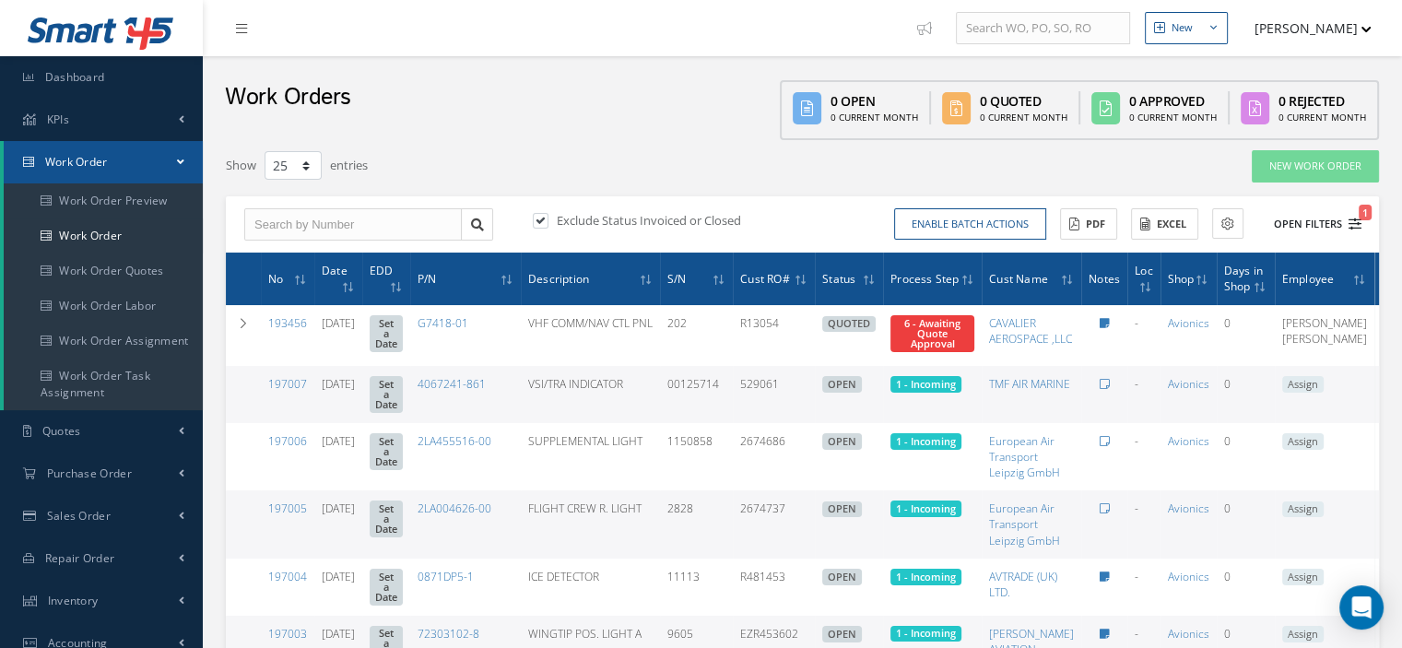
type input "All Work Request"
type input "All Work Performed"
type input "All Status"
type input "WO Part Status"
click at [1354, 222] on icon "1" at bounding box center [1355, 224] width 13 height 13
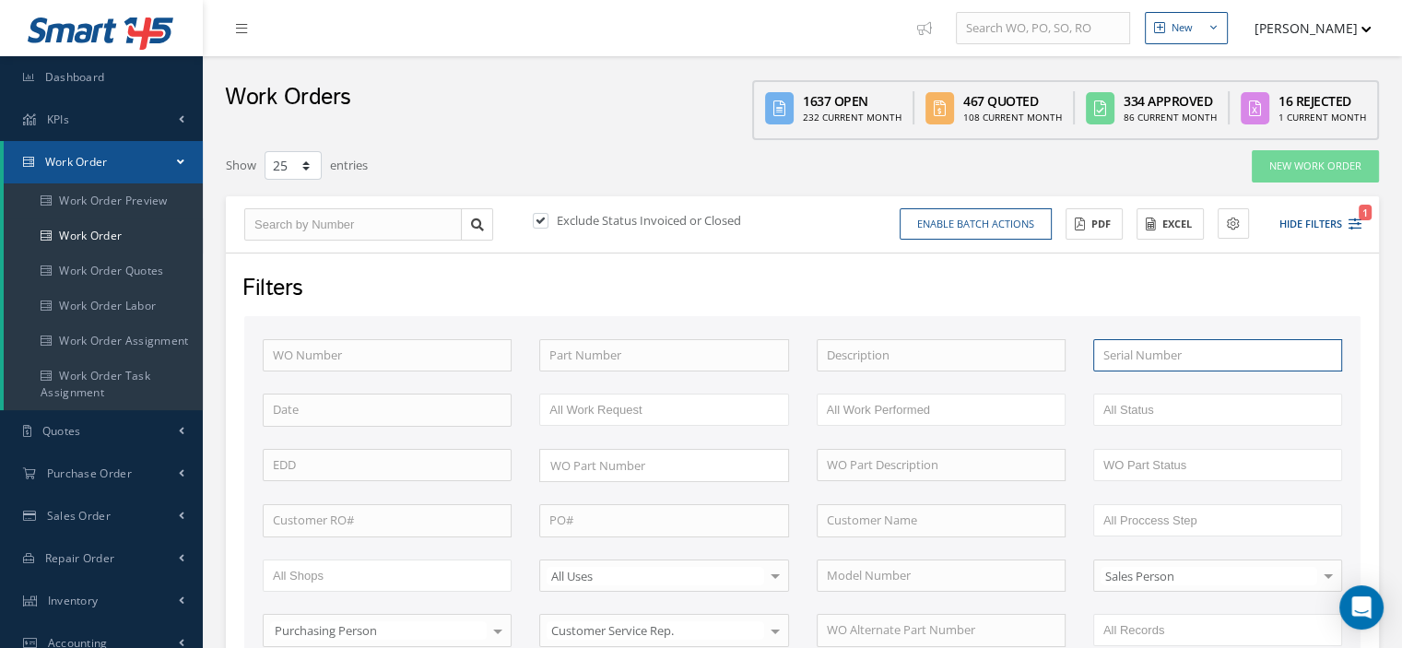
click at [1106, 349] on input "text" at bounding box center [1218, 355] width 249 height 33
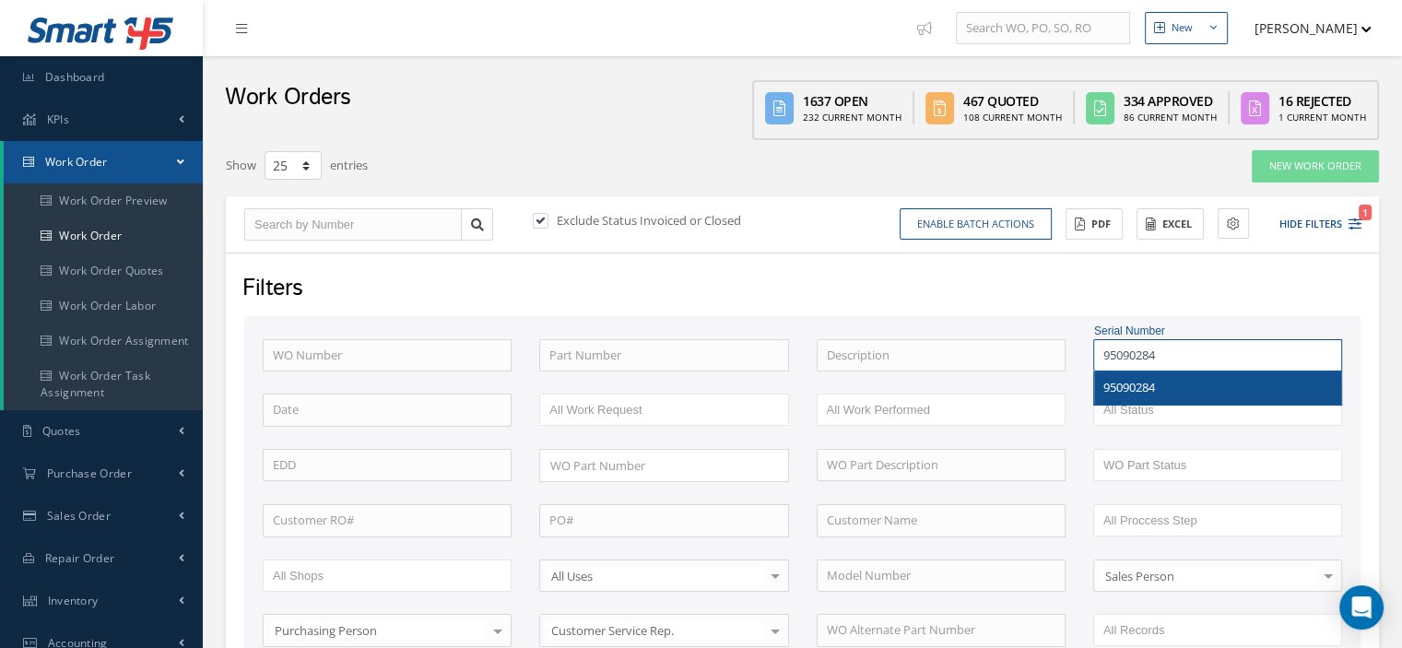
type input "95090284"
click at [1144, 375] on div "95090284" at bounding box center [1217, 388] width 247 height 33
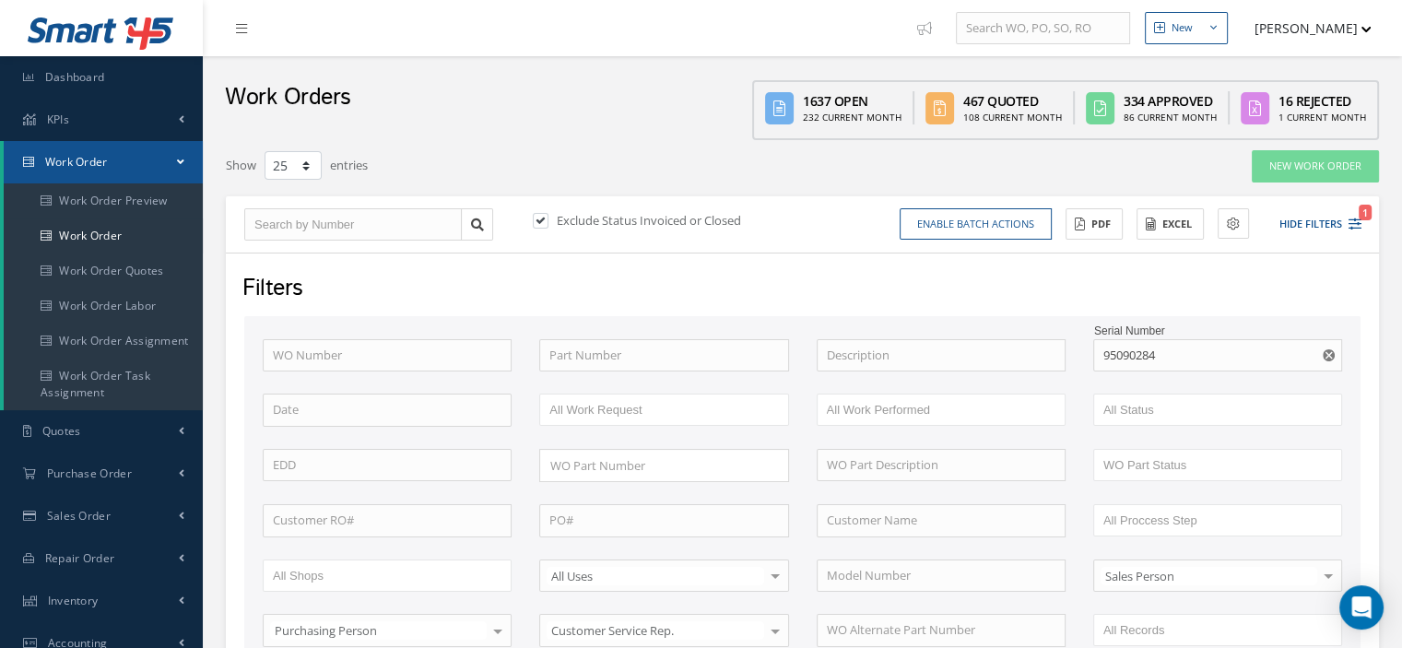
scroll to position [461, 0]
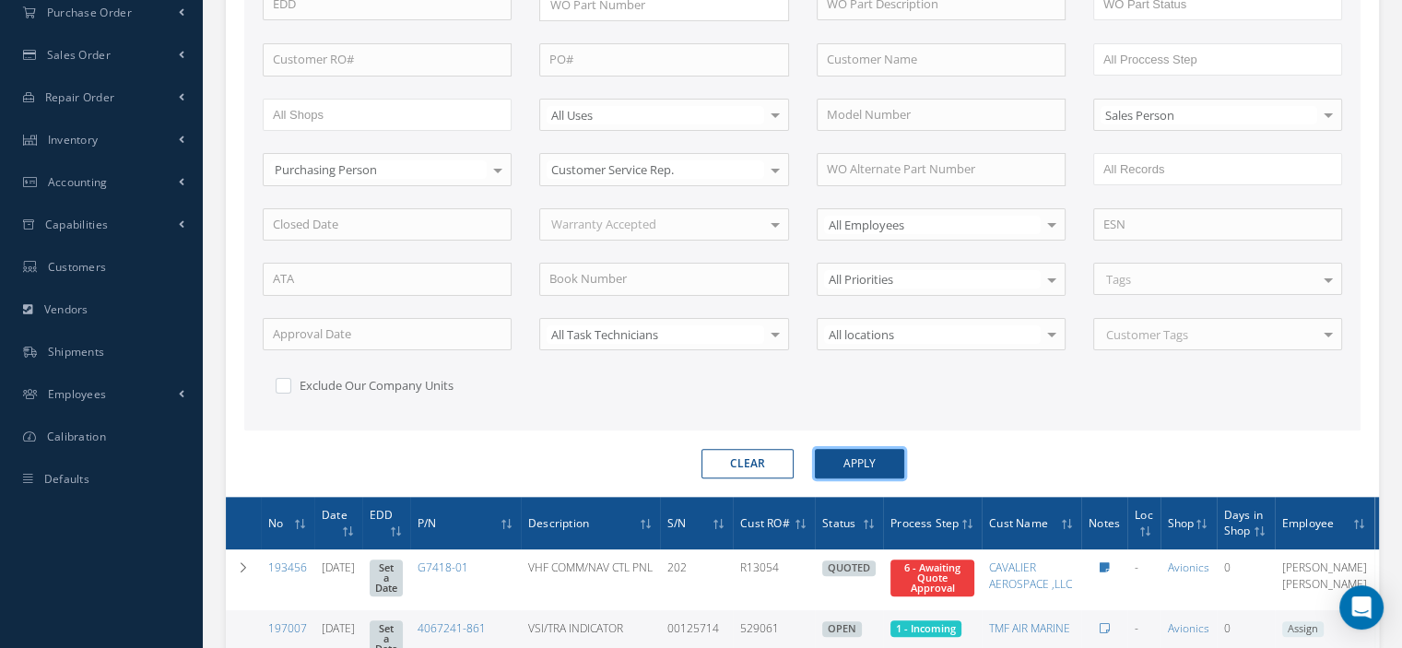
click at [845, 453] on button "Apply" at bounding box center [859, 464] width 89 height 30
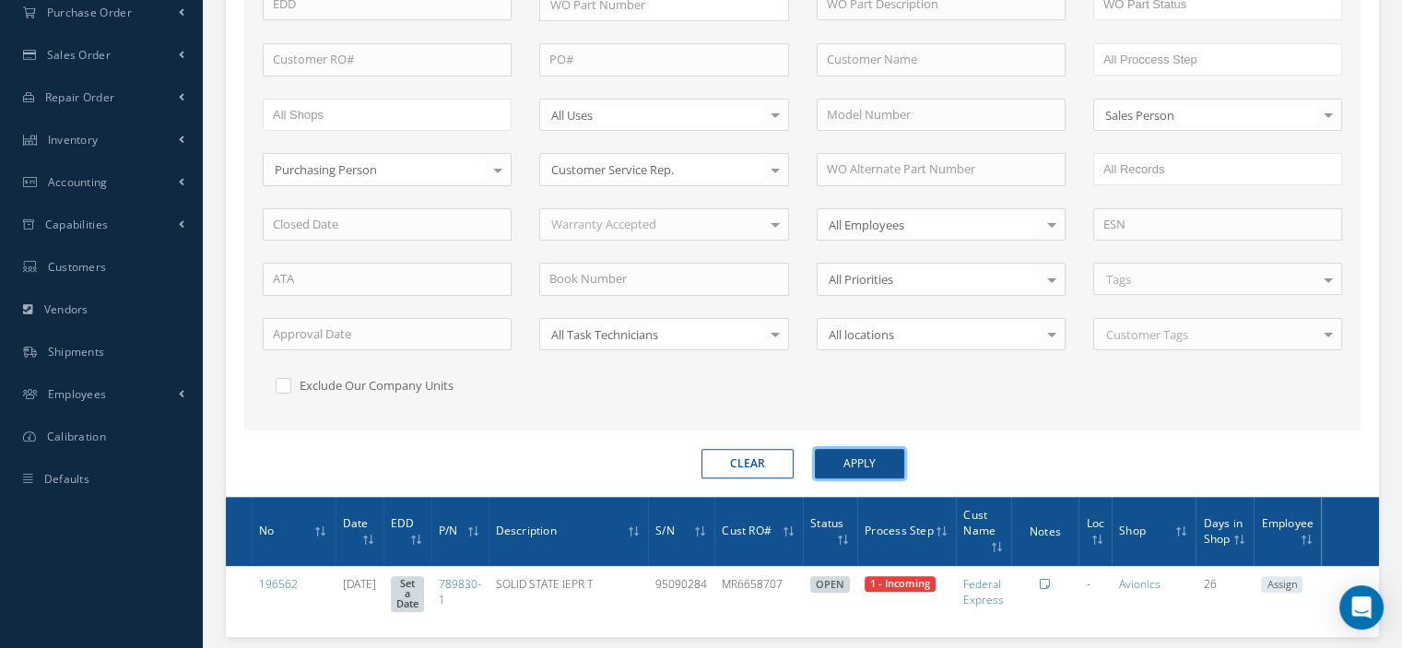
scroll to position [92, 0]
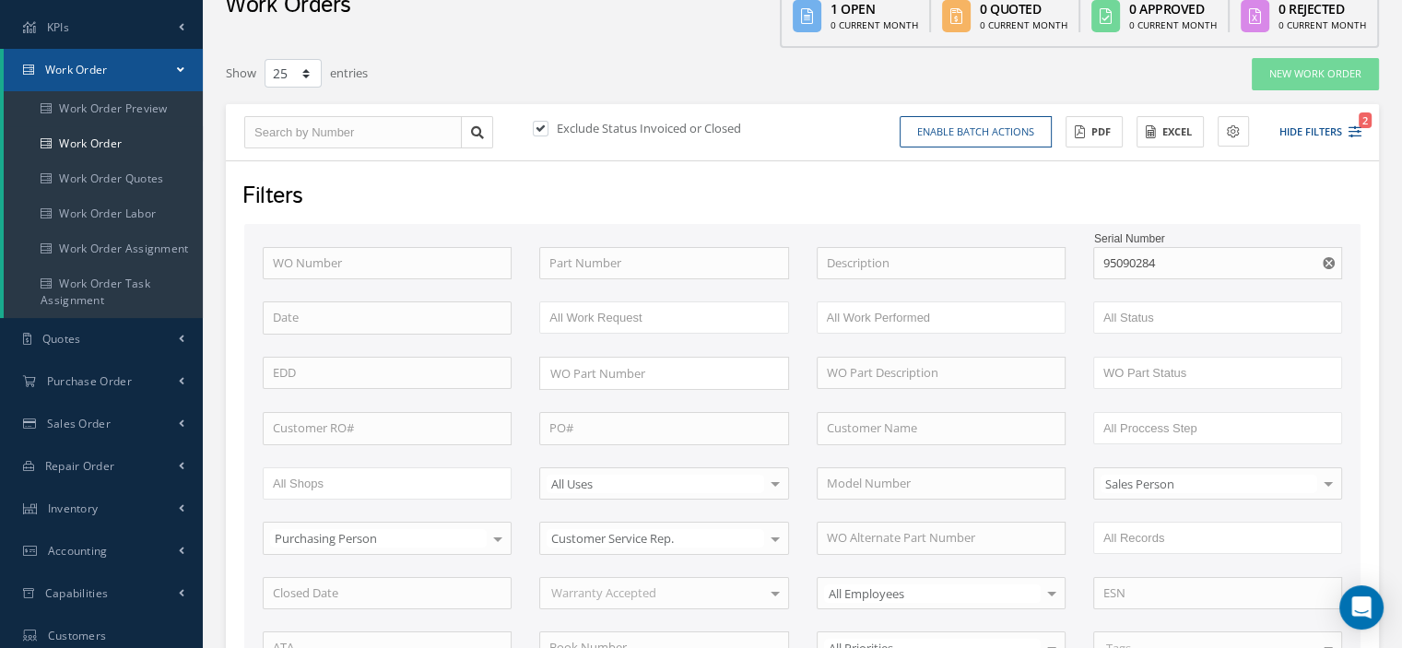
click at [548, 129] on label at bounding box center [550, 128] width 5 height 17
click at [541, 129] on input "checkbox" at bounding box center [539, 130] width 12 height 12
checkbox input "false"
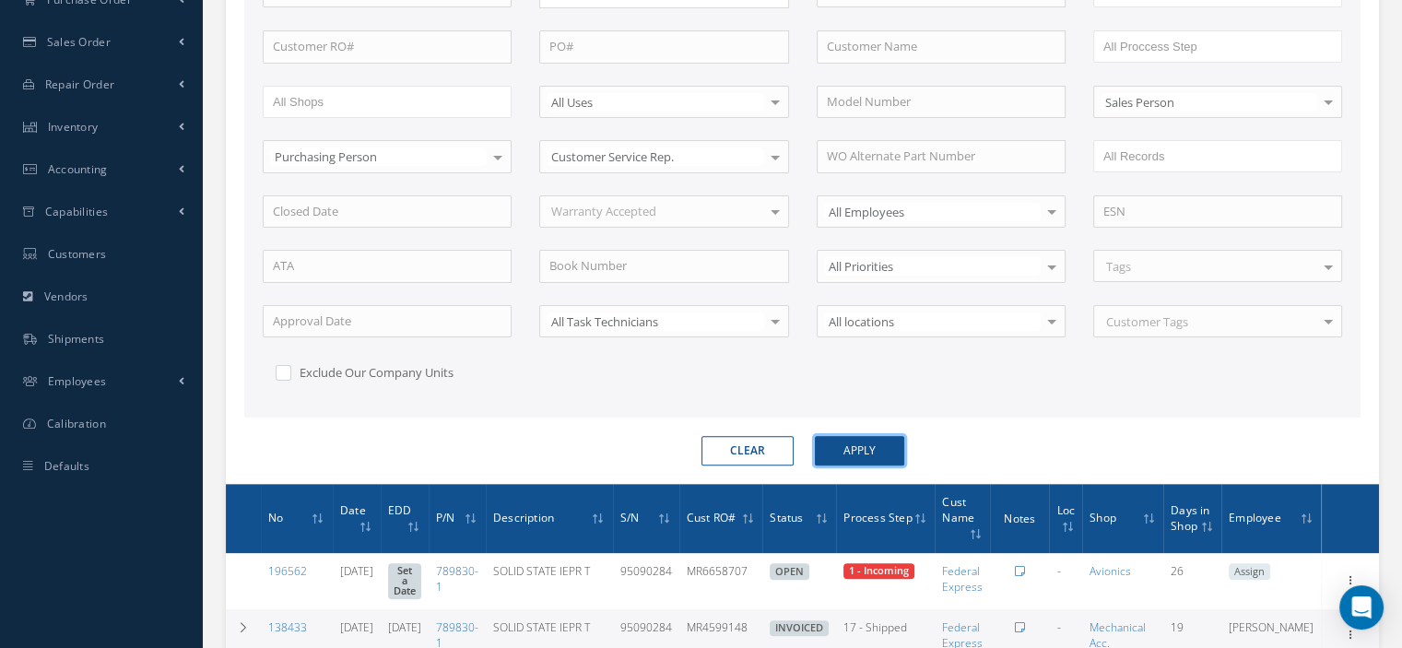
click at [857, 452] on button "Apply" at bounding box center [859, 451] width 89 height 30
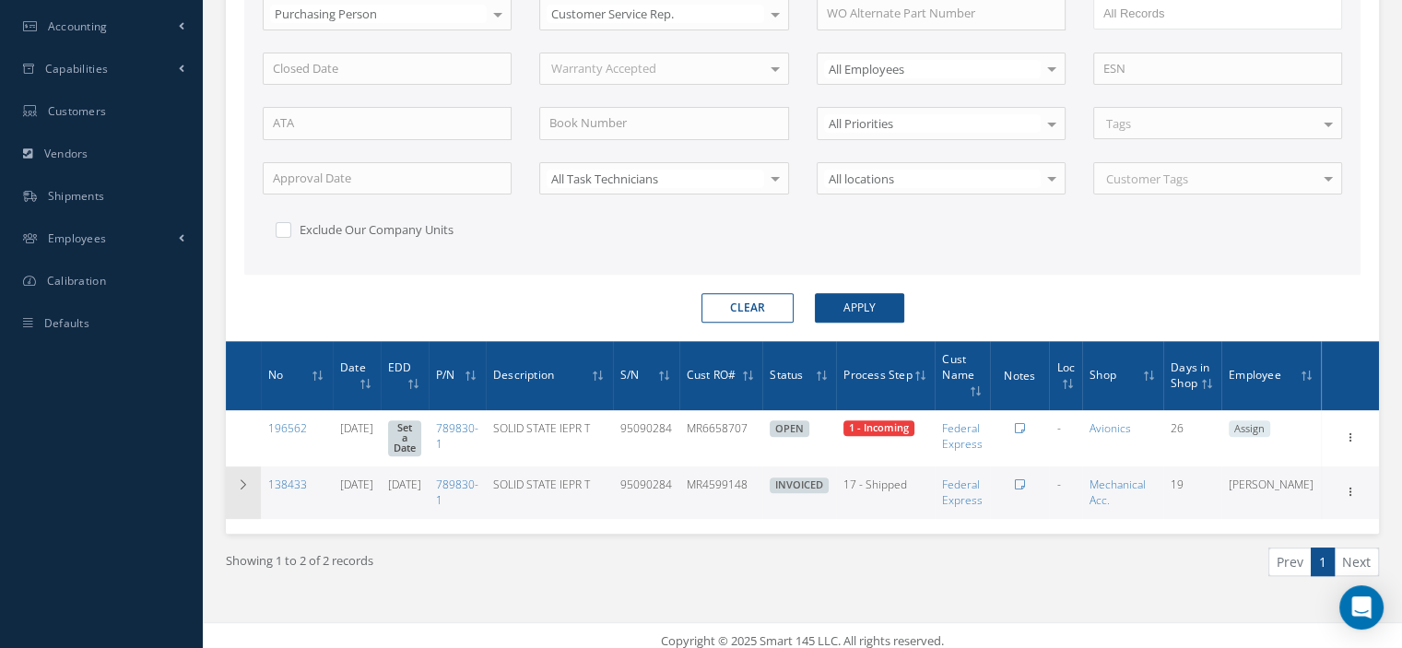
click at [240, 479] on icon at bounding box center [243, 484] width 13 height 11
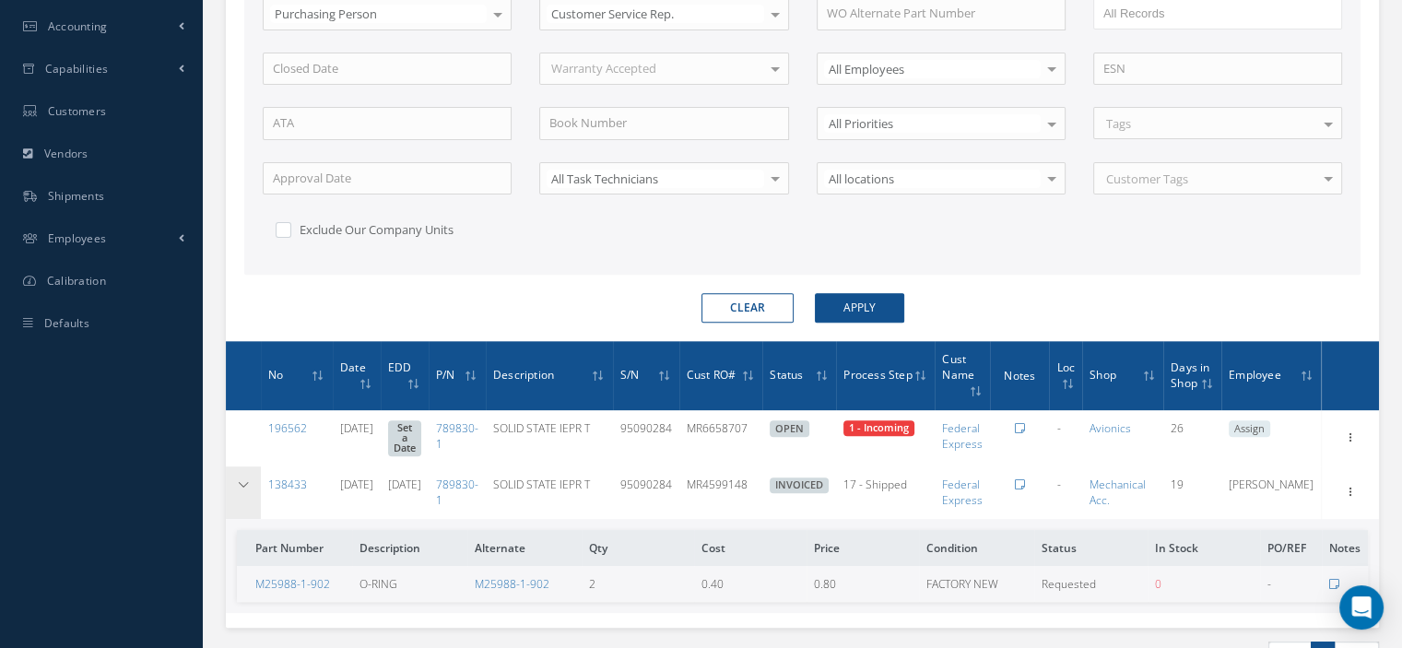
click at [240, 479] on icon at bounding box center [243, 484] width 13 height 11
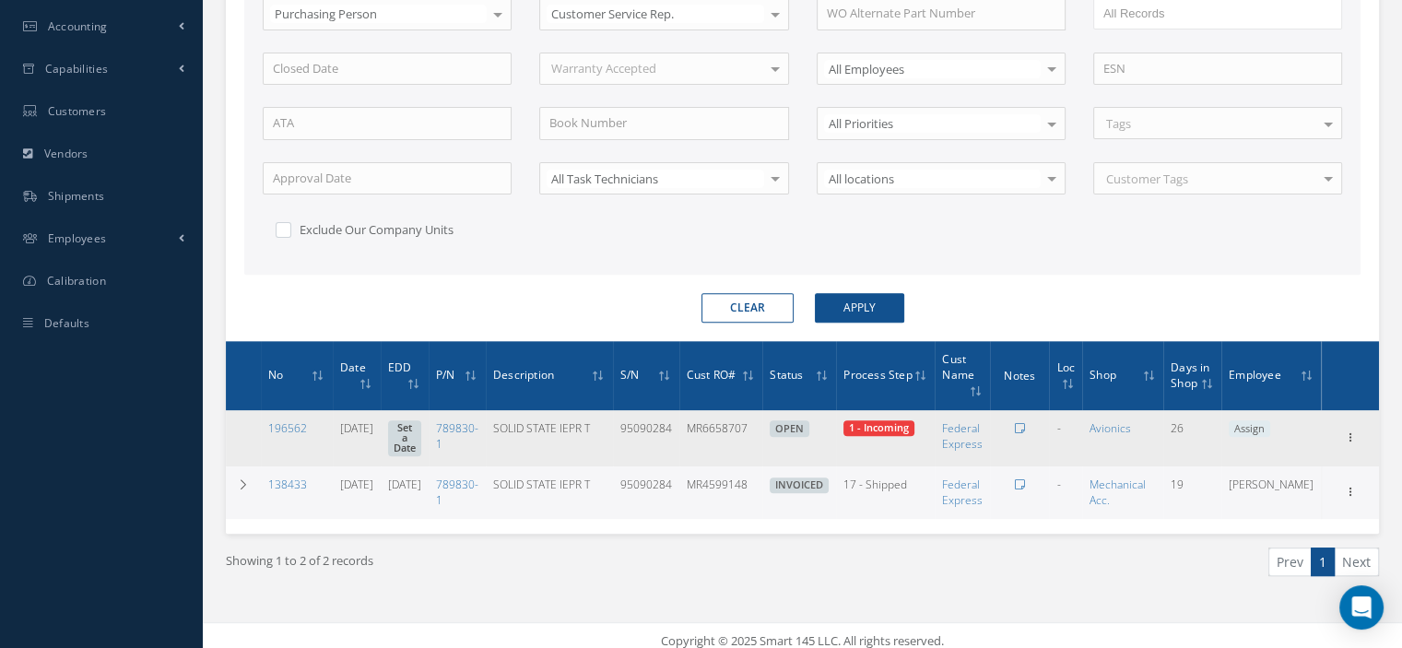
scroll to position [0, 0]
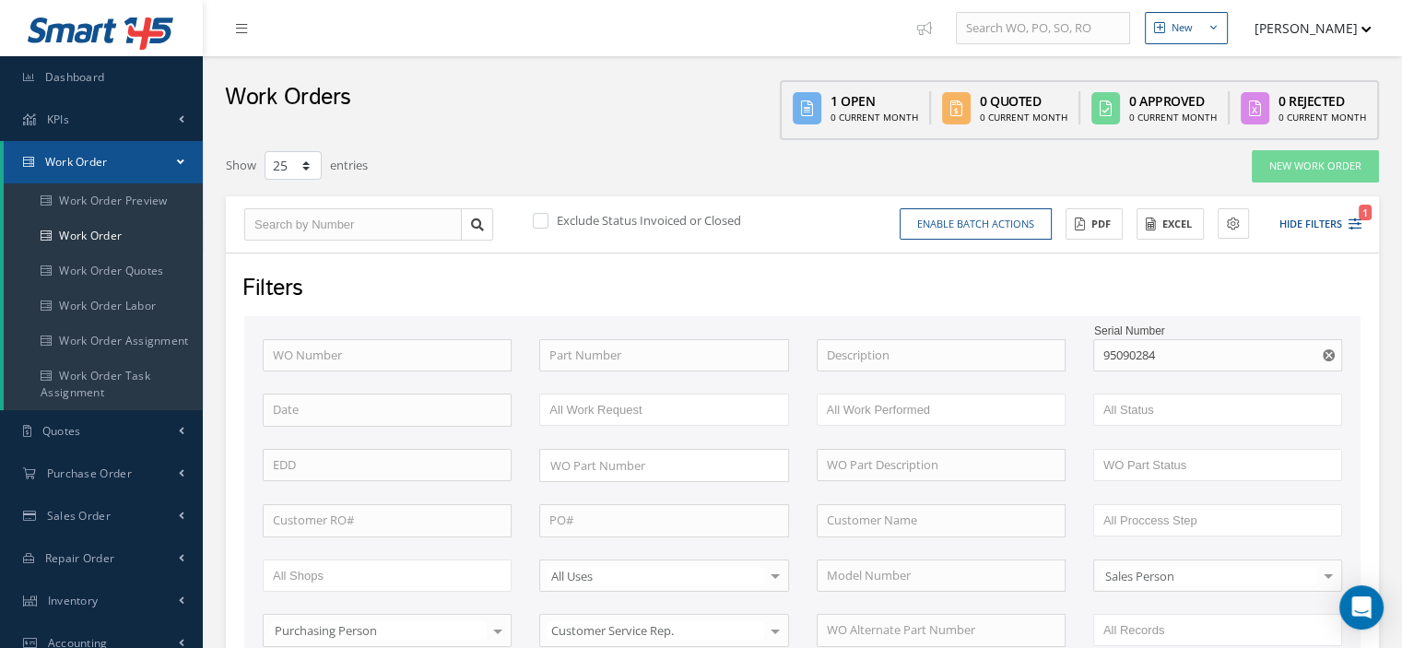
click at [1361, 25] on button "[PERSON_NAME]" at bounding box center [1304, 28] width 135 height 36
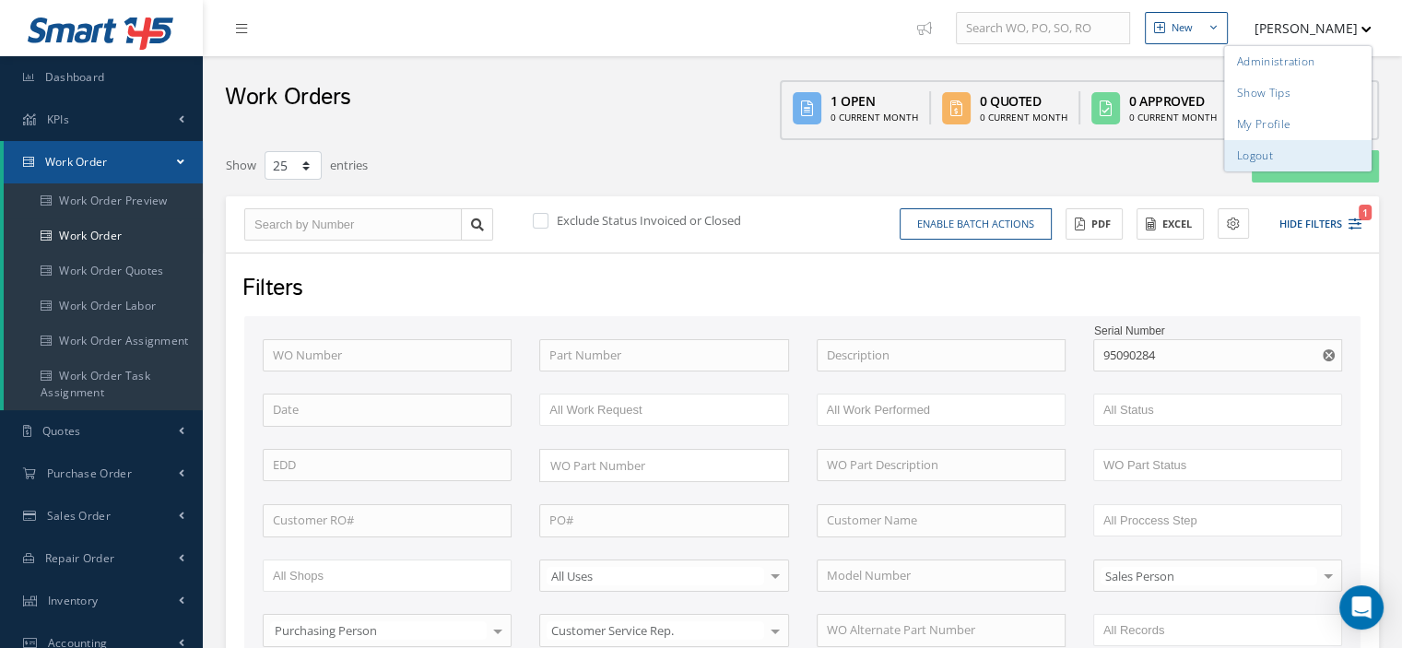
click at [1254, 154] on link "Logout" at bounding box center [1298, 155] width 148 height 31
